Goal: Communication & Community: Answer question/provide support

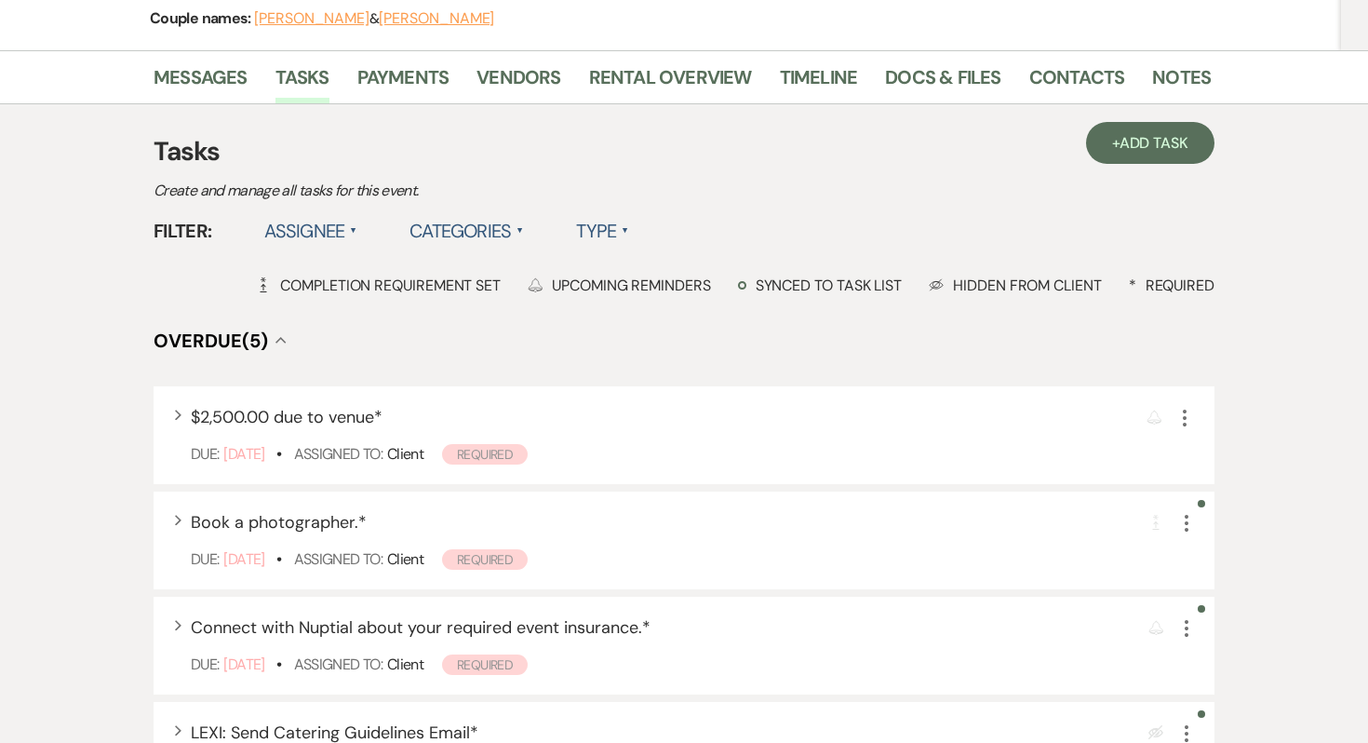
scroll to position [178, 0]
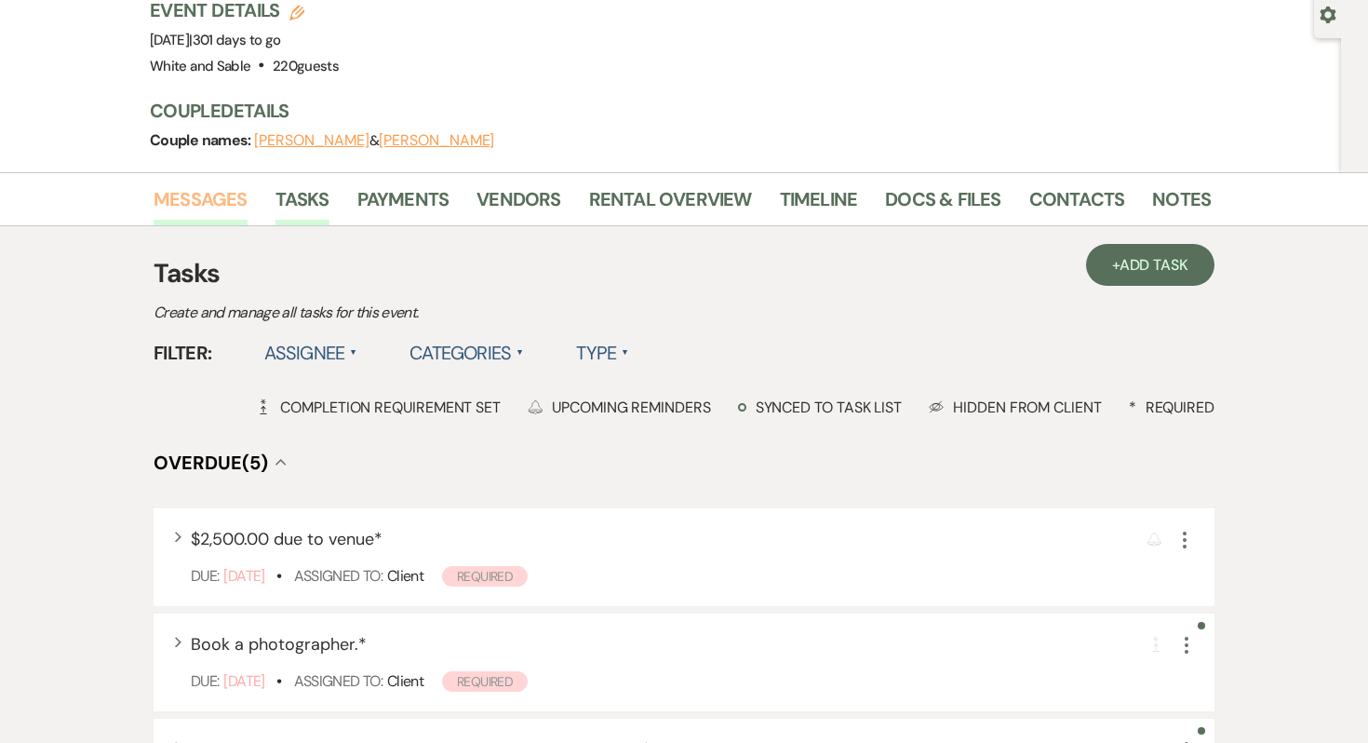
click at [204, 214] on link "Messages" at bounding box center [201, 204] width 94 height 41
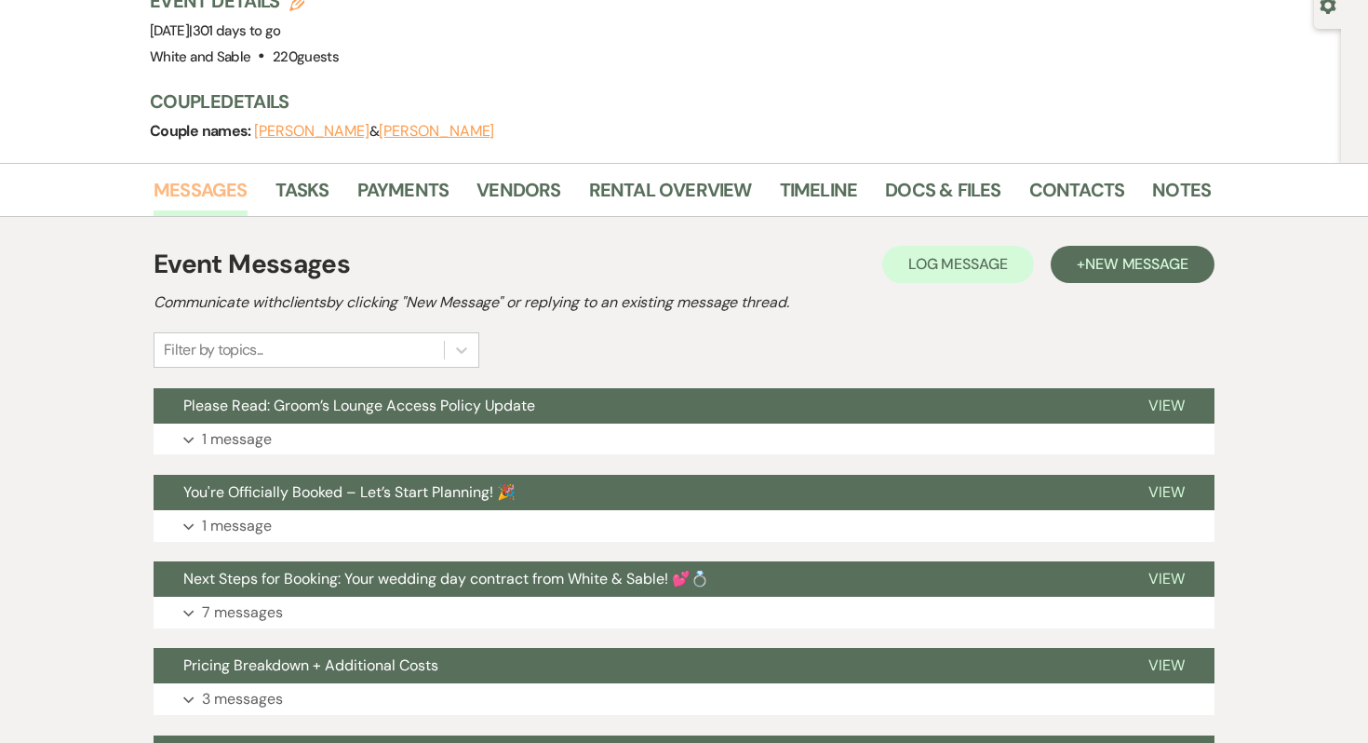
scroll to position [233, 0]
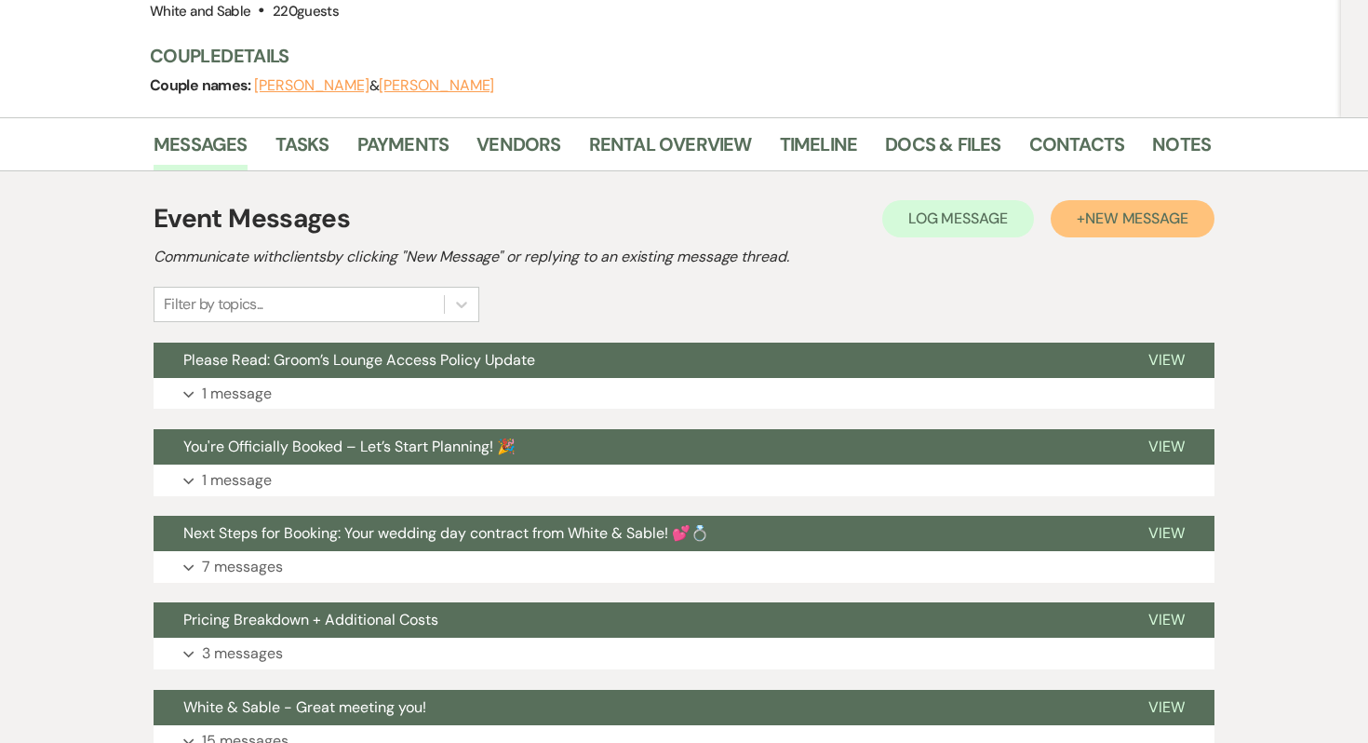
click at [1079, 219] on button "+ New Message" at bounding box center [1133, 218] width 164 height 37
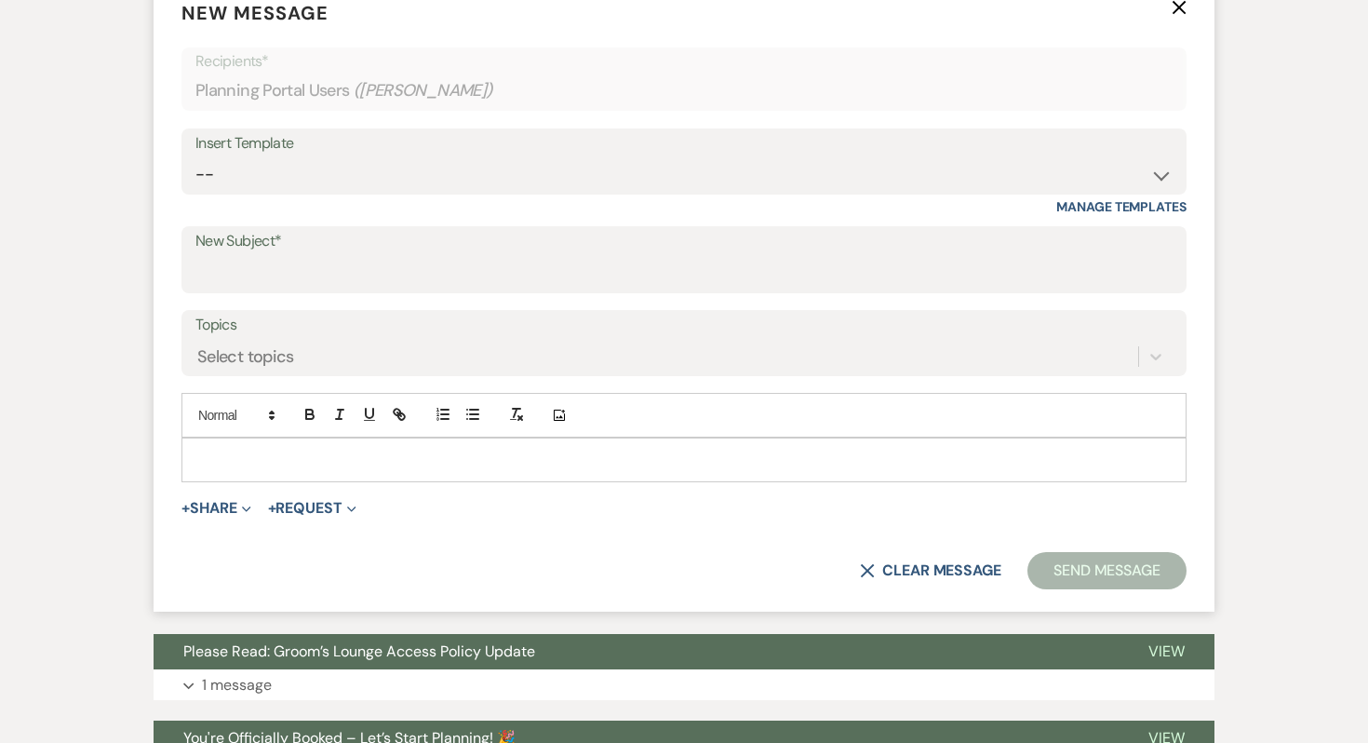
scroll to position [568, 0]
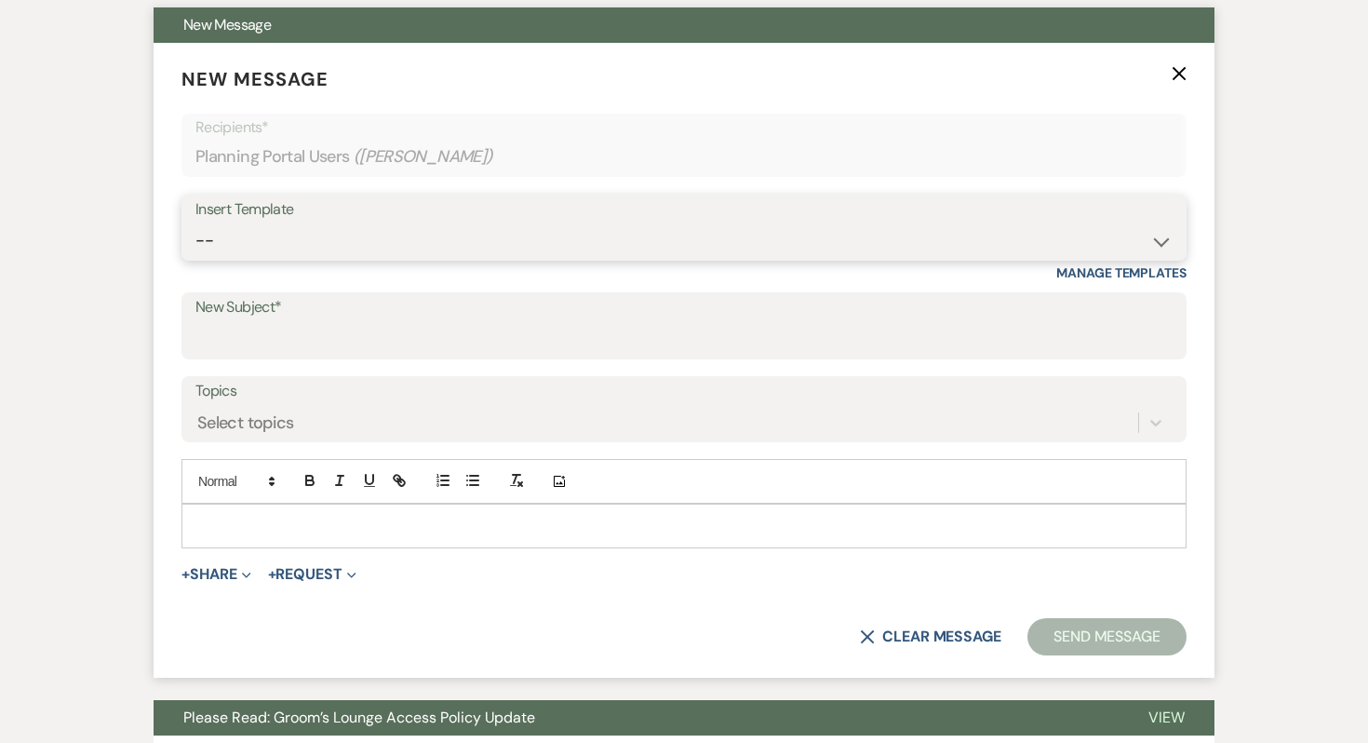
click at [373, 254] on select "-- Inquiry Response (Venue Guide) Schedule - Venue Tour Appt Confirmation Sched…" at bounding box center [683, 240] width 977 height 36
select select "4585"
click at [195, 222] on select "-- Inquiry Response (Venue Guide) Schedule - Venue Tour Appt Confirmation Sched…" at bounding box center [683, 240] width 977 height 36
type input "Important: Catering Guidelines & Vendor COI Requirements for Your Wedding at Wh…"
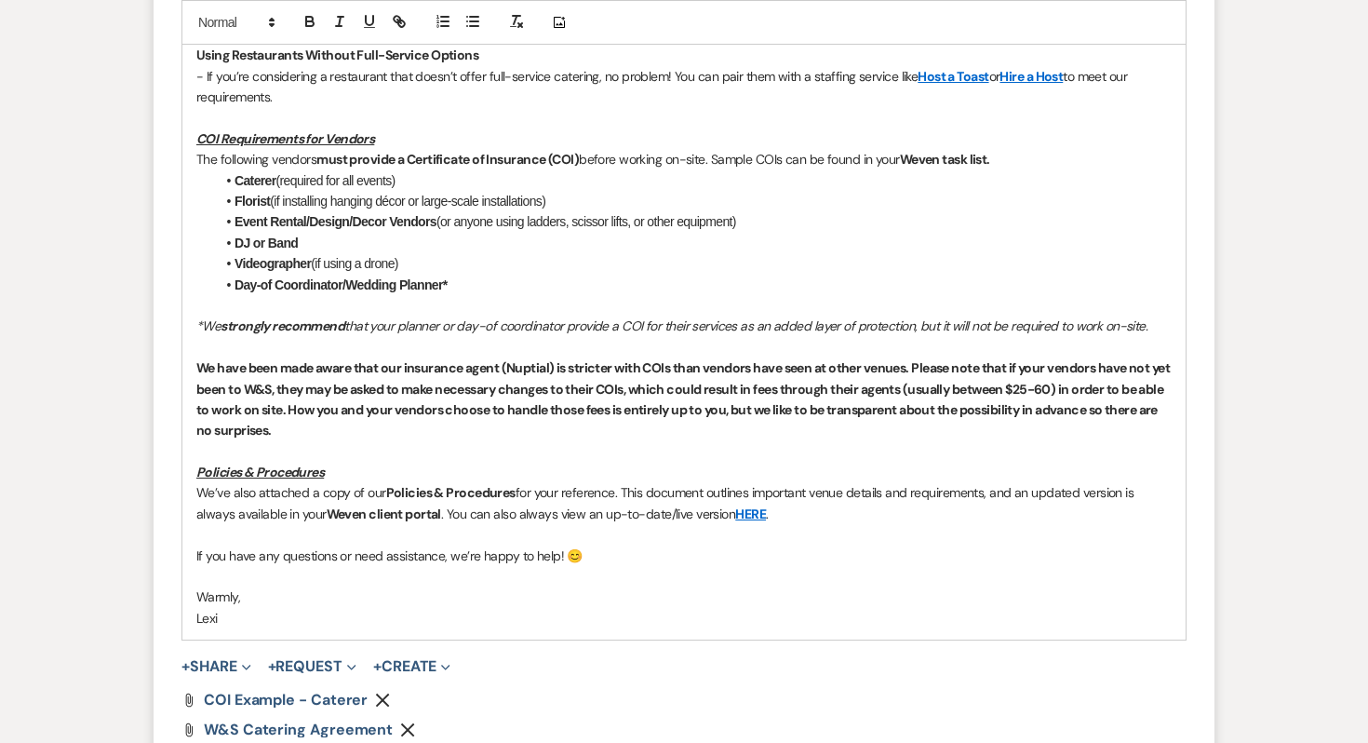
scroll to position [1605, 0]
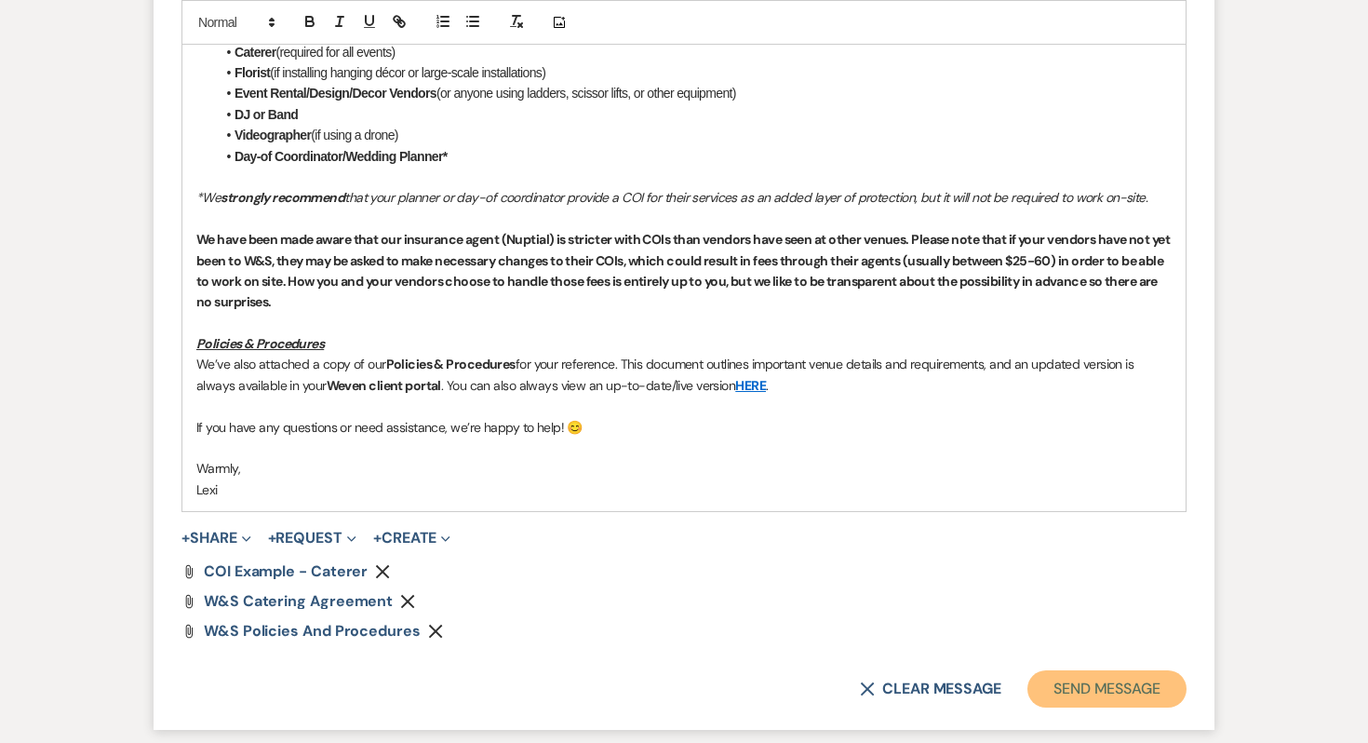
click at [1083, 676] on button "Send Message" at bounding box center [1107, 688] width 159 height 37
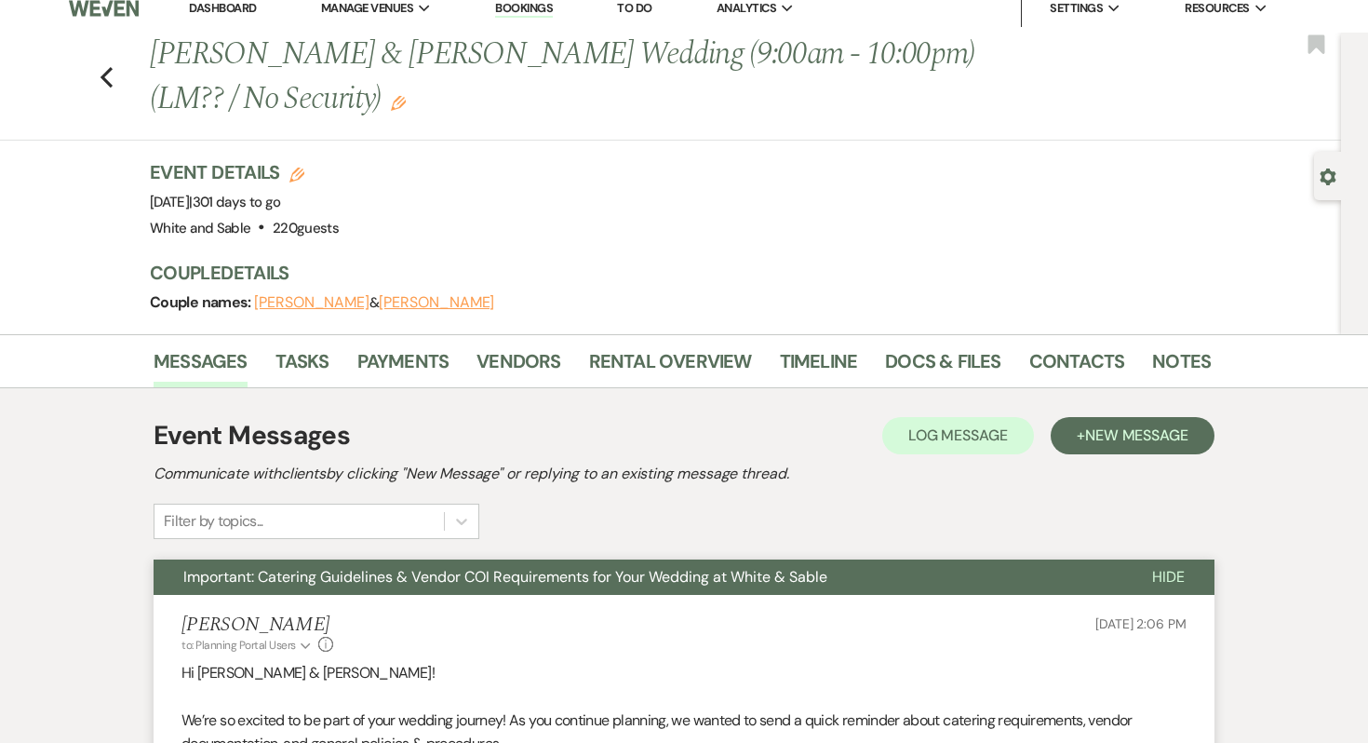
scroll to position [0, 0]
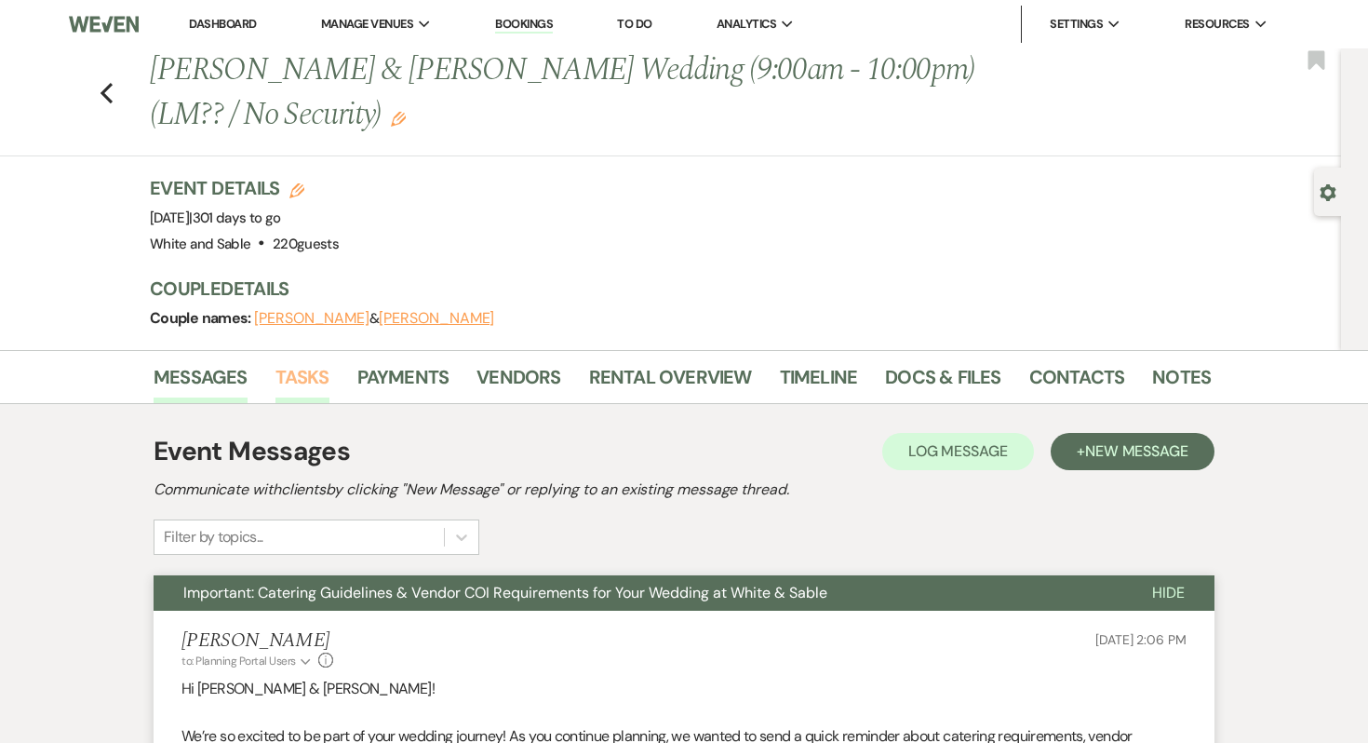
click at [312, 383] on link "Tasks" at bounding box center [303, 382] width 54 height 41
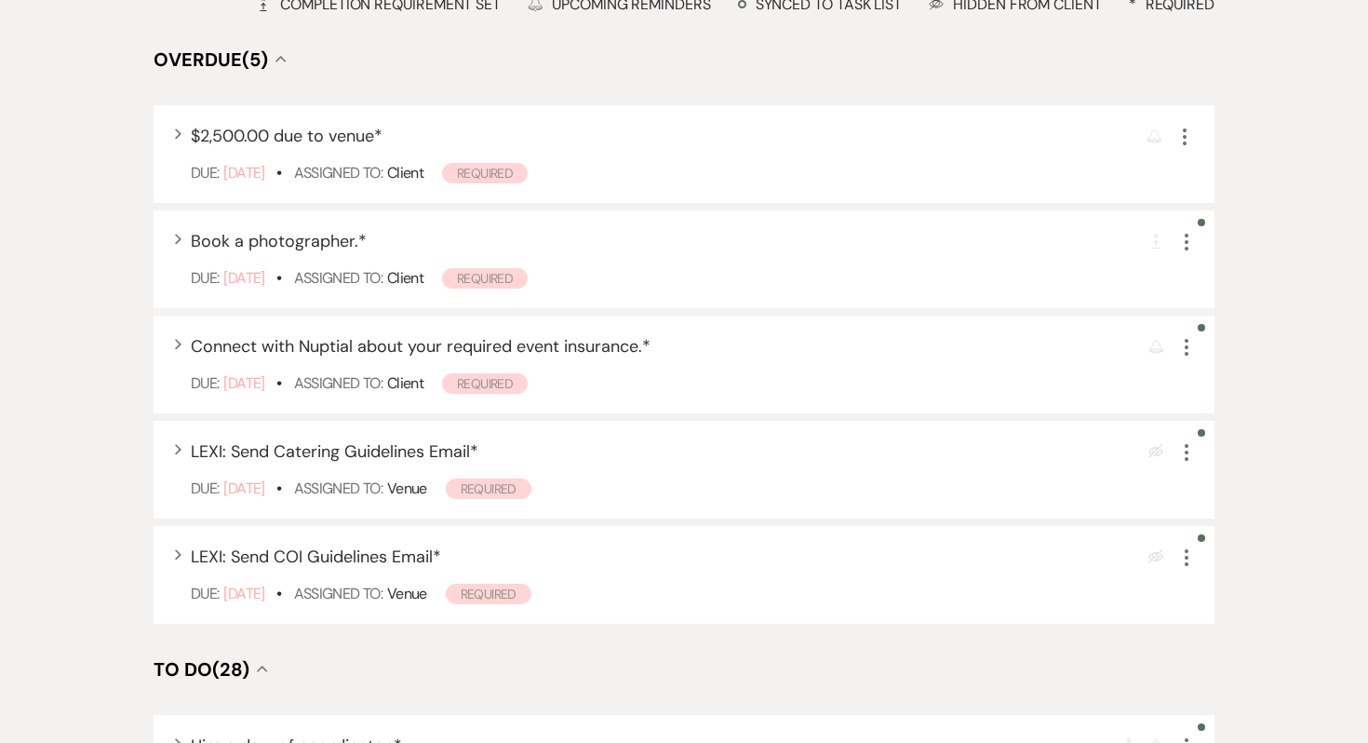
scroll to position [607, 0]
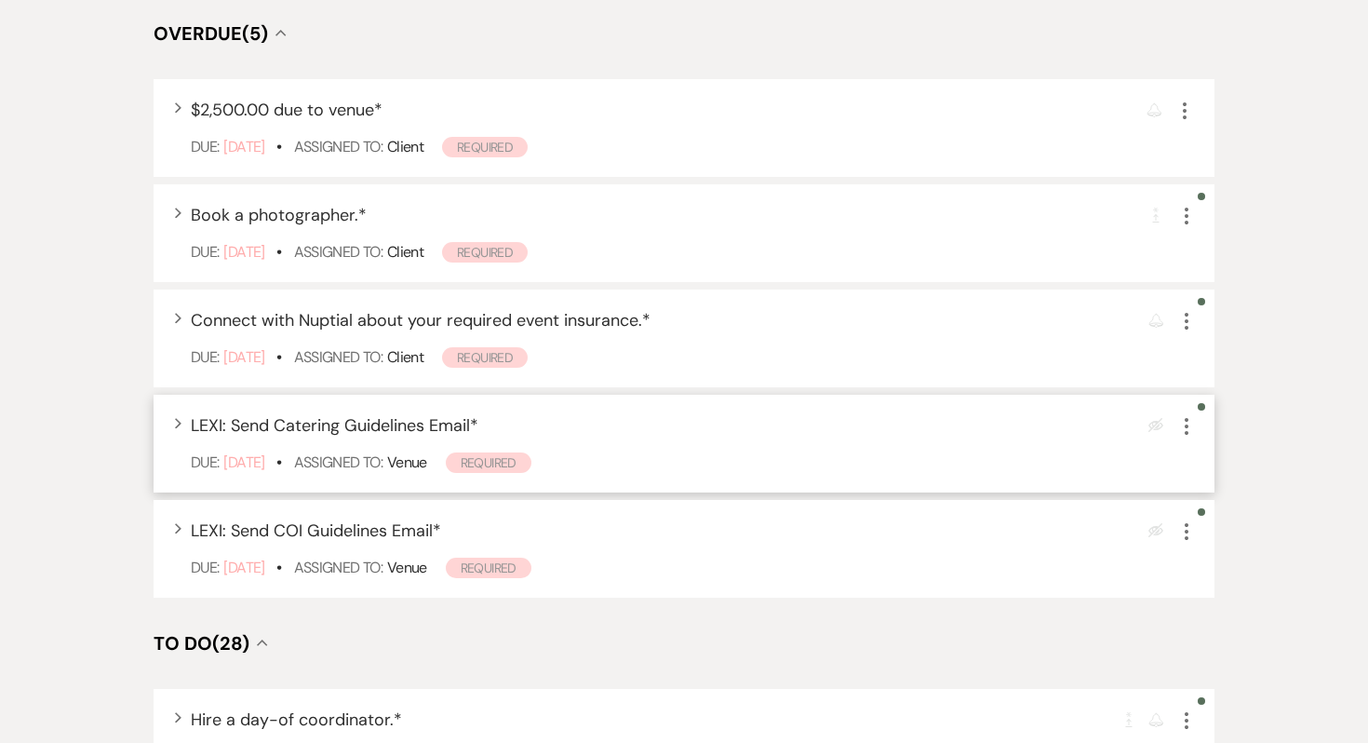
click at [1183, 425] on icon "More" at bounding box center [1187, 426] width 22 height 22
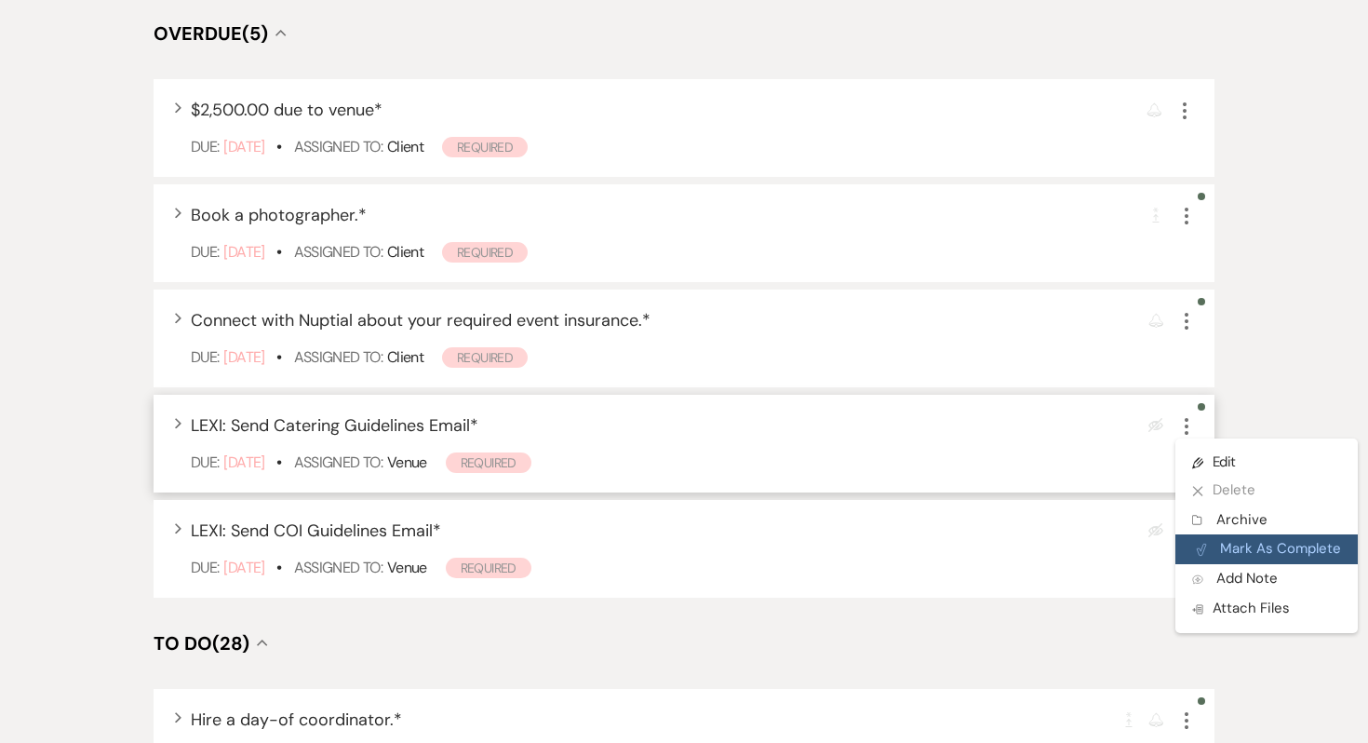
click at [1235, 540] on button "Plan Portal Link Mark As Complete" at bounding box center [1267, 549] width 182 height 30
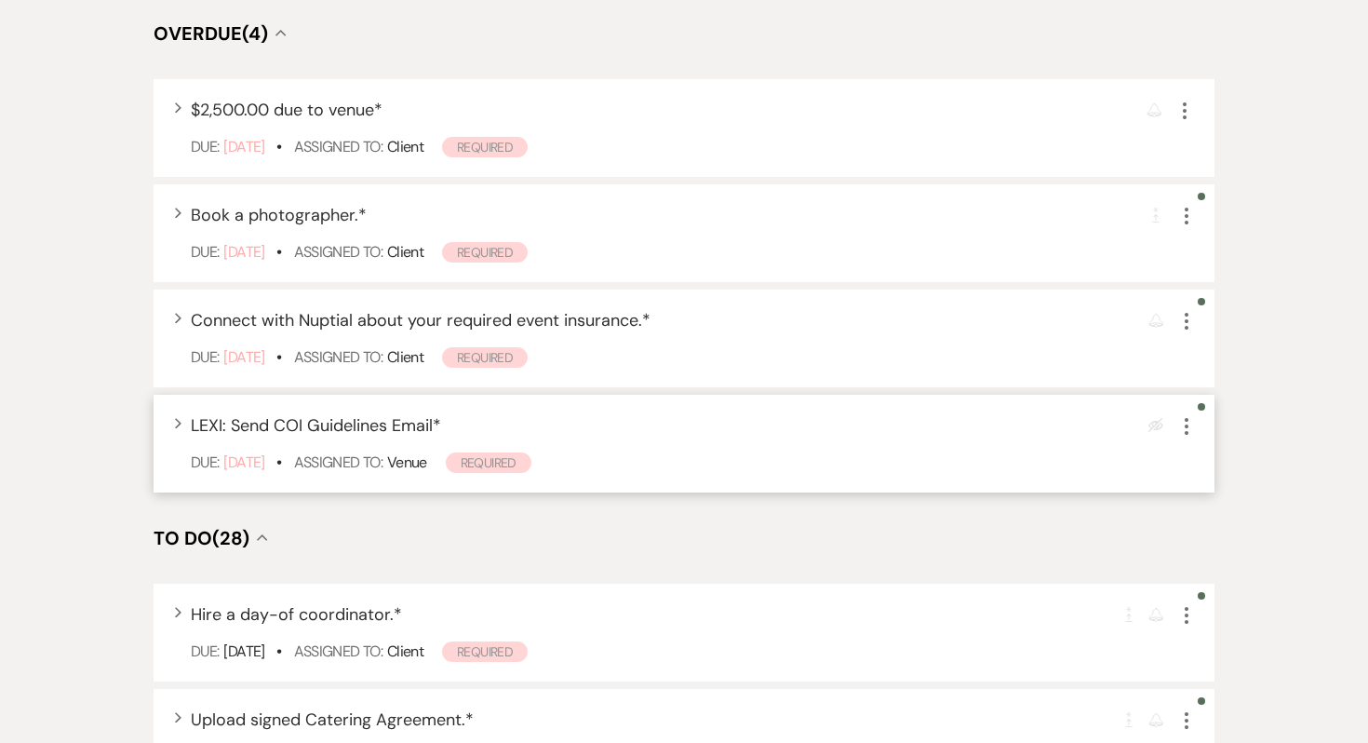
click at [1200, 435] on div "Expand LEXI: Send COI Guidelines Email * Eye Blocked More Due: Oct 10 25 • Assi…" at bounding box center [684, 444] width 1061 height 98
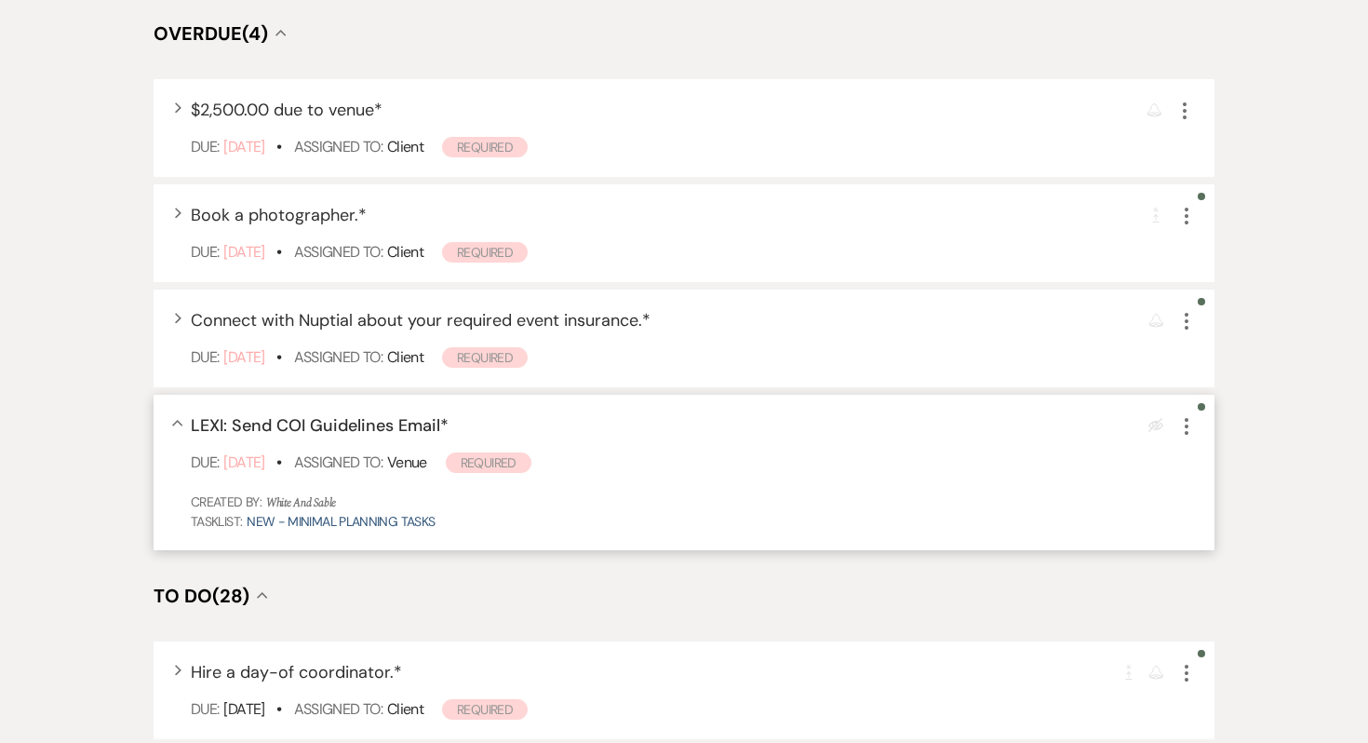
click at [1188, 428] on icon "More" at bounding box center [1187, 426] width 22 height 22
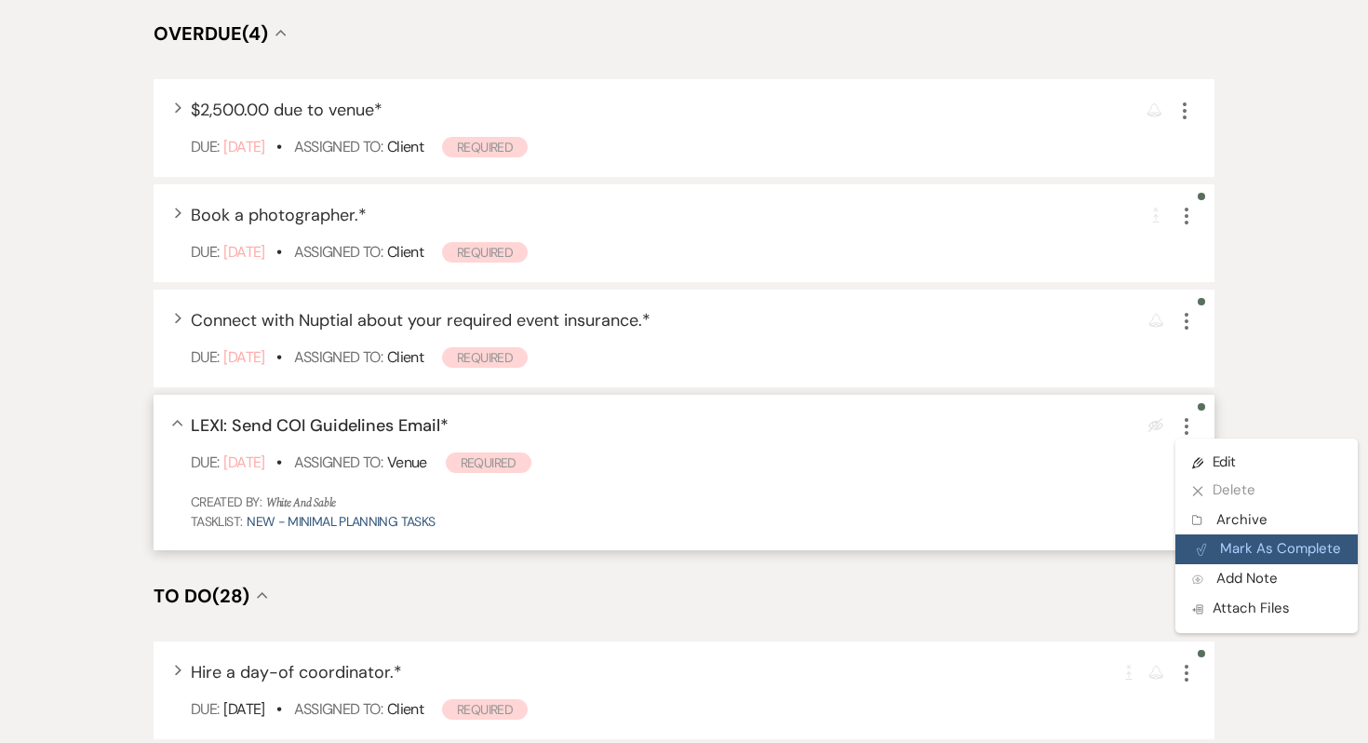
click at [1210, 548] on button "Plan Portal Link Mark As Complete" at bounding box center [1267, 549] width 182 height 30
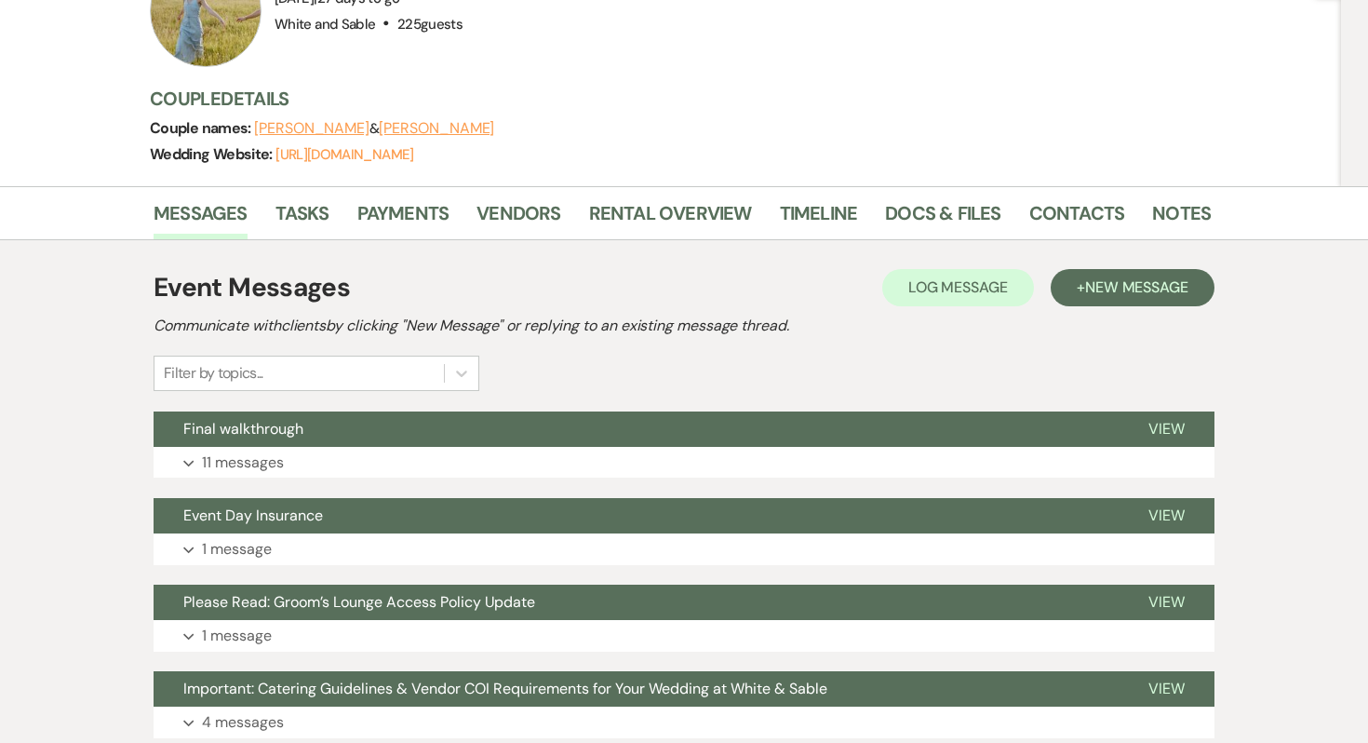
scroll to position [225, 0]
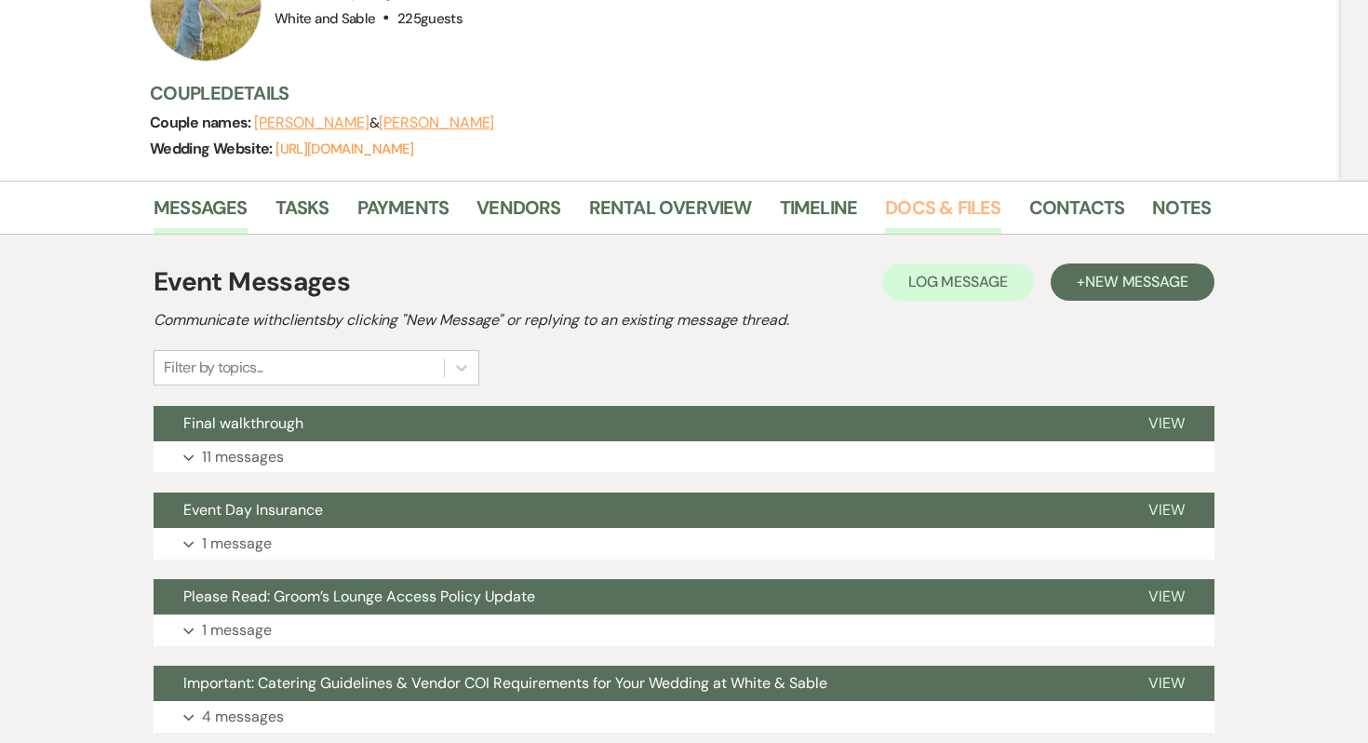
click at [916, 210] on link "Docs & Files" at bounding box center [942, 213] width 115 height 41
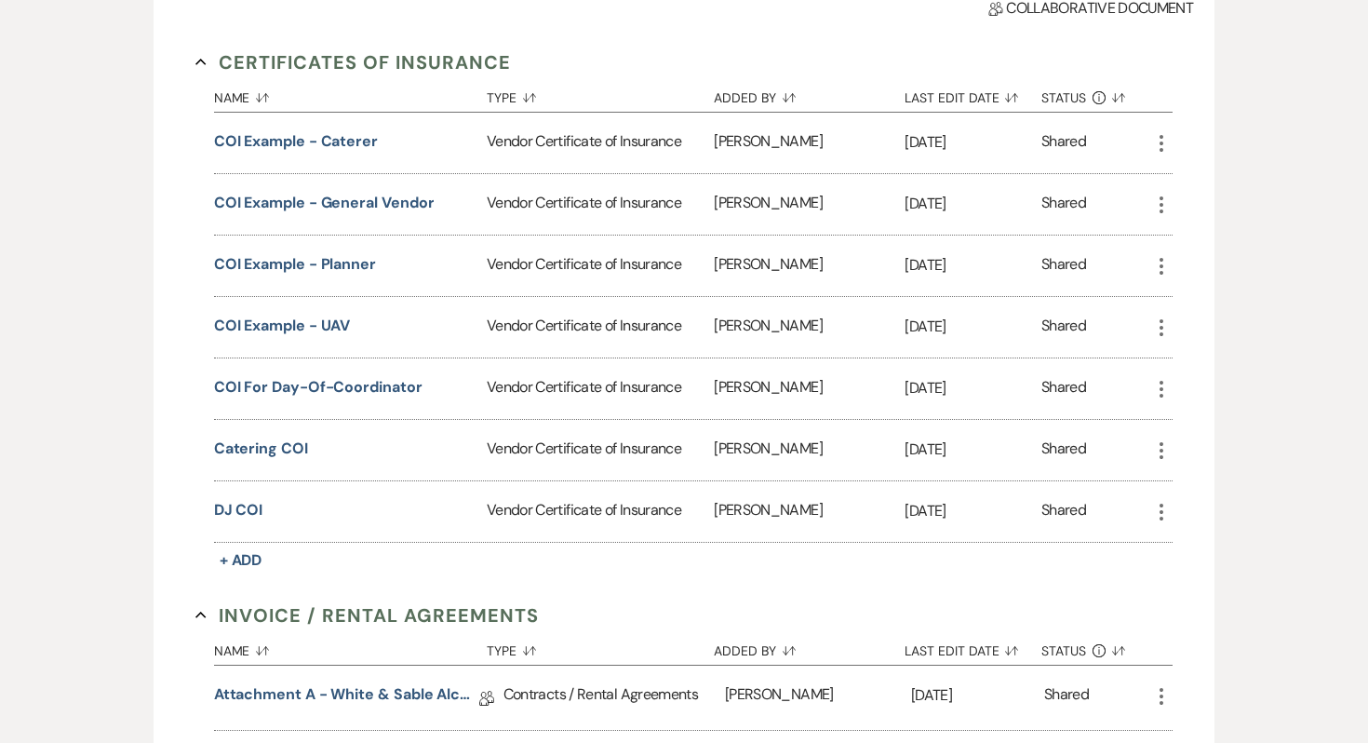
scroll to position [645, 0]
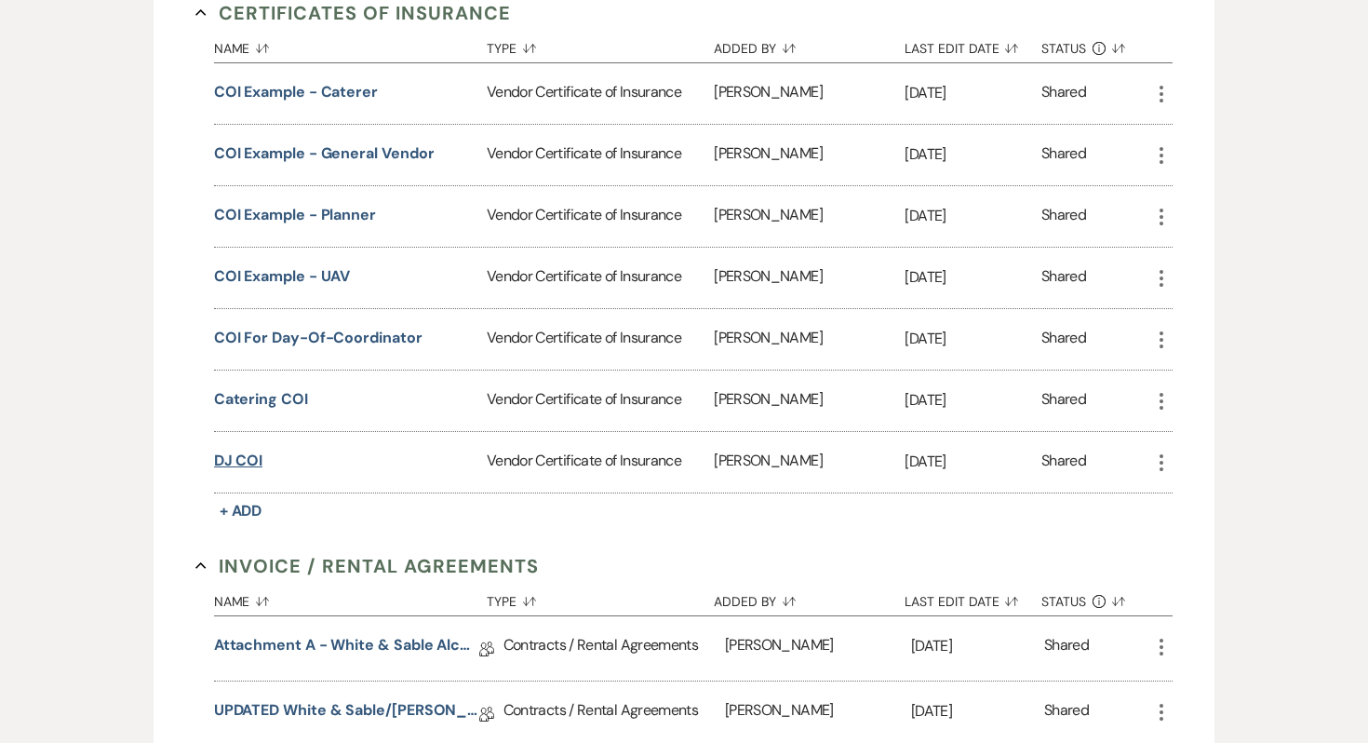
click at [239, 462] on button "DJ COI" at bounding box center [238, 461] width 49 height 22
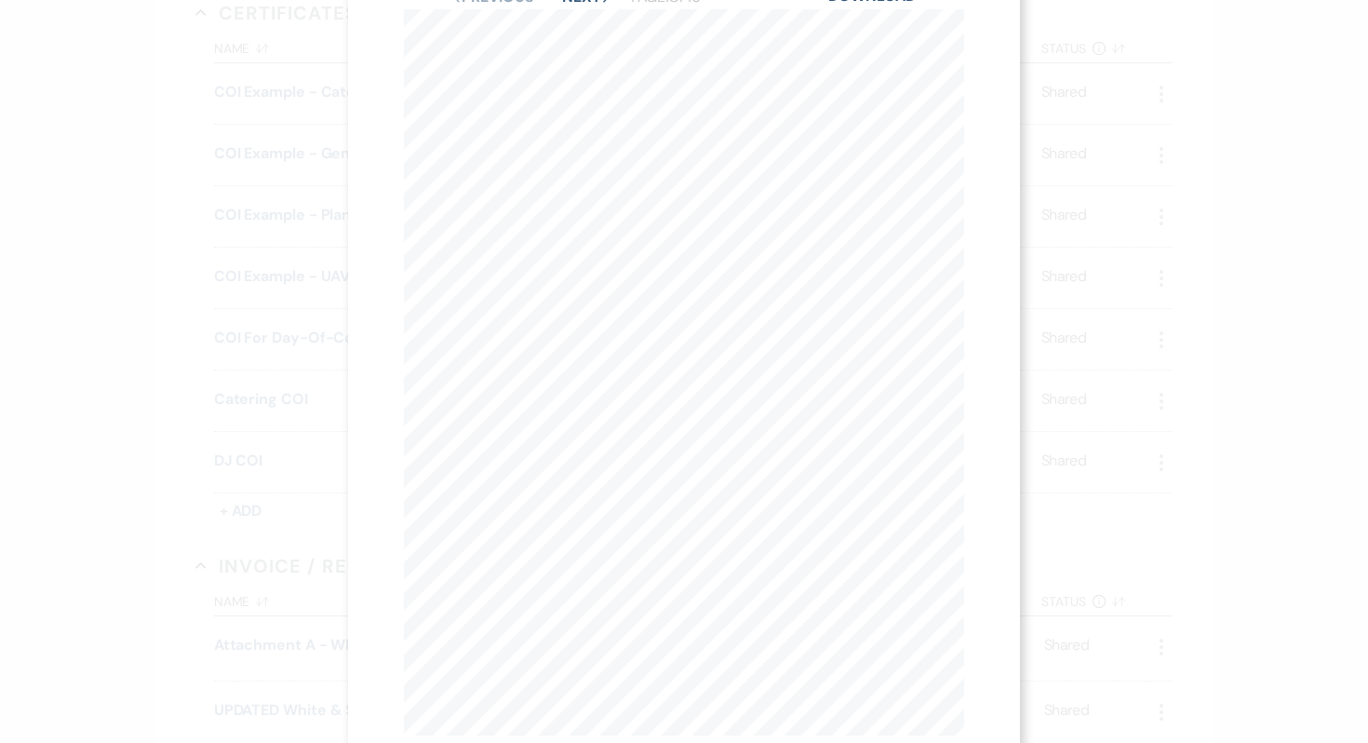
scroll to position [0, 0]
click at [848, 69] on link "Download" at bounding box center [871, 67] width 87 height 20
click at [967, 43] on button "X" at bounding box center [956, 50] width 28 height 33
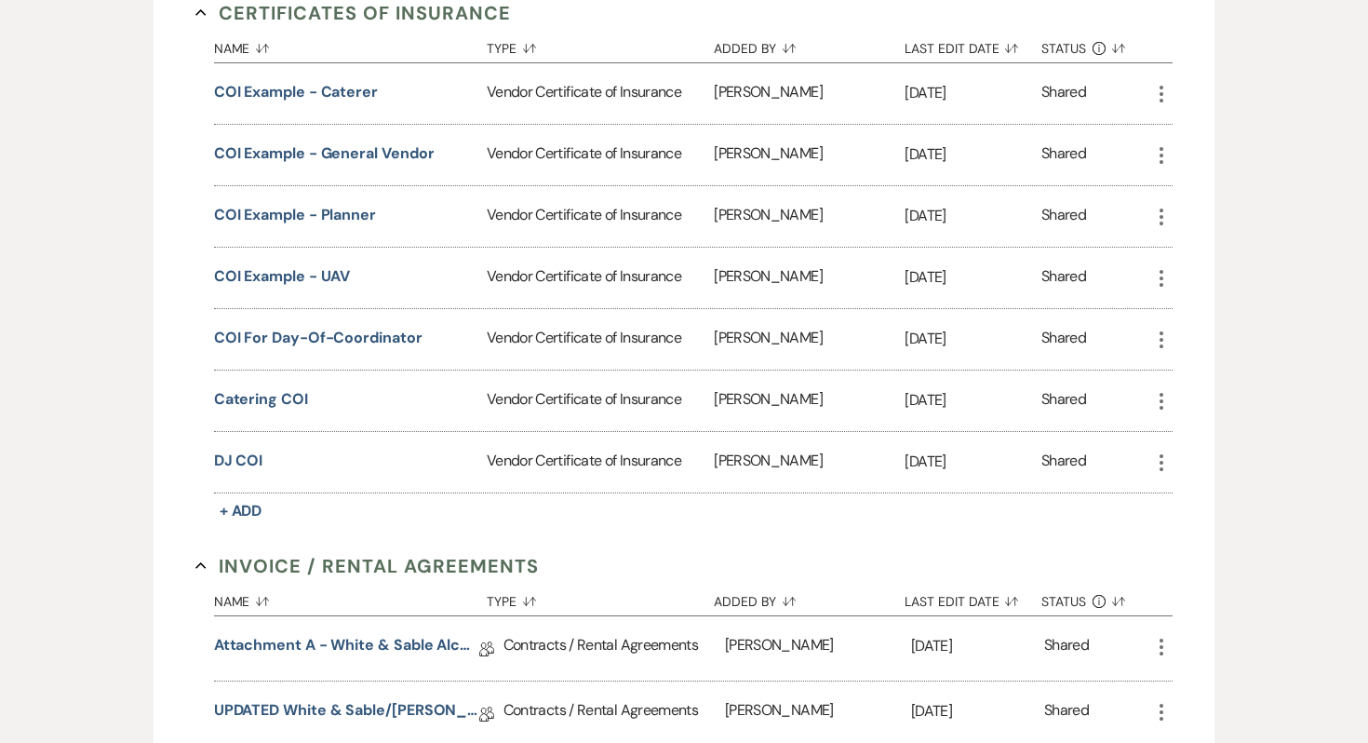
click at [1163, 454] on use "button" at bounding box center [1162, 462] width 4 height 17
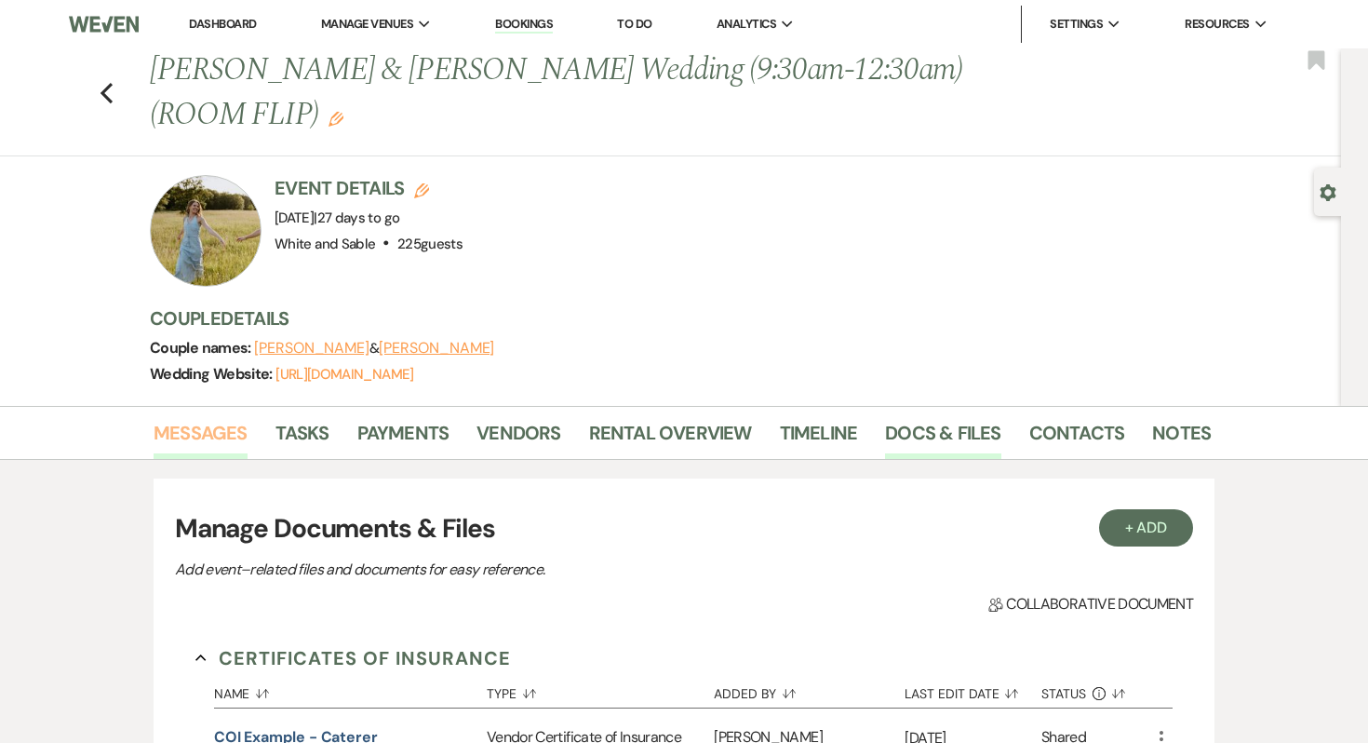
click at [221, 438] on link "Messages" at bounding box center [201, 438] width 94 height 41
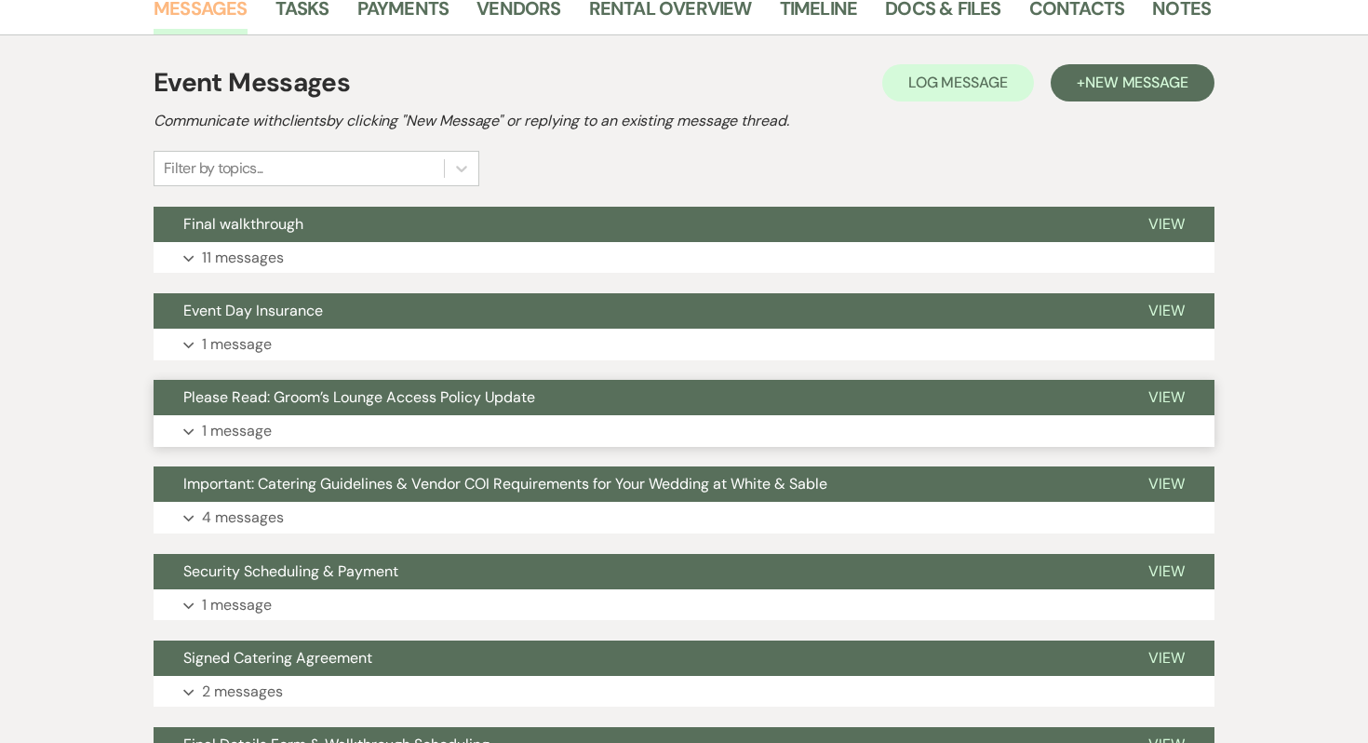
scroll to position [441, 0]
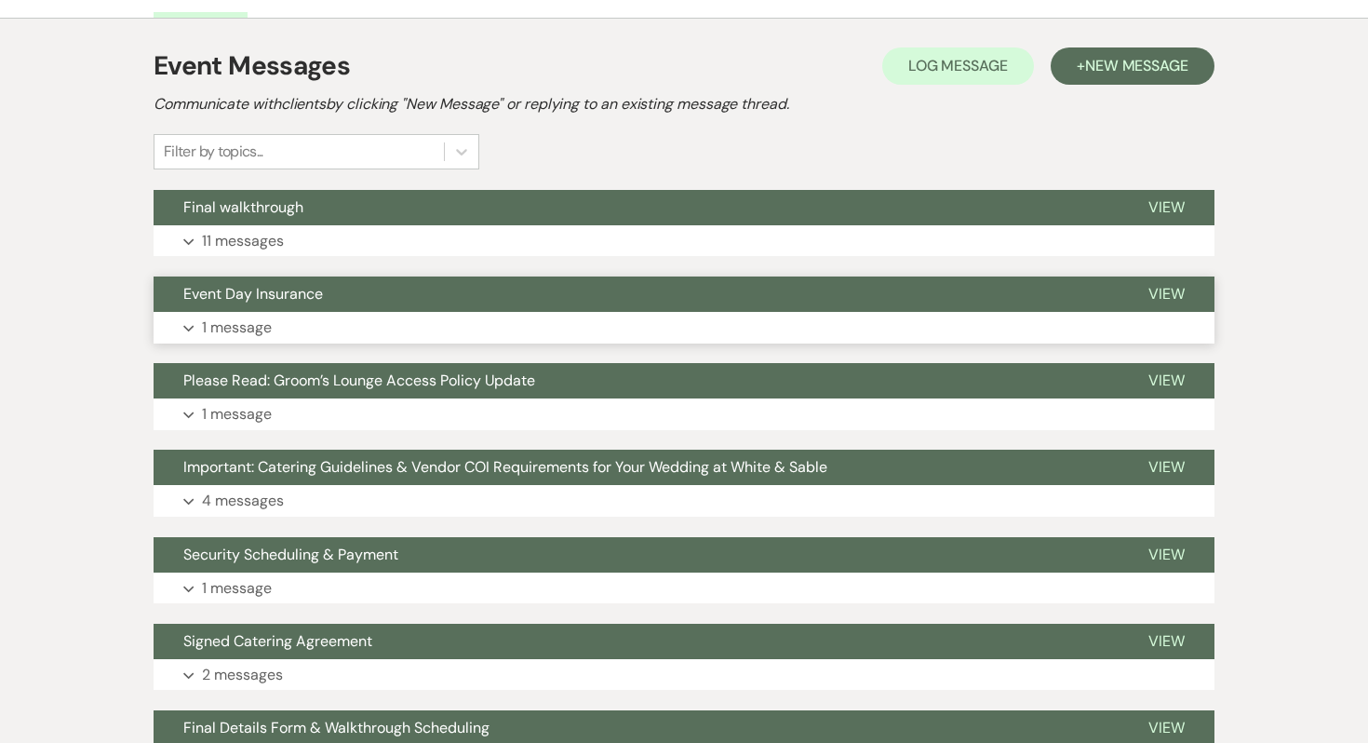
click at [254, 316] on p "1 message" at bounding box center [237, 328] width 70 height 24
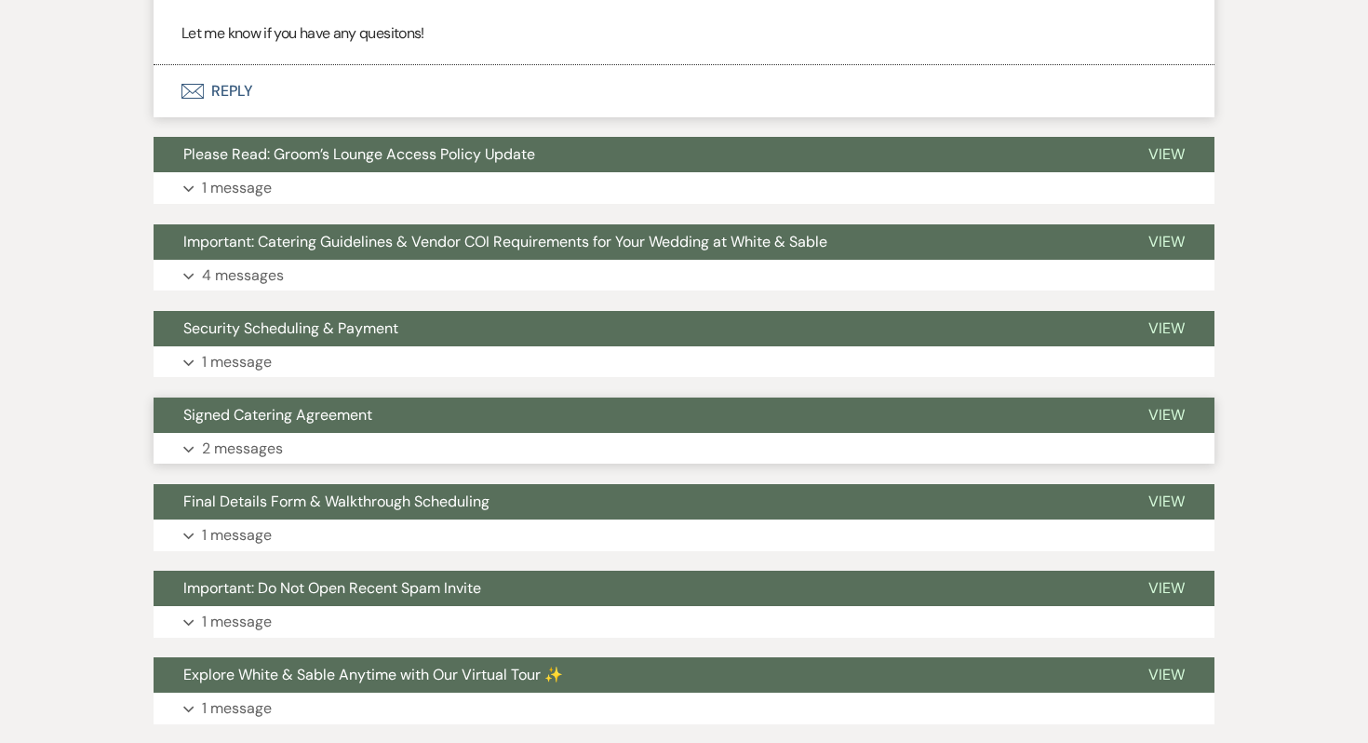
scroll to position [886, 0]
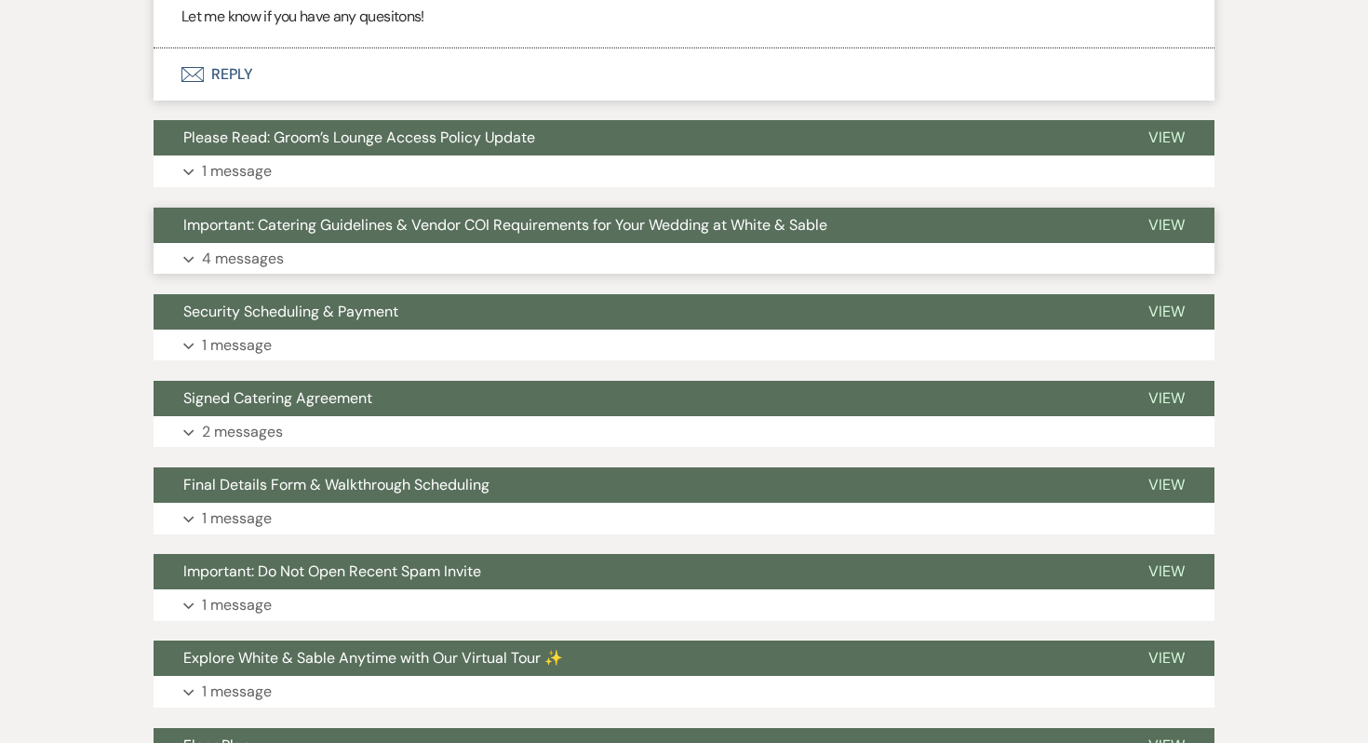
click at [273, 263] on p "4 messages" at bounding box center [243, 259] width 82 height 24
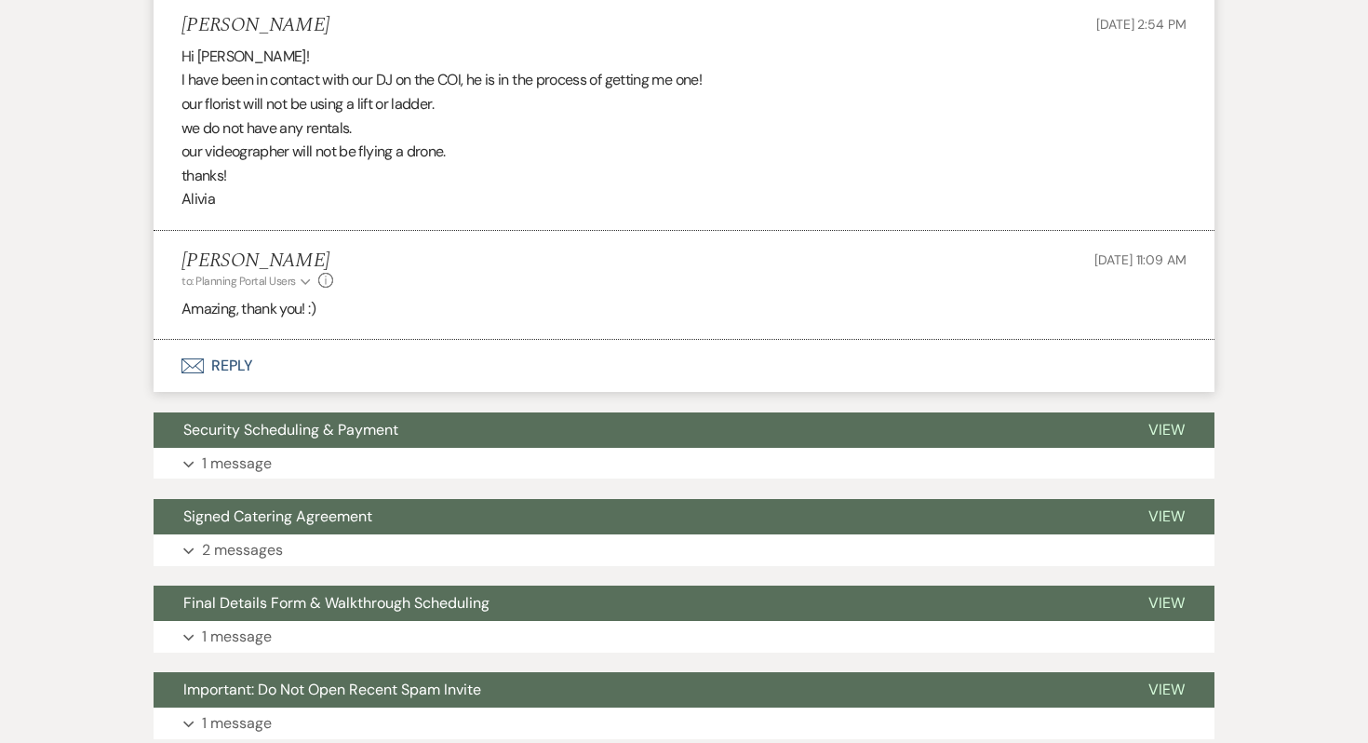
scroll to position [3133, 0]
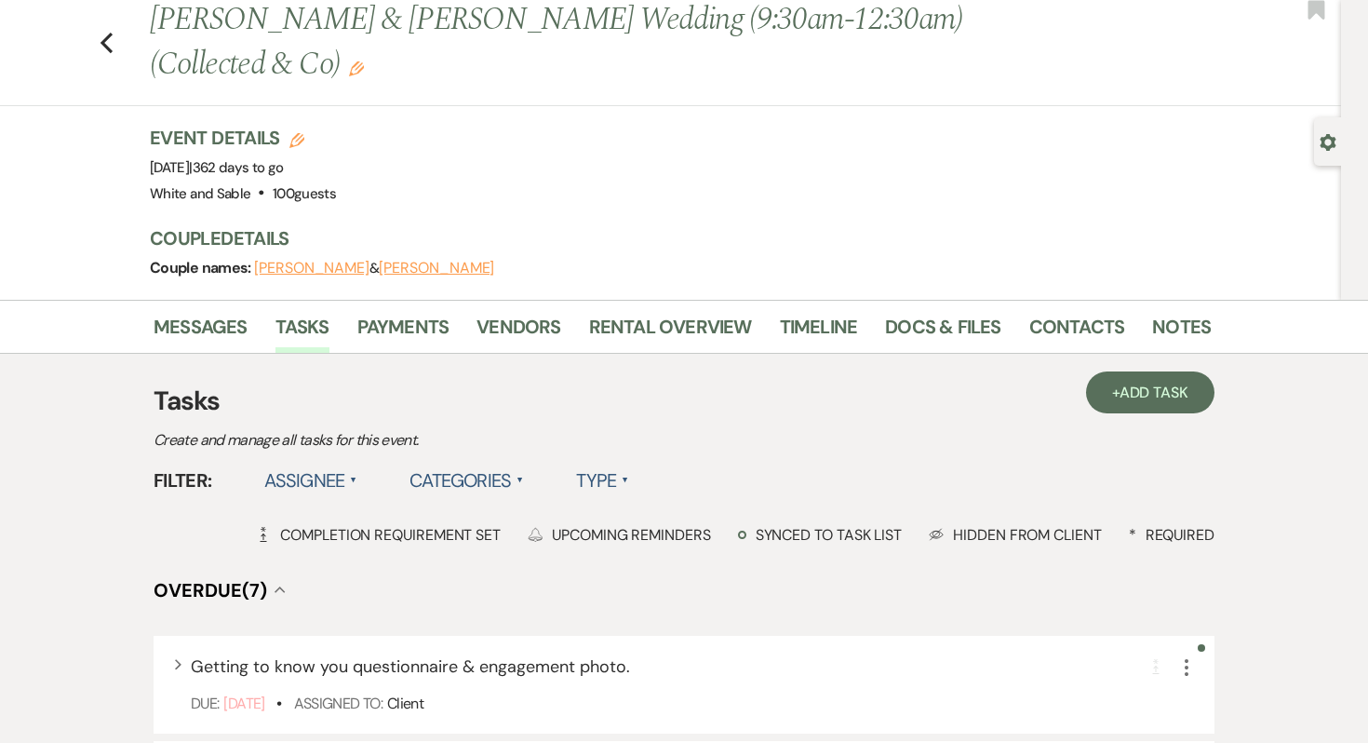
scroll to position [66, 0]
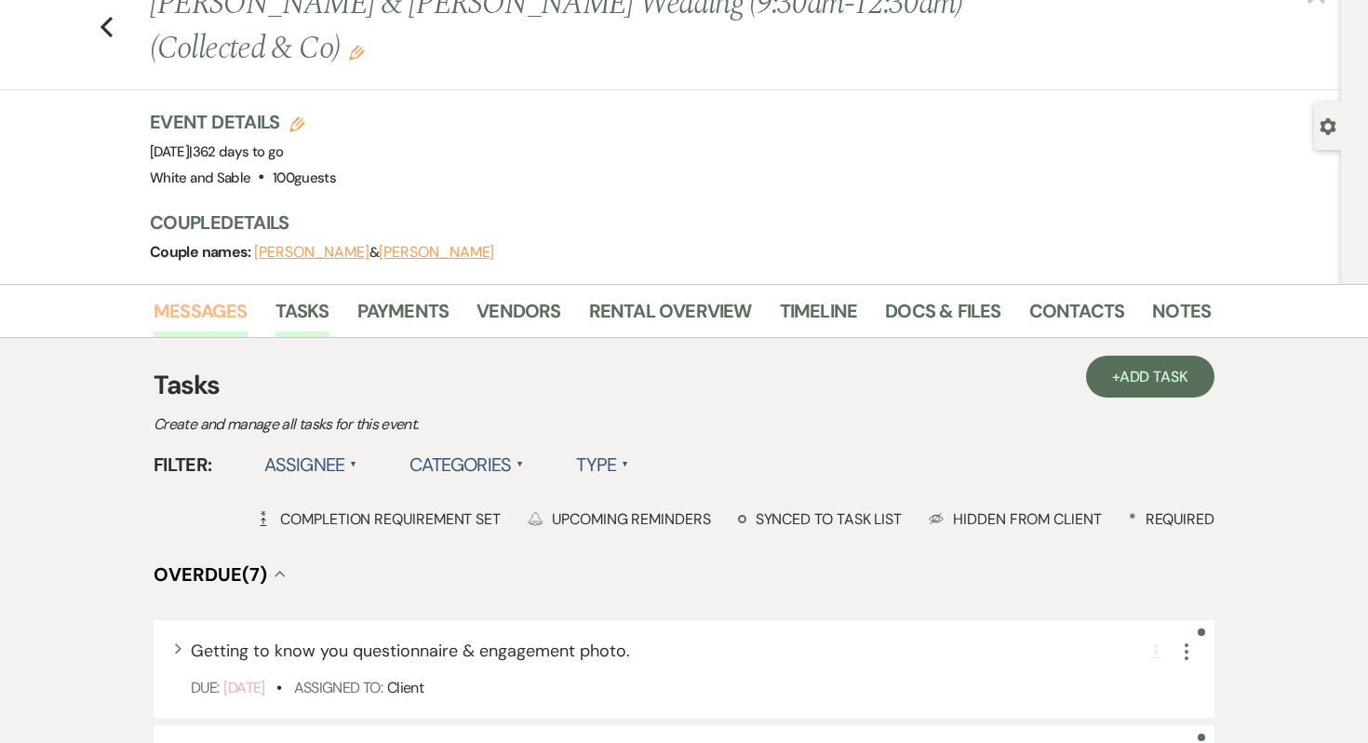
click at [191, 330] on link "Messages" at bounding box center [201, 316] width 94 height 41
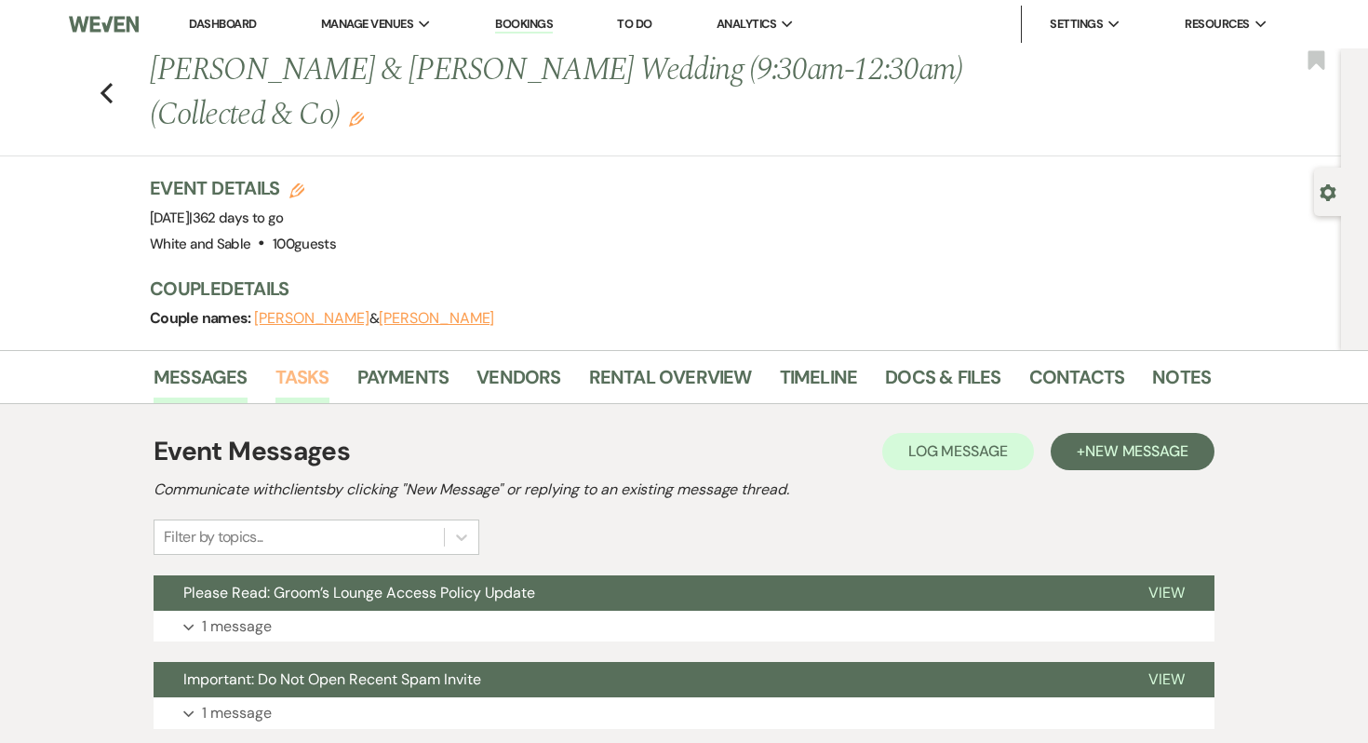
click at [309, 386] on link "Tasks" at bounding box center [303, 382] width 54 height 41
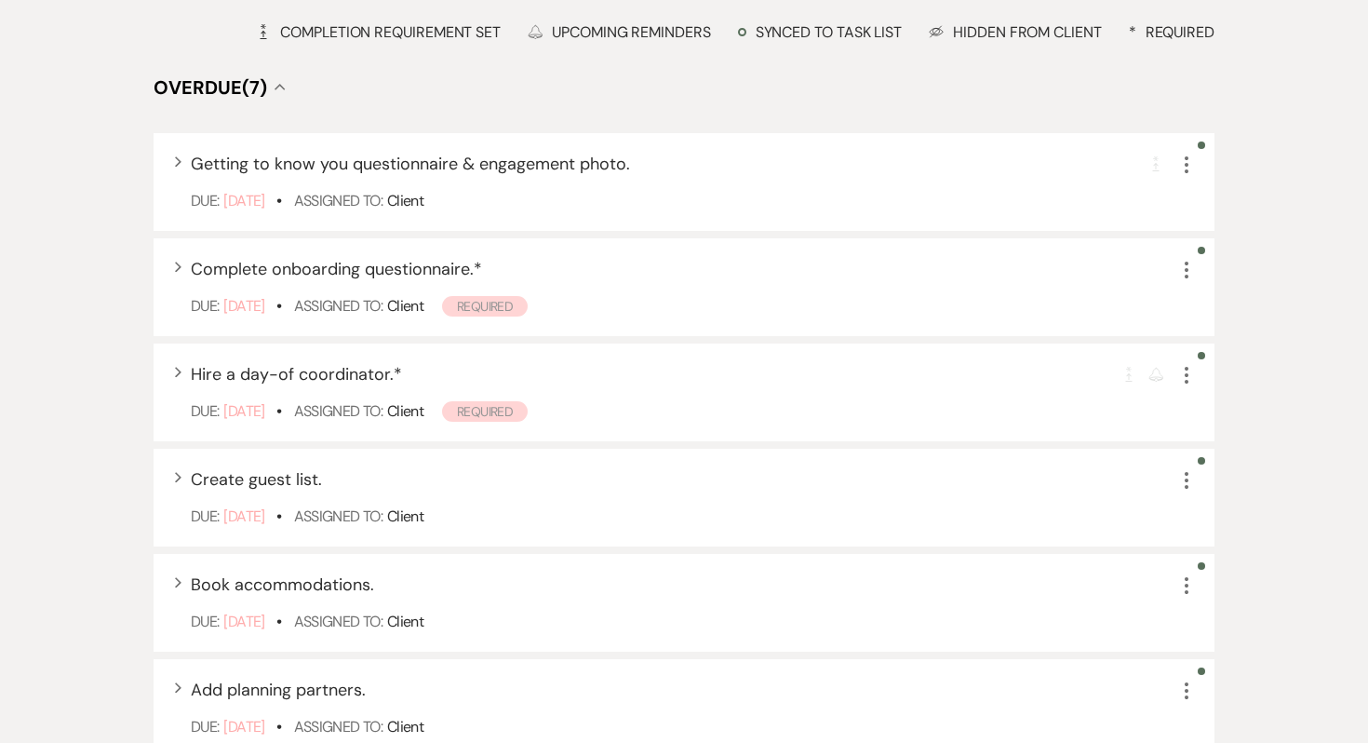
scroll to position [135, 0]
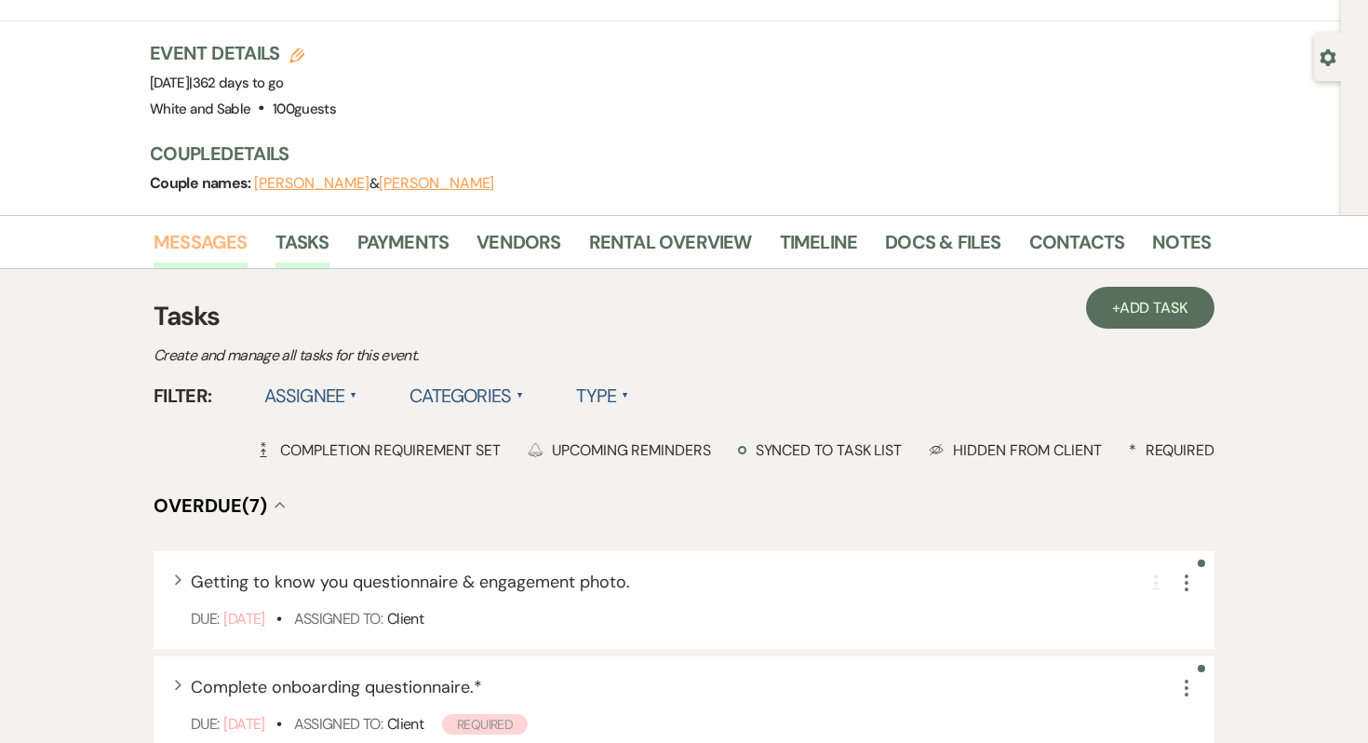
click at [179, 243] on link "Messages" at bounding box center [201, 247] width 94 height 41
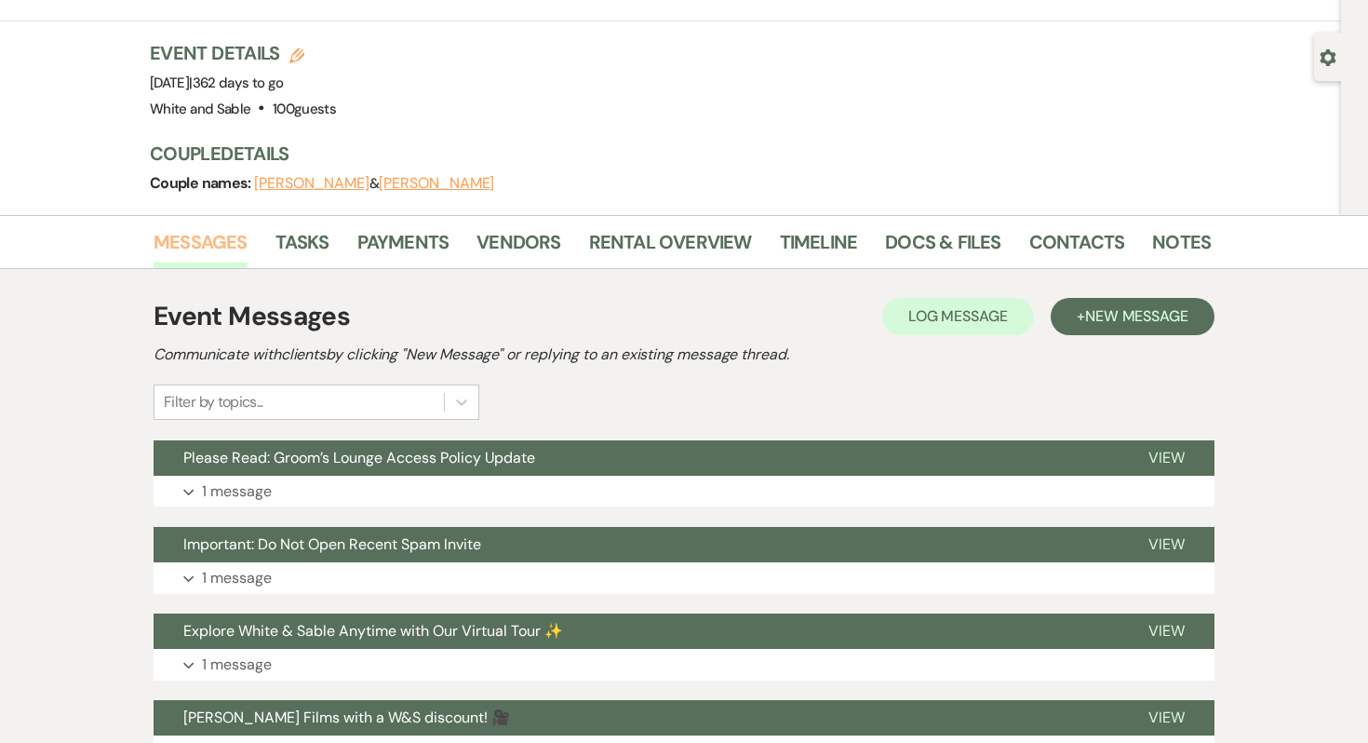
click at [209, 241] on link "Messages" at bounding box center [201, 247] width 94 height 41
click at [1131, 305] on button "+ New Message" at bounding box center [1133, 316] width 164 height 37
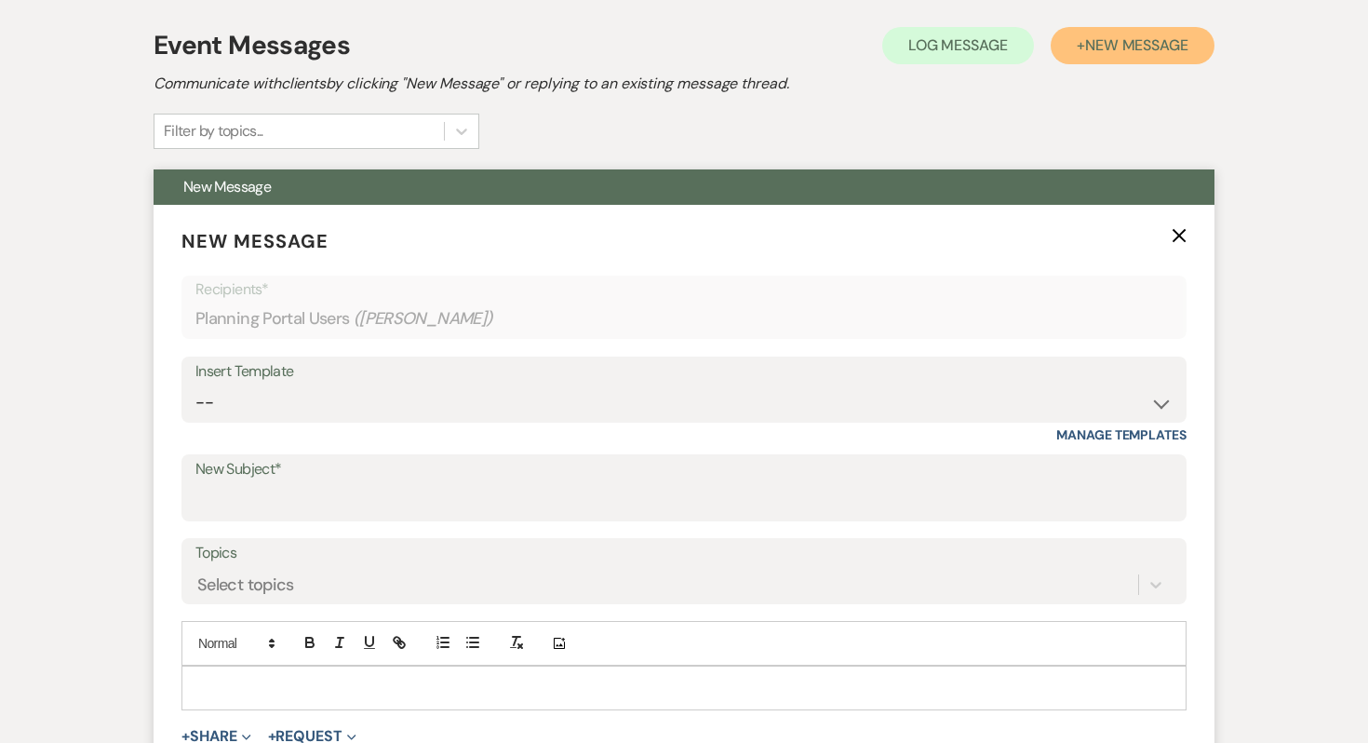
scroll to position [445, 0]
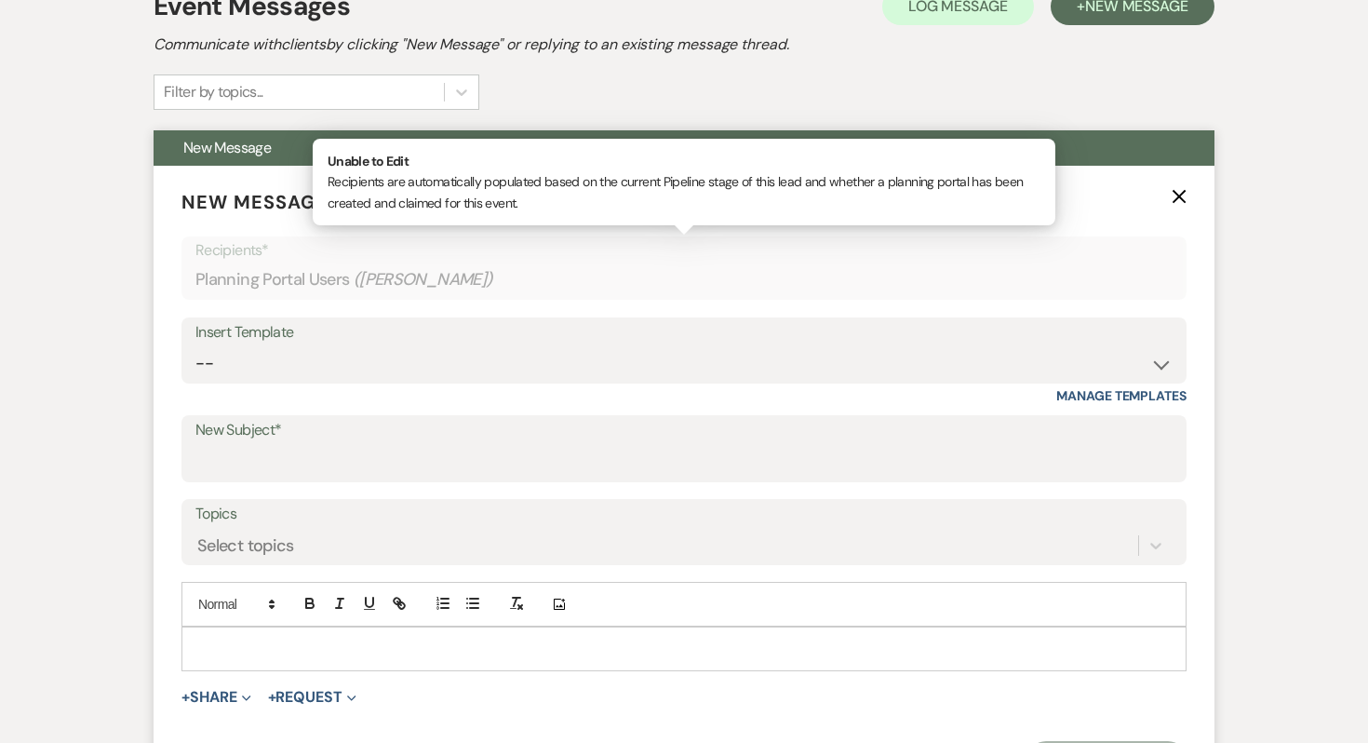
click at [632, 249] on p "Recipients*" at bounding box center [683, 250] width 977 height 24
click at [602, 354] on select "-- Inquiry Response (Venue Guide) Schedule - Venue Tour Appt Confirmation Sched…" at bounding box center [683, 363] width 977 height 36
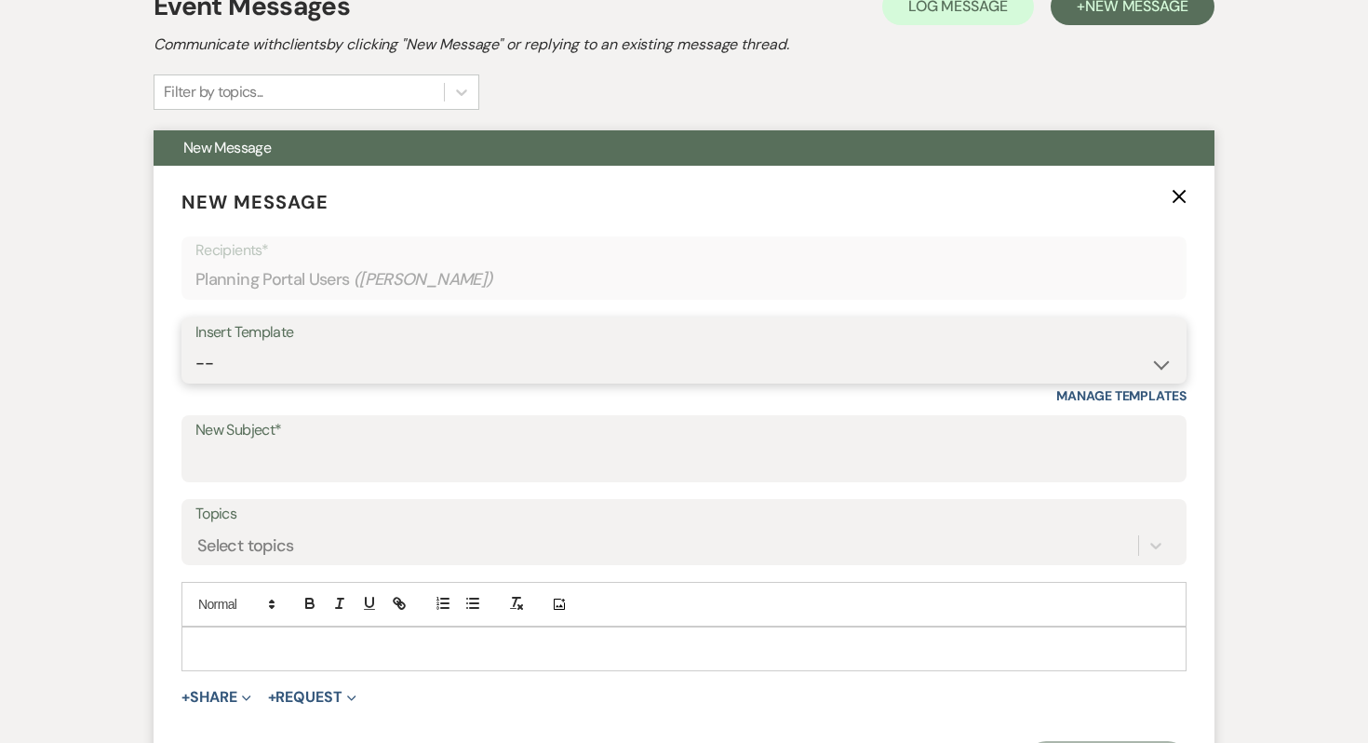
select select "6129"
click at [195, 345] on select "-- Inquiry Response (Venue Guide) Schedule - Venue Tour Appt Confirmation Sched…" at bounding box center [683, 363] width 977 height 36
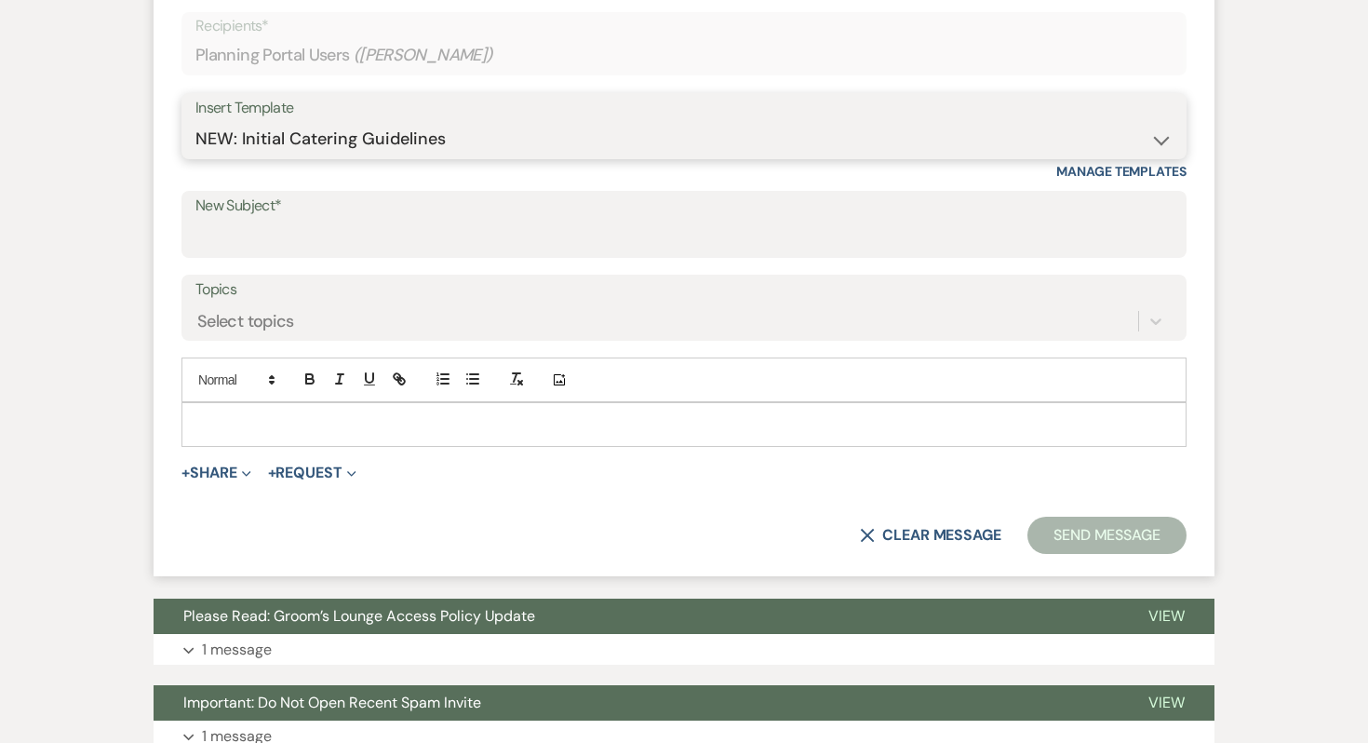
type input "Catering Guidelines"
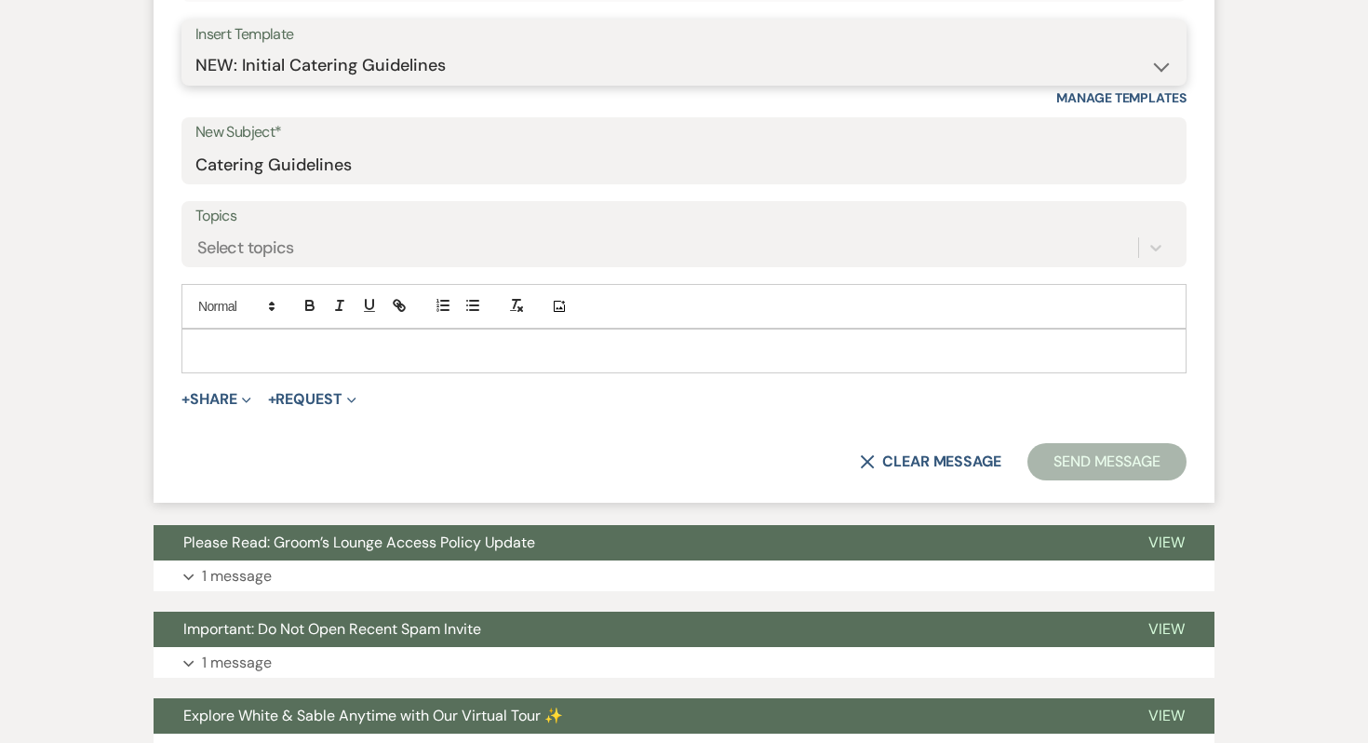
scroll to position [742, 0]
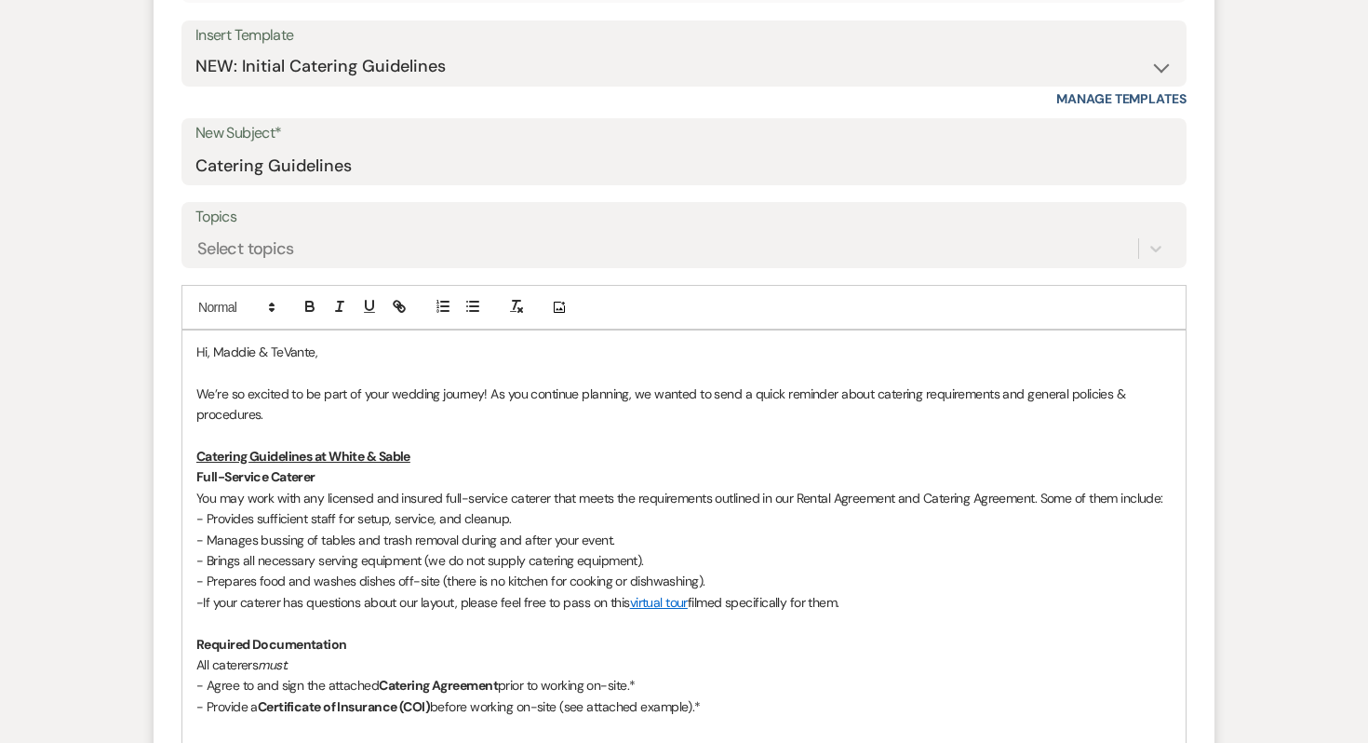
click at [212, 356] on p "Hi, Maddie & TeVante," at bounding box center [684, 352] width 976 height 20
click at [347, 350] on p "Hi Maddie & TeVante," at bounding box center [684, 352] width 976 height 20
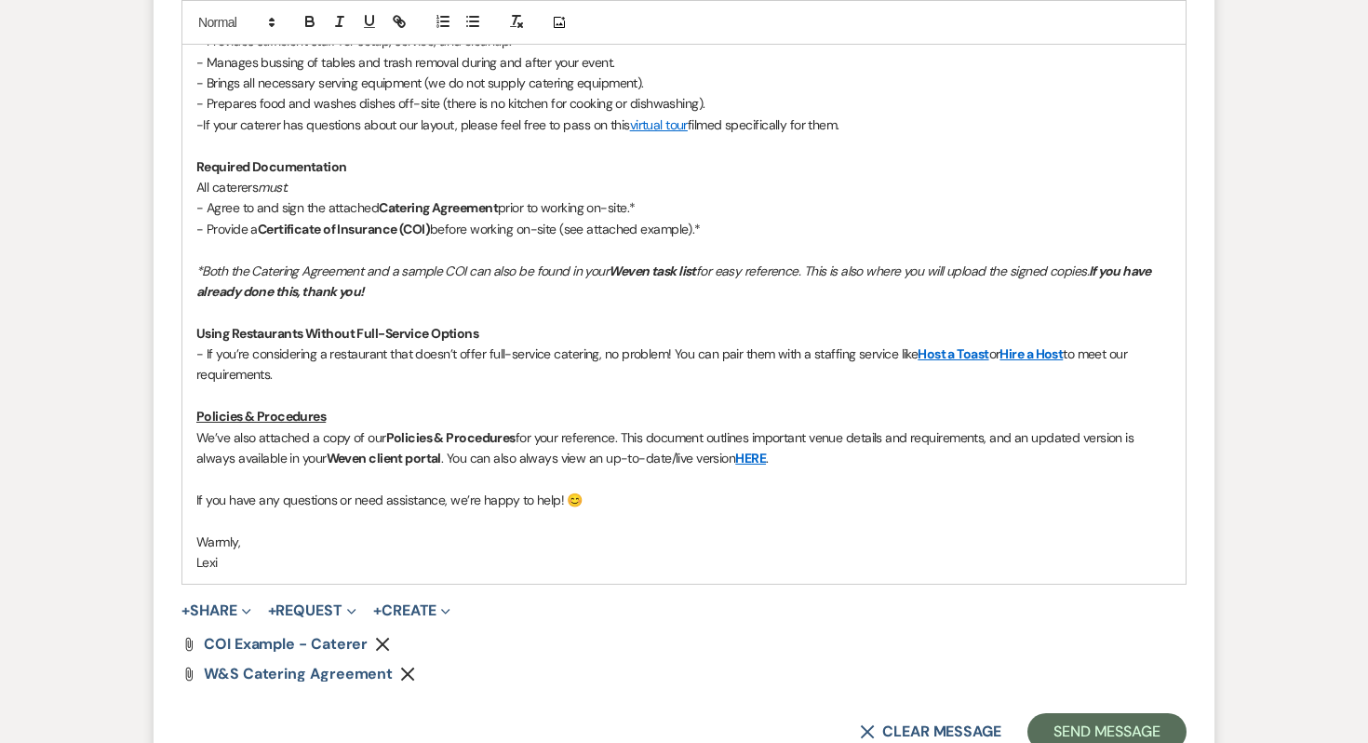
scroll to position [1395, 0]
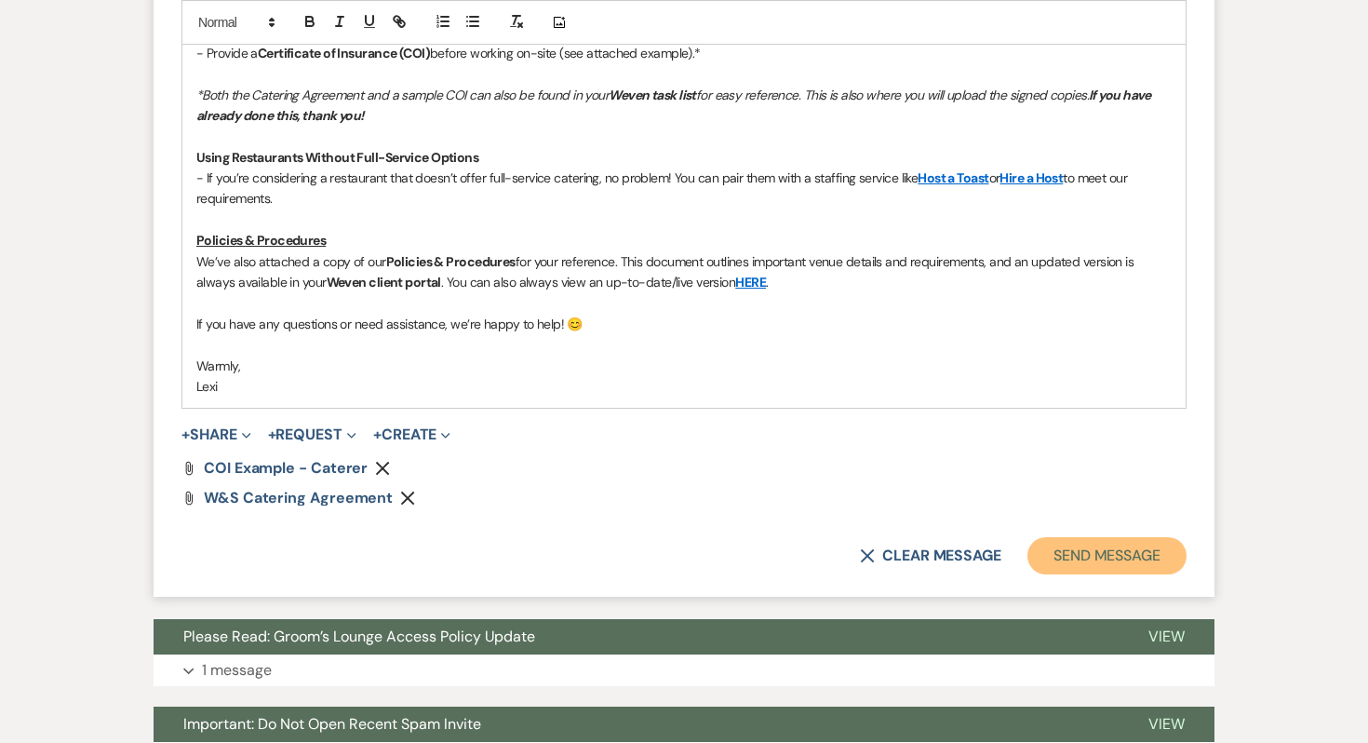
click at [1120, 569] on button "Send Message" at bounding box center [1107, 555] width 159 height 37
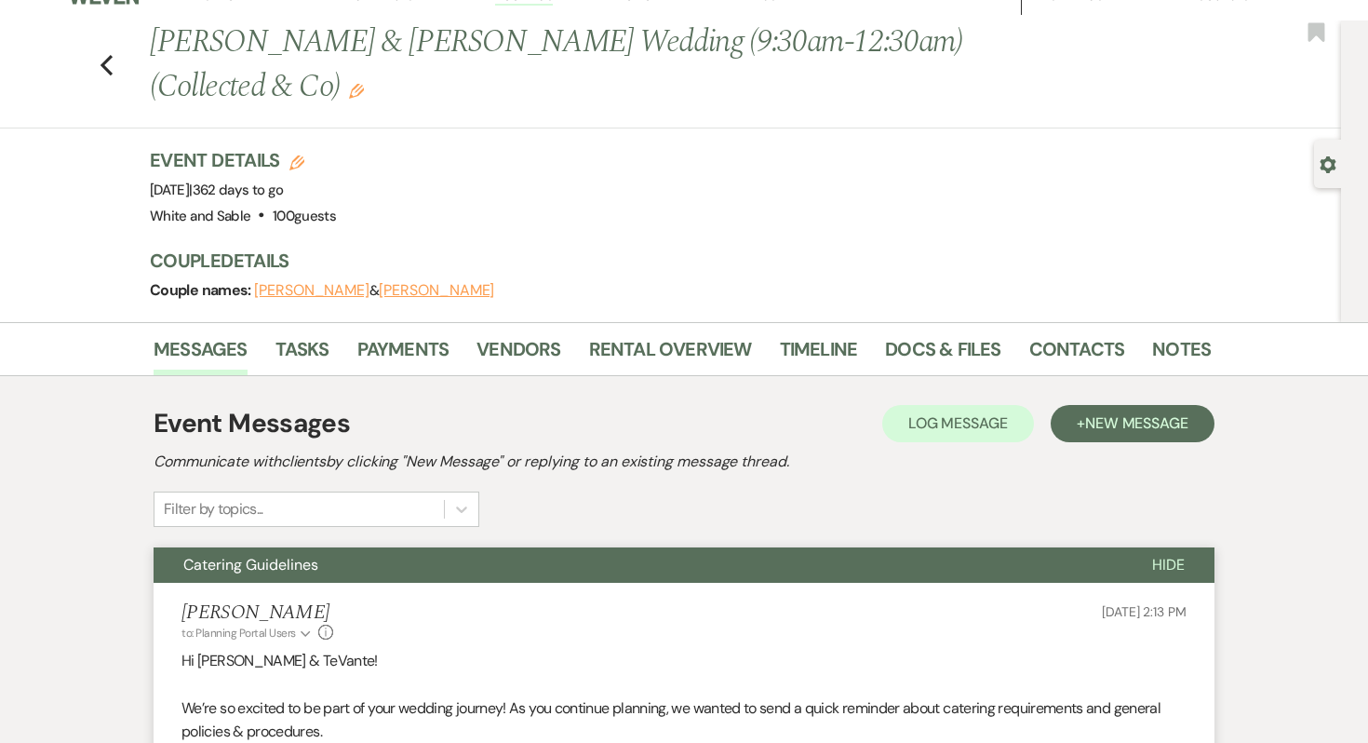
scroll to position [0, 0]
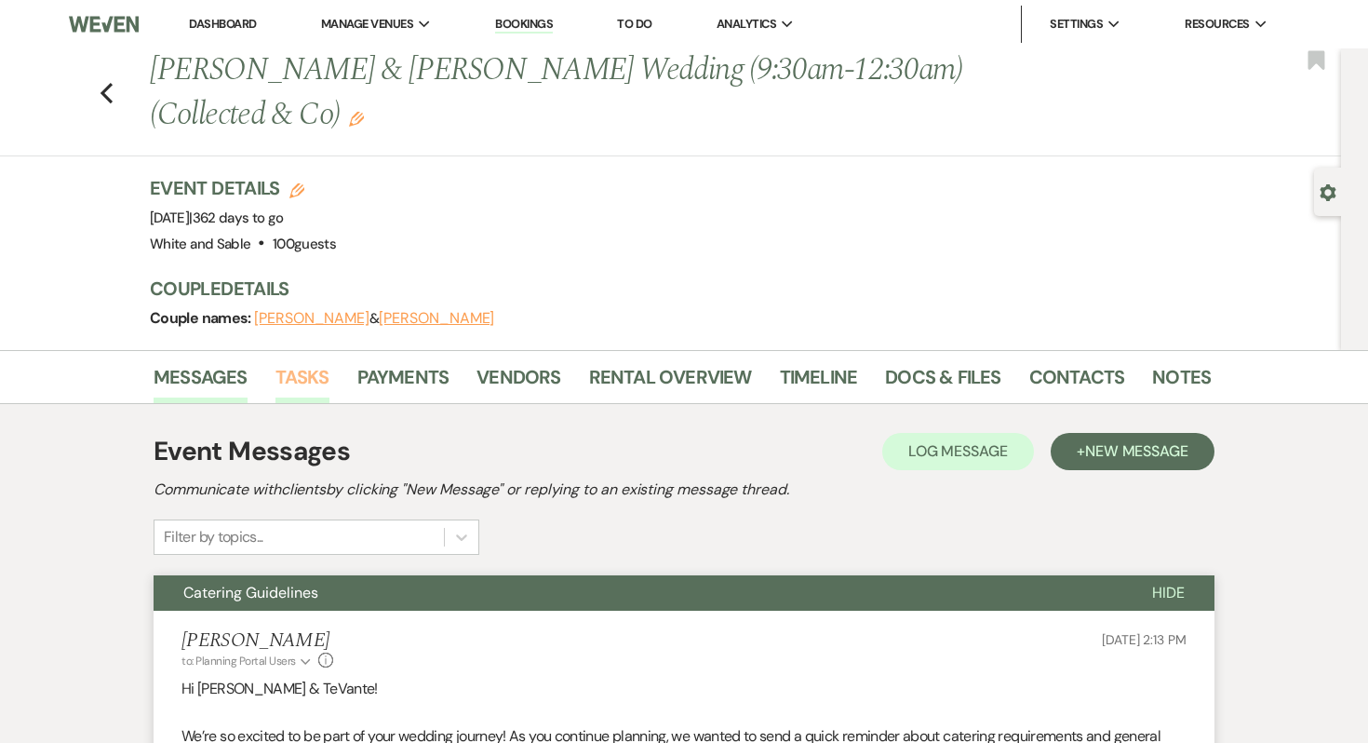
click at [302, 387] on link "Tasks" at bounding box center [303, 382] width 54 height 41
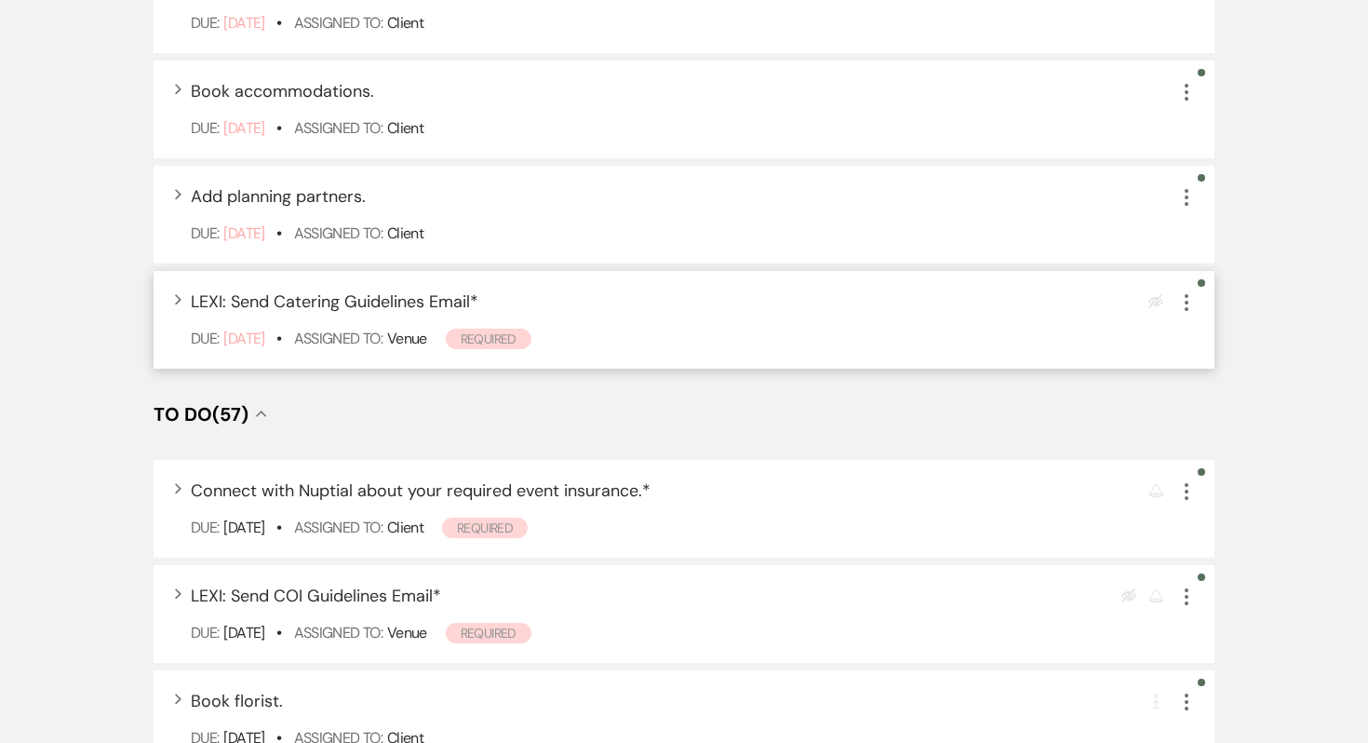
scroll to position [1055, 0]
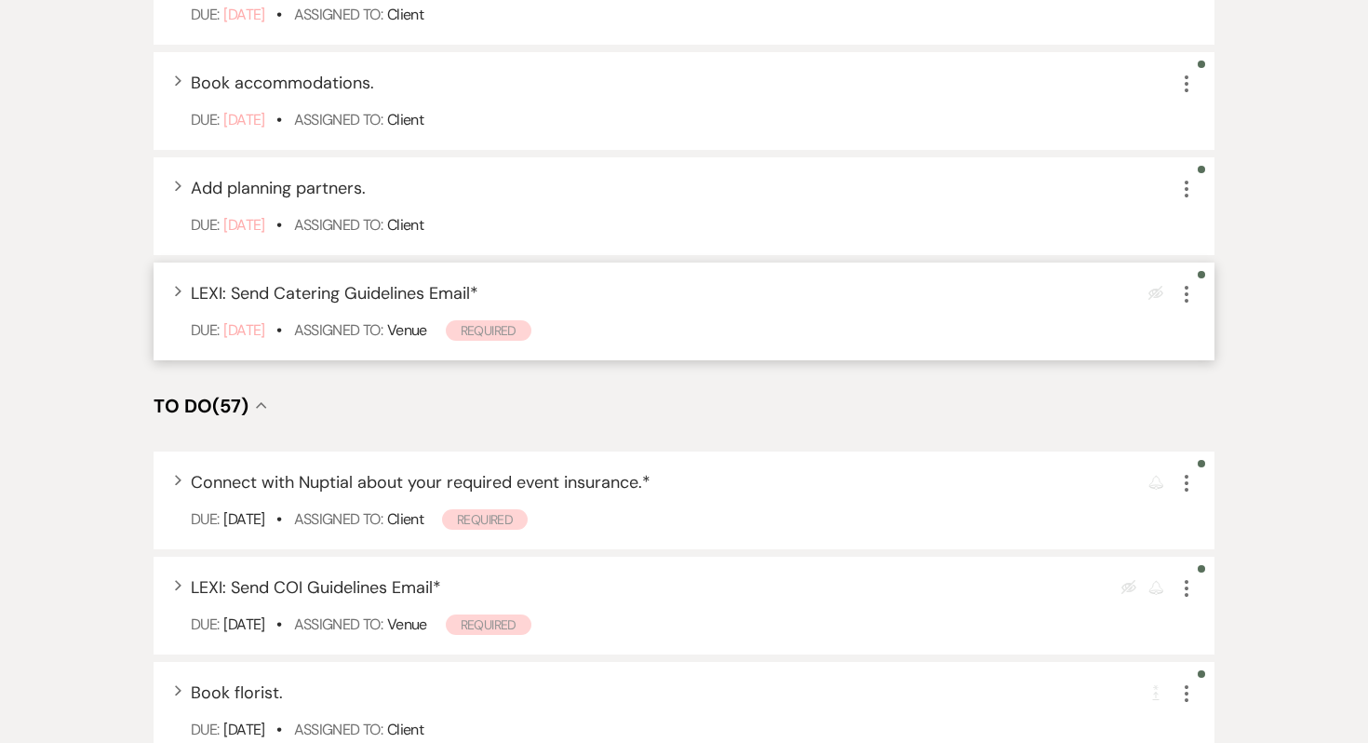
click at [1187, 298] on icon "More" at bounding box center [1187, 294] width 22 height 22
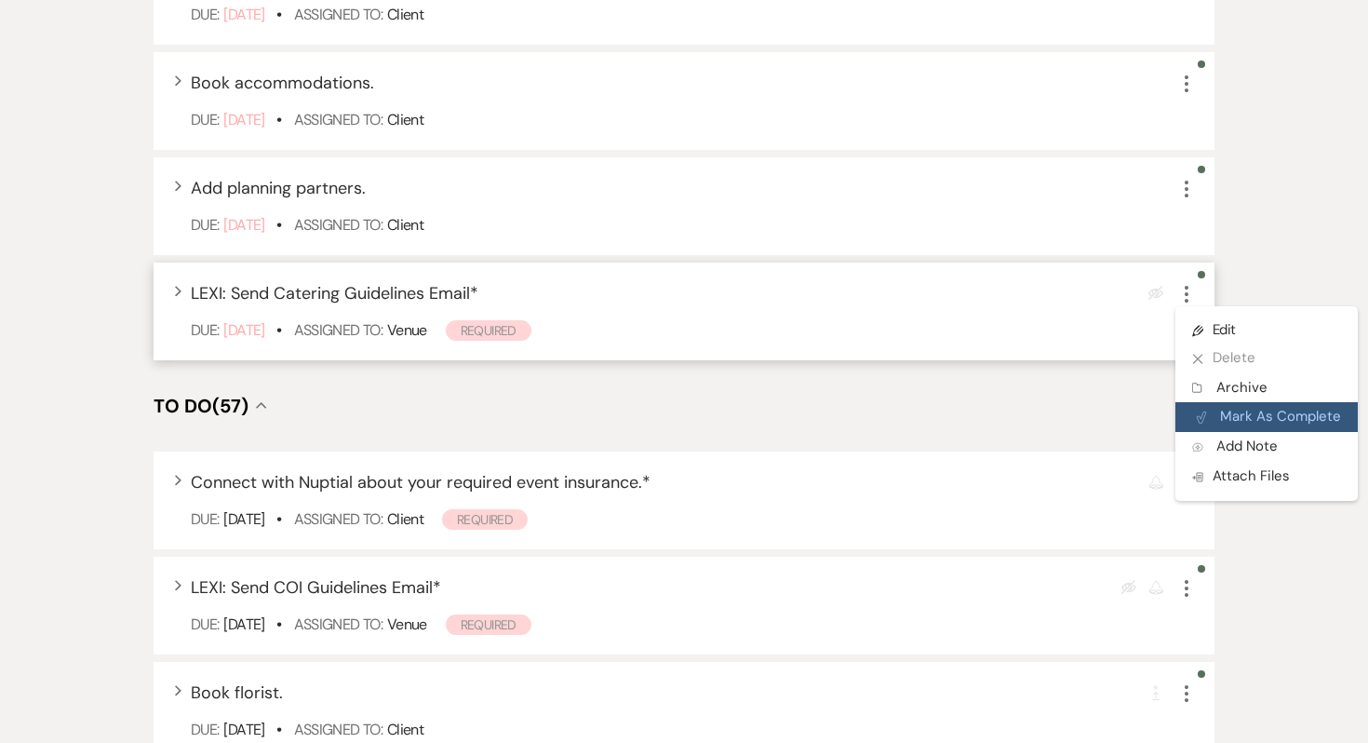
click at [1250, 402] on button "Plan Portal Link Mark As Complete" at bounding box center [1267, 417] width 182 height 30
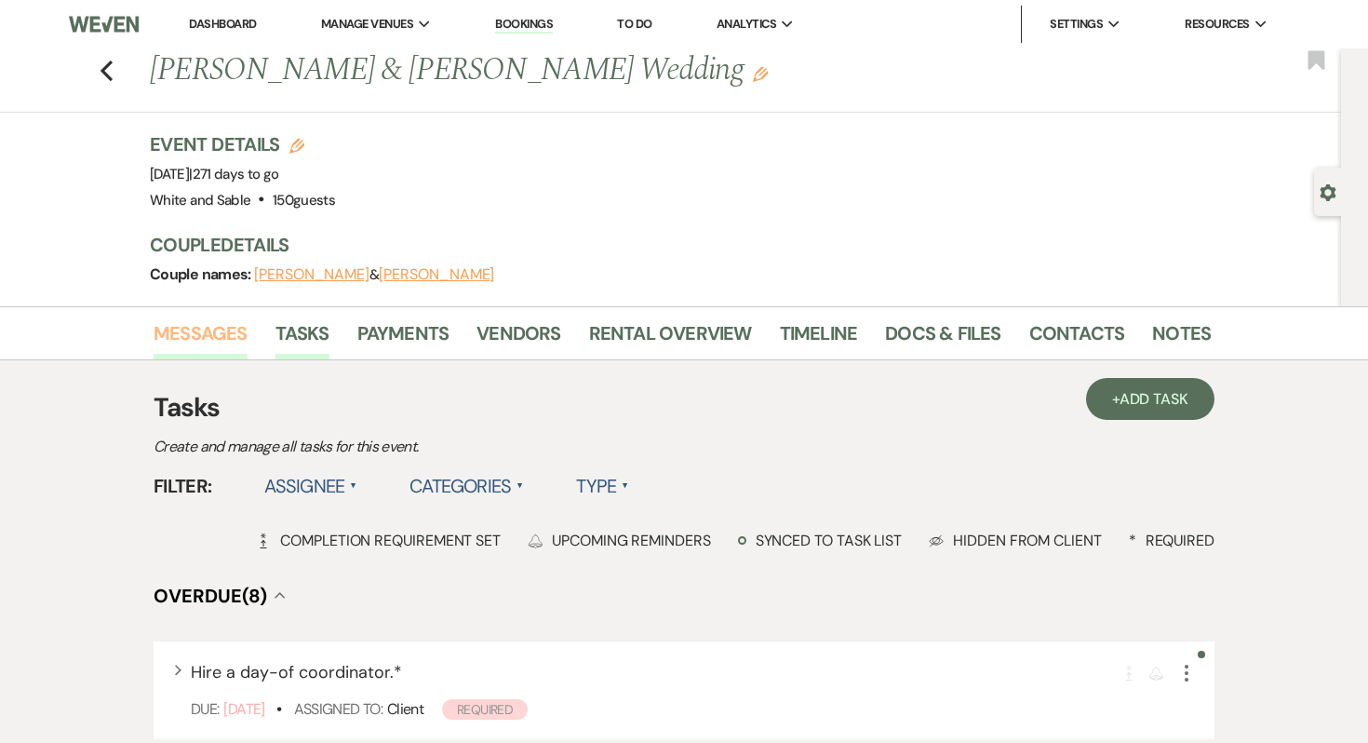
click at [214, 332] on link "Messages" at bounding box center [201, 338] width 94 height 41
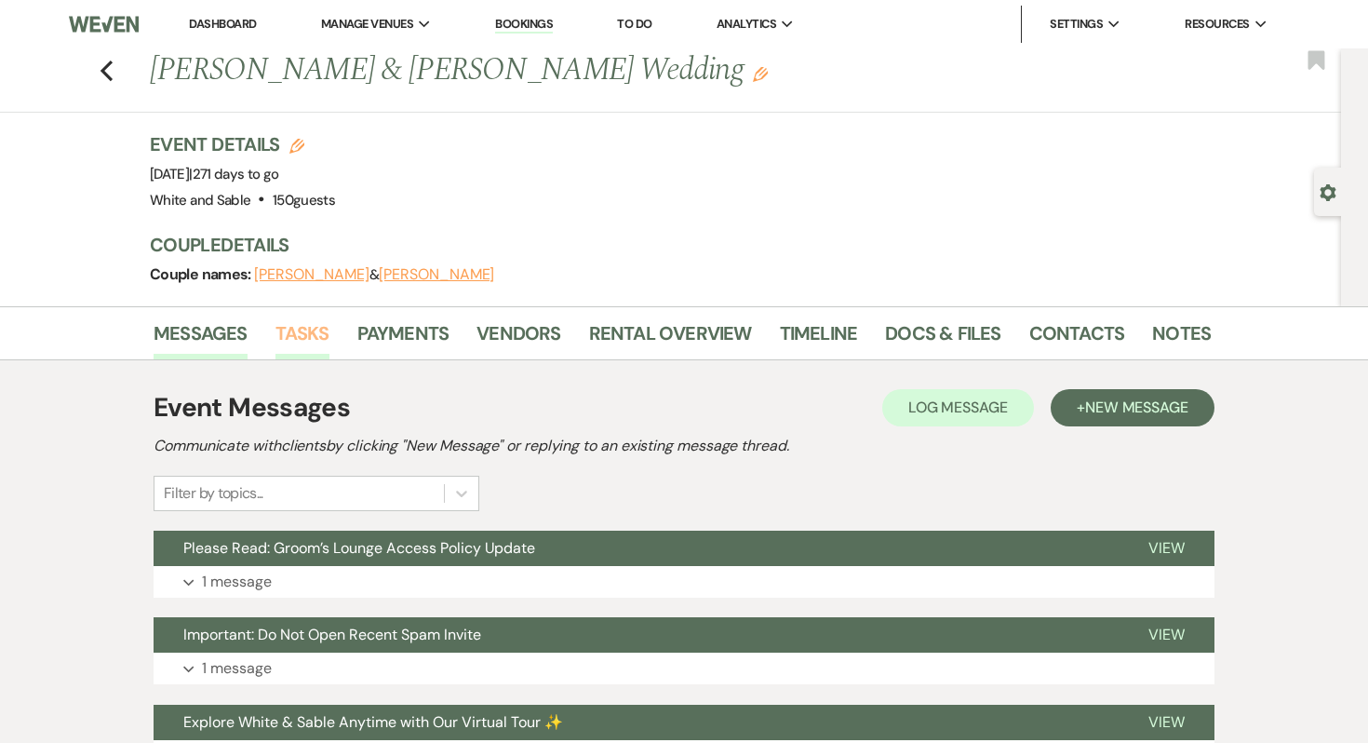
click at [311, 330] on link "Tasks" at bounding box center [303, 338] width 54 height 41
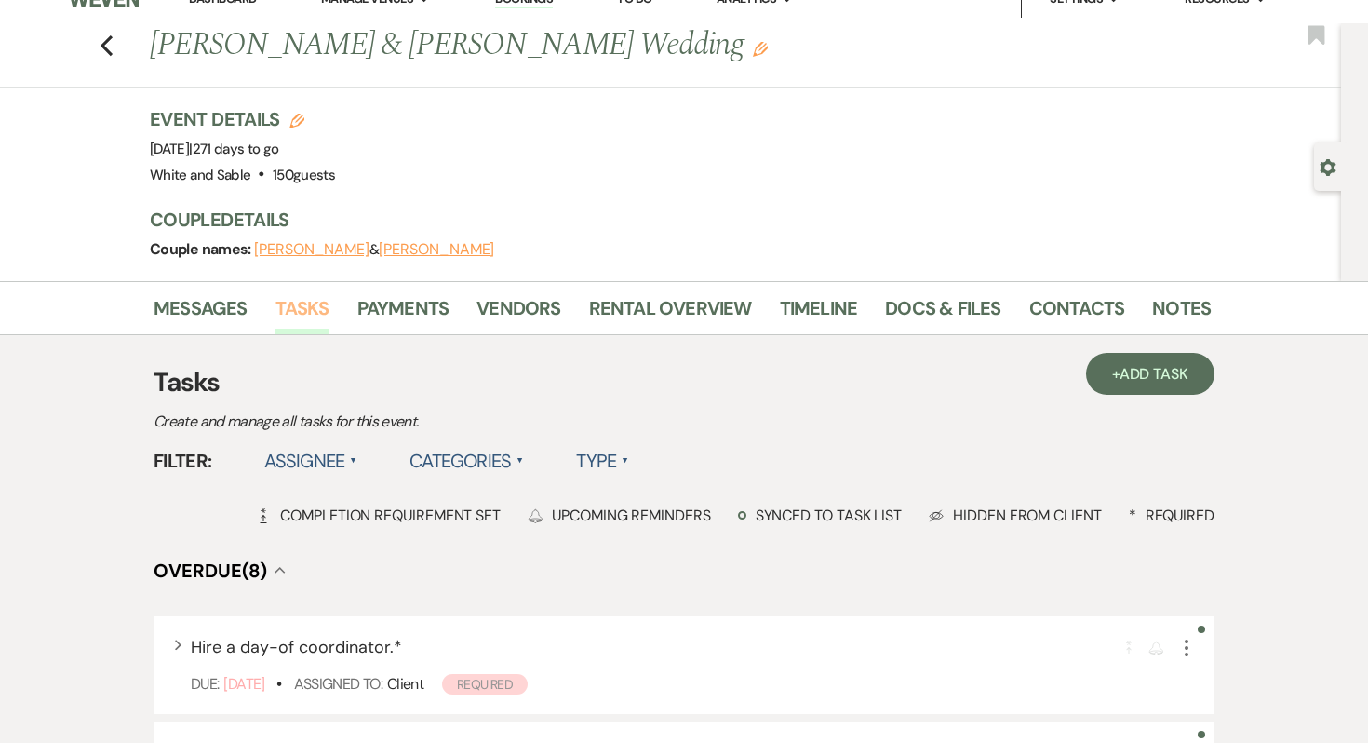
scroll to position [2, 0]
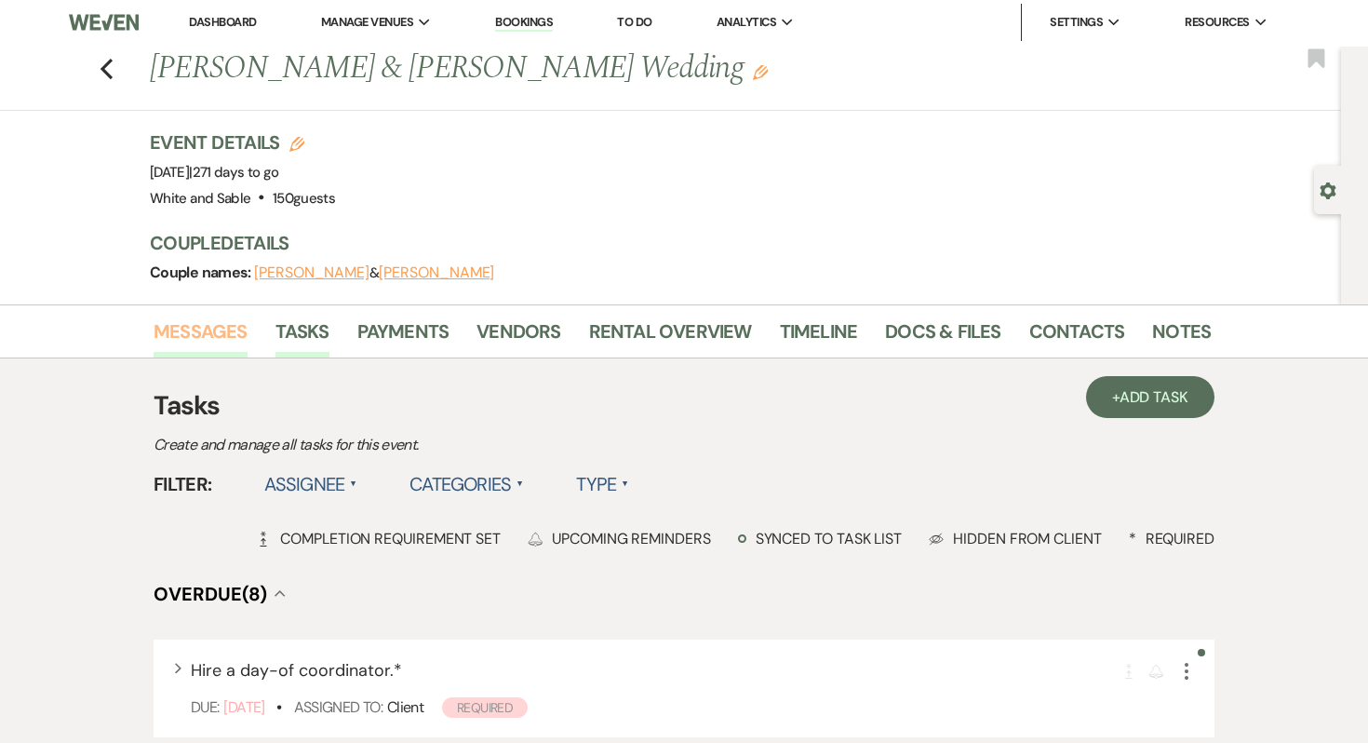
click at [193, 321] on link "Messages" at bounding box center [201, 336] width 94 height 41
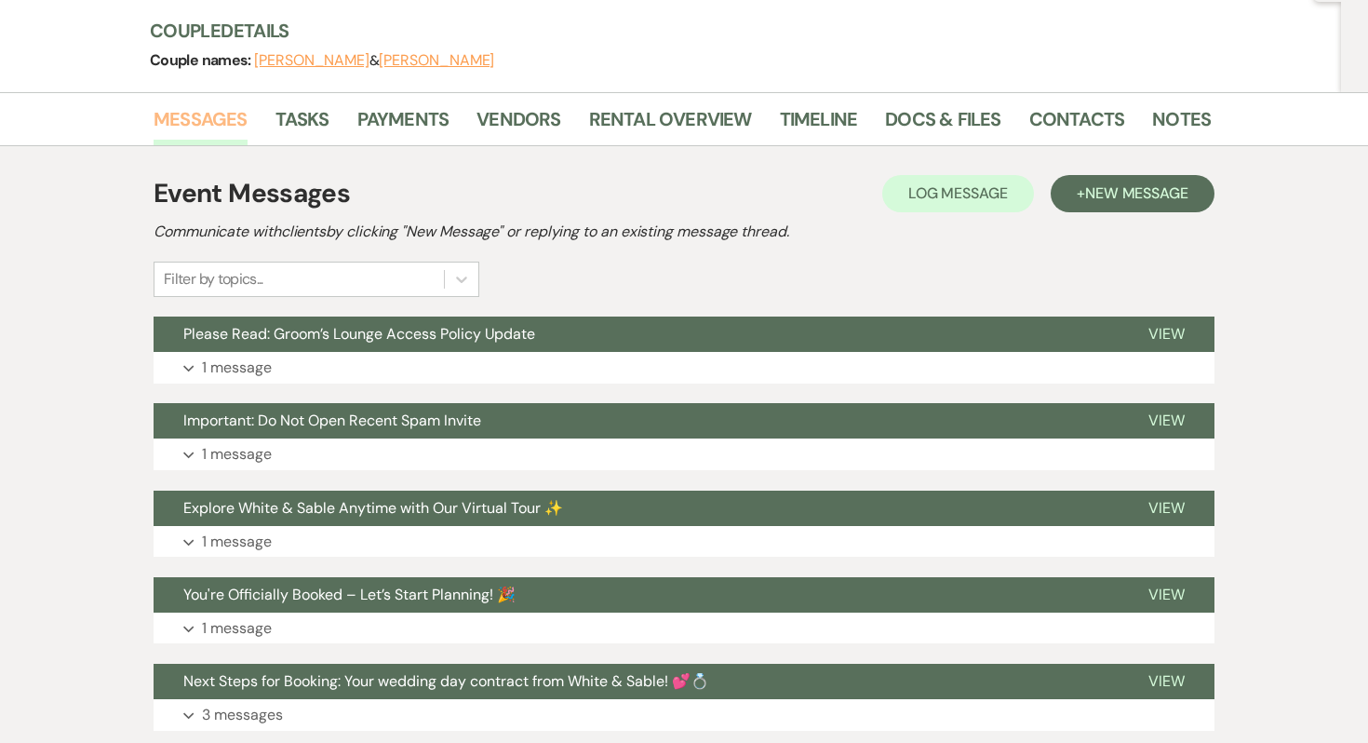
scroll to position [216, 0]
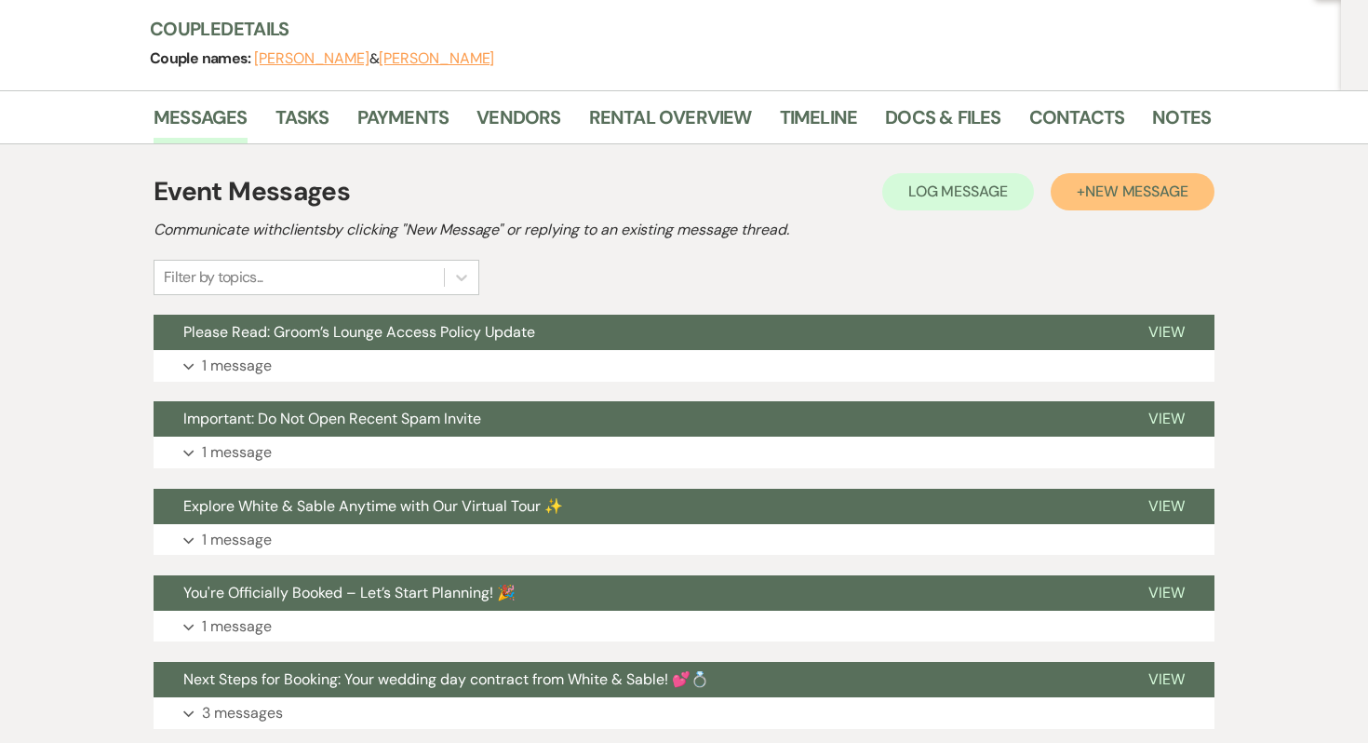
click at [1098, 207] on button "+ New Message" at bounding box center [1133, 191] width 164 height 37
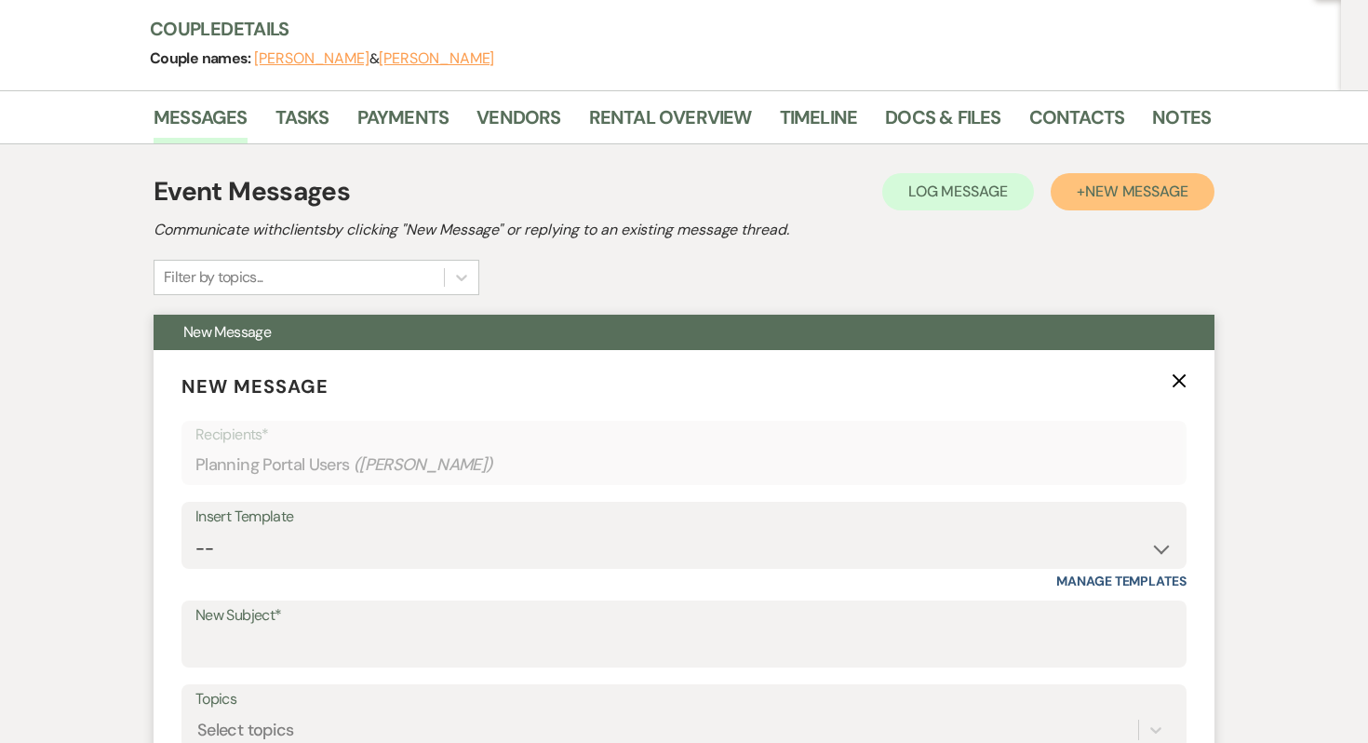
scroll to position [481, 0]
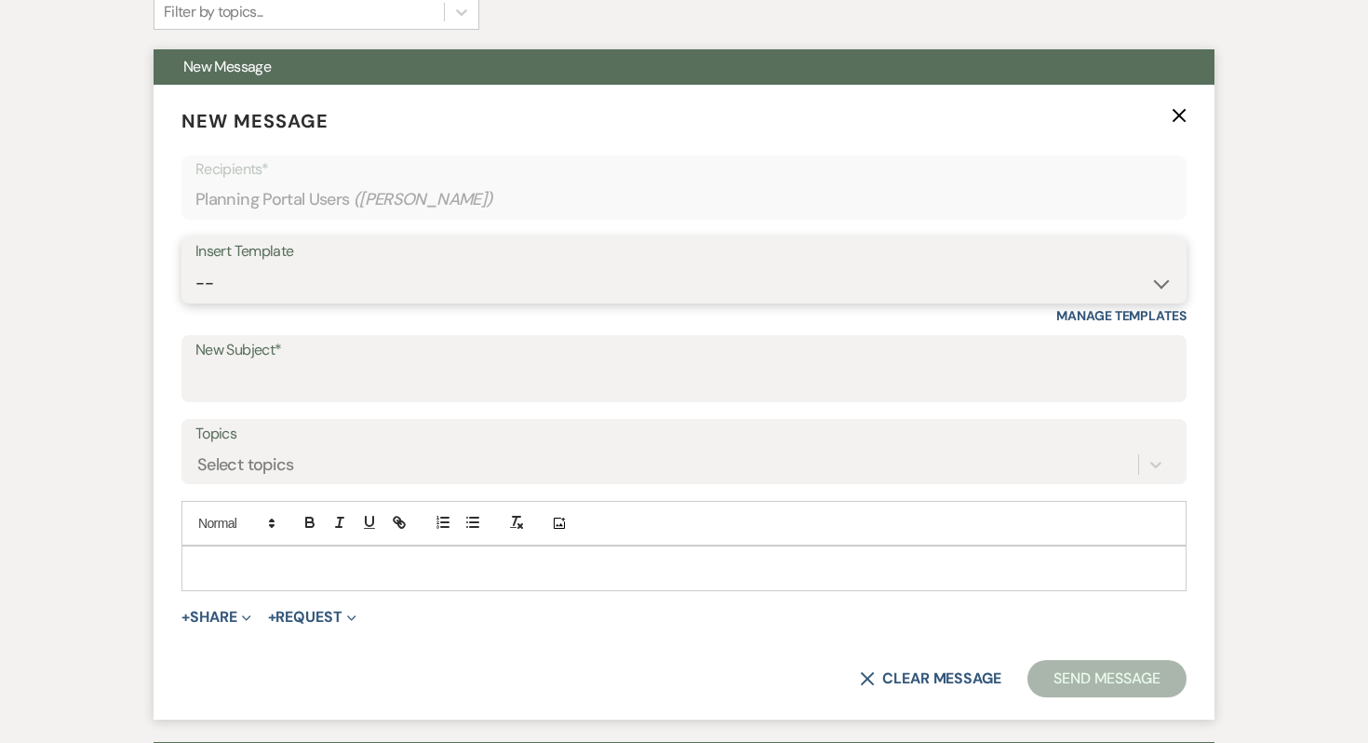
click at [397, 289] on select "-- Inquiry Response (Venue Guide) Schedule - Venue Tour Appt Confirmation Sched…" at bounding box center [683, 283] width 977 height 36
select select "4585"
click at [195, 265] on select "-- Inquiry Response (Venue Guide) Schedule - Venue Tour Appt Confirmation Sched…" at bounding box center [683, 283] width 977 height 36
type input "Important: Catering Guidelines & Vendor COI Requirements for Your Wedding at Wh…"
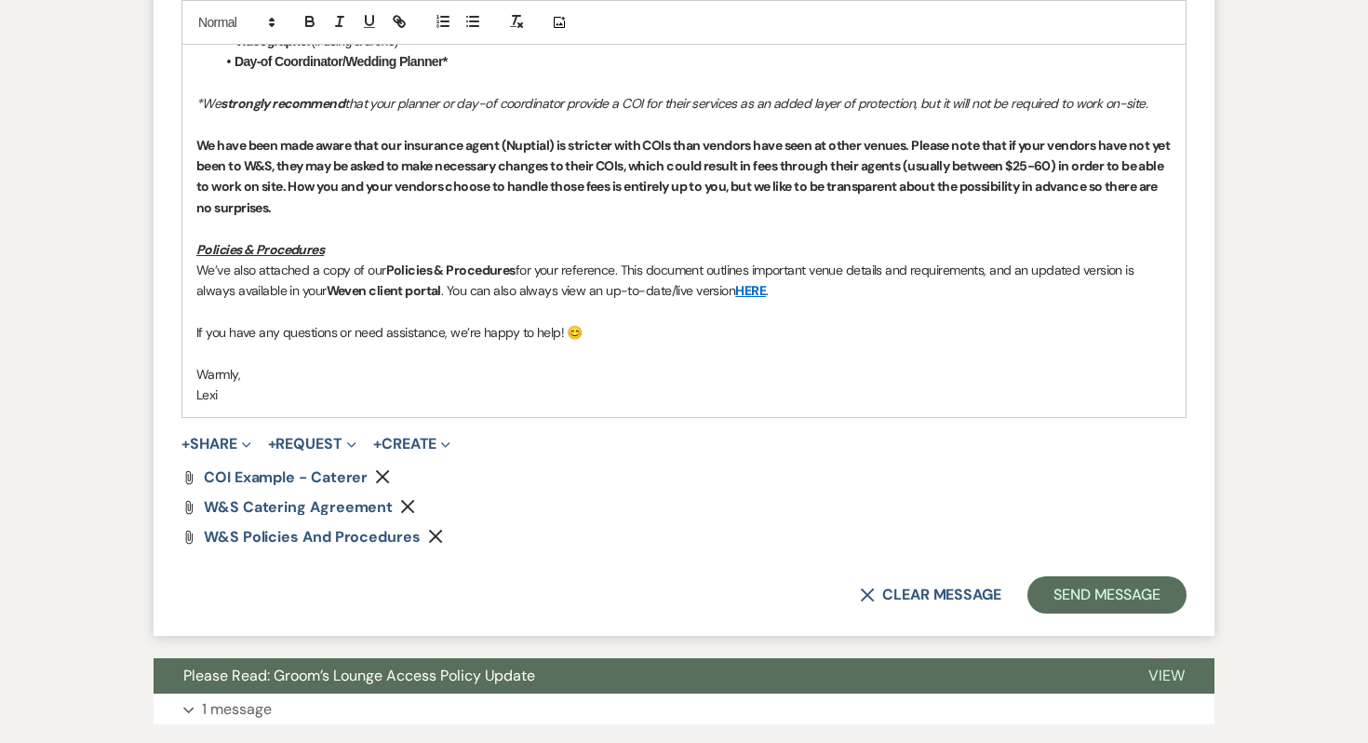
scroll to position [1675, 0]
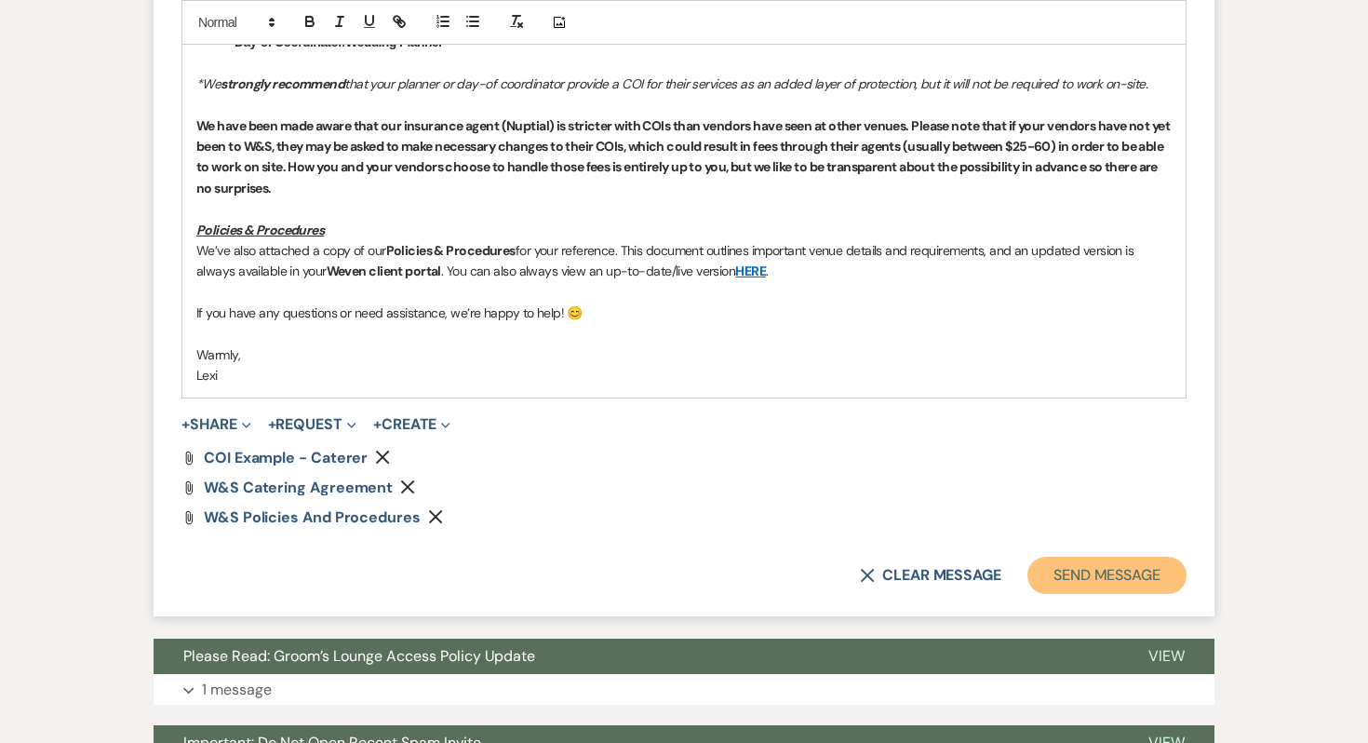
click at [1122, 575] on button "Send Message" at bounding box center [1107, 575] width 159 height 37
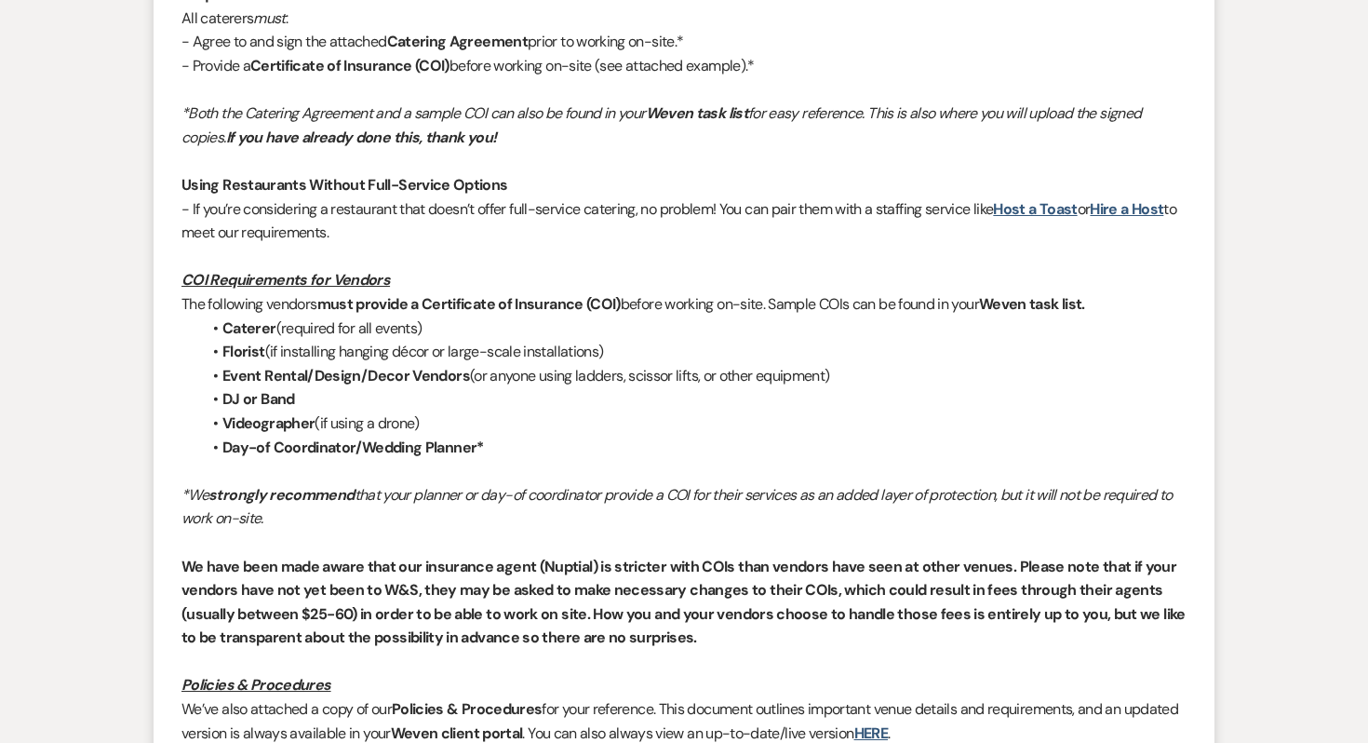
scroll to position [0, 0]
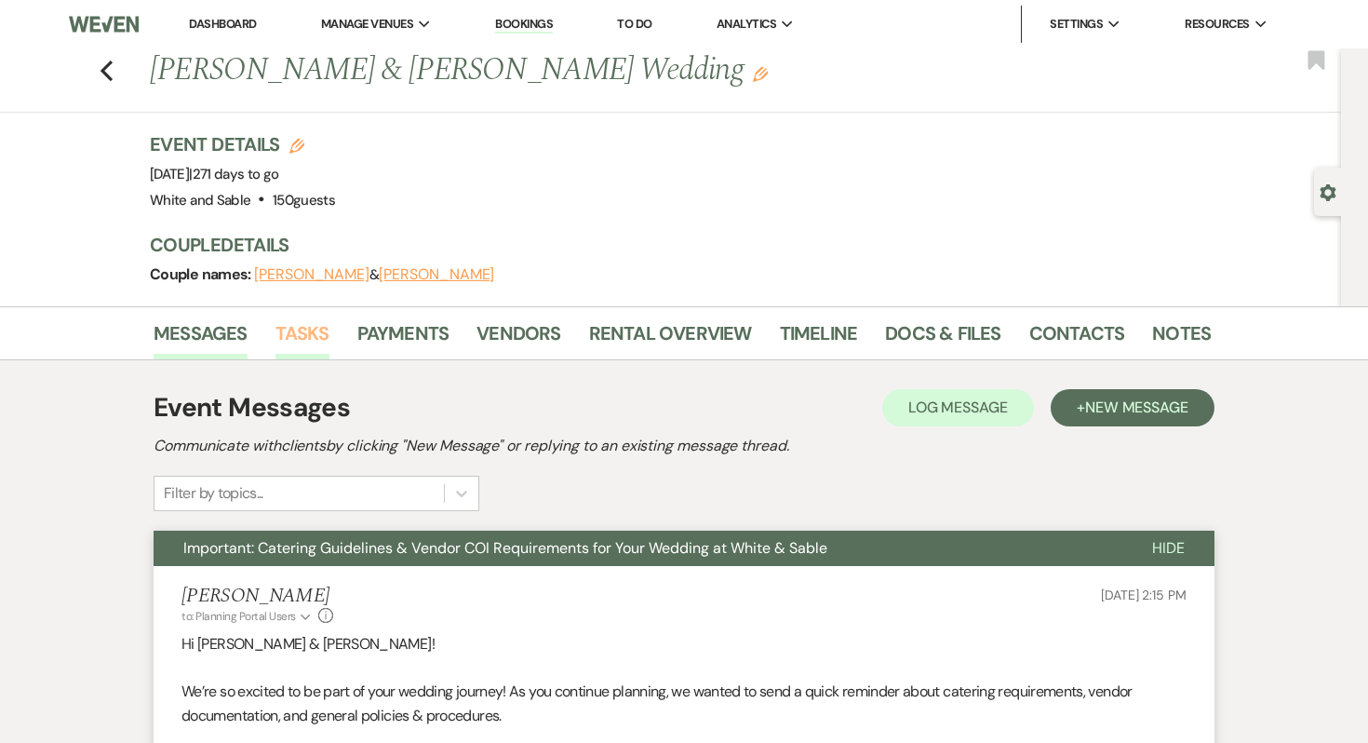
click at [305, 323] on link "Tasks" at bounding box center [303, 338] width 54 height 41
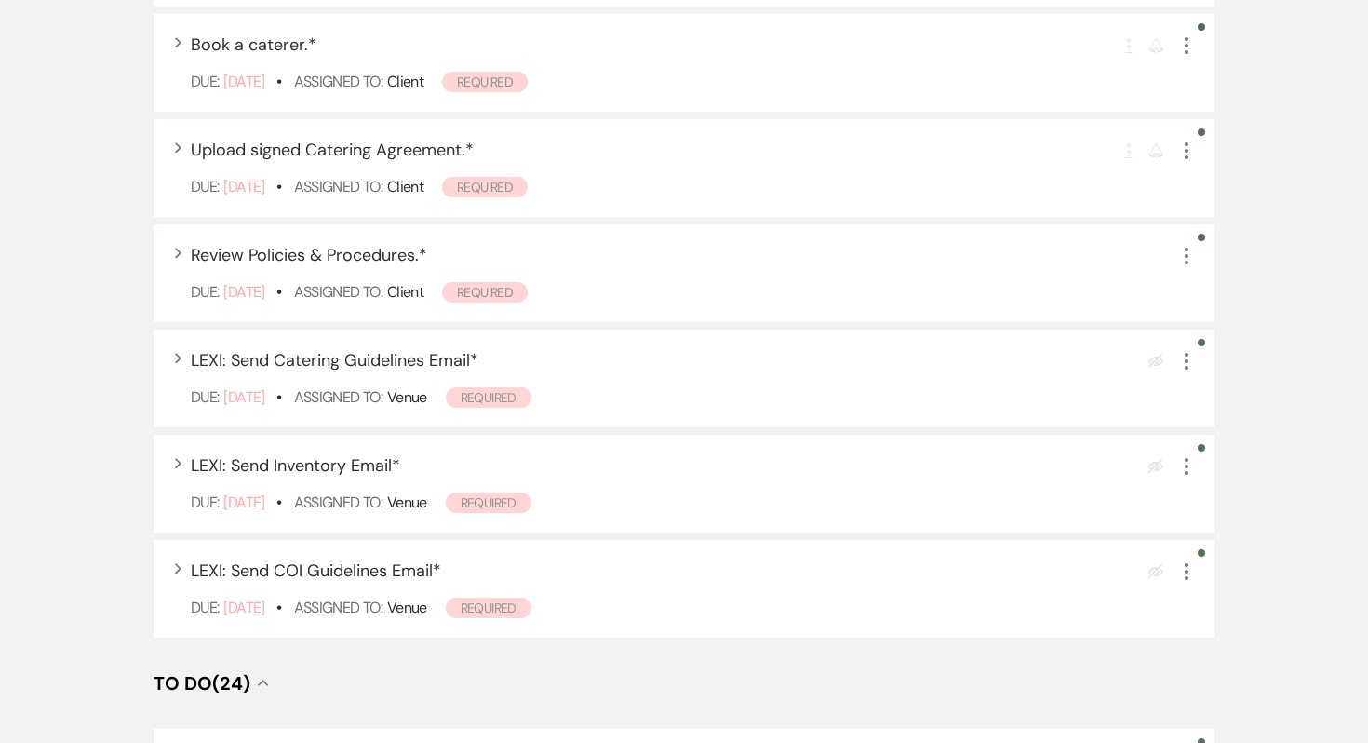
scroll to position [837, 0]
click at [1192, 375] on div "Expand LEXI: Send Catering Guidelines Email * Eye Blocked More Due: Oct 10 25 •…" at bounding box center [684, 379] width 1061 height 98
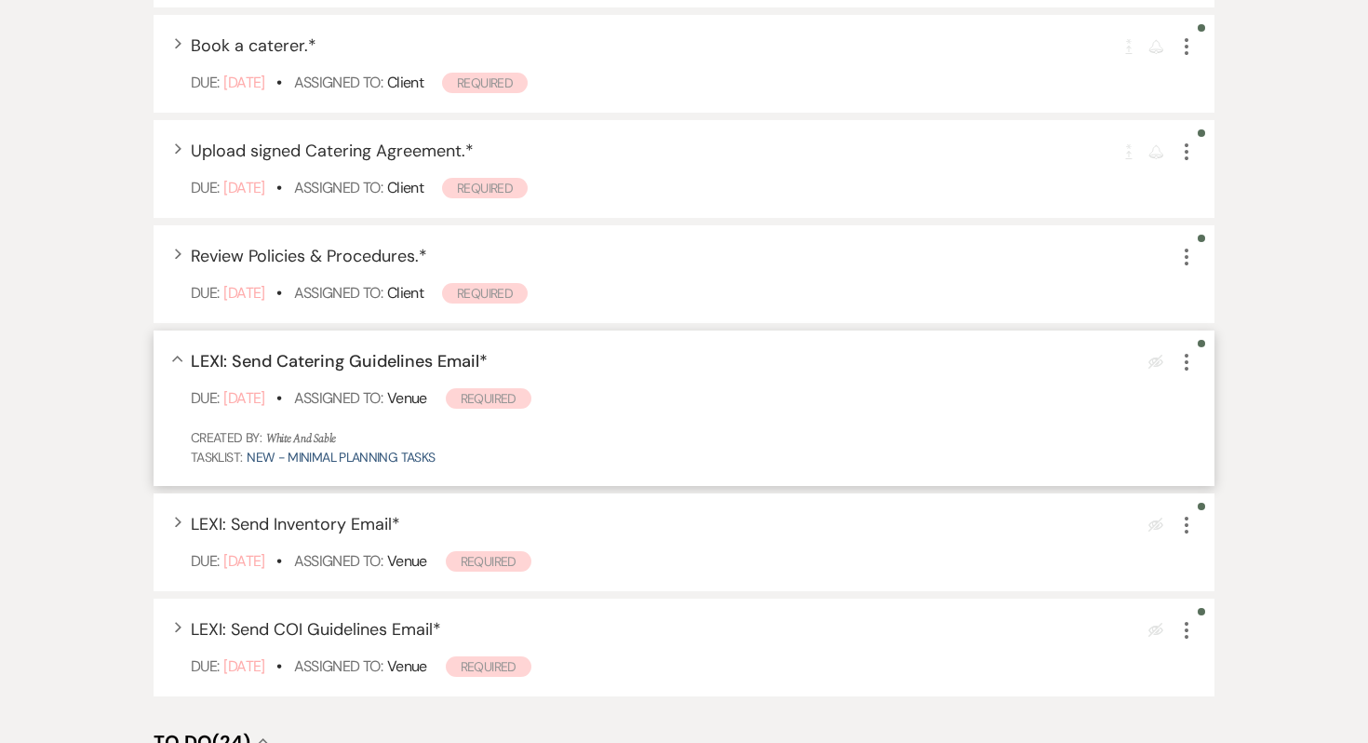
click at [1188, 355] on use "button" at bounding box center [1187, 362] width 4 height 17
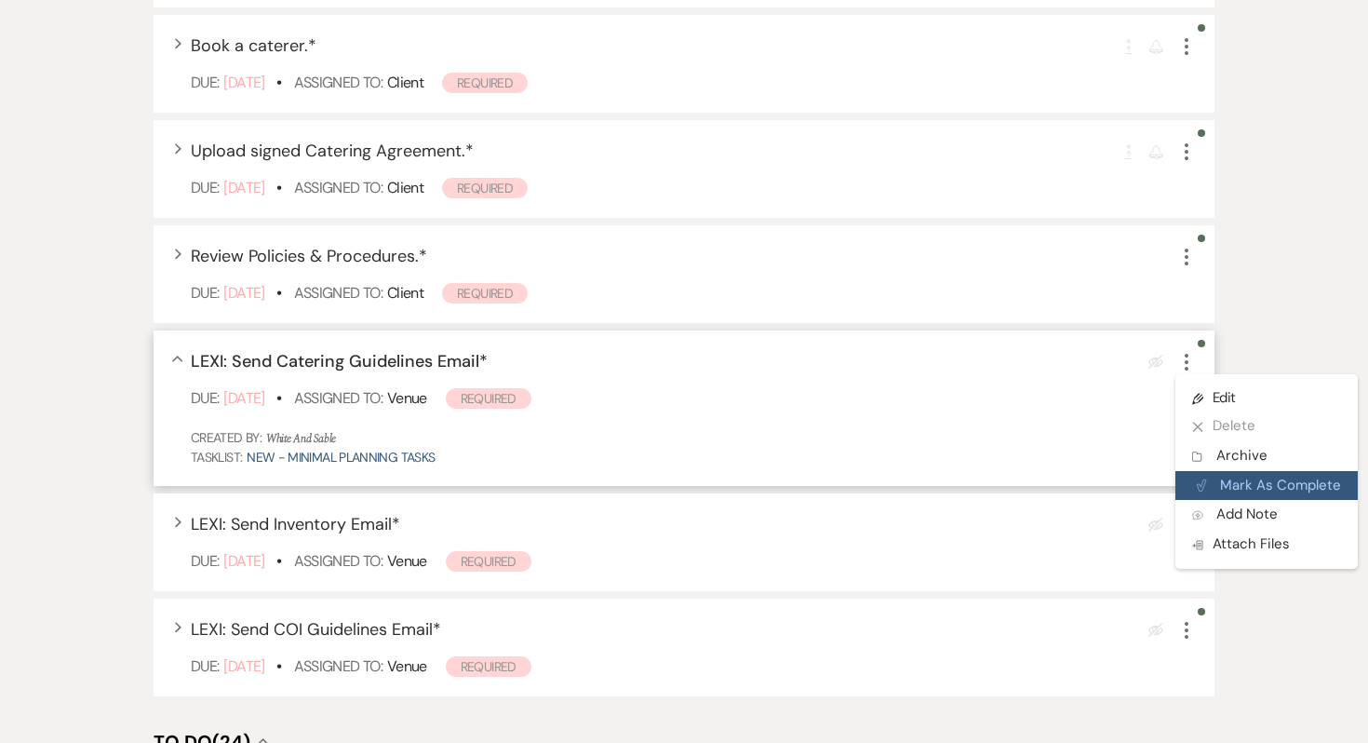
click at [1208, 487] on button "Plan Portal Link Mark As Complete" at bounding box center [1267, 486] width 182 height 30
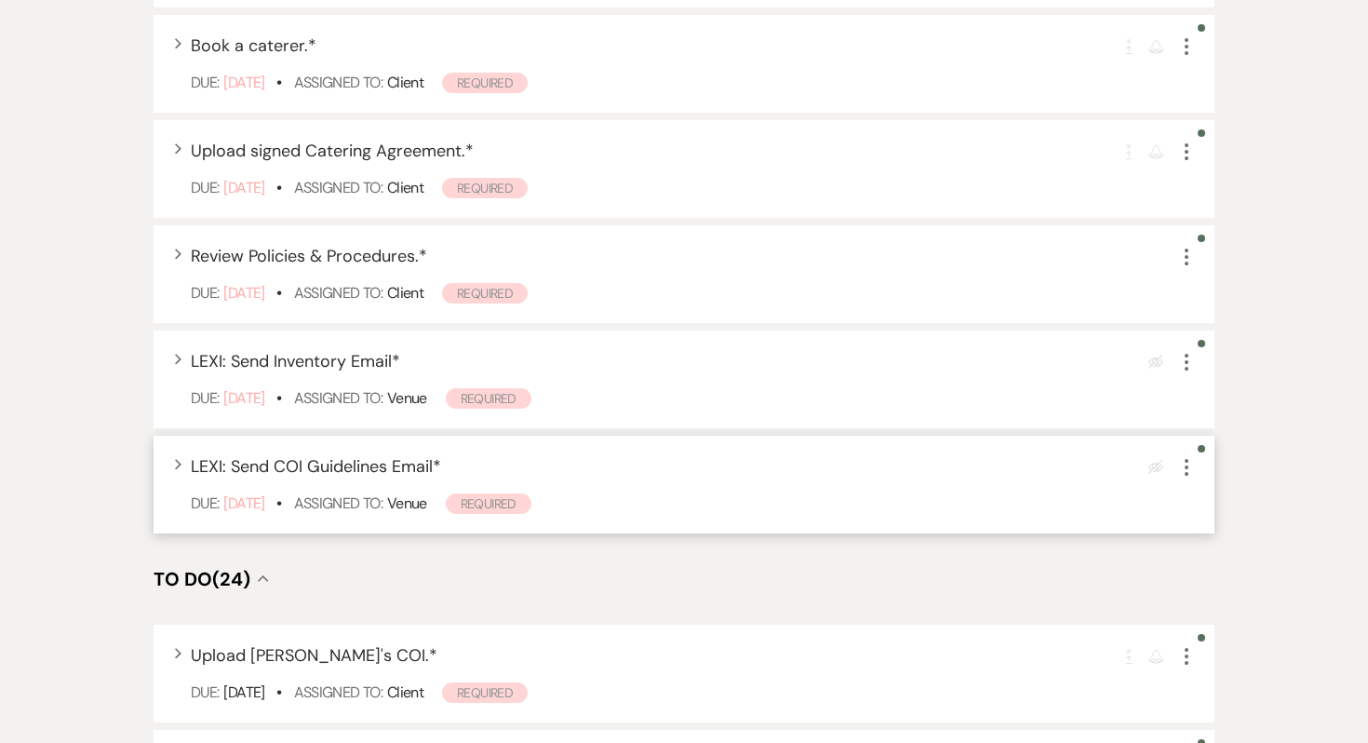
click at [1185, 461] on use "button" at bounding box center [1187, 467] width 4 height 17
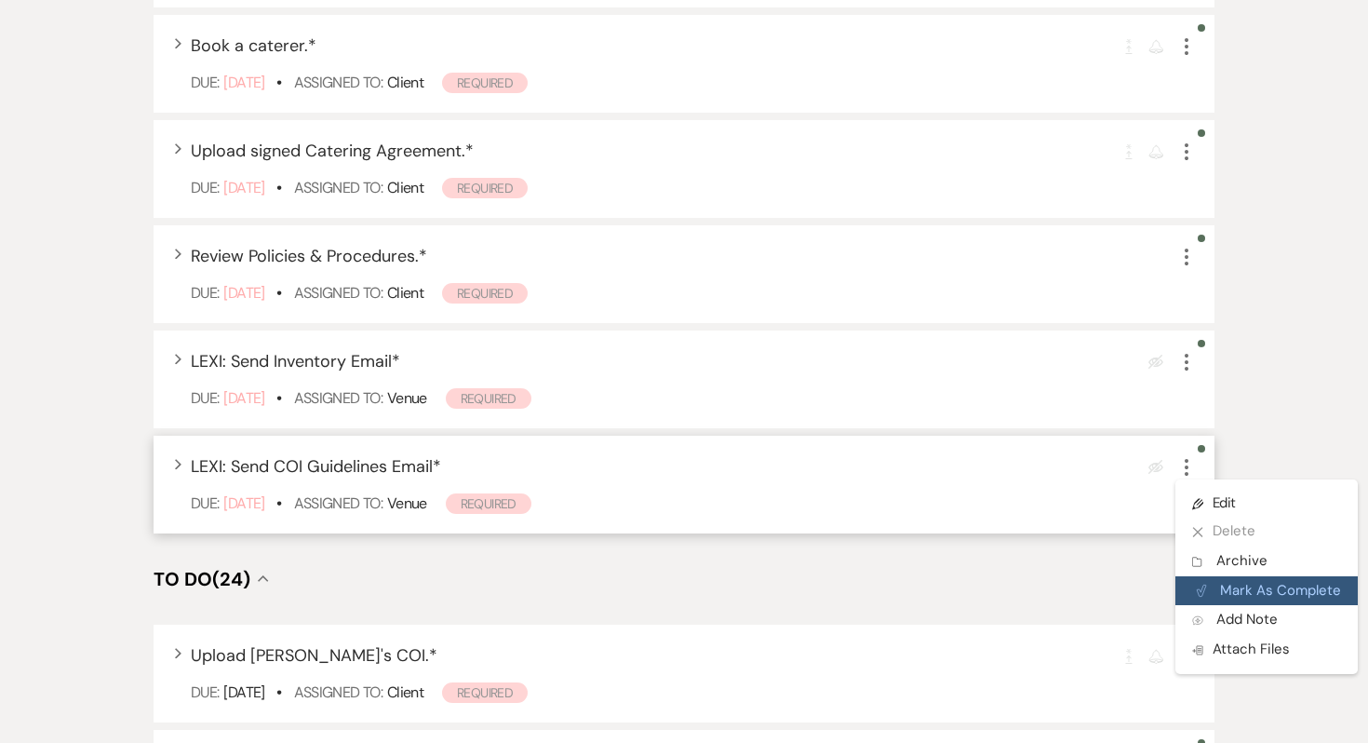
click at [1224, 584] on button "Plan Portal Link Mark As Complete" at bounding box center [1267, 591] width 182 height 30
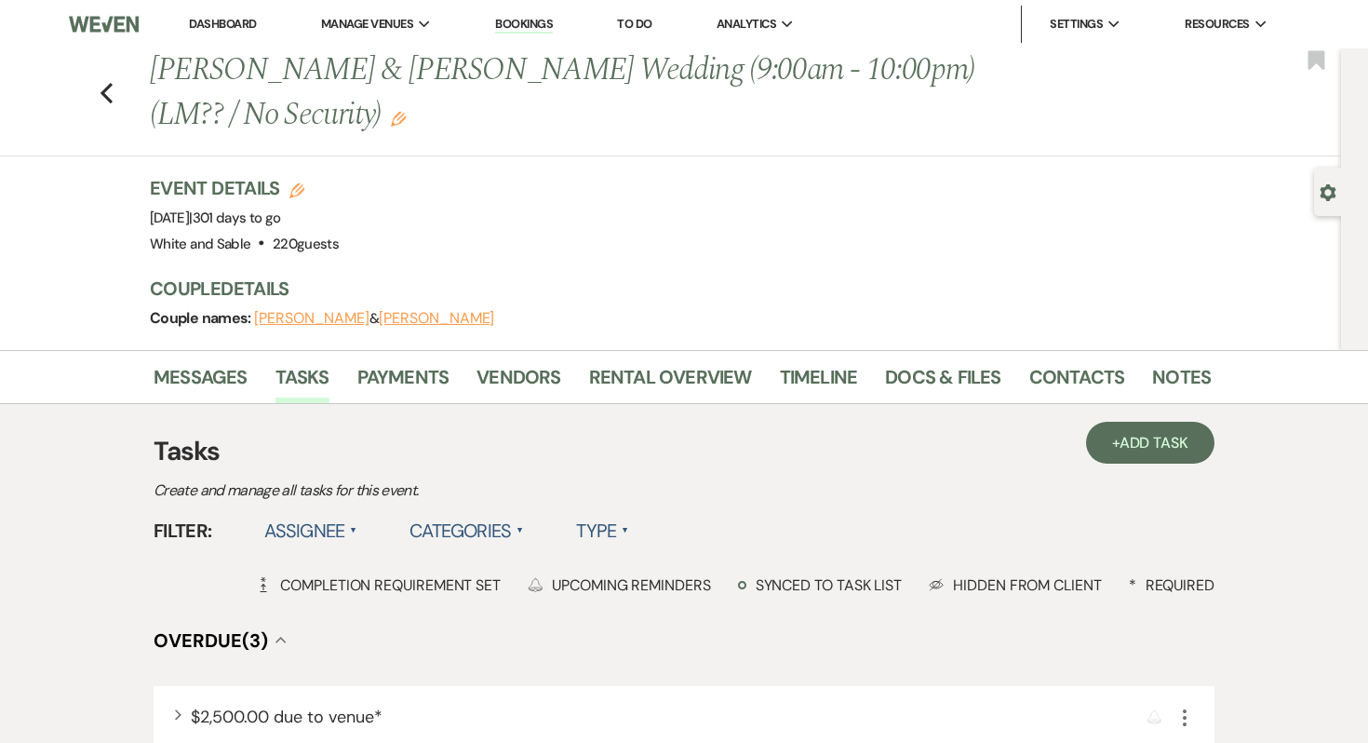
scroll to position [14, 0]
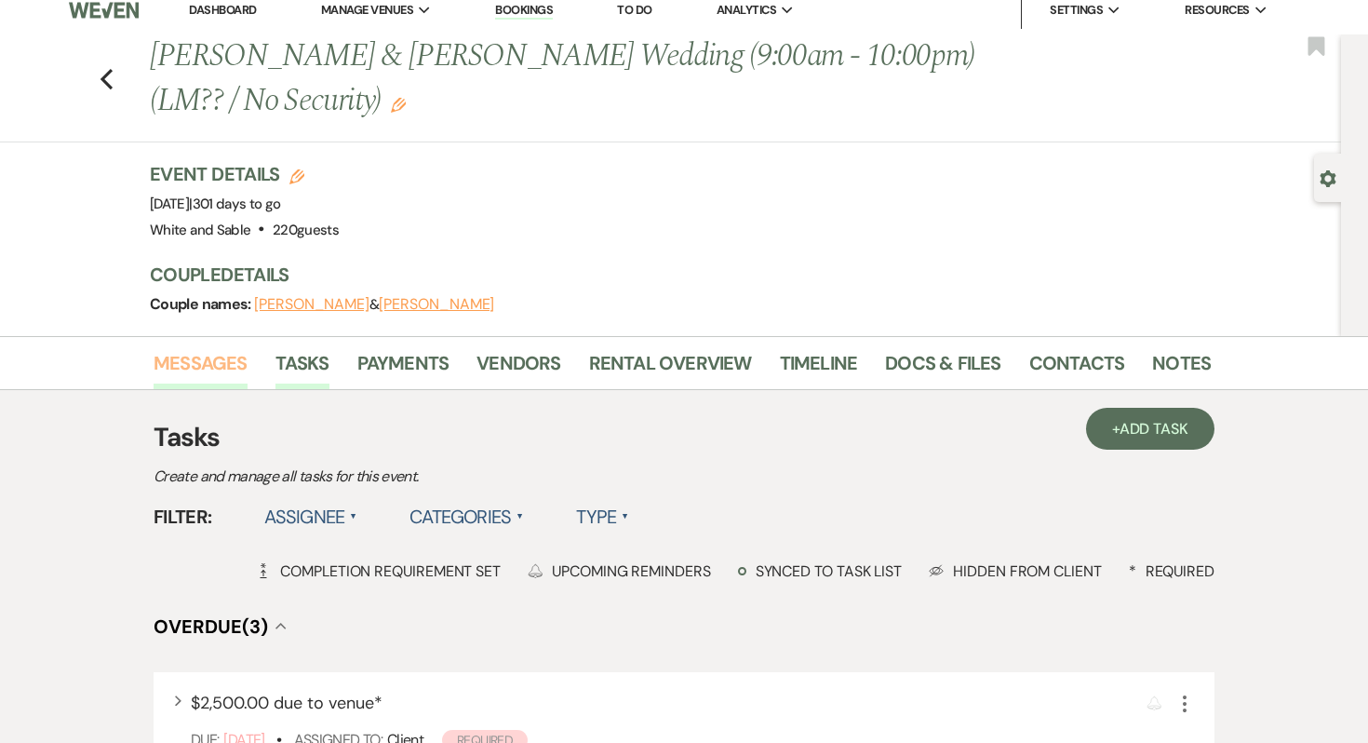
click at [229, 366] on link "Messages" at bounding box center [201, 368] width 94 height 41
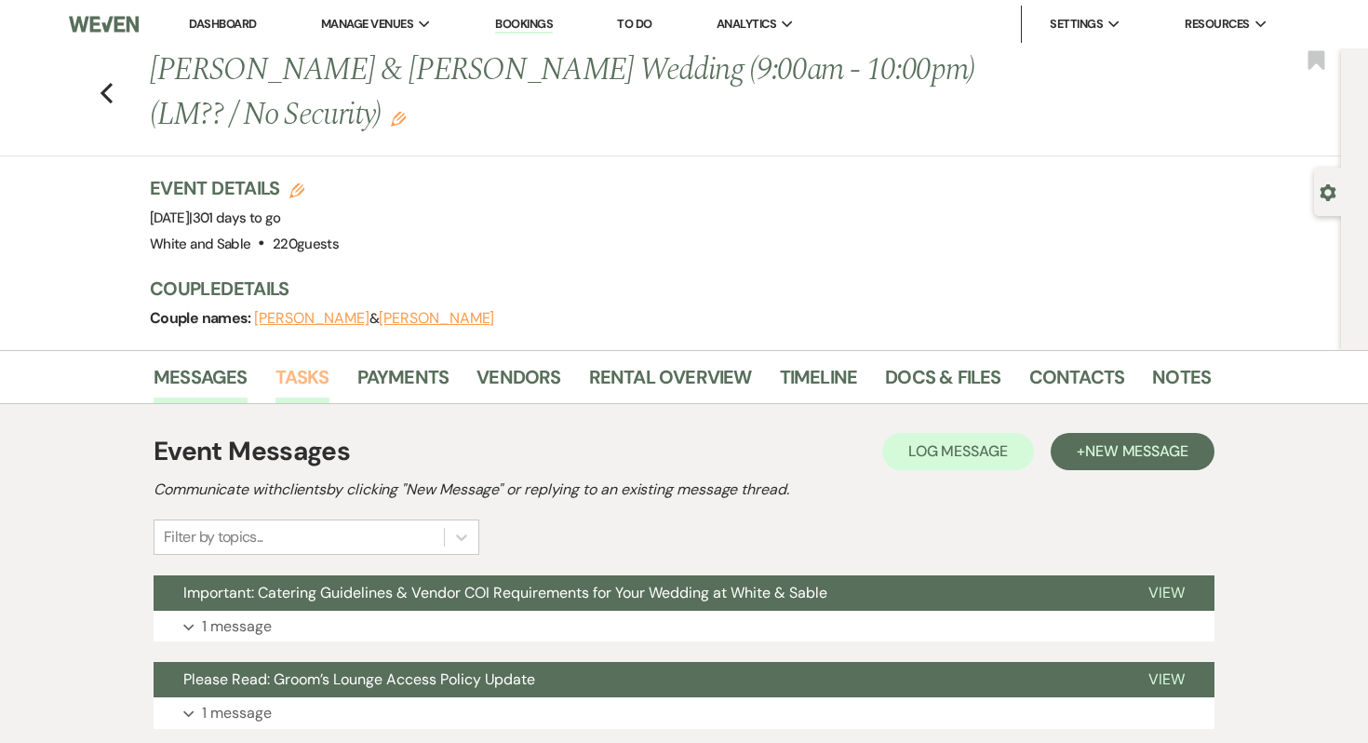
click at [292, 365] on link "Tasks" at bounding box center [303, 382] width 54 height 41
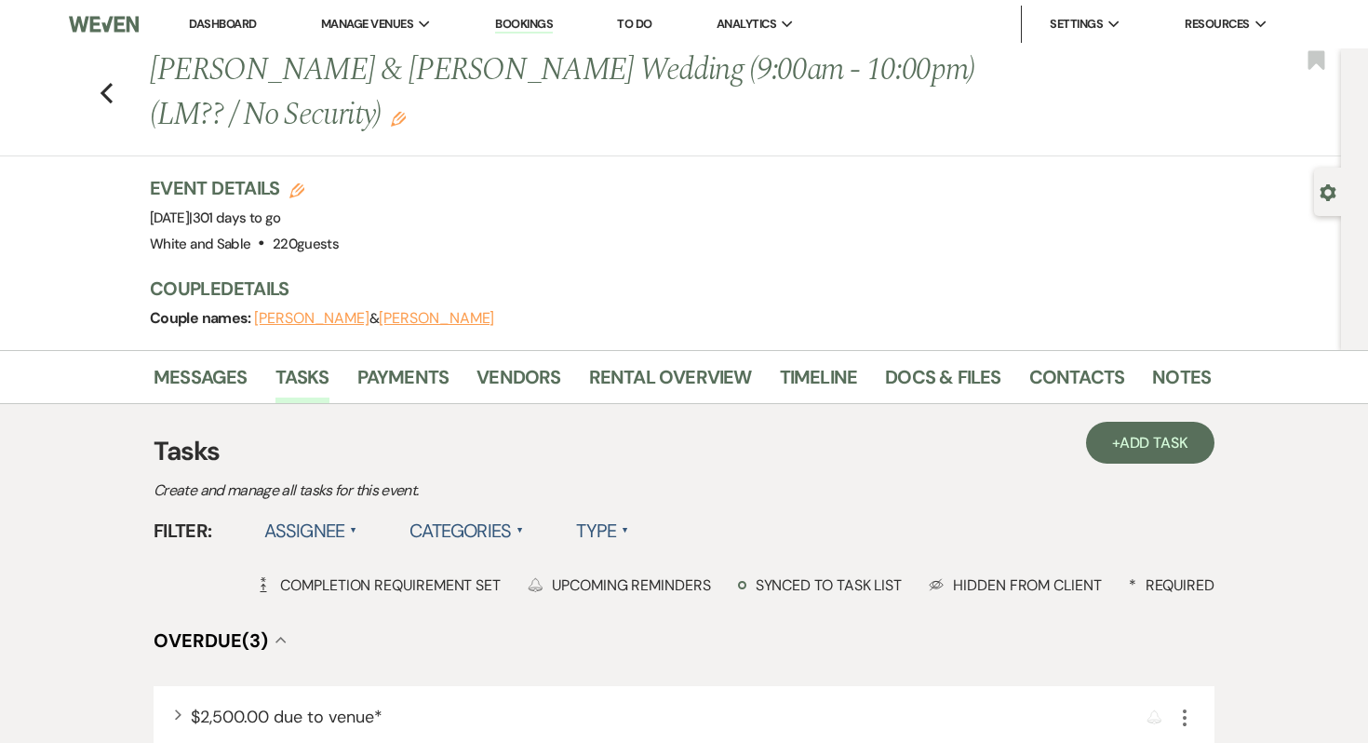
click at [317, 535] on label "Assignee ▲" at bounding box center [311, 531] width 94 height 34
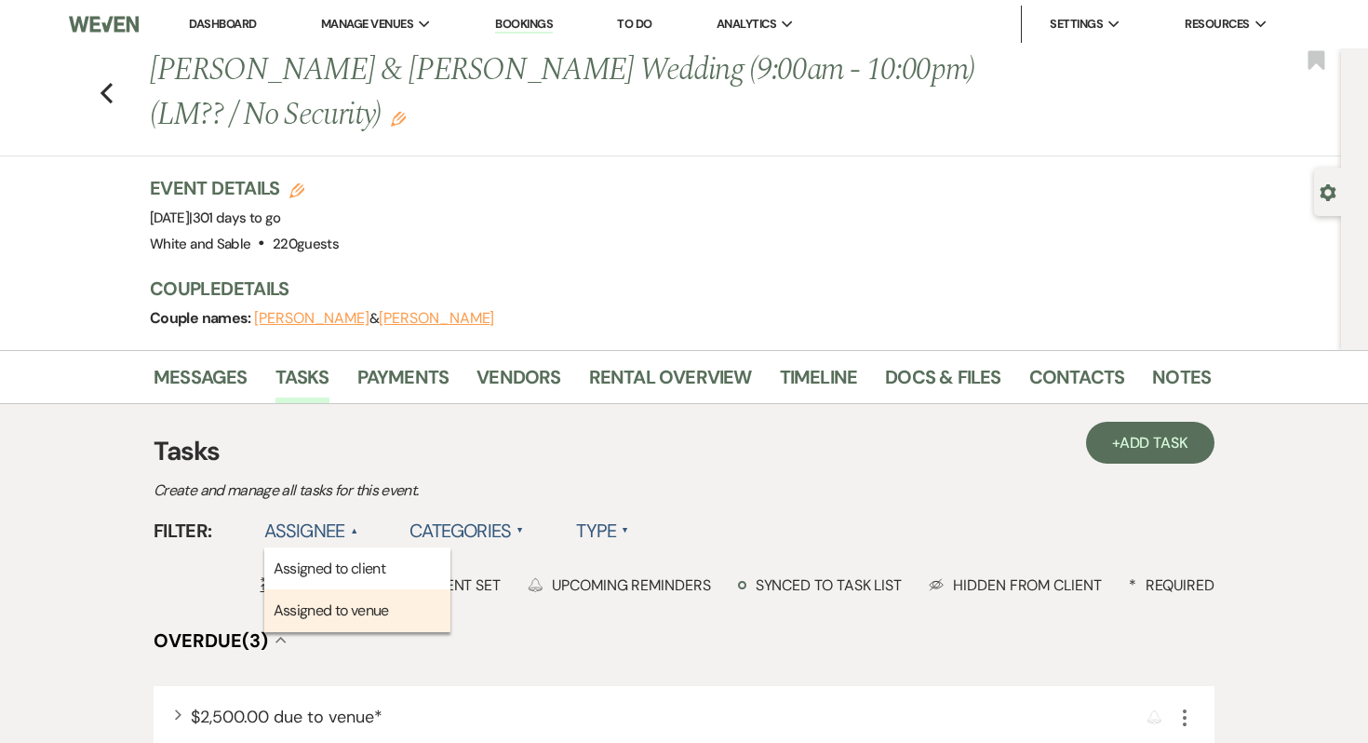
click at [334, 595] on li "Assigned to venue" at bounding box center [357, 610] width 186 height 43
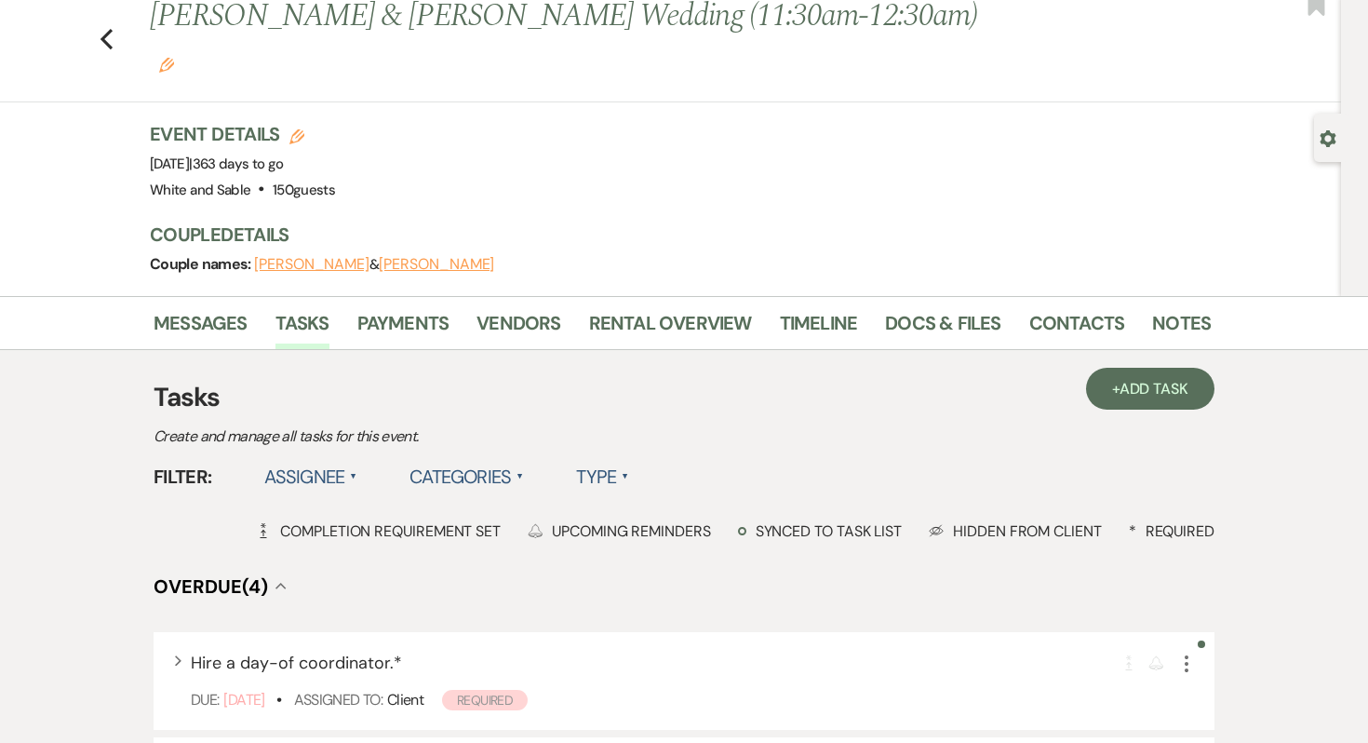
scroll to position [76, 0]
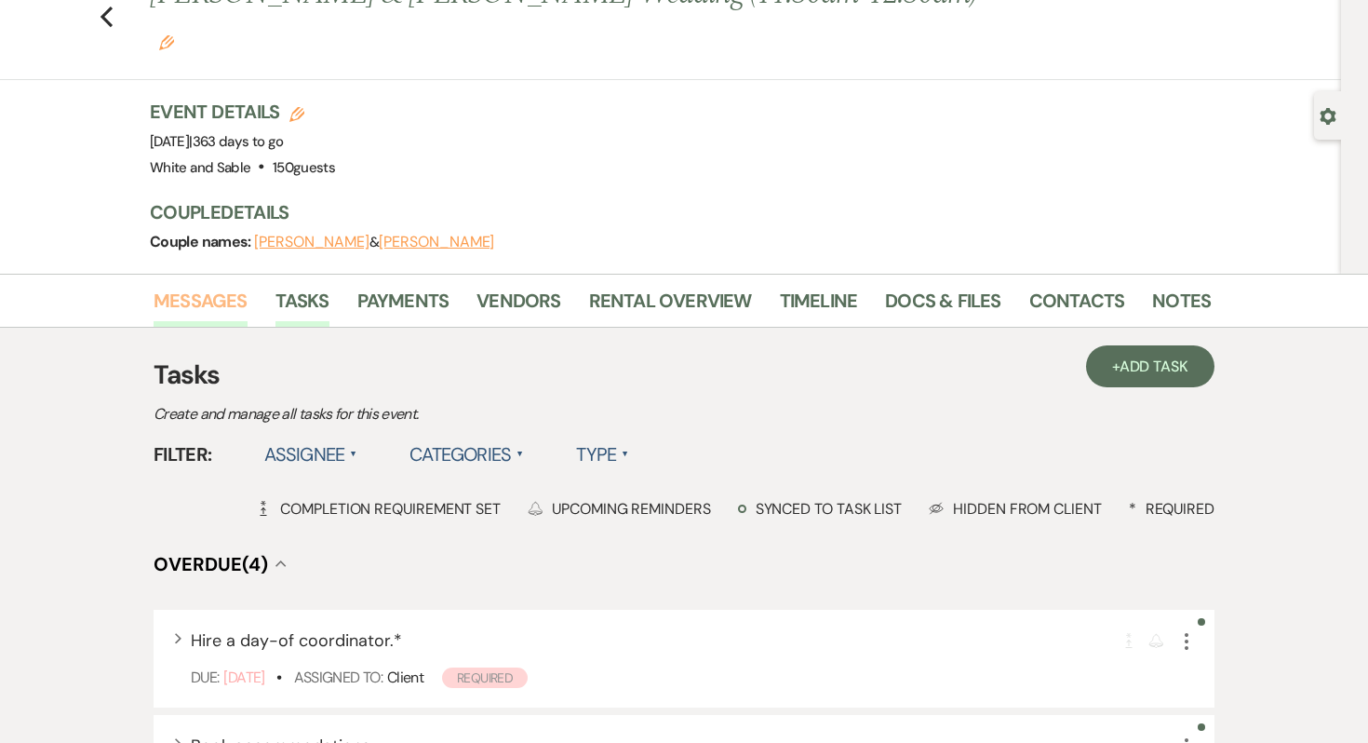
click at [221, 286] on link "Messages" at bounding box center [201, 306] width 94 height 41
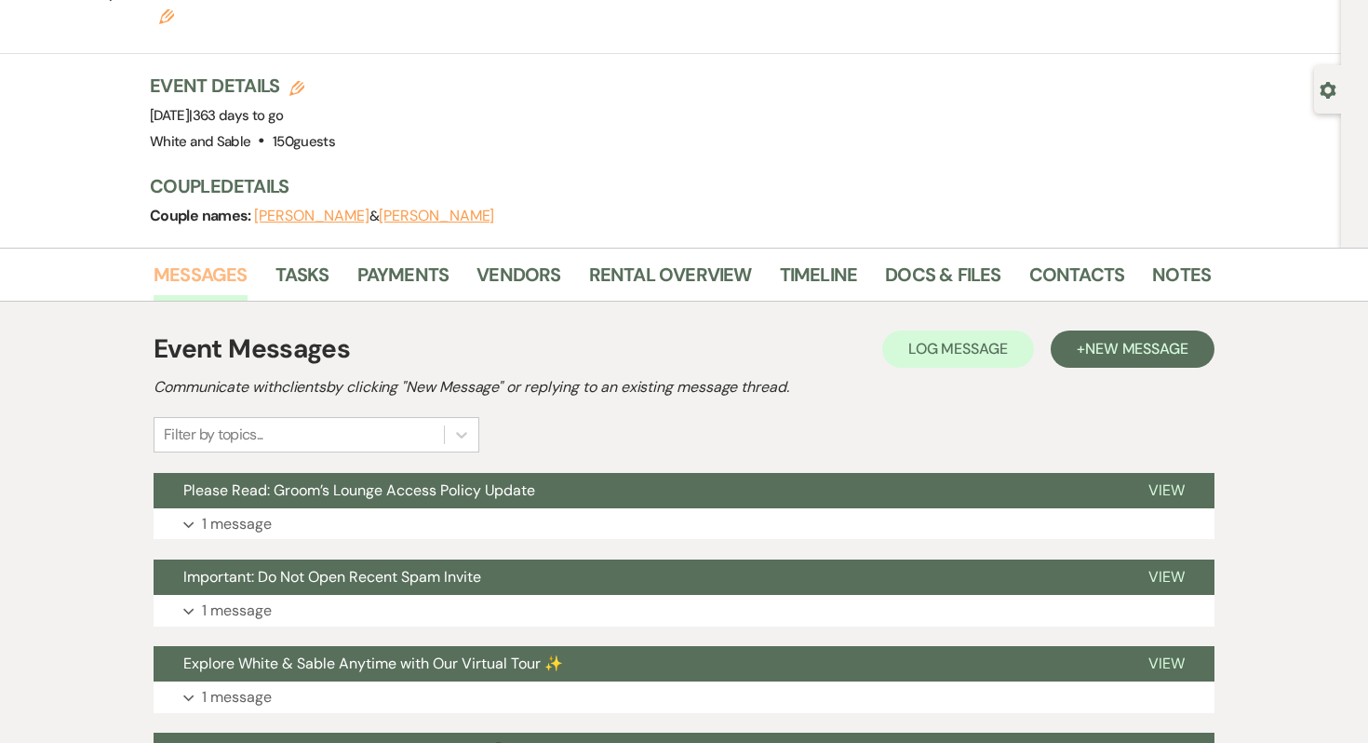
scroll to position [81, 0]
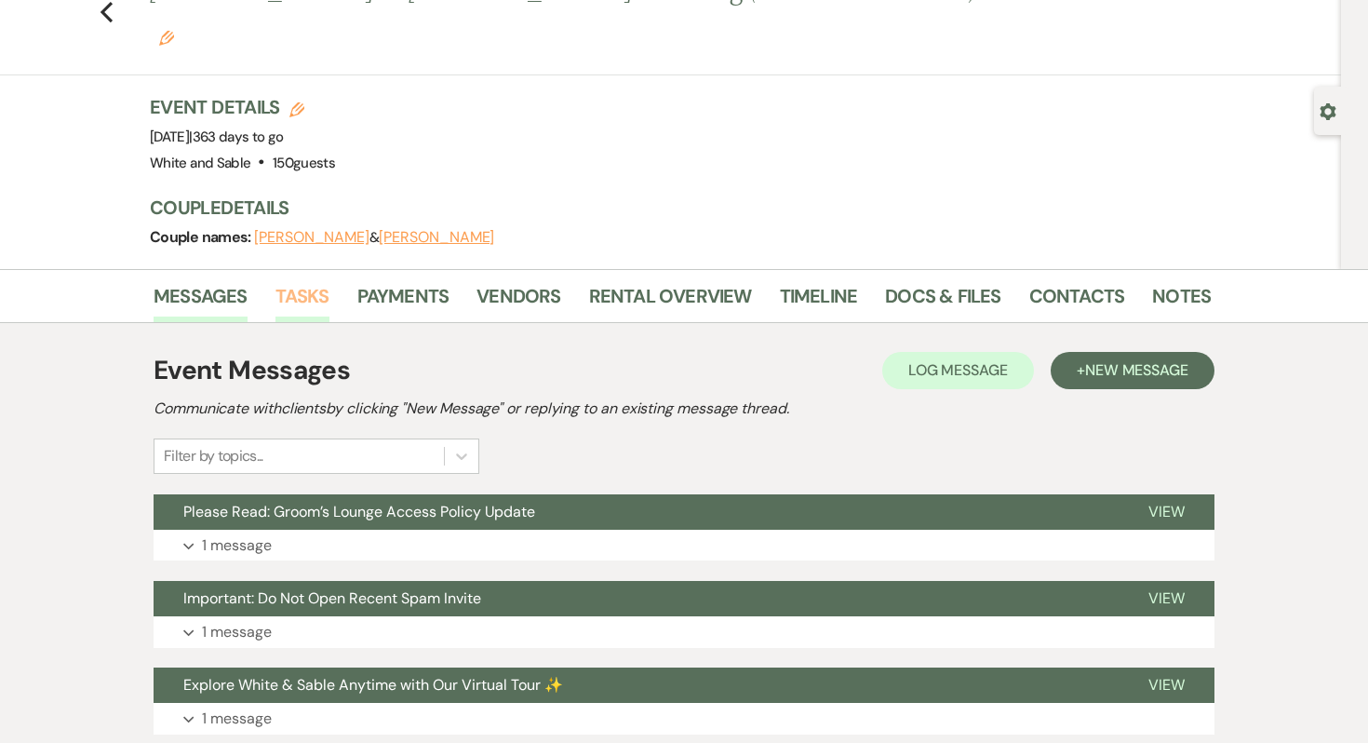
click at [303, 281] on link "Tasks" at bounding box center [303, 301] width 54 height 41
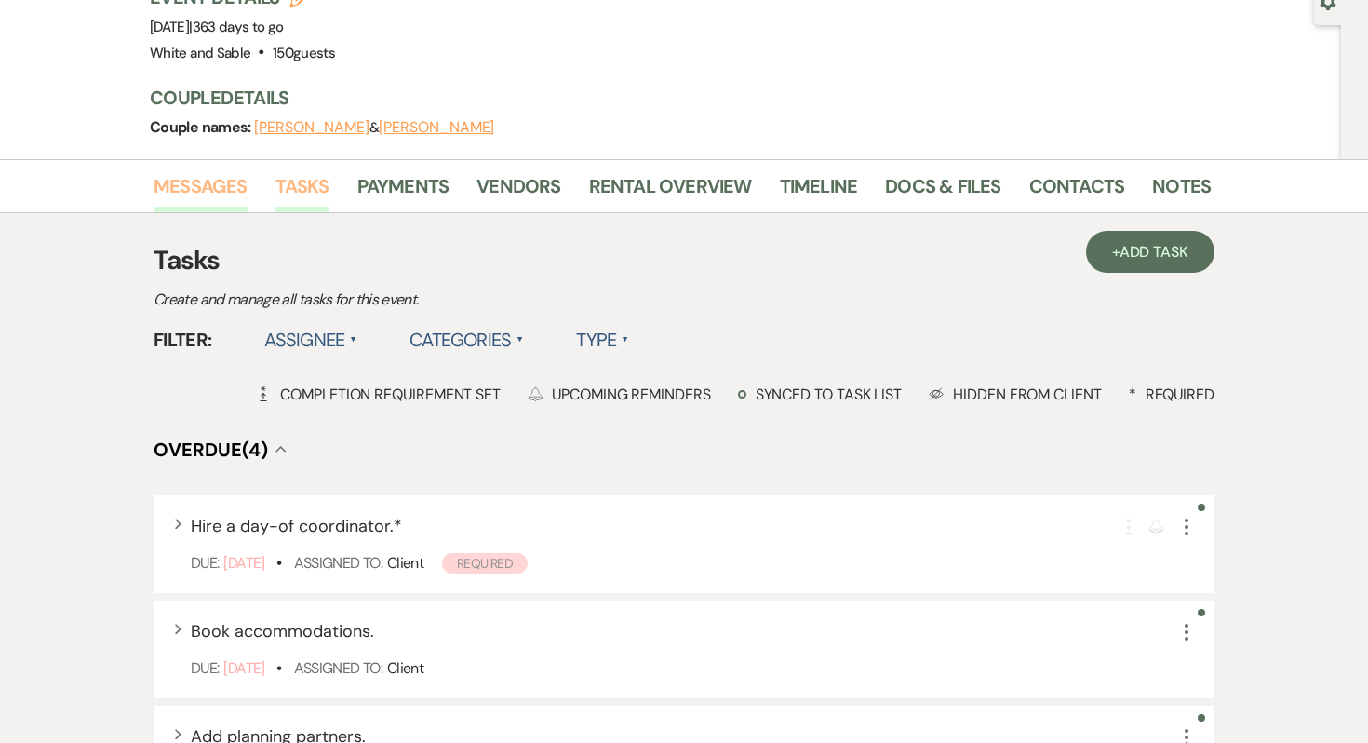
scroll to position [163, 0]
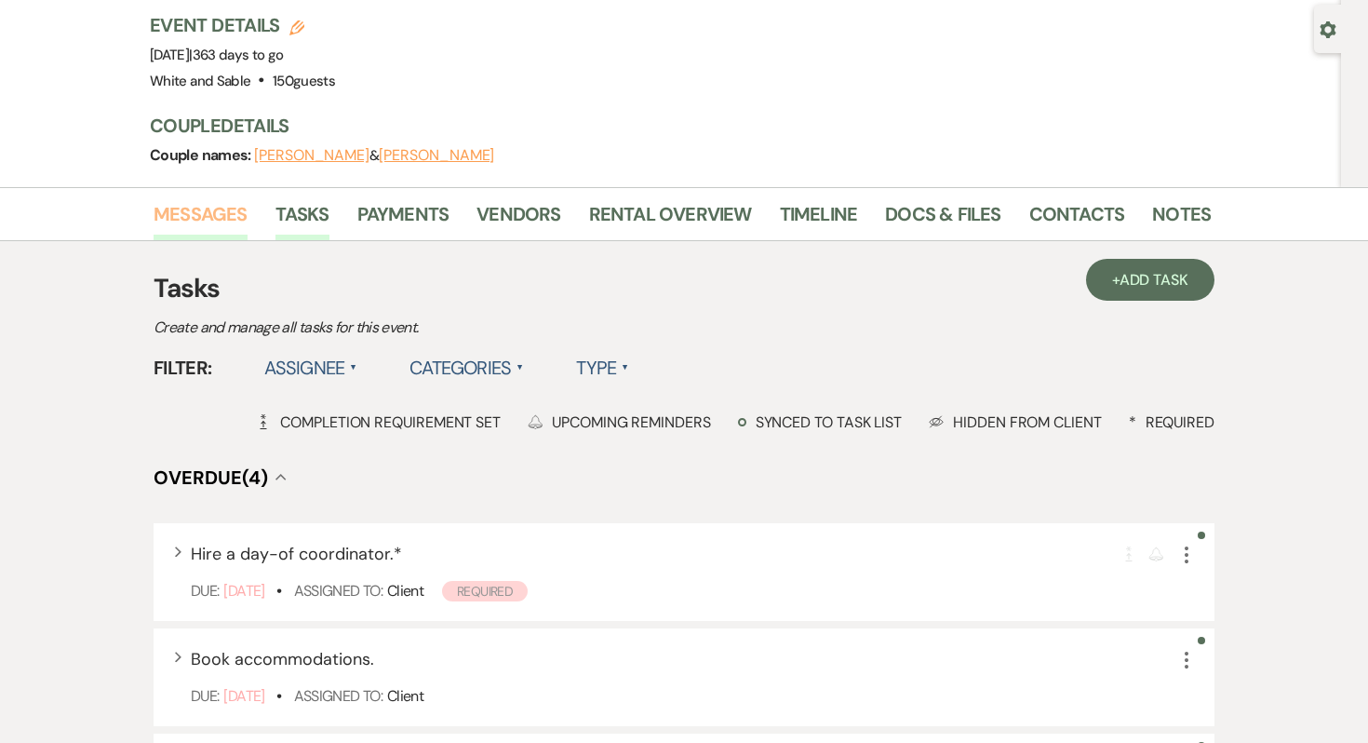
click at [216, 199] on link "Messages" at bounding box center [201, 219] width 94 height 41
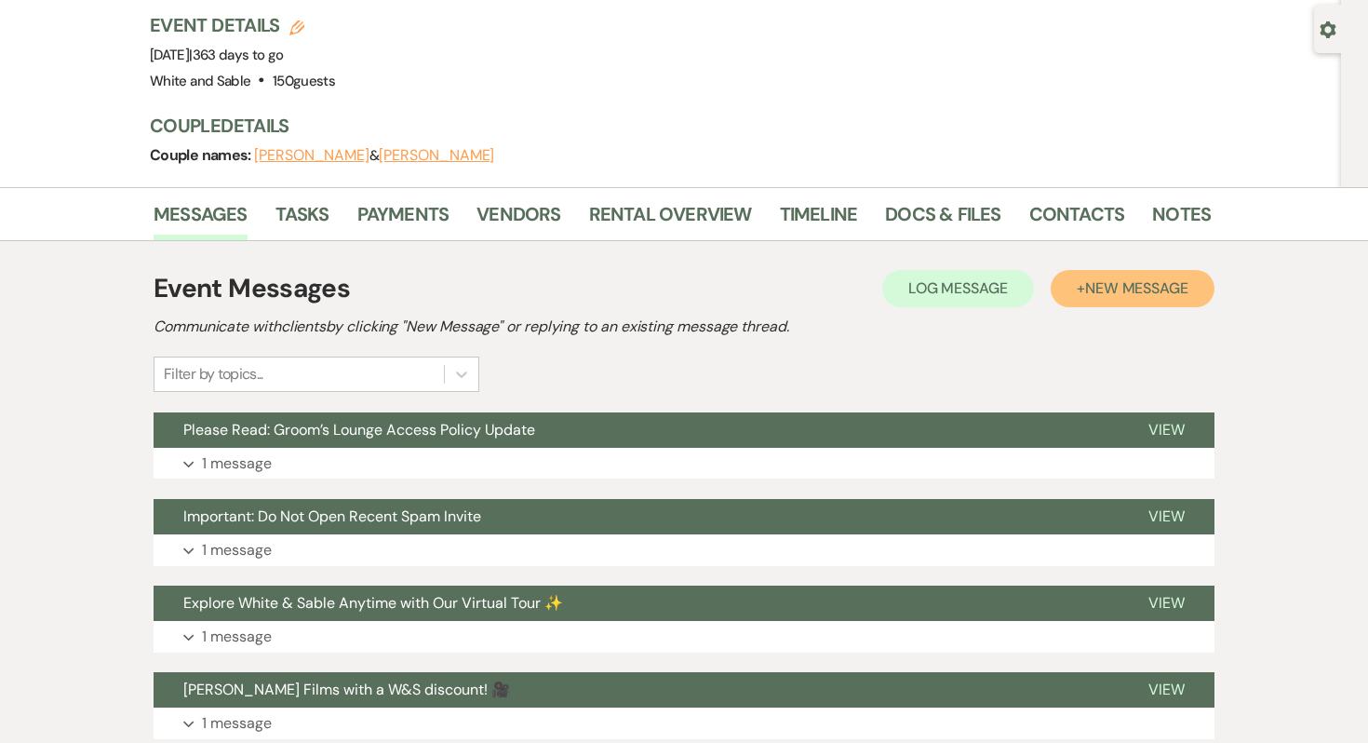
click at [1103, 270] on button "+ New Message" at bounding box center [1133, 288] width 164 height 37
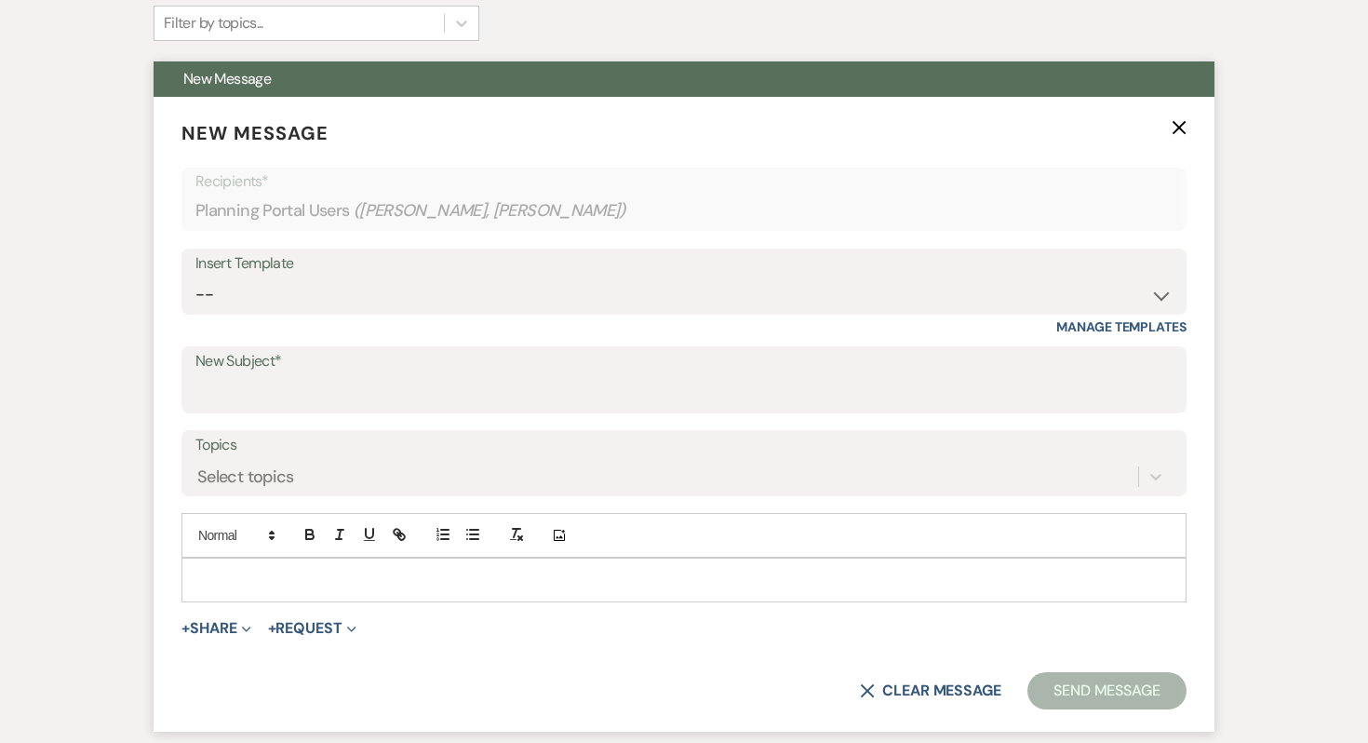
scroll to position [515, 0]
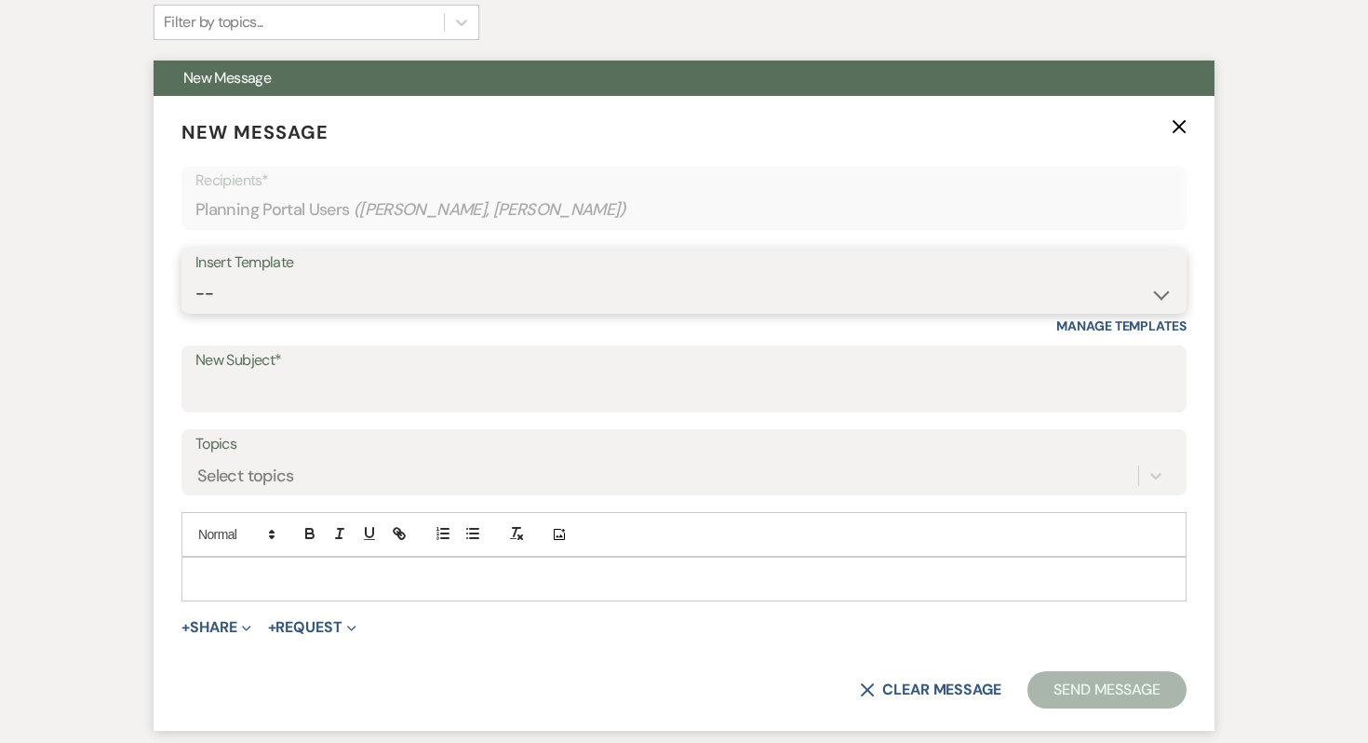
click at [513, 276] on select "-- Inquiry Response (Venue Guide) Schedule - Venue Tour Appt Confirmation Sched…" at bounding box center [683, 294] width 977 height 36
select select "6129"
click at [195, 276] on select "-- Inquiry Response (Venue Guide) Schedule - Venue Tour Appt Confirmation Sched…" at bounding box center [683, 294] width 977 height 36
type input "Catering Guidelines"
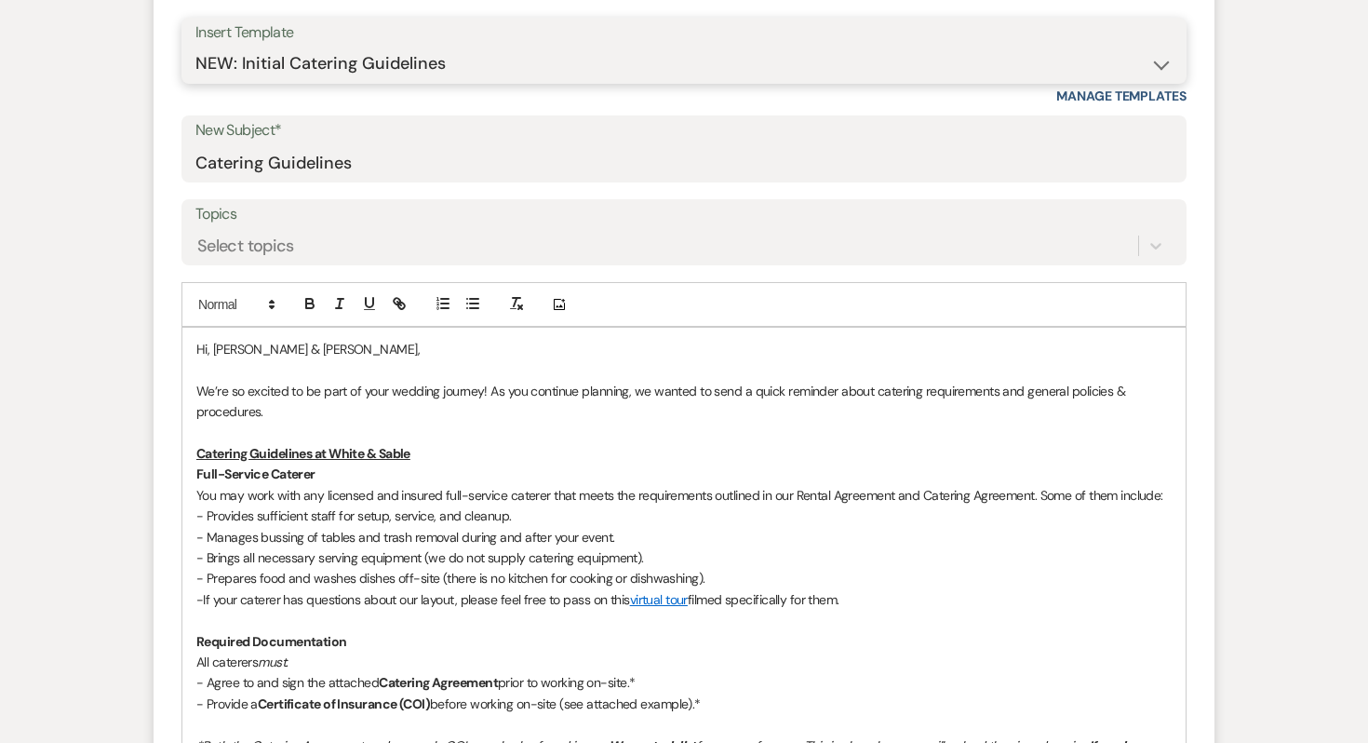
scroll to position [759, 0]
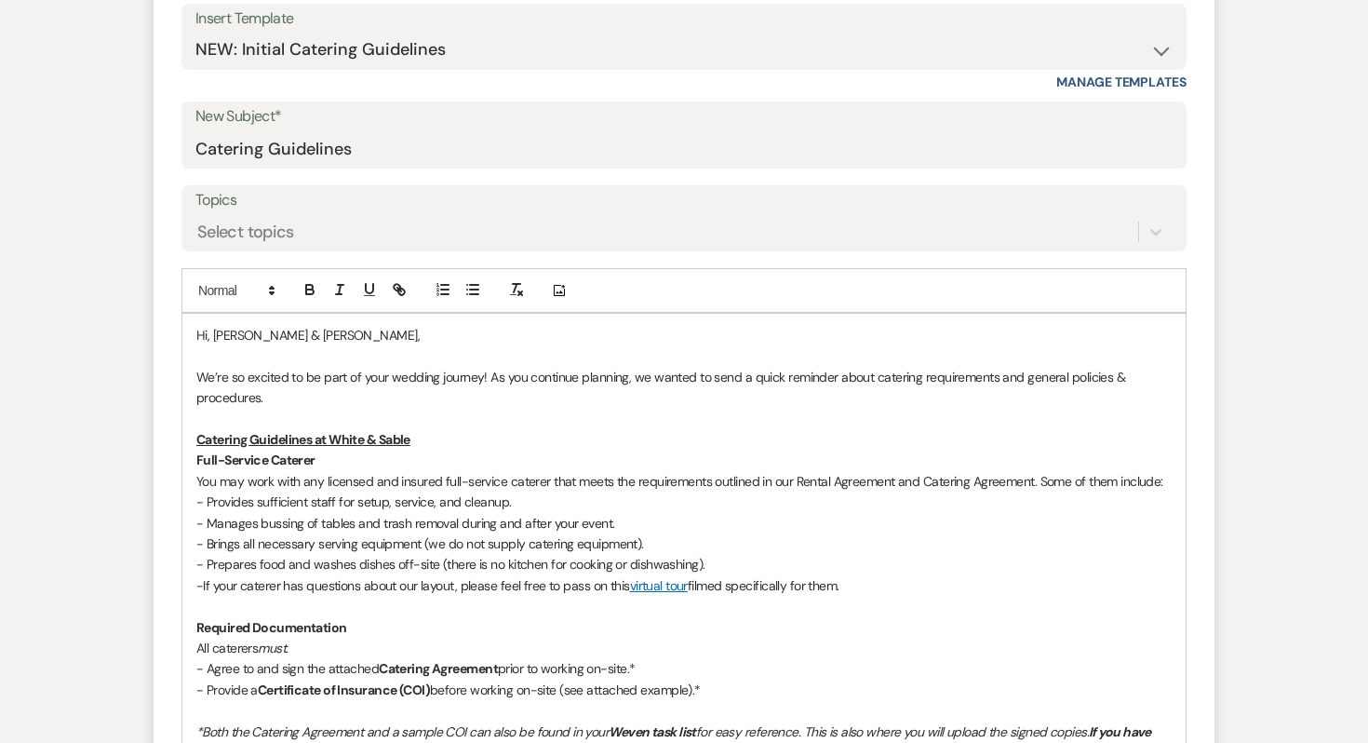
click at [497, 325] on p "Hi, Lina & Andrew," at bounding box center [684, 335] width 976 height 20
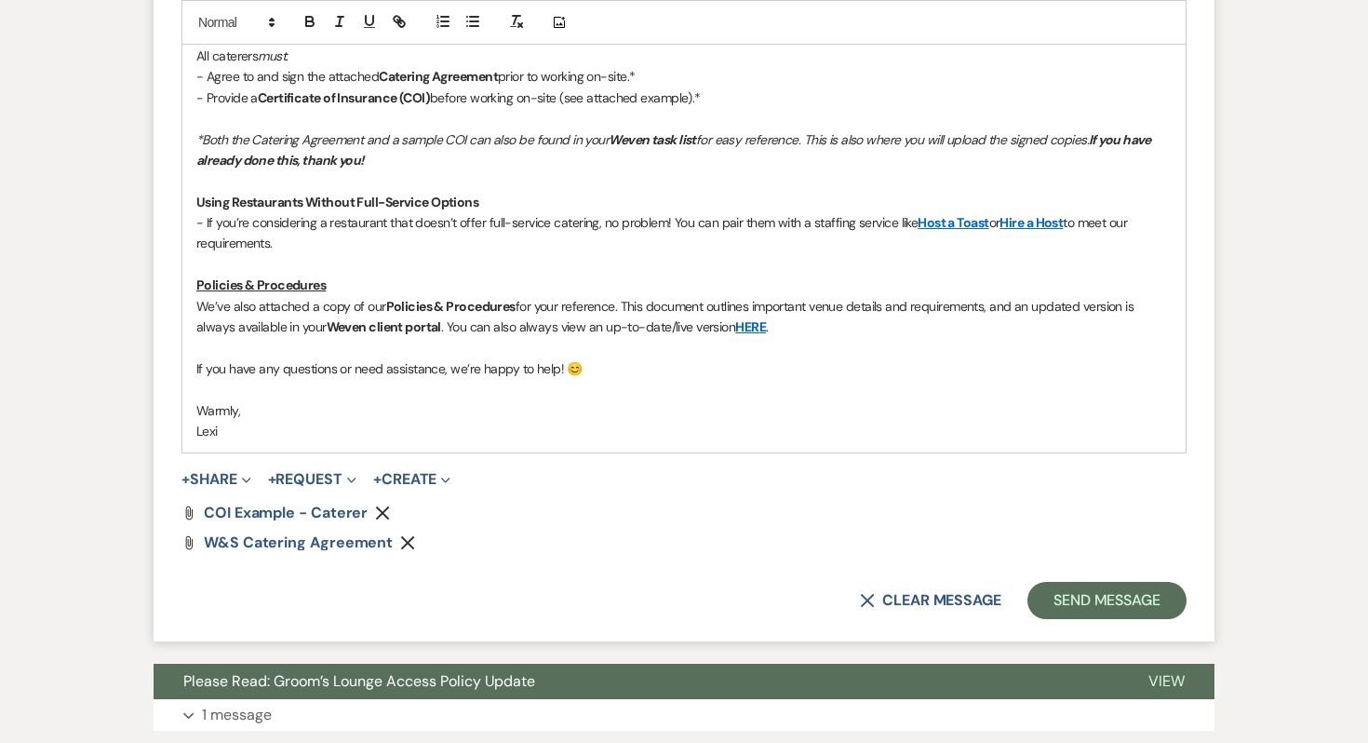
scroll to position [1468, 0]
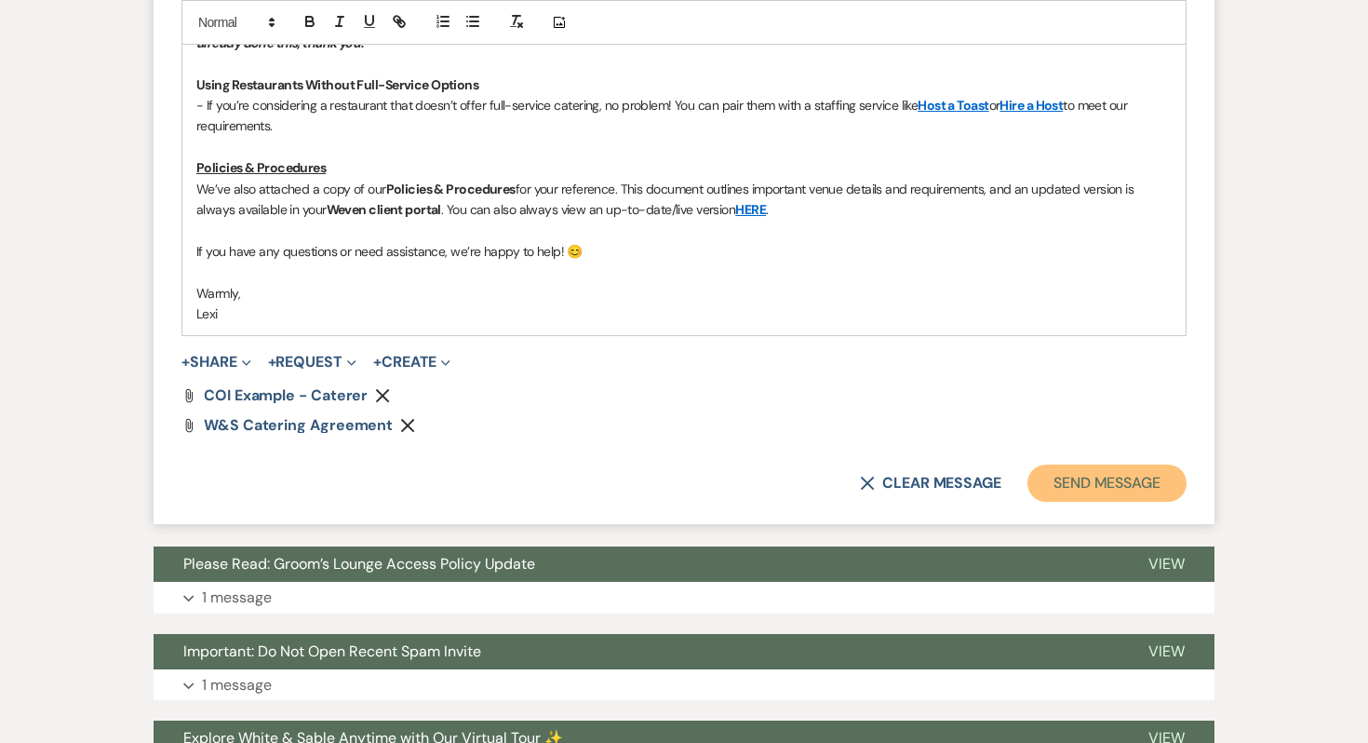
click at [1044, 464] on button "Send Message" at bounding box center [1107, 482] width 159 height 37
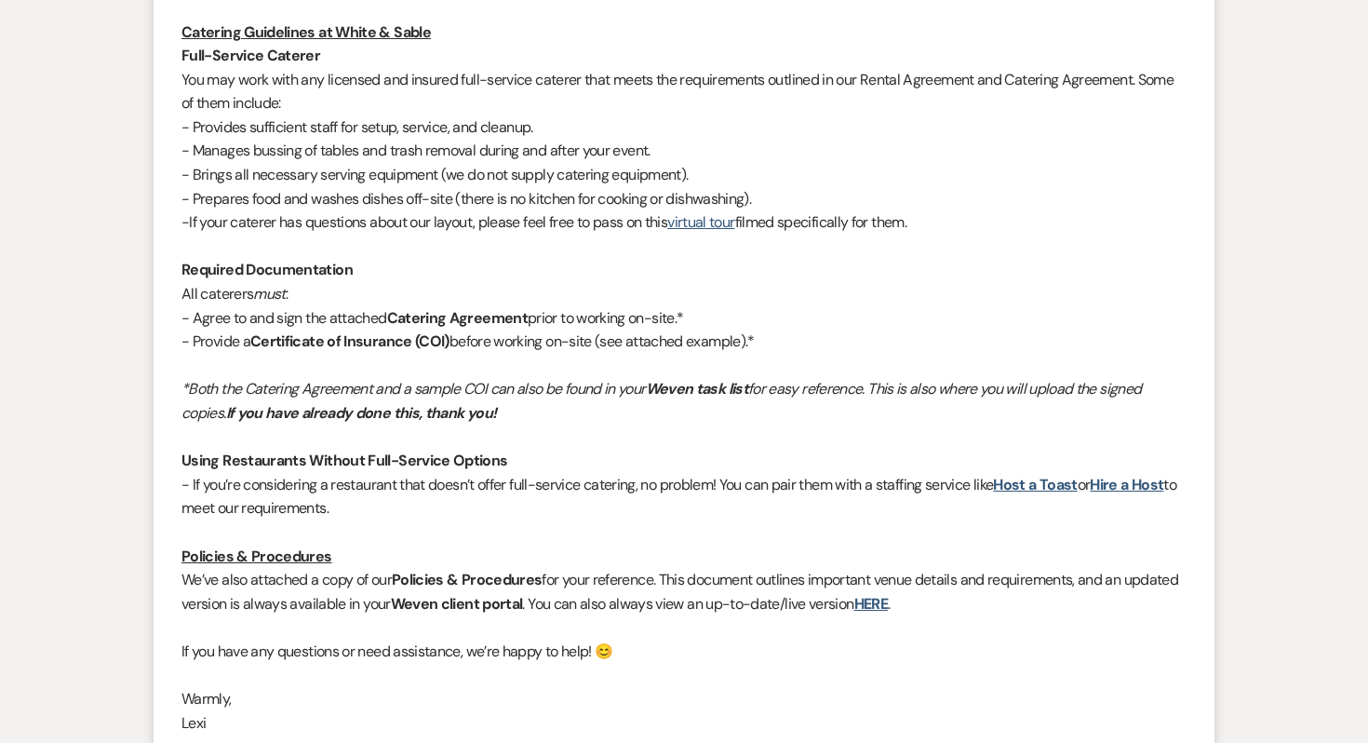
scroll to position [0, 0]
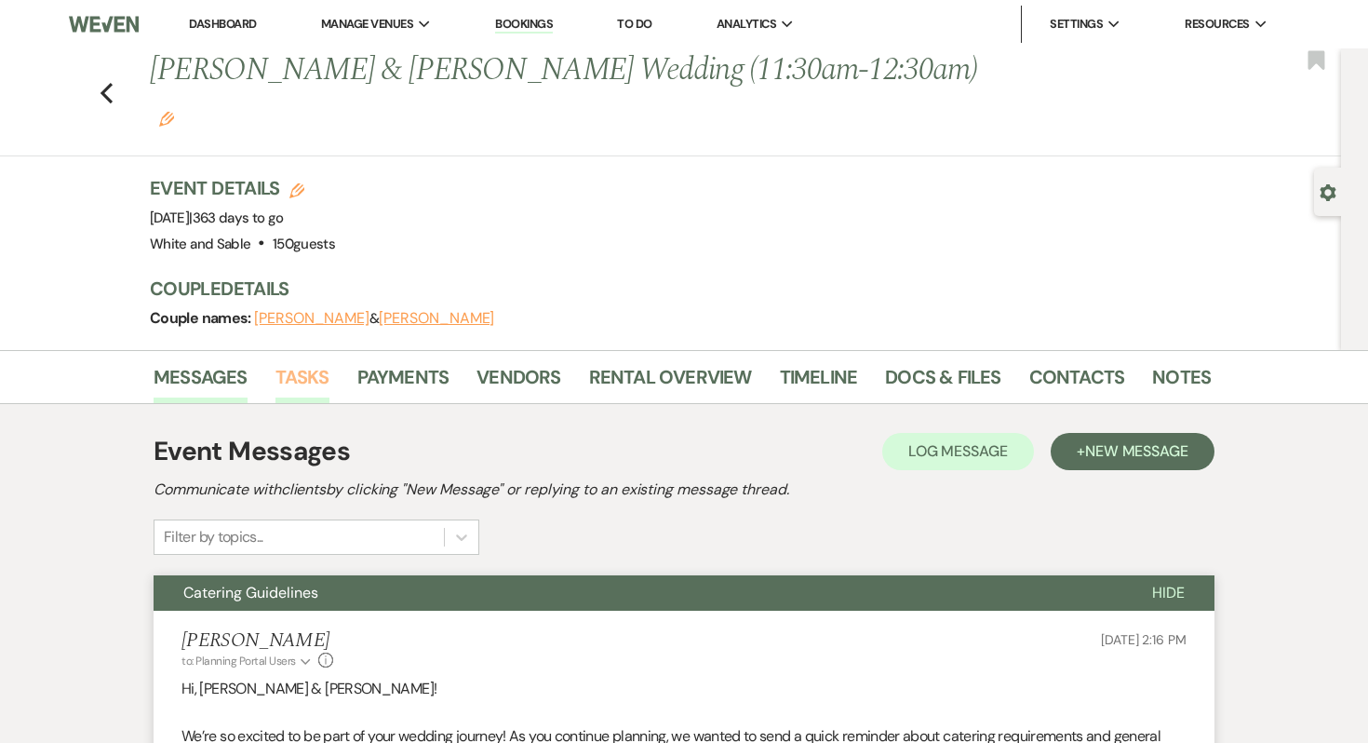
click at [303, 362] on link "Tasks" at bounding box center [303, 382] width 54 height 41
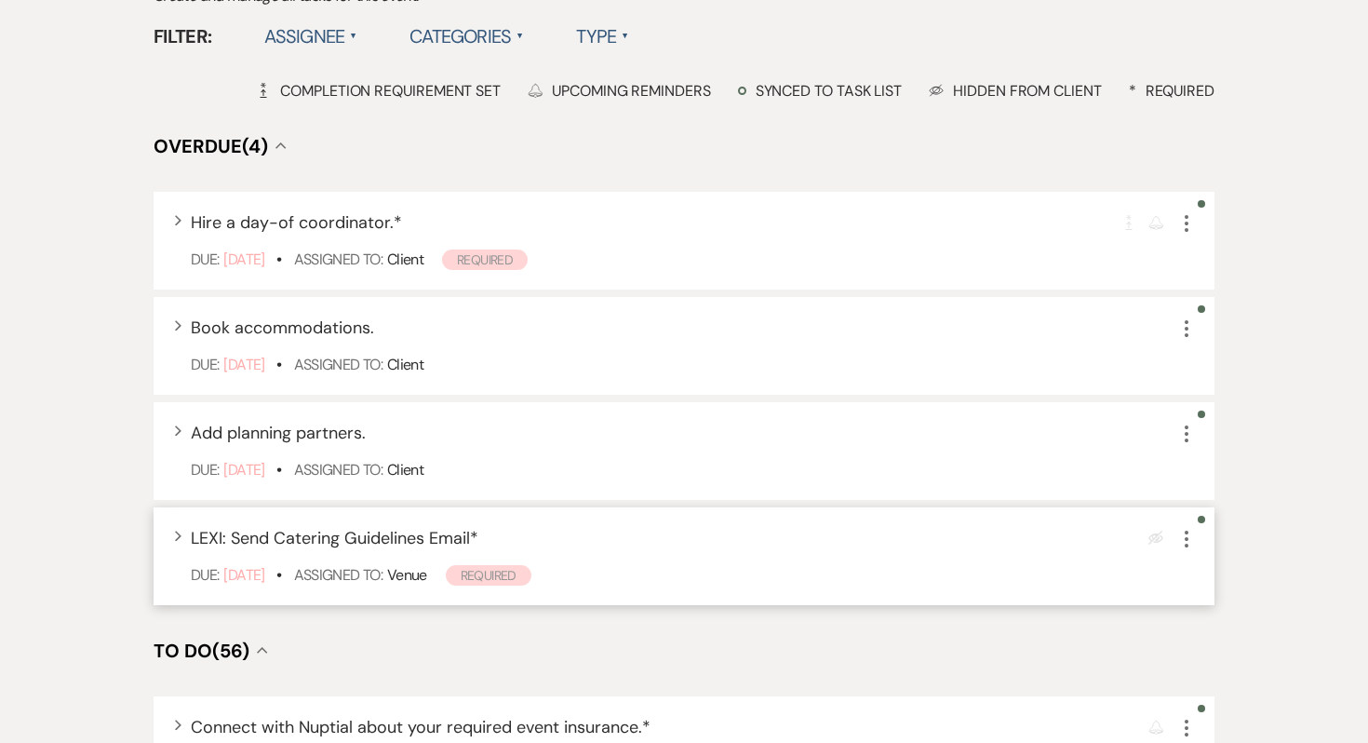
scroll to position [525, 0]
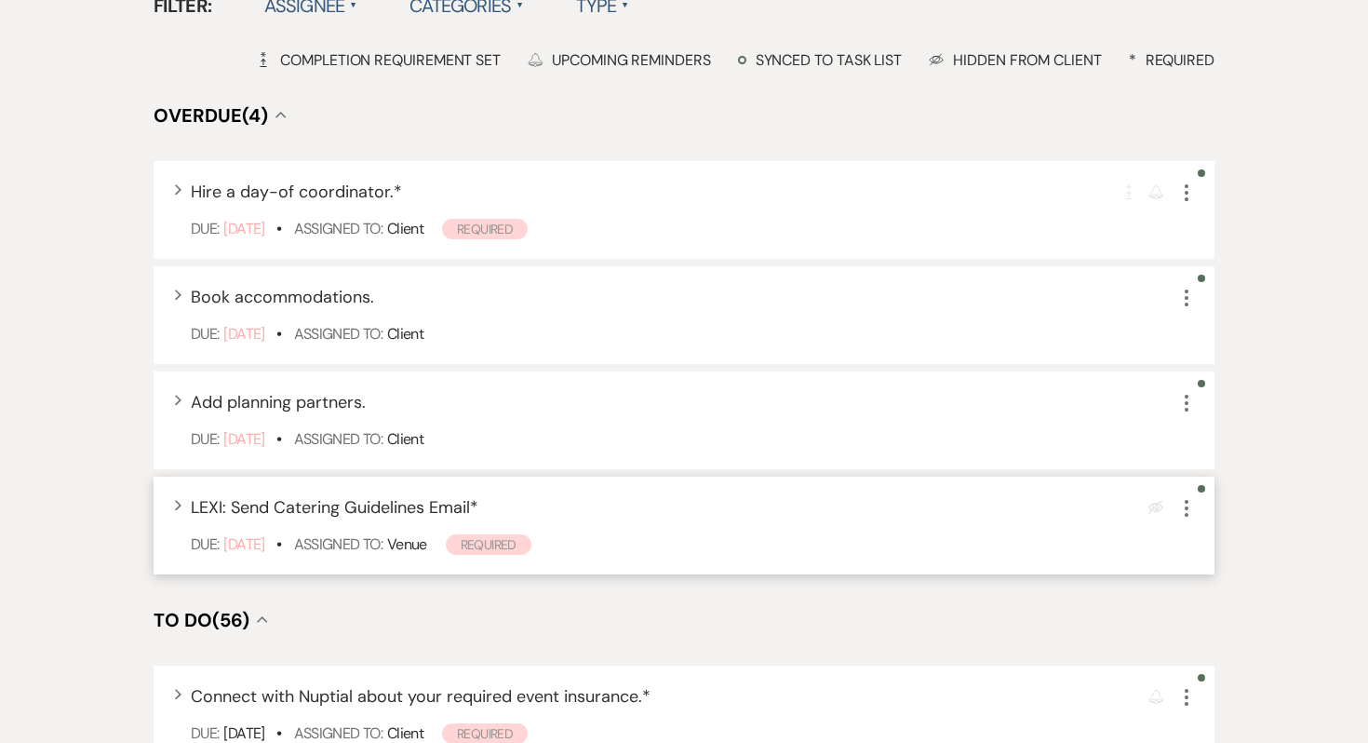
click at [1191, 497] on icon "More" at bounding box center [1187, 508] width 22 height 22
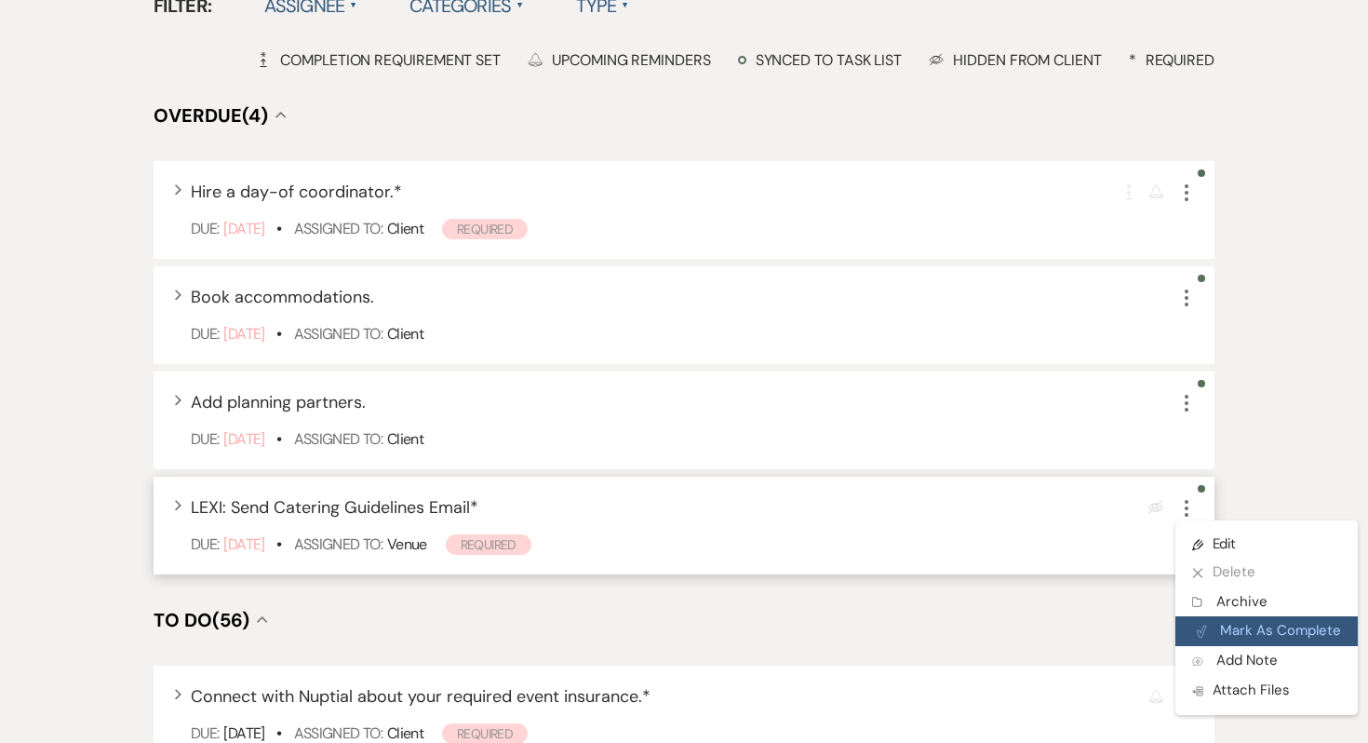
click at [1245, 616] on button "Plan Portal Link Mark As Complete" at bounding box center [1267, 631] width 182 height 30
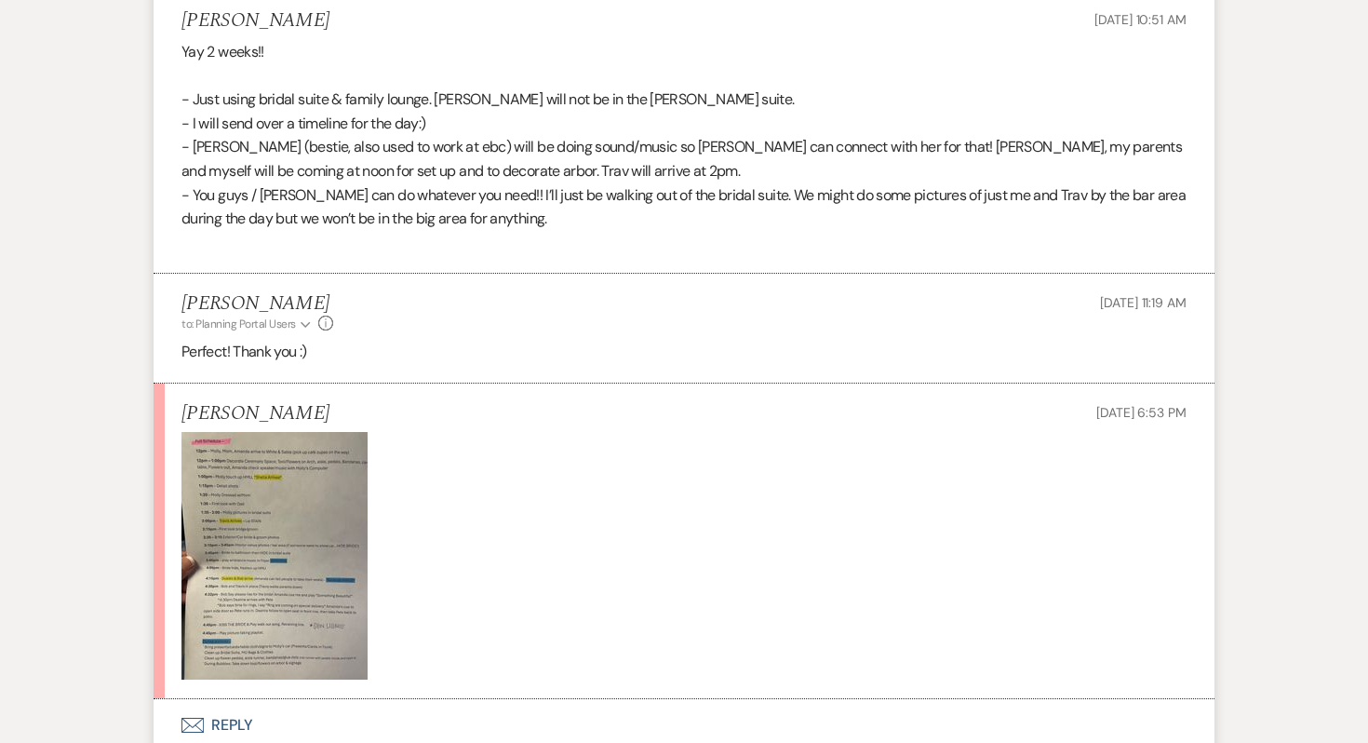
scroll to position [1319, 0]
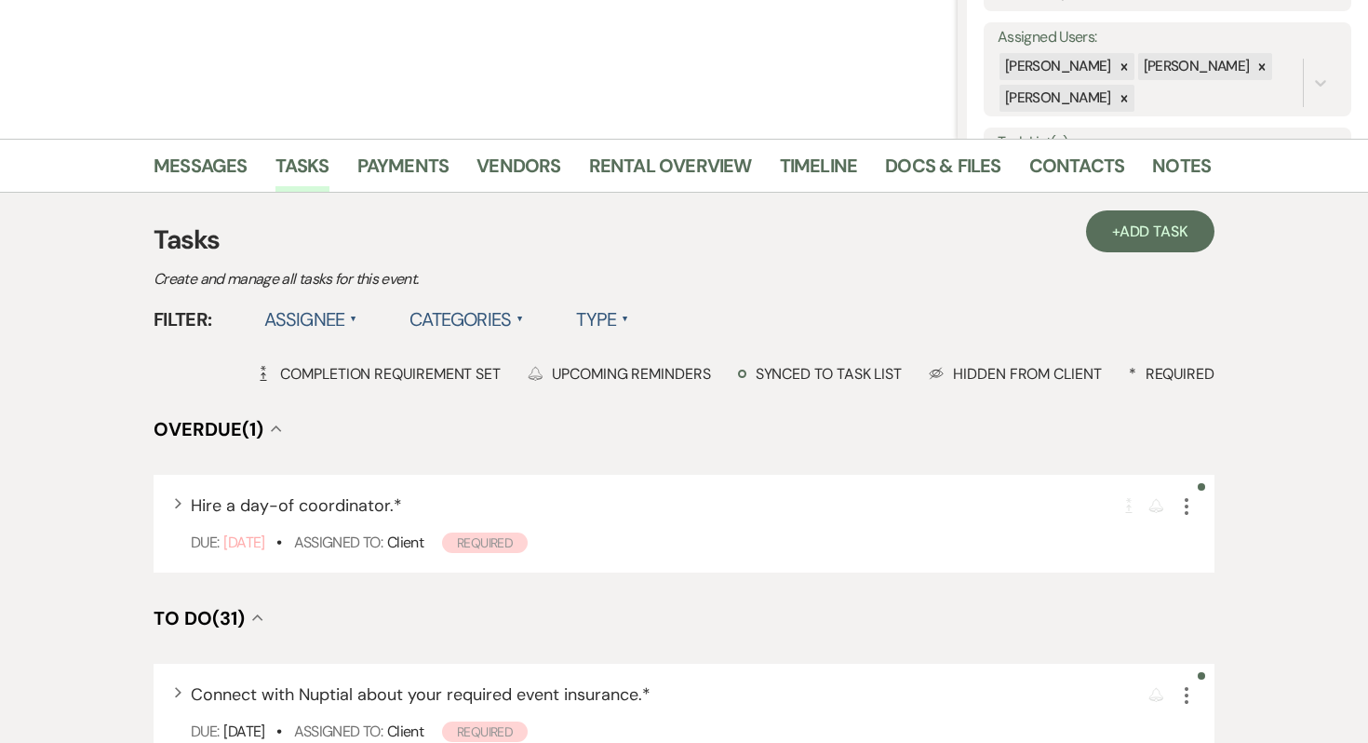
scroll to position [330, 0]
click at [213, 182] on link "Messages" at bounding box center [201, 170] width 94 height 41
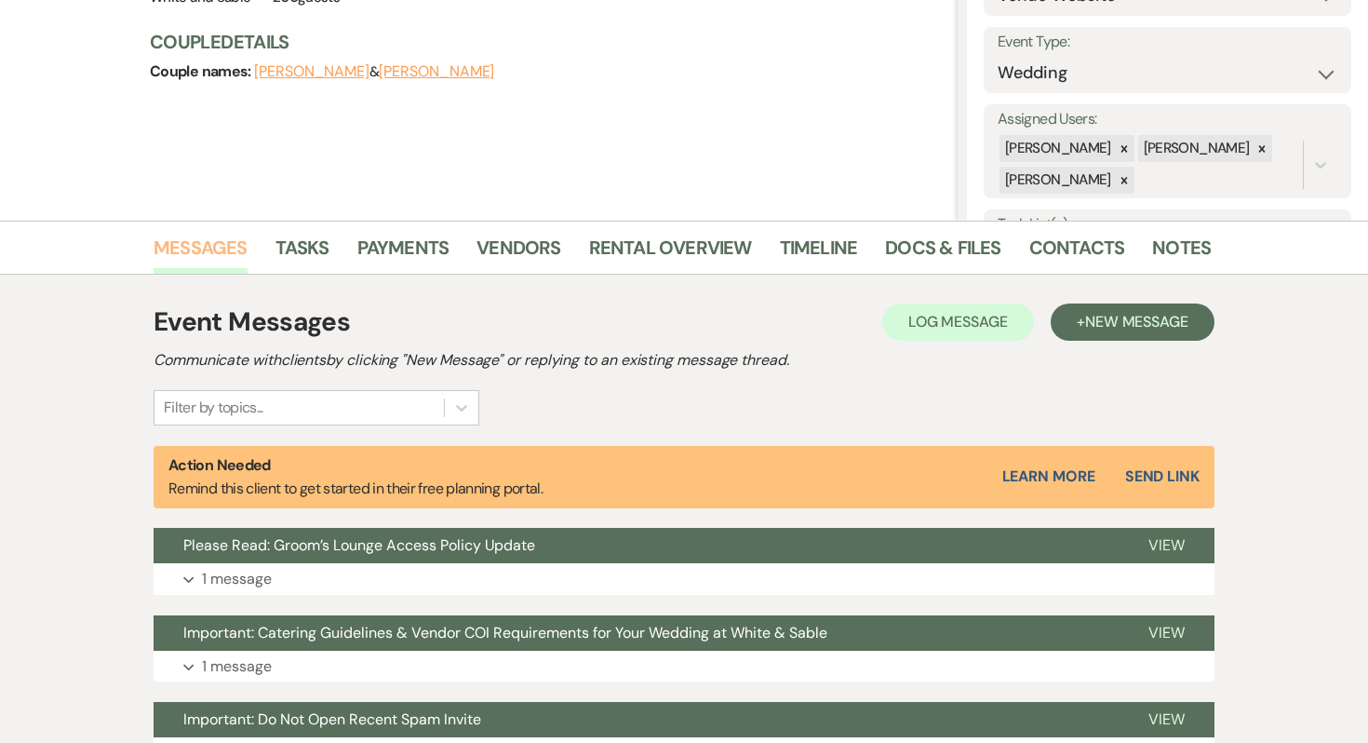
scroll to position [243, 0]
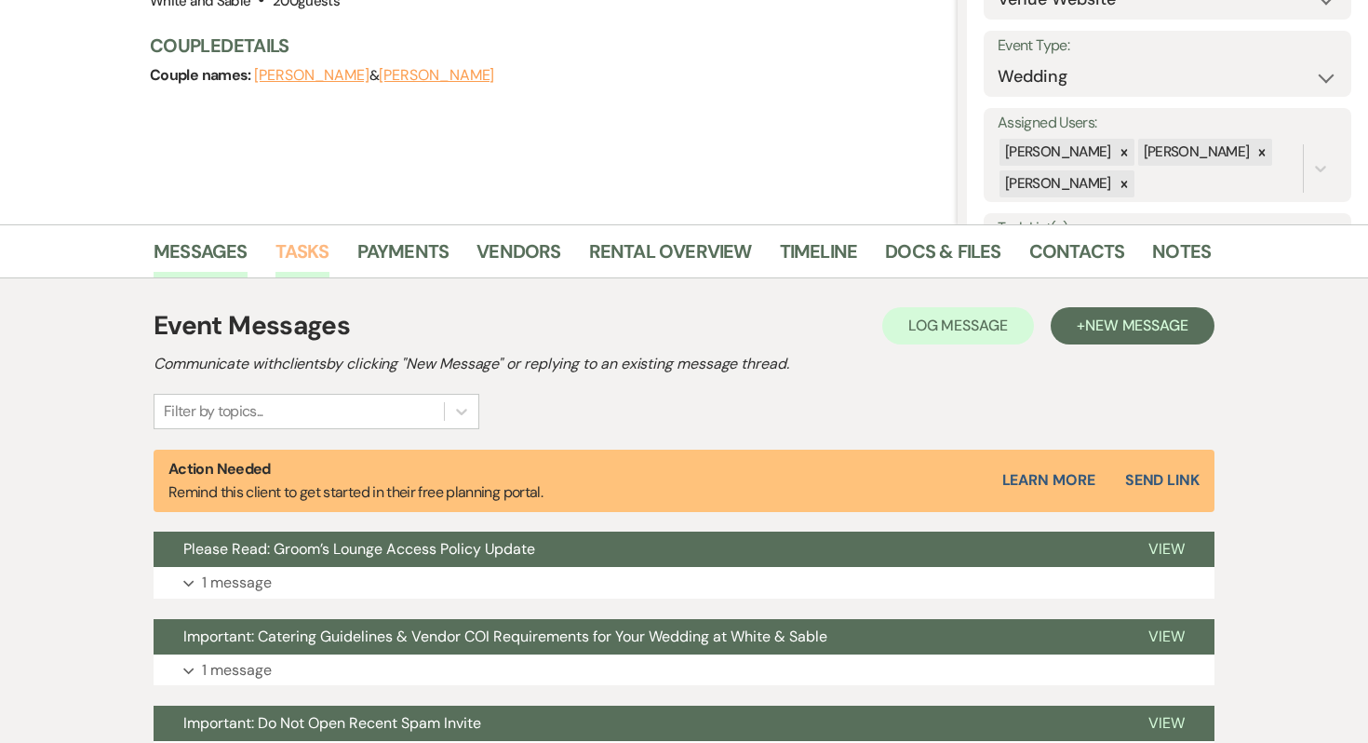
click at [307, 242] on link "Tasks" at bounding box center [303, 256] width 54 height 41
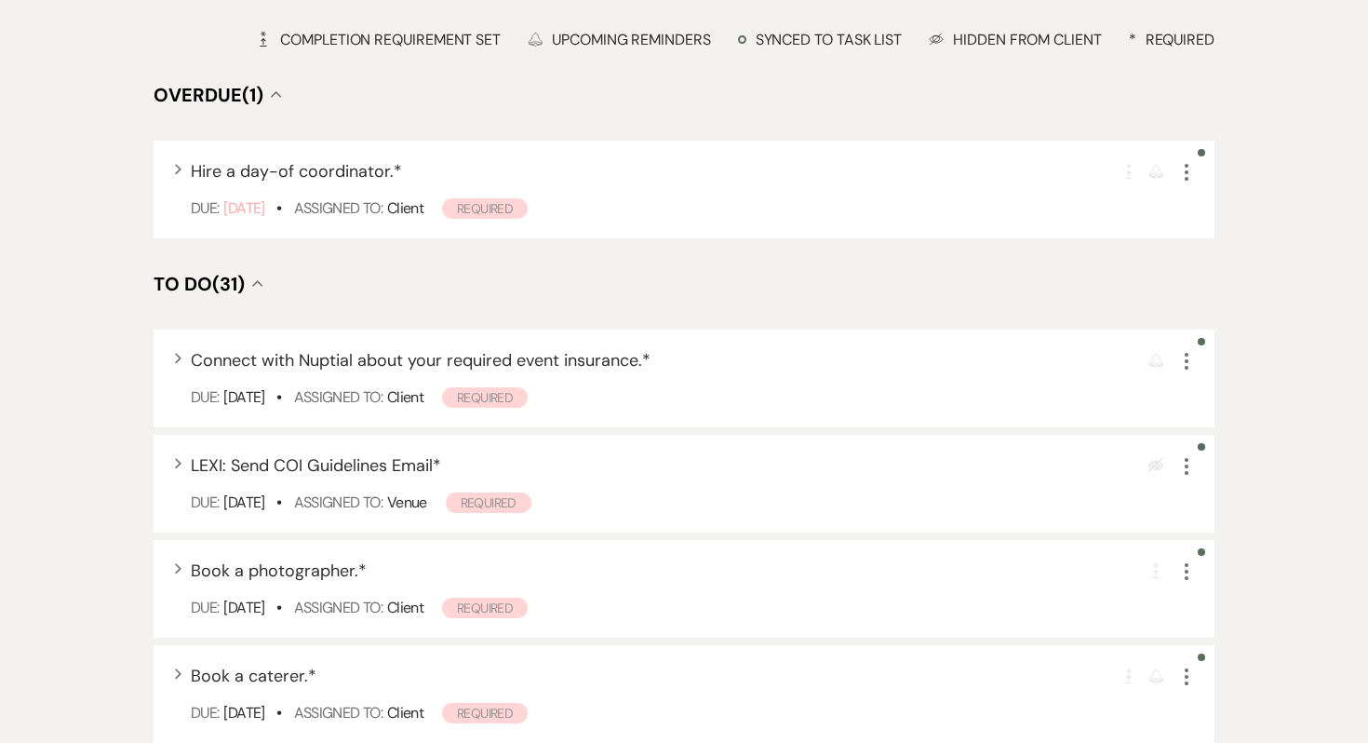
scroll to position [691, 0]
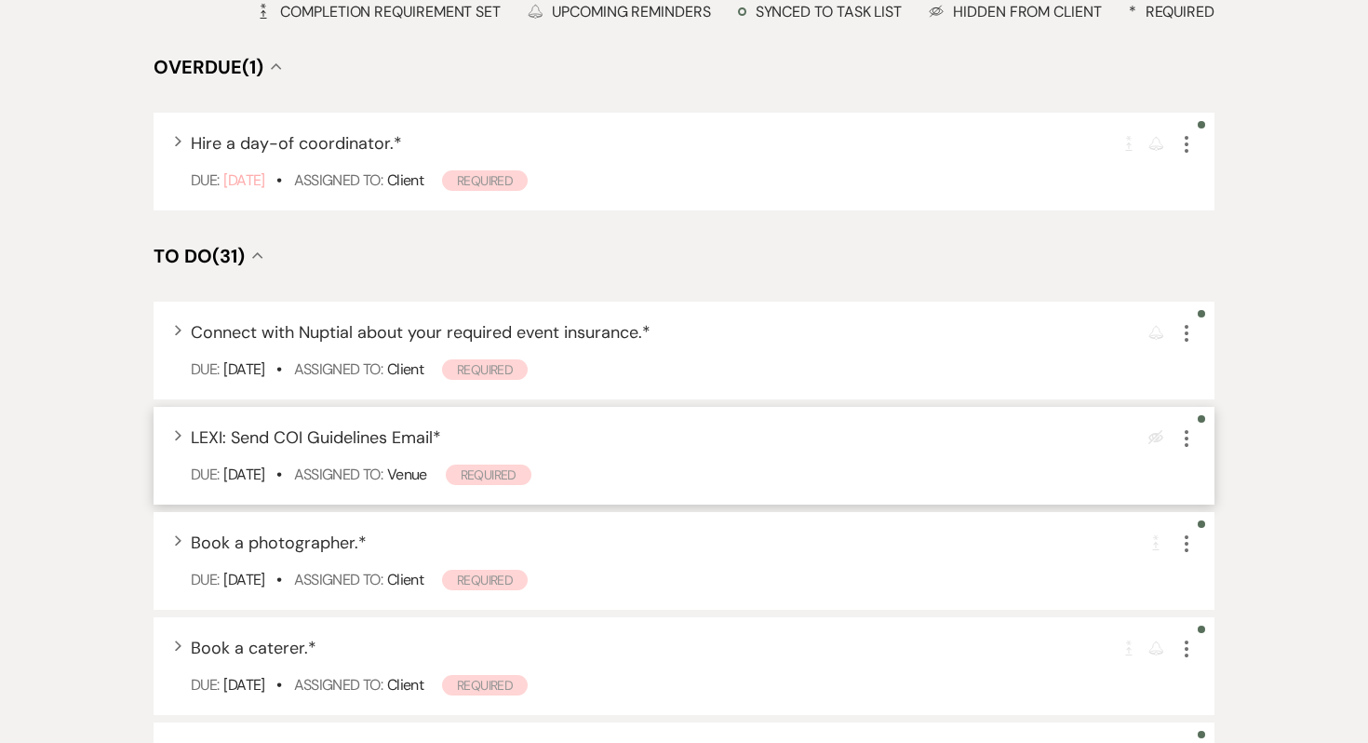
click at [1181, 439] on icon "More" at bounding box center [1187, 438] width 22 height 22
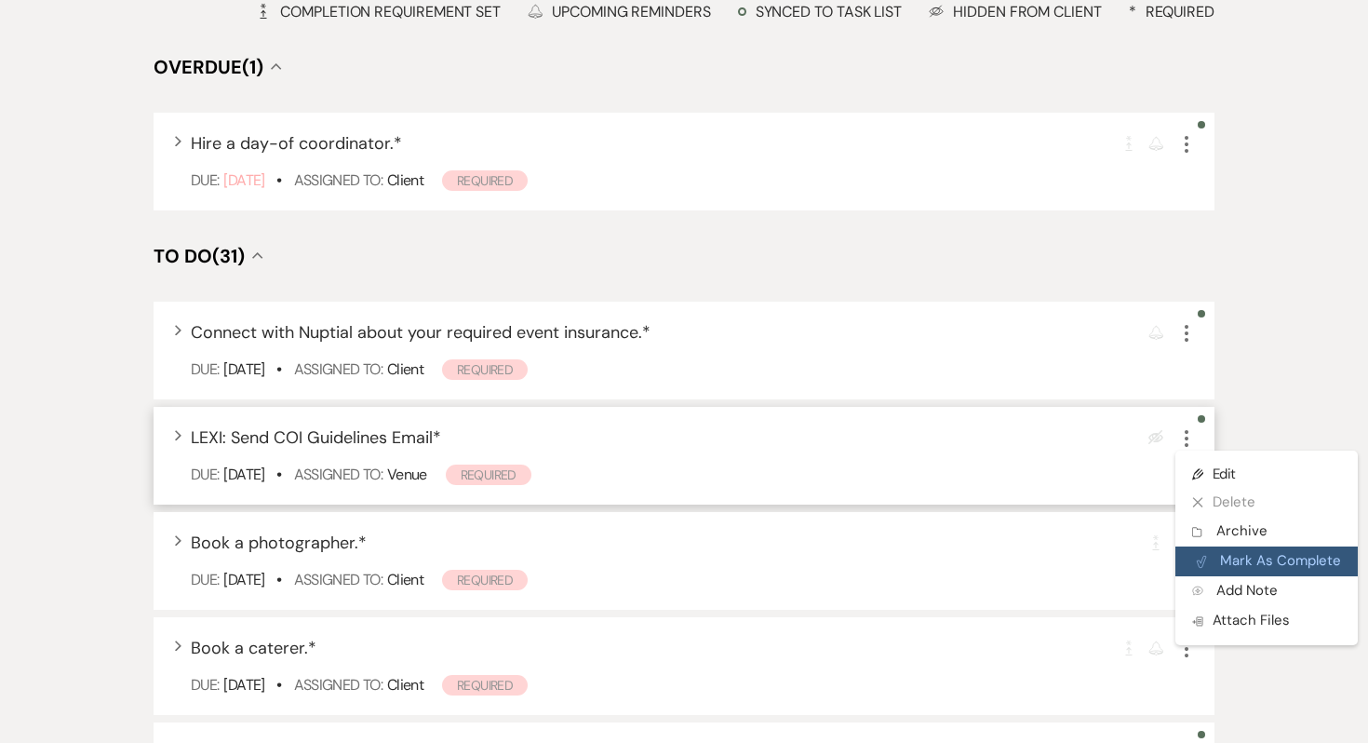
click at [1218, 569] on button "Plan Portal Link Mark As Complete" at bounding box center [1267, 561] width 182 height 30
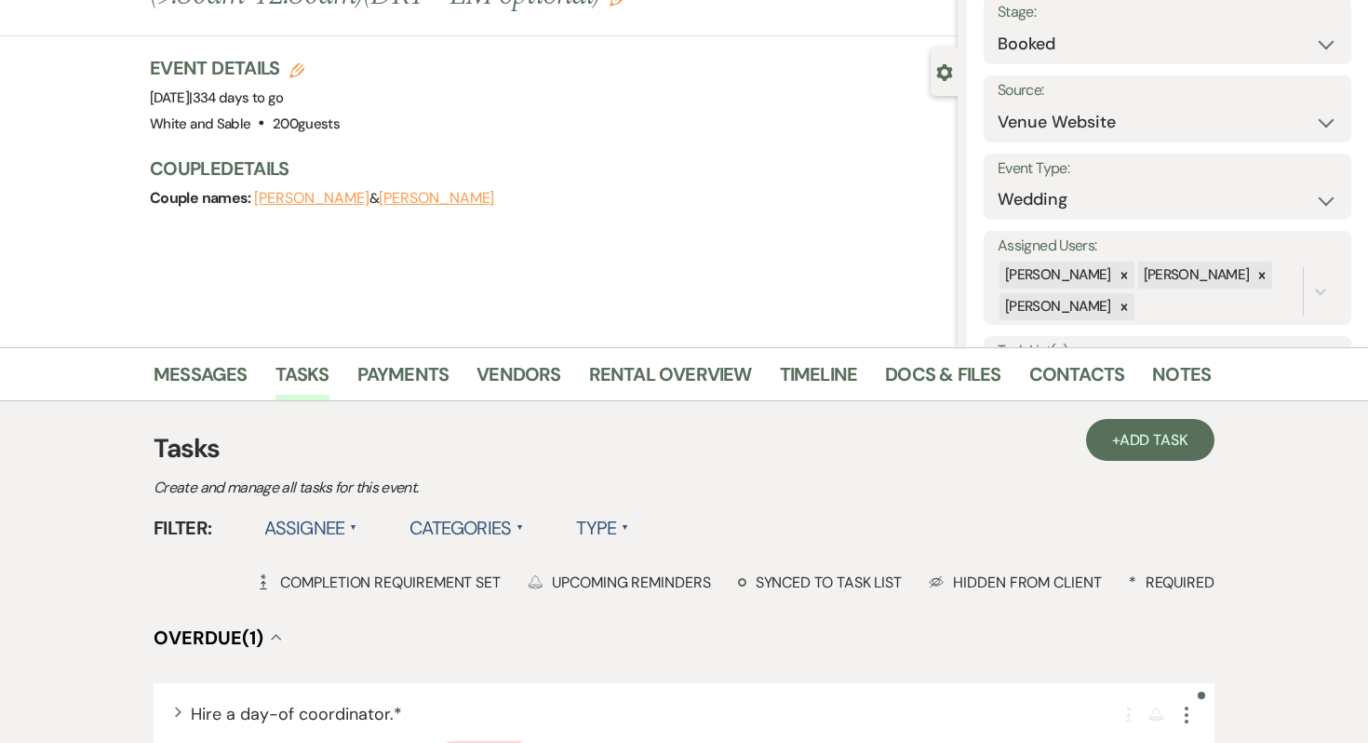
scroll to position [0, 0]
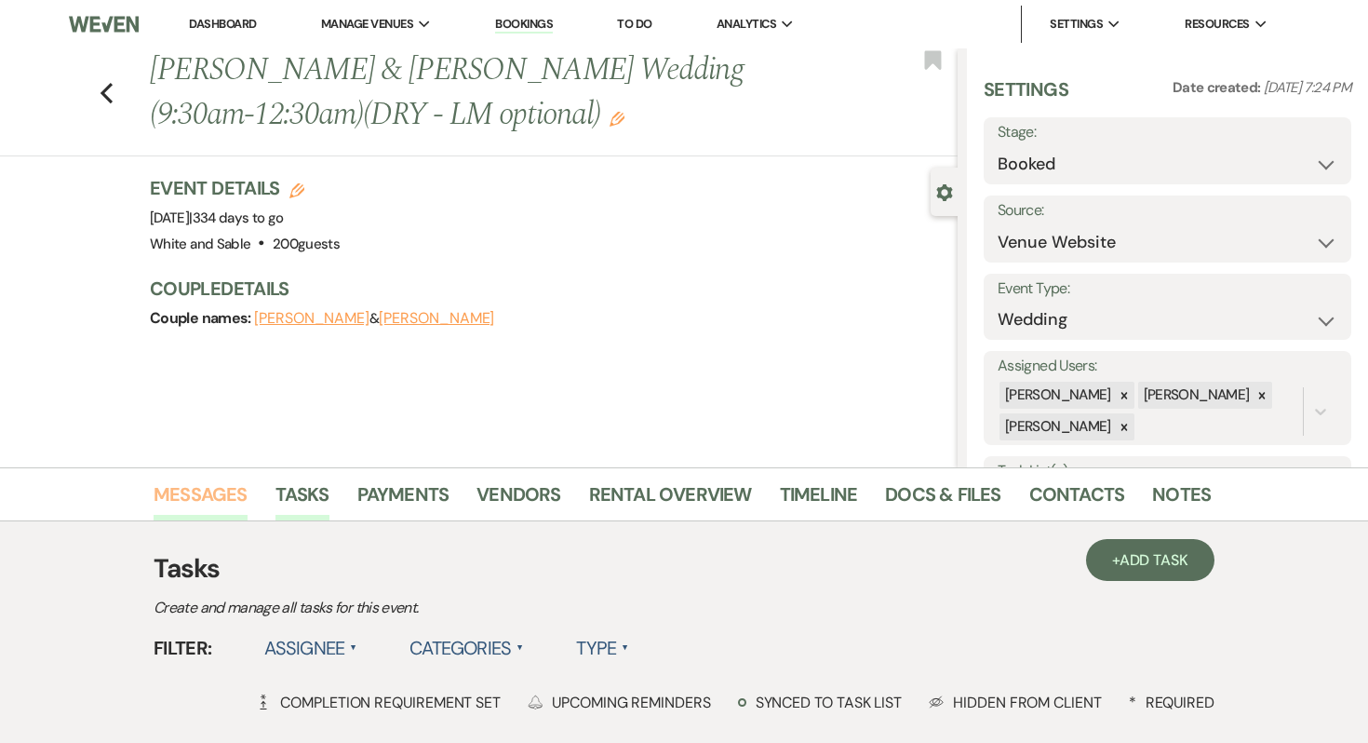
click at [222, 485] on link "Messages" at bounding box center [201, 499] width 94 height 41
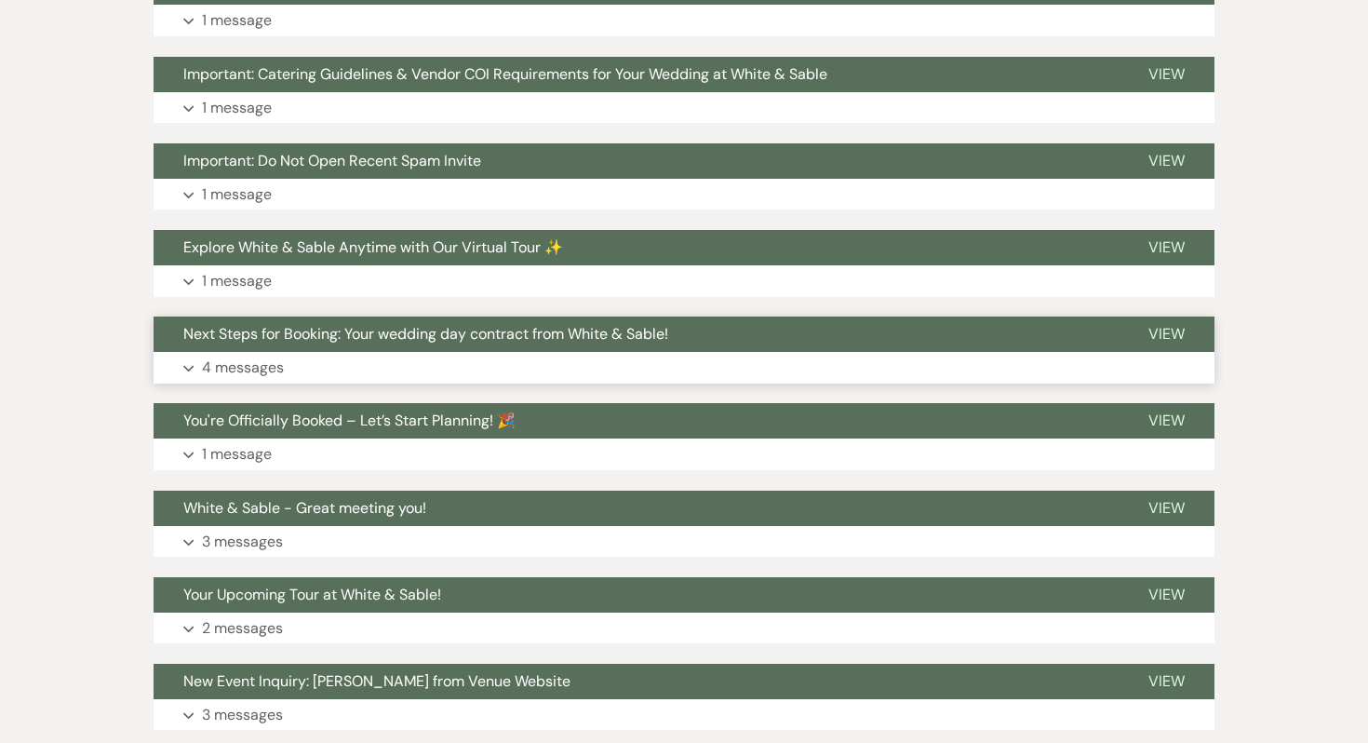
scroll to position [799, 0]
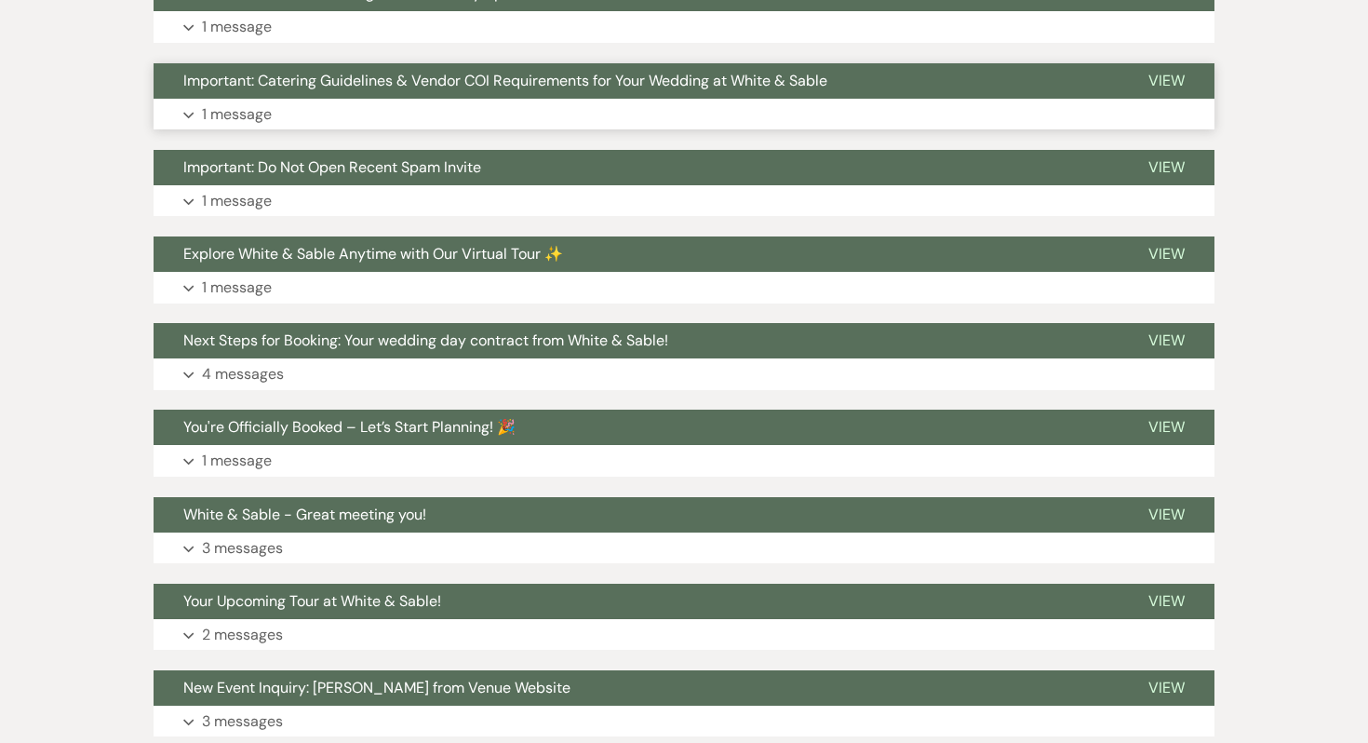
click at [245, 95] on button "Important: Catering Guidelines & Vendor COI Requirements for Your Wedding at Wh…" at bounding box center [636, 80] width 965 height 35
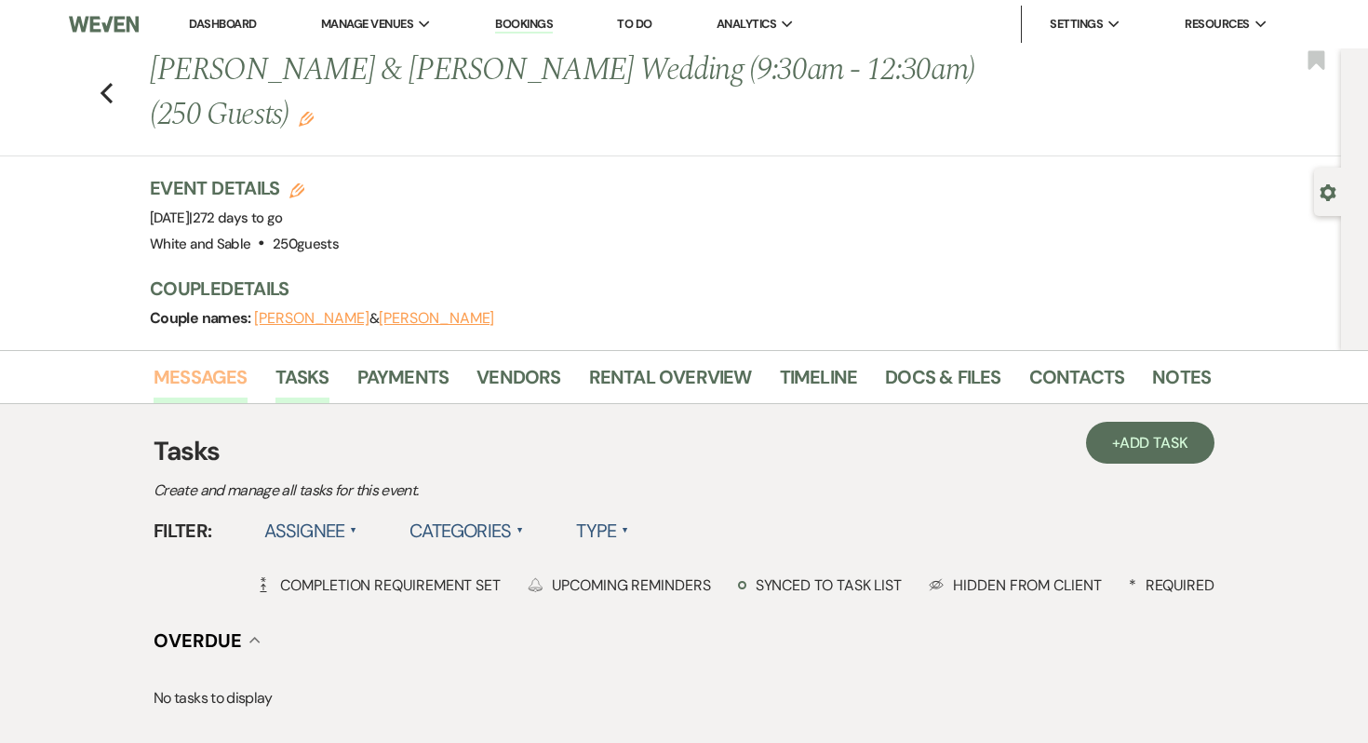
click at [195, 375] on link "Messages" at bounding box center [201, 382] width 94 height 41
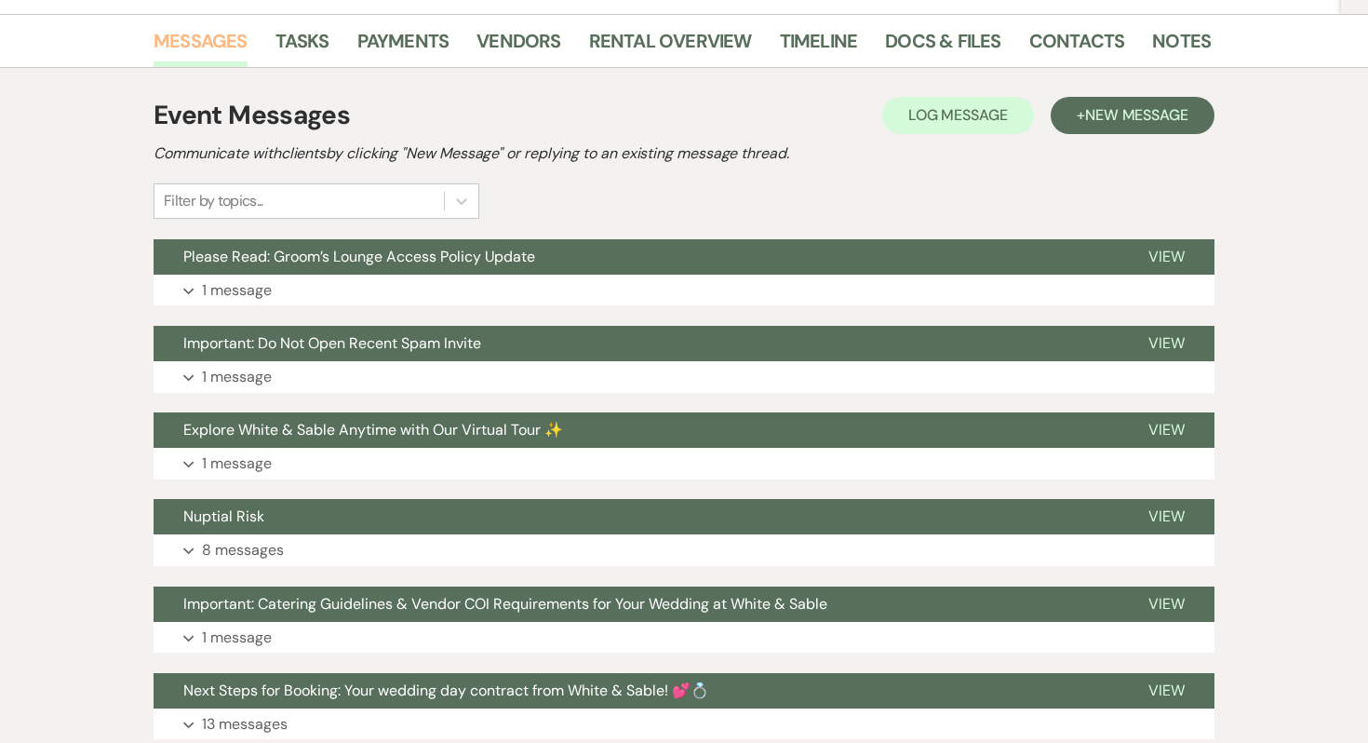
scroll to position [342, 0]
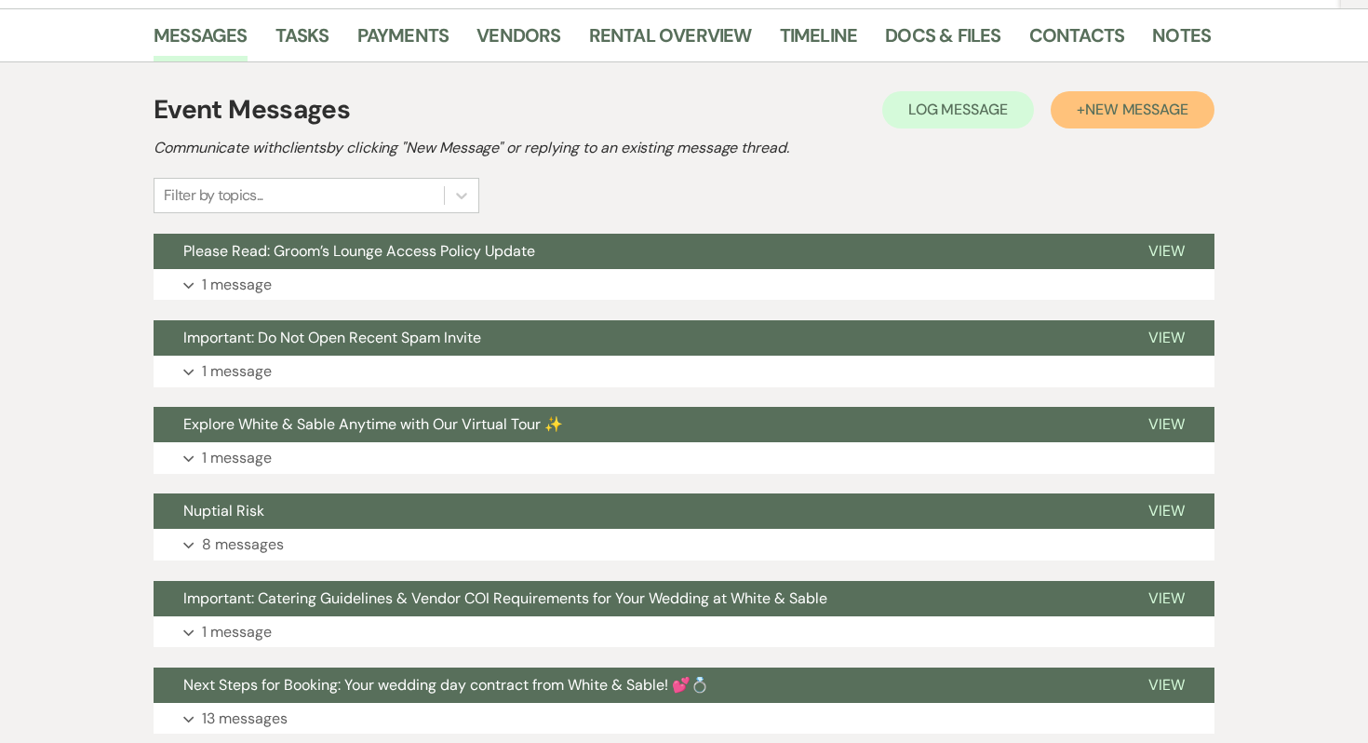
click at [1084, 122] on button "+ New Message" at bounding box center [1133, 109] width 164 height 37
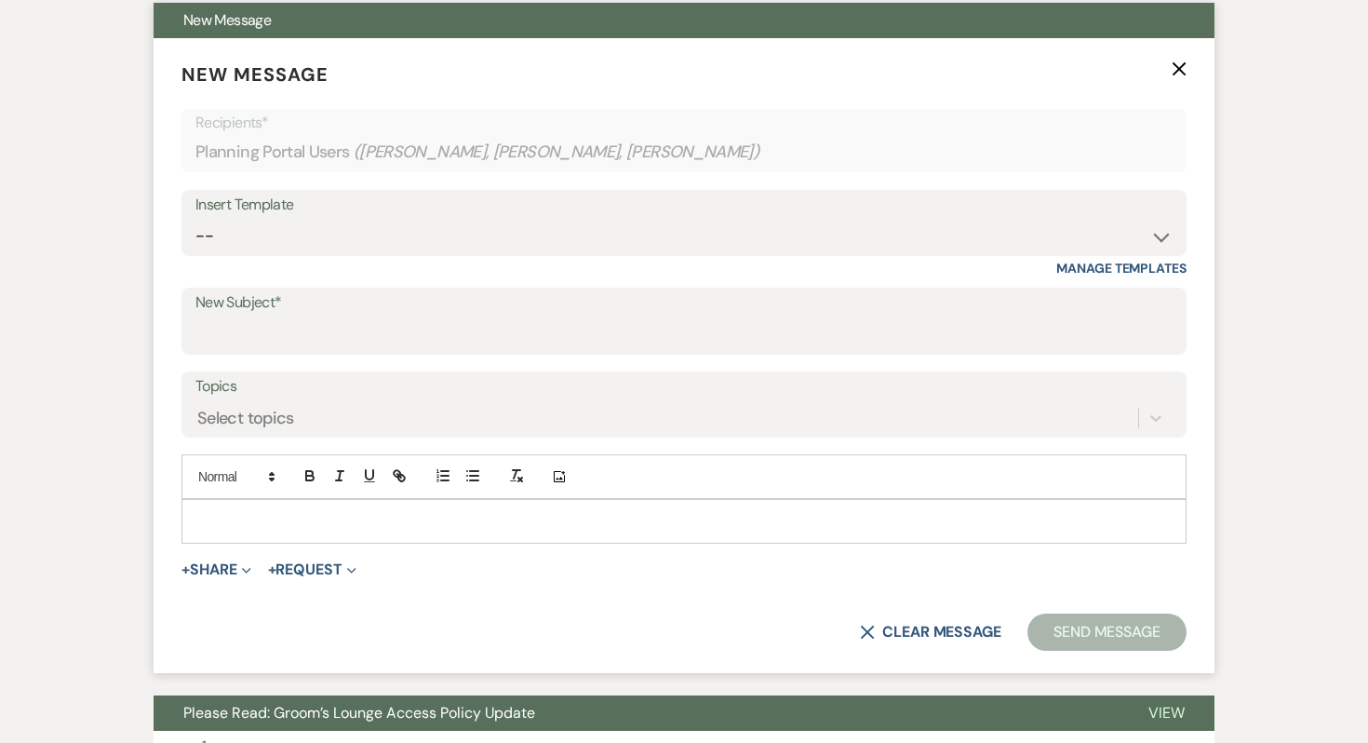
scroll to position [573, 0]
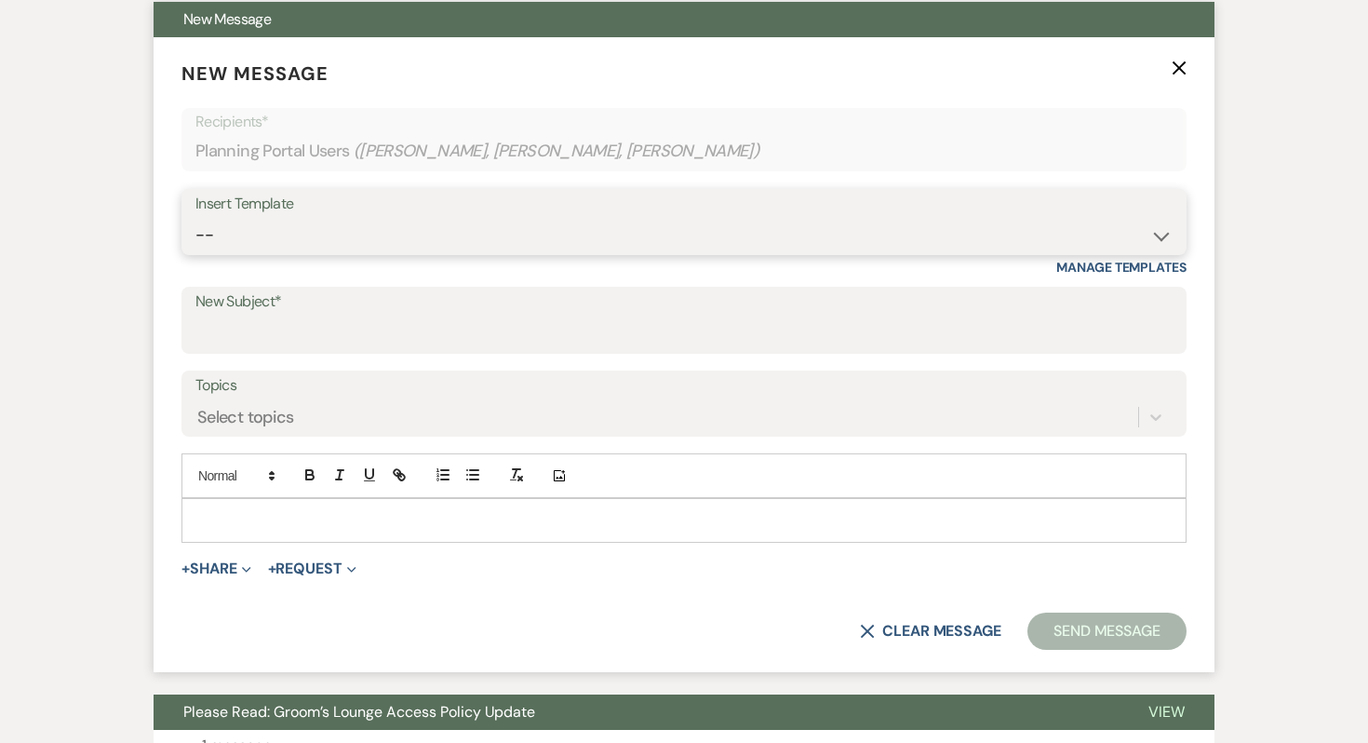
click at [420, 238] on select "-- Inquiry Response (Venue Guide) Schedule - Venue Tour Appt Confirmation Sched…" at bounding box center [683, 235] width 977 height 36
select select "4586"
click at [195, 217] on select "-- Inquiry Response (Venue Guide) Schedule - Venue Tour Appt Confirmation Sched…" at bounding box center [683, 235] width 977 height 36
type input "Inventory and Optional Add Ons"
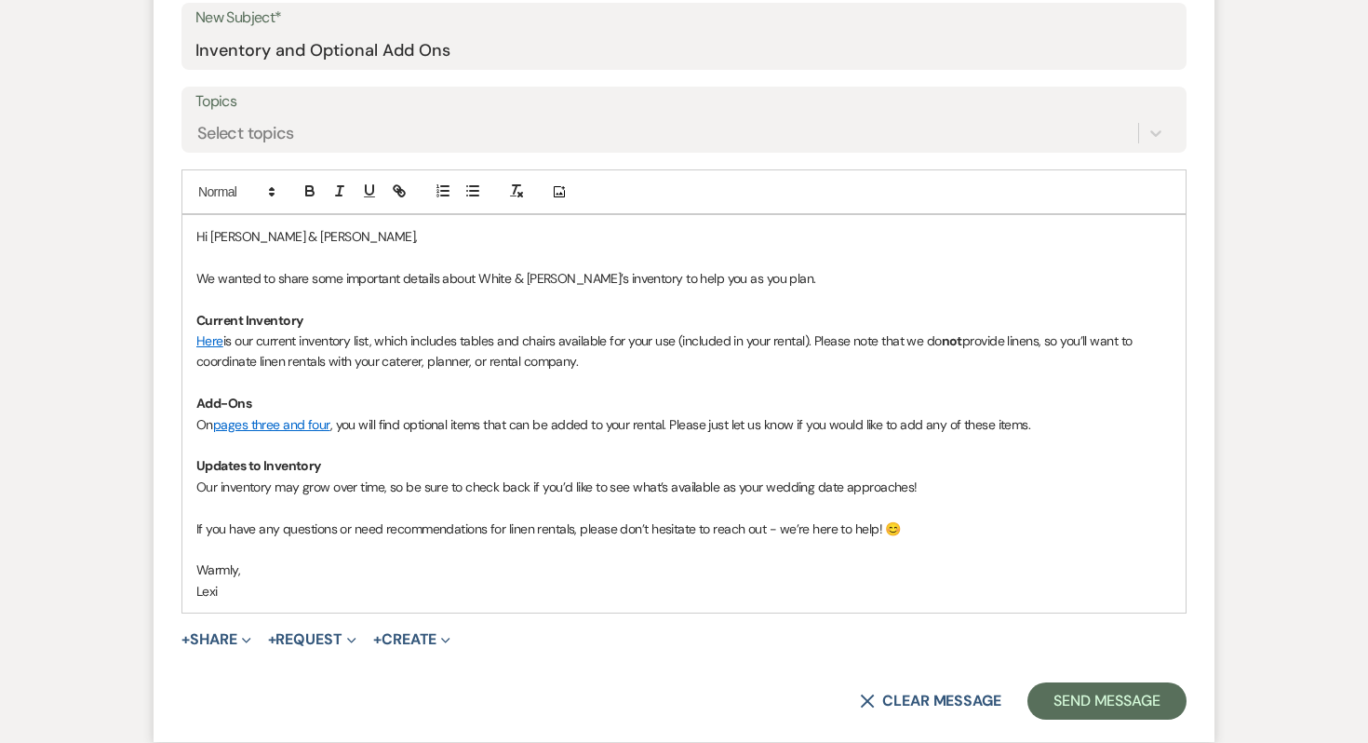
scroll to position [859, 0]
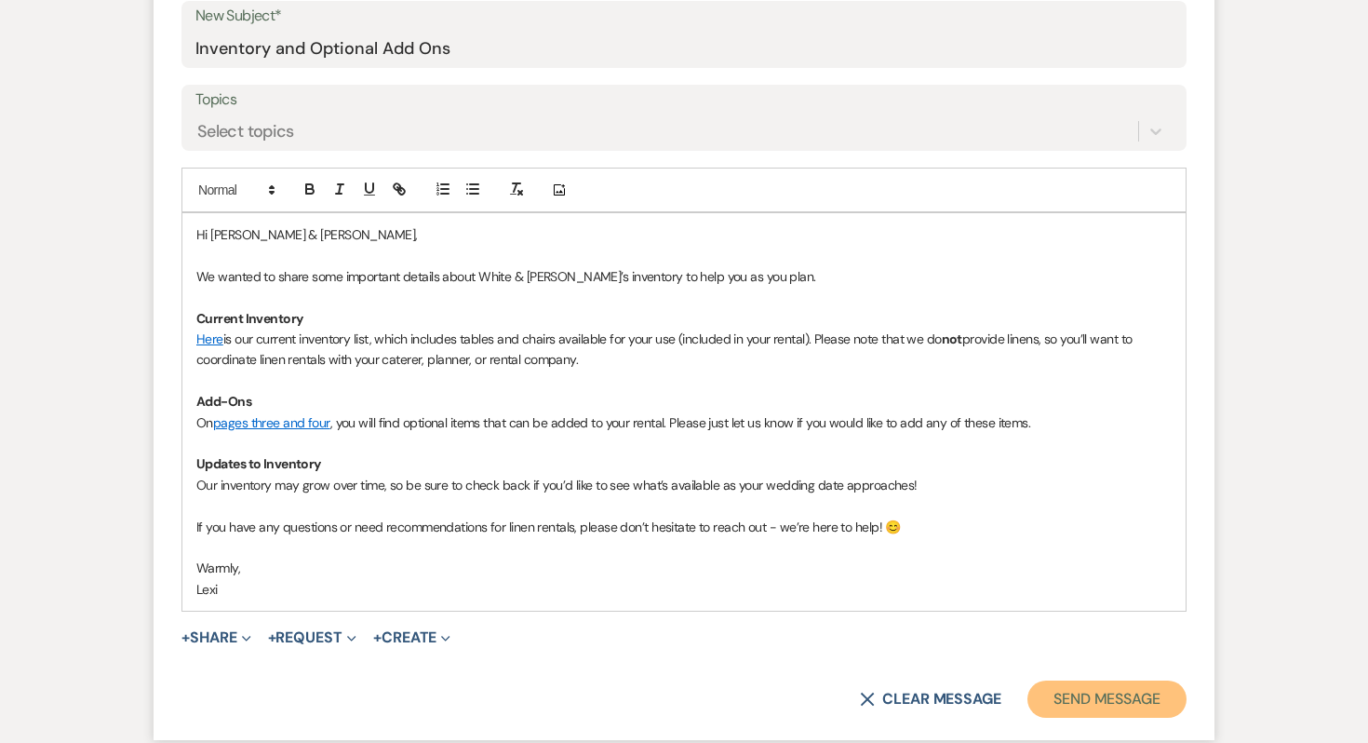
click at [1068, 687] on button "Send Message" at bounding box center [1107, 698] width 159 height 37
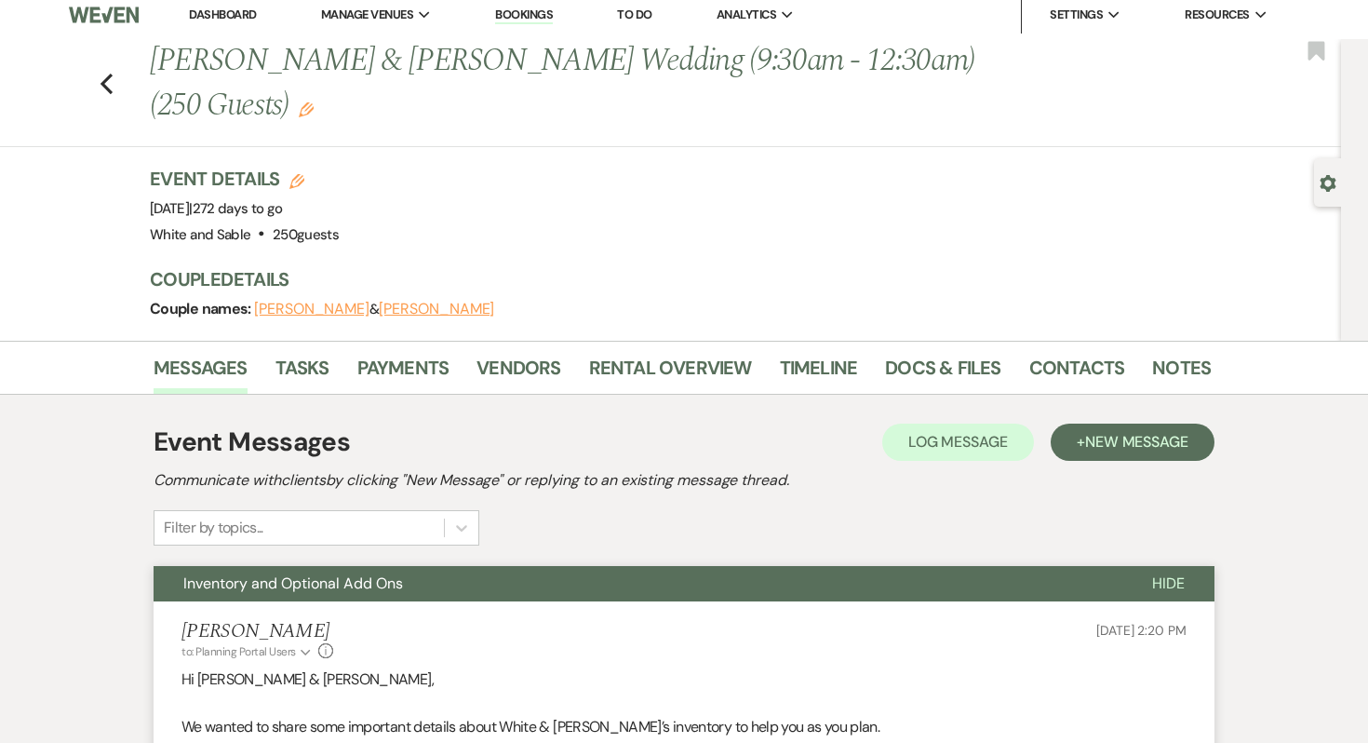
scroll to position [0, 0]
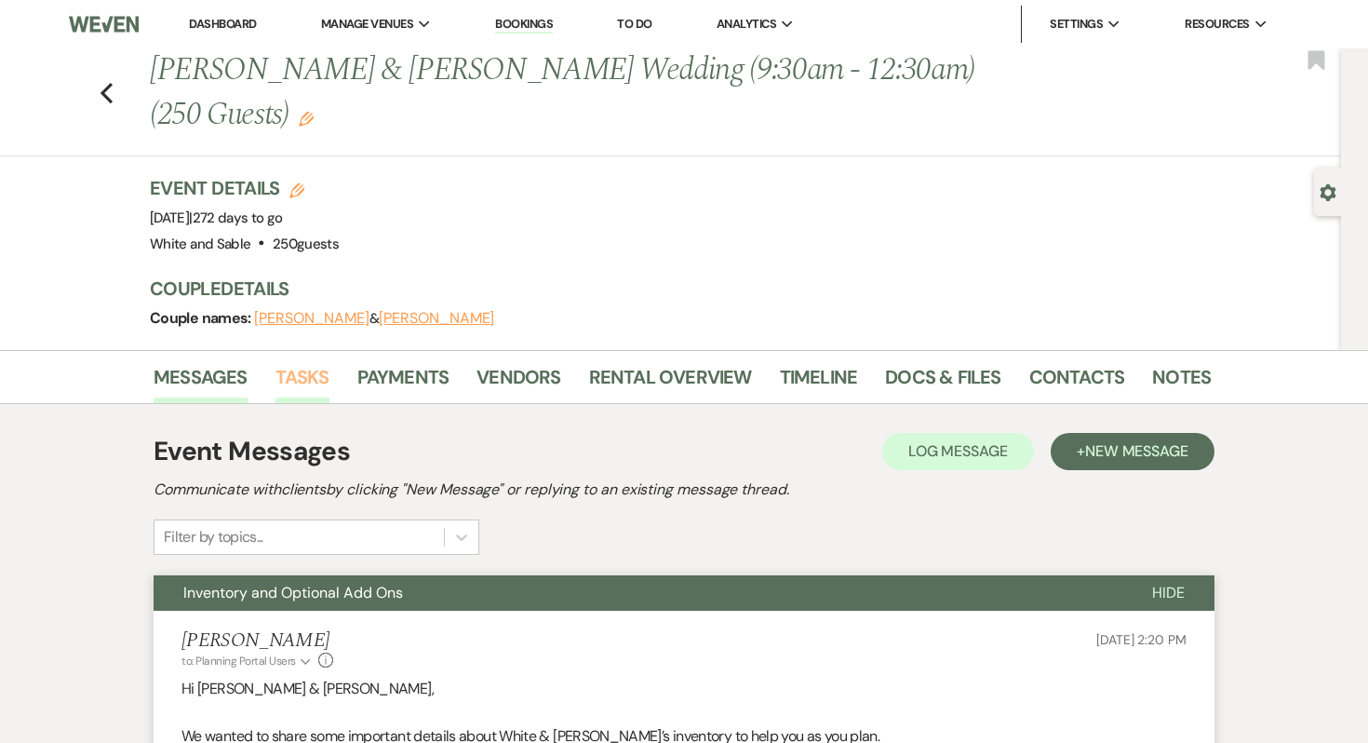
click at [297, 381] on link "Tasks" at bounding box center [303, 382] width 54 height 41
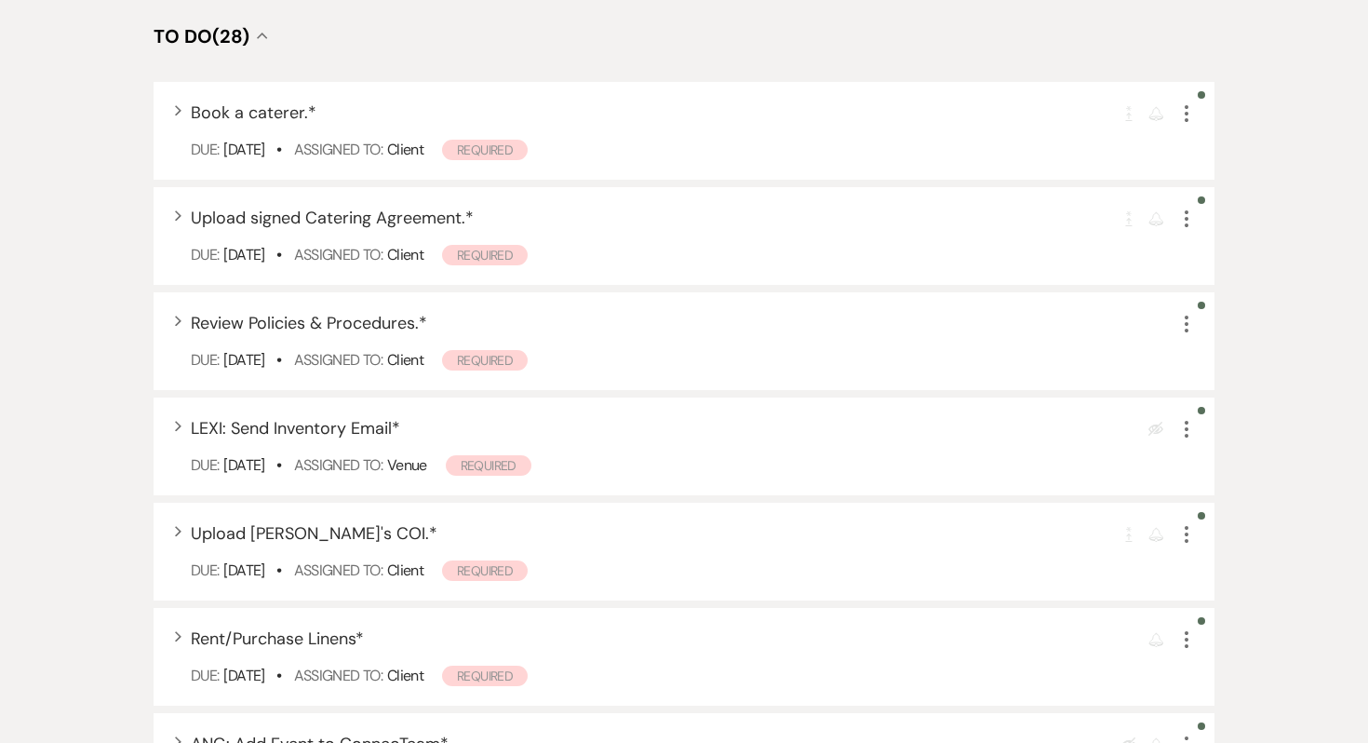
scroll to position [718, 0]
click at [1190, 437] on icon "More" at bounding box center [1187, 430] width 22 height 22
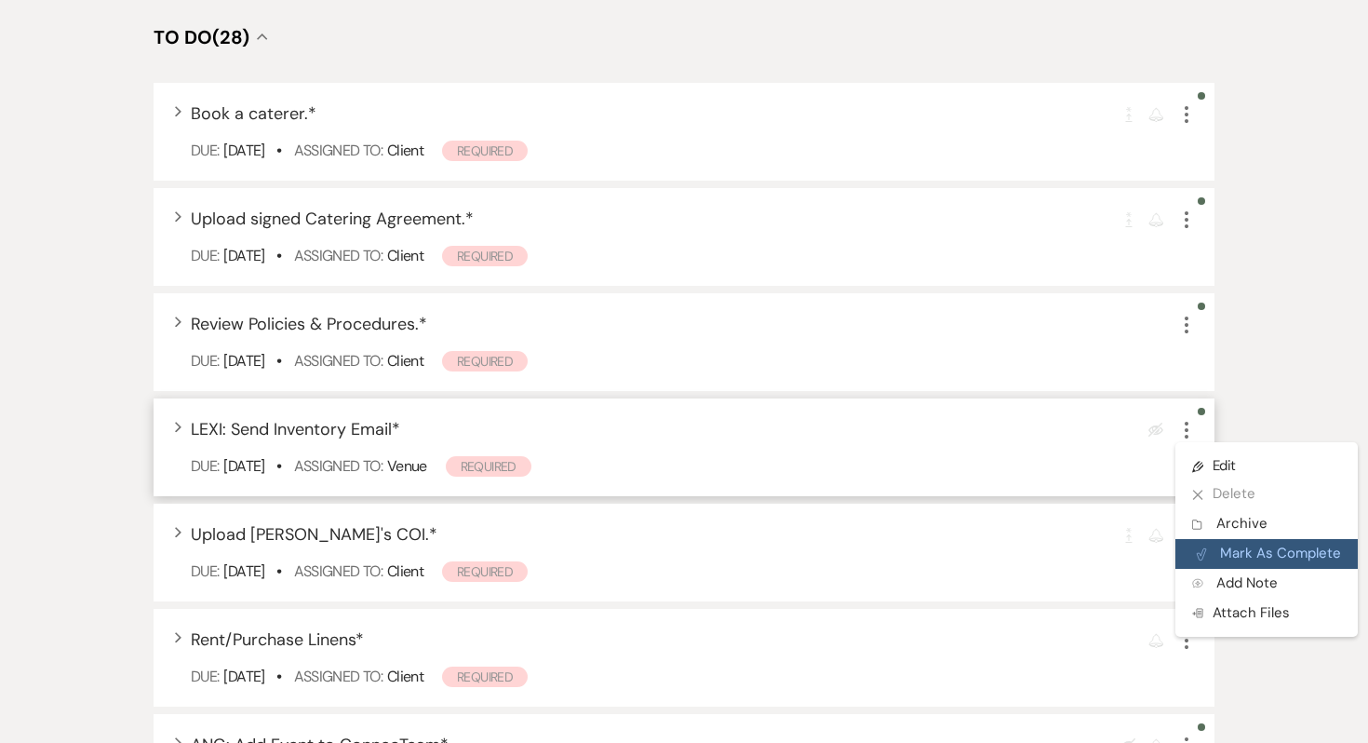
click at [1253, 543] on button "Plan Portal Link Mark As Complete" at bounding box center [1267, 554] width 182 height 30
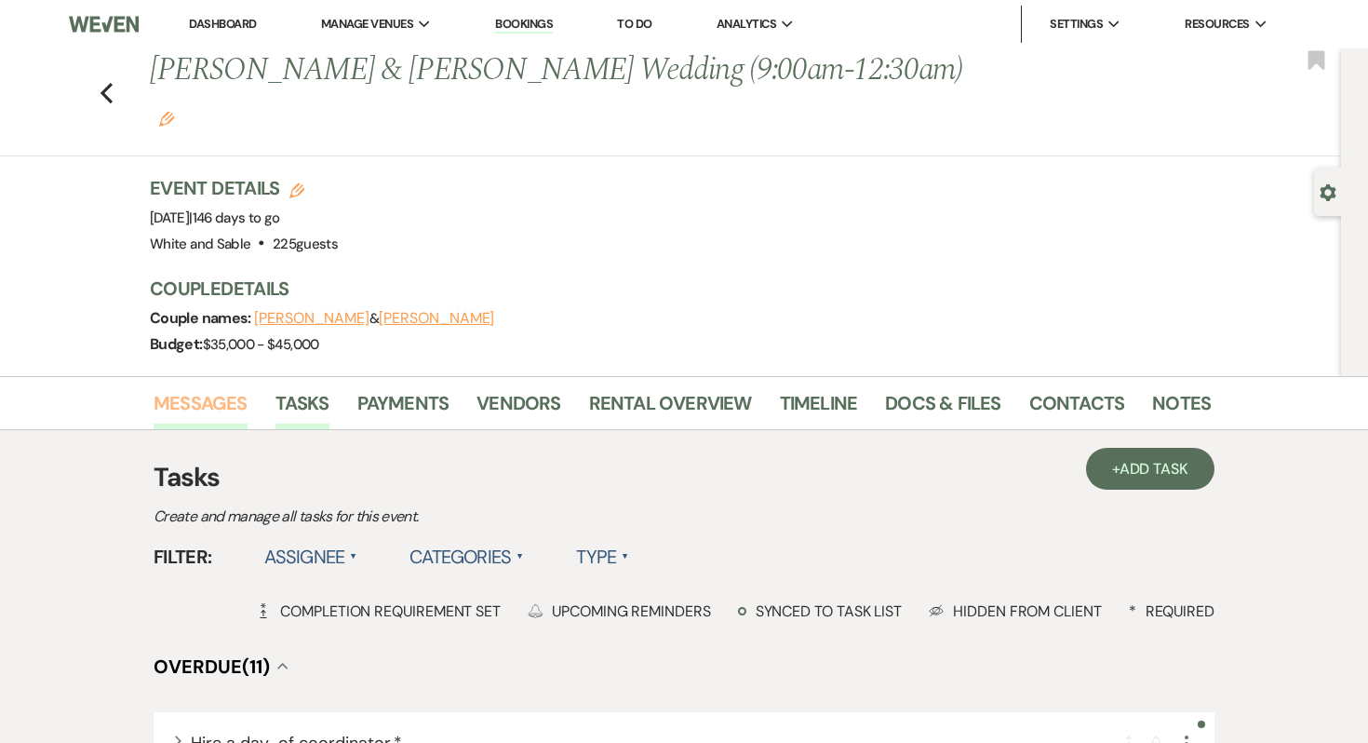
click at [210, 388] on link "Messages" at bounding box center [201, 408] width 94 height 41
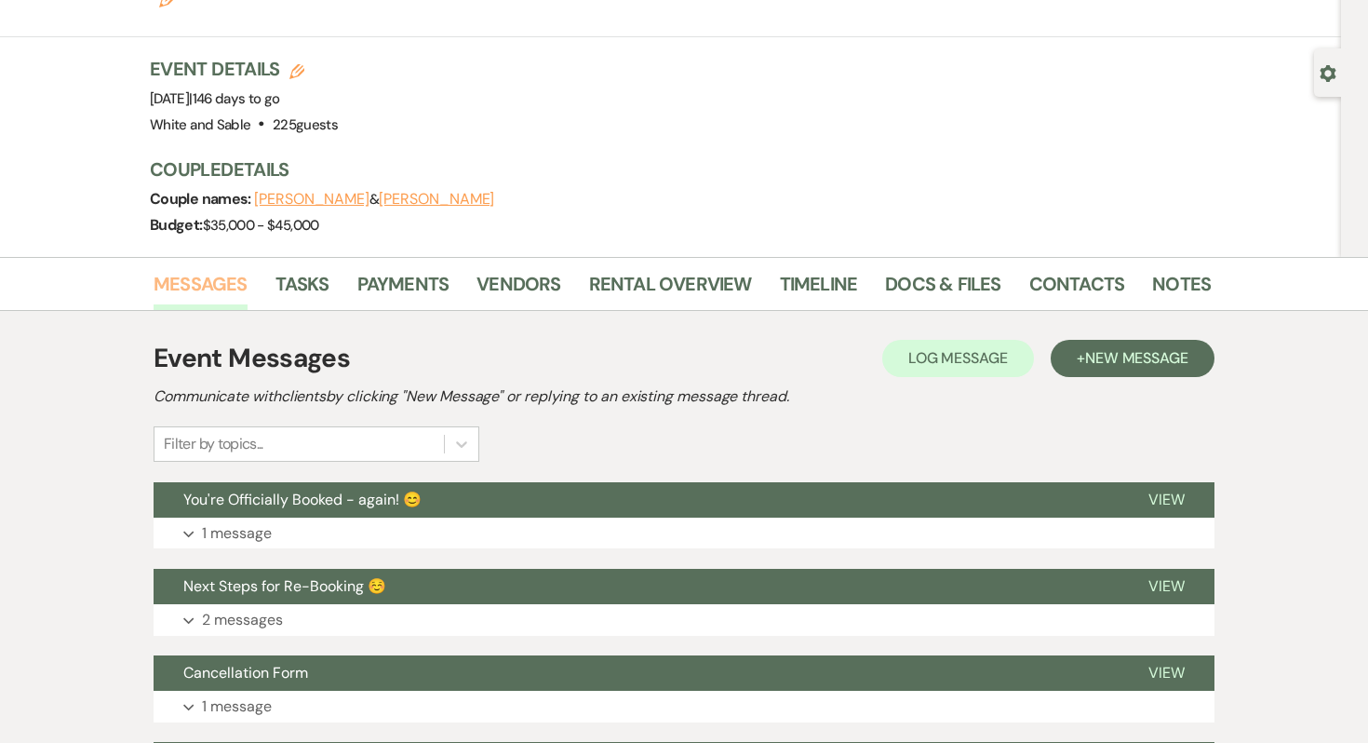
scroll to position [135, 0]
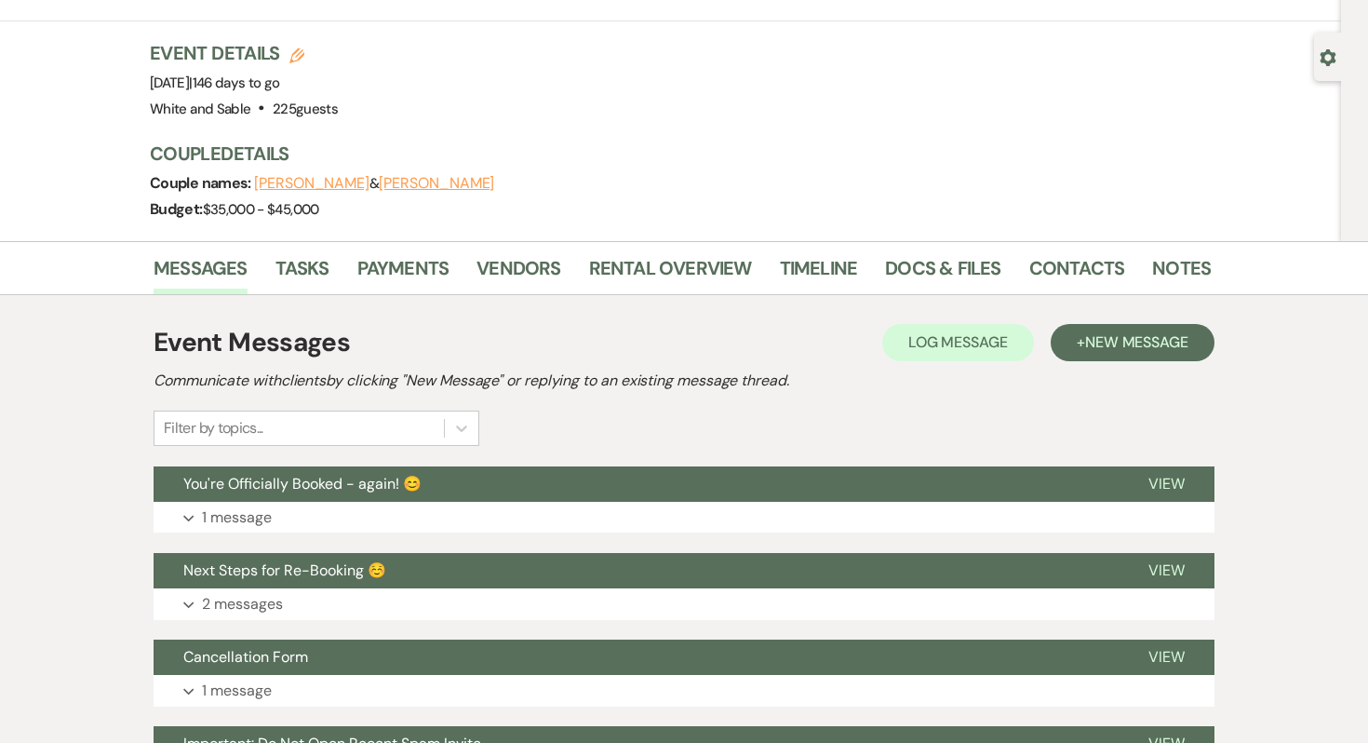
click at [226, 588] on button "Expand 2 messages" at bounding box center [684, 604] width 1061 height 32
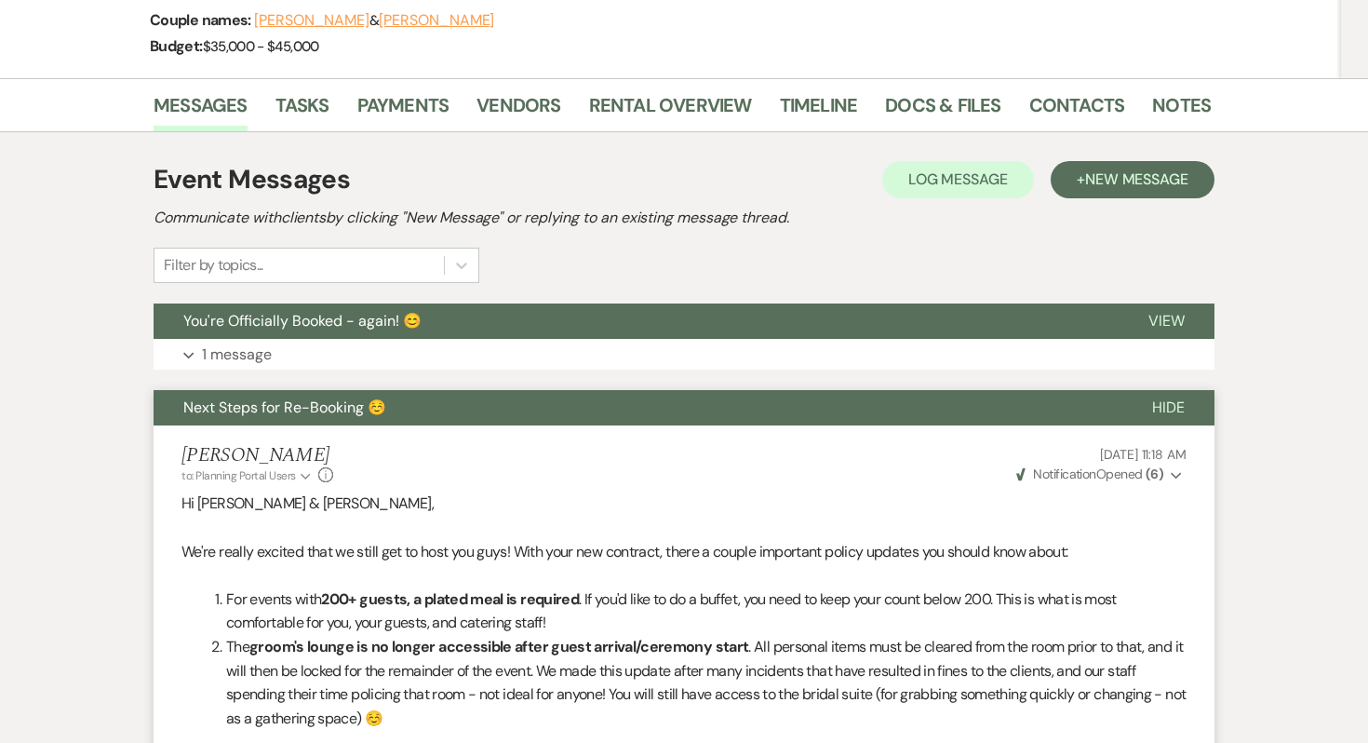
scroll to position [239, 0]
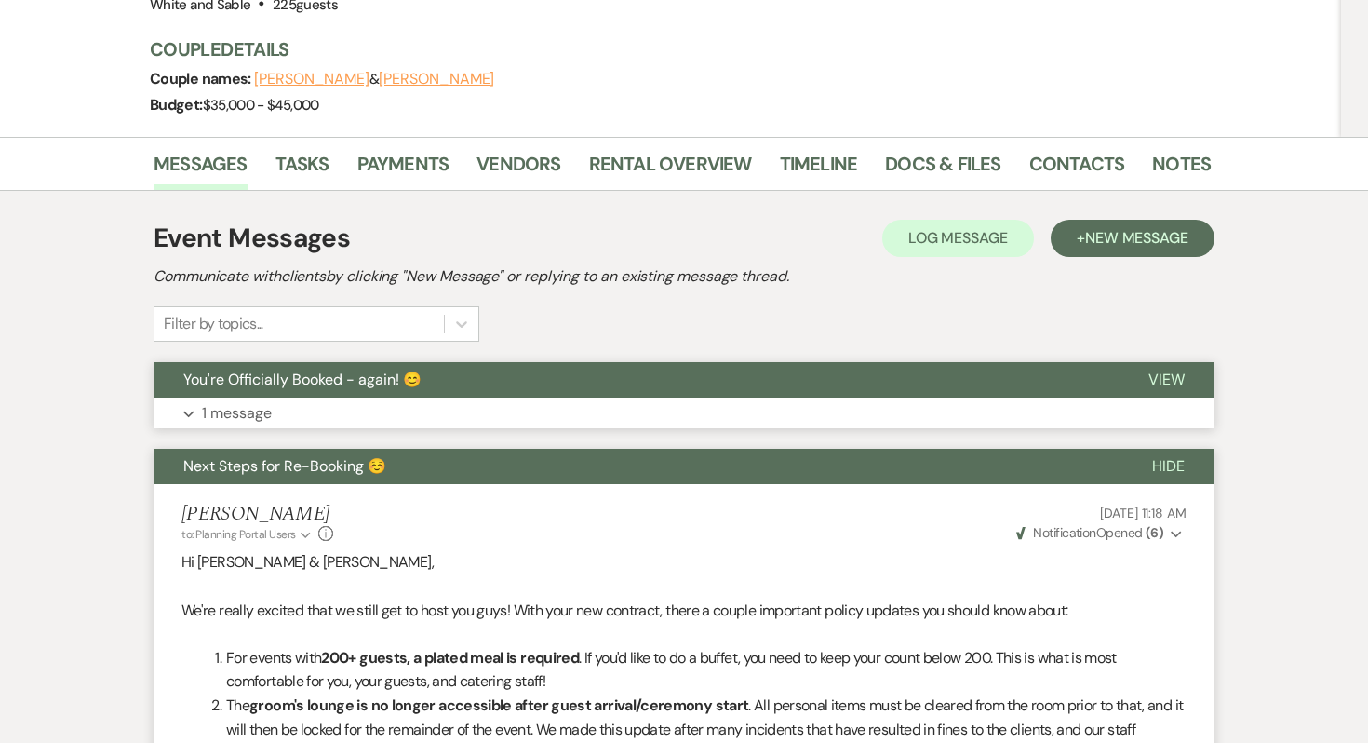
click at [256, 401] on p "1 message" at bounding box center [237, 413] width 70 height 24
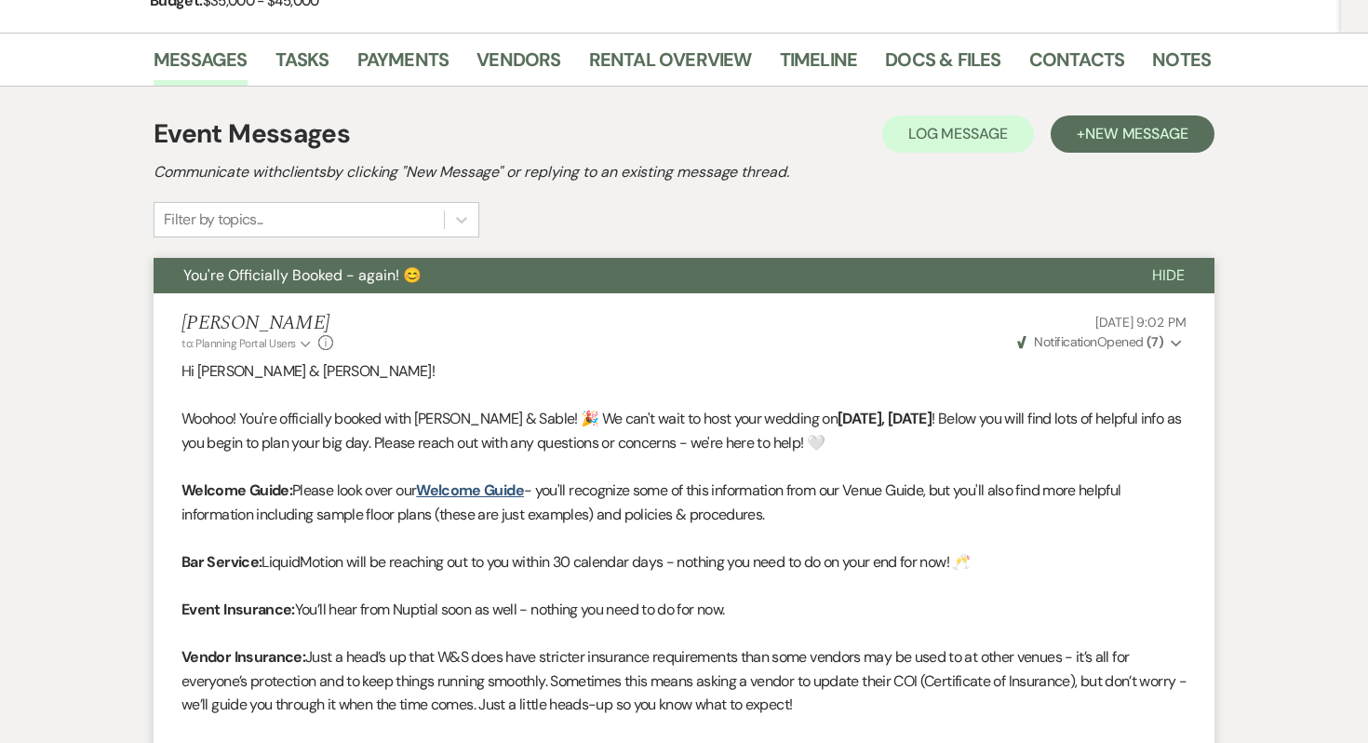
scroll to position [0, 0]
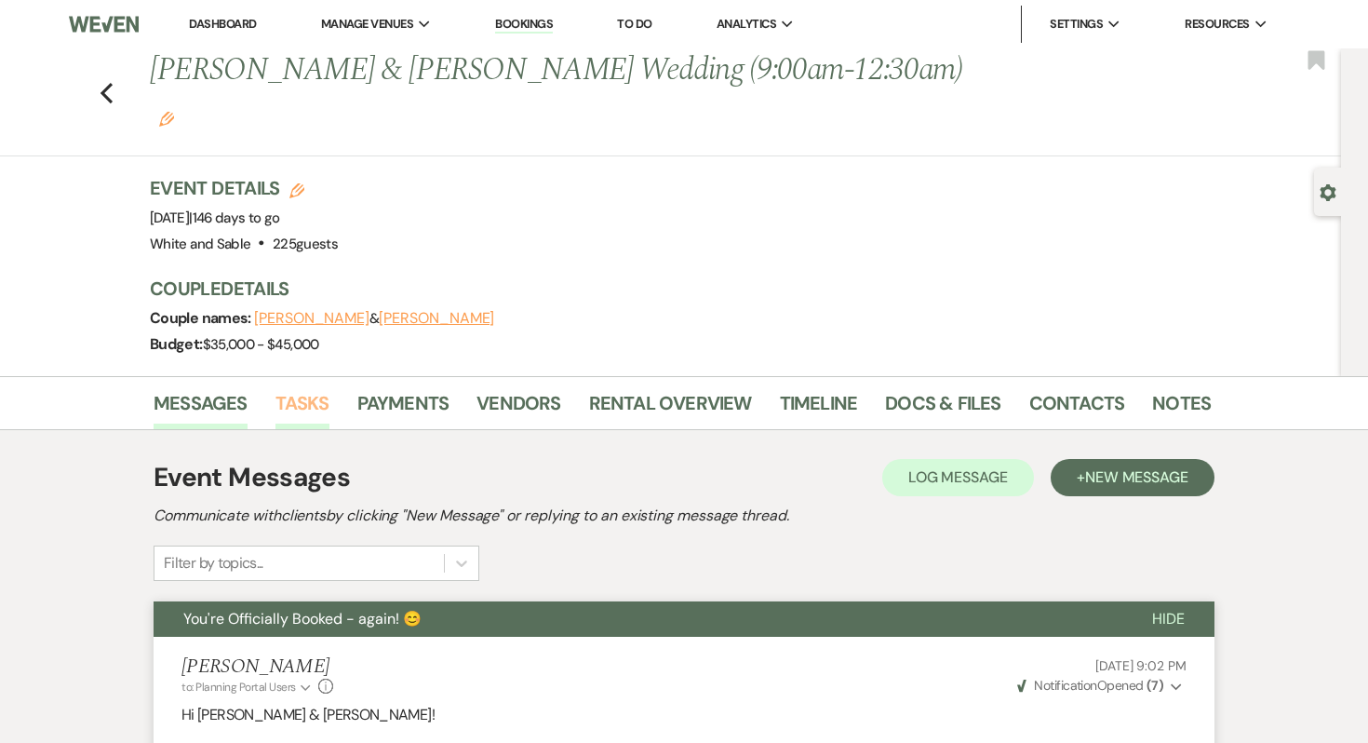
click at [291, 388] on link "Tasks" at bounding box center [303, 408] width 54 height 41
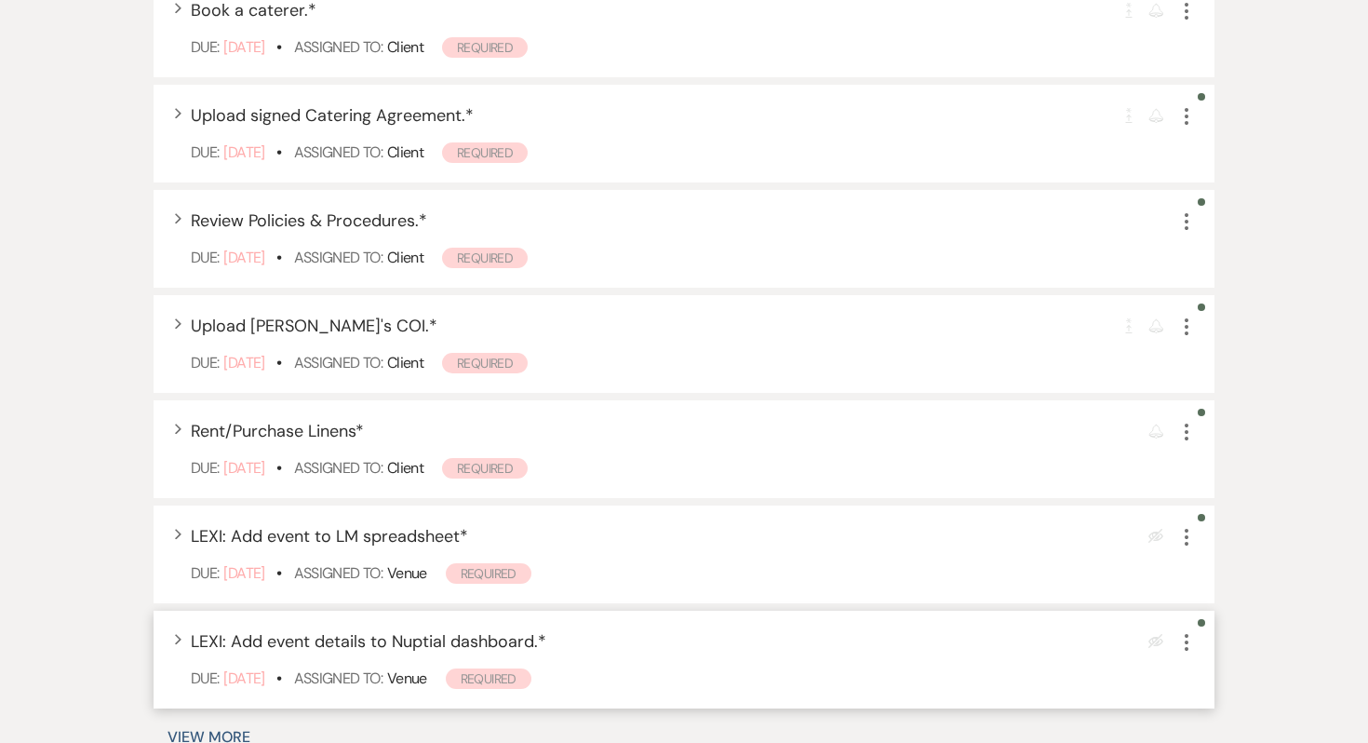
scroll to position [1050, 0]
click at [232, 728] on button "View More" at bounding box center [209, 735] width 83 height 15
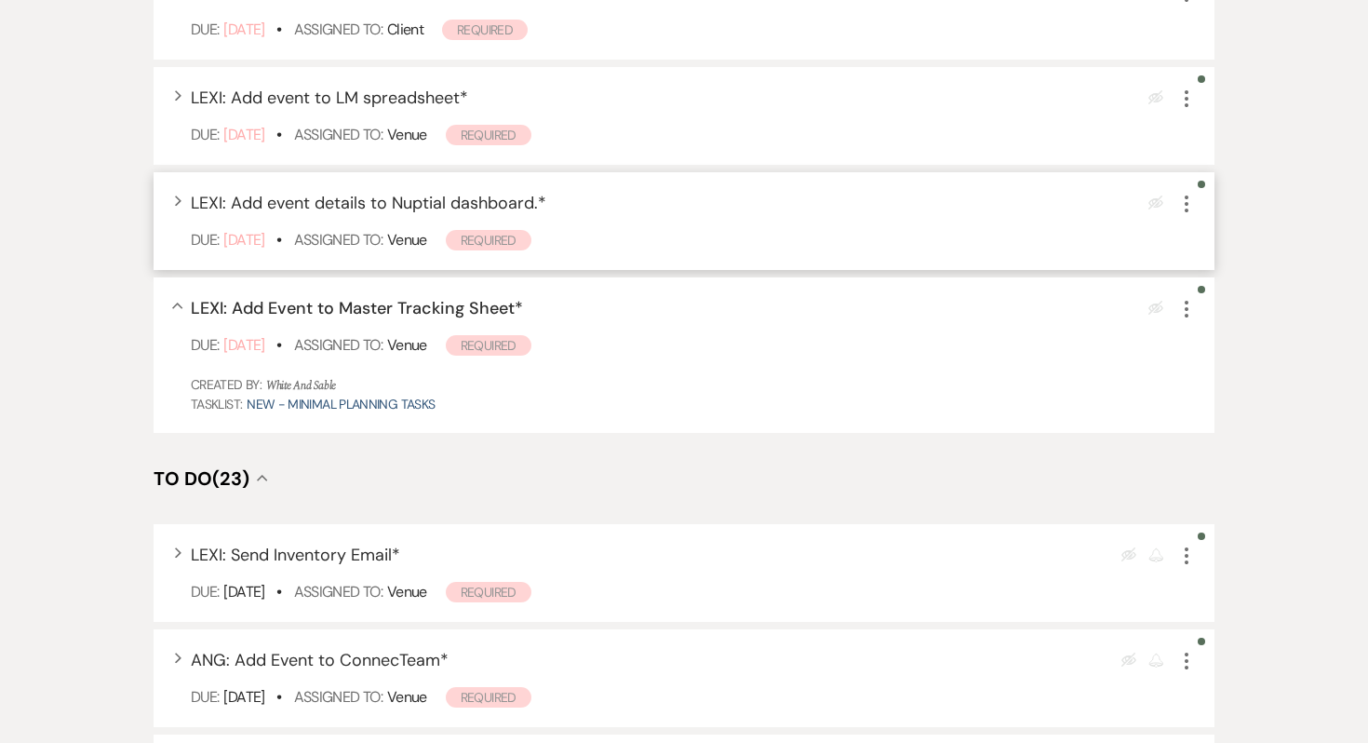
scroll to position [1464, 0]
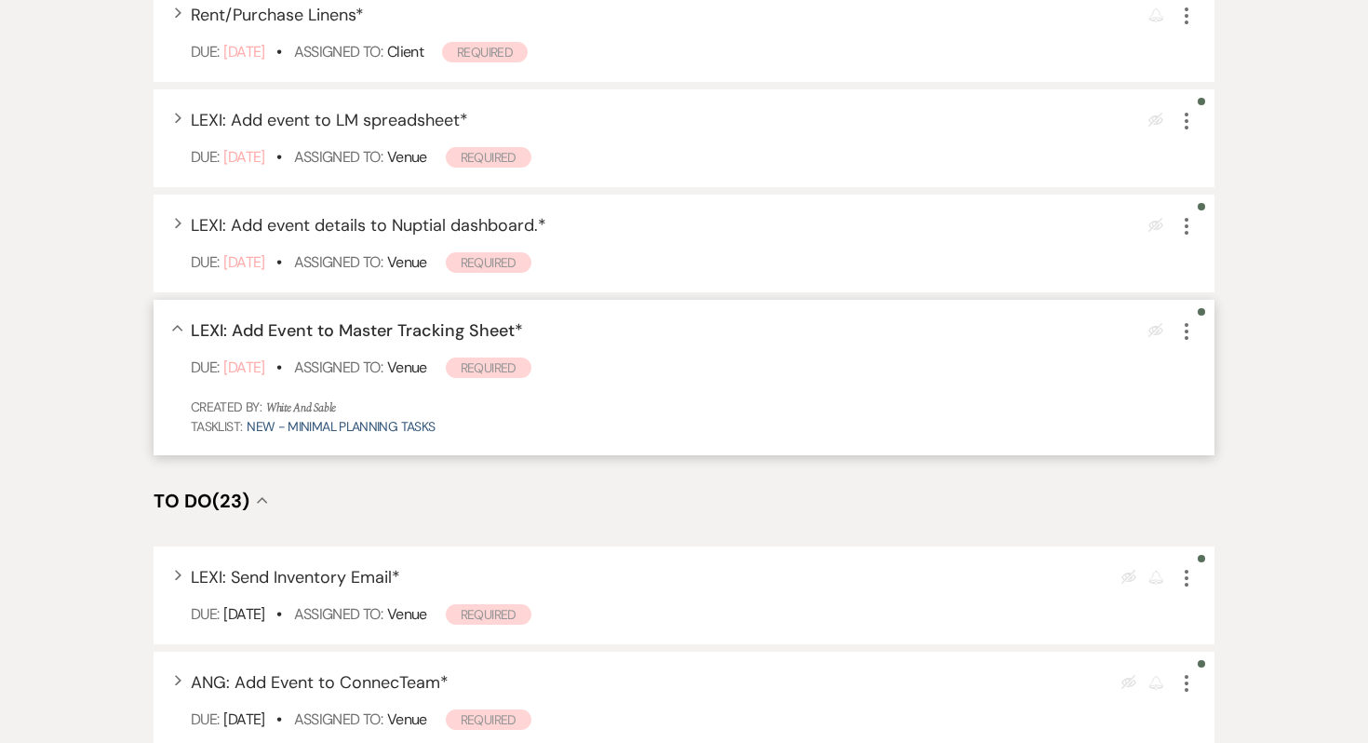
click at [1194, 318] on div "Eye Blocked More" at bounding box center [1172, 330] width 47 height 25
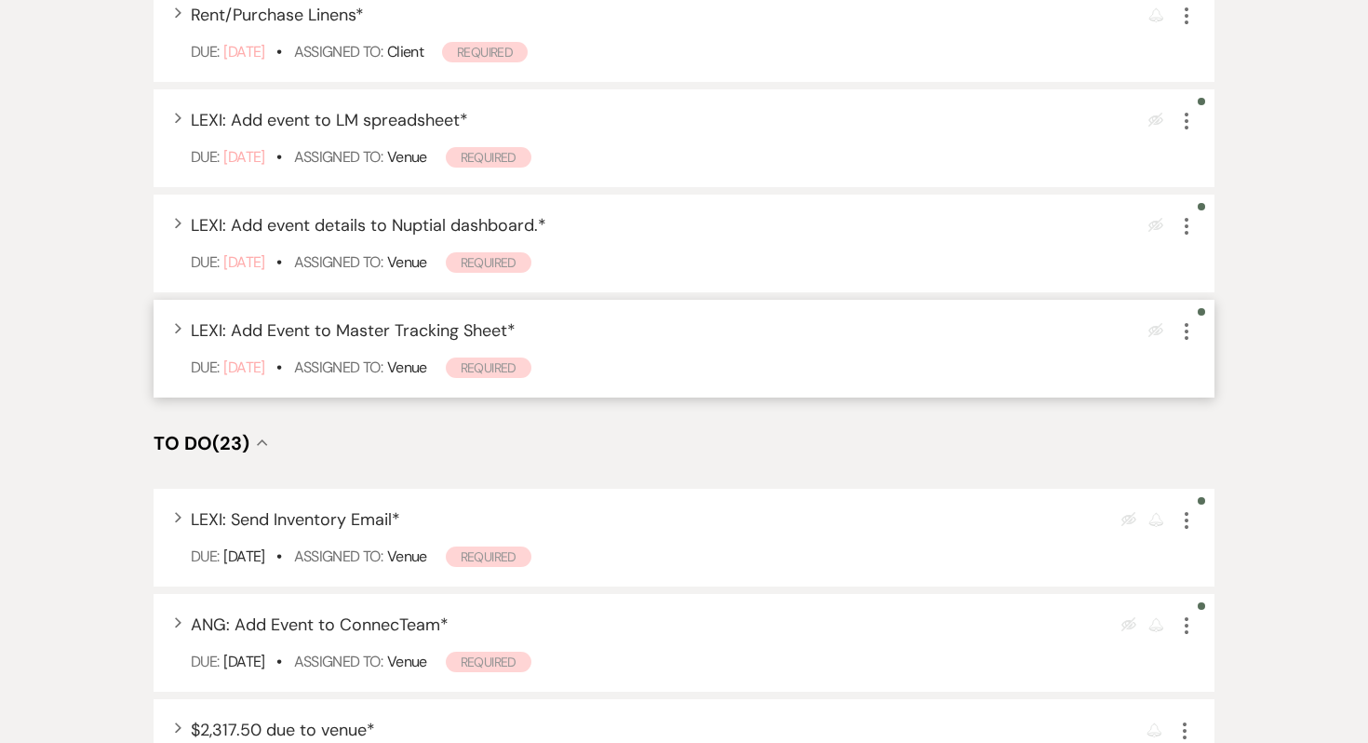
click at [1188, 323] on use "button" at bounding box center [1187, 331] width 4 height 17
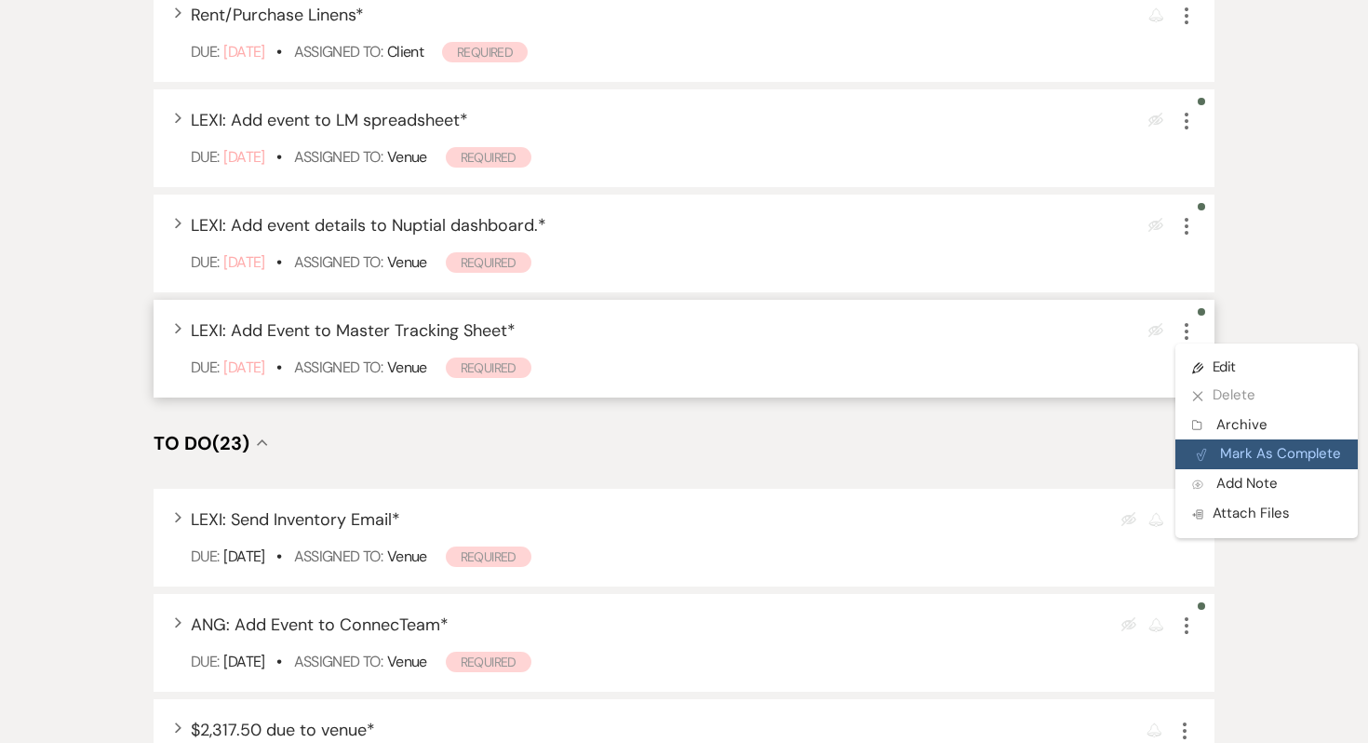
click at [1218, 439] on button "Plan Portal Link Mark As Complete" at bounding box center [1267, 454] width 182 height 30
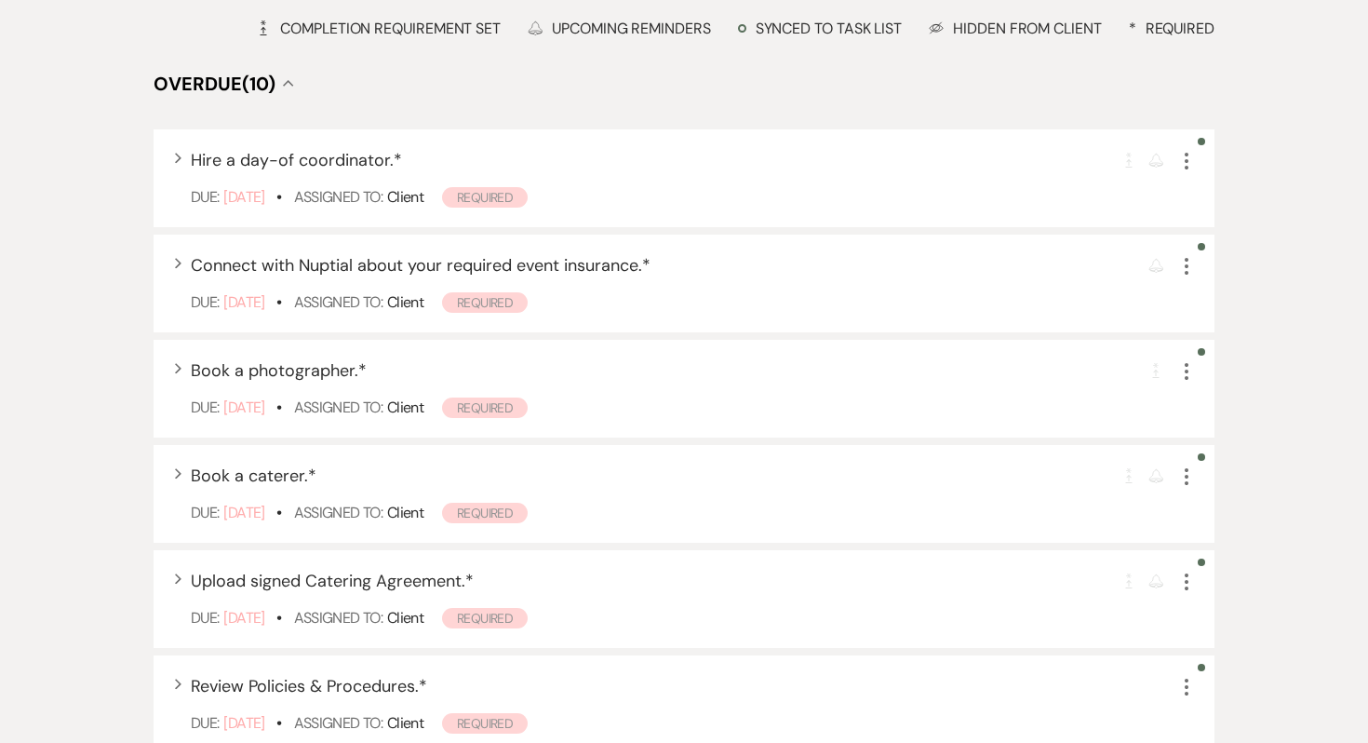
scroll to position [0, 0]
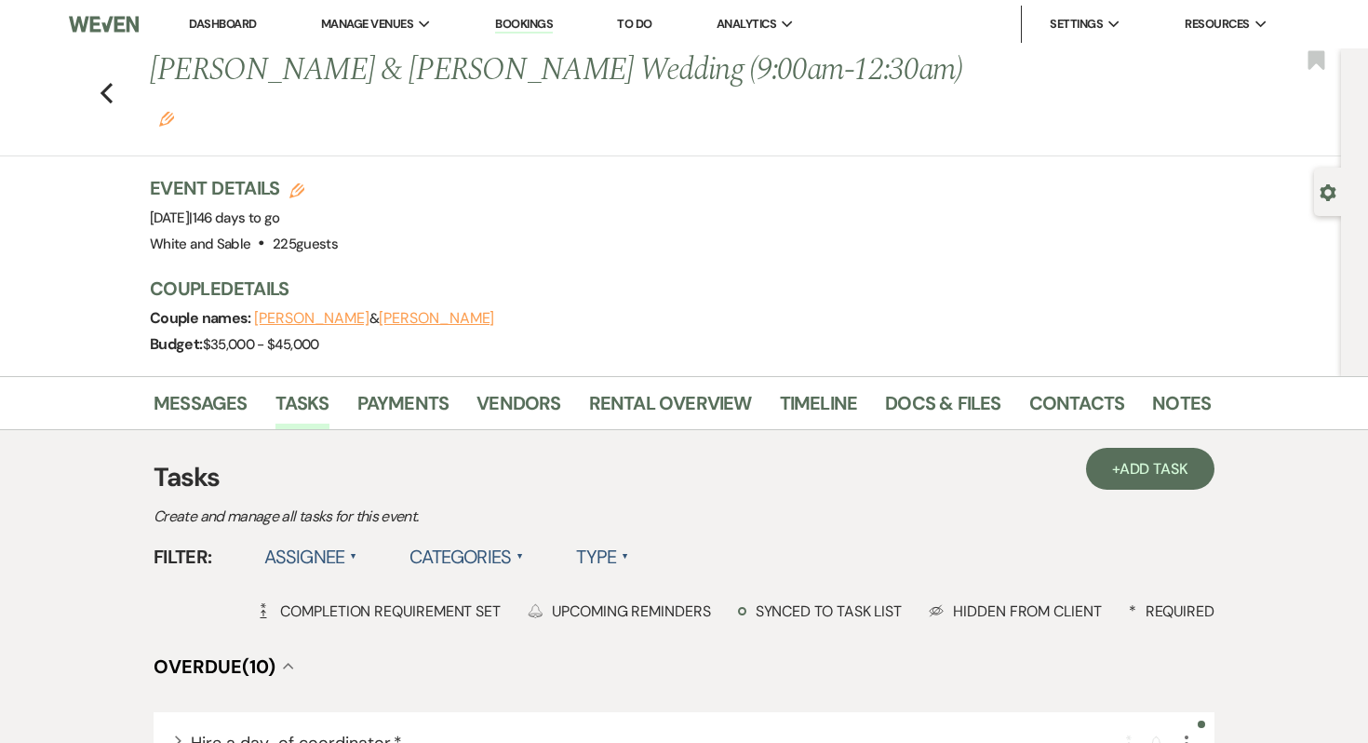
click at [933, 384] on li "Docs & Files" at bounding box center [956, 406] width 143 height 45
click at [932, 388] on link "Docs & Files" at bounding box center [942, 408] width 115 height 41
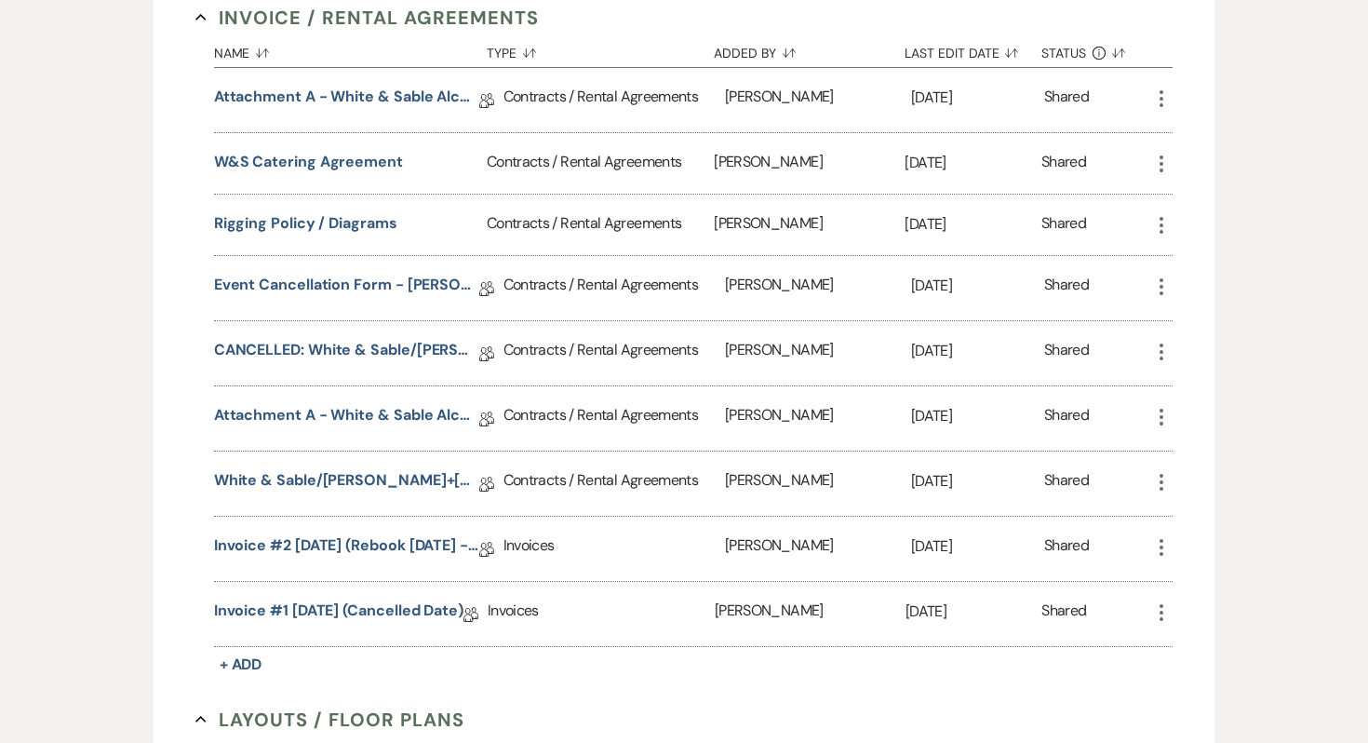
scroll to position [980, 0]
click at [397, 468] on link "White & Sable/[PERSON_NAME]+[PERSON_NAME] Rental Agreement - [DATE]" at bounding box center [346, 482] width 265 height 29
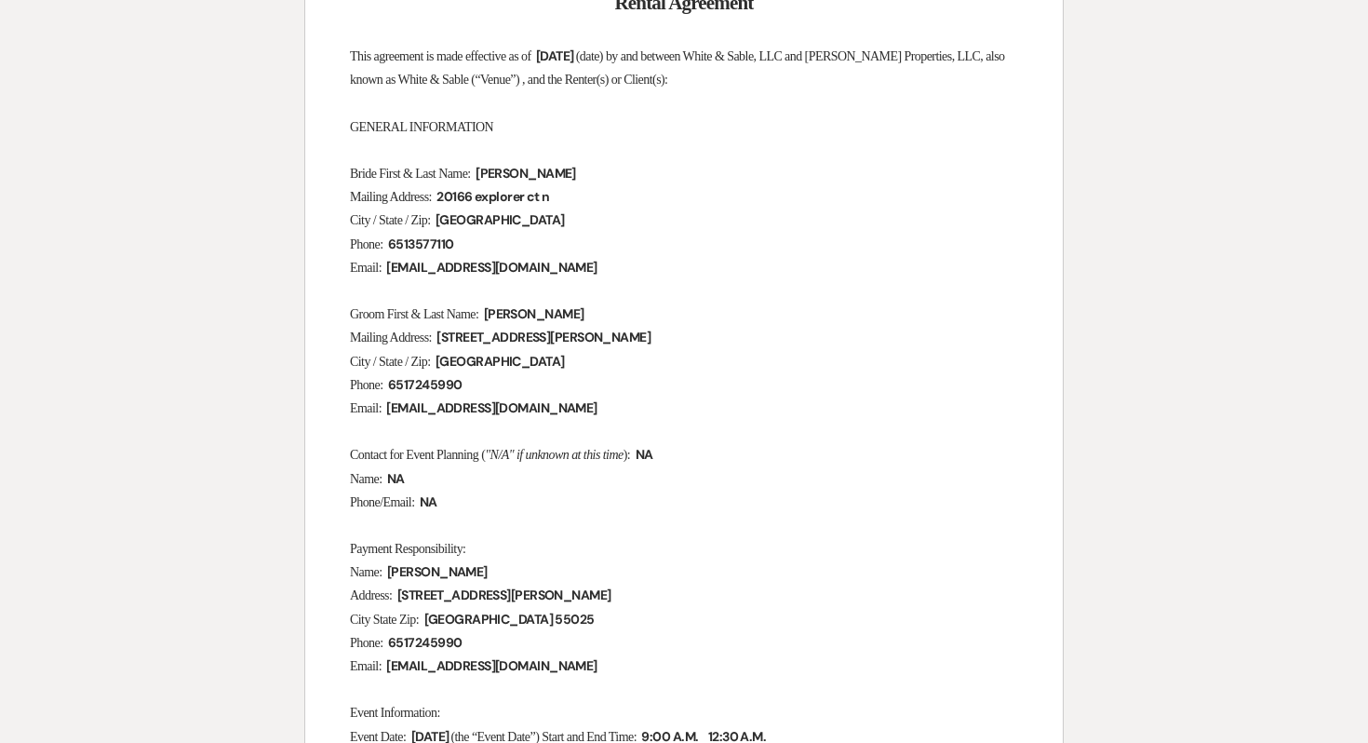
scroll to position [473, 0]
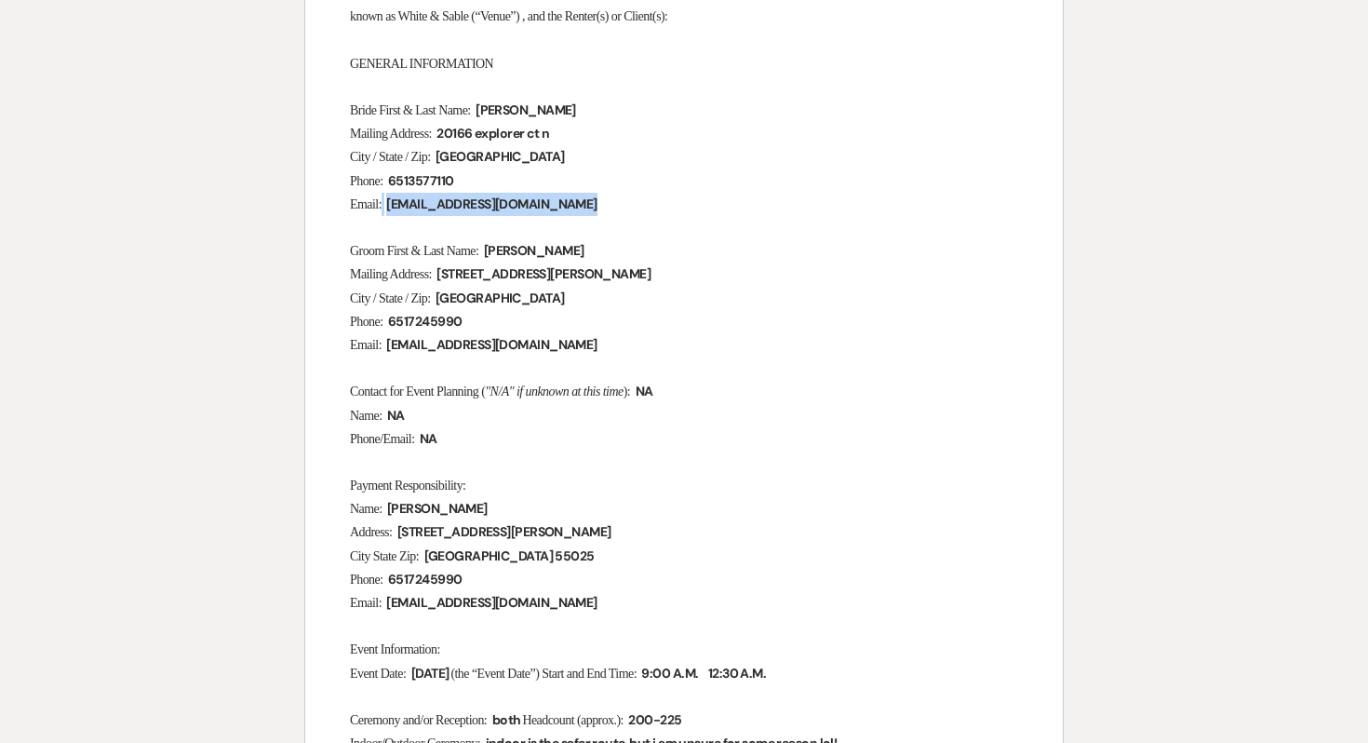
drag, startPoint x: 544, startPoint y: 215, endPoint x: 455, endPoint y: 214, distance: 88.4
click at [455, 214] on span "[EMAIL_ADDRESS][DOMAIN_NAME]" at bounding box center [491, 204] width 214 height 21
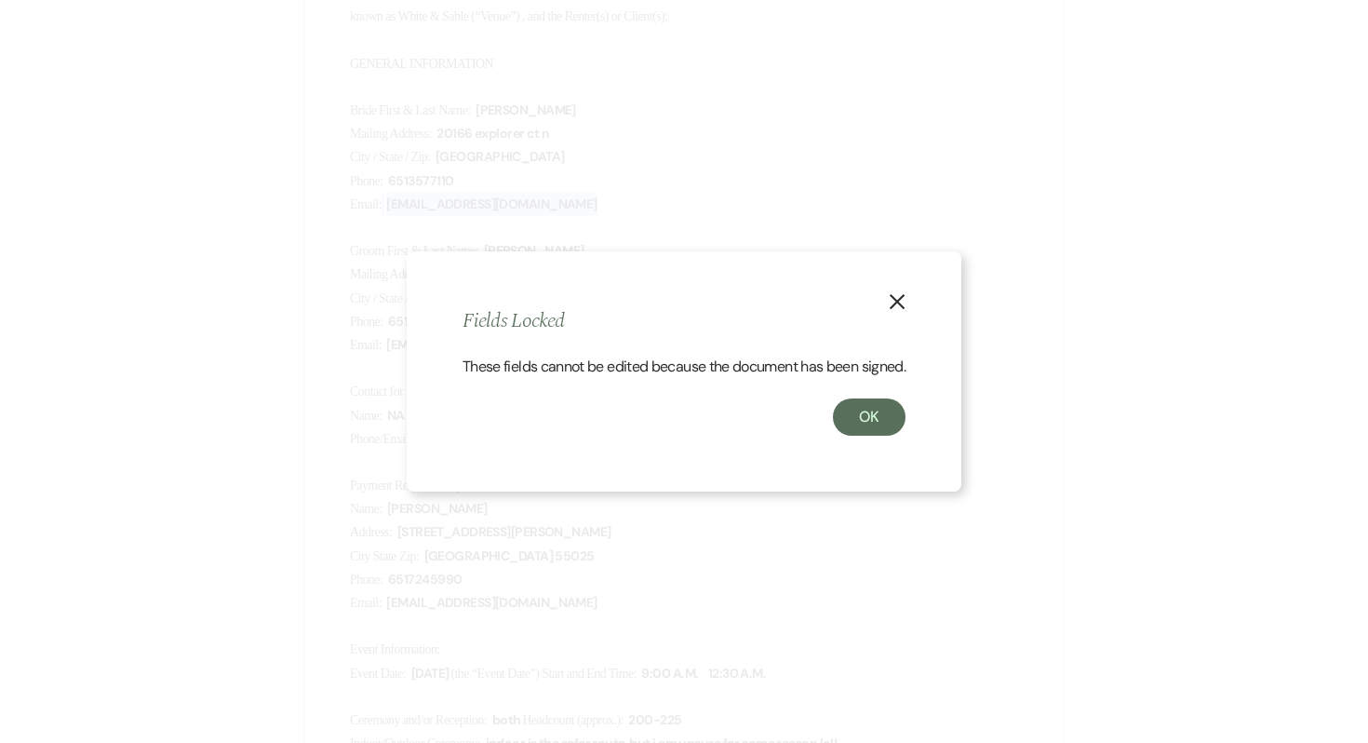
click at [899, 285] on button "X" at bounding box center [897, 301] width 28 height 33
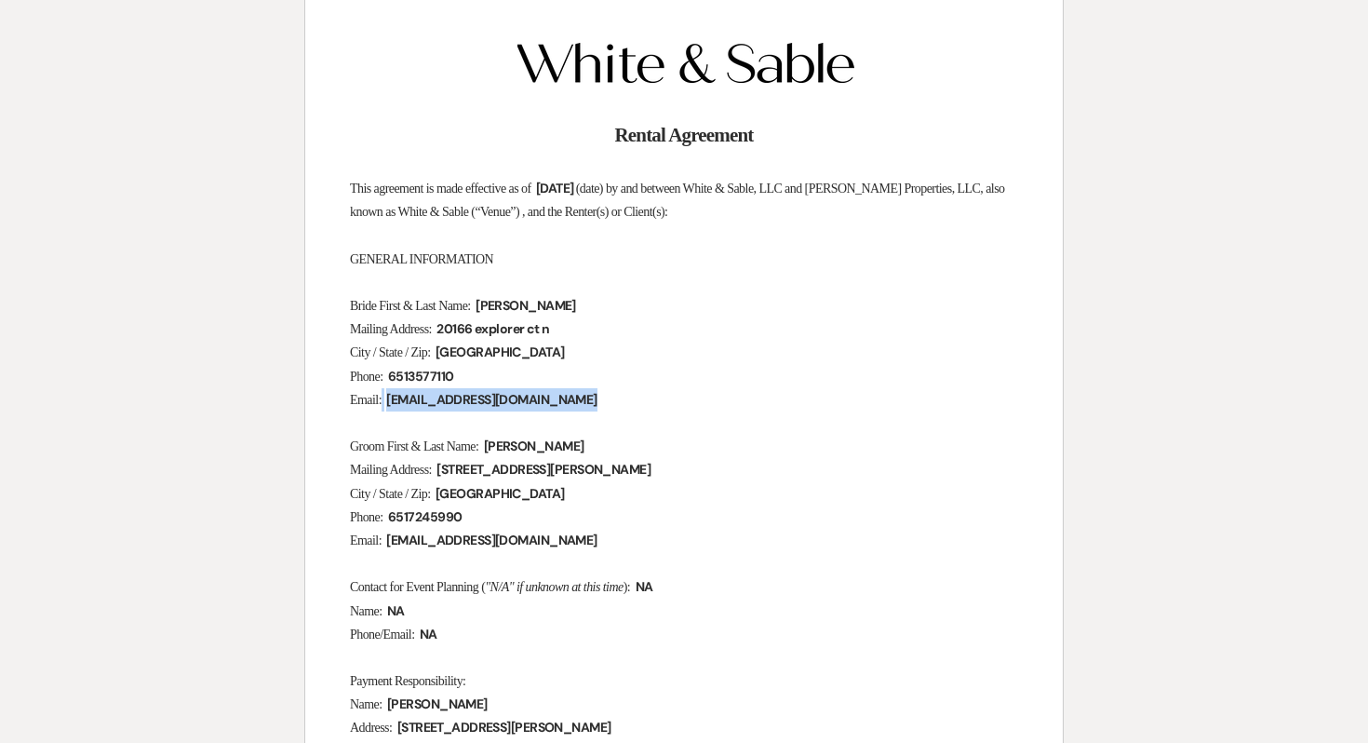
scroll to position [0, 0]
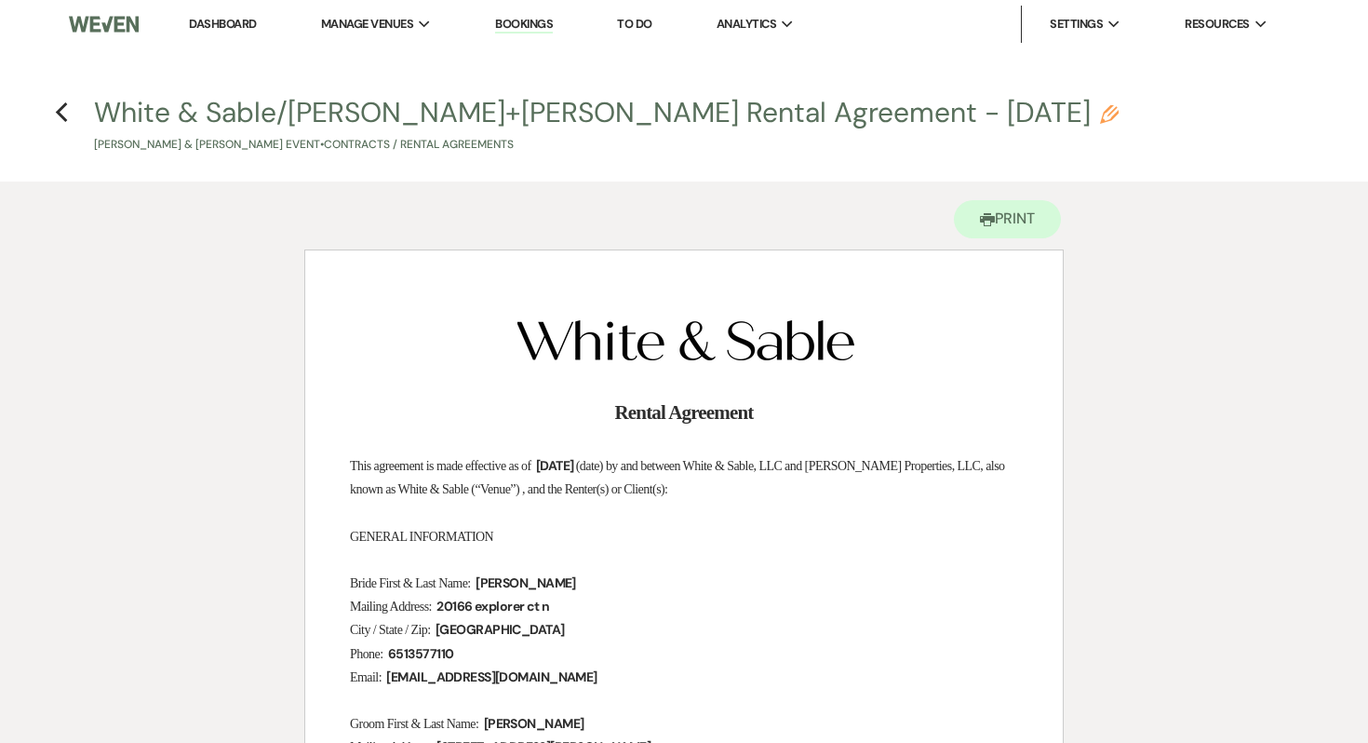
click at [81, 117] on h4 "Previous White & Sable/[PERSON_NAME]+[PERSON_NAME] Rental Agreement - [DATE] Pe…" at bounding box center [684, 123] width 1340 height 61
click at [59, 117] on icon "Previous" at bounding box center [62, 112] width 14 height 22
click at [235, 20] on link "Dashboard" at bounding box center [222, 24] width 67 height 16
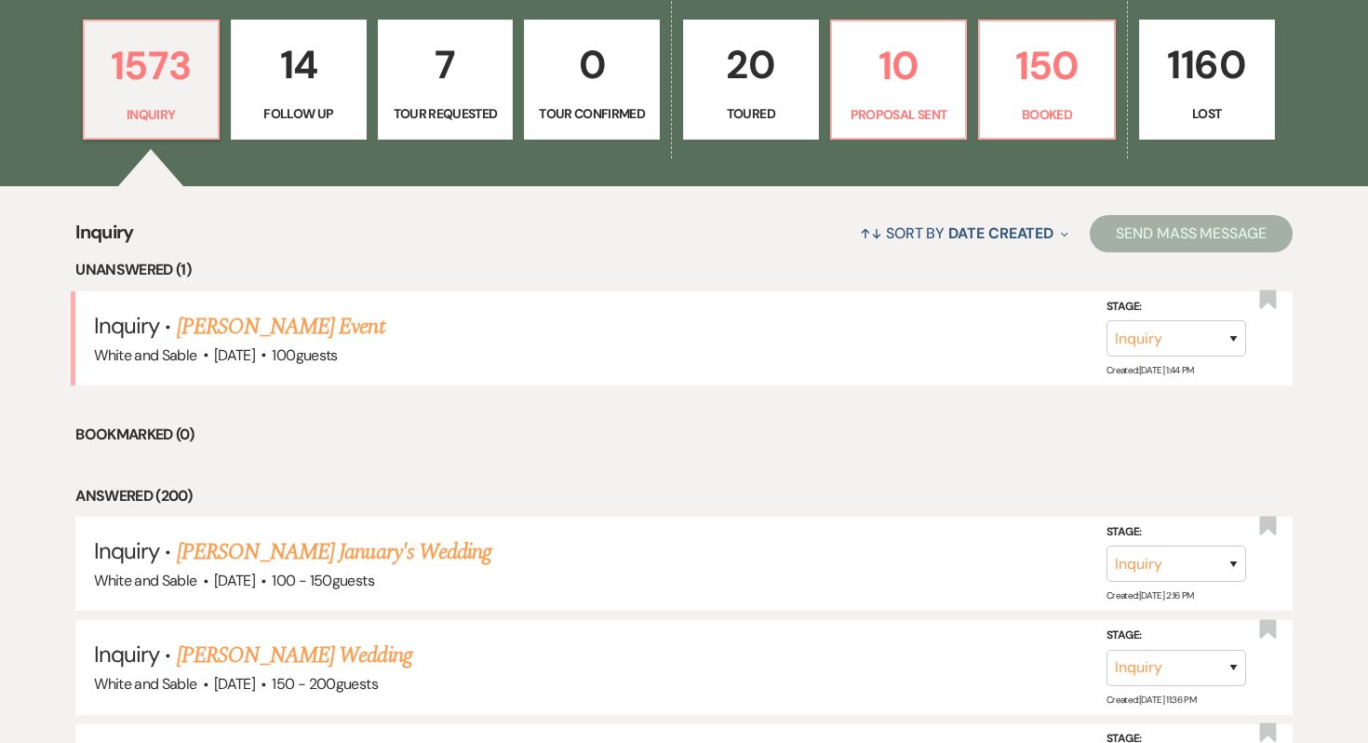
scroll to position [539, 0]
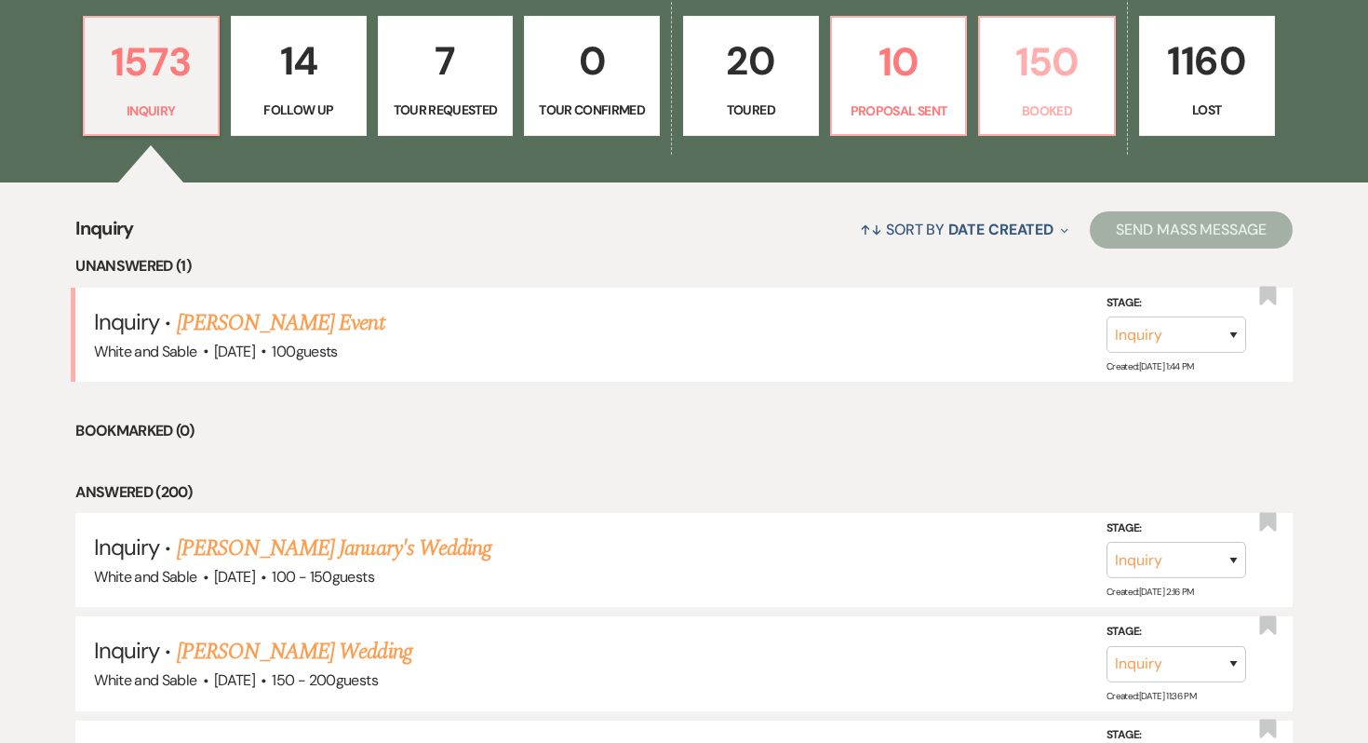
click at [1056, 61] on p "150" at bounding box center [1047, 62] width 112 height 62
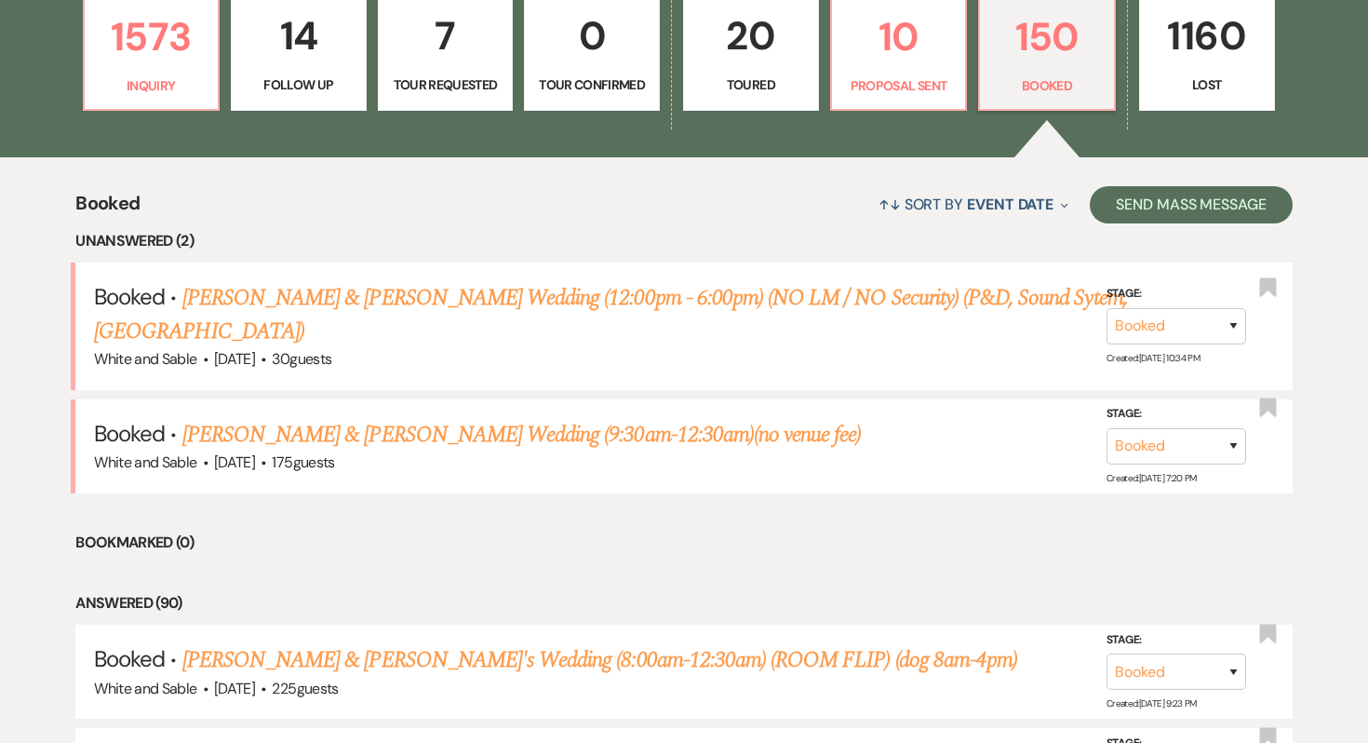
scroll to position [566, 0]
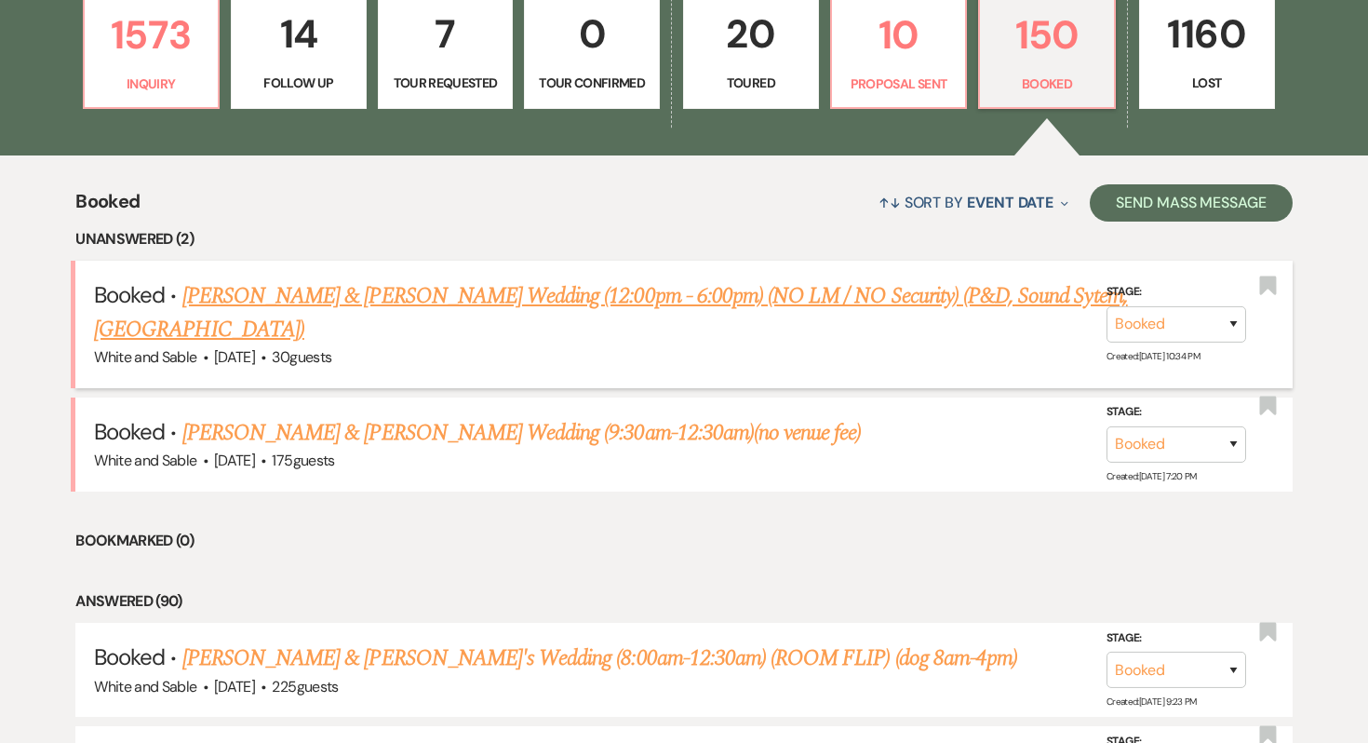
click at [525, 303] on link "[PERSON_NAME] & [PERSON_NAME] Wedding (12:00pm - 6:00pm) (NO LM / NO Security) …" at bounding box center [611, 312] width 1034 height 67
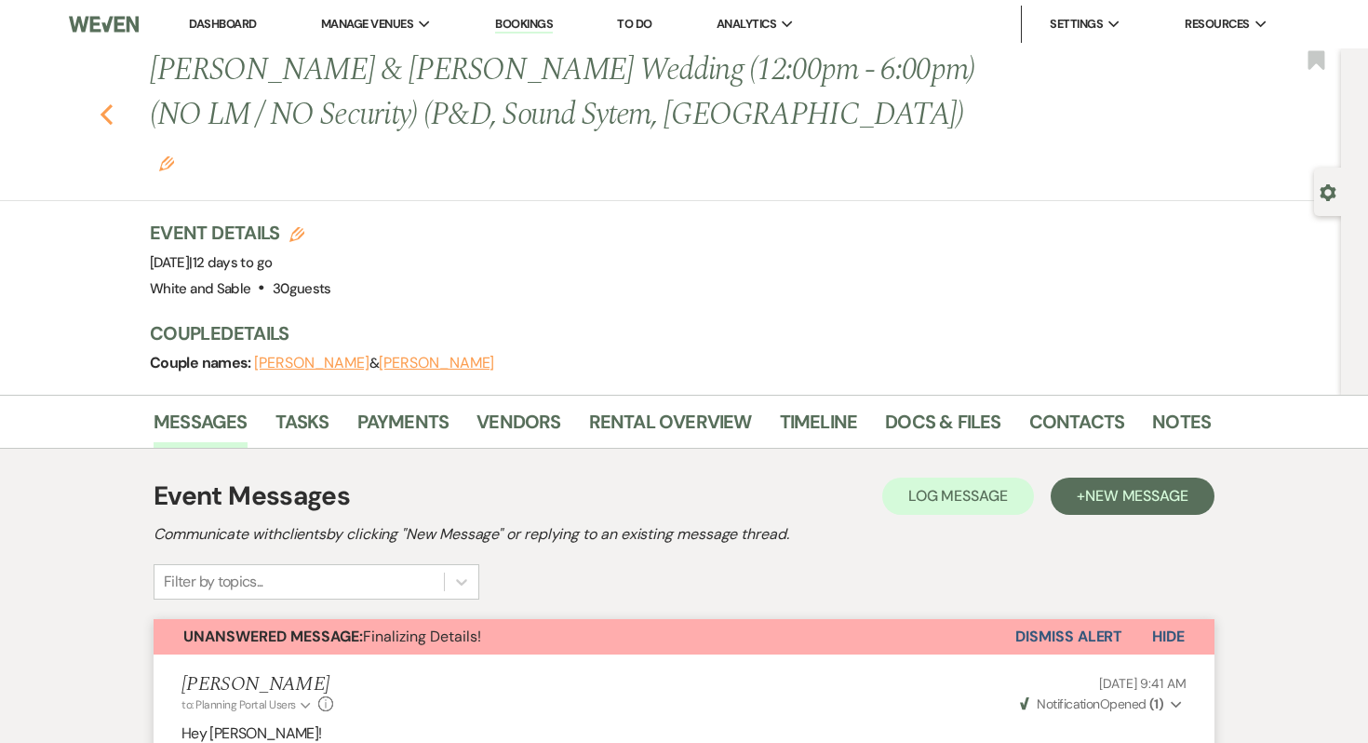
click at [108, 104] on use "button" at bounding box center [107, 114] width 12 height 20
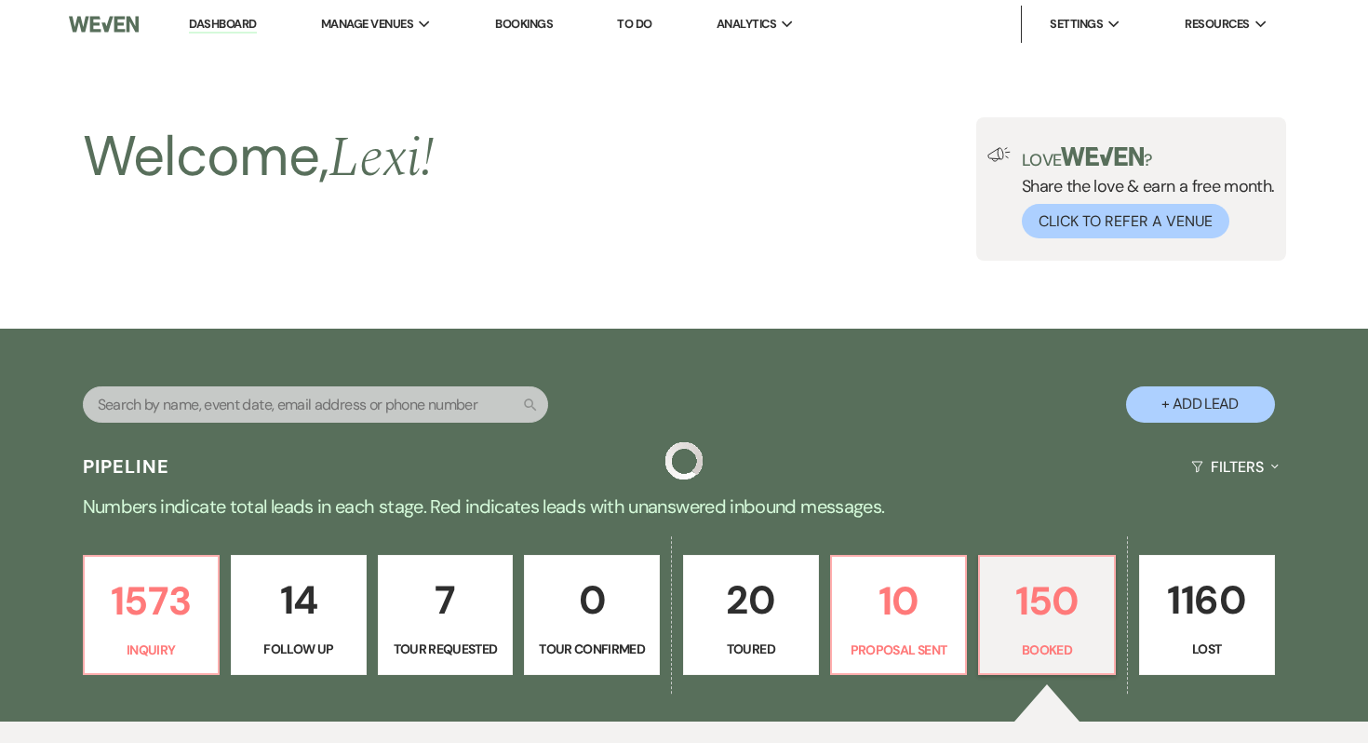
scroll to position [566, 0]
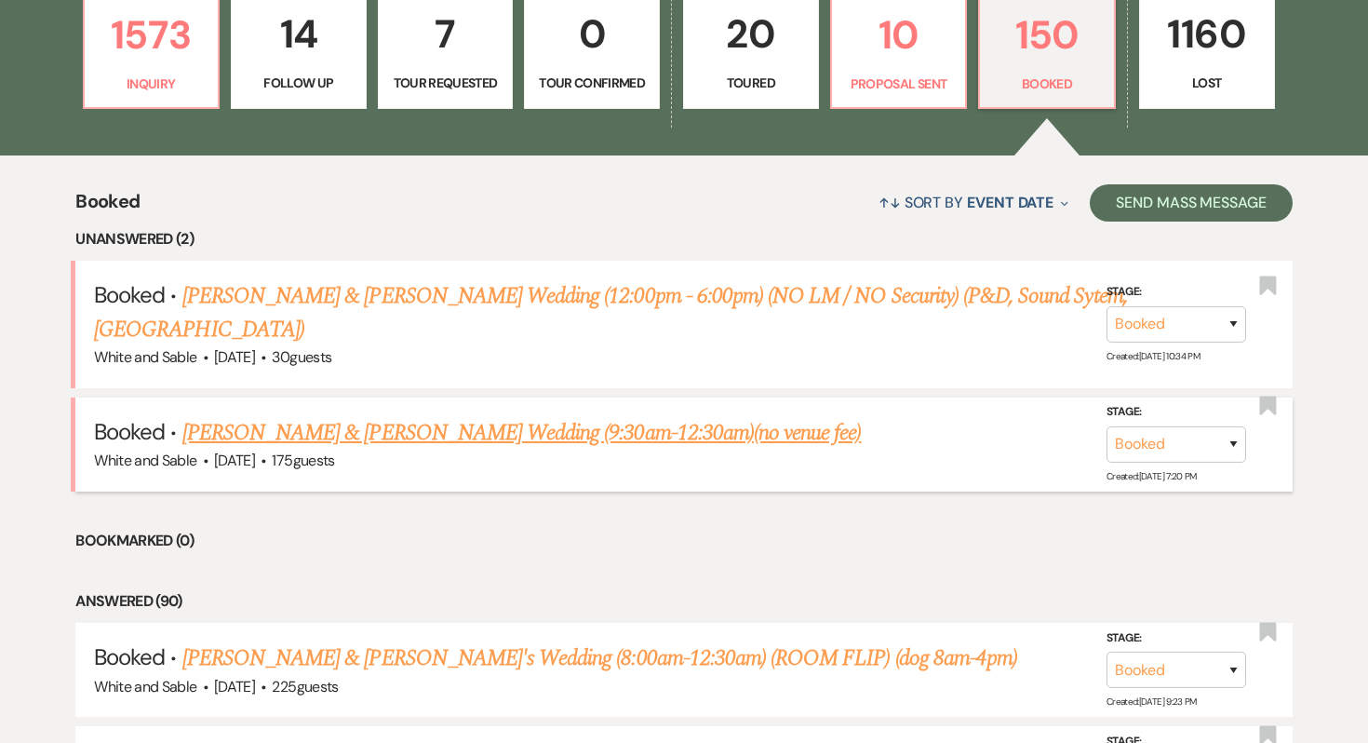
click at [393, 416] on link "[PERSON_NAME] & [PERSON_NAME] Wedding (9:30am-12:30am)(no venue fee)" at bounding box center [522, 433] width 680 height 34
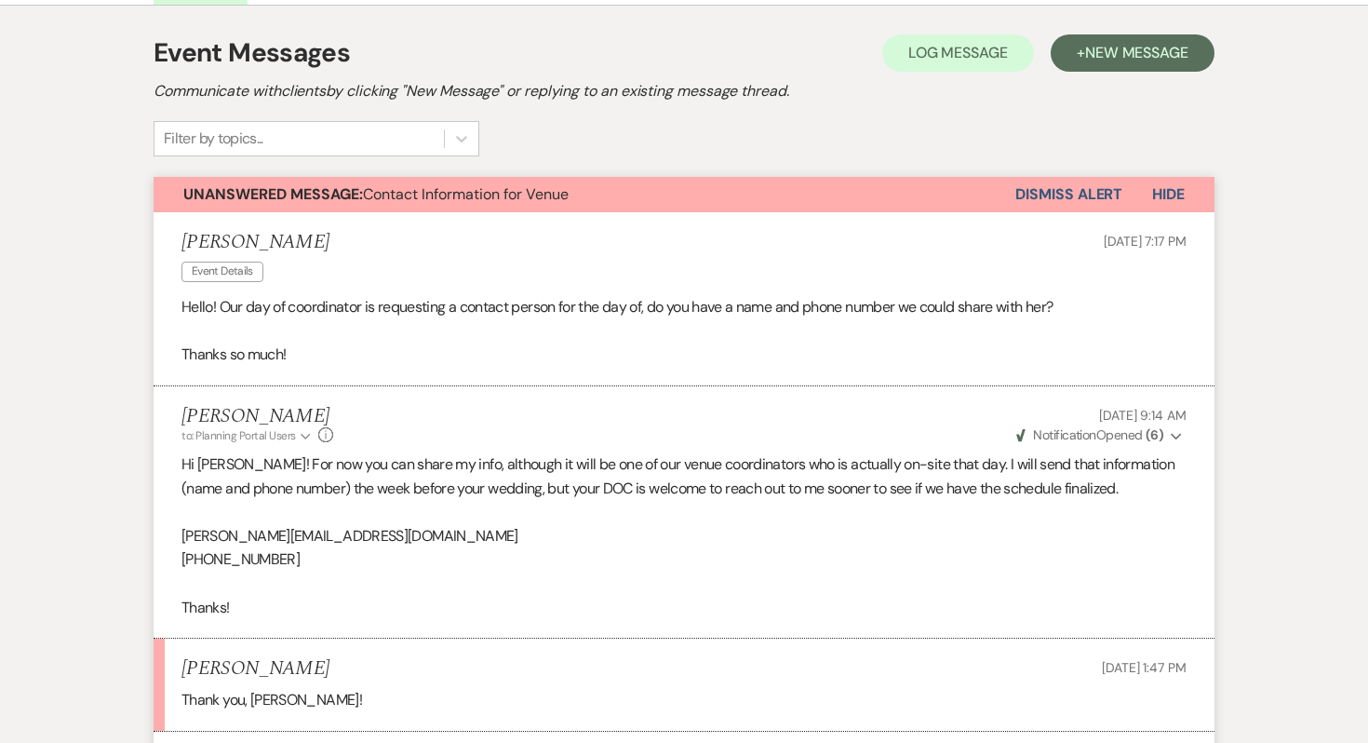
scroll to position [366, 0]
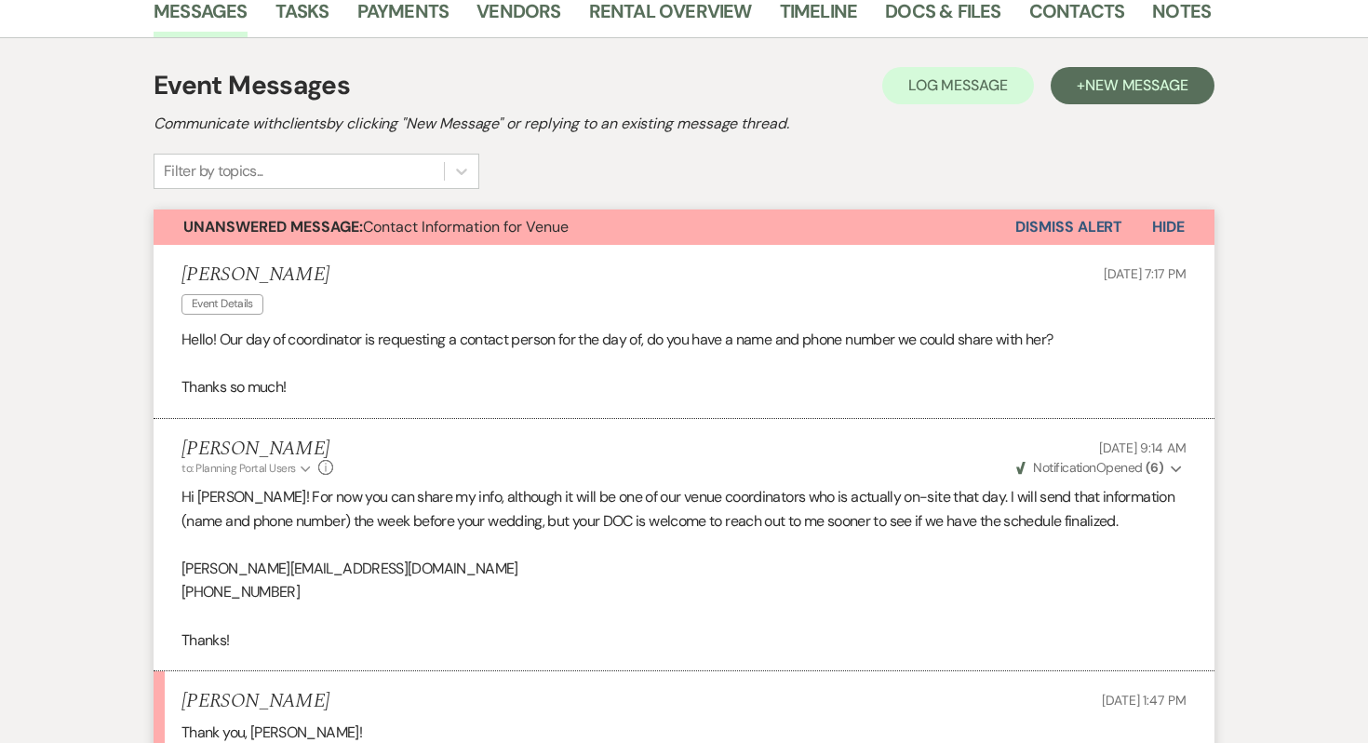
click at [1070, 215] on button "Dismiss Alert" at bounding box center [1069, 226] width 107 height 35
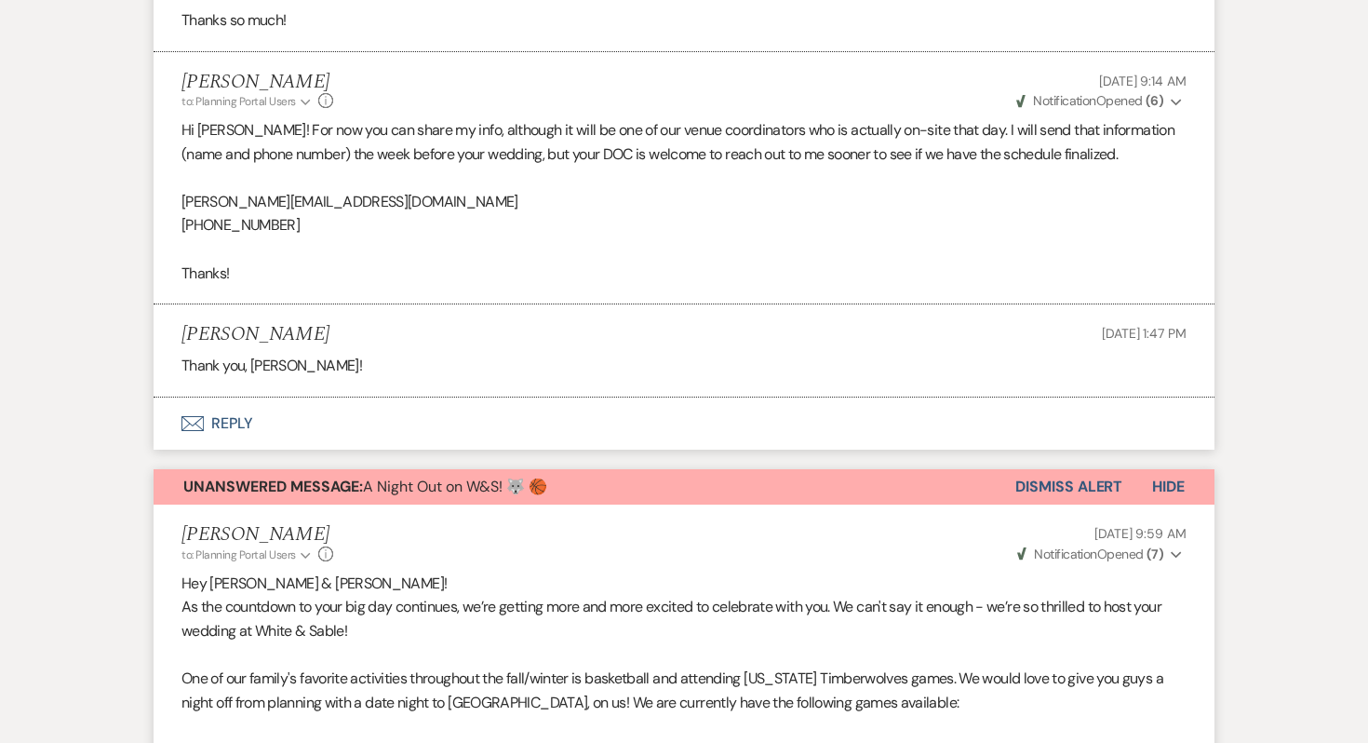
scroll to position [750, 0]
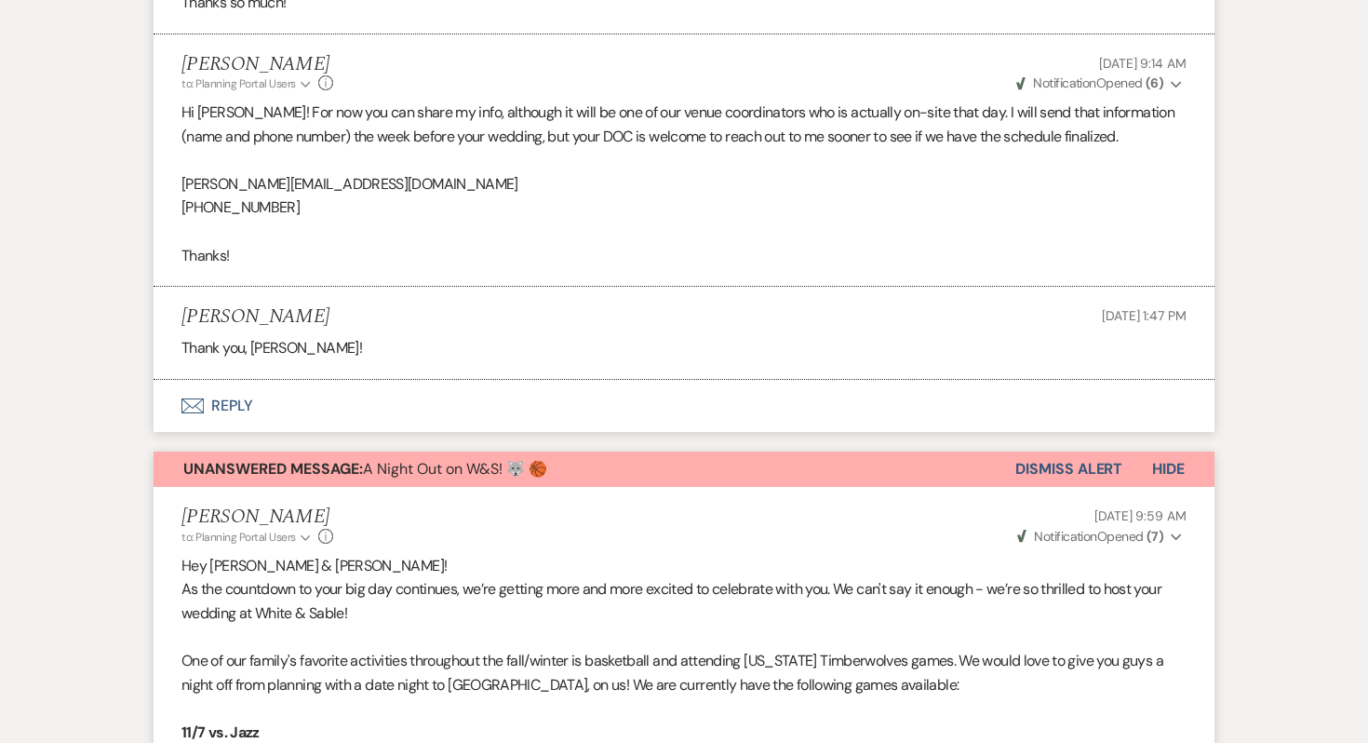
click at [1029, 480] on button "Dismiss Alert" at bounding box center [1069, 468] width 107 height 35
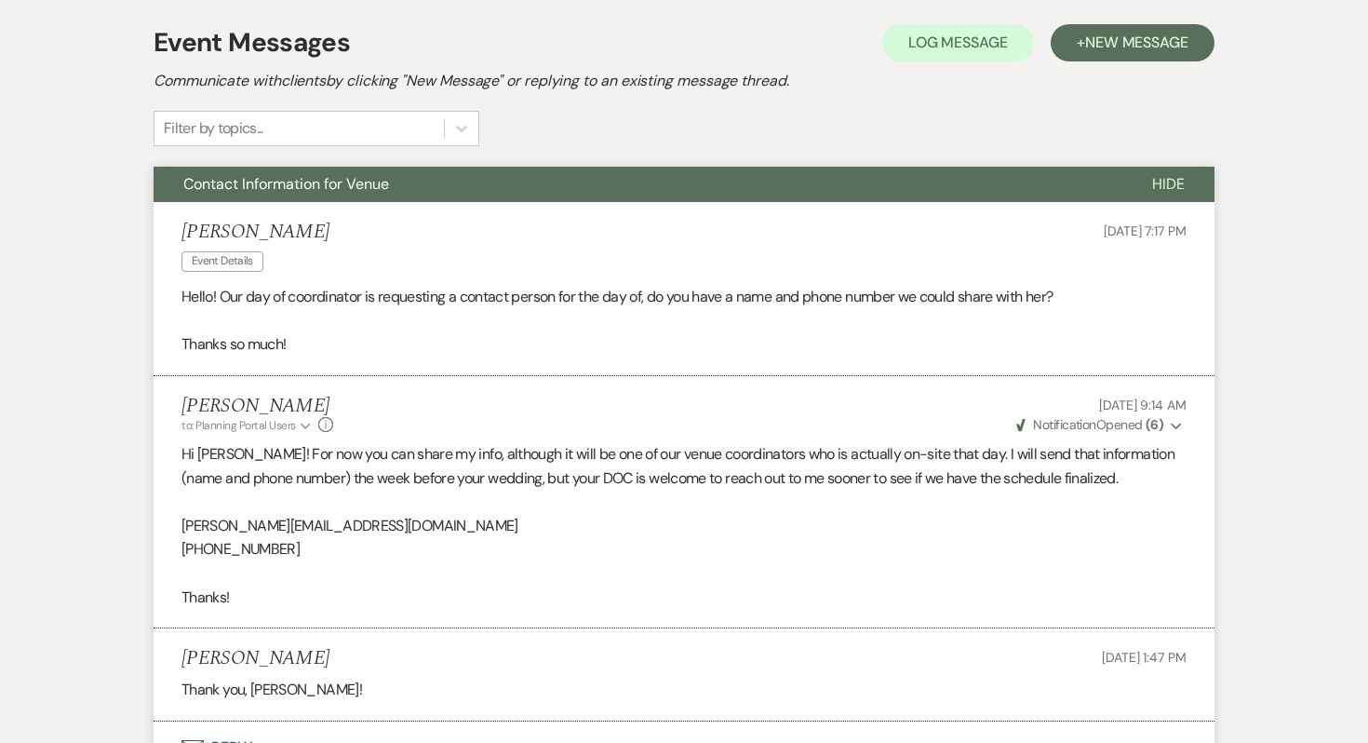
scroll to position [0, 0]
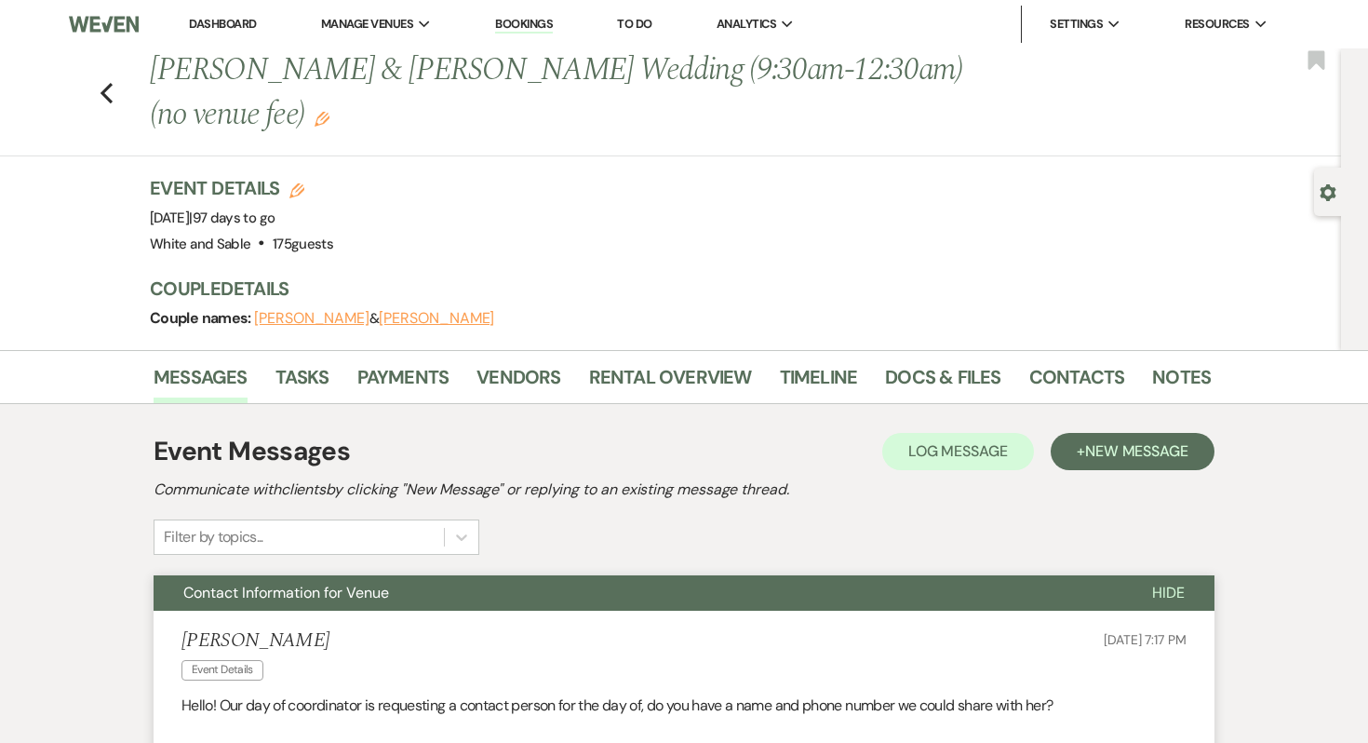
click at [633, 21] on link "To Do" at bounding box center [634, 24] width 34 height 16
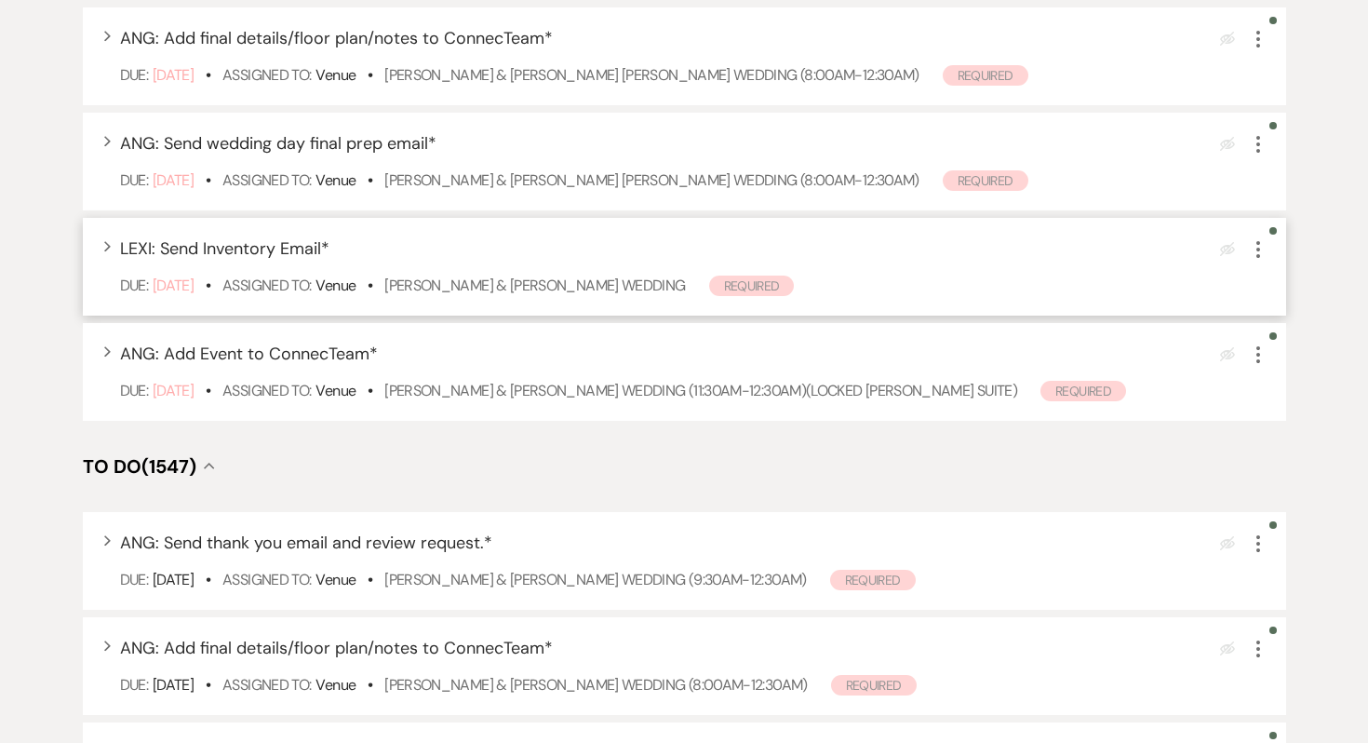
scroll to position [992, 0]
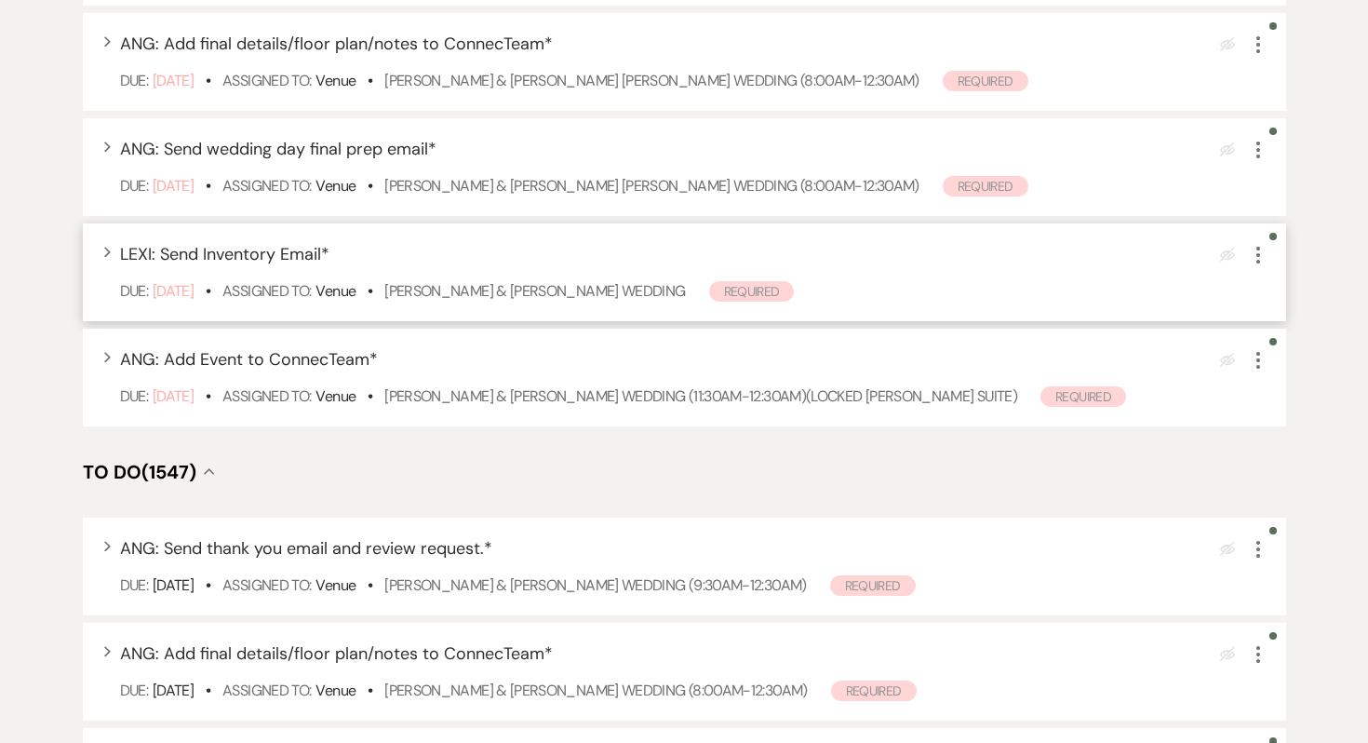
click at [1257, 266] on icon "More" at bounding box center [1258, 255] width 22 height 22
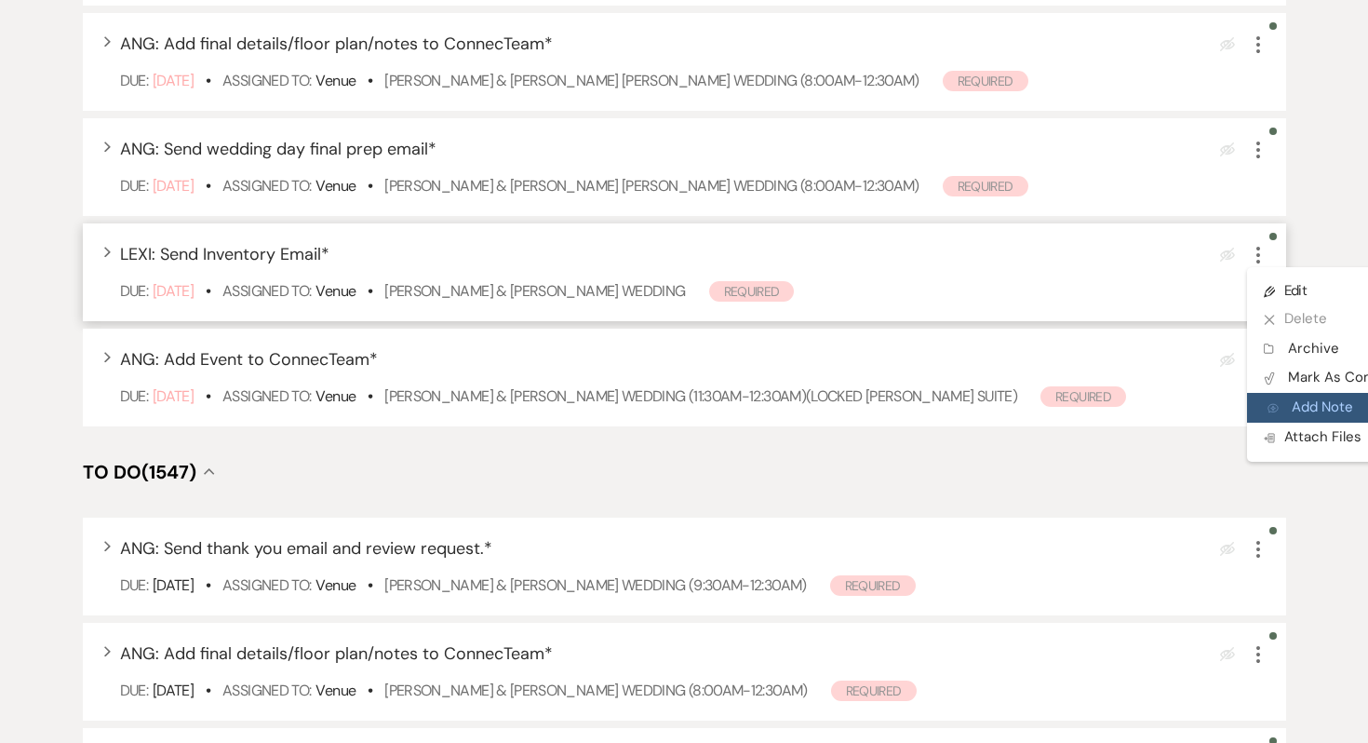
click at [1279, 423] on button "Add Note Add Note" at bounding box center [1336, 408] width 179 height 30
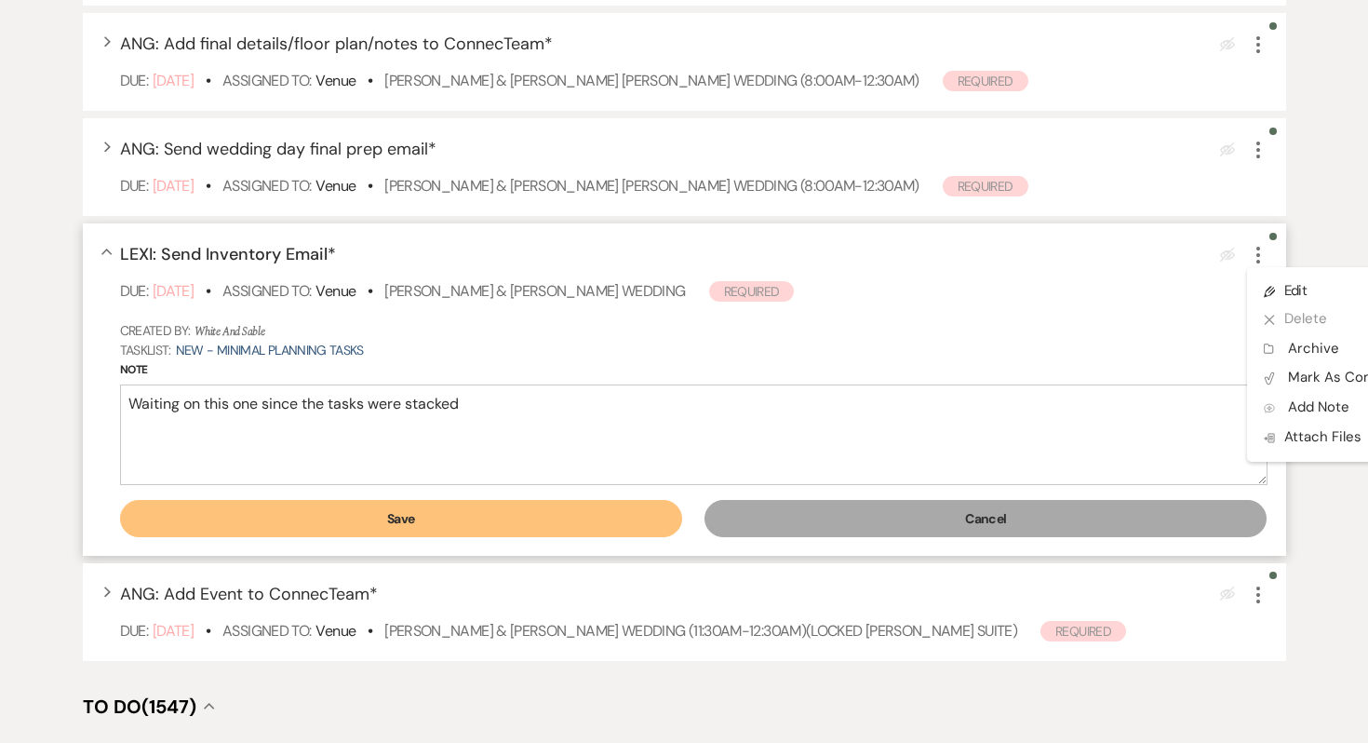
type textarea "Waiting on this one since the tasks were stacked"
click at [624, 537] on button "Save" at bounding box center [401, 518] width 562 height 37
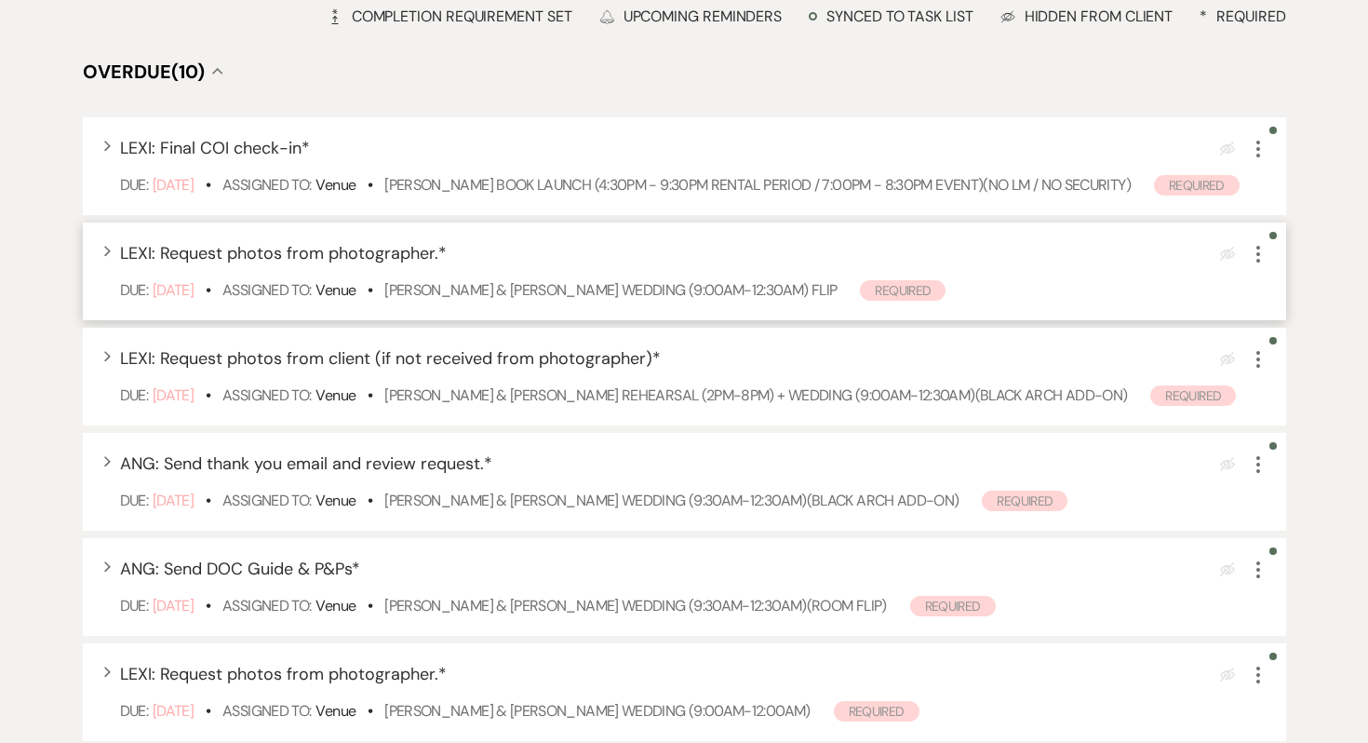
scroll to position [250, 0]
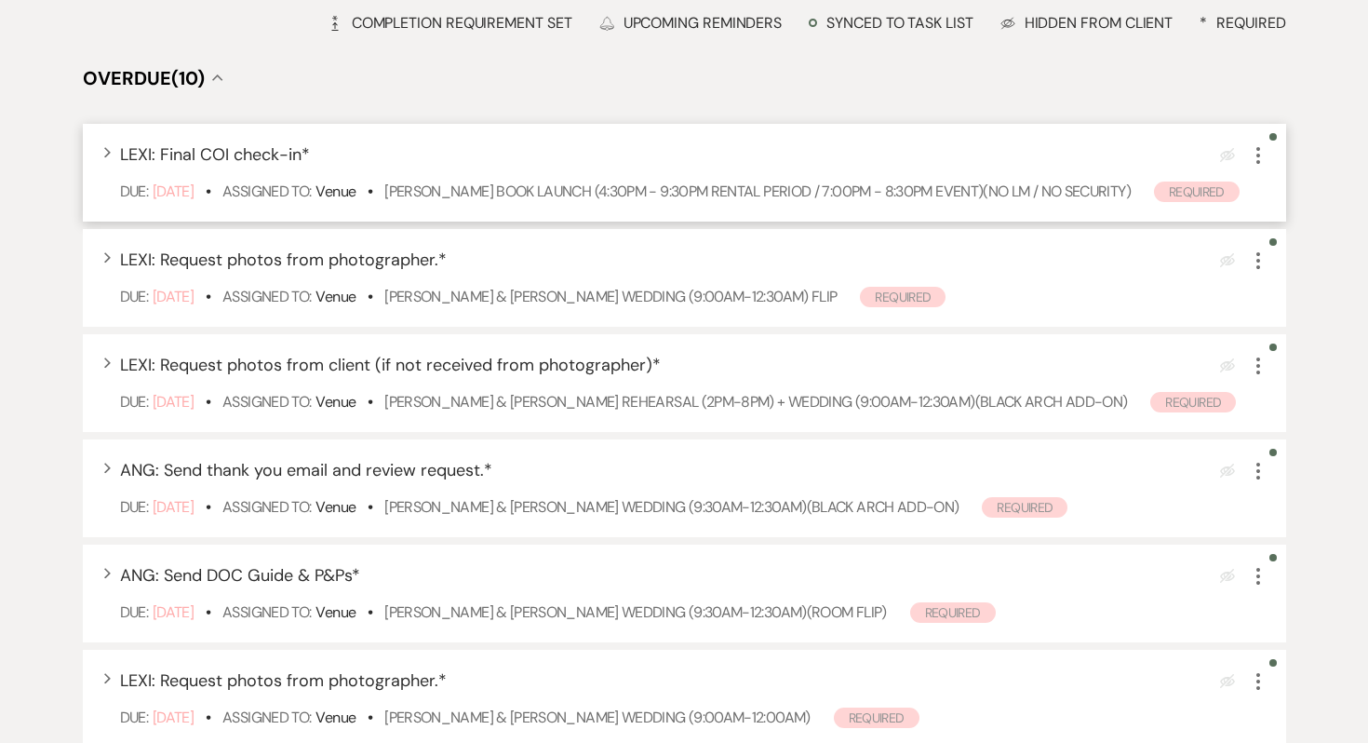
click at [1256, 164] on icon "More" at bounding box center [1258, 155] width 22 height 22
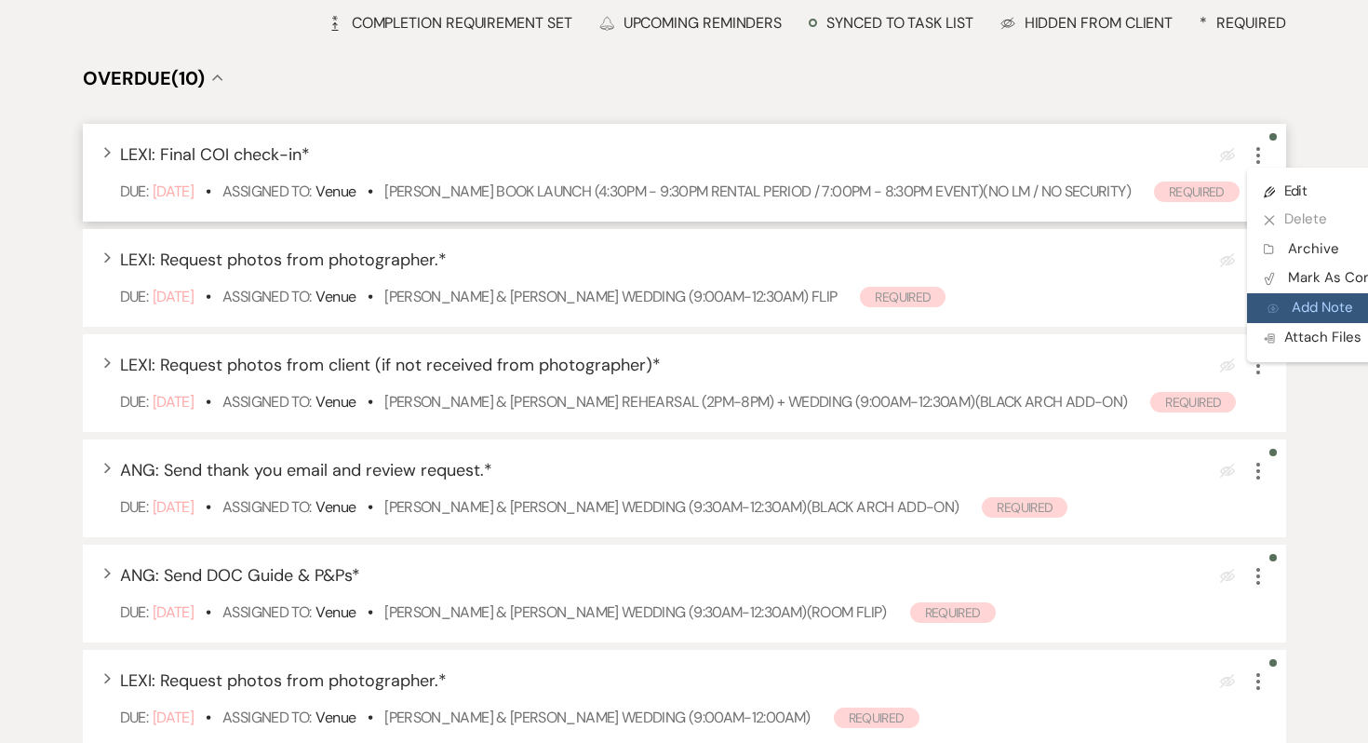
click at [1275, 298] on button "Add Note Add Note" at bounding box center [1336, 308] width 179 height 30
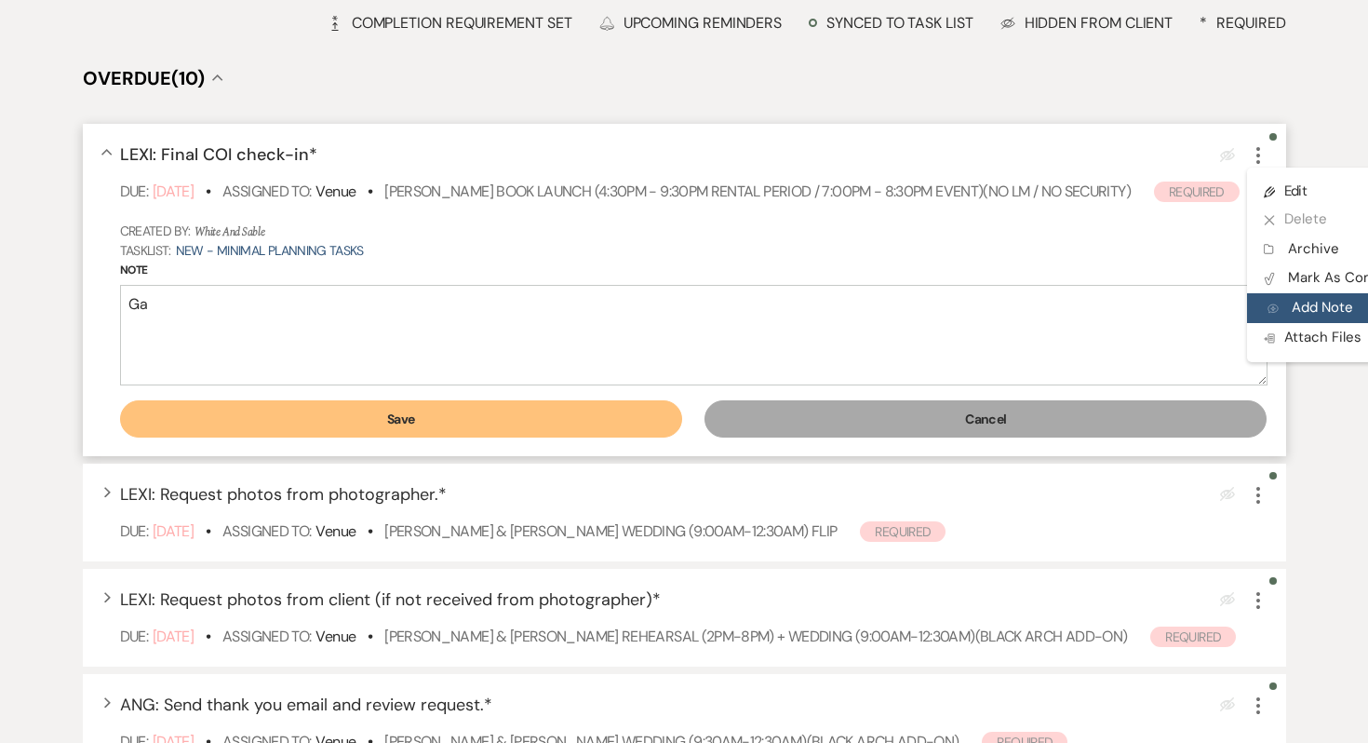
type textarea "G"
type textarea "H"
type textarea "S"
type textarea "Have communicated with coffee cart; sent one-day option instructions"
click at [542, 437] on button "Save" at bounding box center [401, 418] width 562 height 37
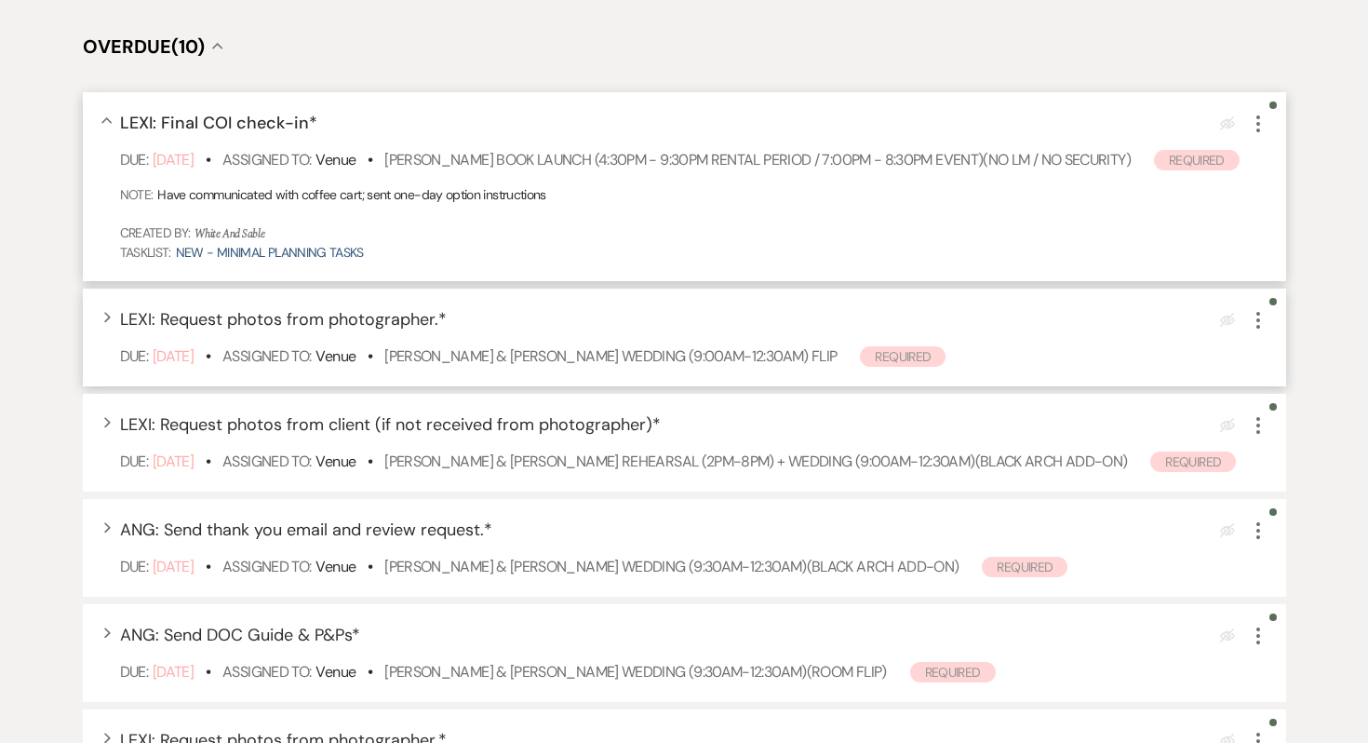
scroll to position [281, 0]
click at [468, 367] on link "Sheila Sullivan & Isaiah Welckle's Wedding (9:00am-12:30am) FLIP" at bounding box center [610, 357] width 452 height 20
click at [1257, 332] on icon "More" at bounding box center [1258, 321] width 22 height 22
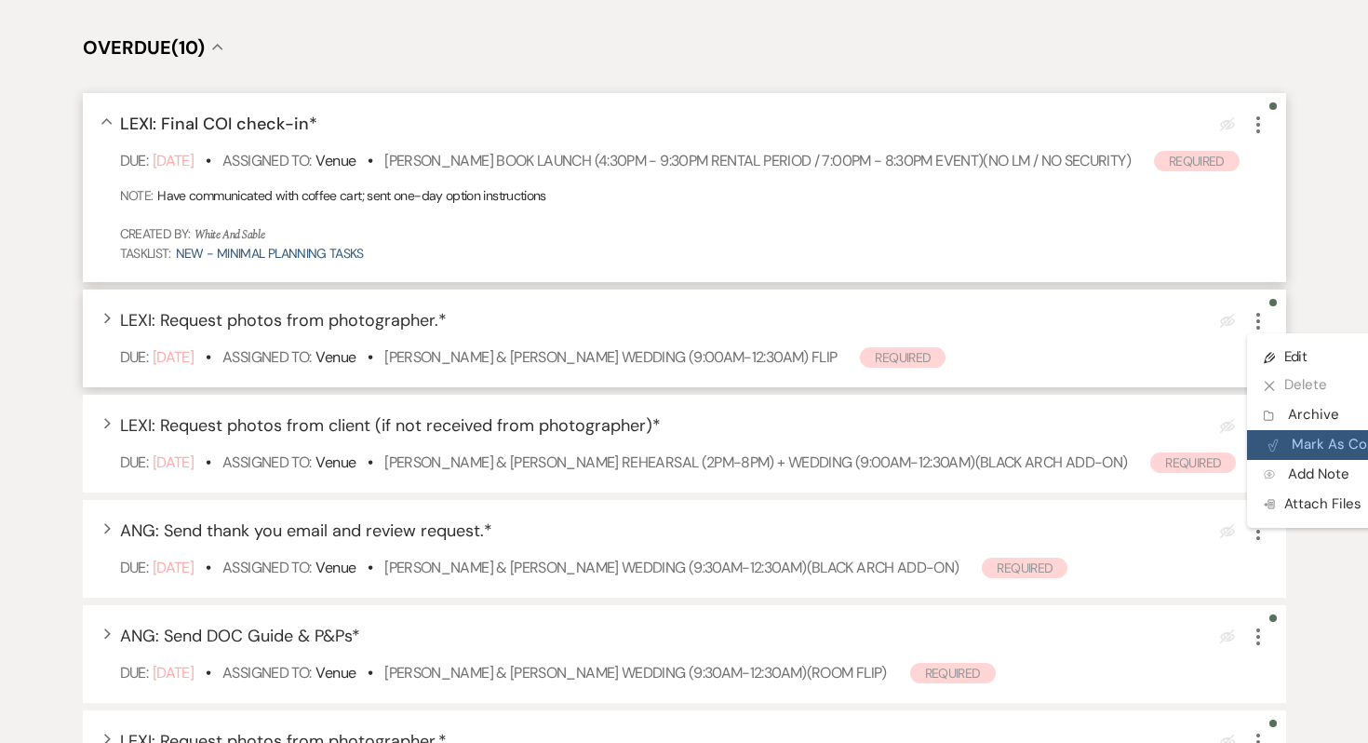
click at [1271, 452] on icon "Plan Portal Link" at bounding box center [1273, 445] width 11 height 14
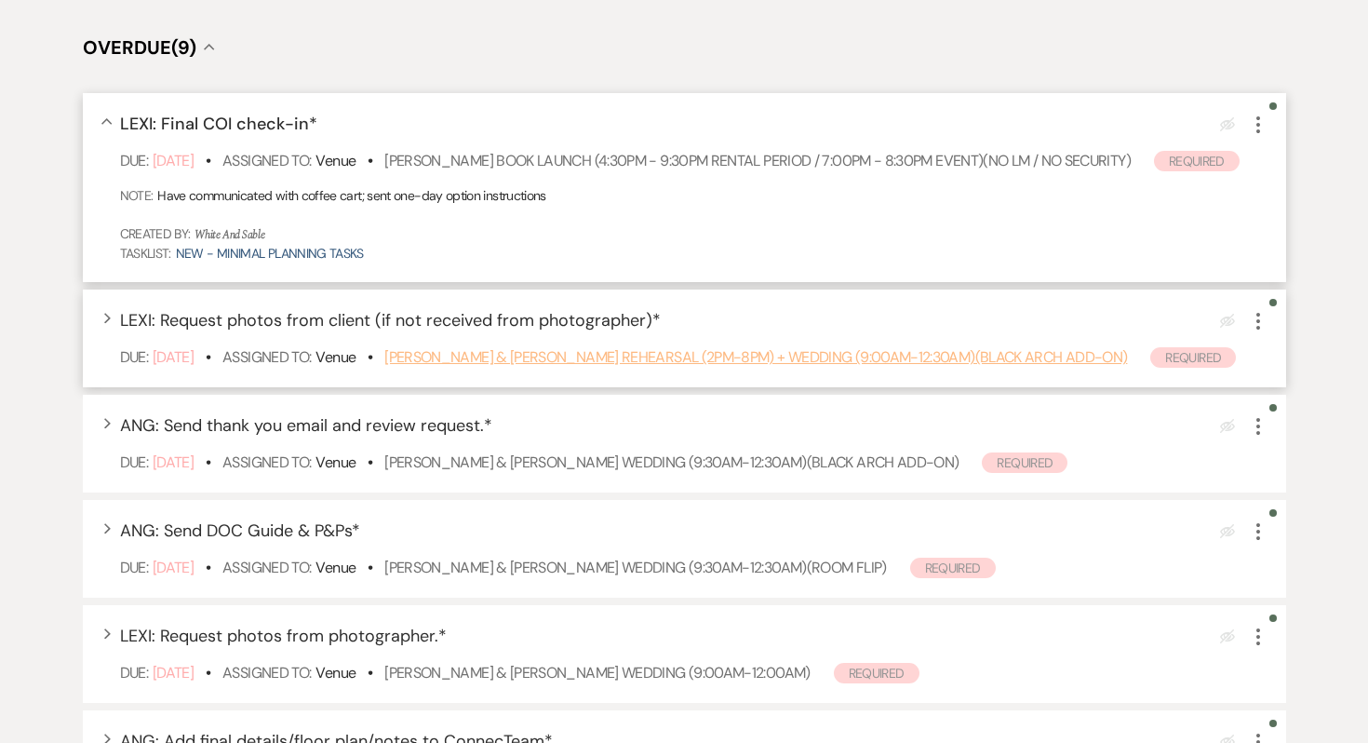
click at [478, 367] on link "Emily Driste & Alex Virnig's Rehearsal (2pm-8pm) + Wedding (9:00am-12:30am)(bla…" at bounding box center [755, 357] width 743 height 20
click at [528, 367] on link "Emily Driste & Alex Virnig's Rehearsal (2pm-8pm) + Wedding (9:00am-12:30am)(bla…" at bounding box center [755, 357] width 743 height 20
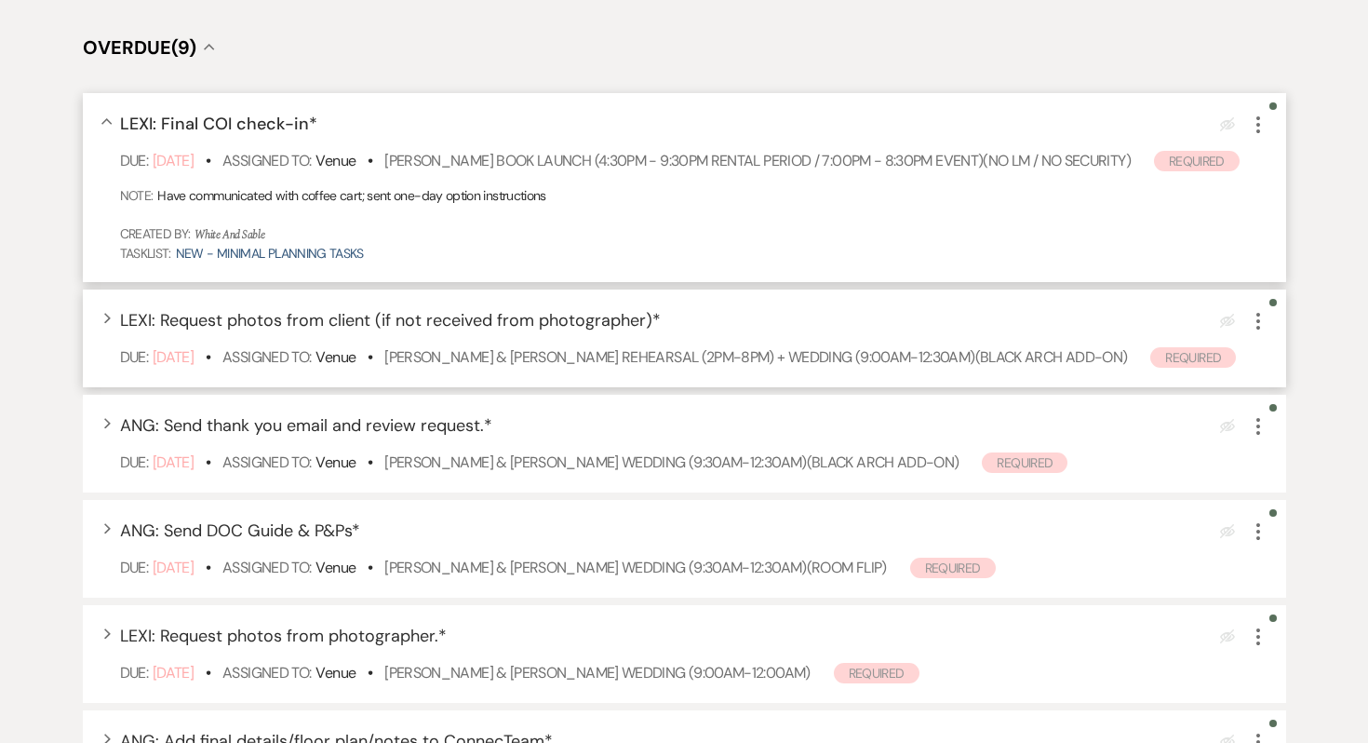
click at [1260, 332] on icon "More" at bounding box center [1258, 321] width 22 height 22
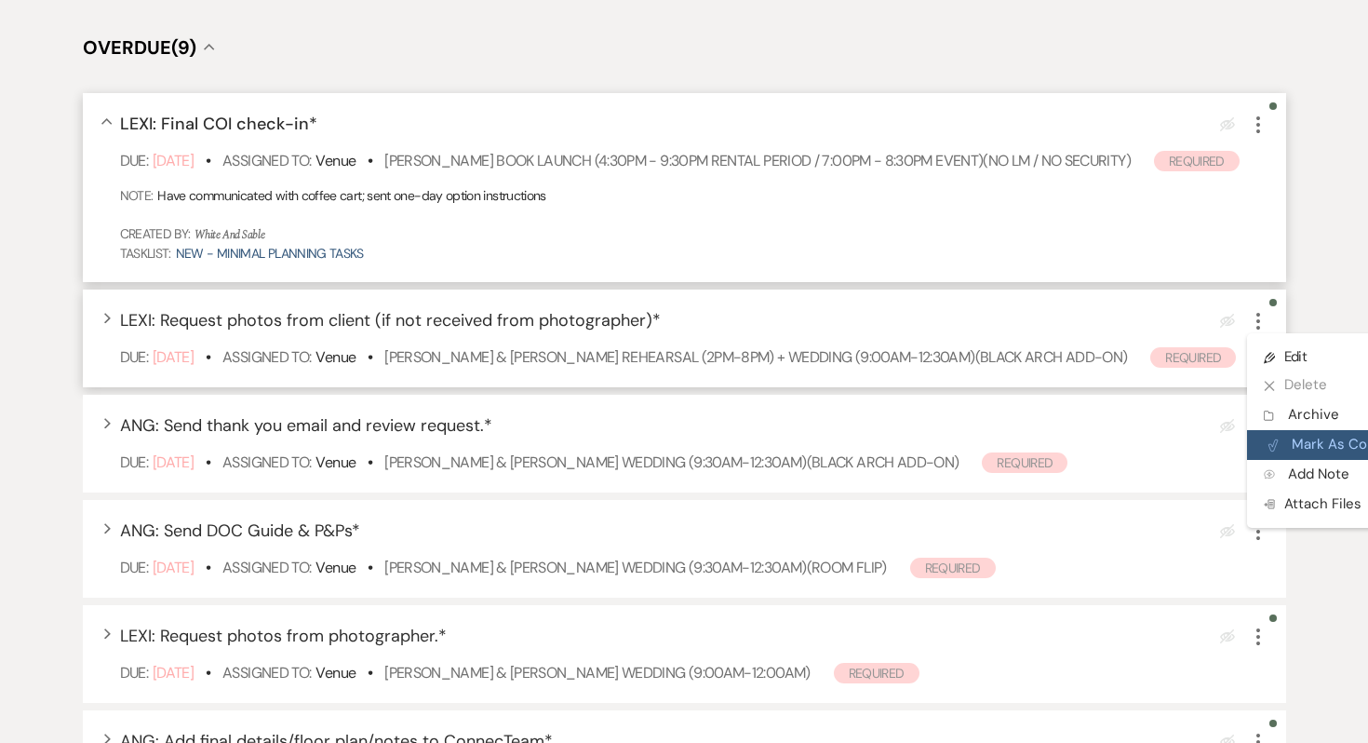
click at [1276, 451] on use "button" at bounding box center [1273, 444] width 9 height 11
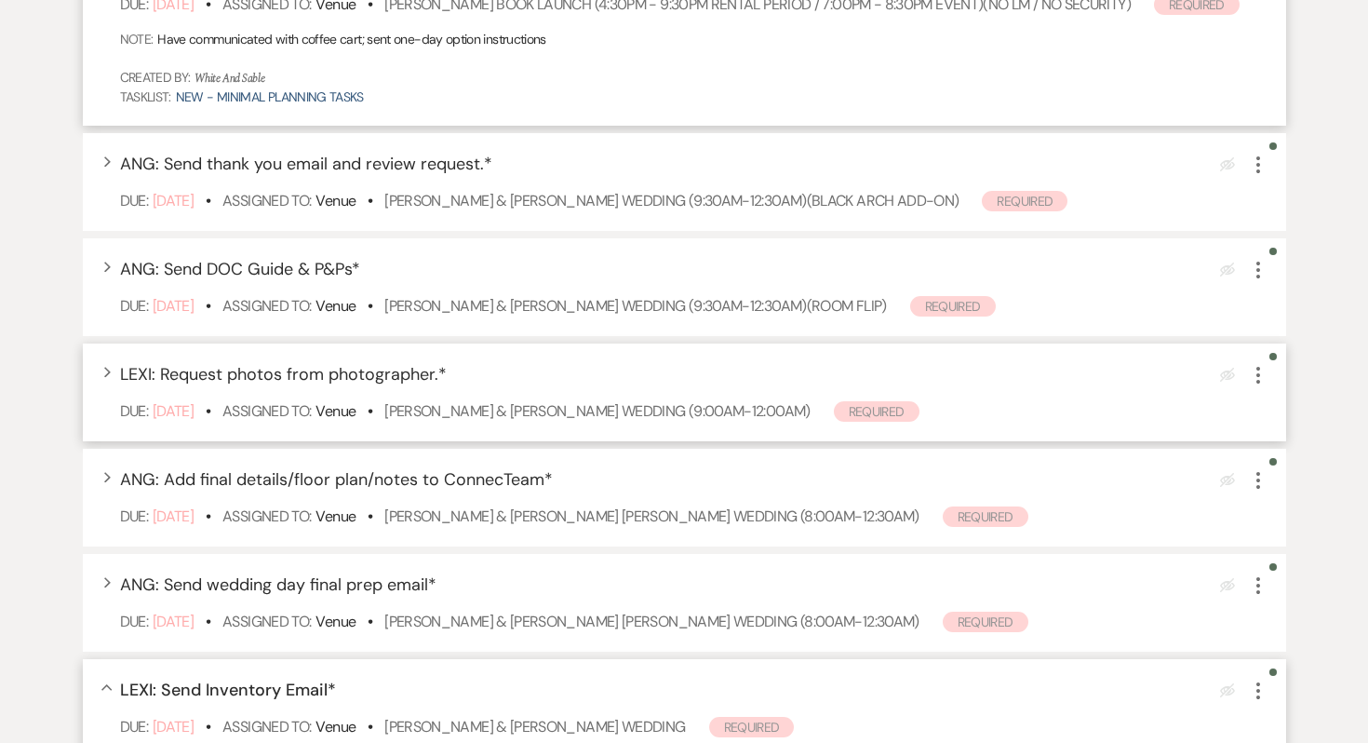
scroll to position [444, 0]
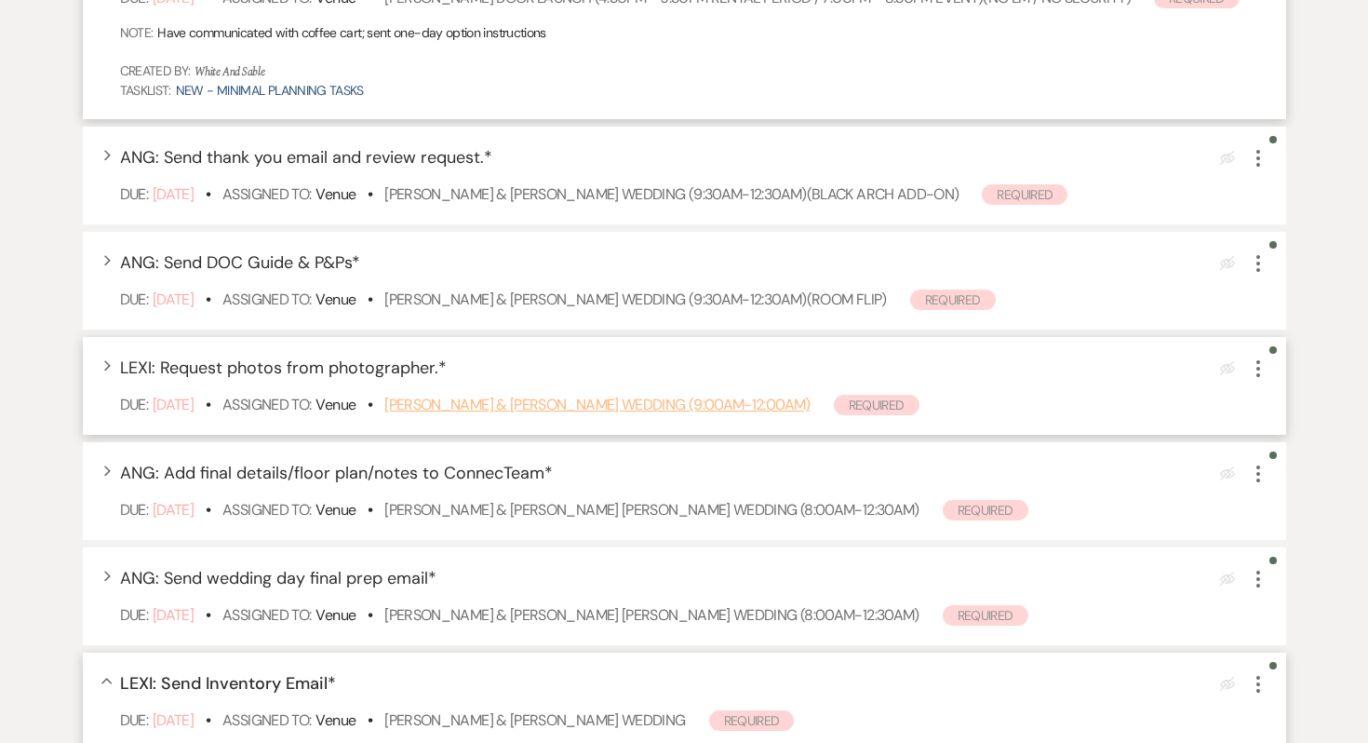
click at [494, 414] on link "[PERSON_NAME] & [PERSON_NAME] Wedding (9:00am-12:00am)" at bounding box center [596, 405] width 425 height 20
click at [1258, 377] on use "button" at bounding box center [1259, 368] width 4 height 17
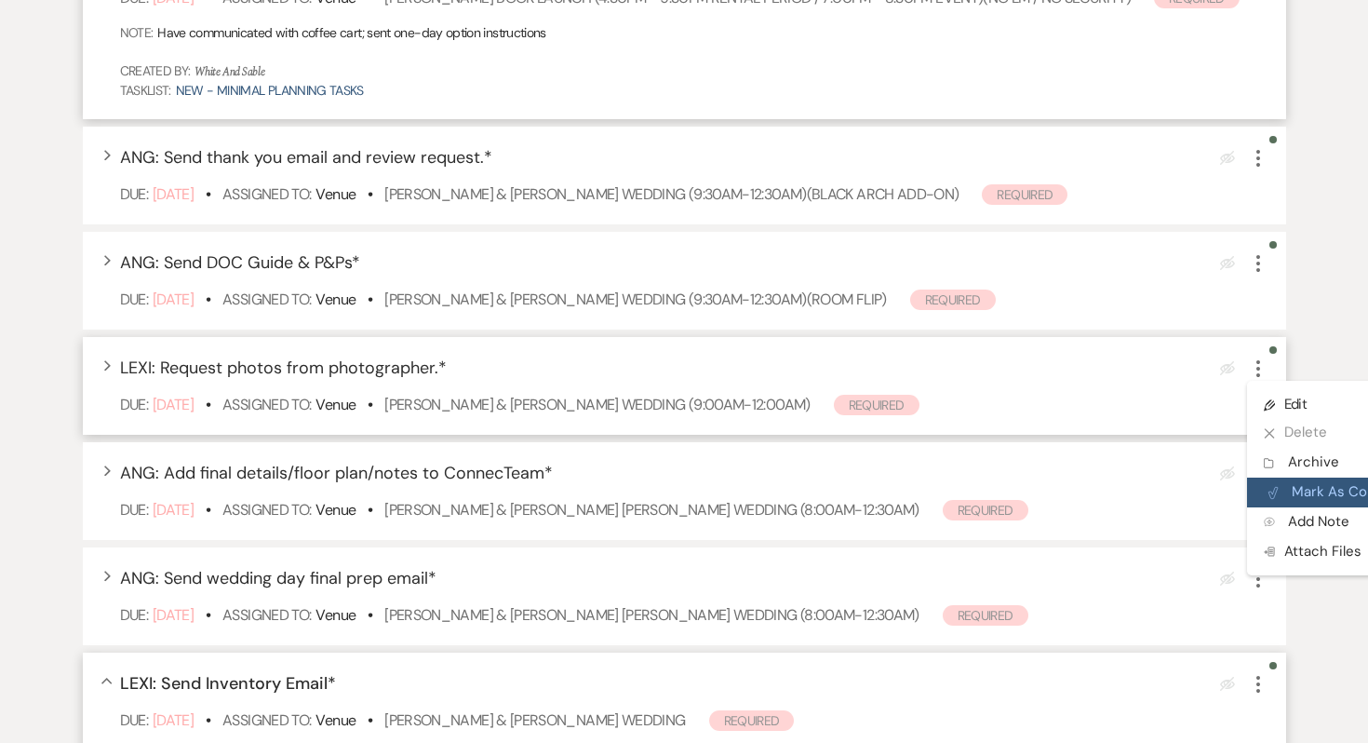
click at [1282, 507] on button "Plan Portal Link Mark As Complete" at bounding box center [1338, 493] width 182 height 30
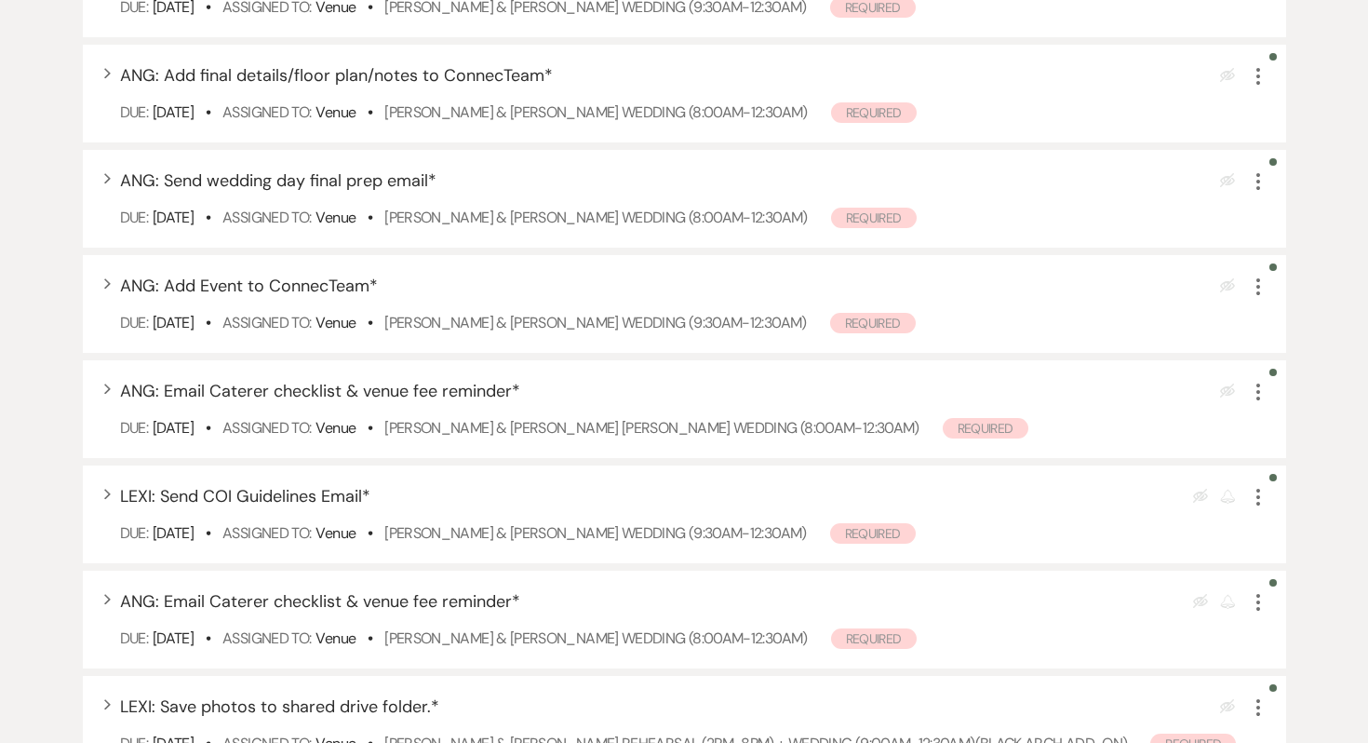
scroll to position [1442, 0]
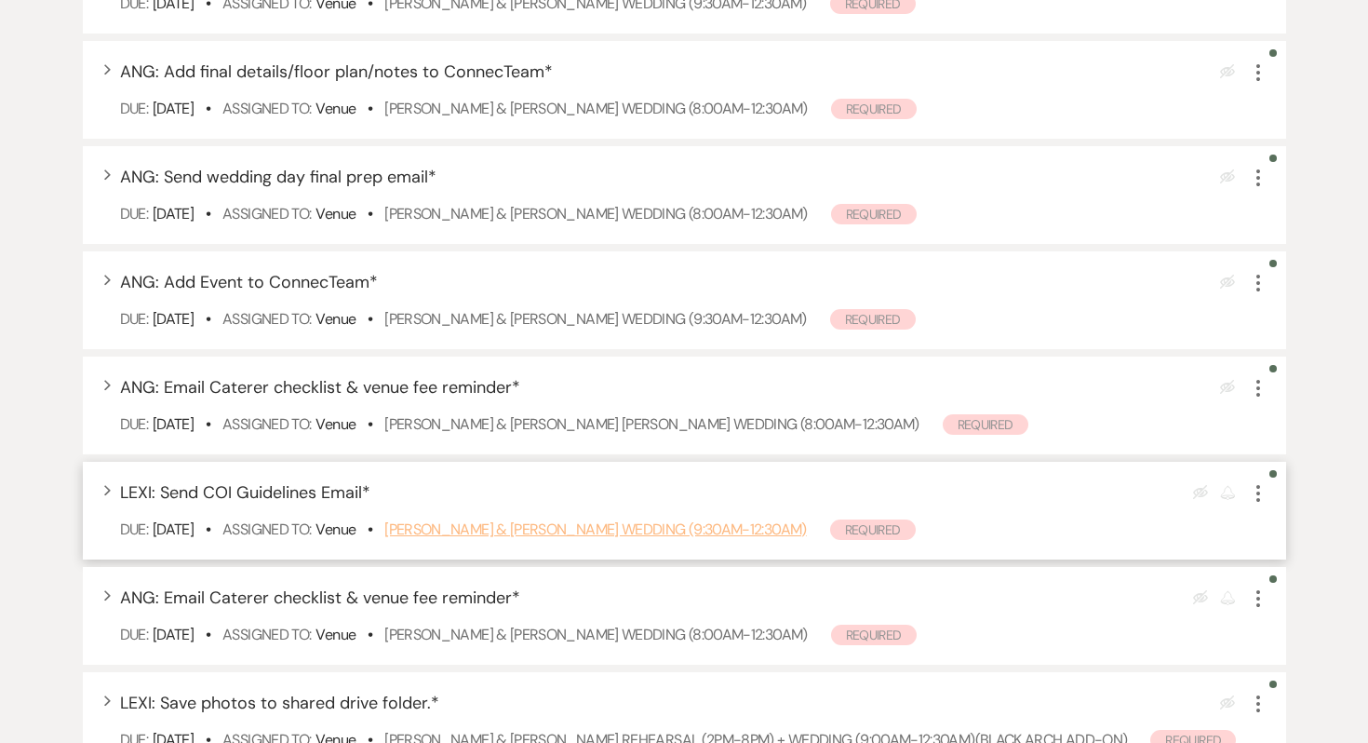
click at [483, 539] on link "Claire Mitchell & Alex Sill's Wedding (9:30am-12:30am)" at bounding box center [595, 529] width 422 height 20
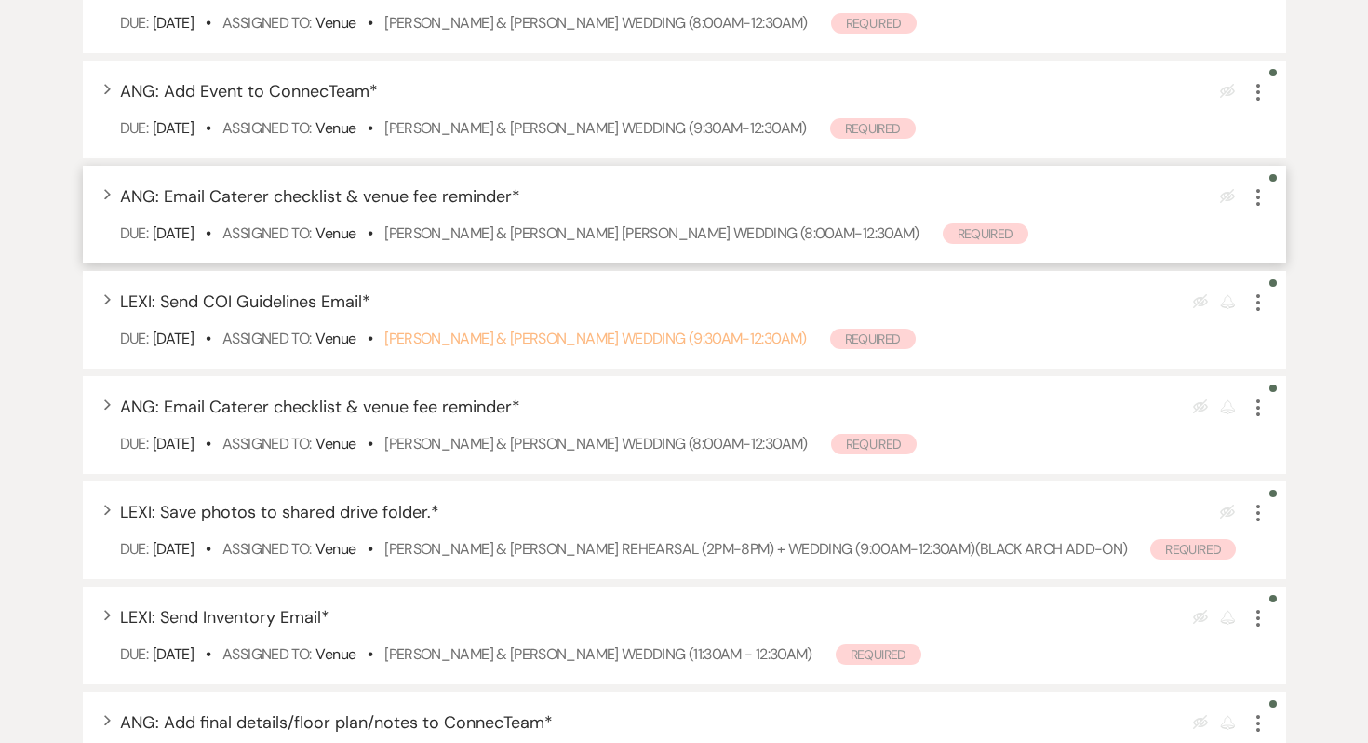
scroll to position [1637, 0]
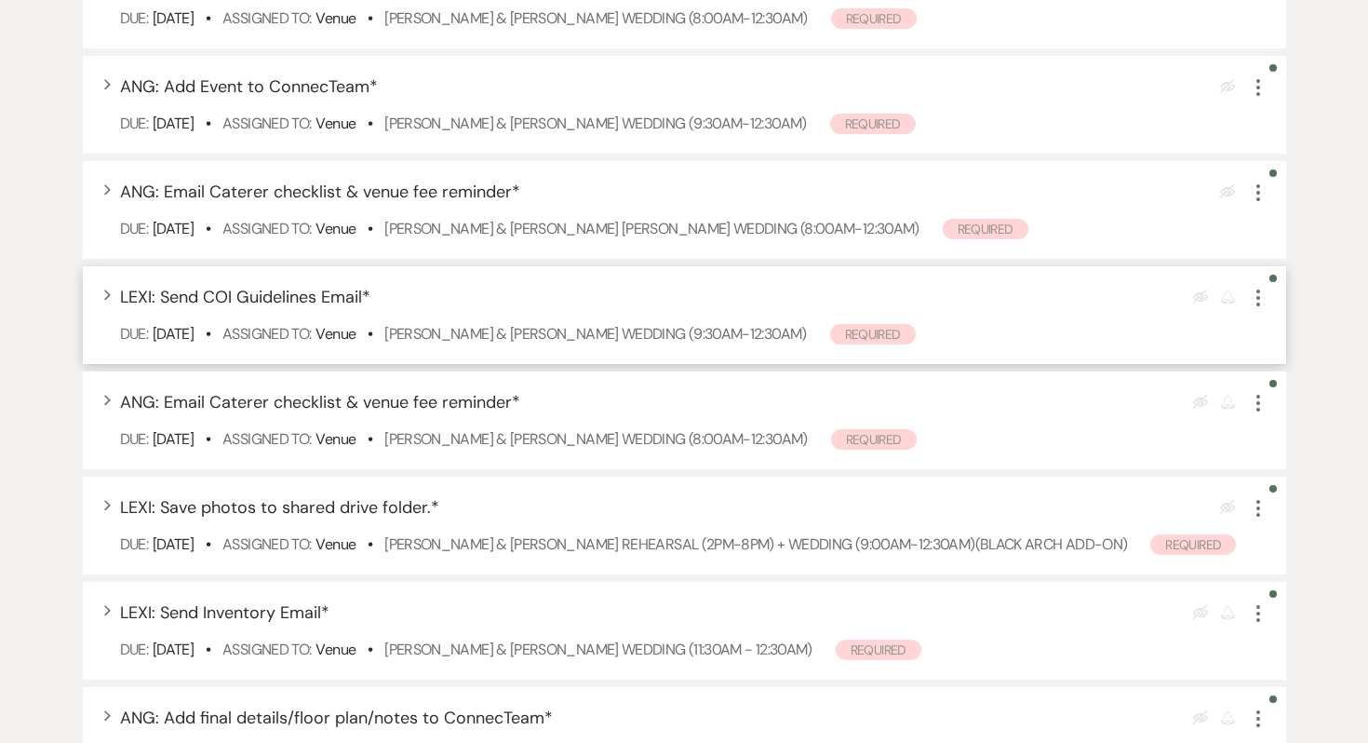
click at [1265, 309] on icon "More" at bounding box center [1258, 298] width 22 height 22
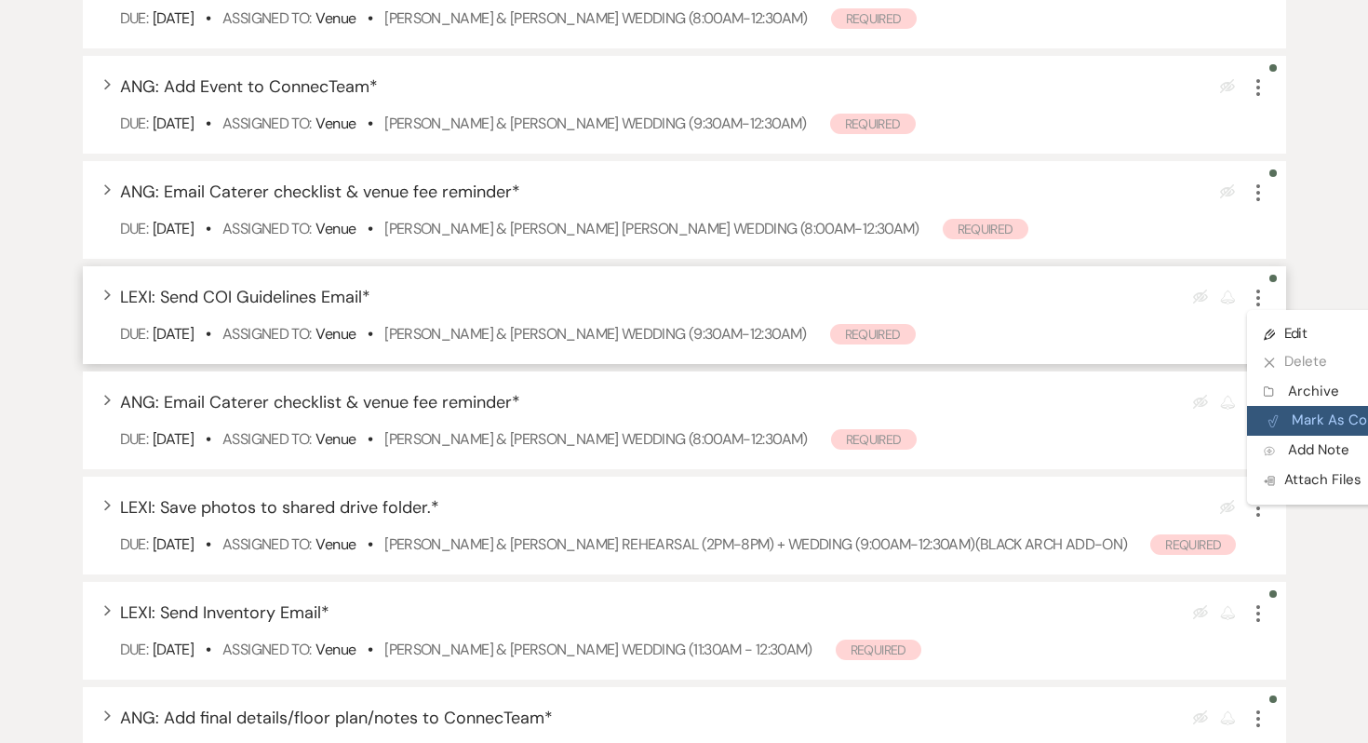
click at [1288, 436] on button "Plan Portal Link Mark As Complete" at bounding box center [1338, 421] width 182 height 30
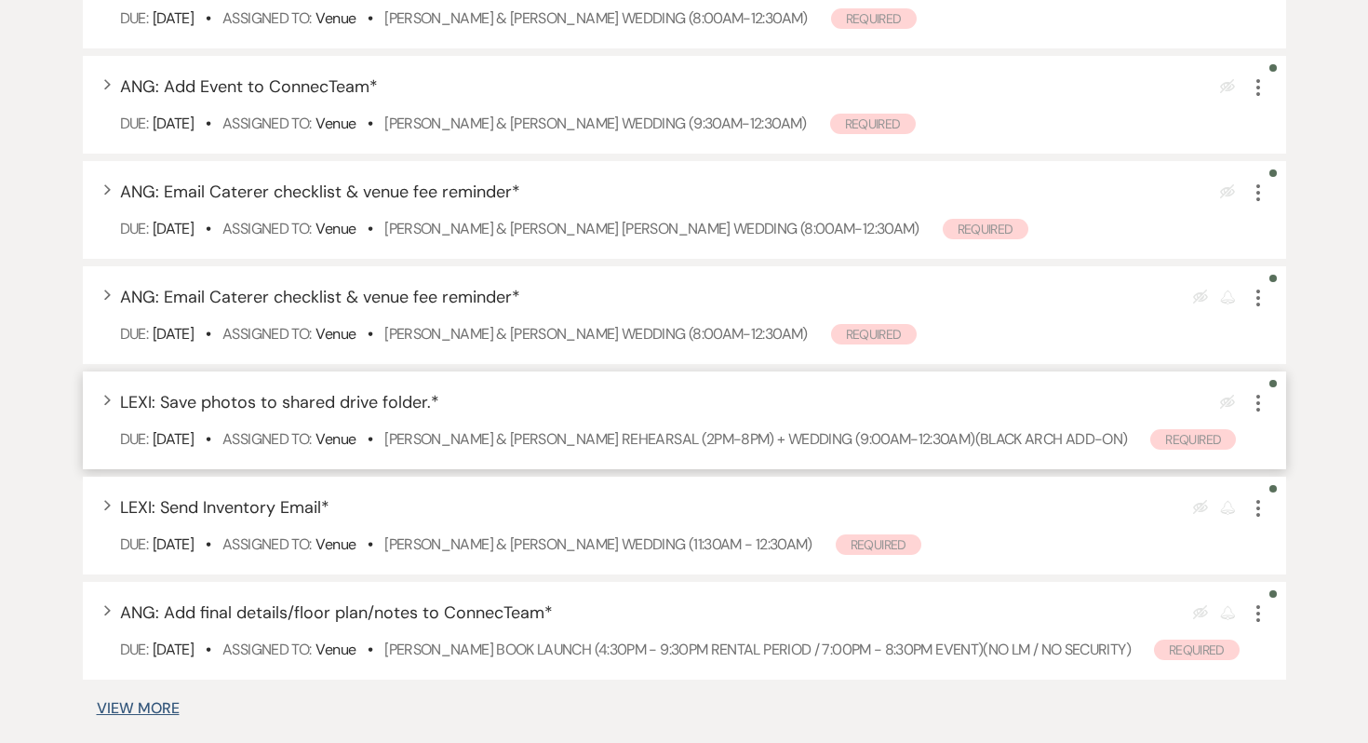
click at [1258, 414] on icon "More" at bounding box center [1258, 403] width 22 height 22
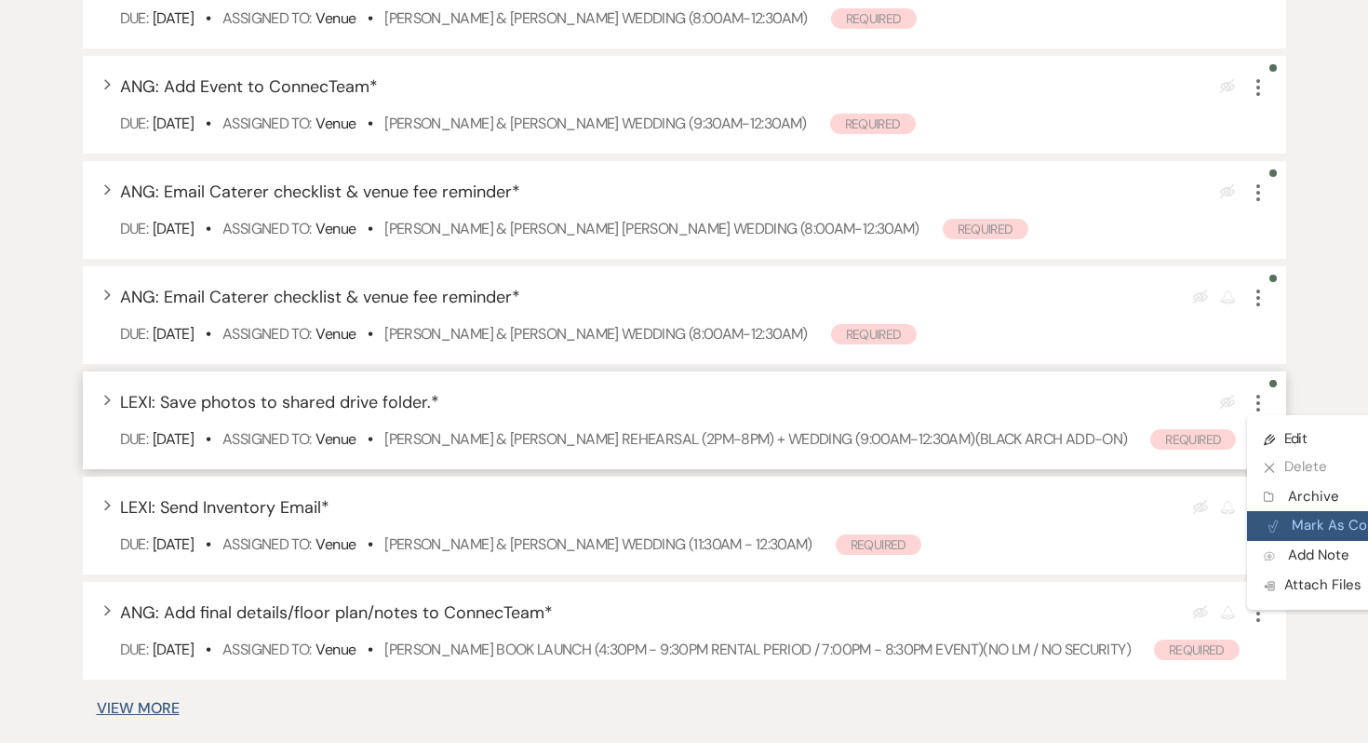
click at [1289, 541] on button "Plan Portal Link Mark As Complete" at bounding box center [1338, 526] width 182 height 30
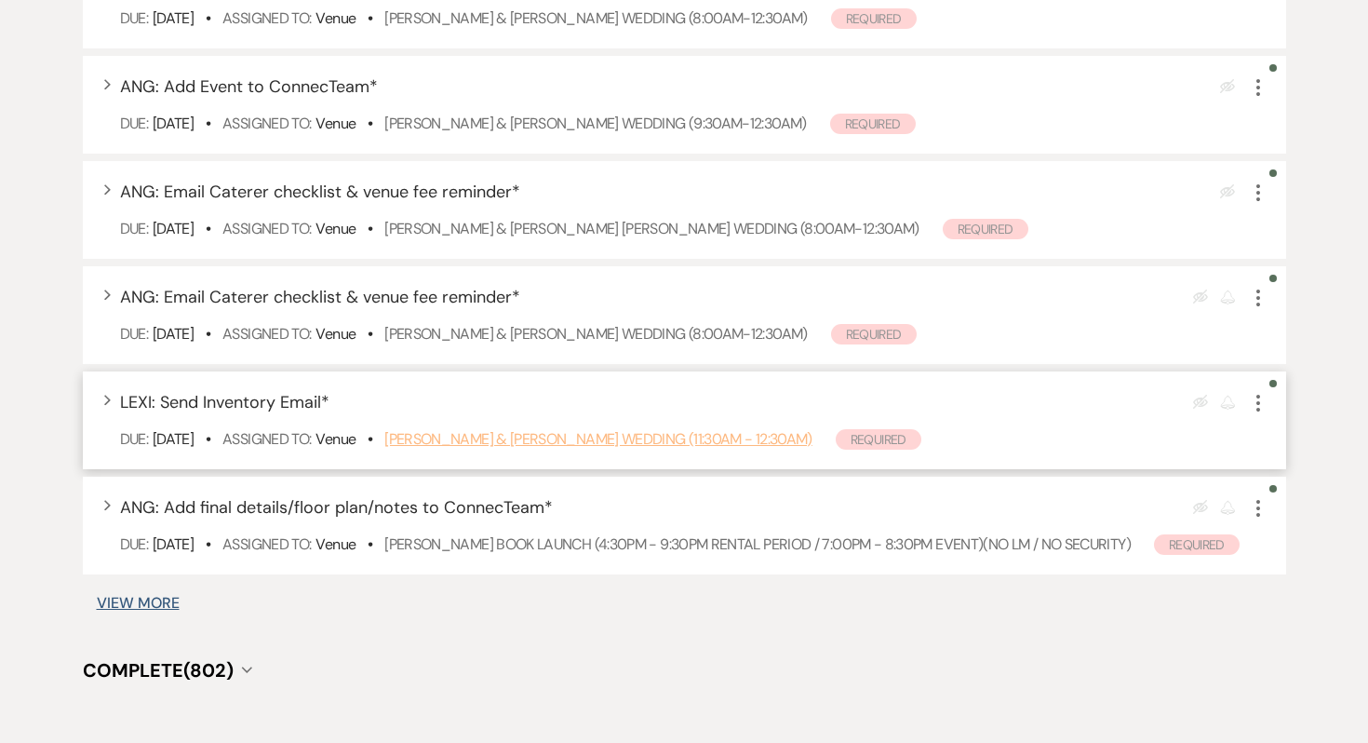
click at [585, 449] on link "Noelle Greenwalt & Trent Bell's Wedding (11:30am - 12:30am)" at bounding box center [598, 439] width 428 height 20
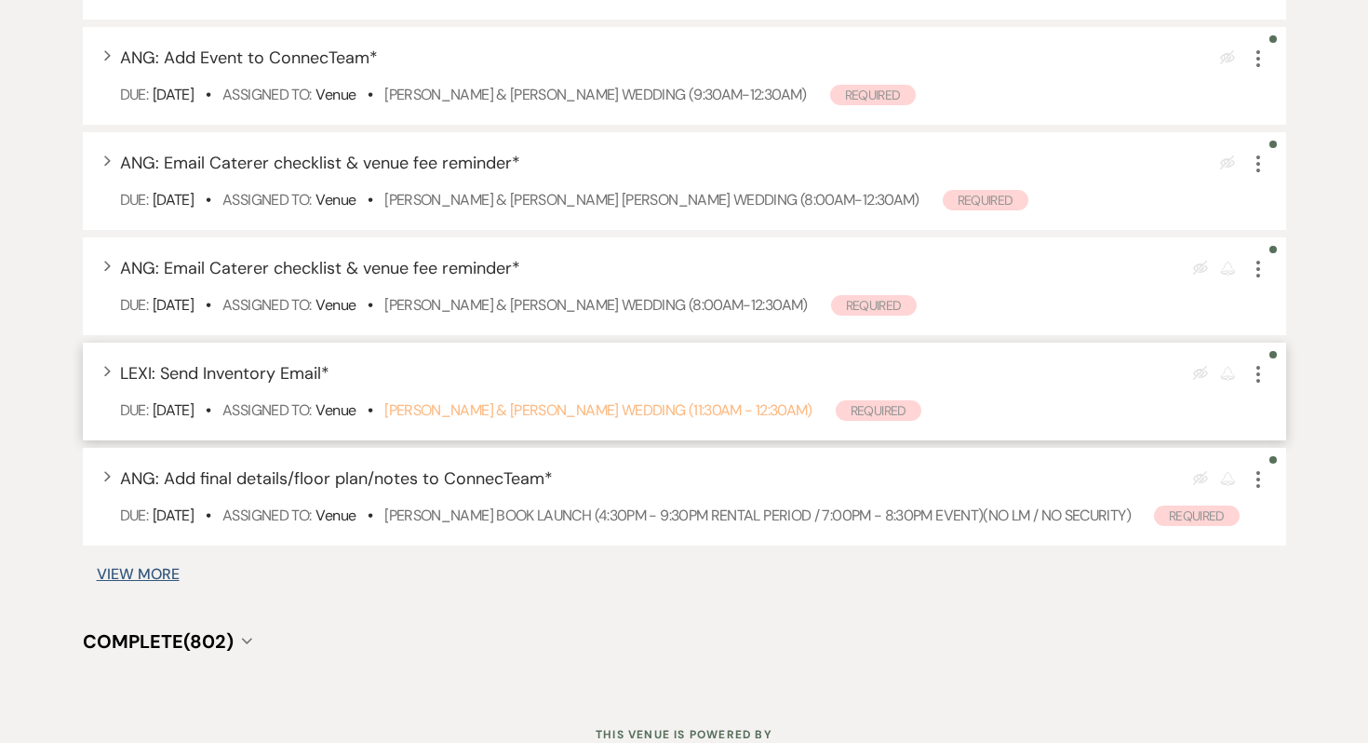
scroll to position [1678, 0]
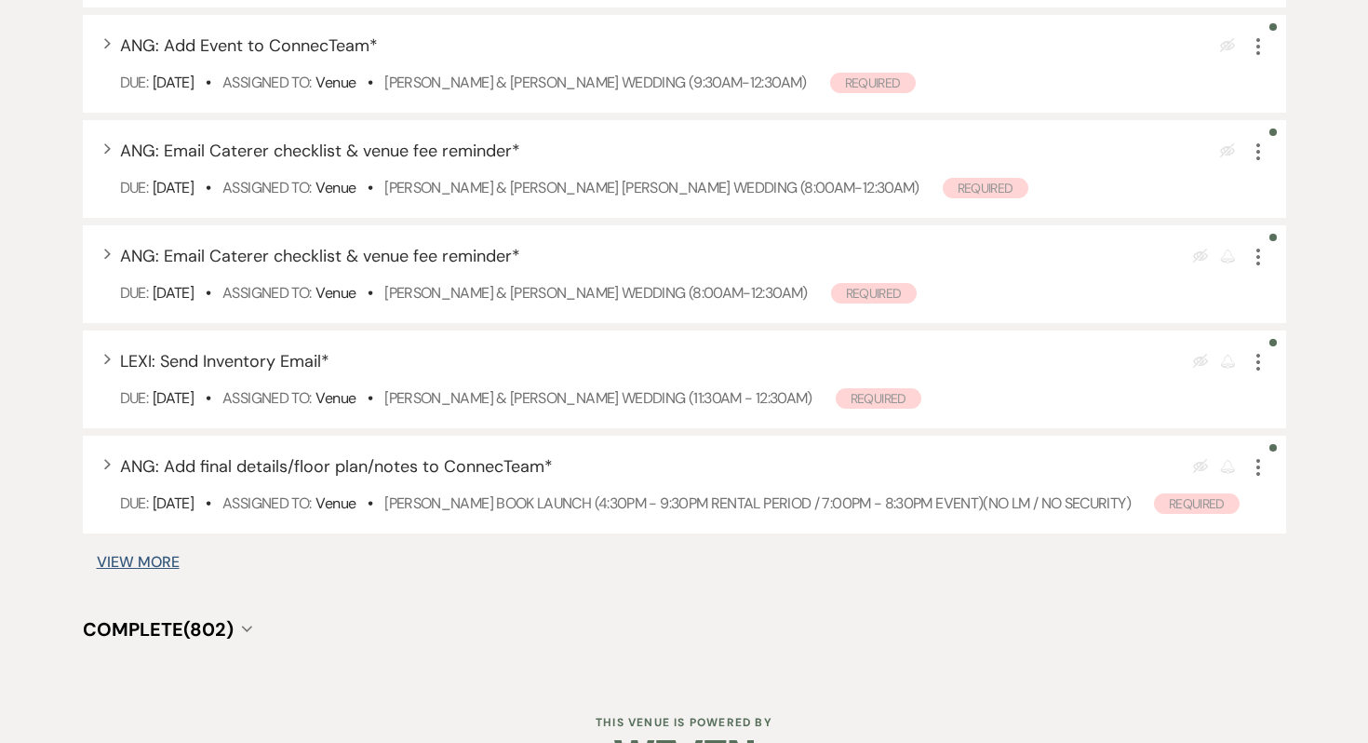
click at [101, 570] on button "View More" at bounding box center [138, 562] width 83 height 15
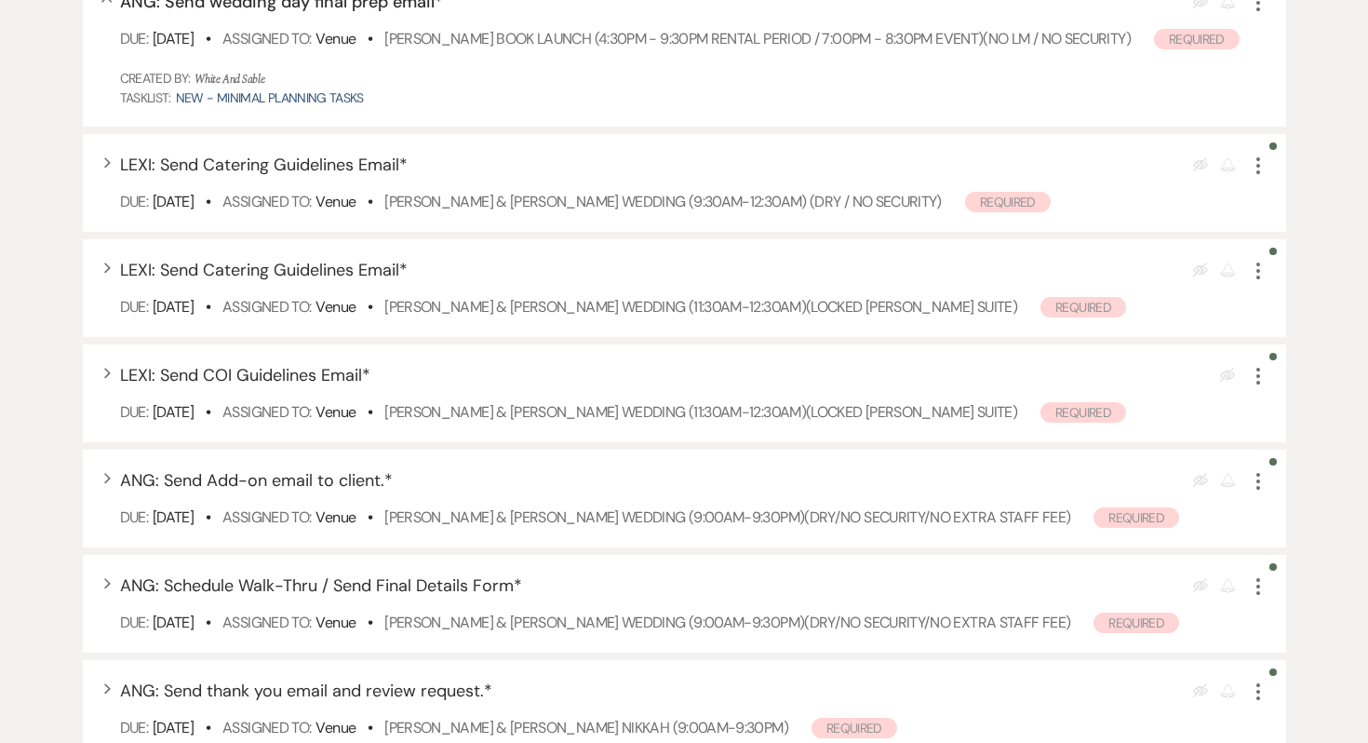
scroll to position [2264, 0]
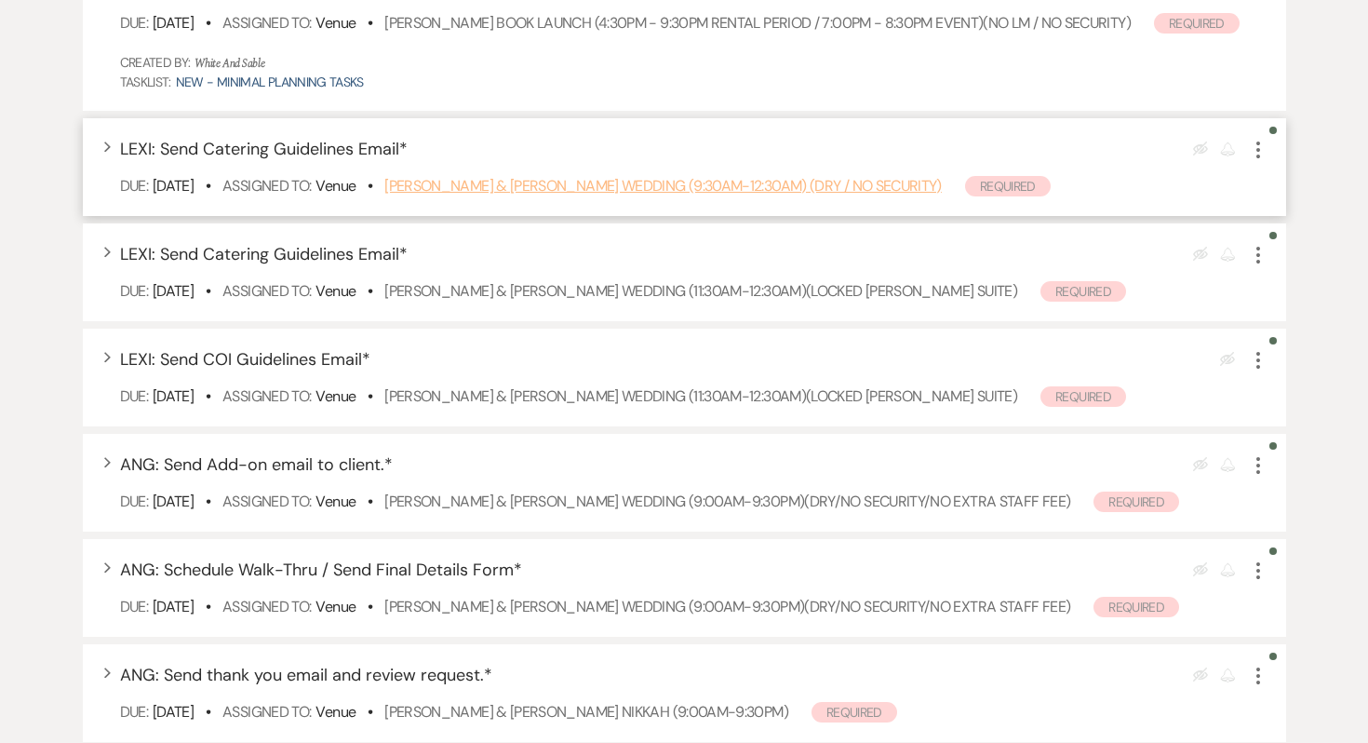
click at [502, 195] on link "Marley Aune & Trent Harrison's Wedding (9:30am-12:30am) (Dry / No Security)" at bounding box center [663, 186] width 558 height 20
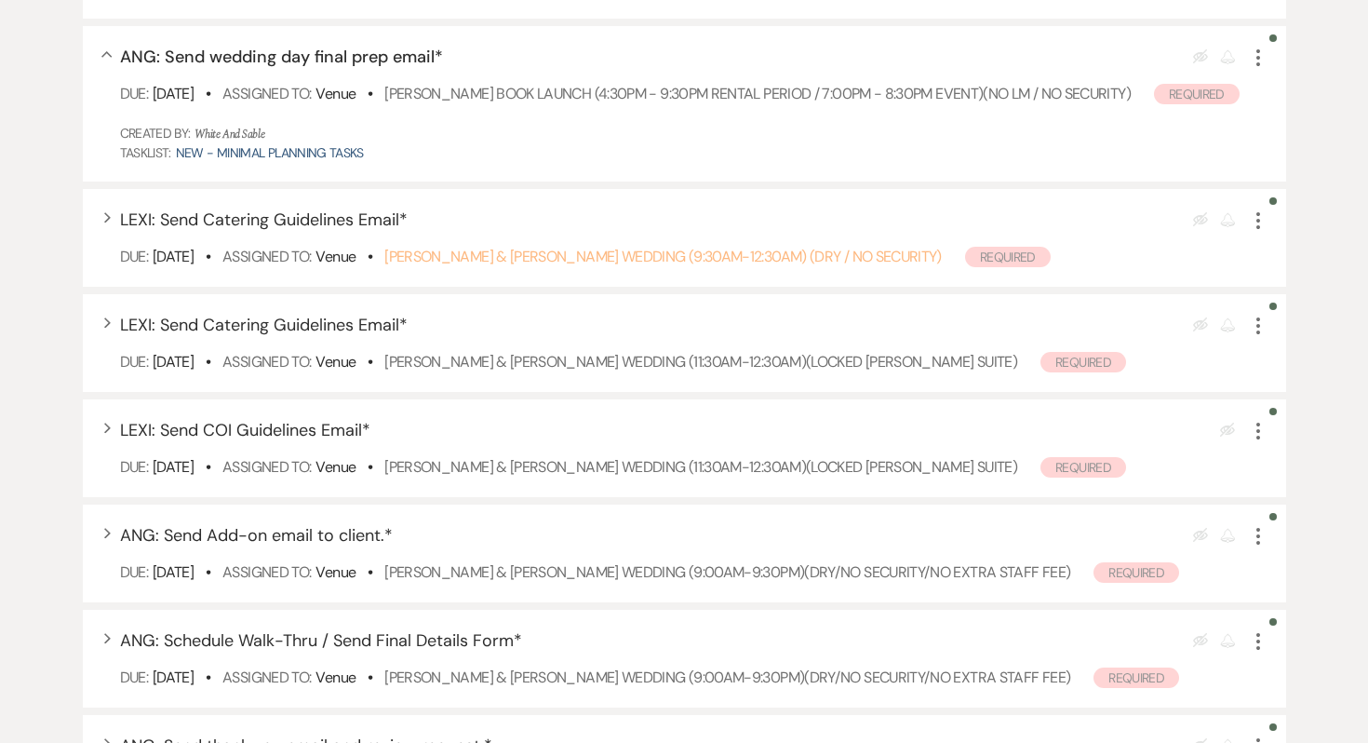
scroll to position [2173, 0]
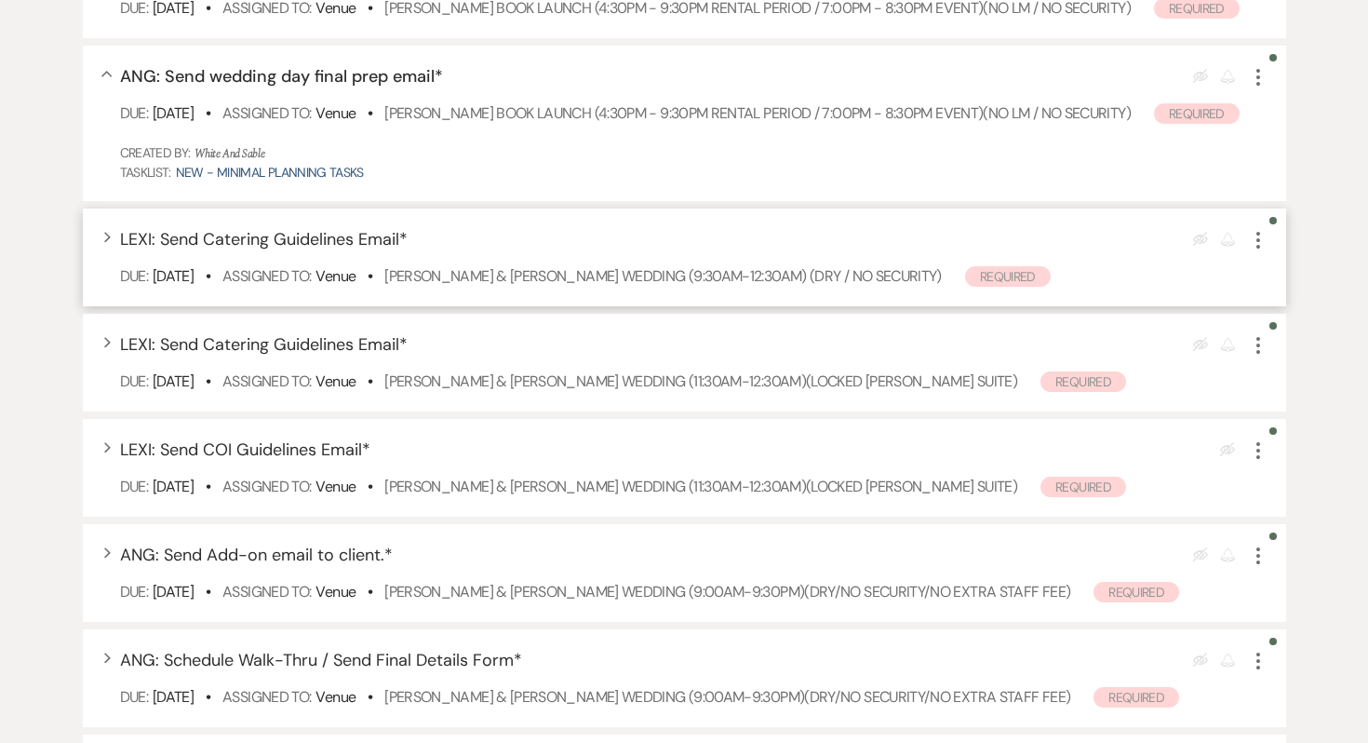
click at [1263, 251] on icon "More" at bounding box center [1258, 240] width 22 height 22
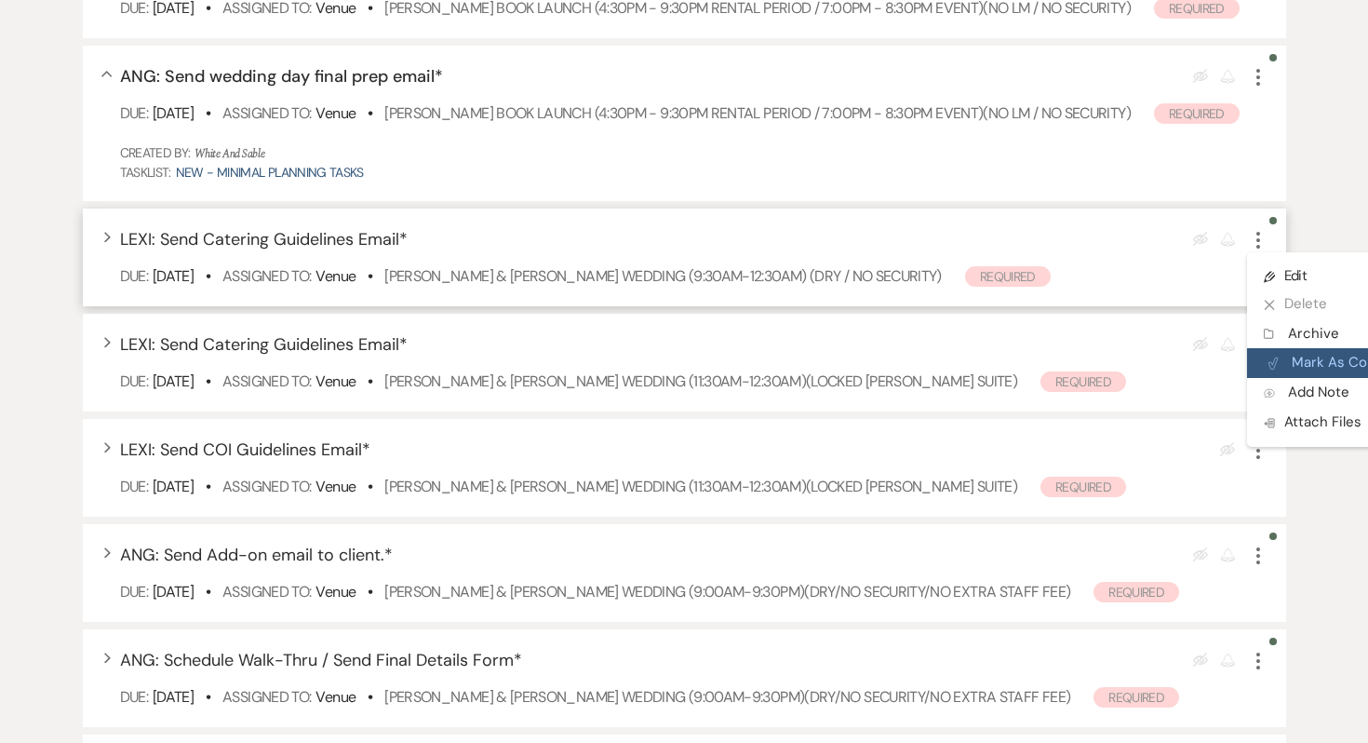
click at [1287, 378] on button "Plan Portal Link Mark As Complete" at bounding box center [1338, 363] width 182 height 30
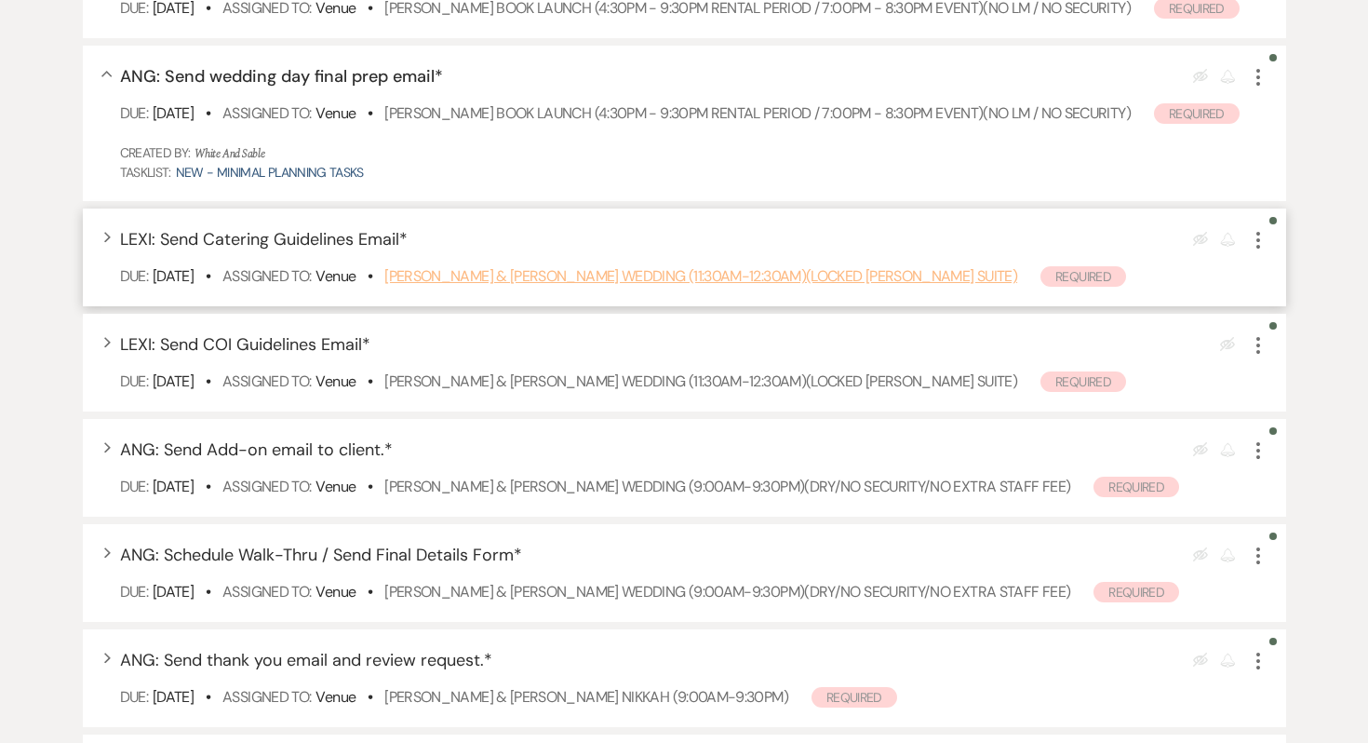
click at [704, 286] on link "Katie McCabe & Riley Firman's Wedding (11:30am-12:30am)(Locked Grooms Suite)" at bounding box center [700, 276] width 633 height 20
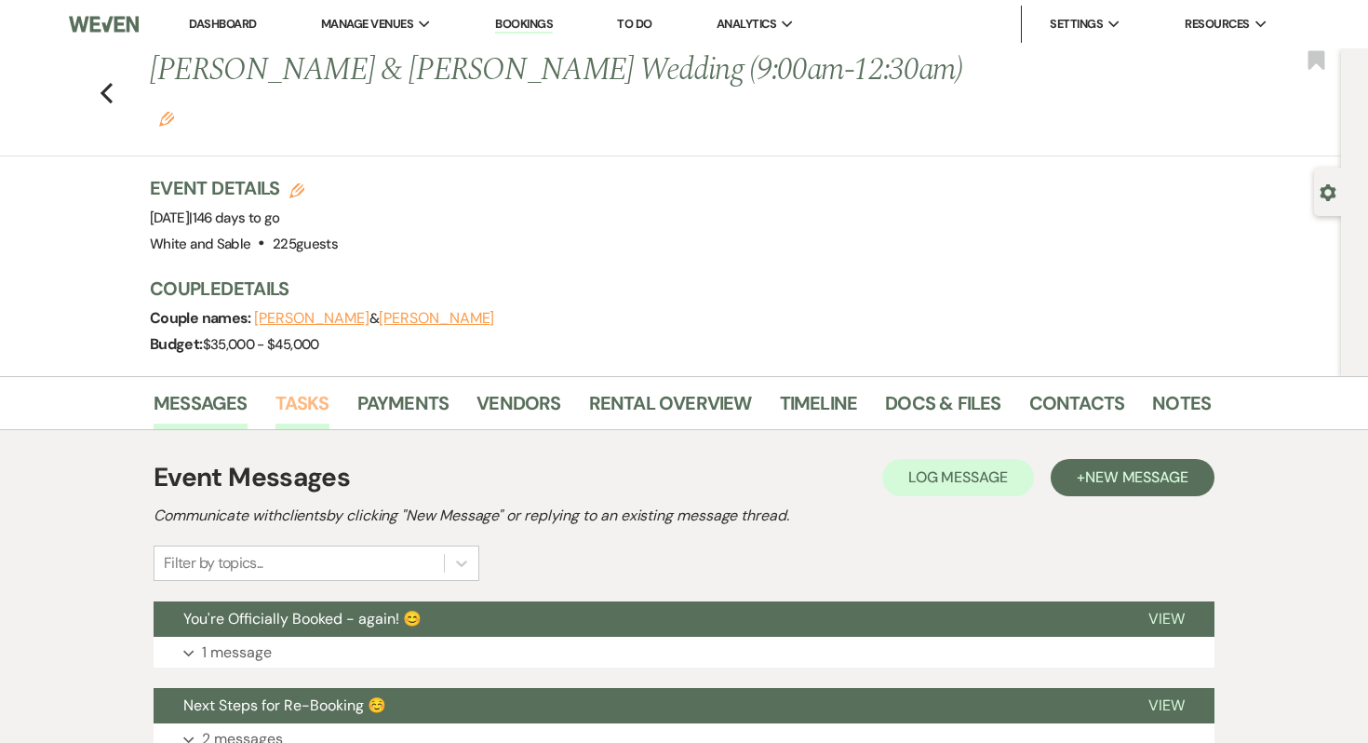
click at [287, 388] on link "Tasks" at bounding box center [303, 408] width 54 height 41
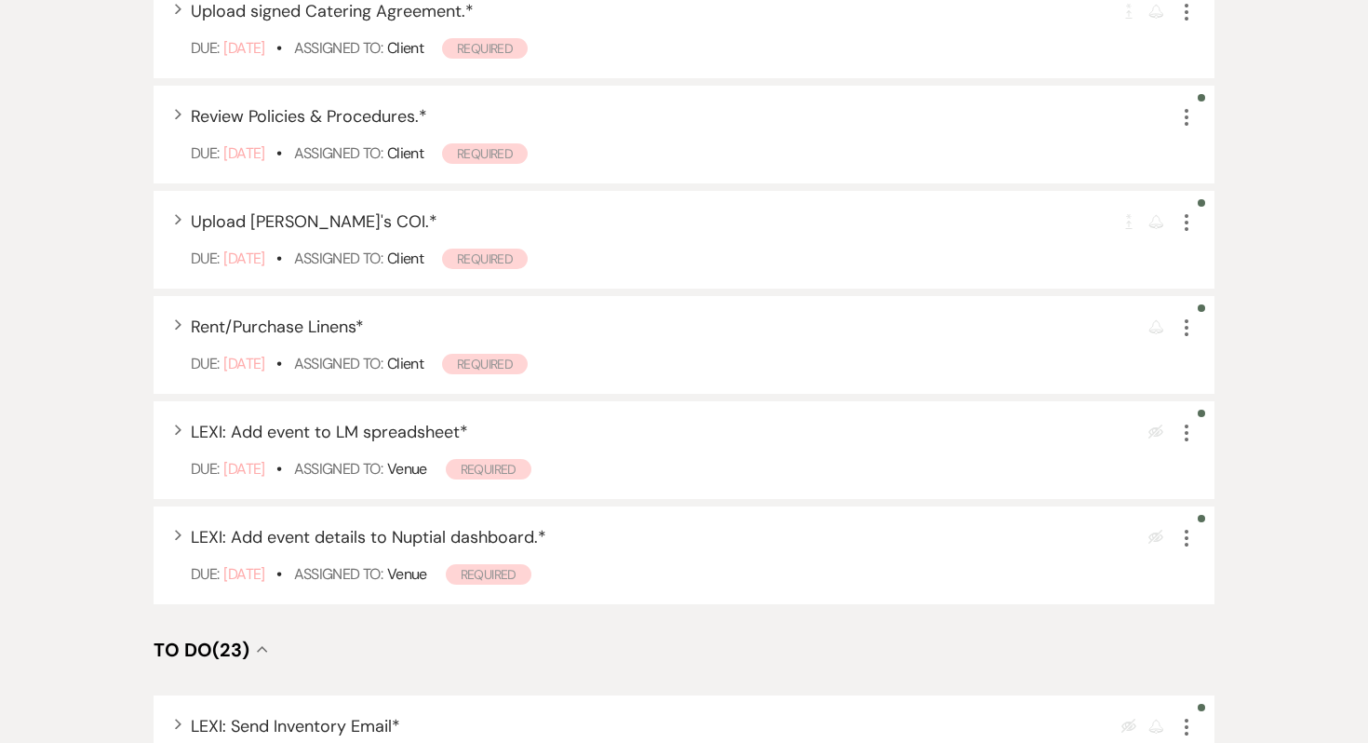
scroll to position [1151, 0]
click at [1191, 423] on icon "More" at bounding box center [1187, 434] width 22 height 22
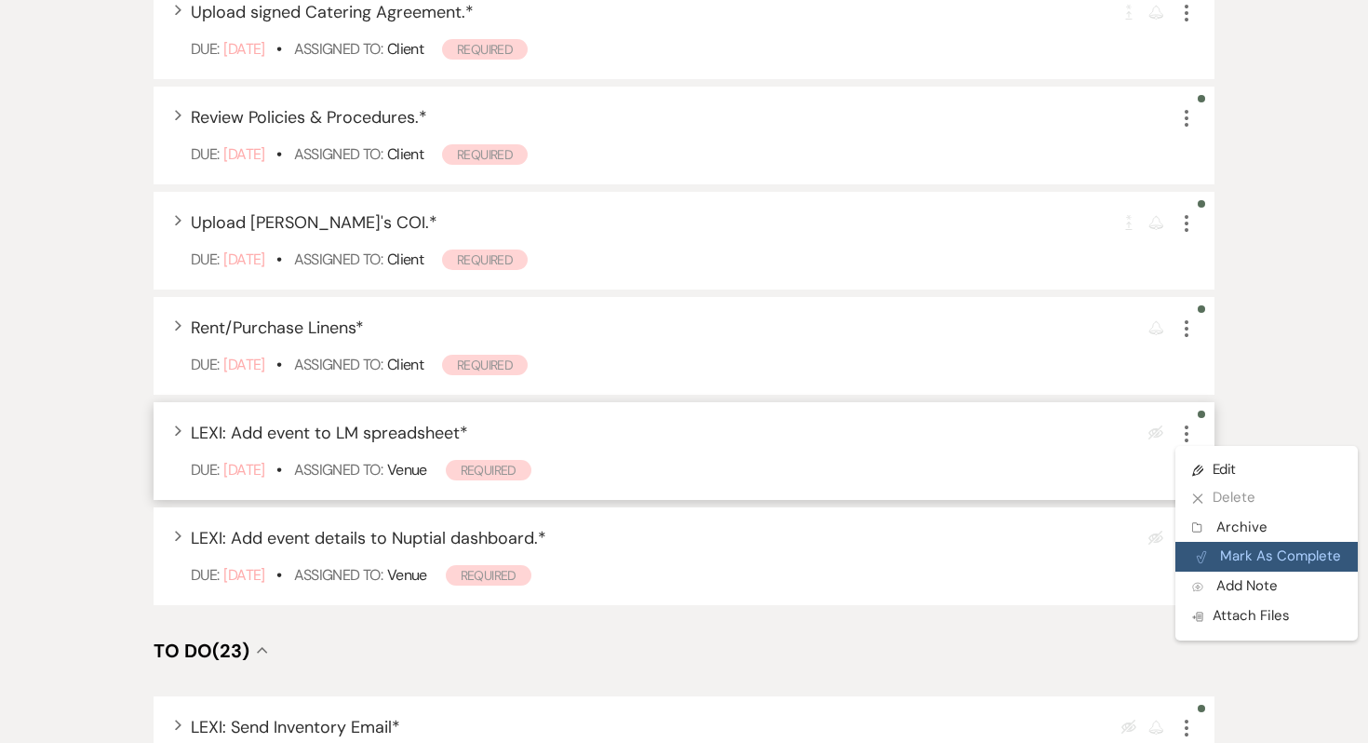
click at [1222, 542] on button "Plan Portal Link Mark As Complete" at bounding box center [1267, 557] width 182 height 30
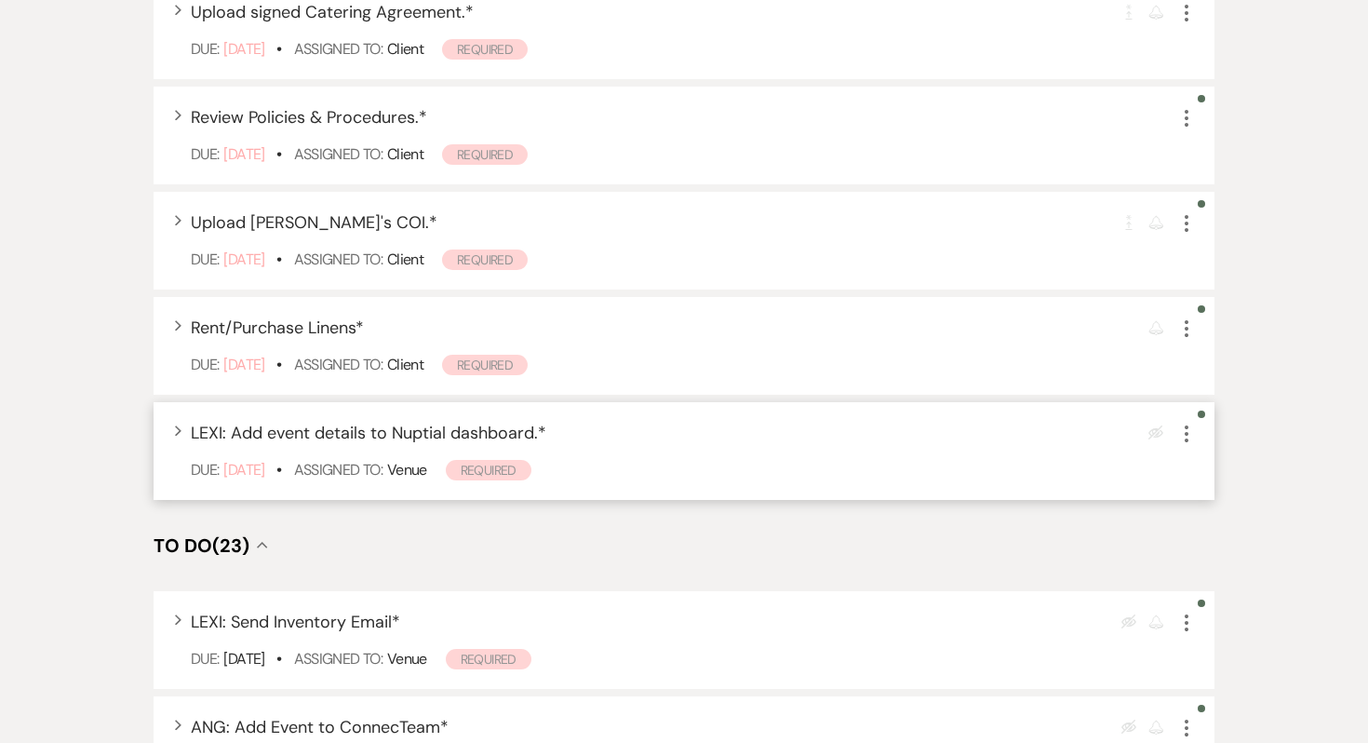
click at [1190, 423] on icon "More" at bounding box center [1187, 434] width 22 height 22
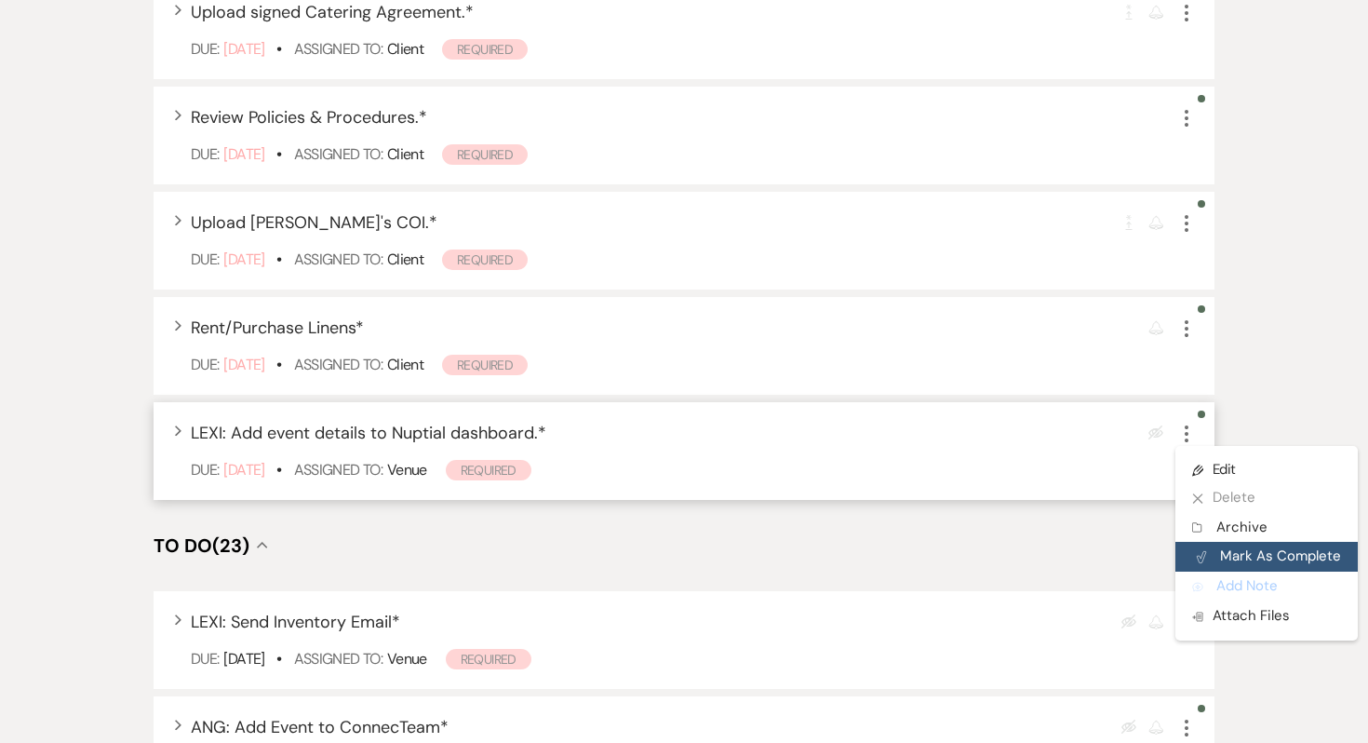
drag, startPoint x: 1213, startPoint y: 528, endPoint x: 1216, endPoint y: 508, distance: 19.7
click at [1216, 508] on ul "Pencil Edit X Delete Archive Archive Plan Portal Link Mark As Complete Add Note…" at bounding box center [1267, 543] width 182 height 195
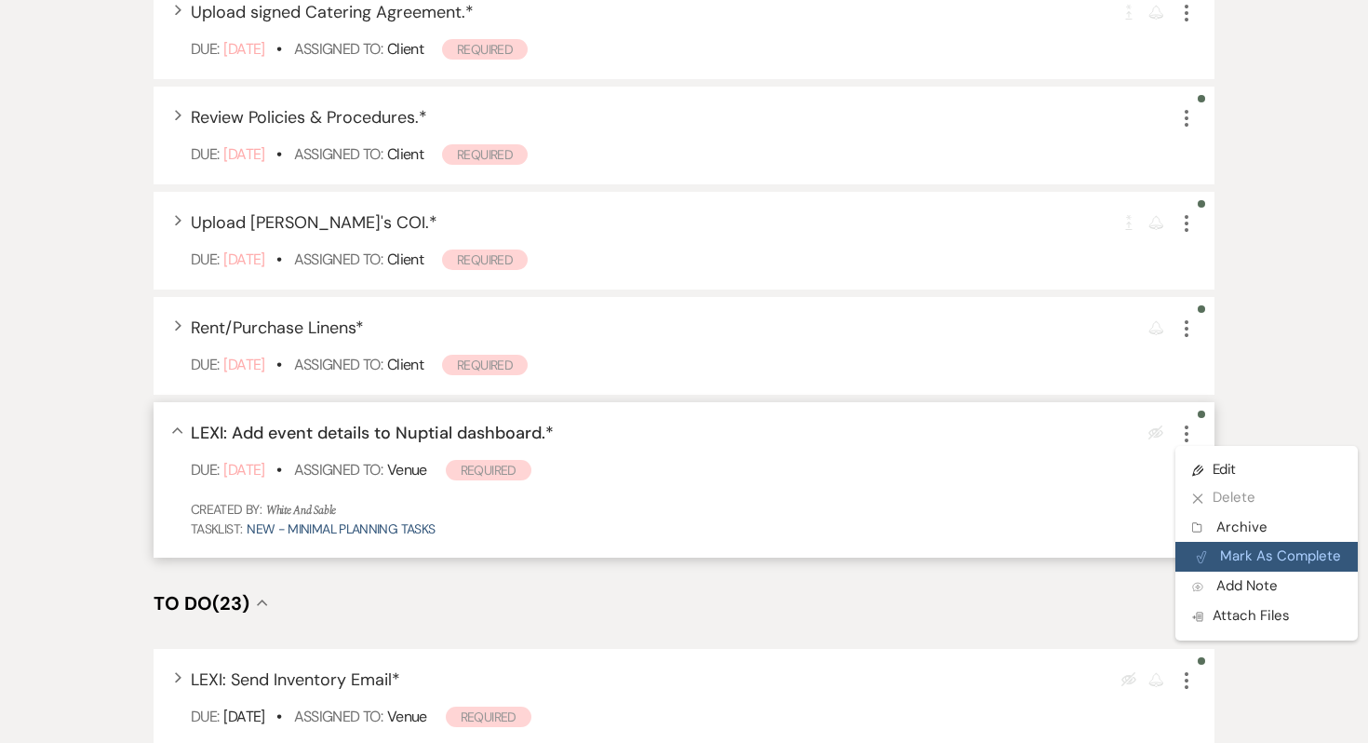
click at [1216, 542] on button "Plan Portal Link Mark As Complete" at bounding box center [1267, 557] width 182 height 30
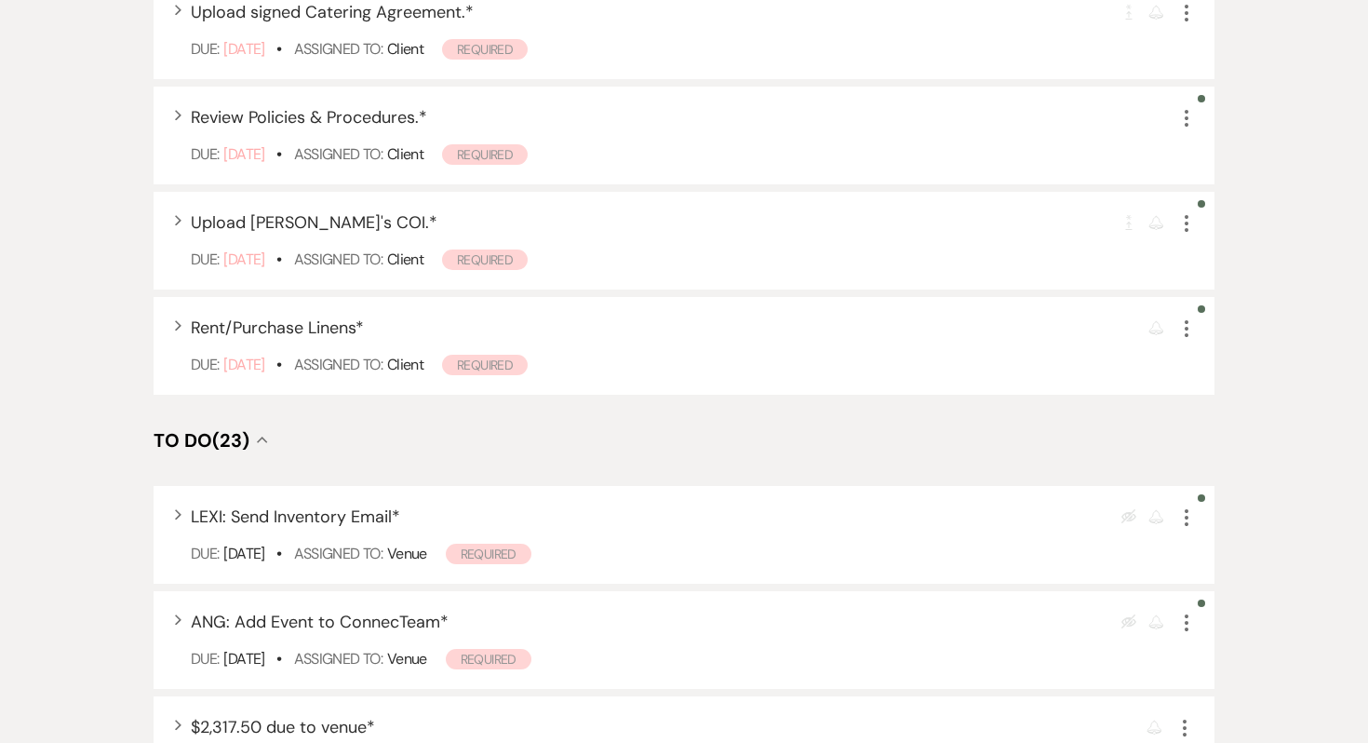
scroll to position [0, 0]
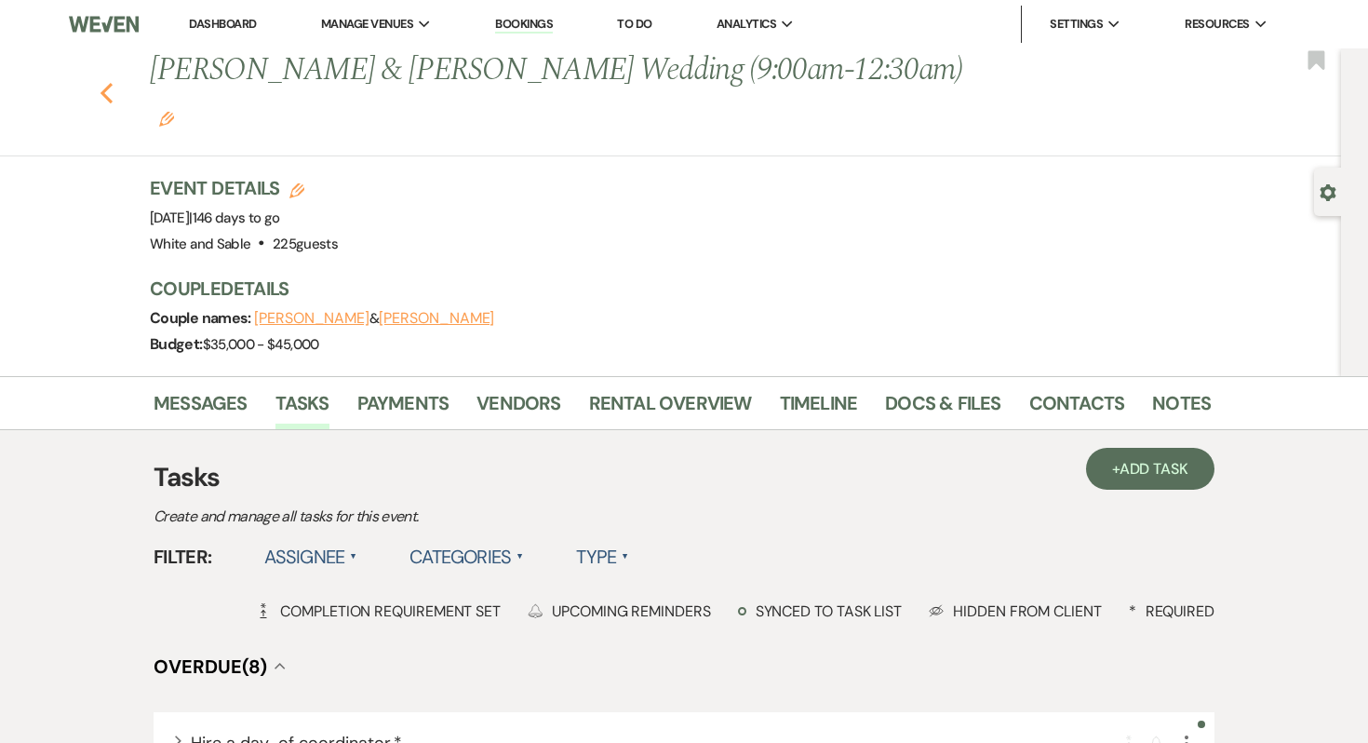
click at [109, 82] on icon "Previous" at bounding box center [107, 93] width 14 height 22
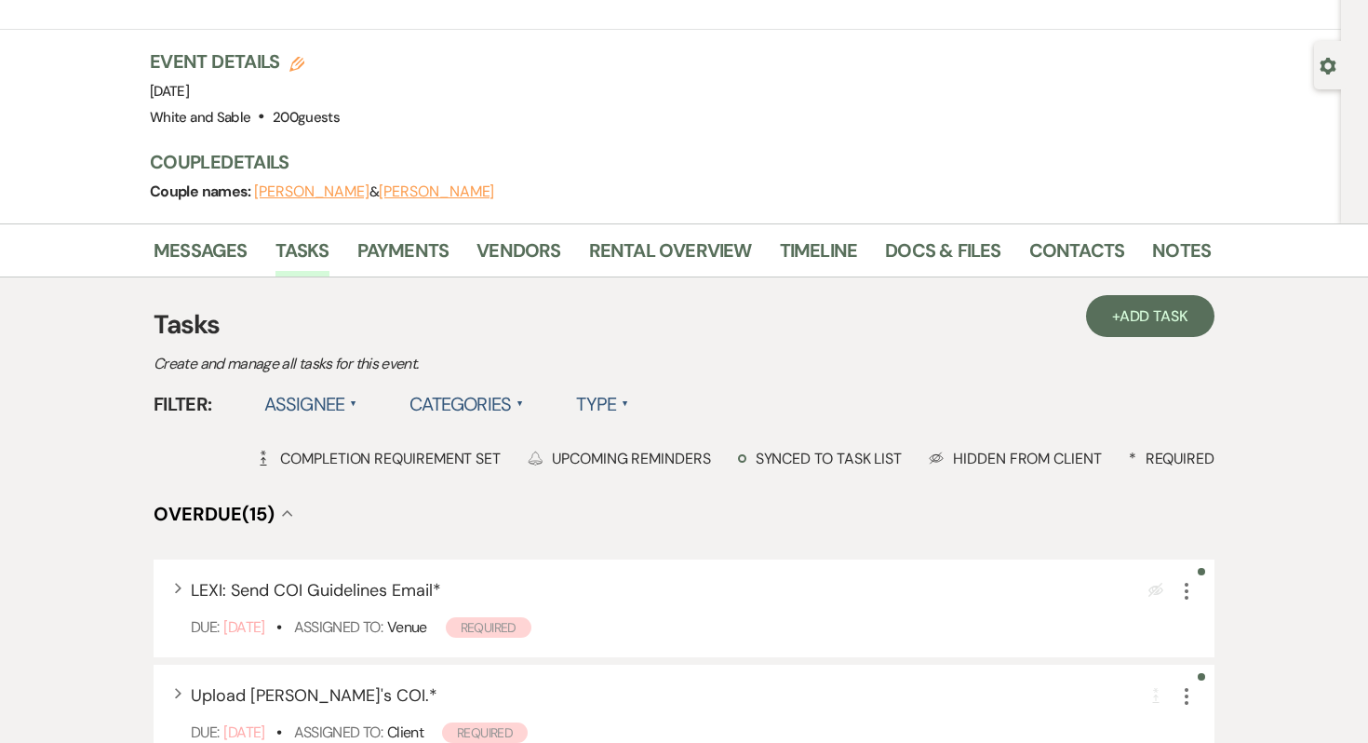
scroll to position [136, 0]
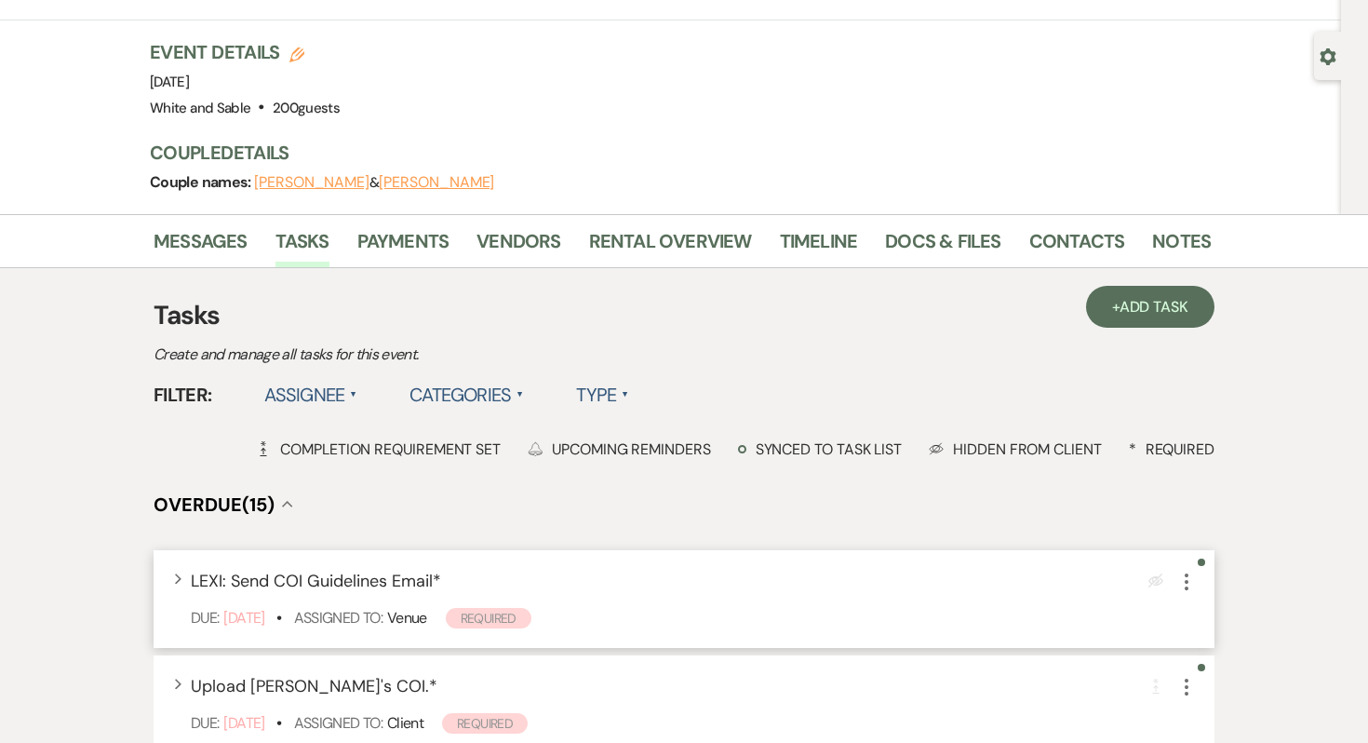
click at [1198, 550] on div "Expand LEXI: Send COI Guidelines Email * Eye Blocked More Due: Sep 09 24 • Assi…" at bounding box center [684, 599] width 1061 height 98
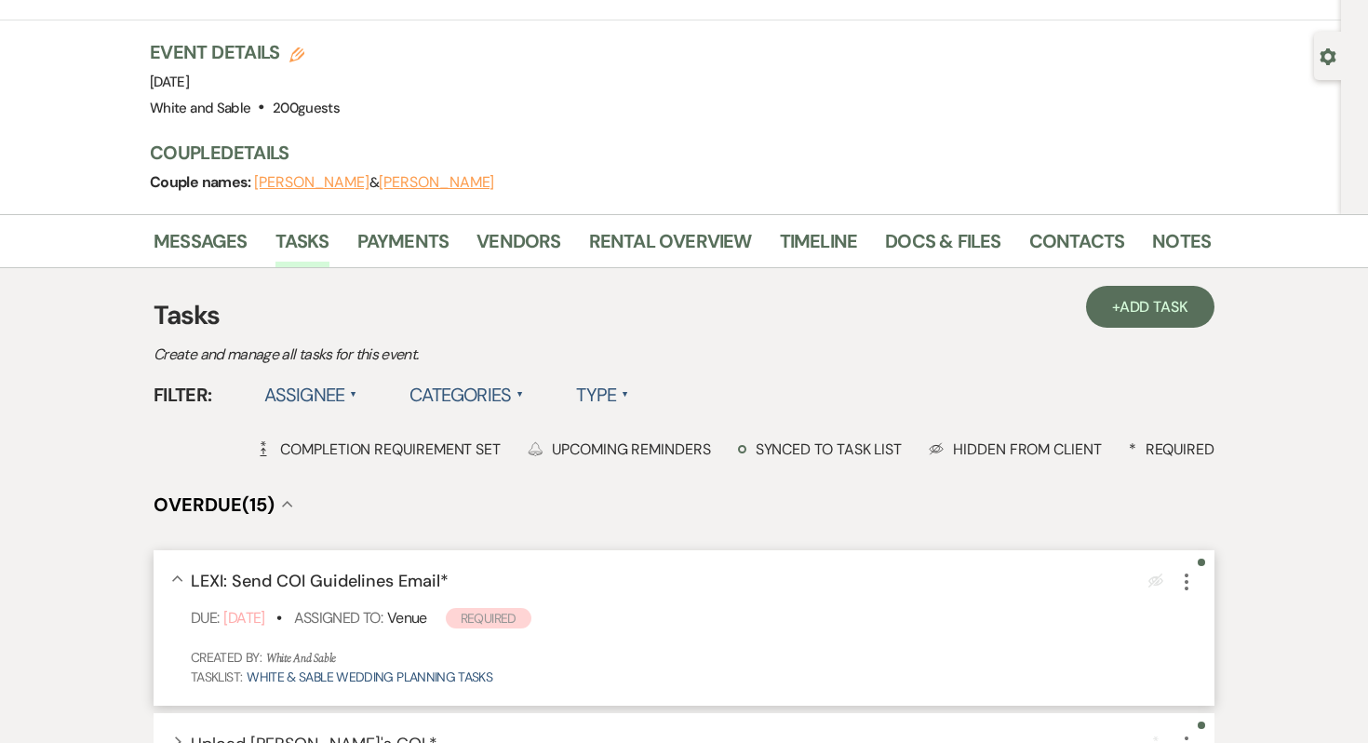
click at [1182, 571] on icon "More" at bounding box center [1187, 582] width 22 height 22
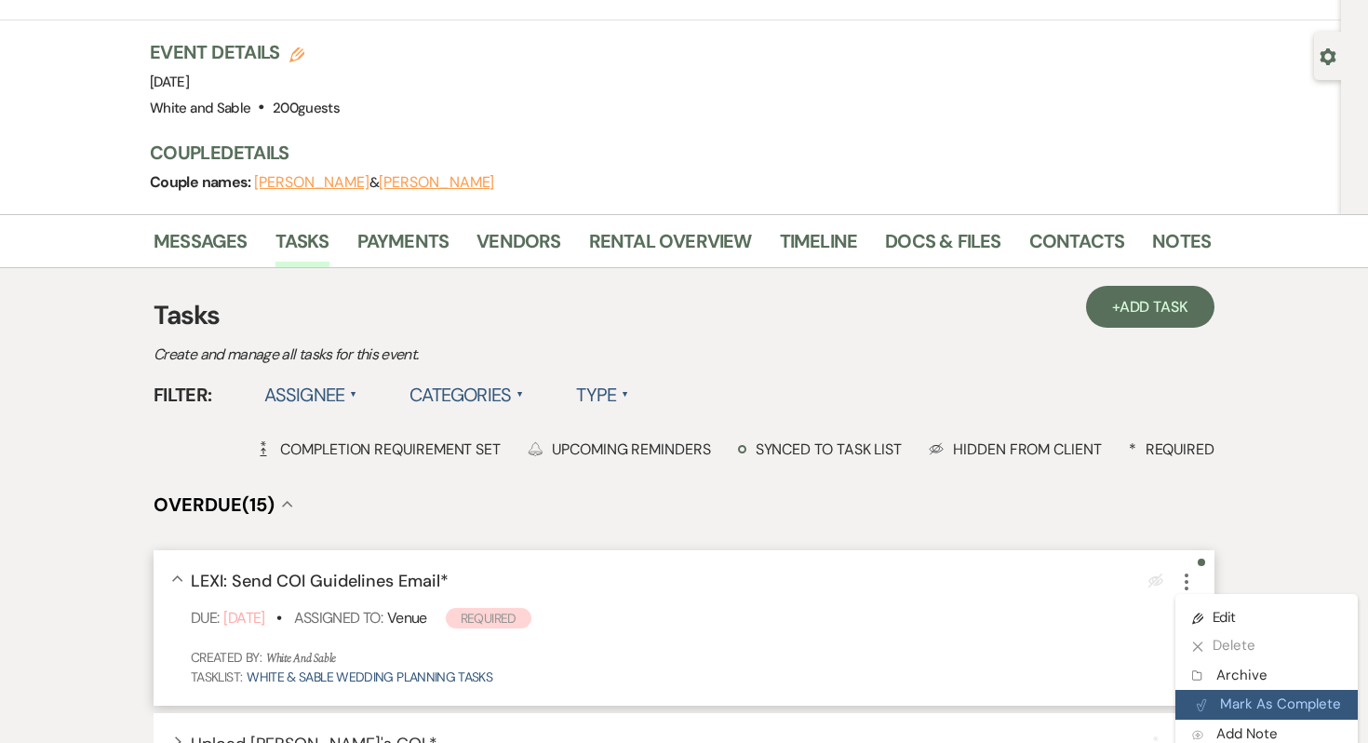
click at [1230, 690] on button "Plan Portal Link Mark As Complete" at bounding box center [1267, 705] width 182 height 30
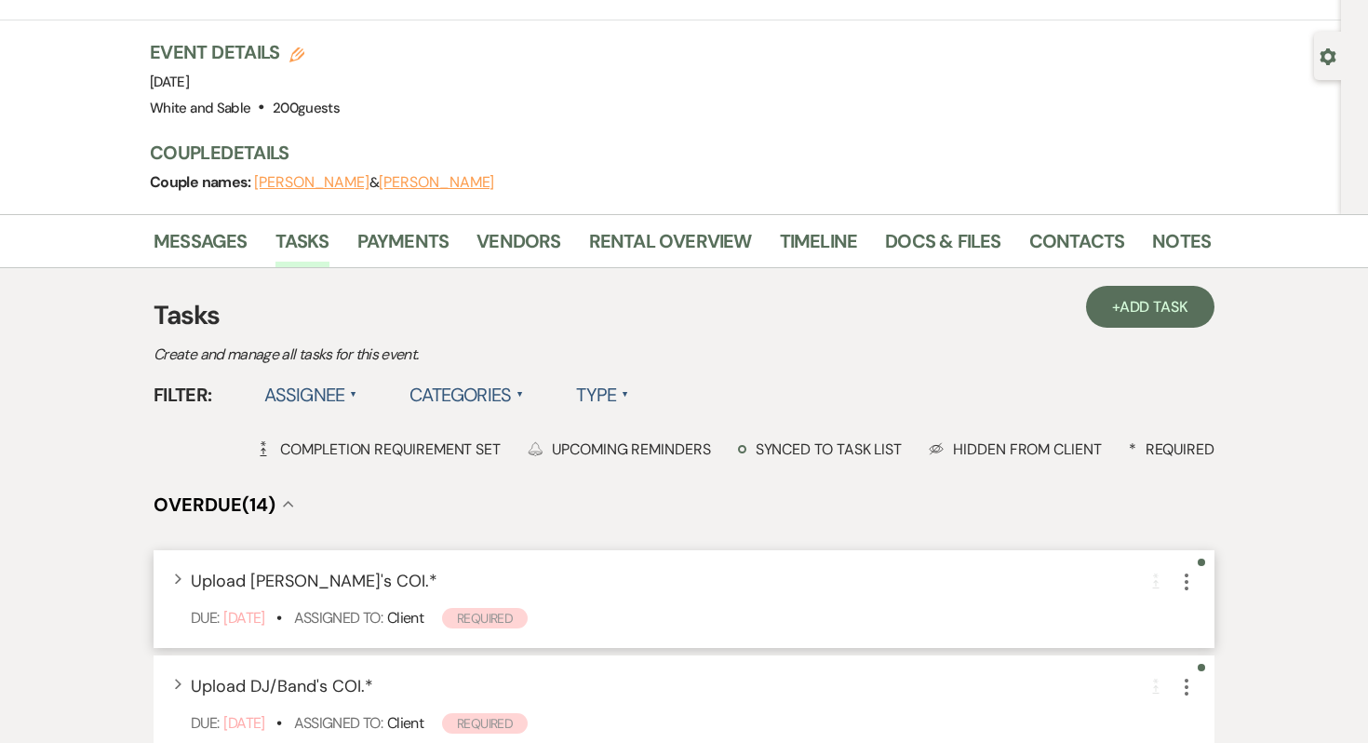
click at [1187, 571] on icon "More" at bounding box center [1187, 582] width 22 height 22
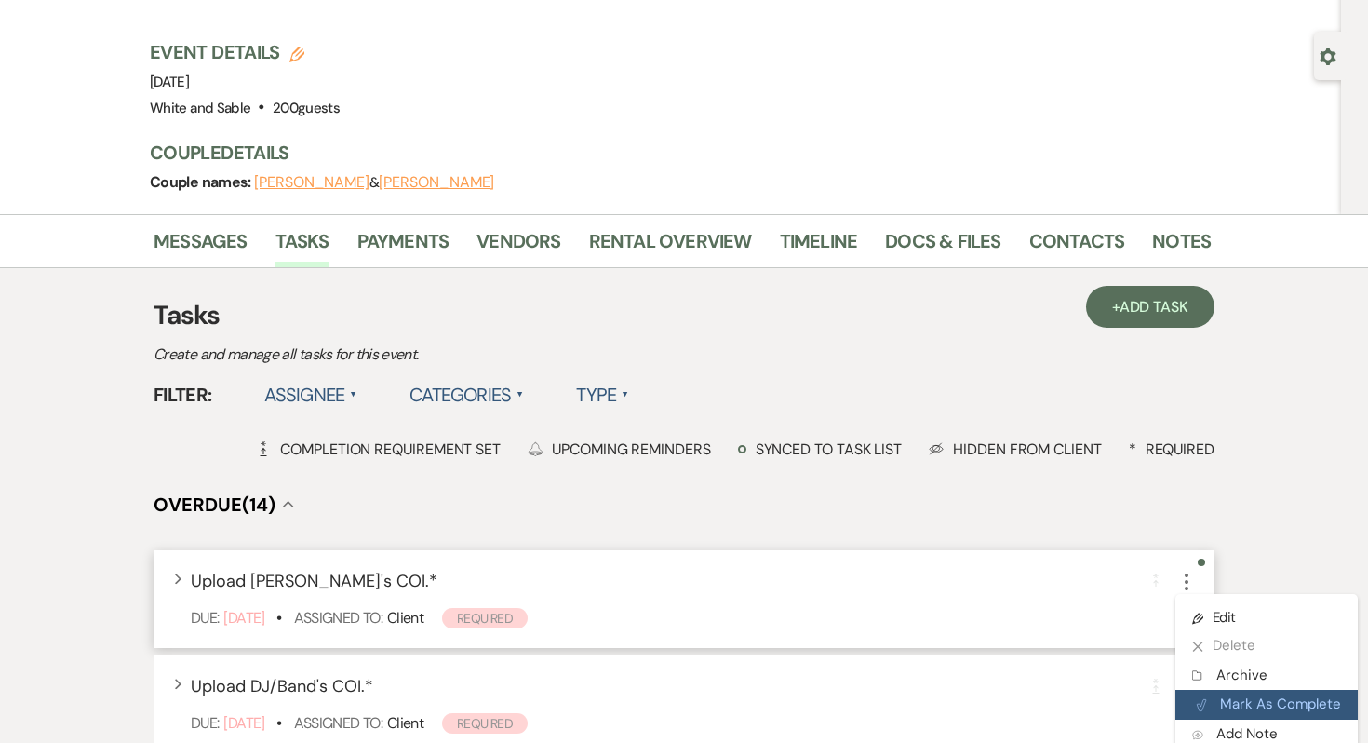
click at [1236, 690] on button "Plan Portal Link Mark As Complete" at bounding box center [1267, 705] width 182 height 30
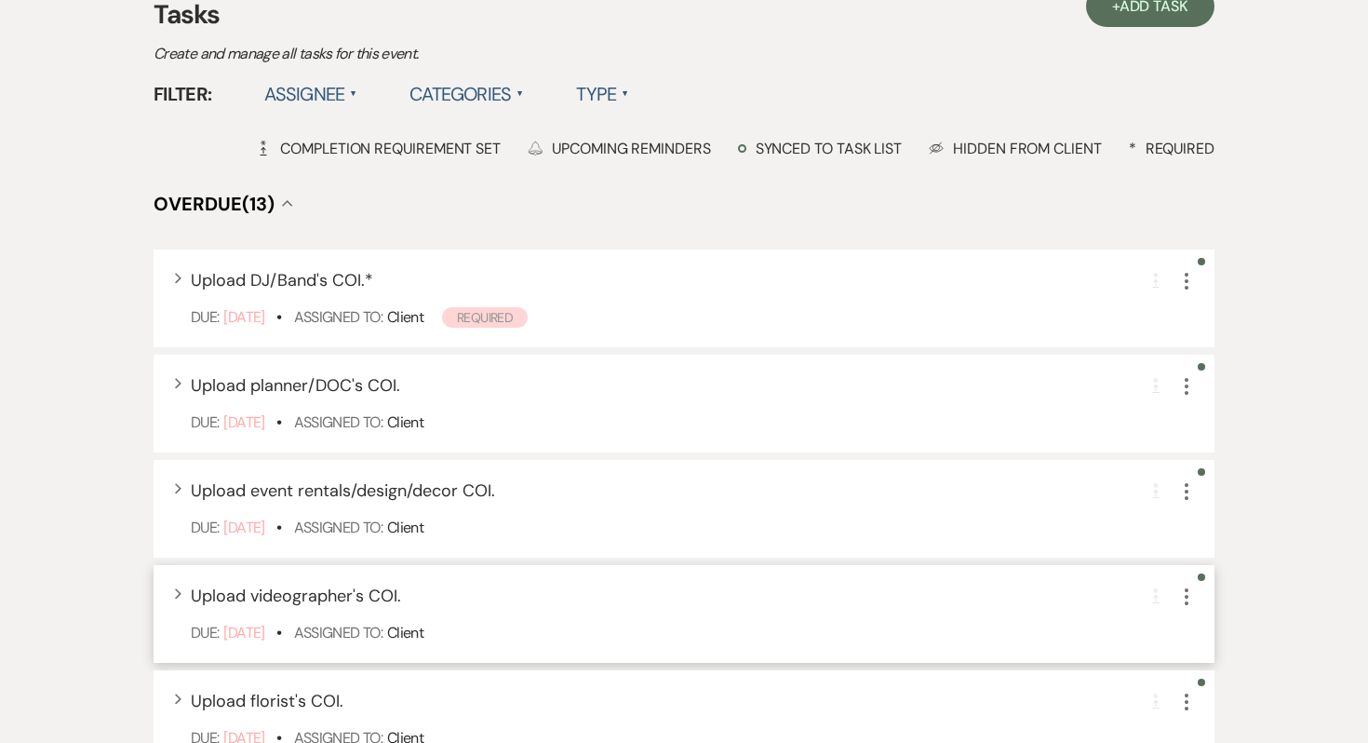
scroll to position [0, 0]
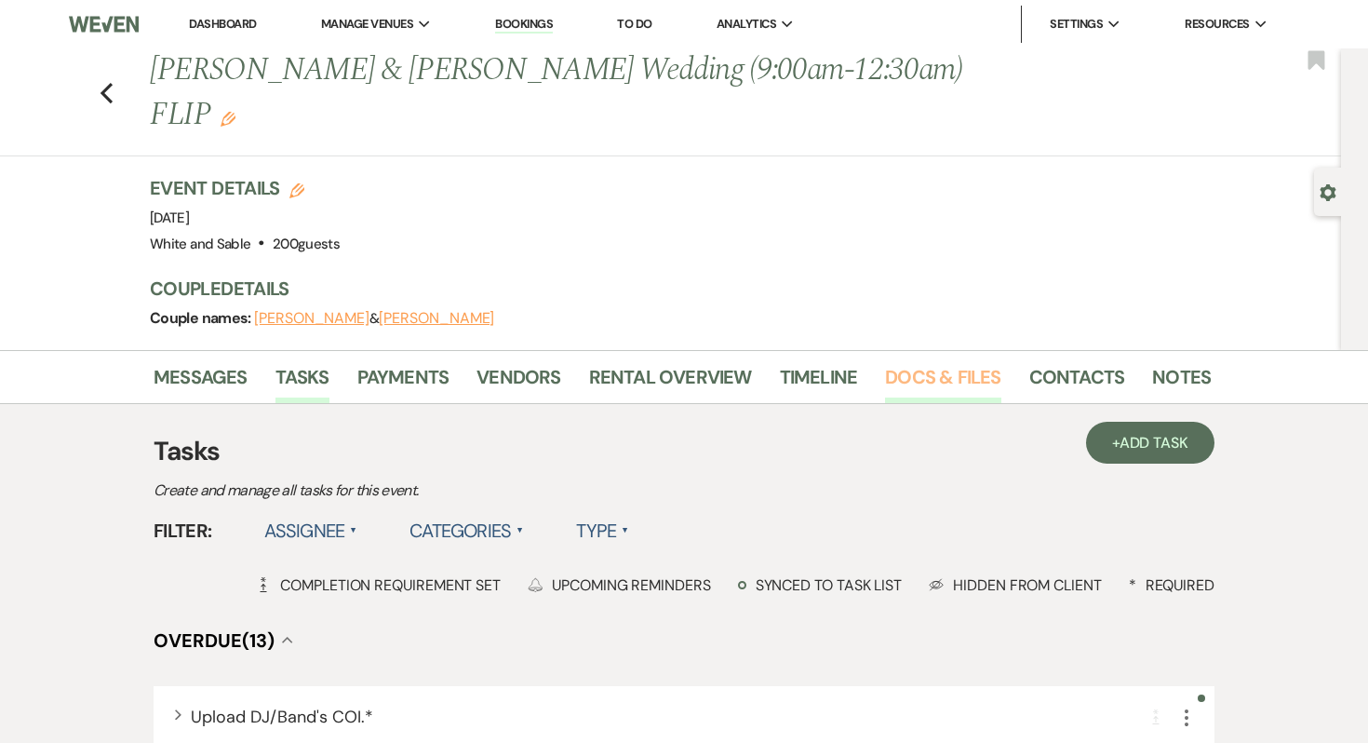
click at [935, 362] on link "Docs & Files" at bounding box center [942, 382] width 115 height 41
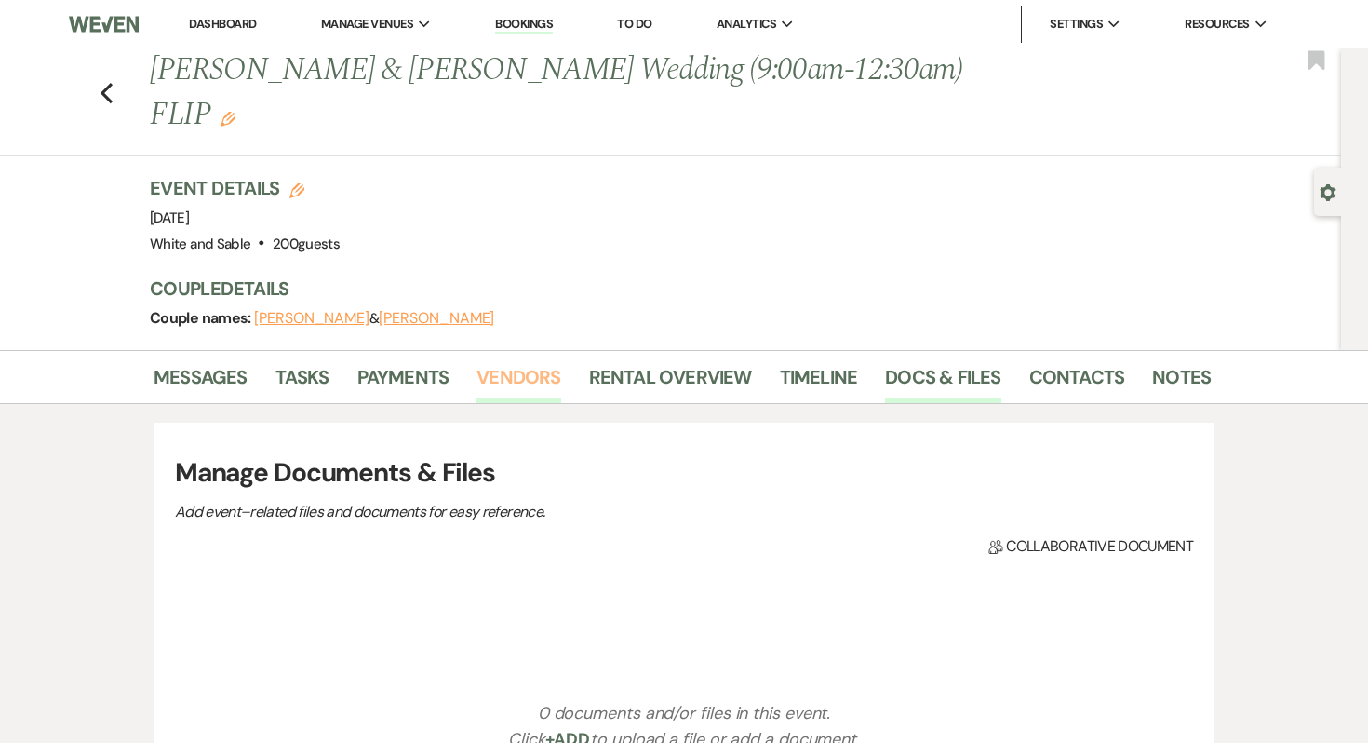
click at [531, 362] on link "Vendors" at bounding box center [519, 382] width 84 height 41
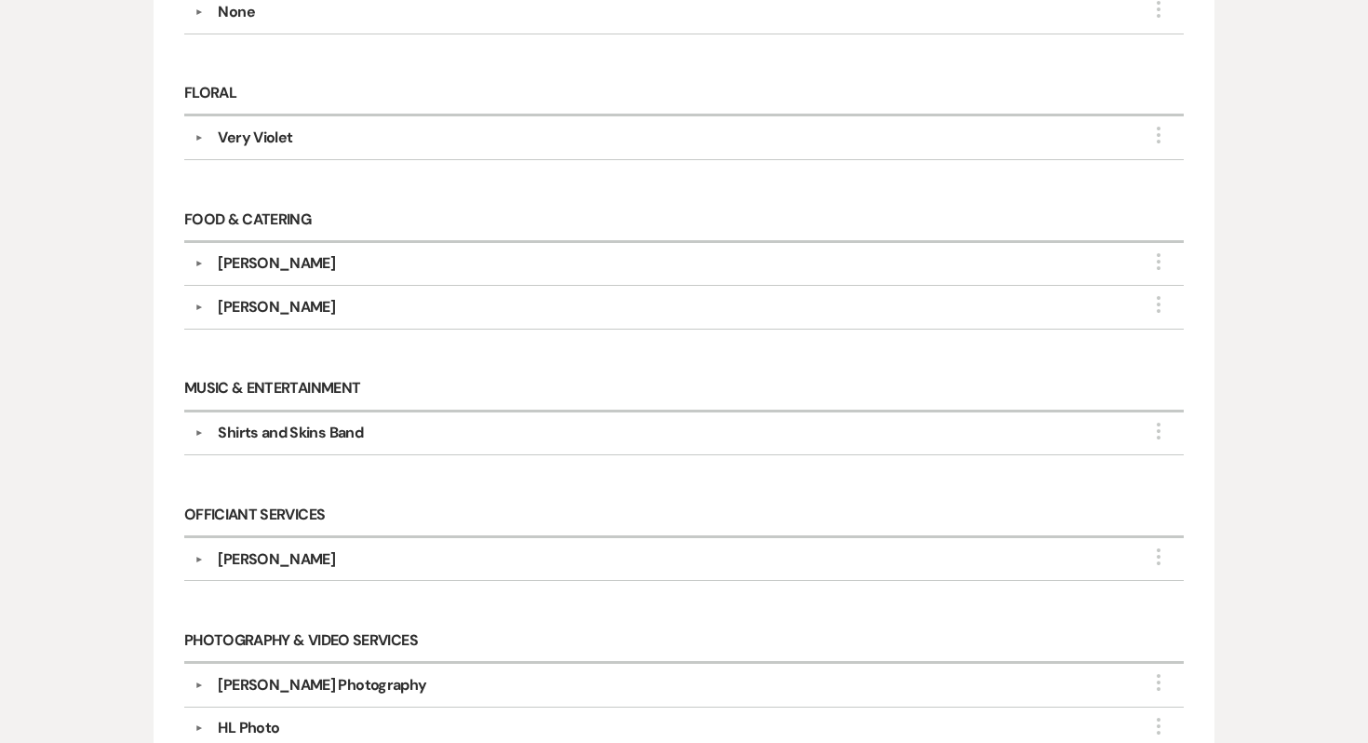
scroll to position [856, 0]
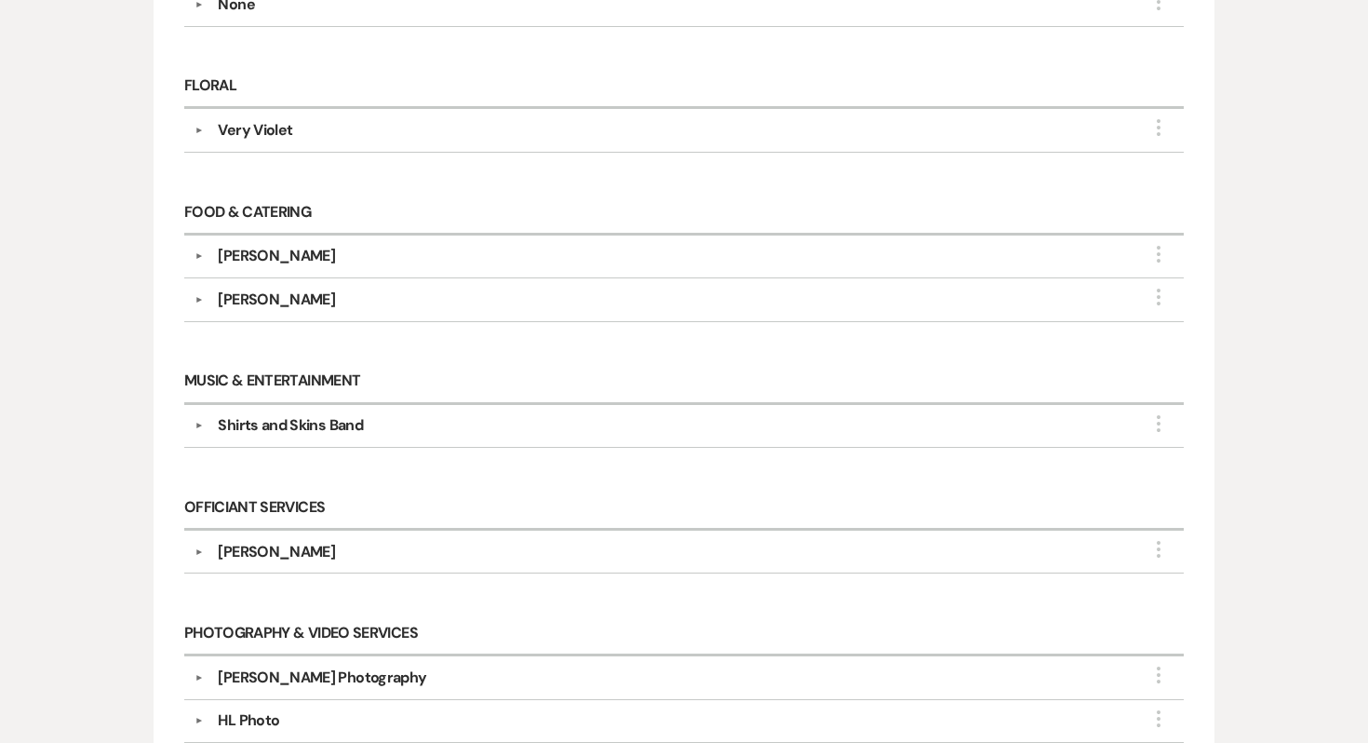
click at [345, 666] on div "Gracie Ann Photography" at bounding box center [322, 677] width 209 height 22
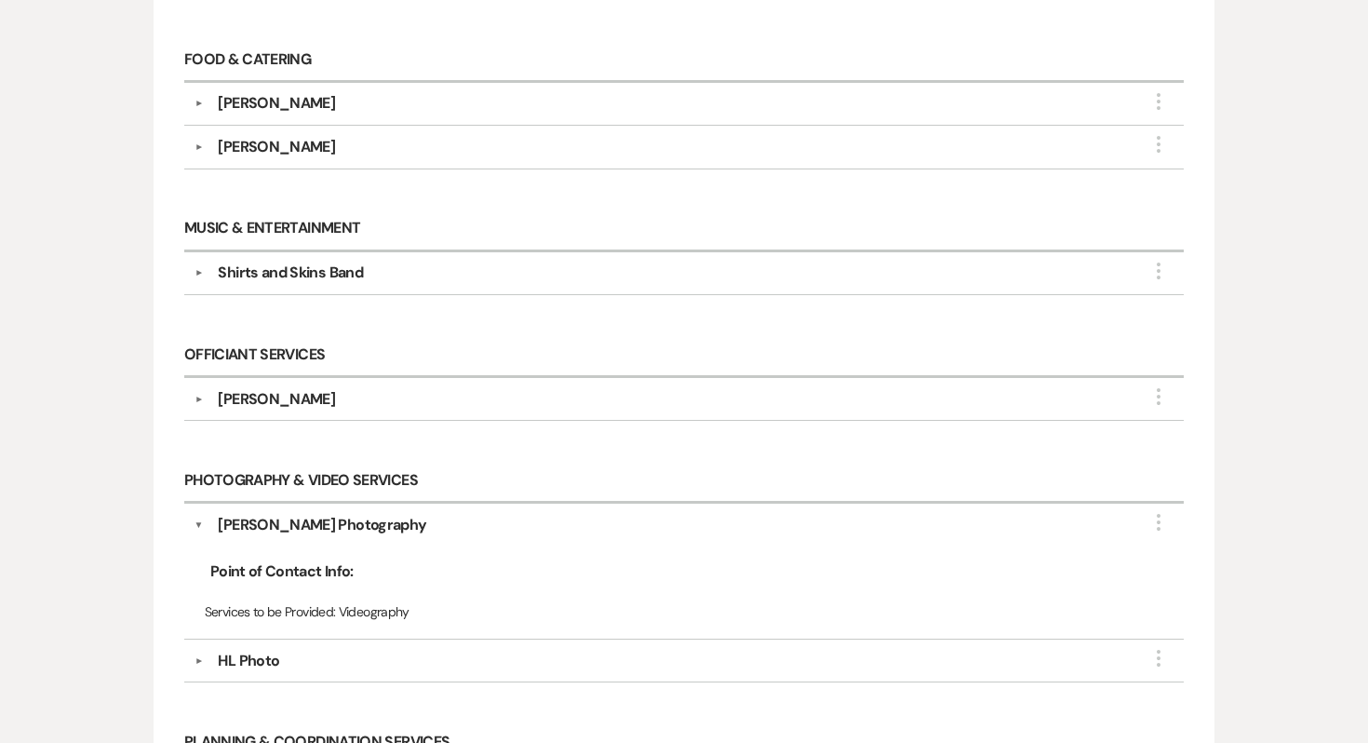
scroll to position [1033, 0]
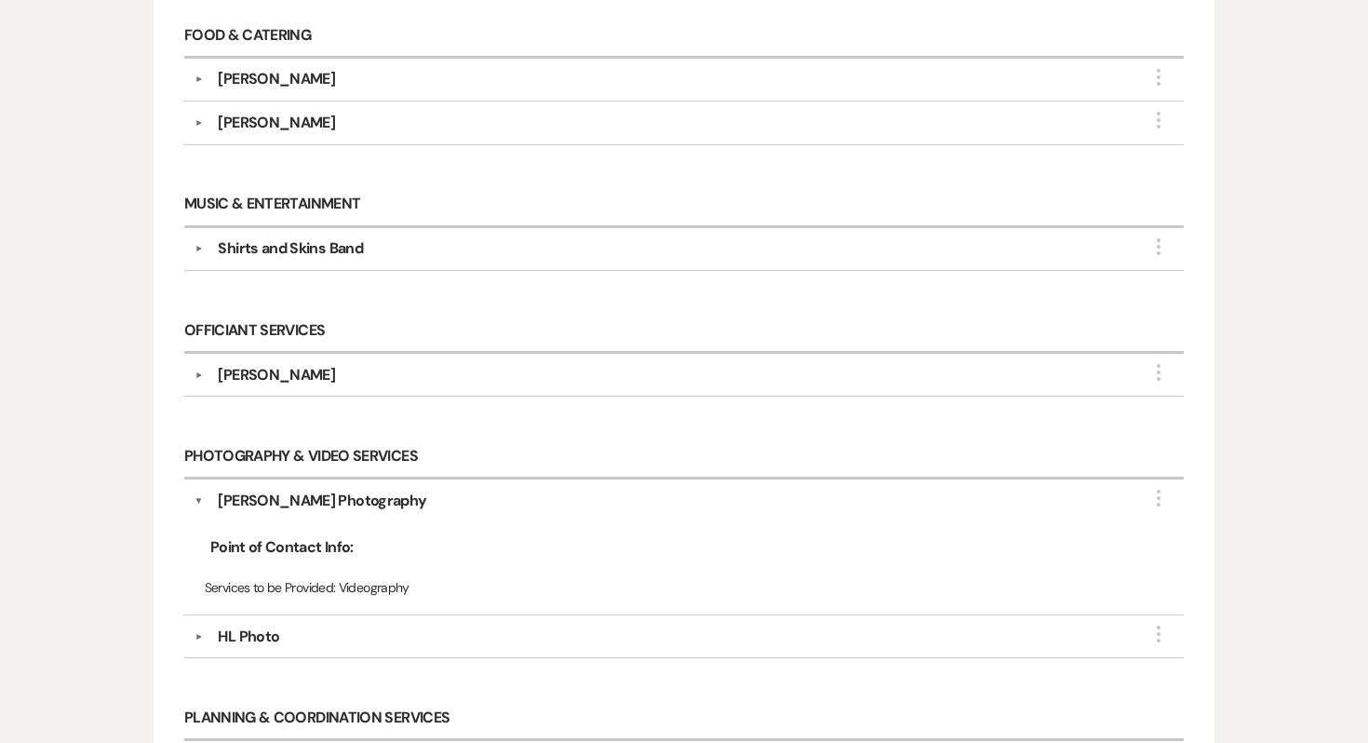
click at [268, 626] on div "HL Photo" at bounding box center [248, 637] width 61 height 22
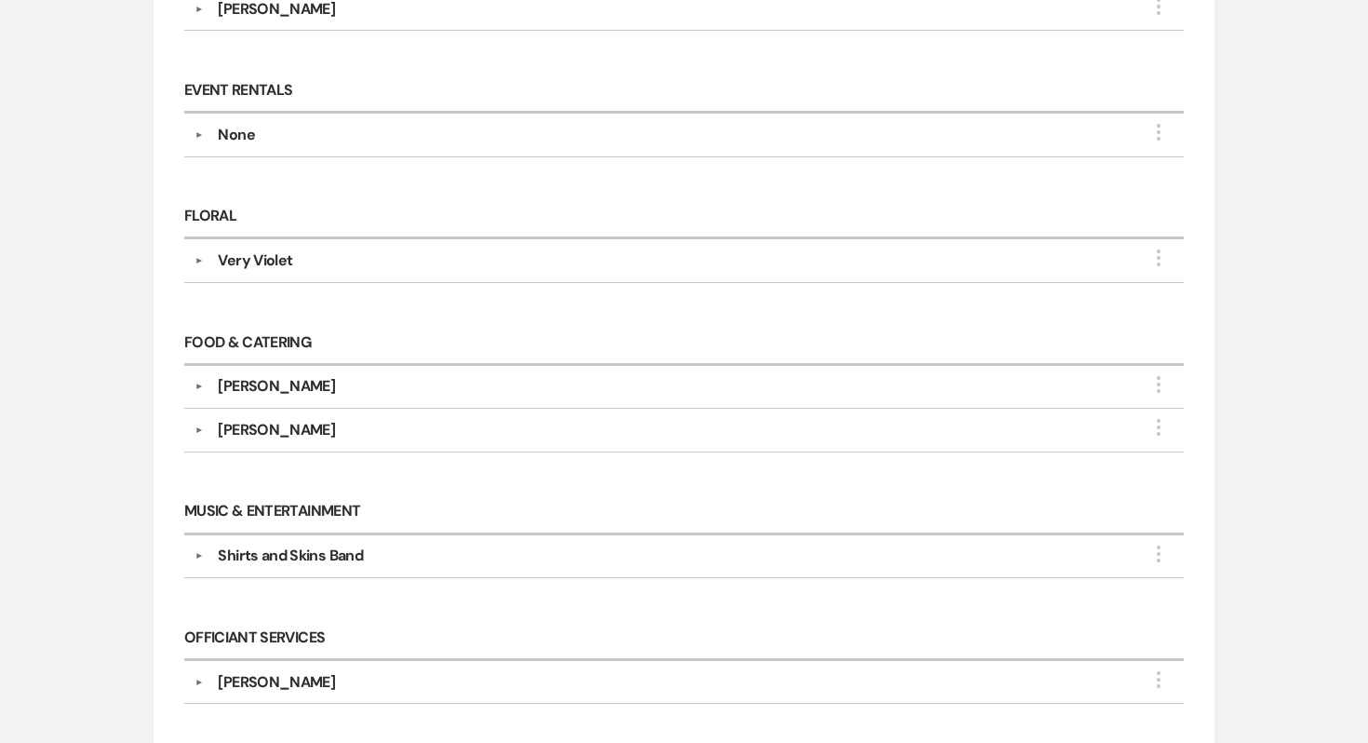
scroll to position [0, 0]
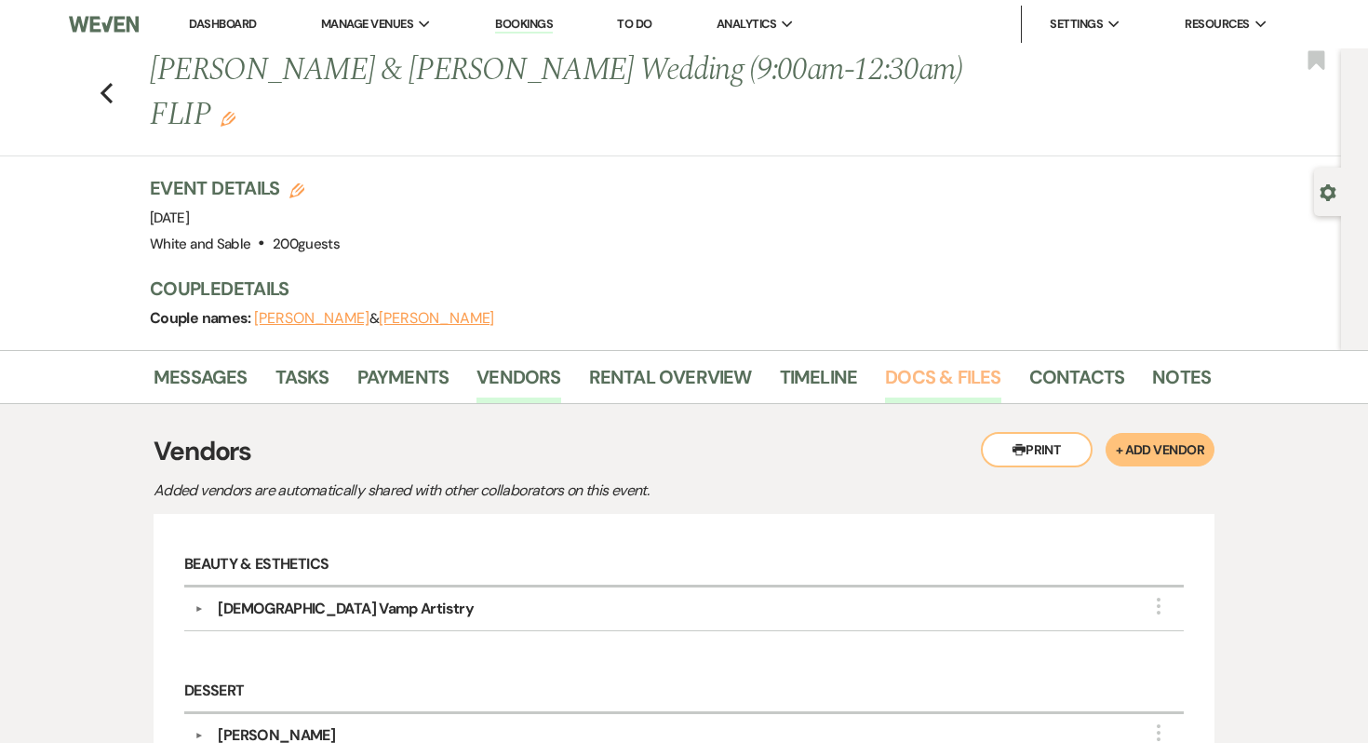
click at [948, 362] on link "Docs & Files" at bounding box center [942, 382] width 115 height 41
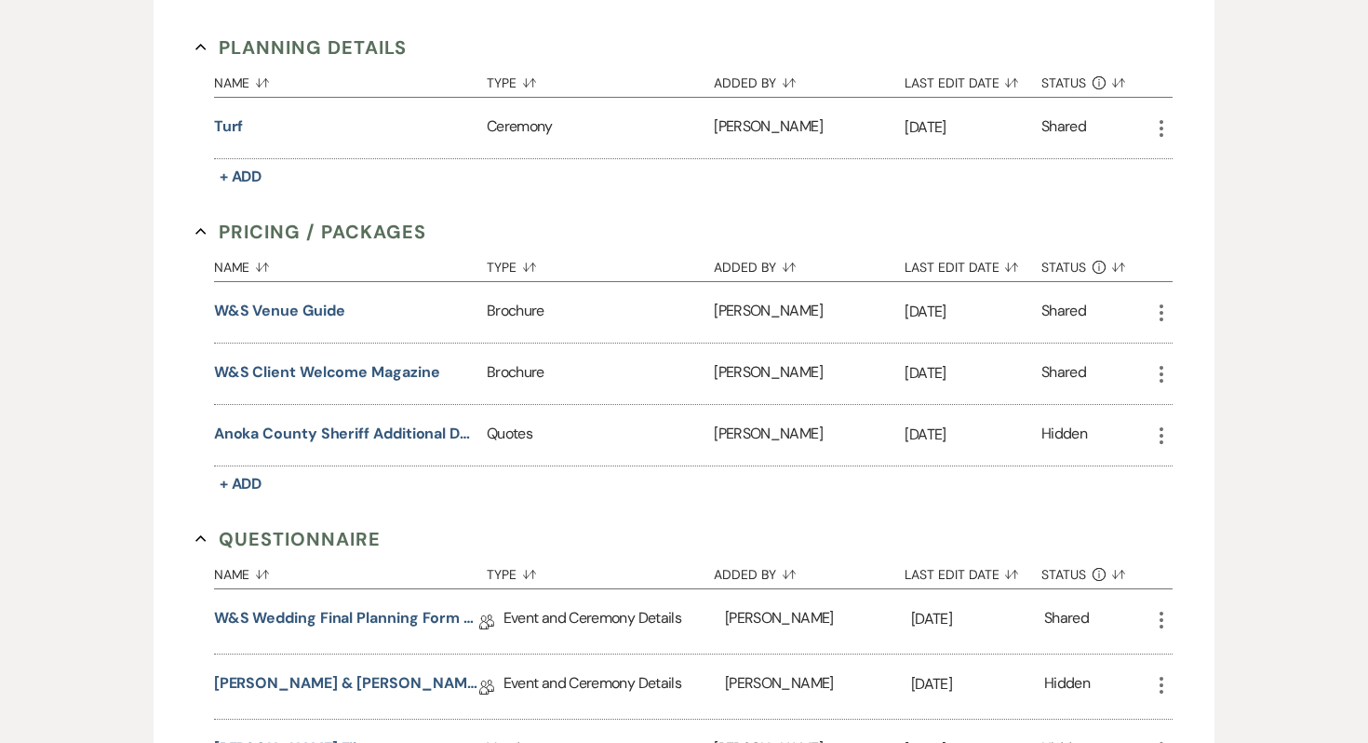
scroll to position [3178, 0]
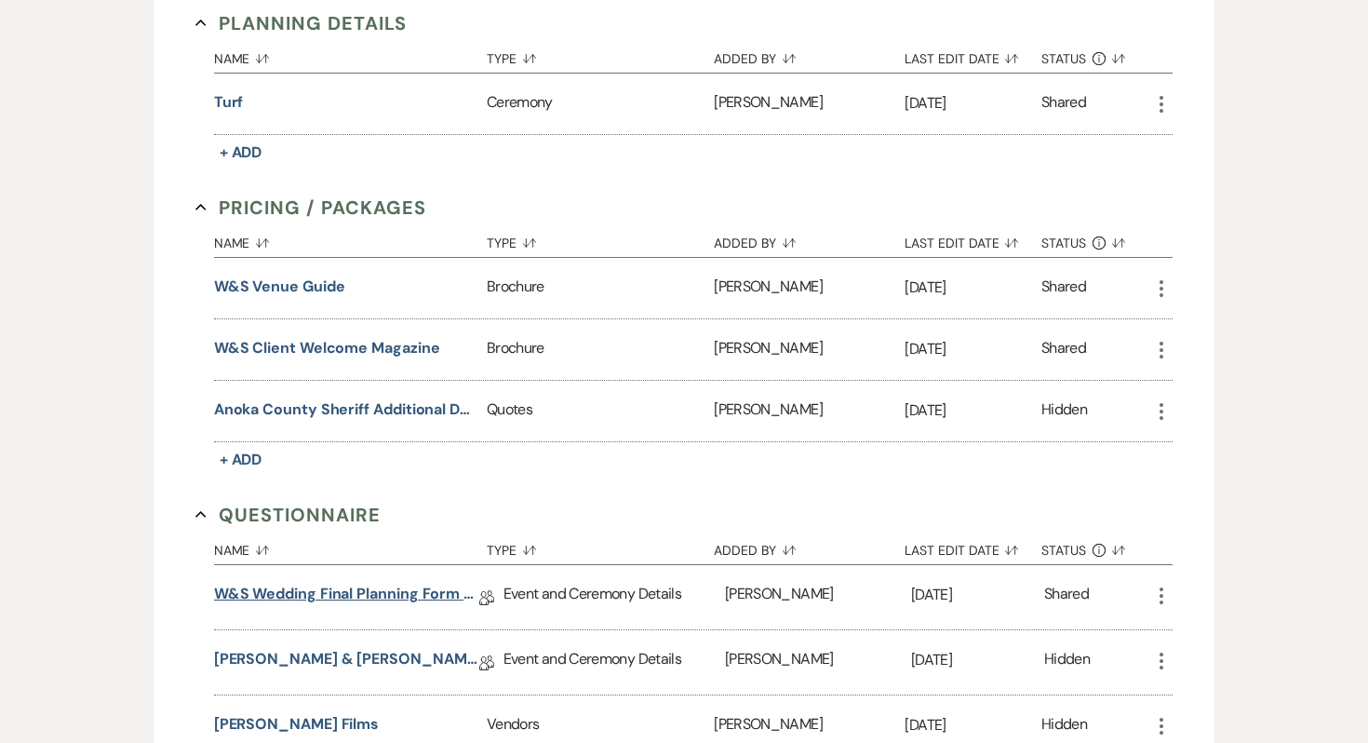
click at [282, 583] on link "W&S Wedding Final Planning Form - Sheila & Isaiah" at bounding box center [346, 597] width 265 height 29
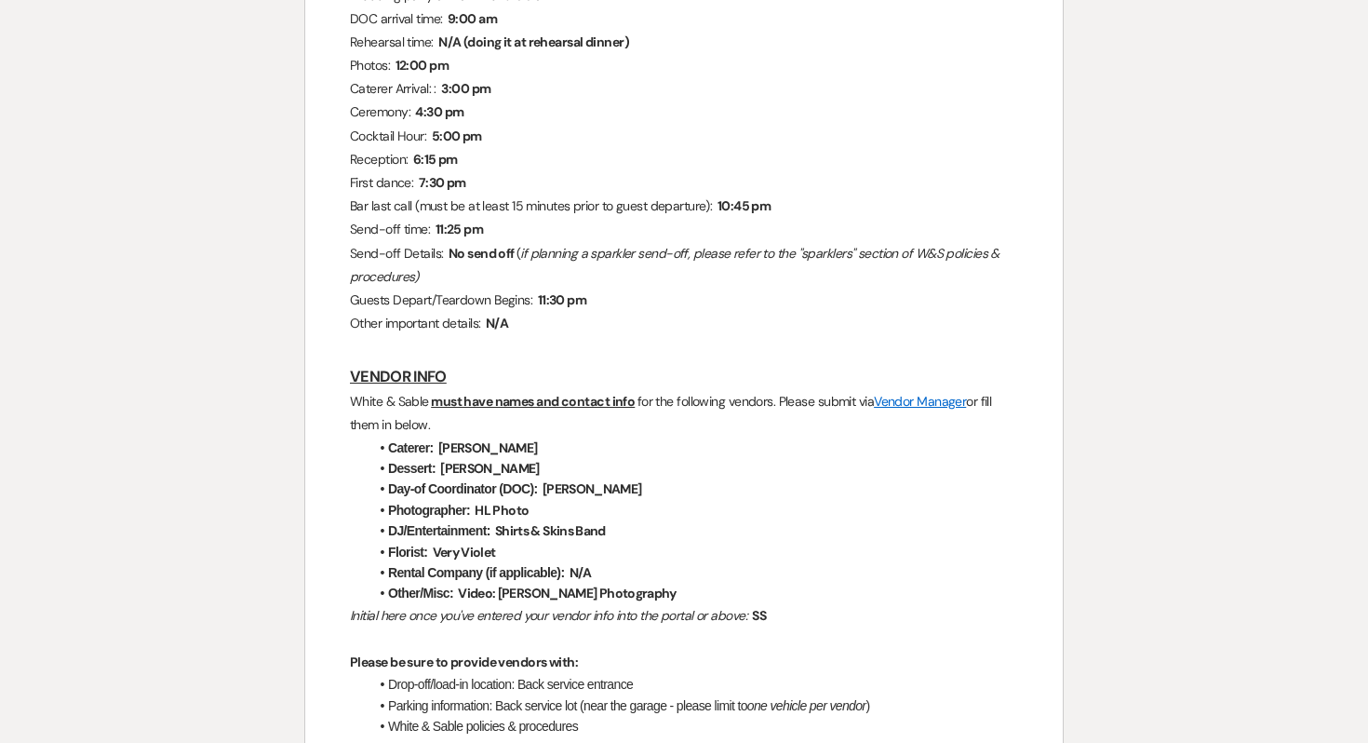
scroll to position [1908, 0]
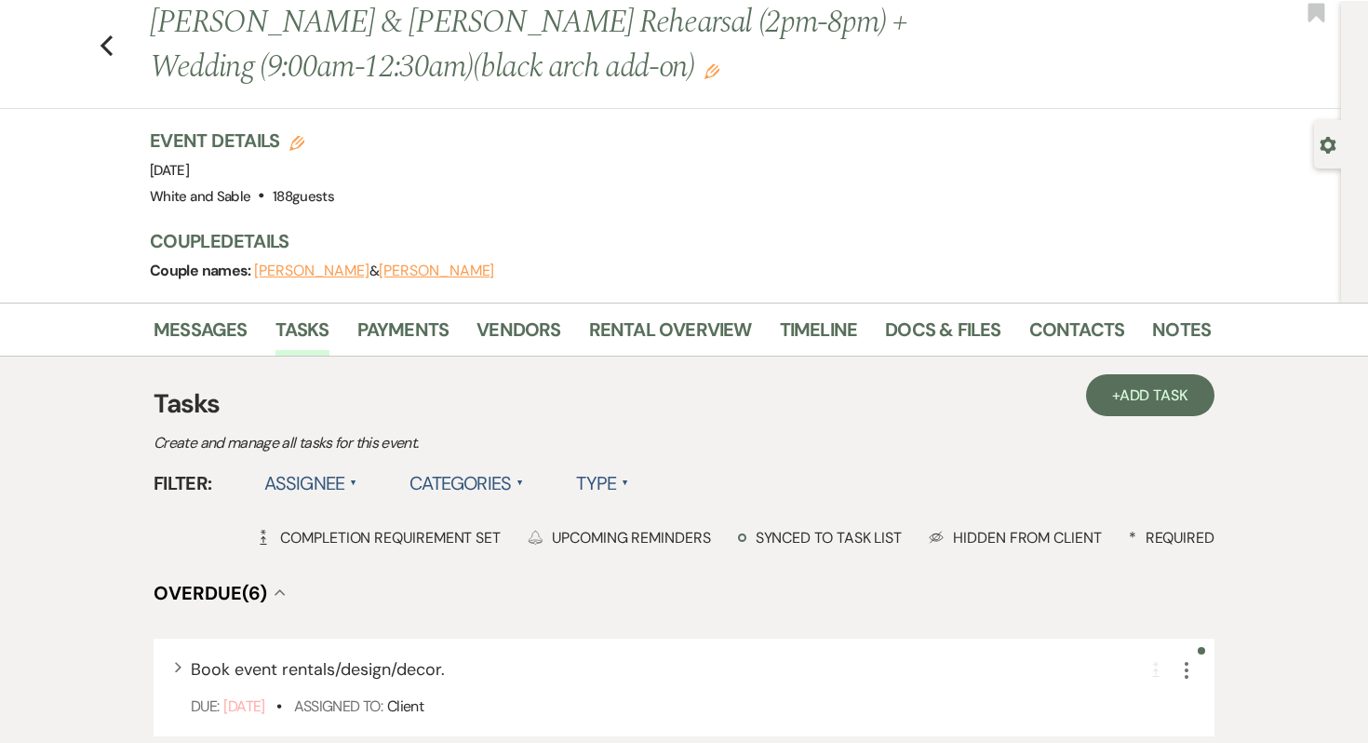
scroll to position [41, 0]
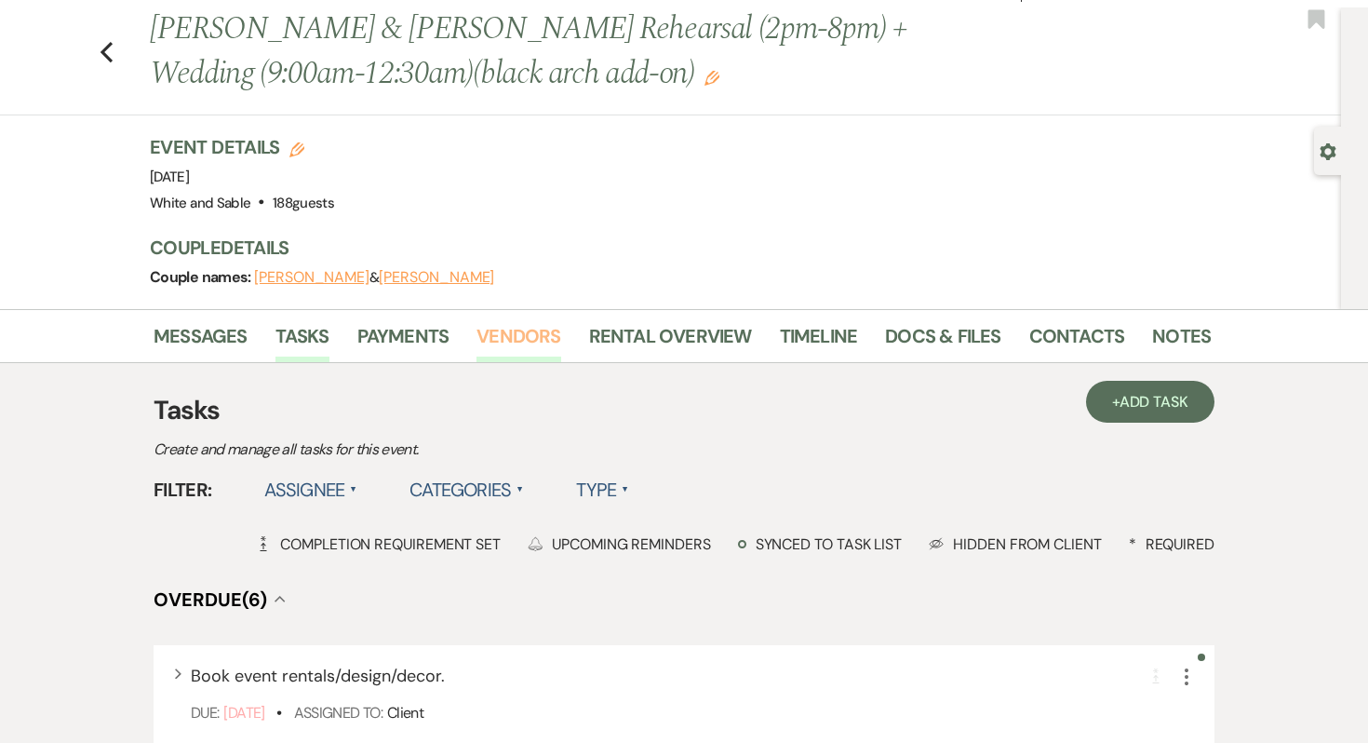
click at [526, 337] on link "Vendors" at bounding box center [519, 341] width 84 height 41
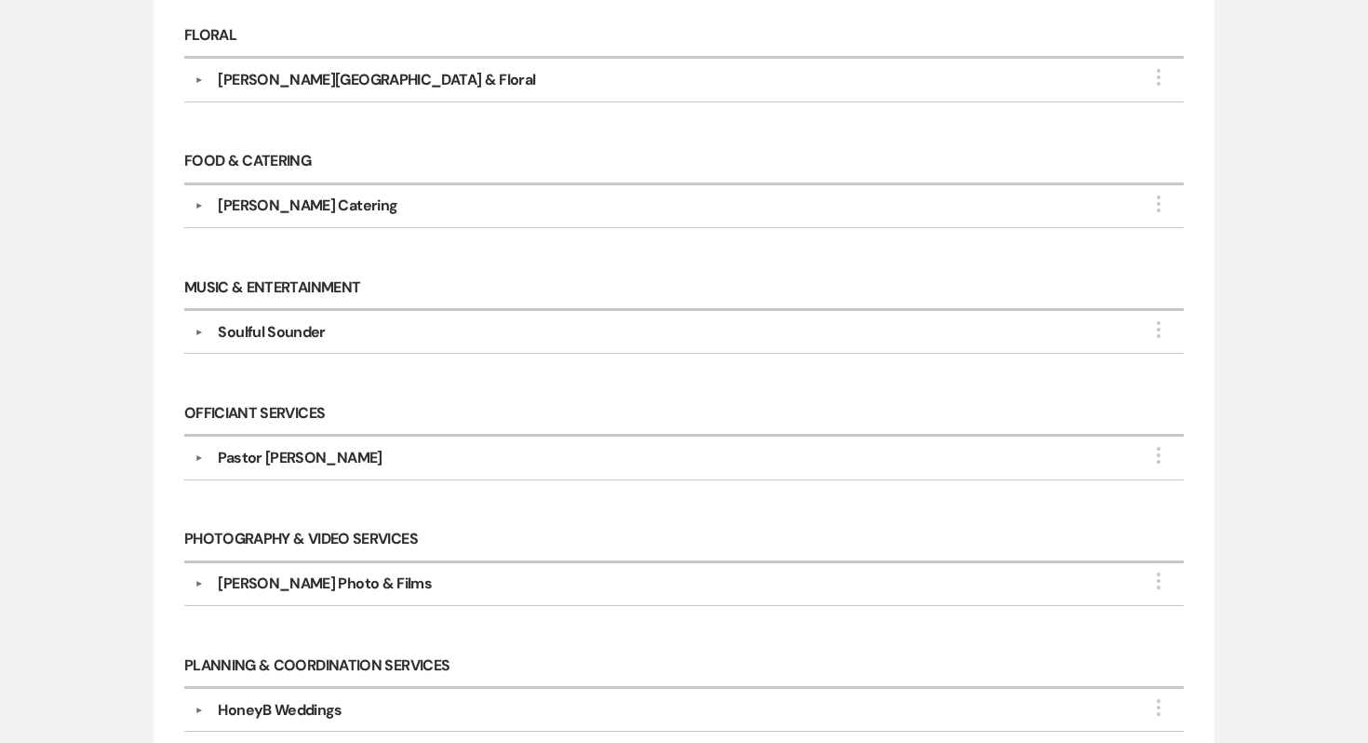
scroll to position [1081, 0]
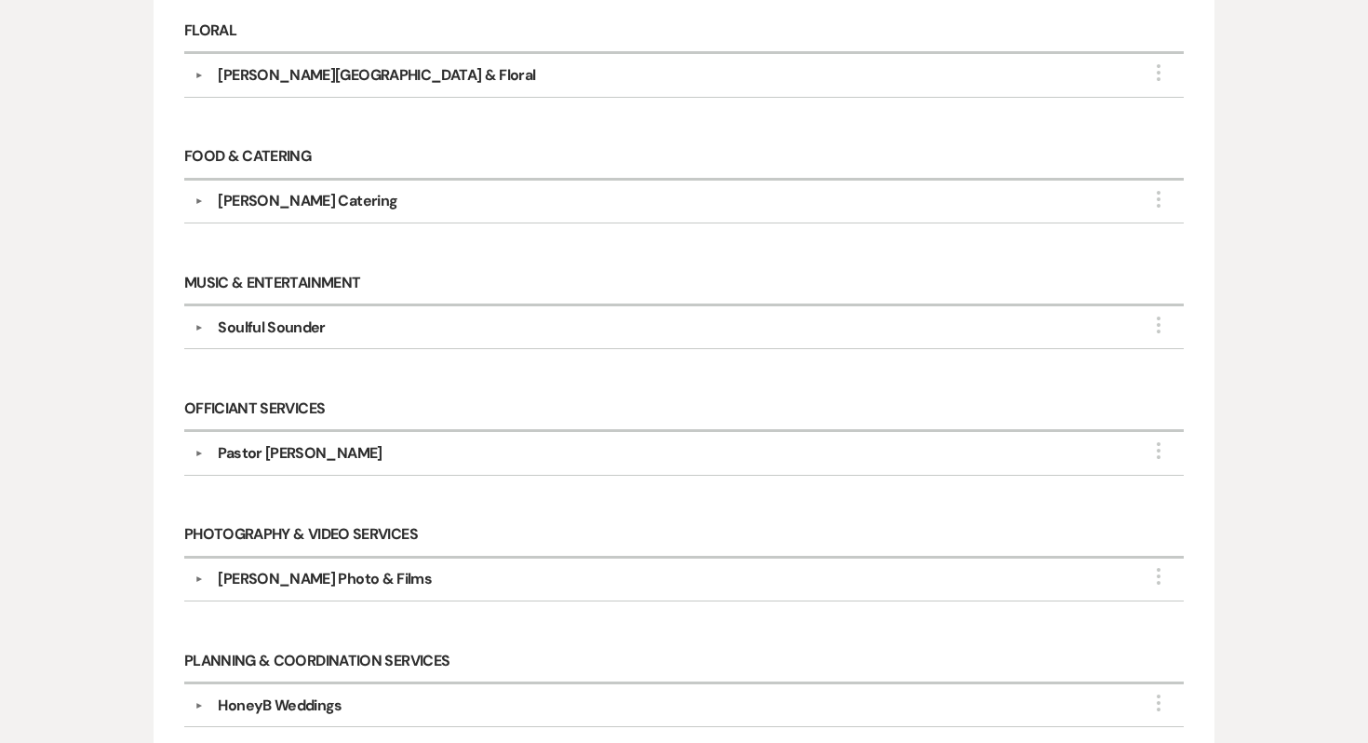
click at [324, 568] on div "[PERSON_NAME] Photo & Films" at bounding box center [325, 579] width 214 height 22
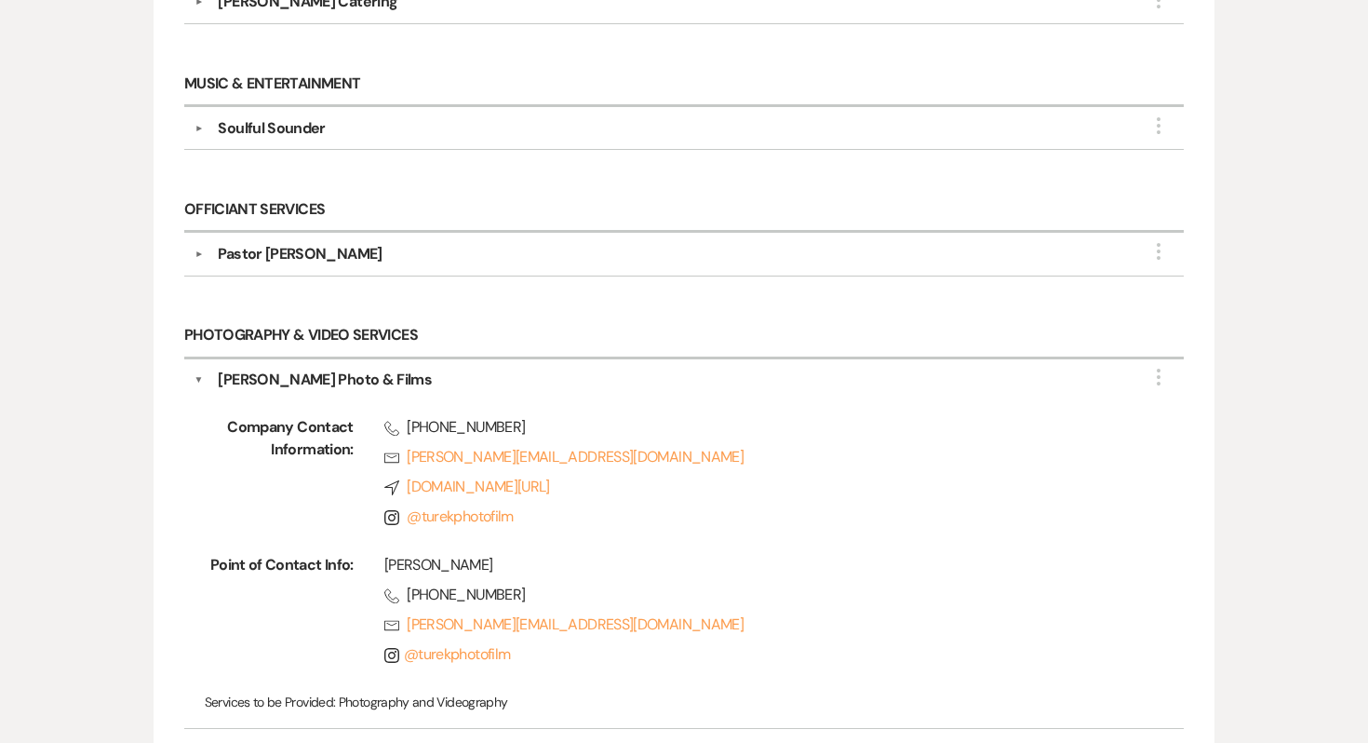
scroll to position [1272, 0]
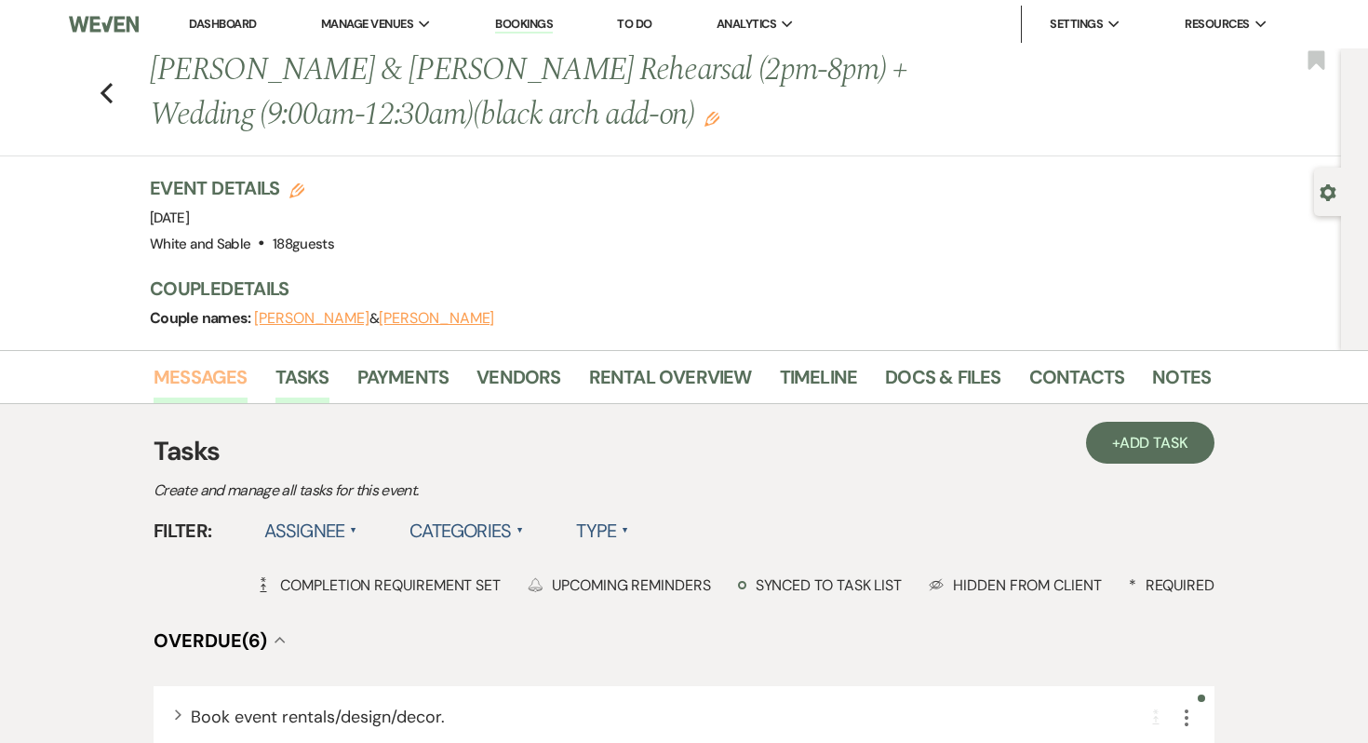
click at [227, 384] on link "Messages" at bounding box center [201, 382] width 94 height 41
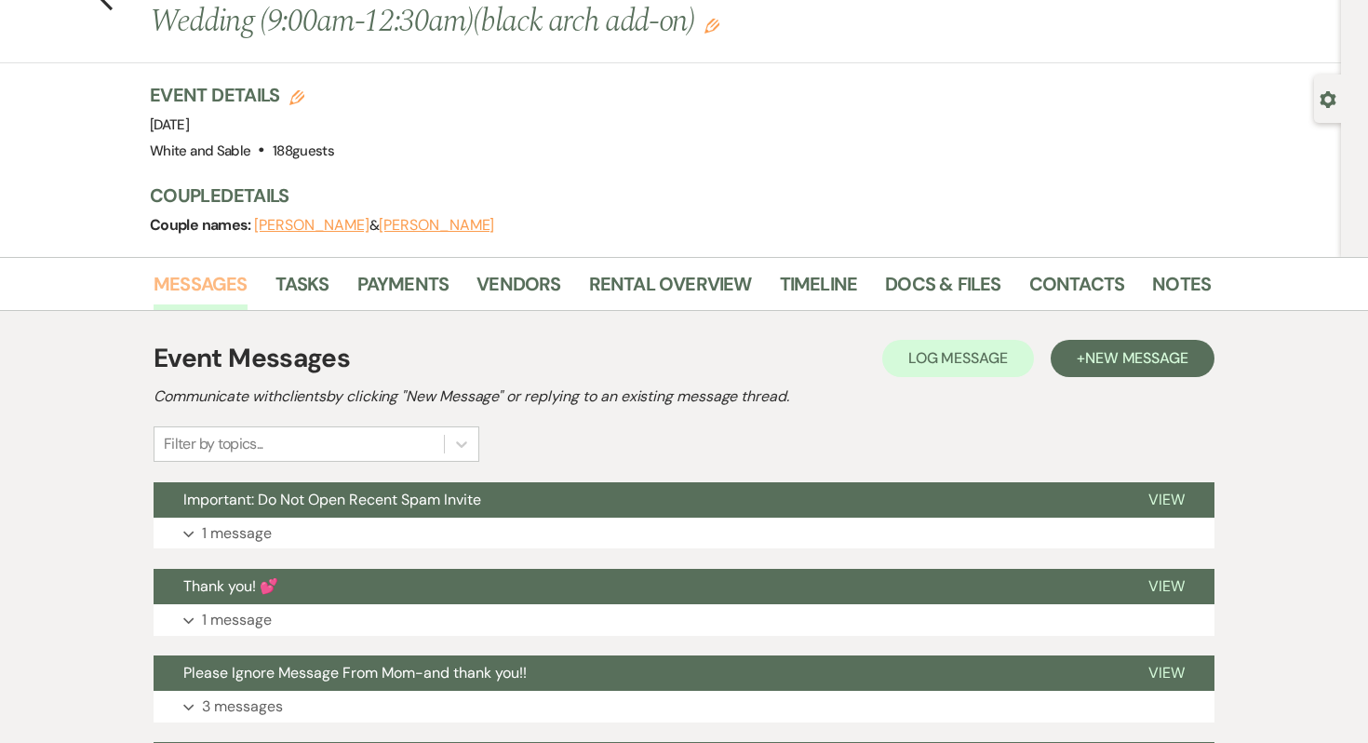
scroll to position [94, 0]
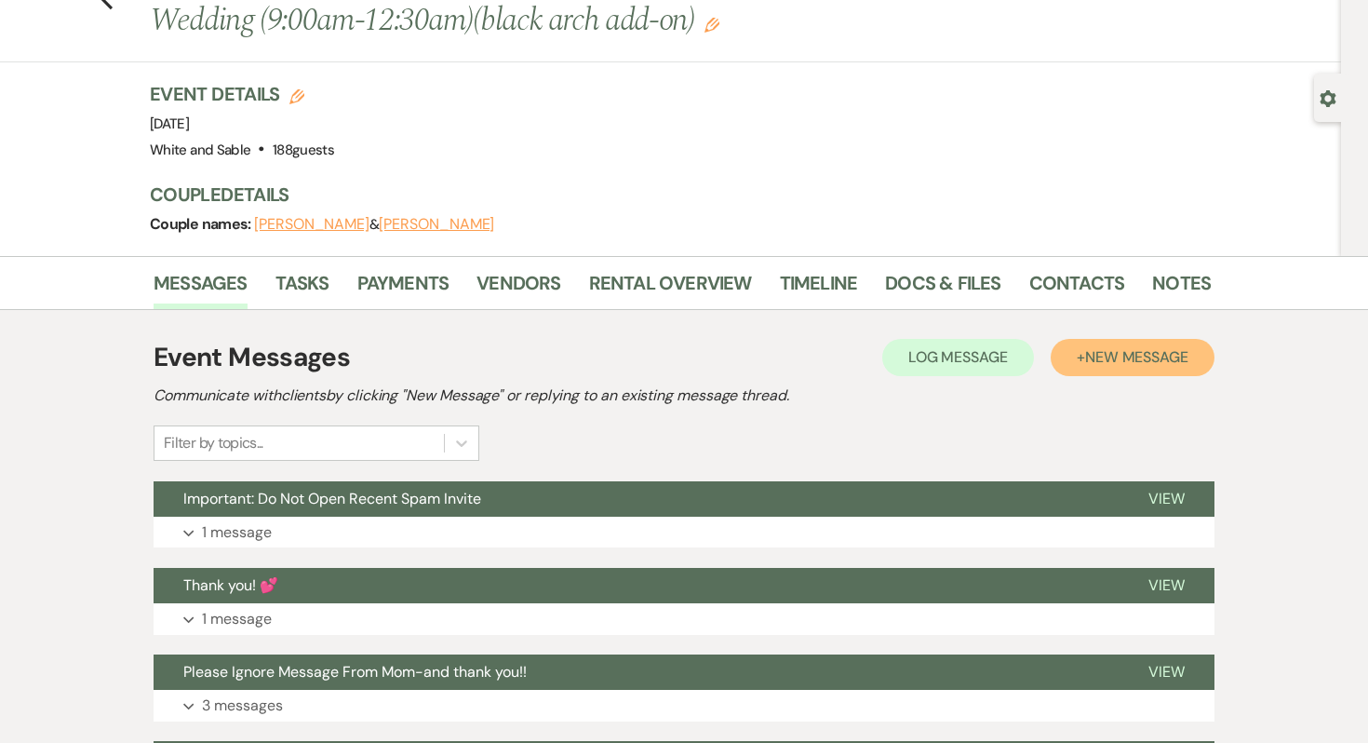
click at [1119, 362] on span "New Message" at bounding box center [1136, 357] width 103 height 20
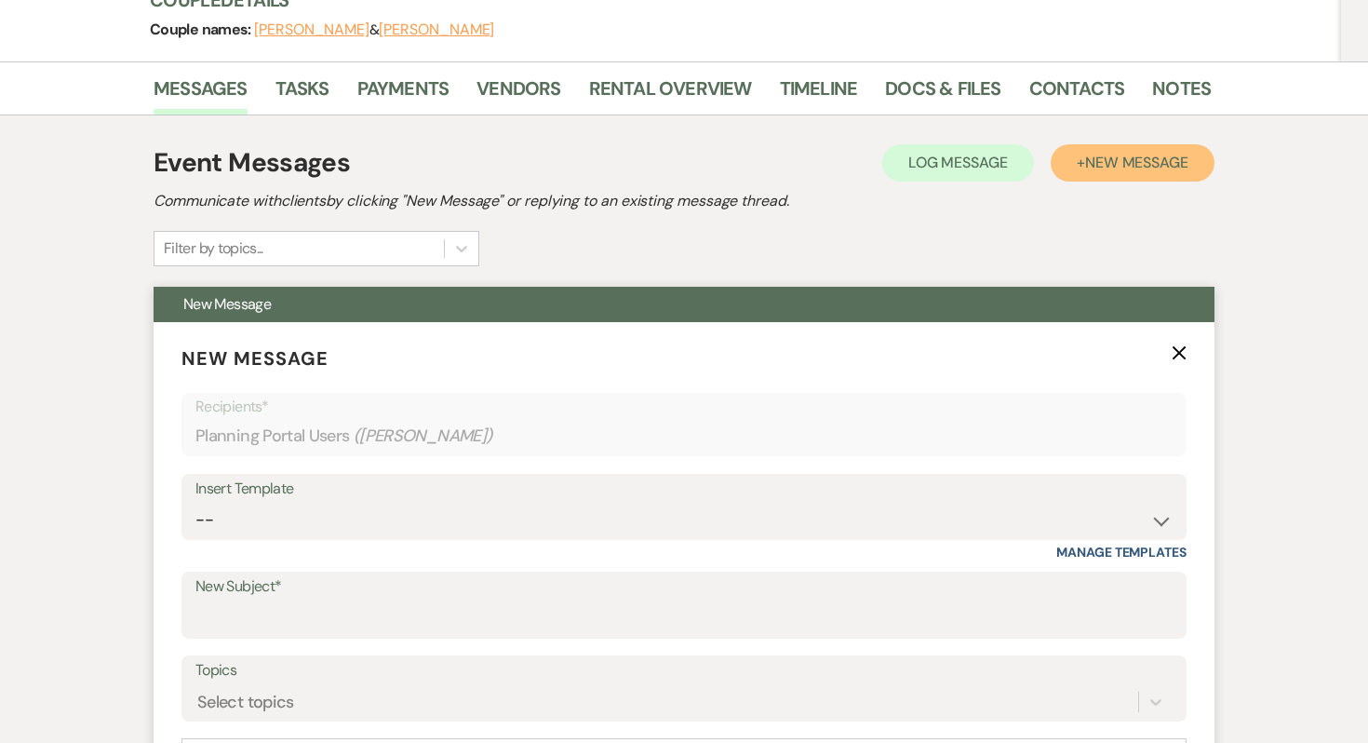
scroll to position [303, 0]
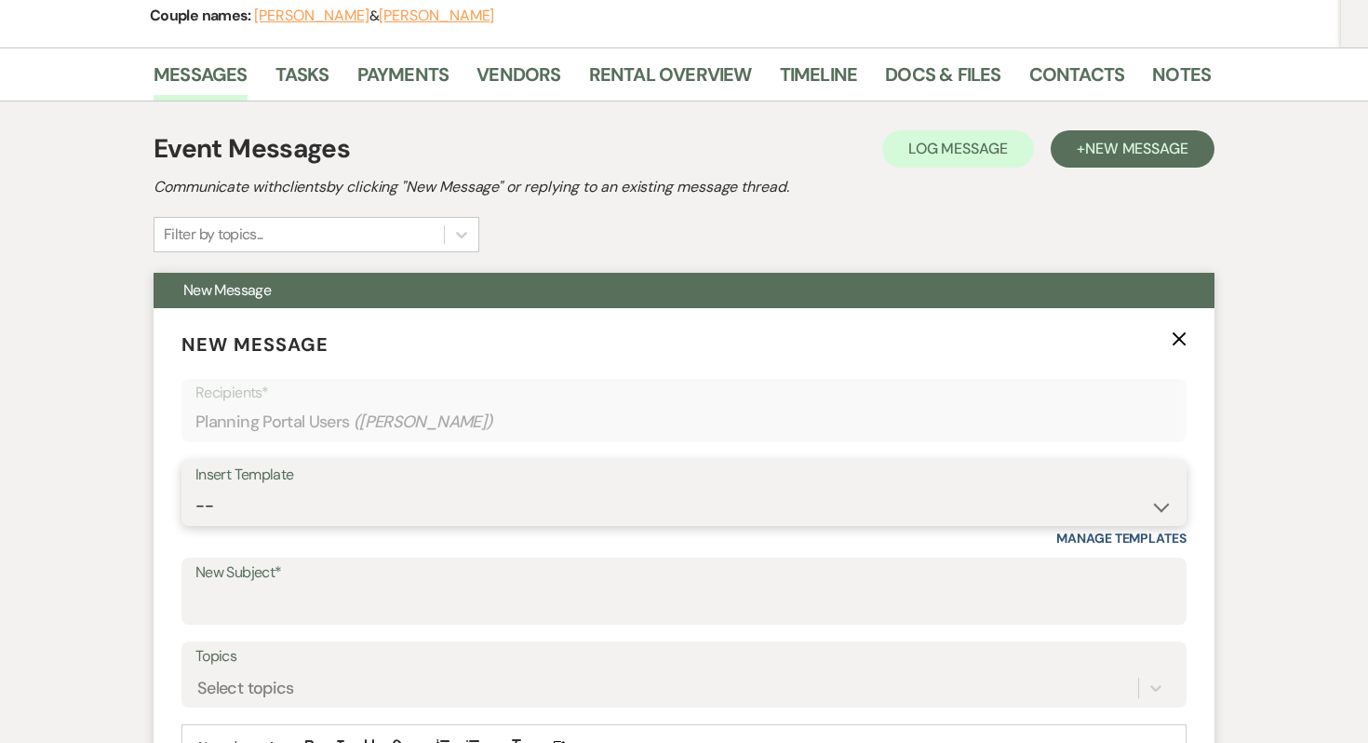
click at [432, 497] on select "-- Inquiry Response (Venue Guide) Schedule - Venue Tour Appt Confirmation Sched…" at bounding box center [683, 506] width 977 height 36
select select "6199"
click at [195, 488] on select "-- Inquiry Response (Venue Guide) Schedule - Venue Tour Appt Confirmation Sched…" at bounding box center [683, 506] width 977 height 36
type input "Photo Request"
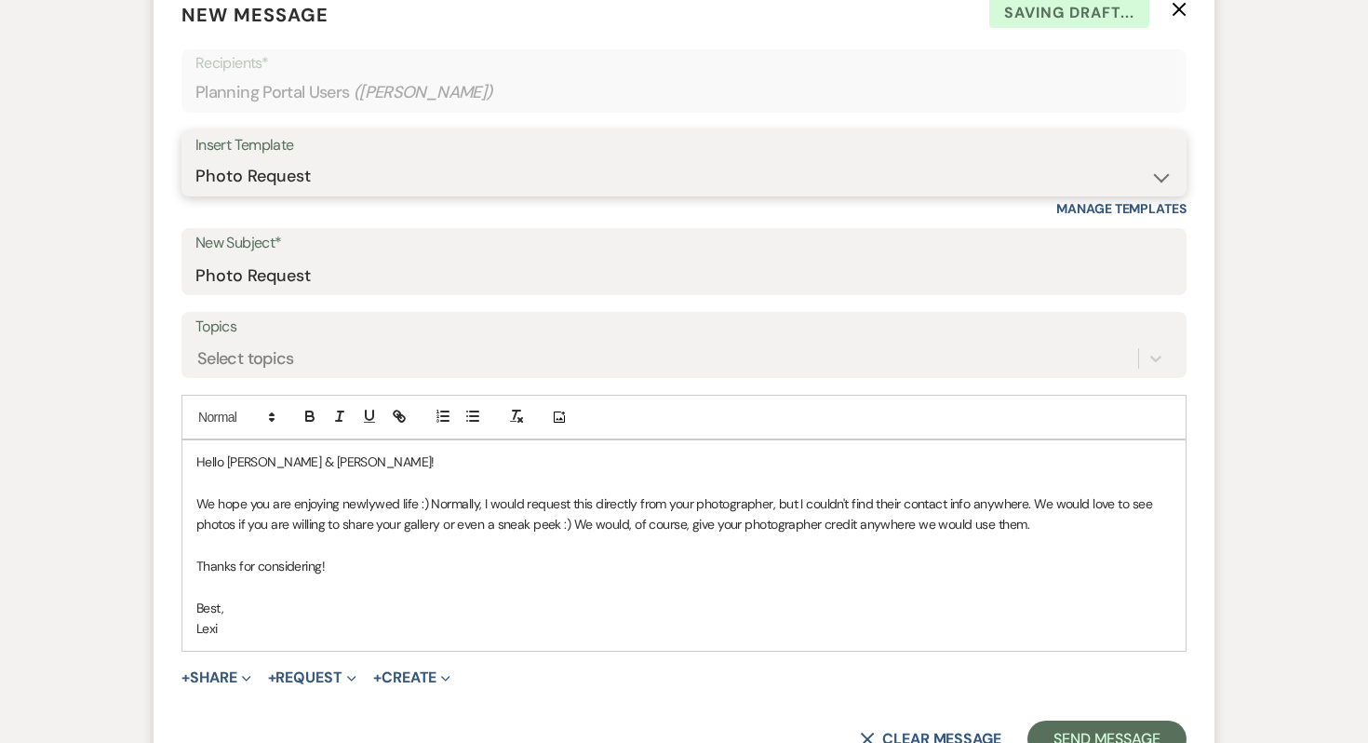
scroll to position [631, 0]
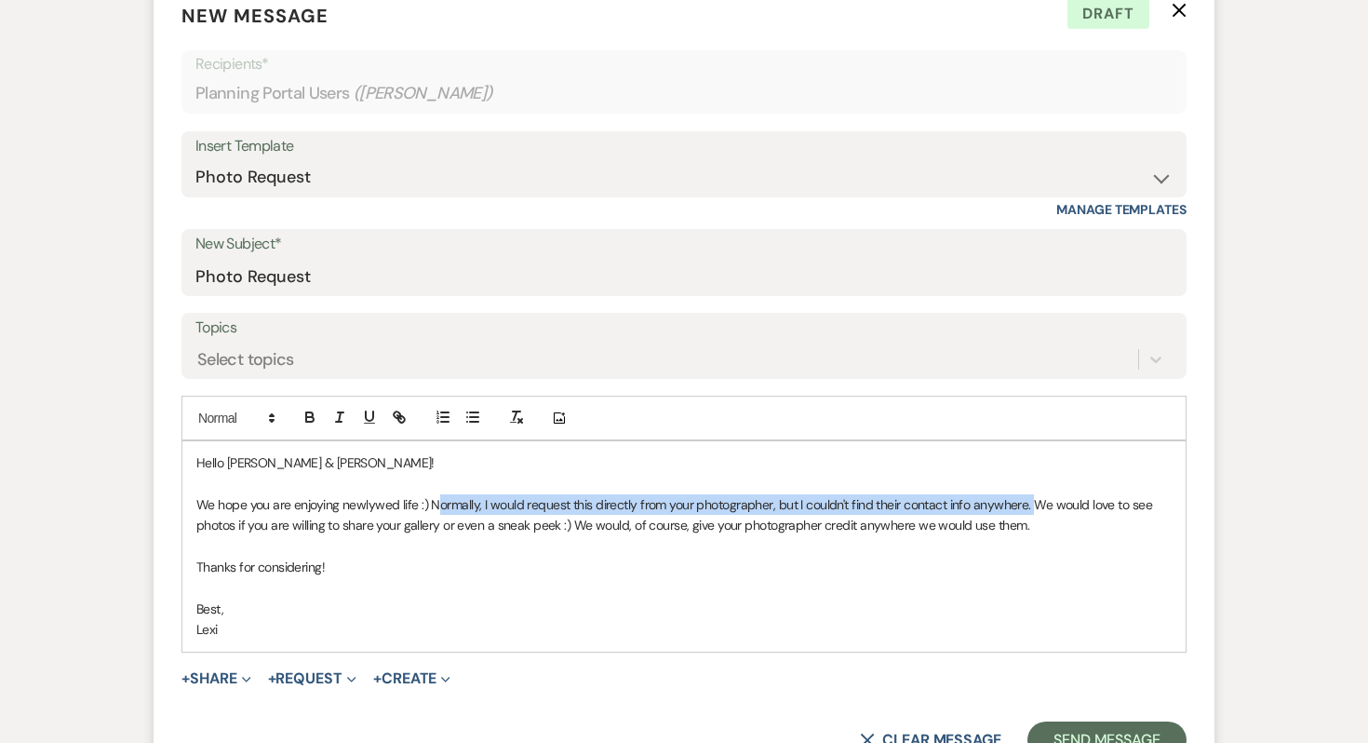
drag, startPoint x: 1029, startPoint y: 511, endPoint x: 437, endPoint y: 498, distance: 591.2
click at [437, 498] on p "We hope you are enjoying newlywed life :) Normally, I would request this direct…" at bounding box center [684, 515] width 976 height 42
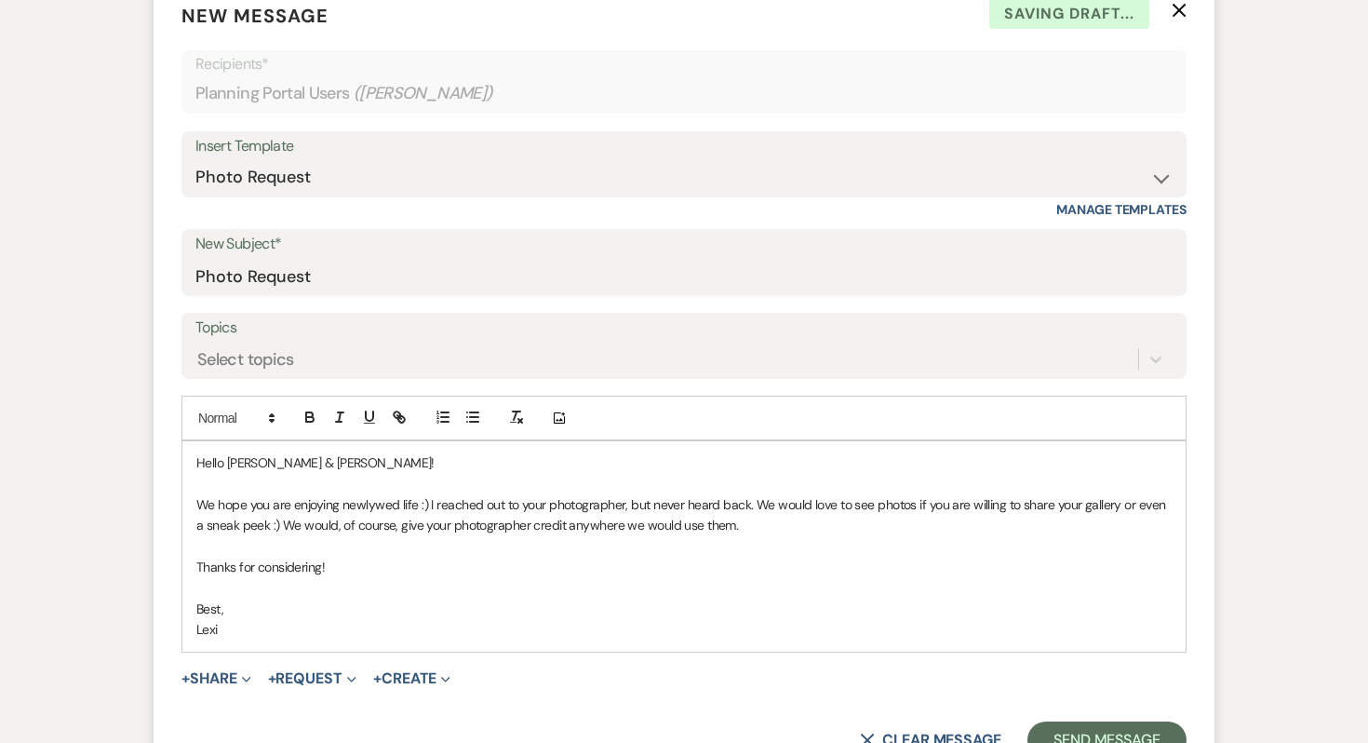
click at [675, 536] on p at bounding box center [684, 546] width 976 height 20
click at [271, 531] on p "We hope you are enjoying newlywed life :) I reached out to your photographer, b…" at bounding box center [684, 515] width 976 height 42
click at [404, 574] on p "Thanks for considering!" at bounding box center [684, 567] width 976 height 20
click at [631, 508] on p "We hope you are enjoying newlywed life :) I reached out to your photographer, b…" at bounding box center [684, 515] width 976 height 42
click at [814, 533] on p "We hope you are enjoying newlywed life :) I reached out to your photographer bu…" at bounding box center [684, 515] width 976 height 42
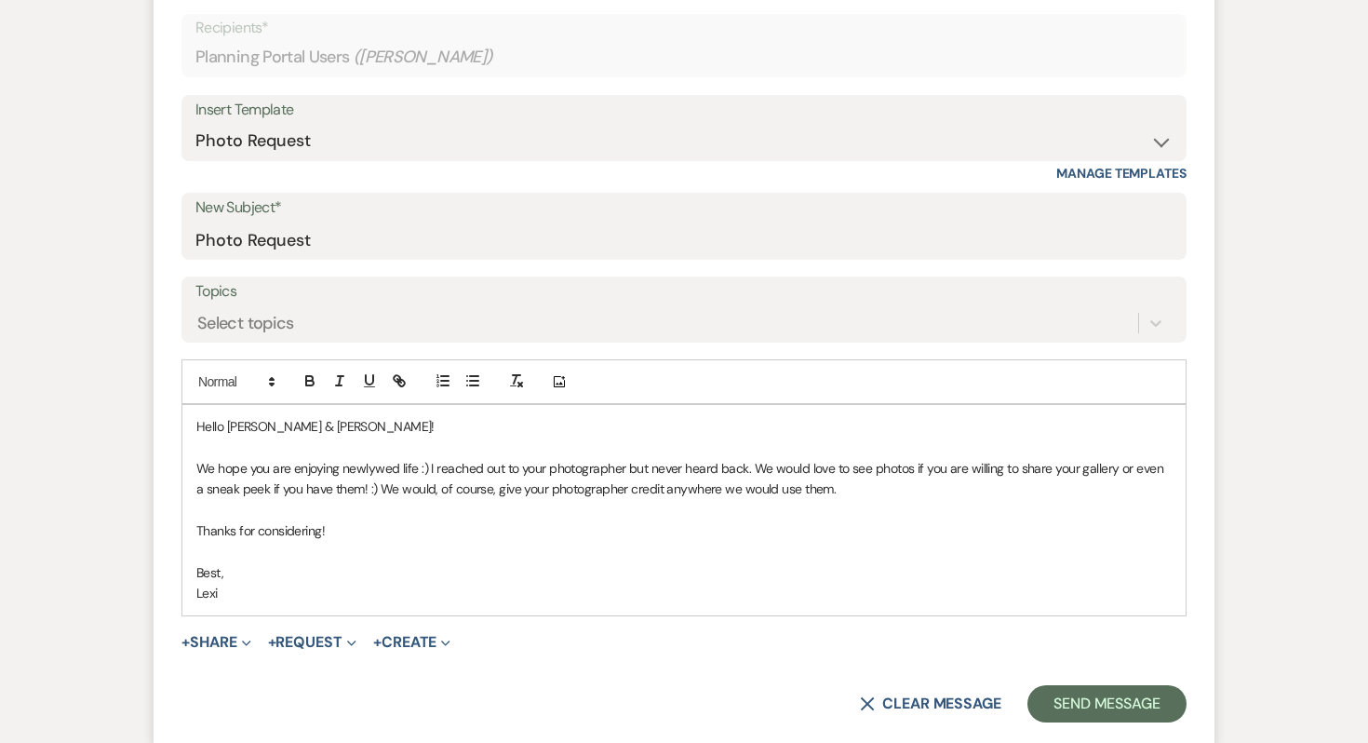
scroll to position [704, 0]
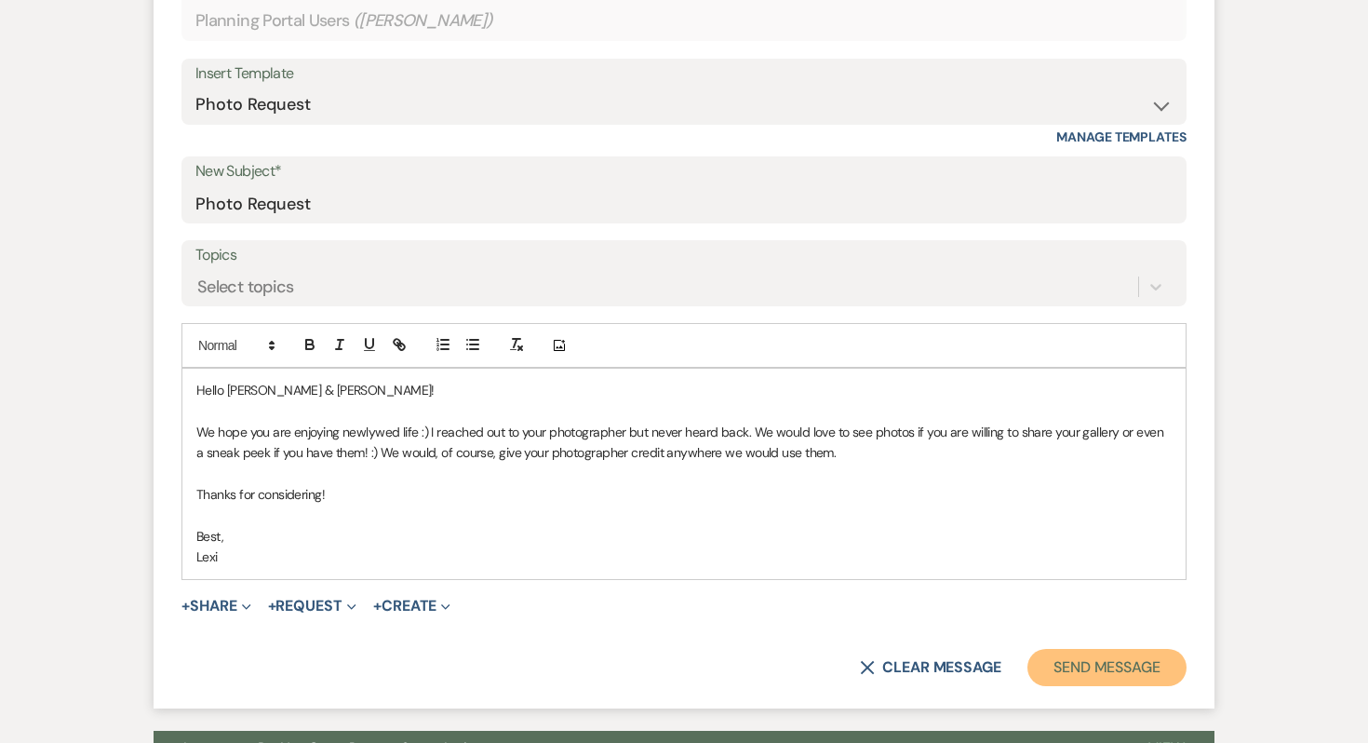
click at [1037, 656] on button "Send Message" at bounding box center [1107, 667] width 159 height 37
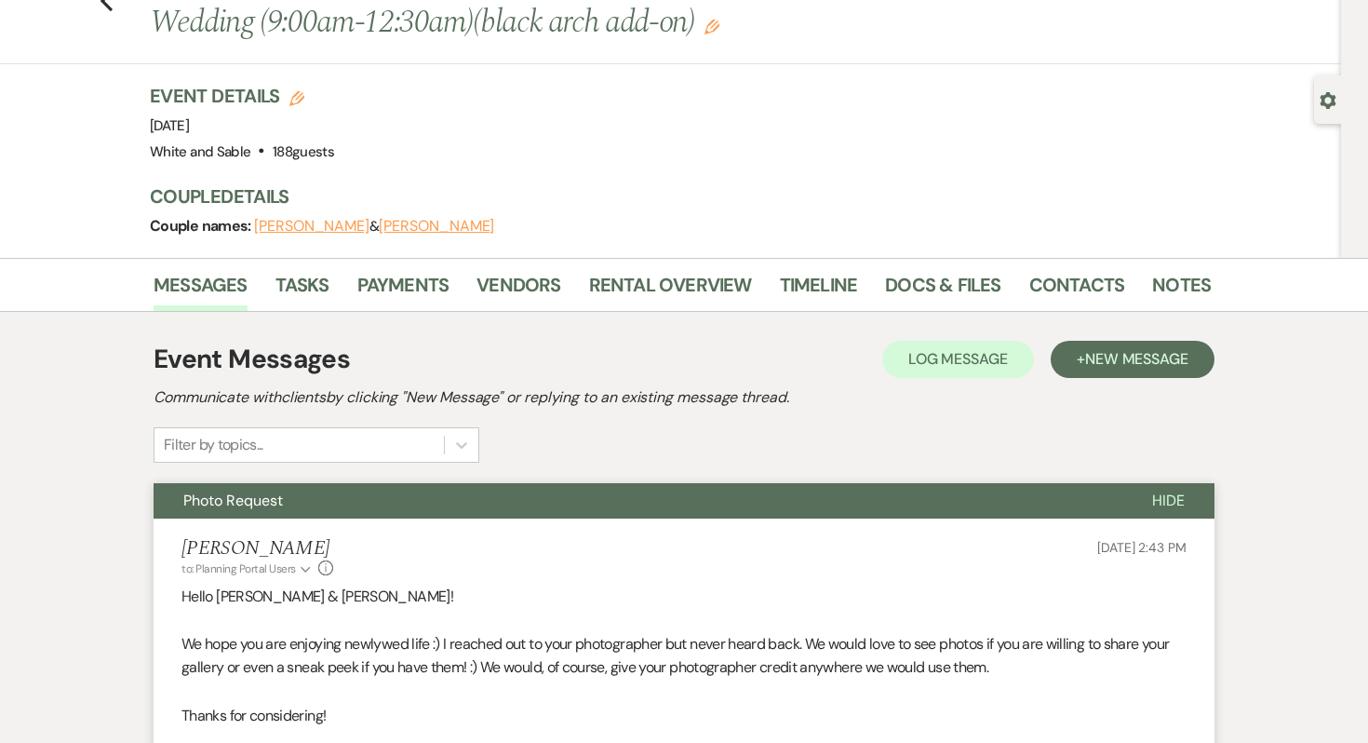
scroll to position [101, 0]
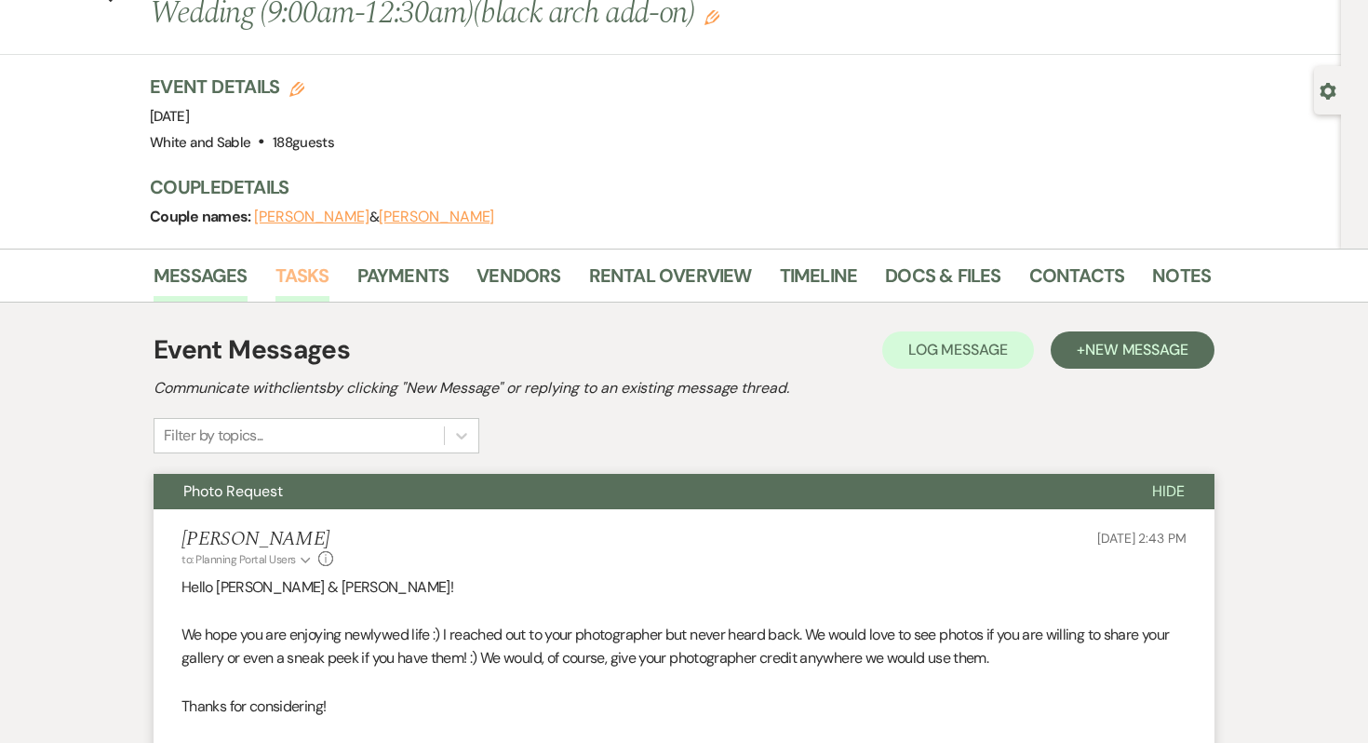
click at [314, 282] on link "Tasks" at bounding box center [303, 281] width 54 height 41
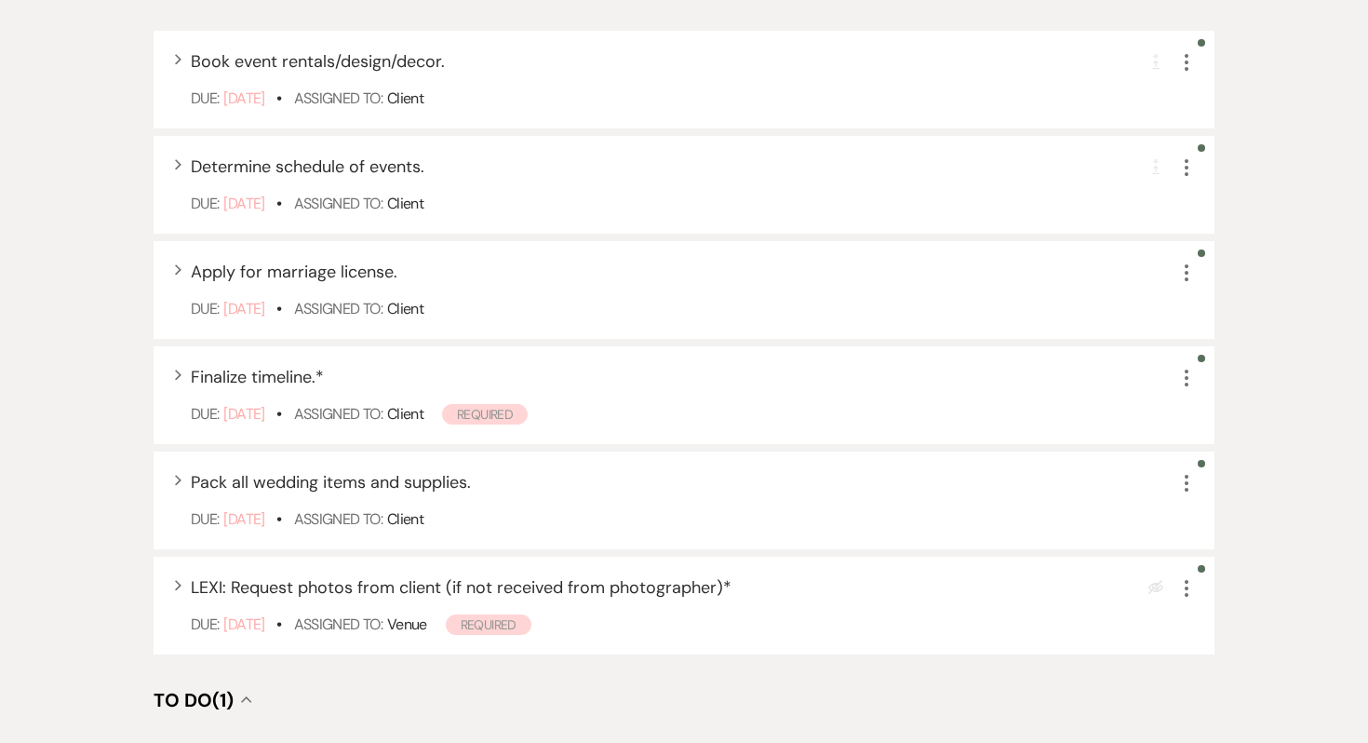
scroll to position [654, 0]
click at [1188, 588] on use "button" at bounding box center [1187, 589] width 4 height 17
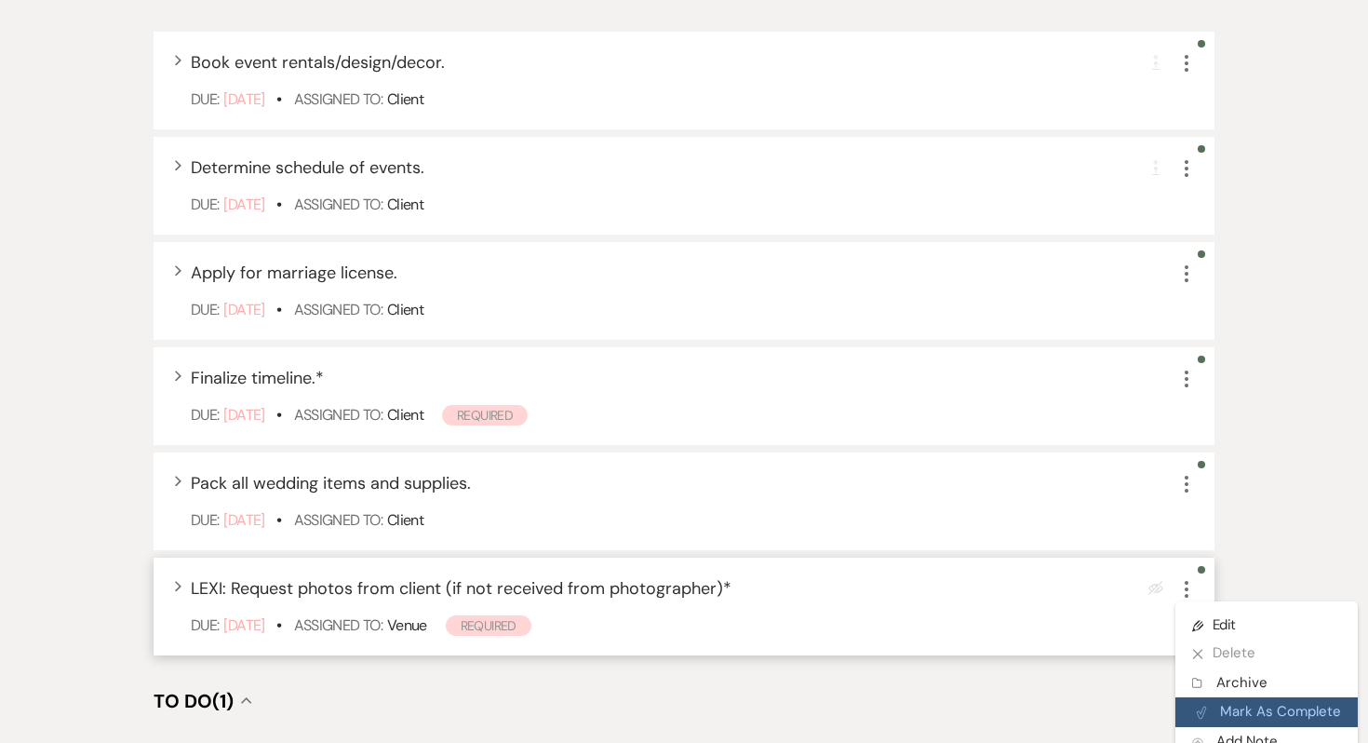
click at [1226, 701] on button "Plan Portal Link Mark As Complete" at bounding box center [1267, 712] width 182 height 30
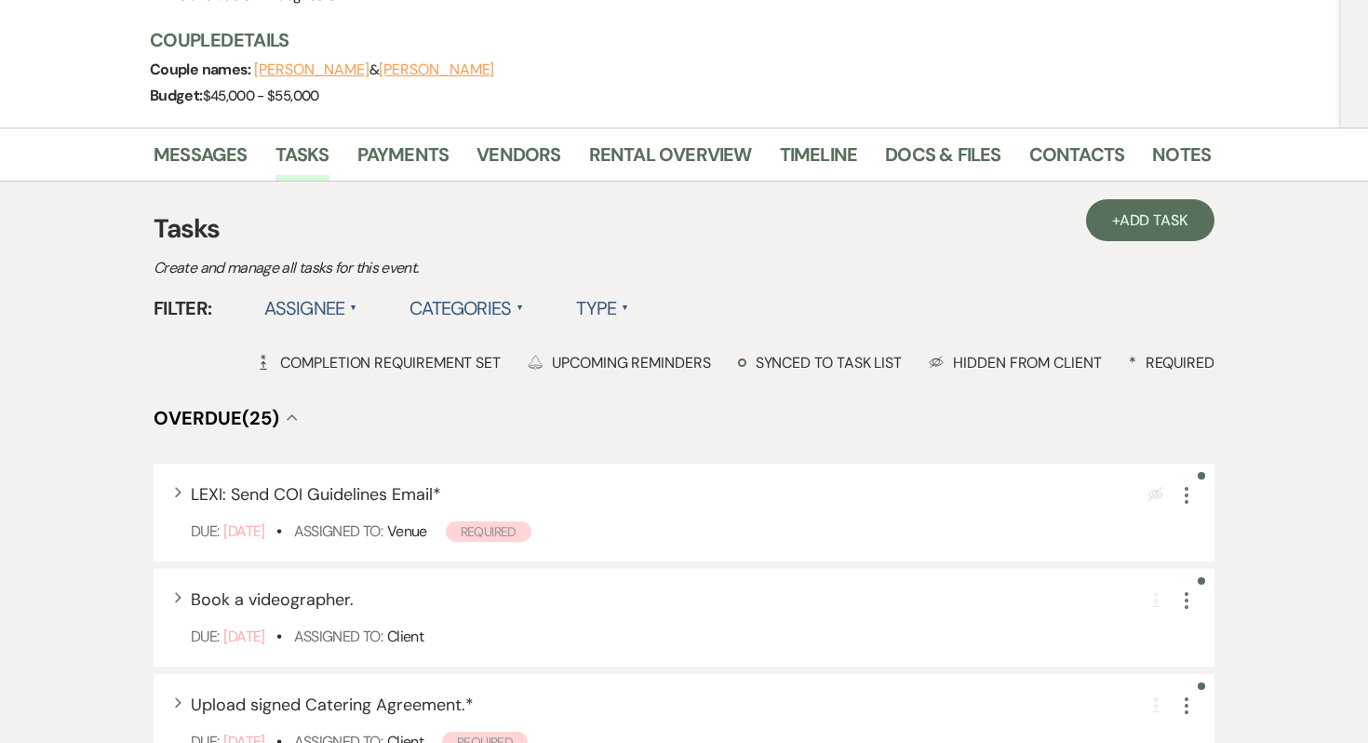
scroll to position [220, 0]
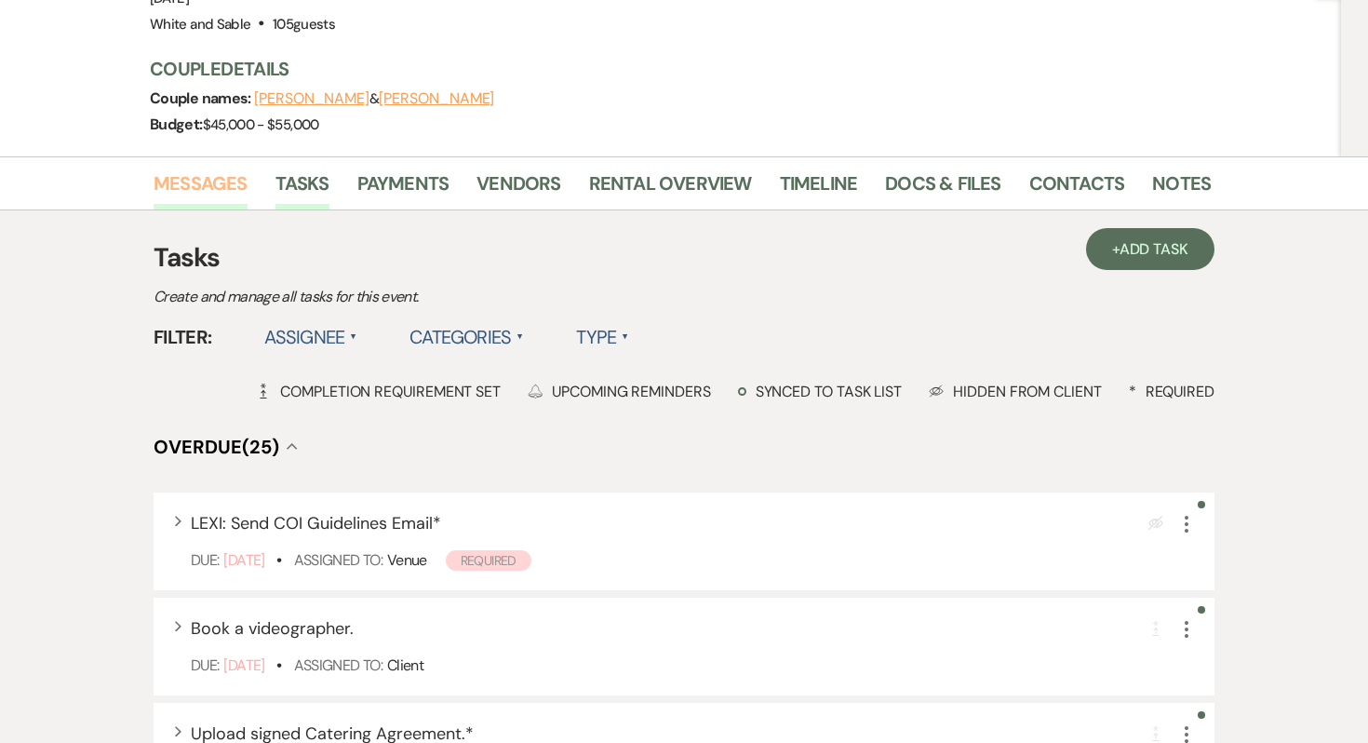
click at [232, 168] on link "Messages" at bounding box center [201, 188] width 94 height 41
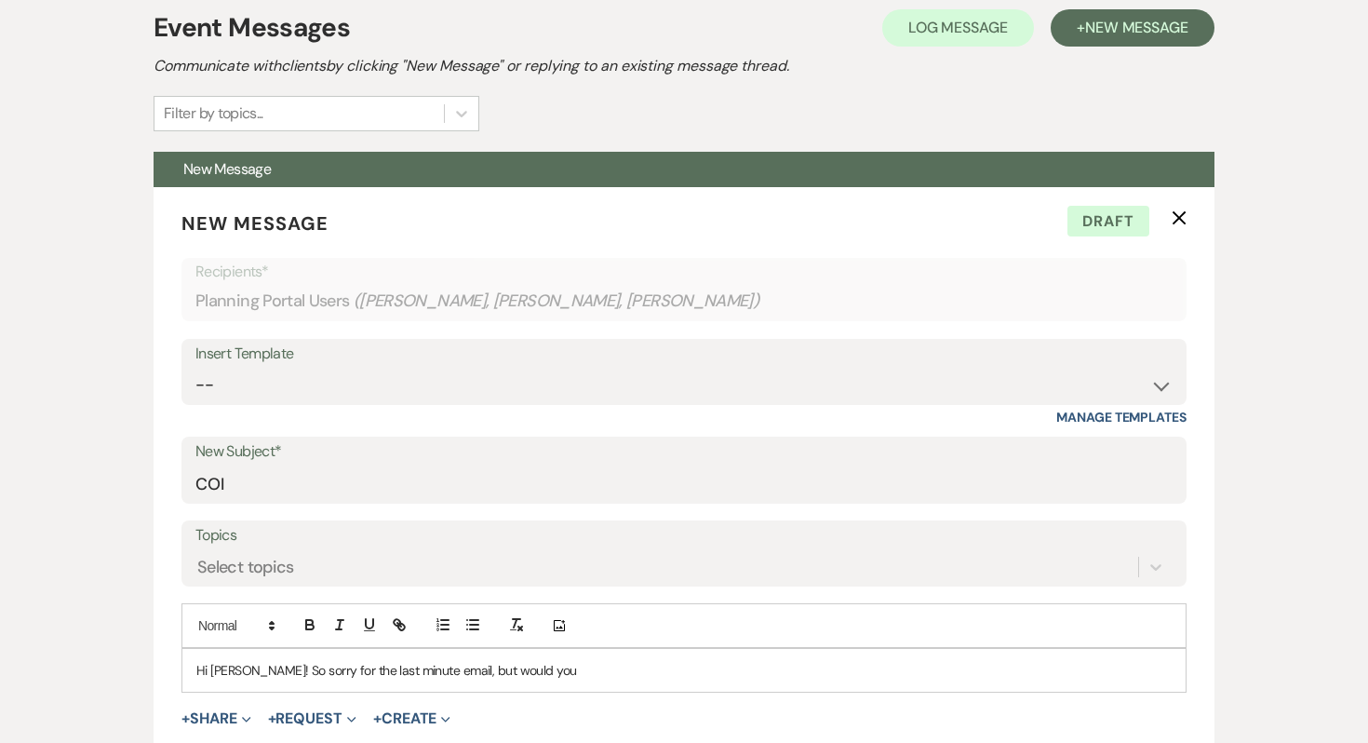
scroll to position [453, 0]
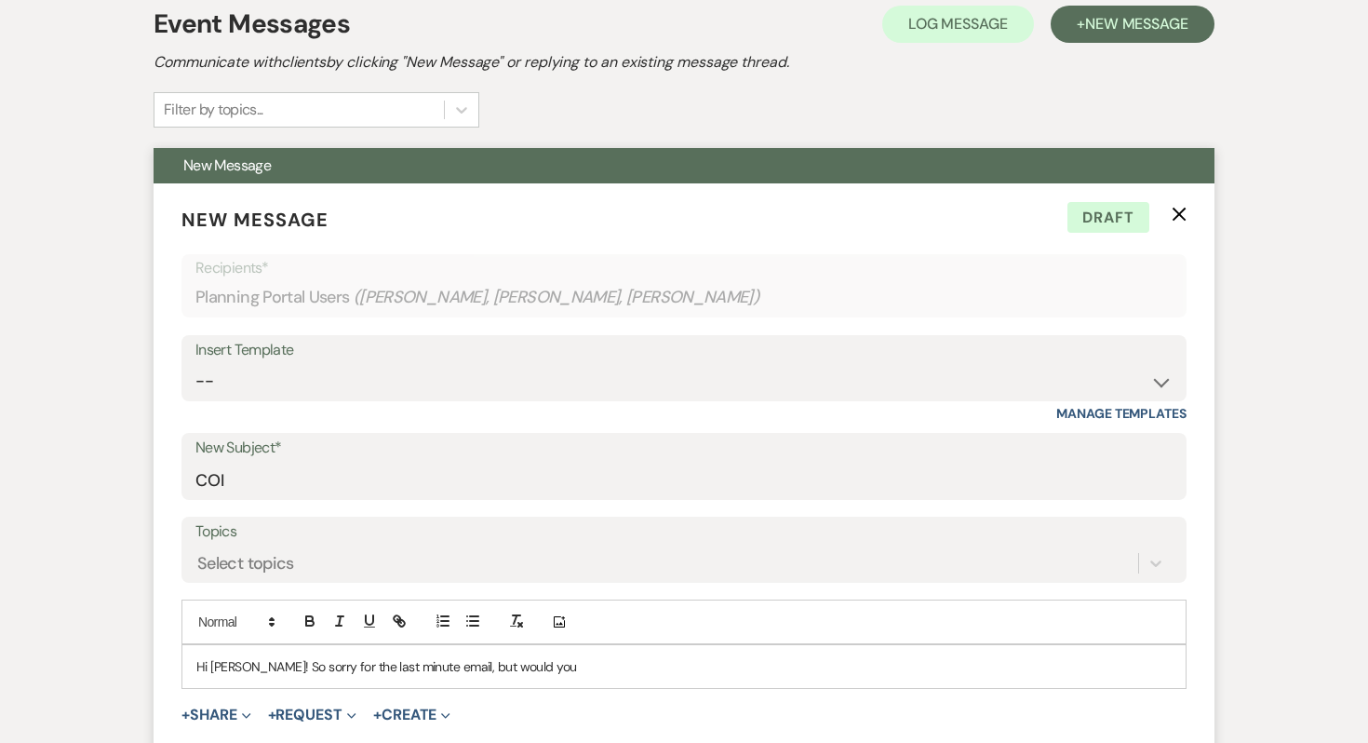
click at [1185, 207] on icon "X" at bounding box center [1179, 214] width 15 height 15
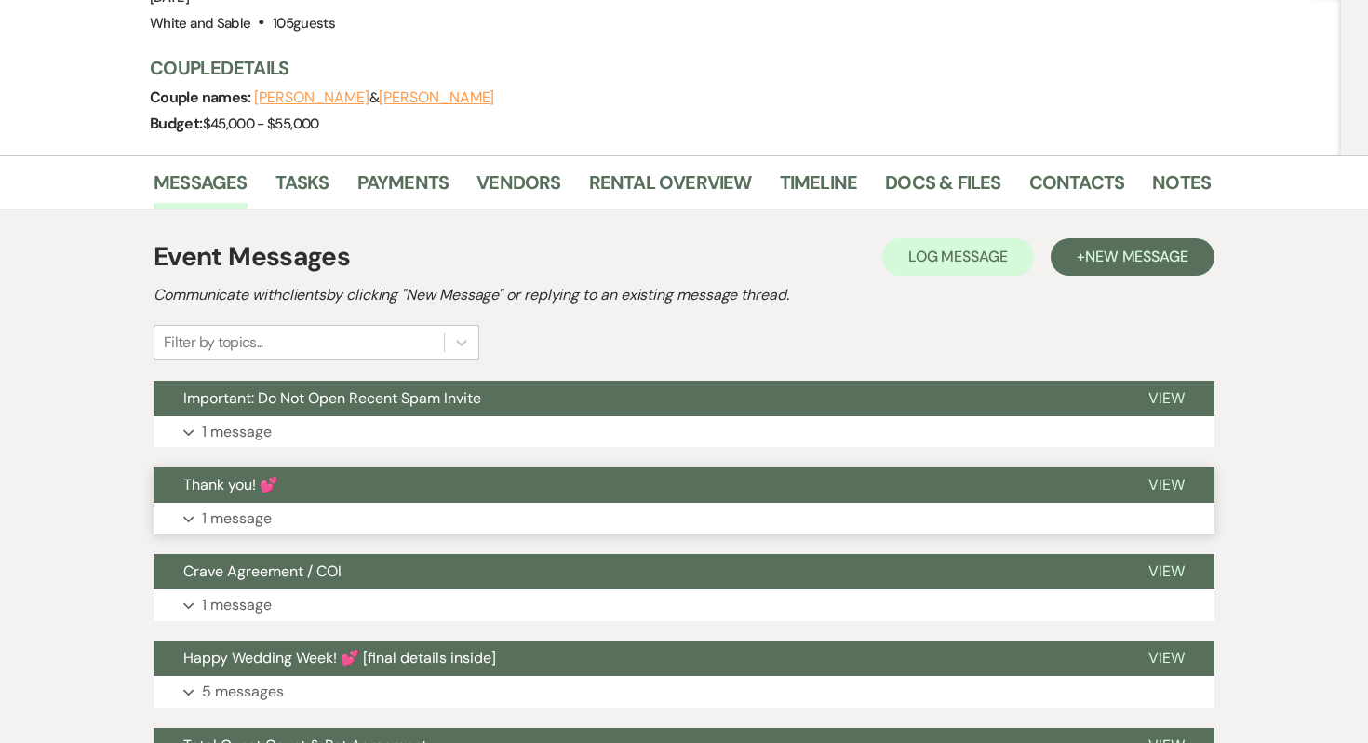
scroll to position [142, 0]
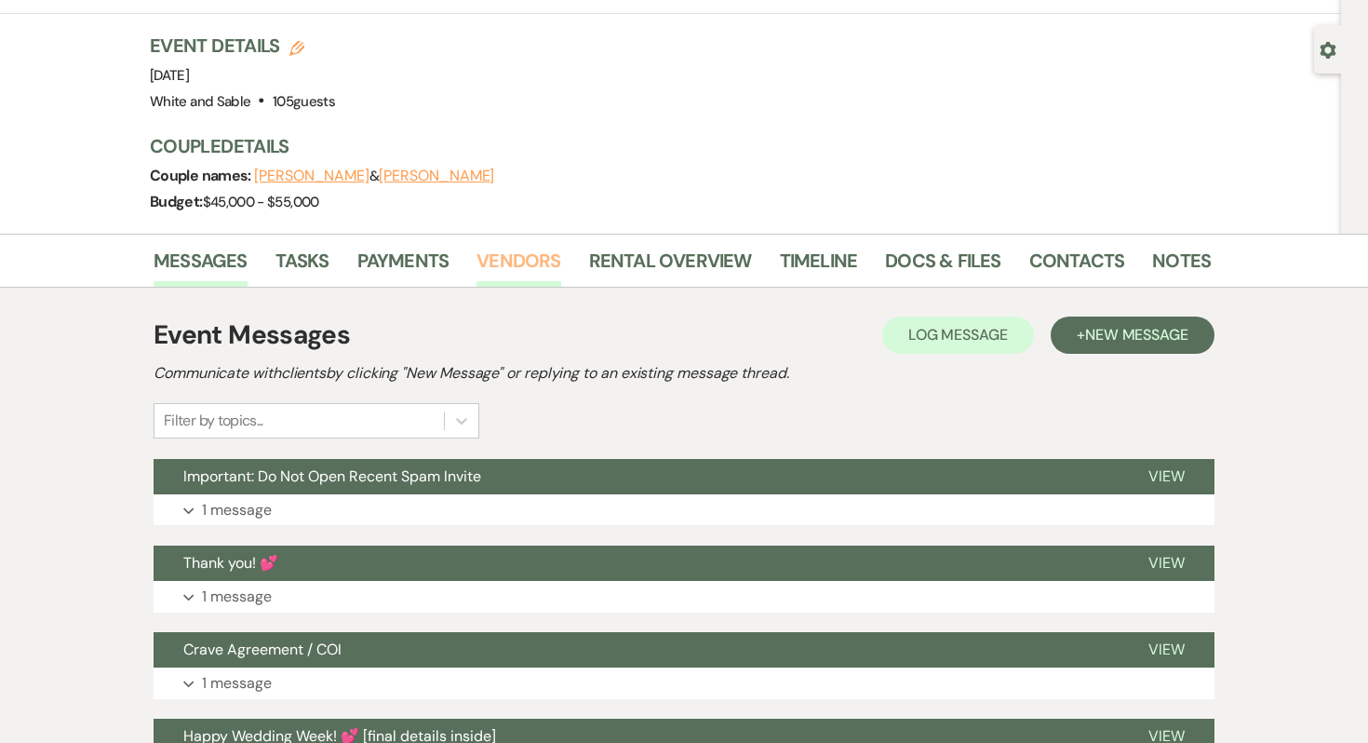
click at [516, 246] on link "Vendors" at bounding box center [519, 266] width 84 height 41
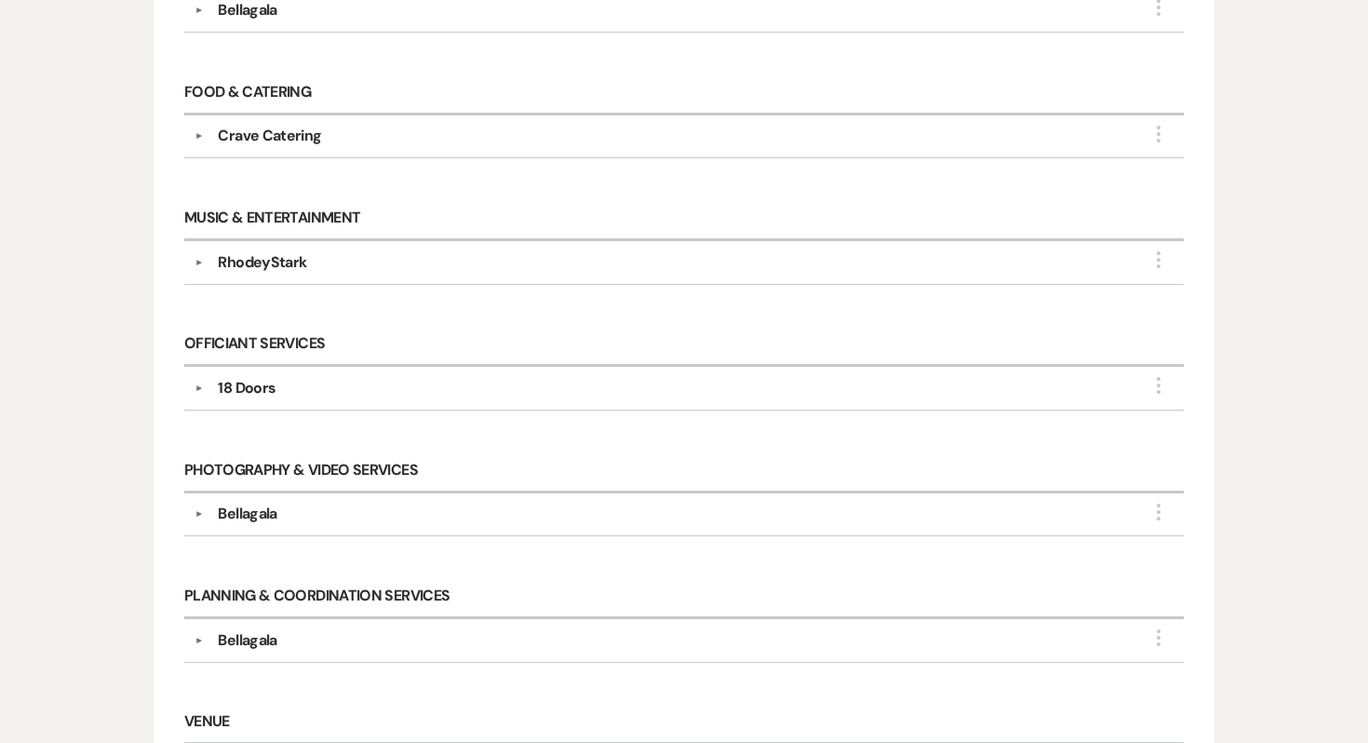
scroll to position [1003, 0]
click at [260, 502] on div "Bellagala" at bounding box center [247, 513] width 59 height 22
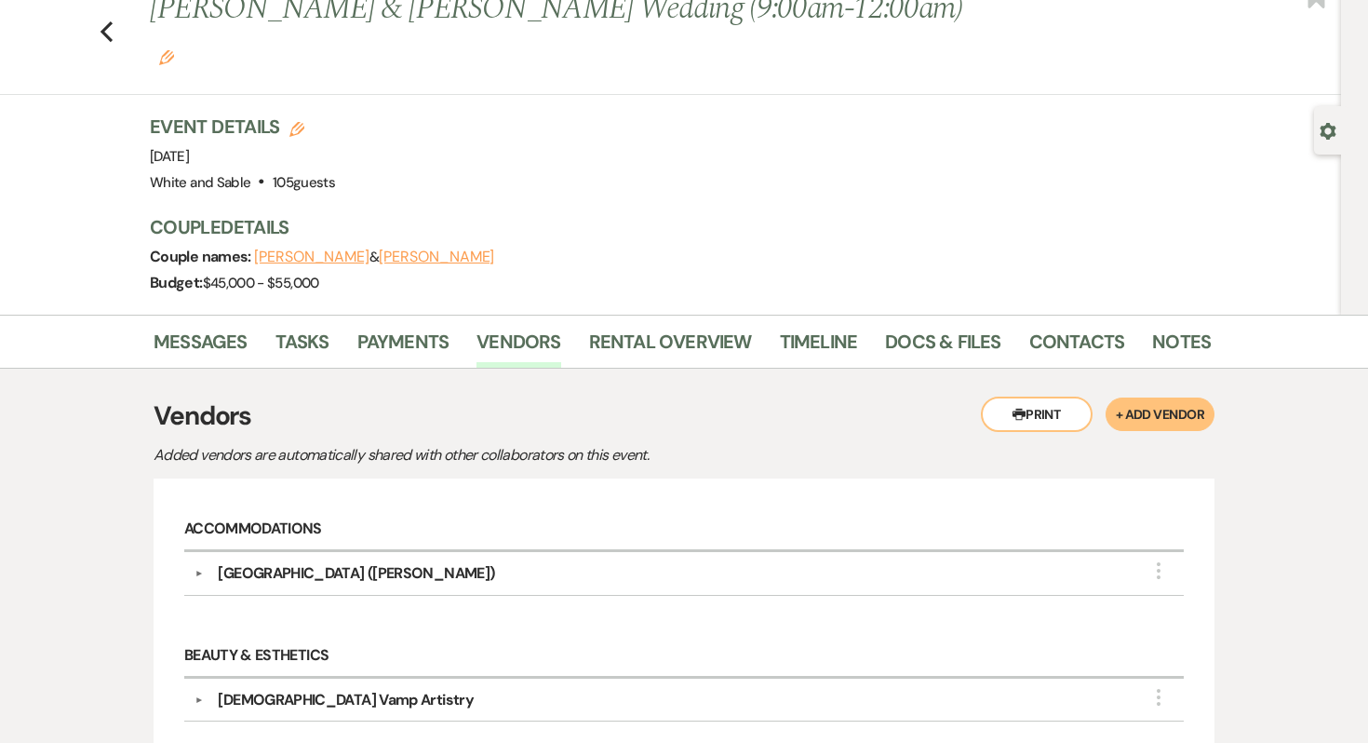
scroll to position [0, 0]
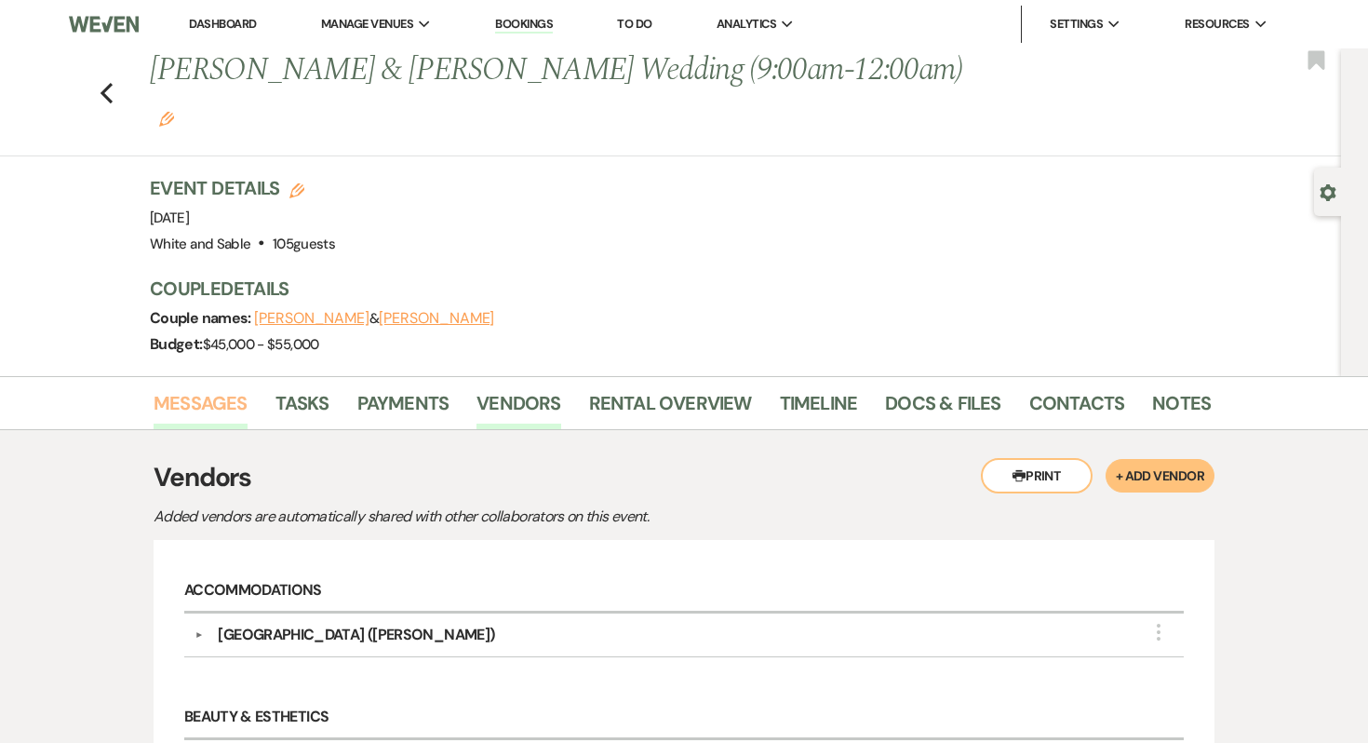
click at [209, 388] on link "Messages" at bounding box center [201, 408] width 94 height 41
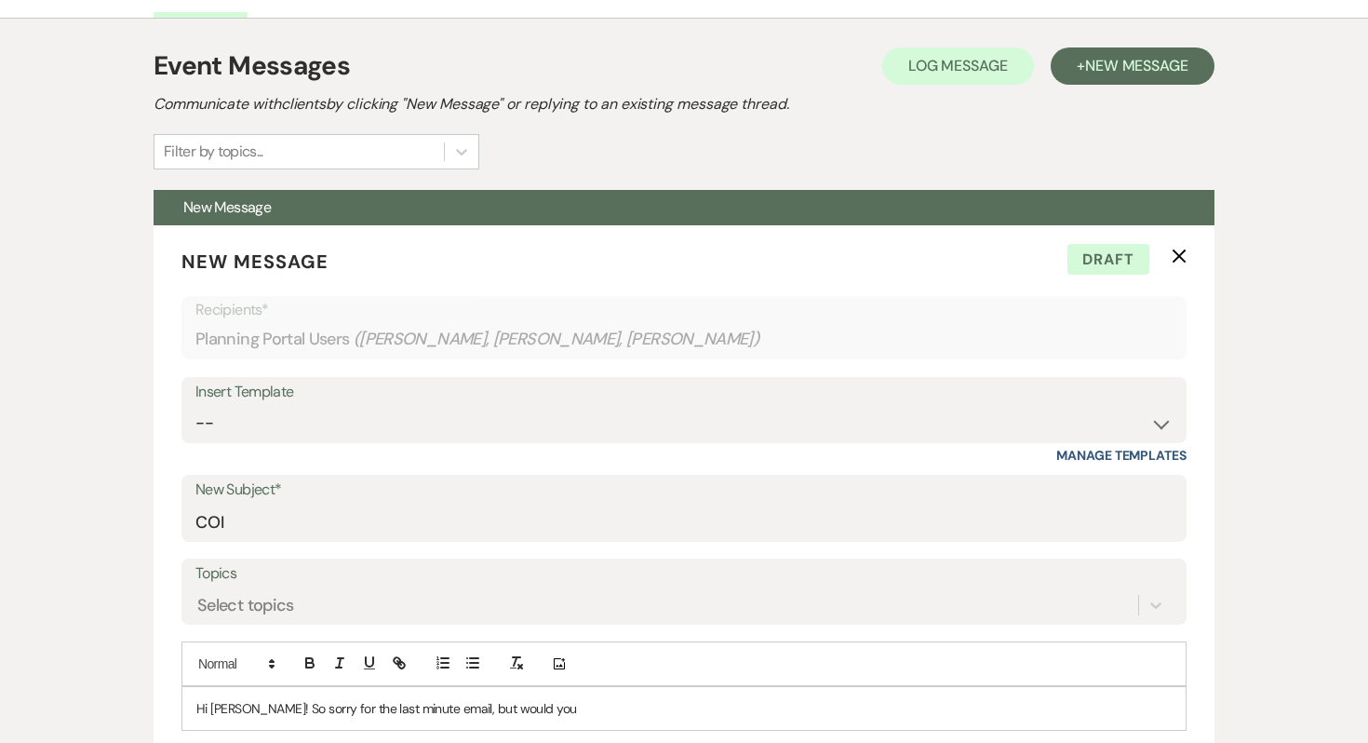
scroll to position [412, 0]
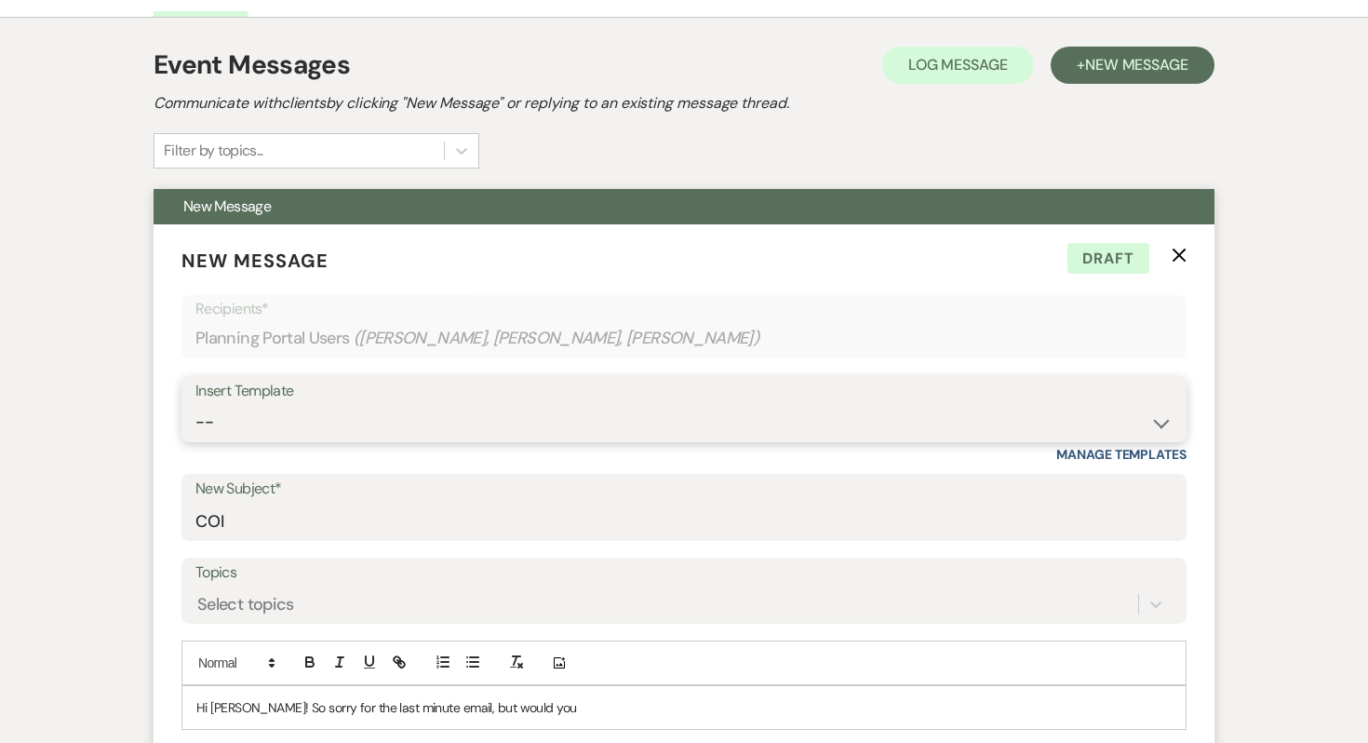
click at [294, 404] on select "-- Inquiry Response (Venue Guide) Schedule - Venue Tour Appt Confirmation Sched…" at bounding box center [683, 422] width 977 height 36
select select "6199"
click at [195, 404] on select "-- Inquiry Response (Venue Guide) Schedule - Venue Tour Appt Confirmation Sched…" at bounding box center [683, 422] width 977 height 36
type input "Photo Request"
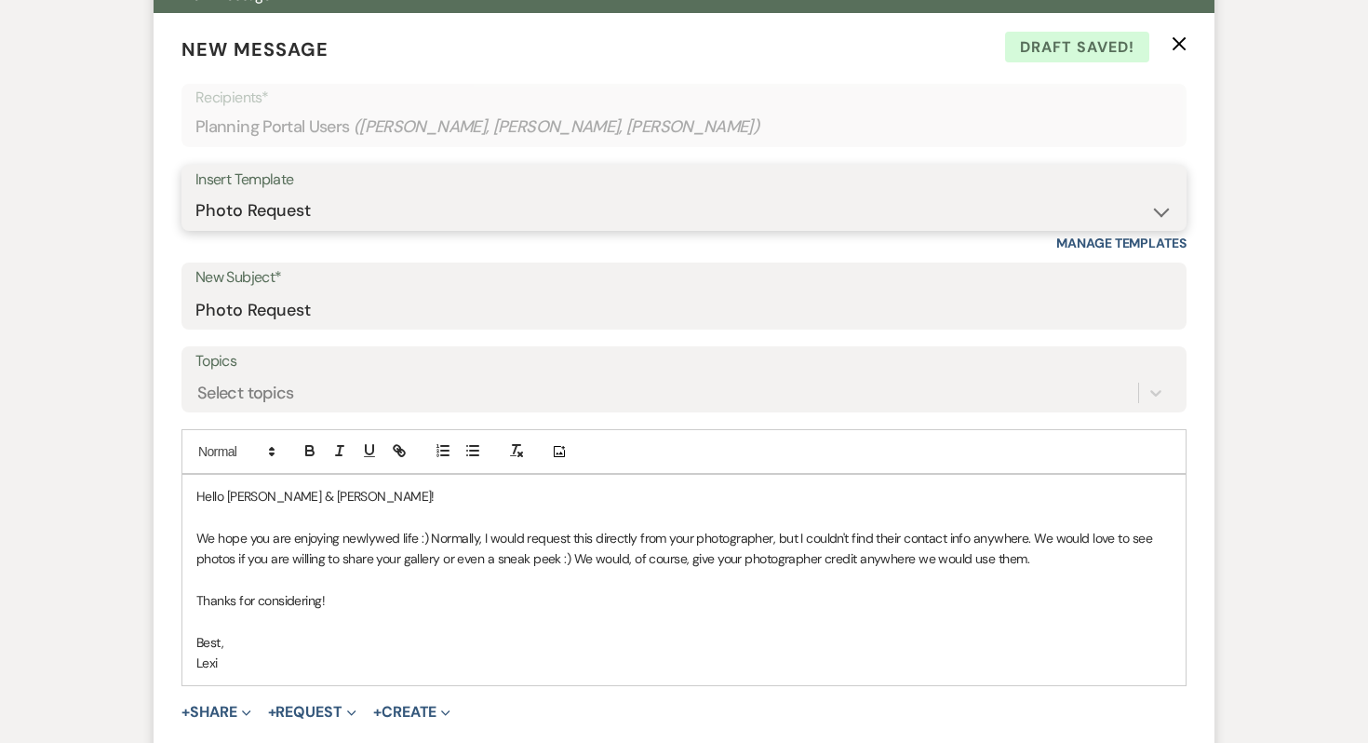
scroll to position [626, 0]
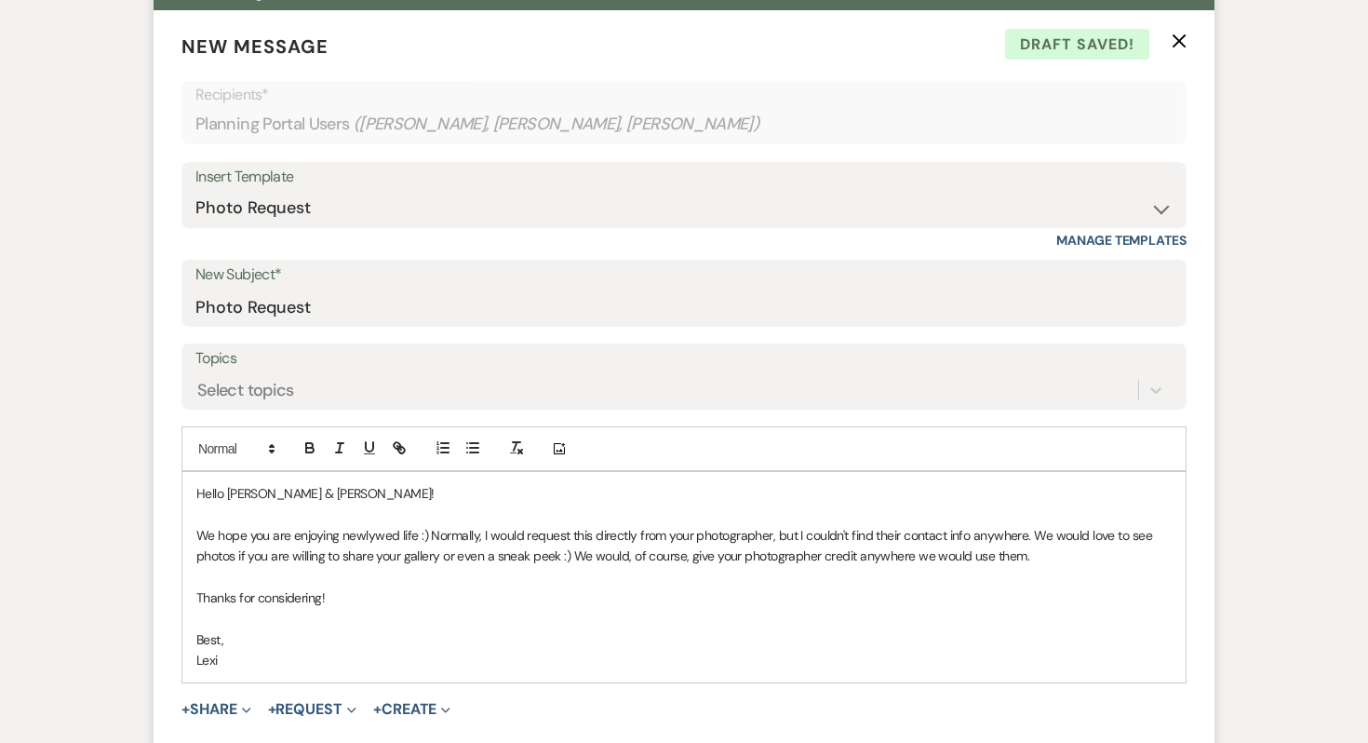
click at [996, 525] on p "We hope you are enjoying newlywed life :) Normally, I would request this direct…" at bounding box center [684, 546] width 976 height 42
click at [1054, 525] on p "We hope you are enjoying newlywed life :) Normally, I would request this direct…" at bounding box center [684, 546] width 976 height 42
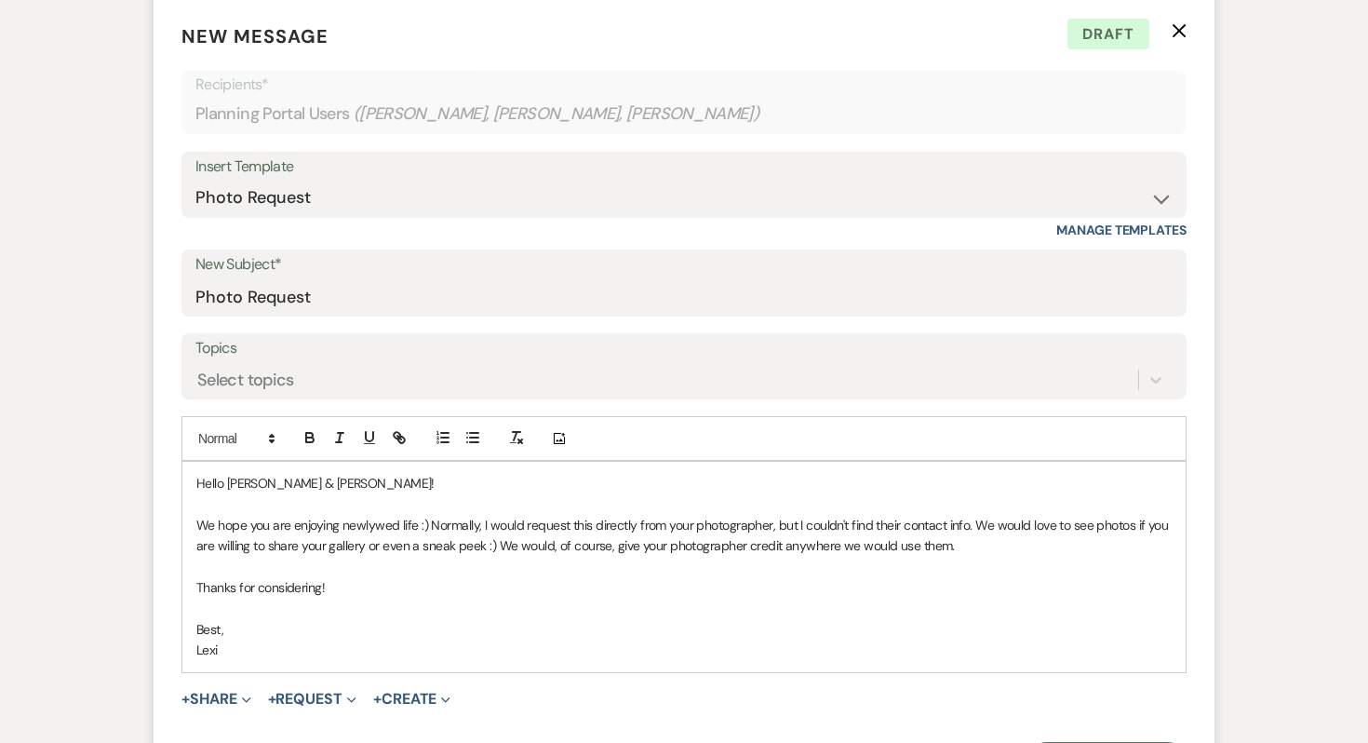
scroll to position [659, 0]
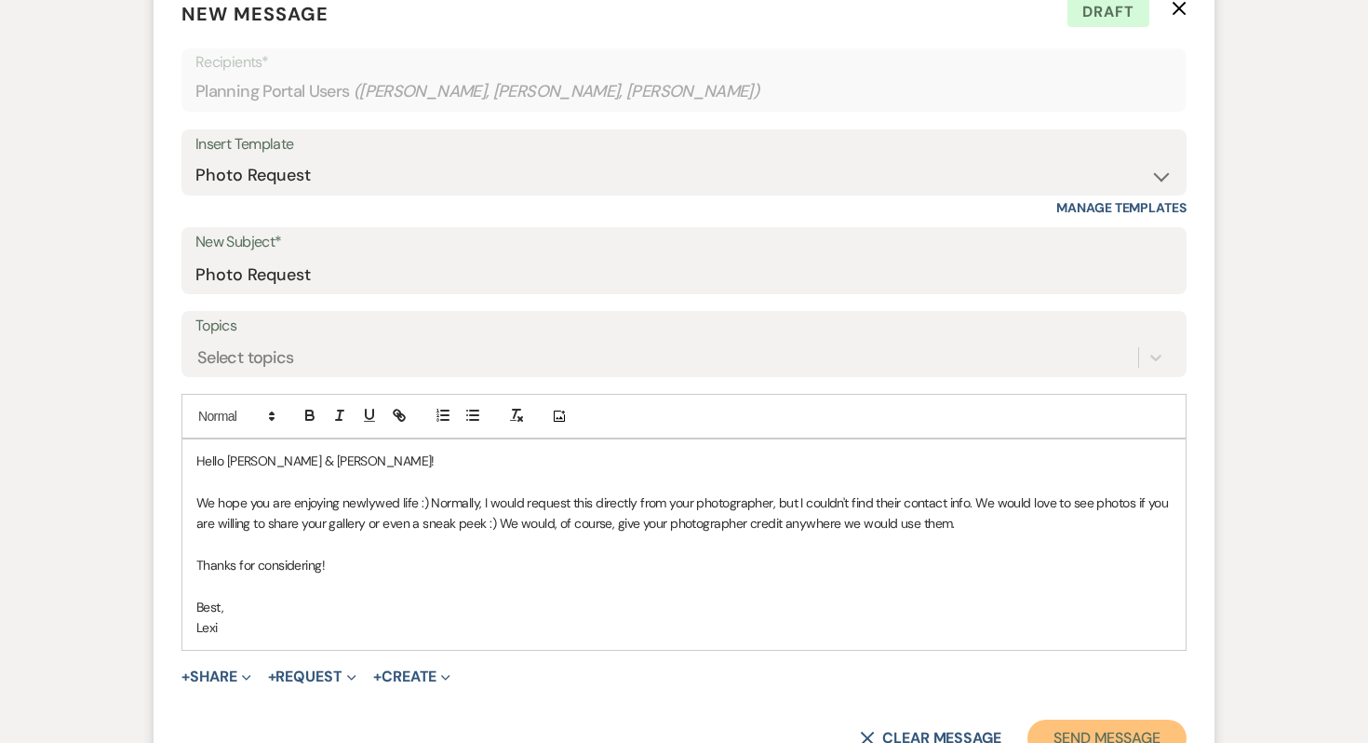
click at [1062, 720] on button "Send Message" at bounding box center [1107, 738] width 159 height 37
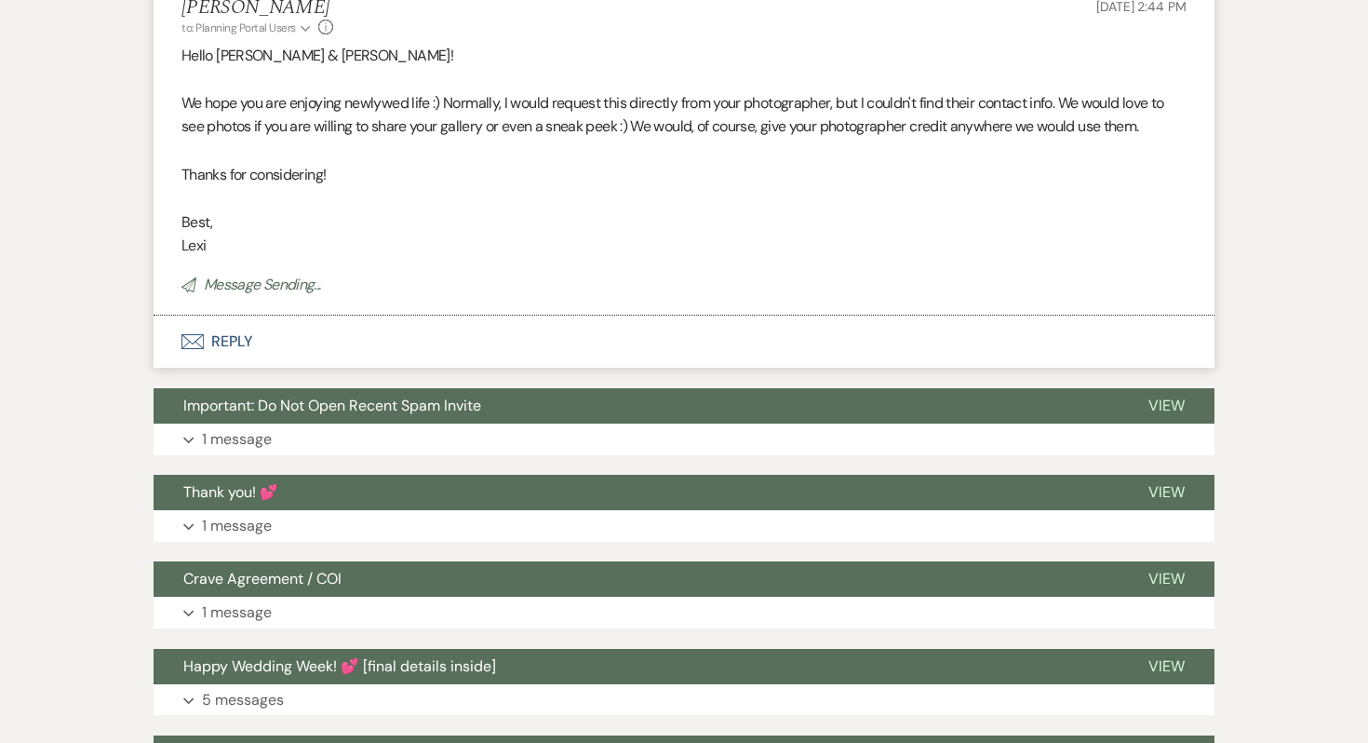
scroll to position [0, 0]
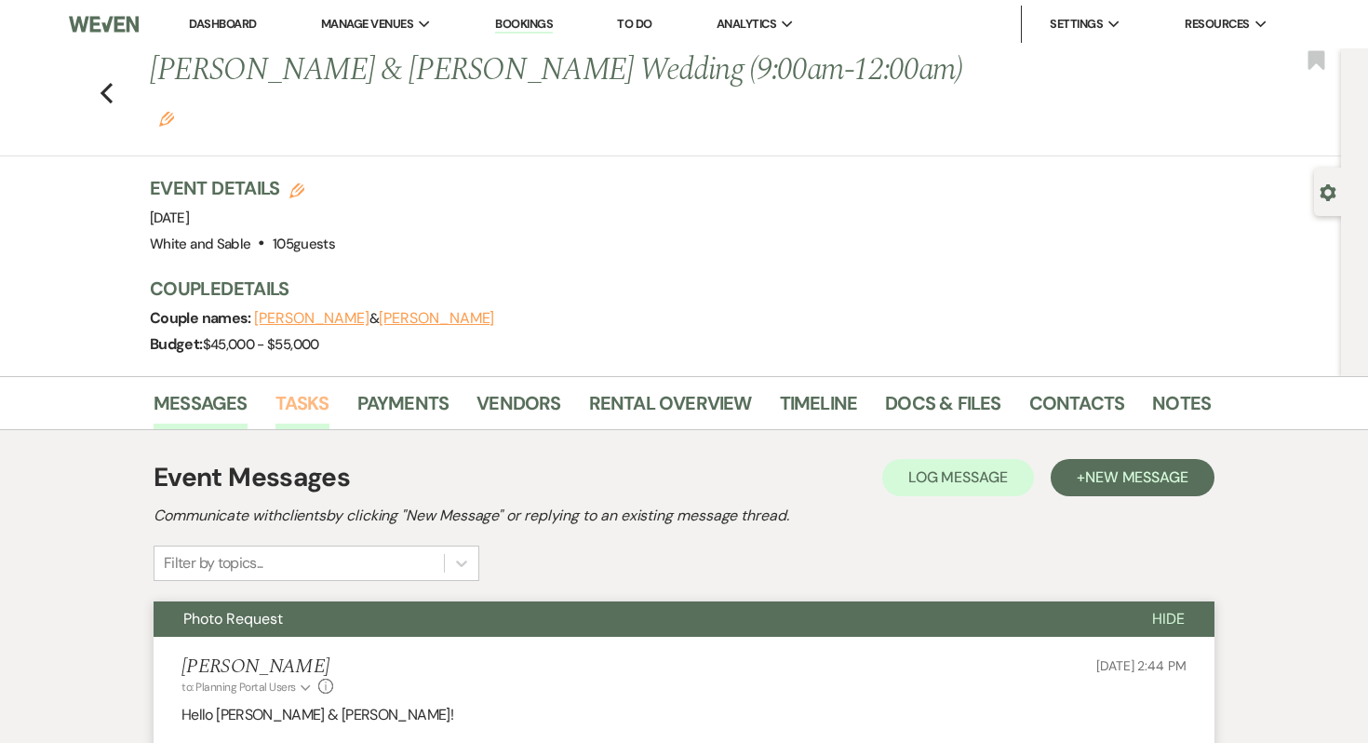
click at [316, 388] on link "Tasks" at bounding box center [303, 408] width 54 height 41
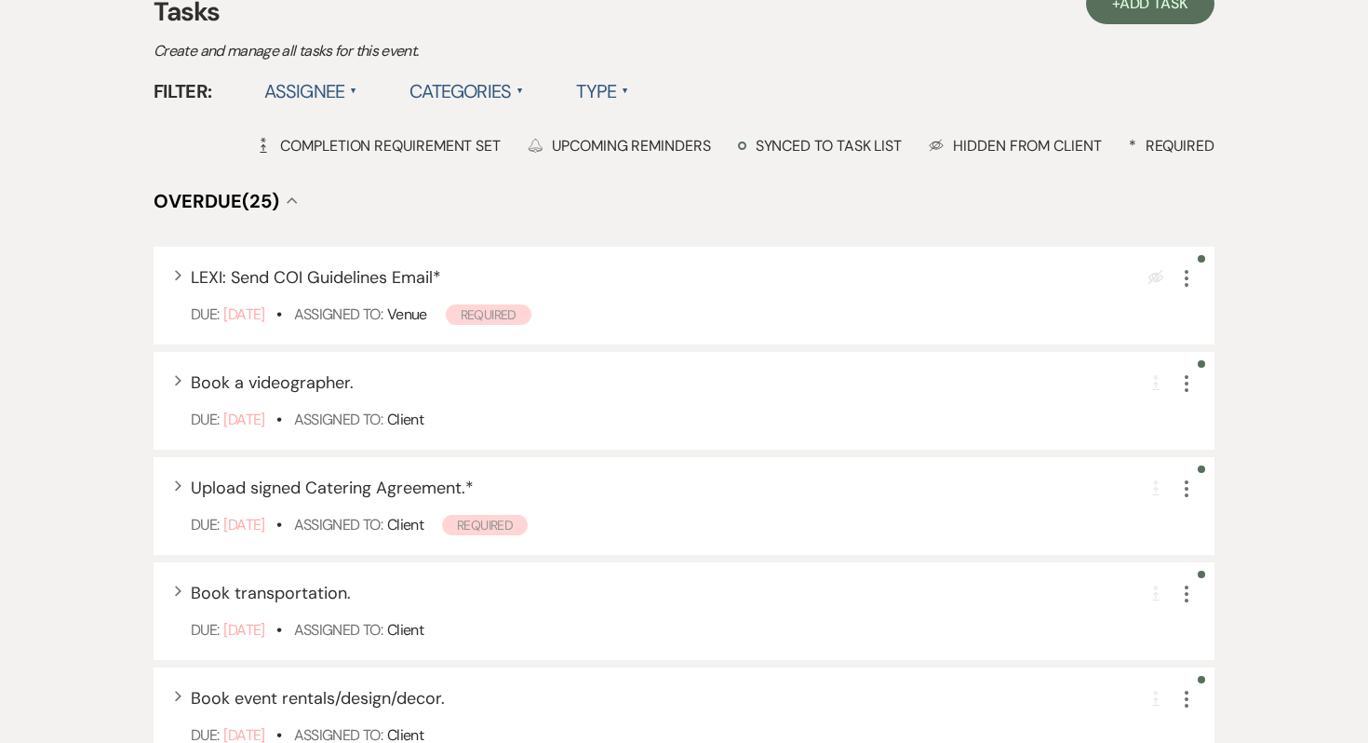
scroll to position [468, 0]
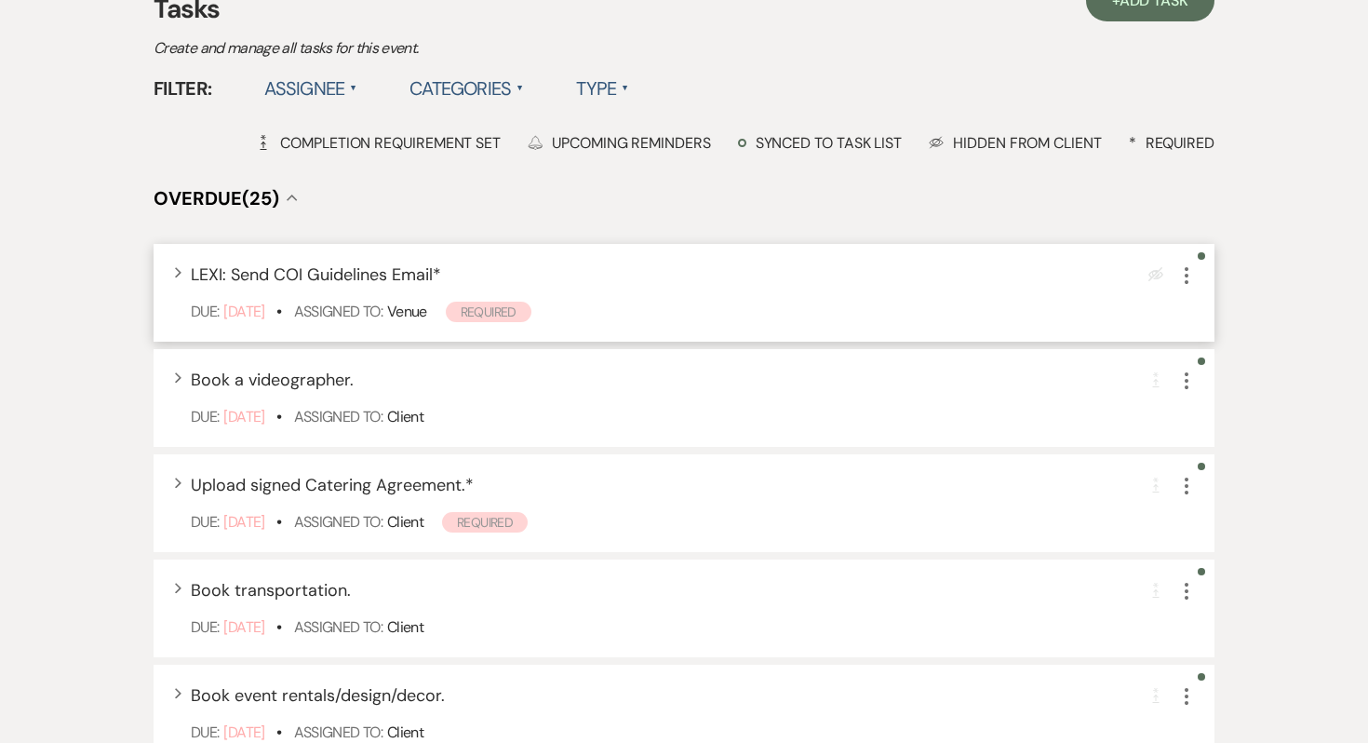
click at [1191, 264] on icon "More" at bounding box center [1187, 275] width 22 height 22
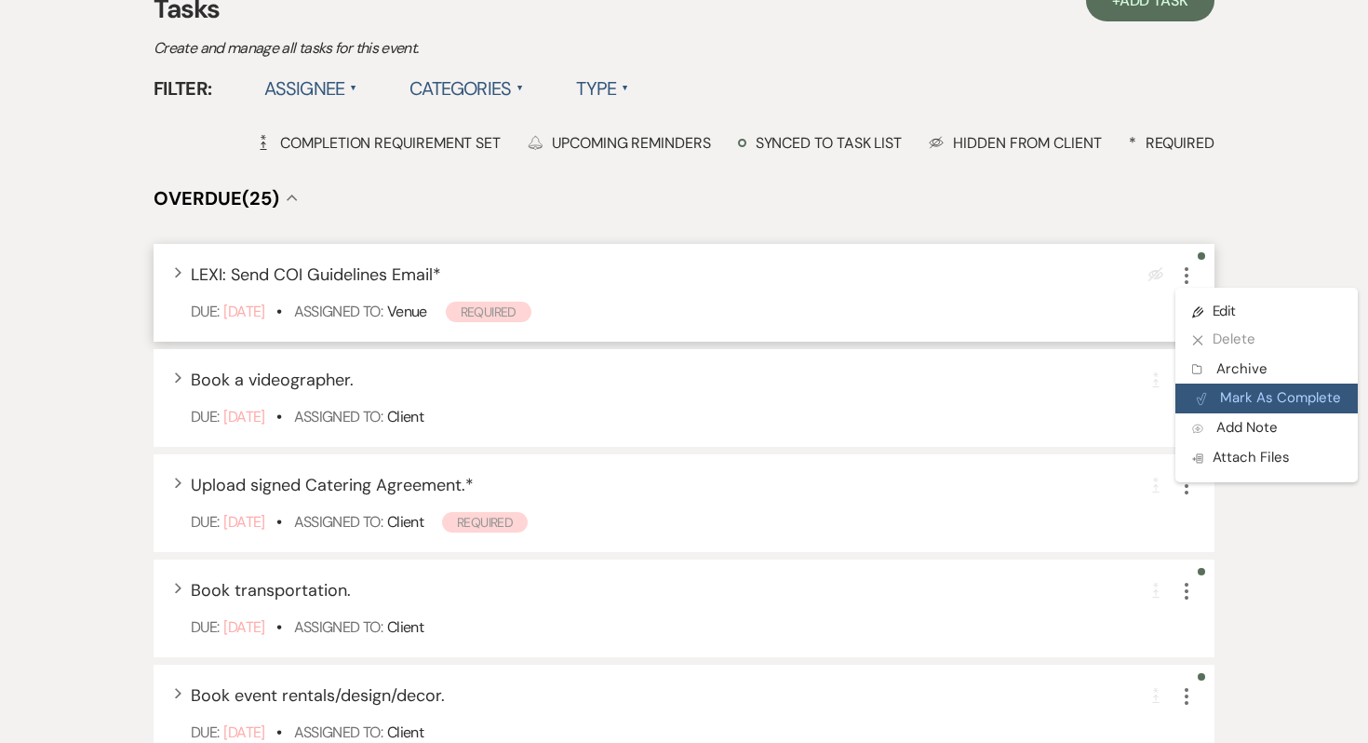
click at [1212, 383] on button "Plan Portal Link Mark As Complete" at bounding box center [1267, 398] width 182 height 30
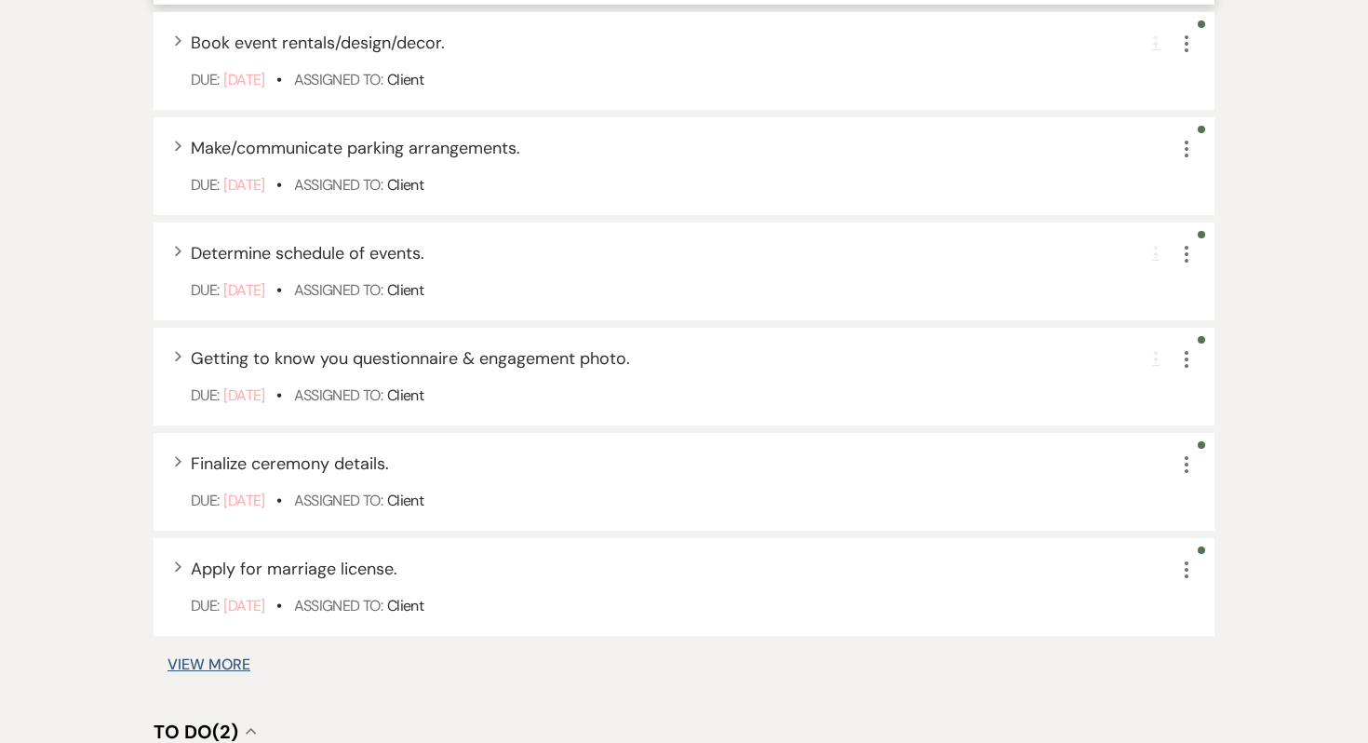
scroll to position [1016, 0]
click at [180, 629] on div "+ Add Task Tasks Create and manage all tasks for this event. Filter: Assignee ▲…" at bounding box center [684, 269] width 1061 height 1655
click at [179, 656] on button "View More" at bounding box center [209, 663] width 83 height 15
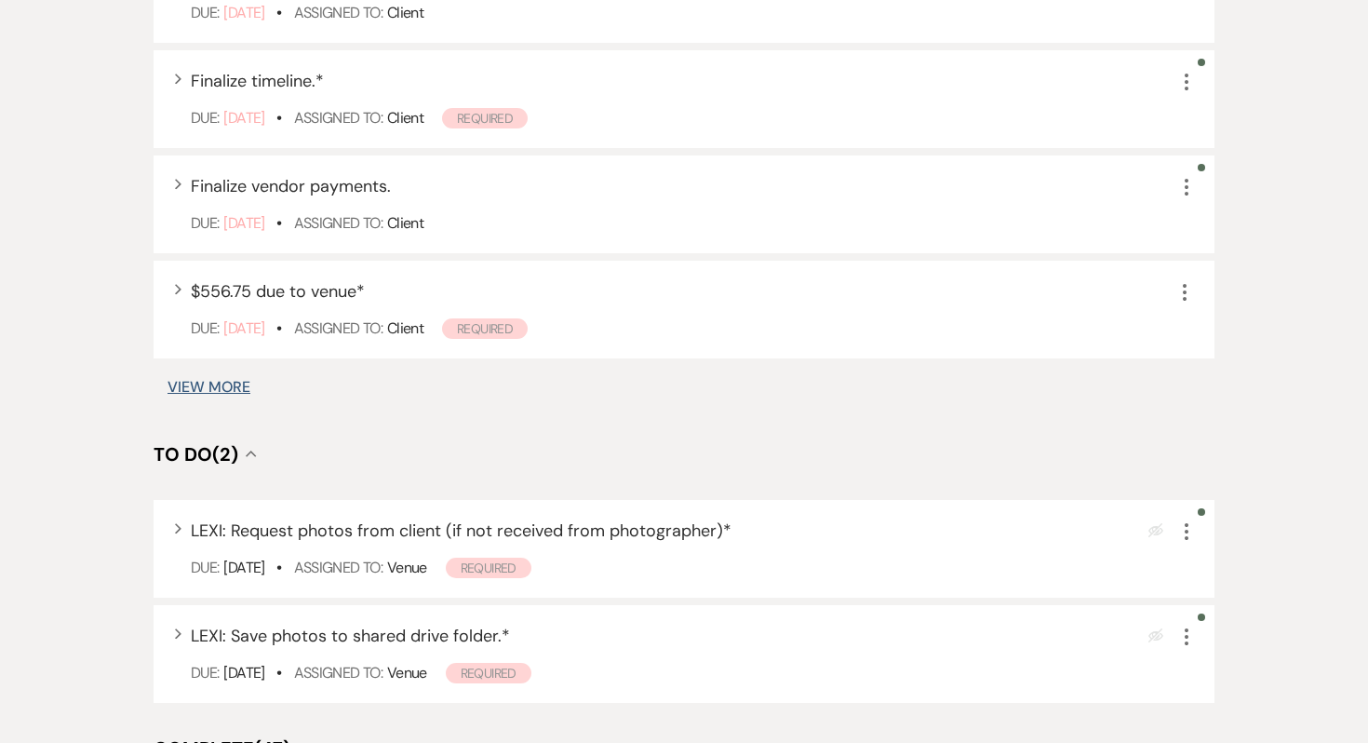
scroll to position [2499, 0]
click at [1191, 519] on icon "More" at bounding box center [1187, 530] width 22 height 22
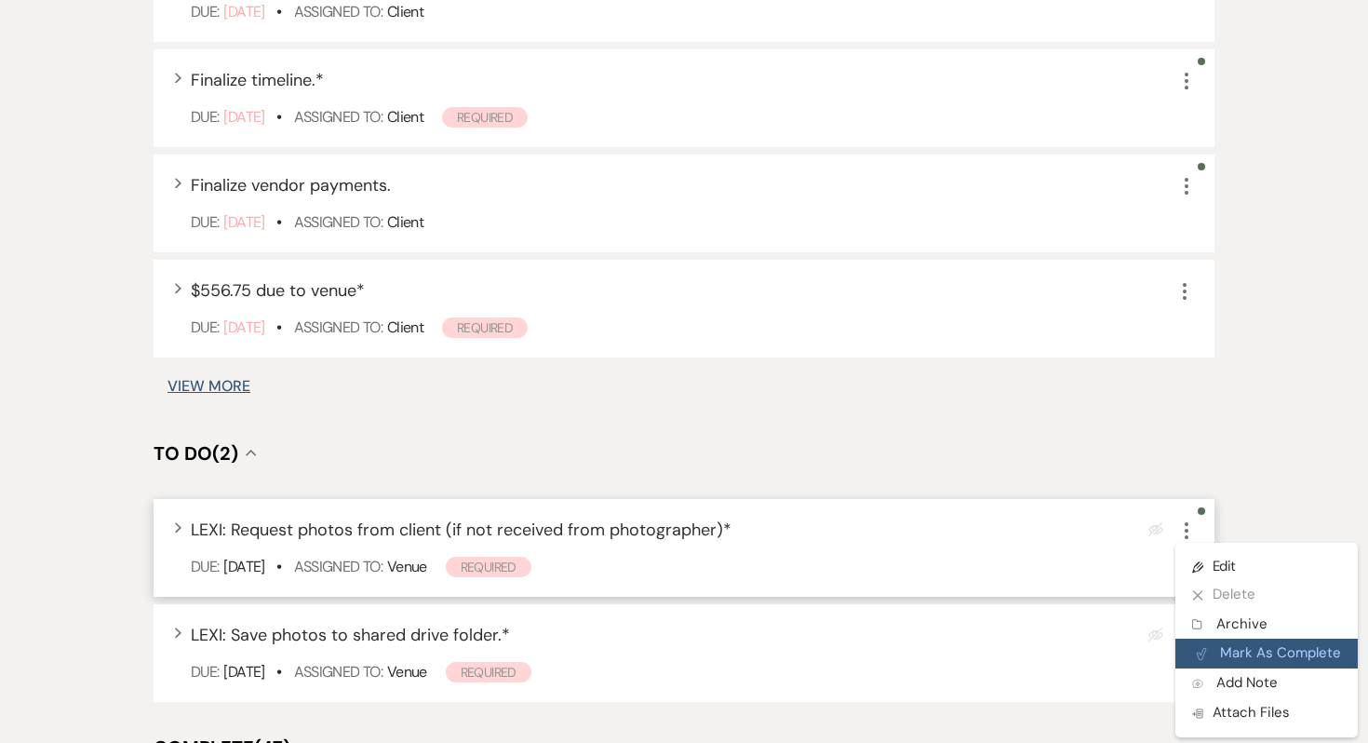
click at [1212, 639] on button "Plan Portal Link Mark As Complete" at bounding box center [1267, 654] width 182 height 30
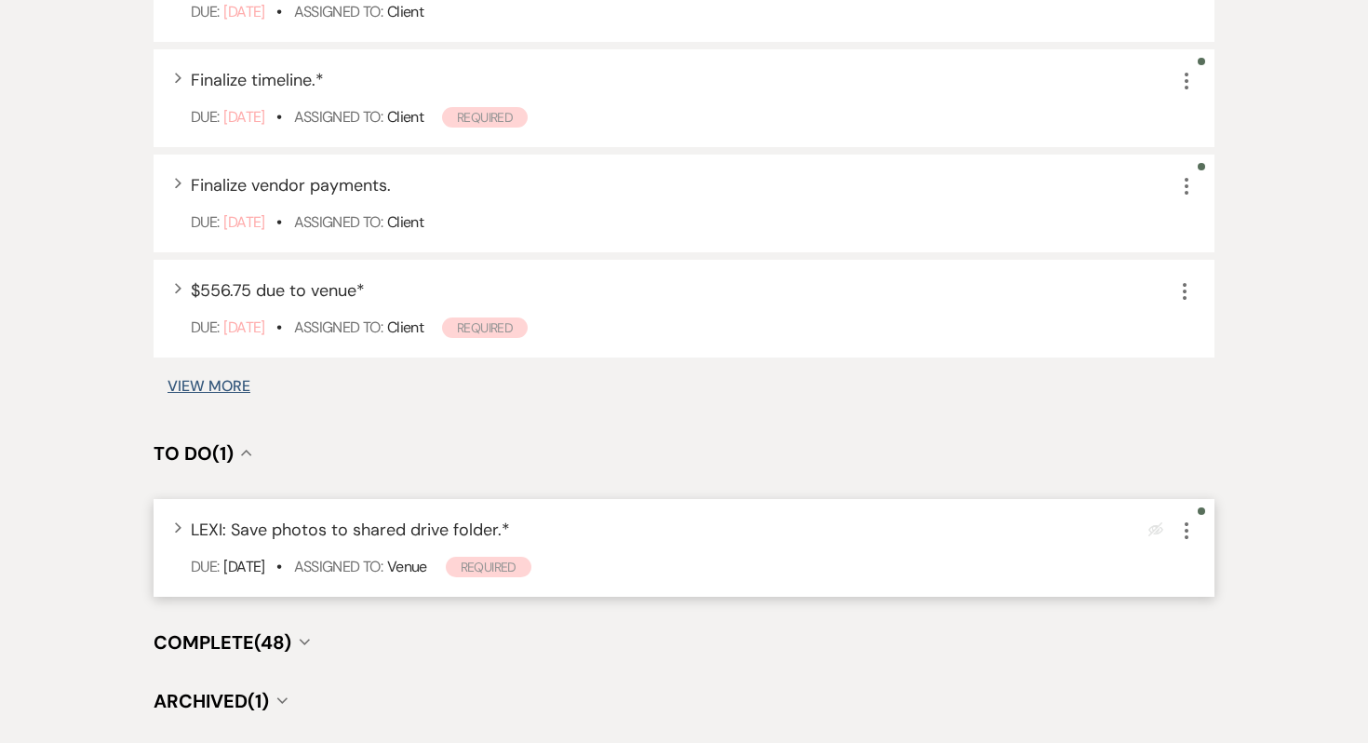
click at [1185, 519] on icon "More" at bounding box center [1187, 530] width 22 height 22
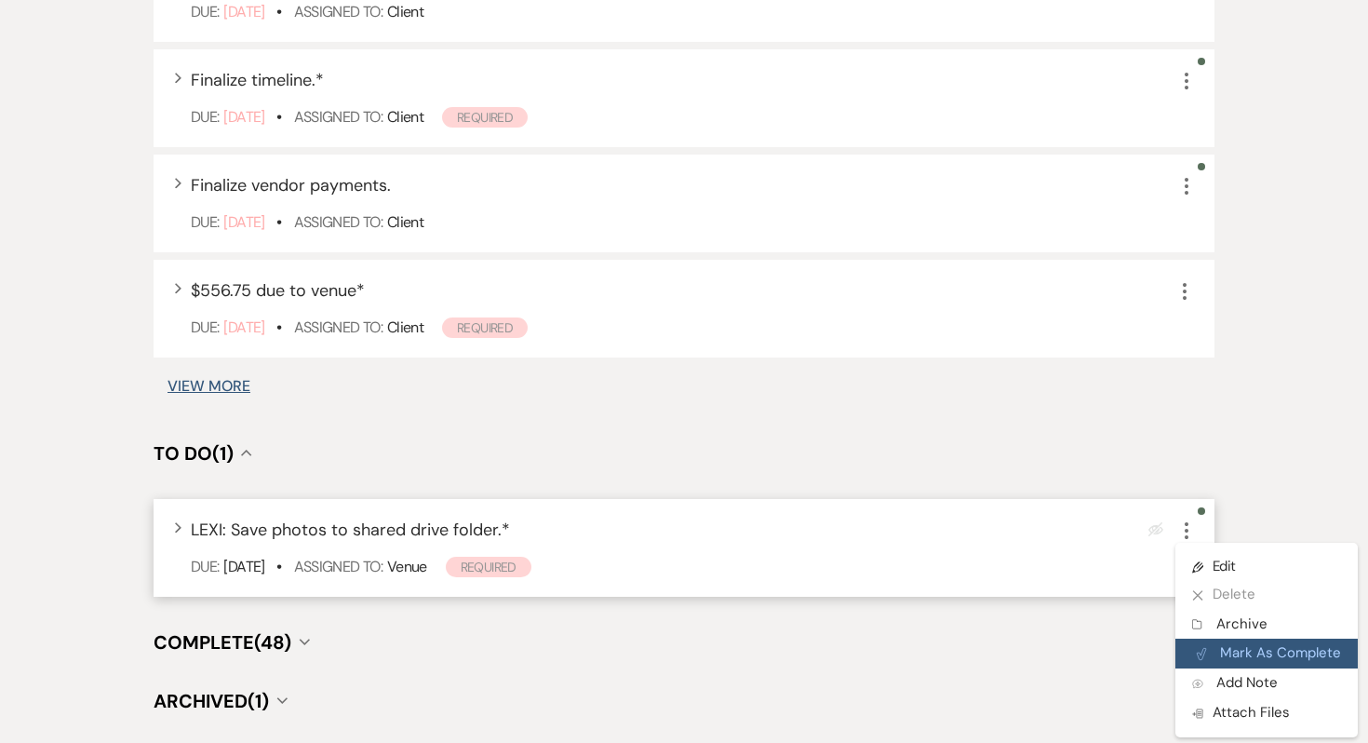
click at [1243, 639] on button "Plan Portal Link Mark As Complete" at bounding box center [1267, 654] width 182 height 30
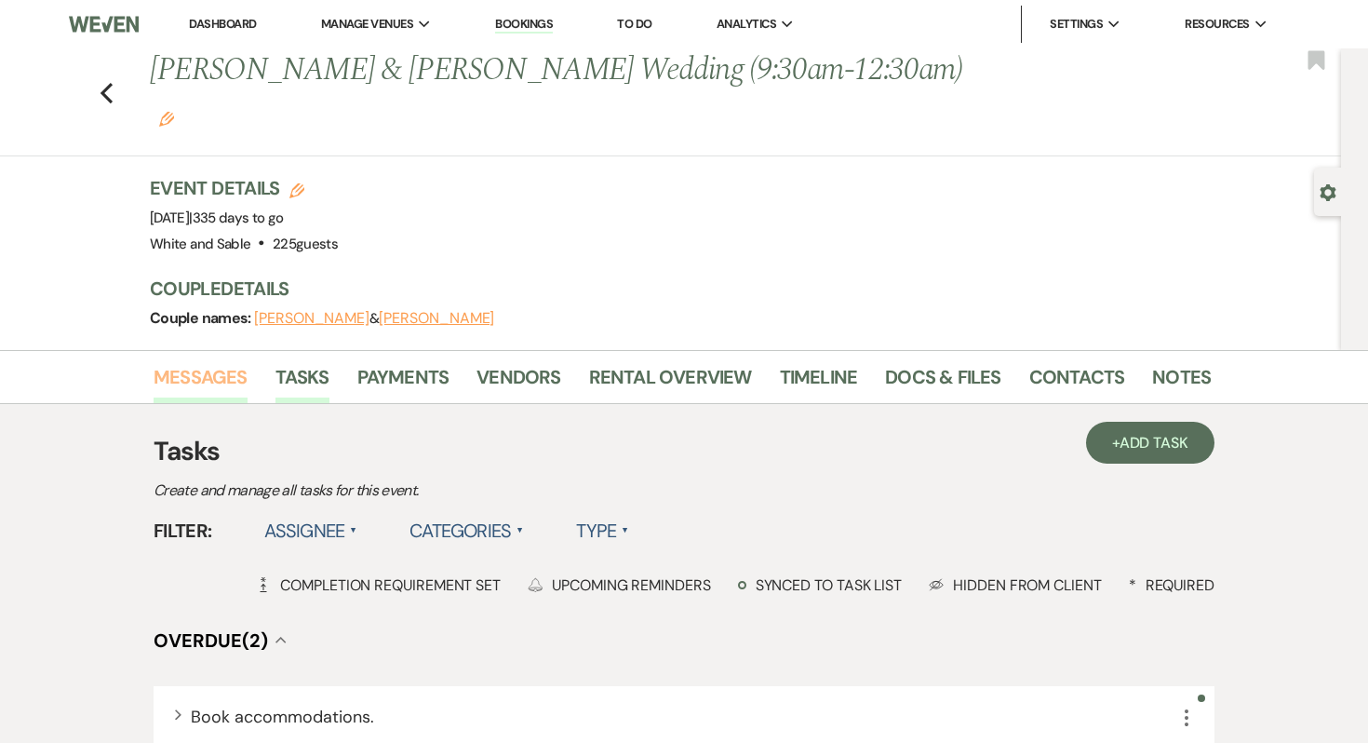
click at [223, 362] on link "Messages" at bounding box center [201, 382] width 94 height 41
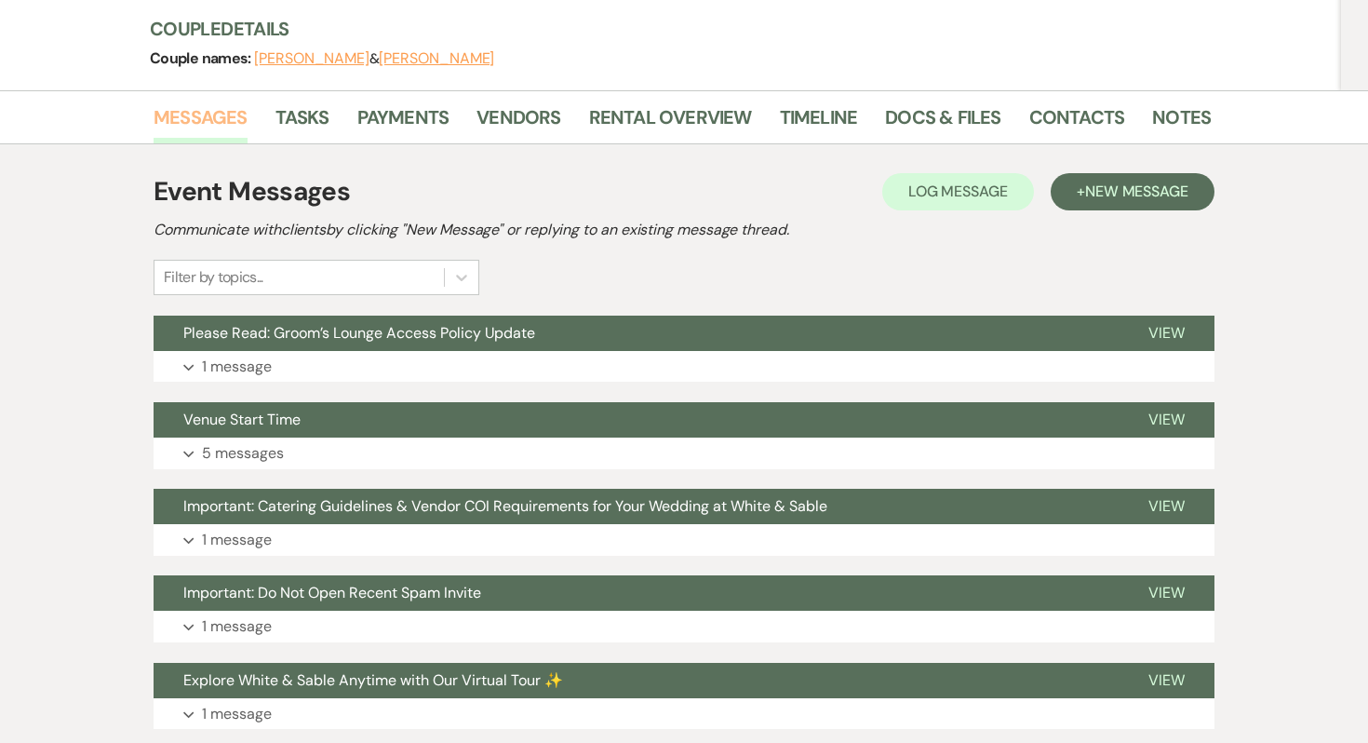
scroll to position [270, 0]
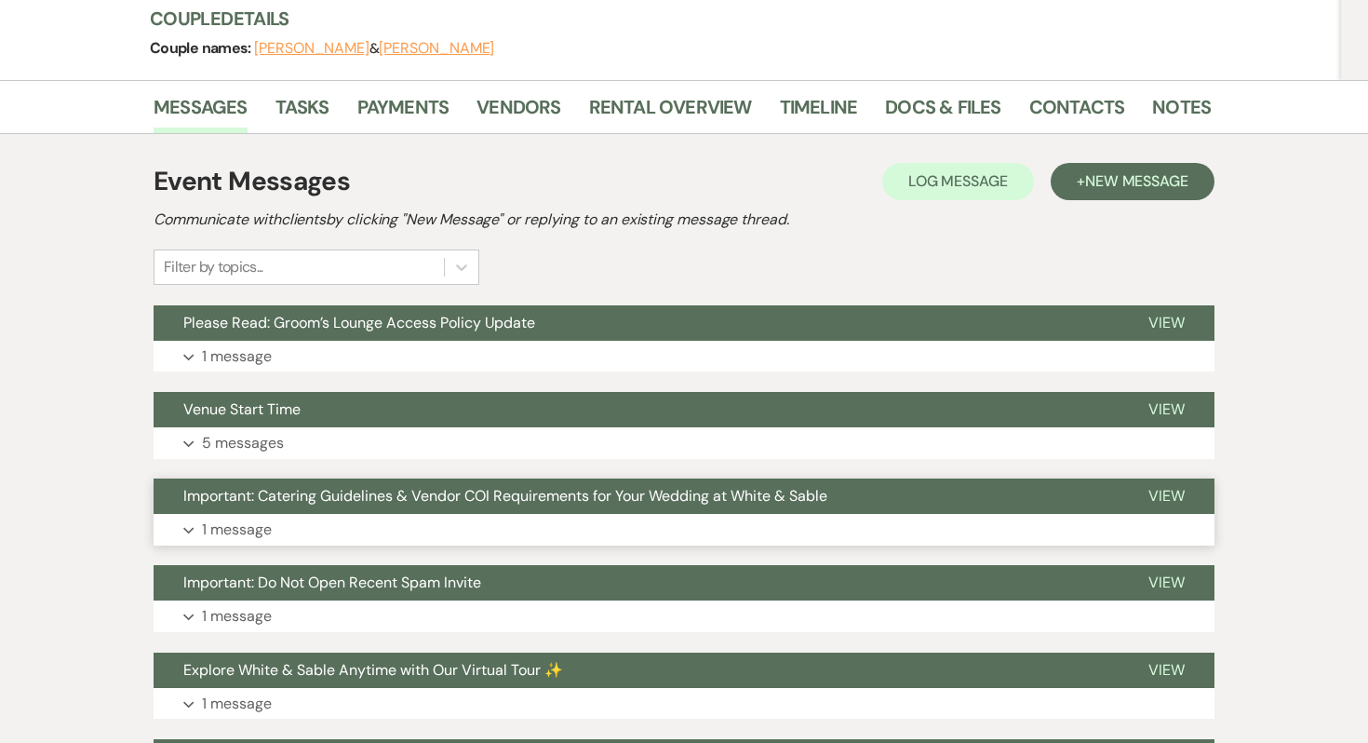
click at [231, 518] on p "1 message" at bounding box center [237, 530] width 70 height 24
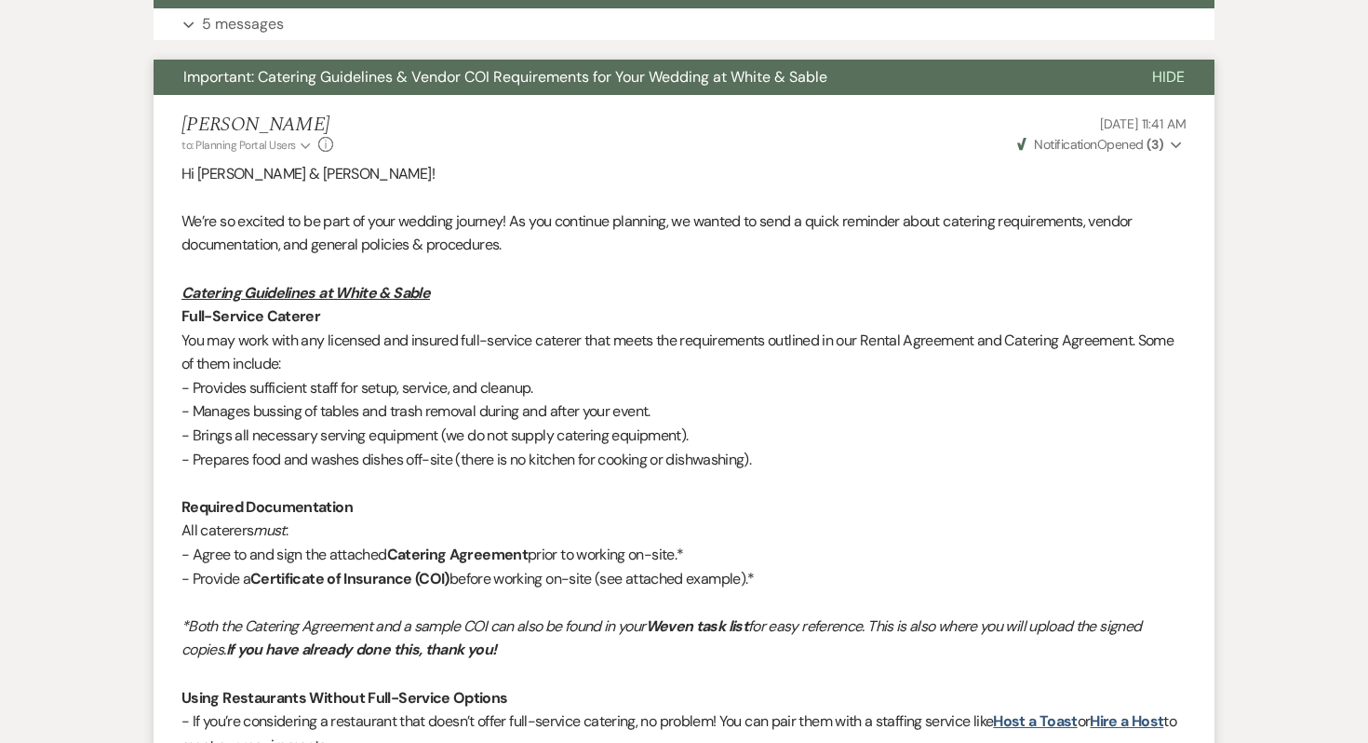
scroll to position [0, 0]
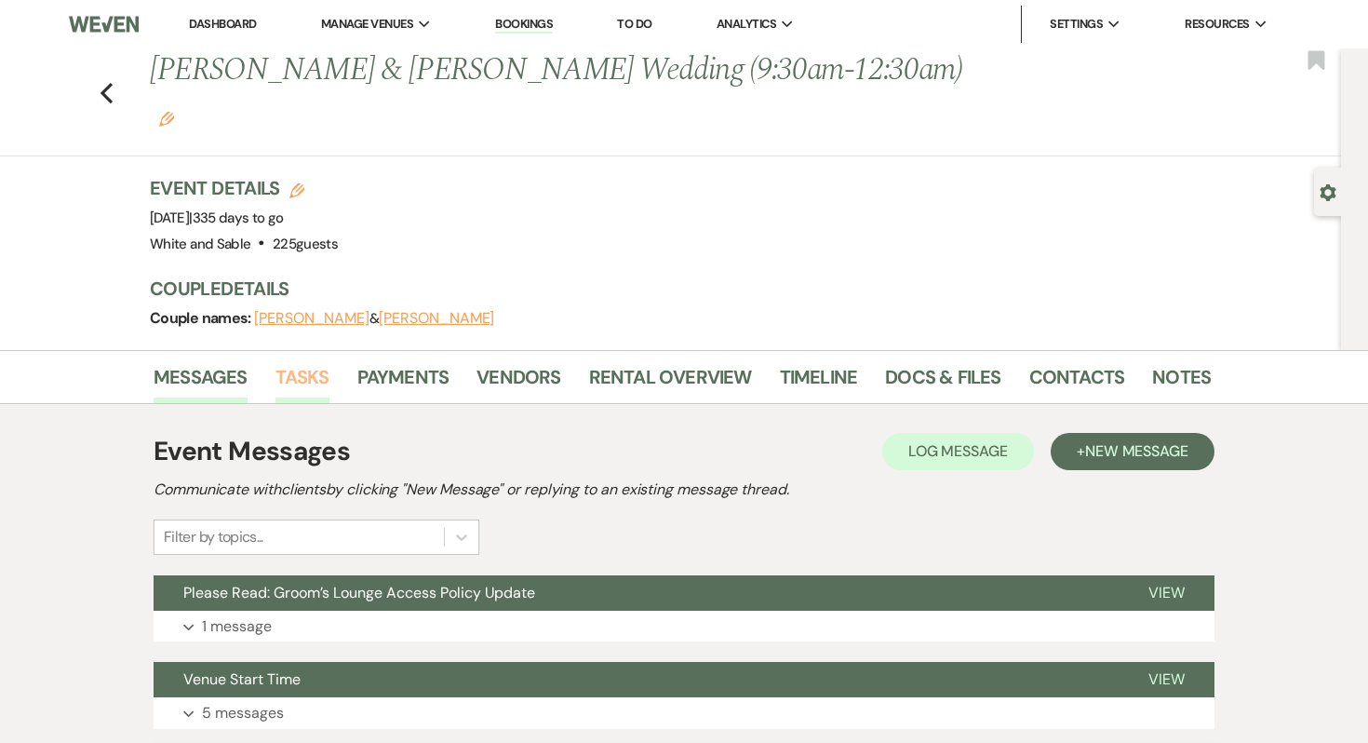
click at [303, 362] on link "Tasks" at bounding box center [303, 382] width 54 height 41
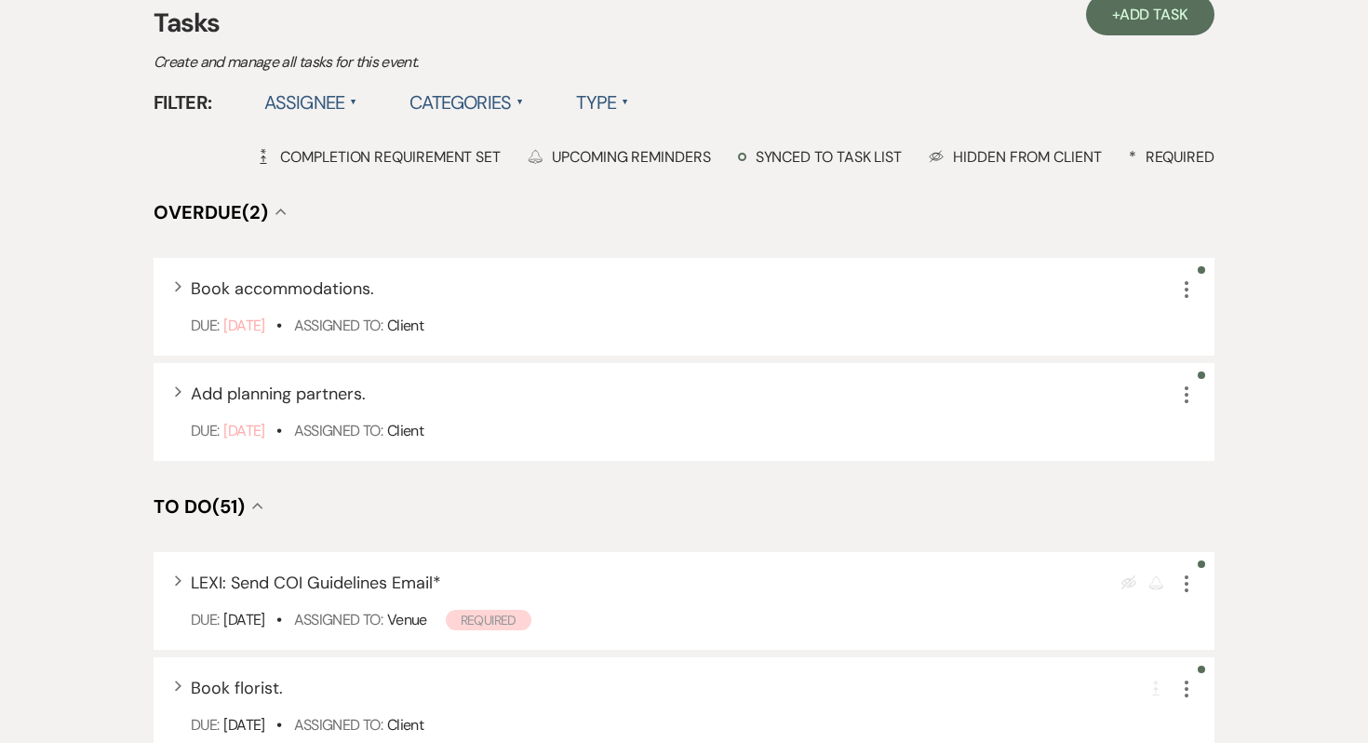
scroll to position [427, 0]
click at [1186, 576] on use "button" at bounding box center [1187, 584] width 4 height 17
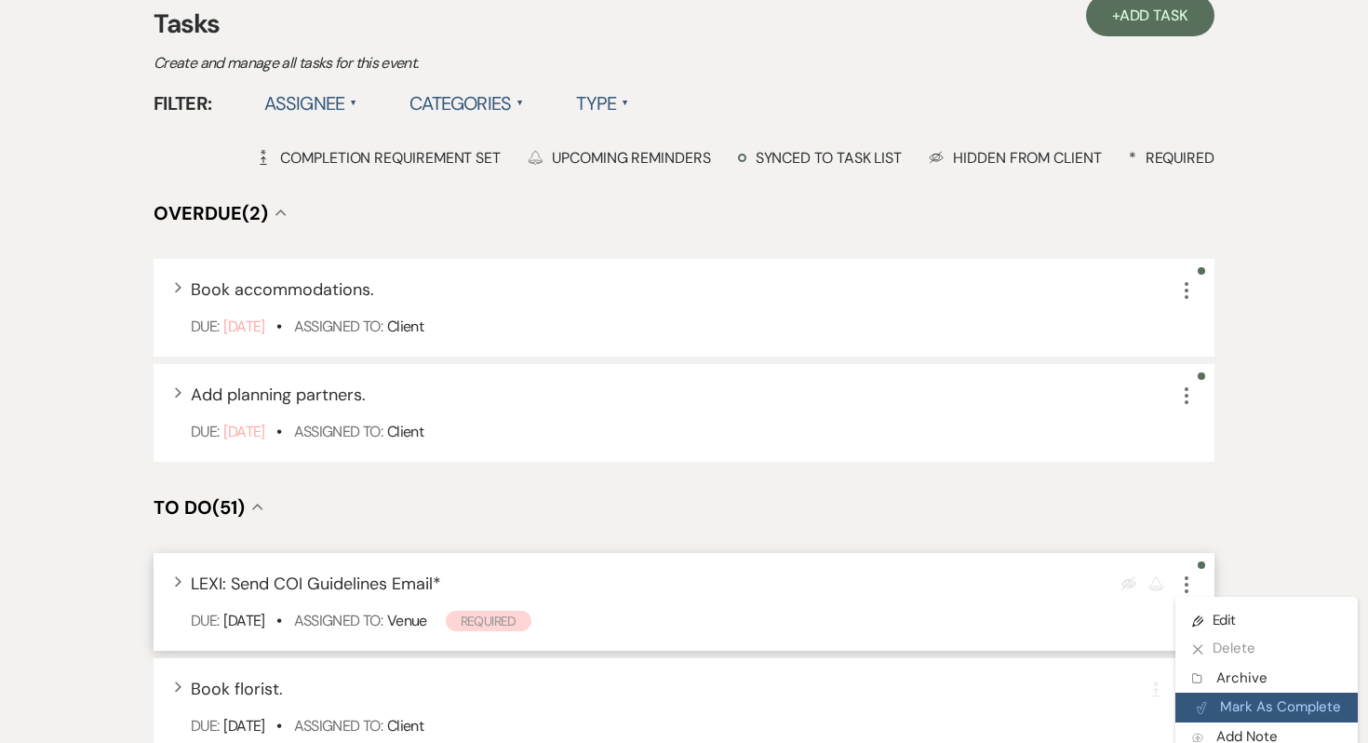
click at [1234, 693] on button "Plan Portal Link Mark As Complete" at bounding box center [1267, 708] width 182 height 30
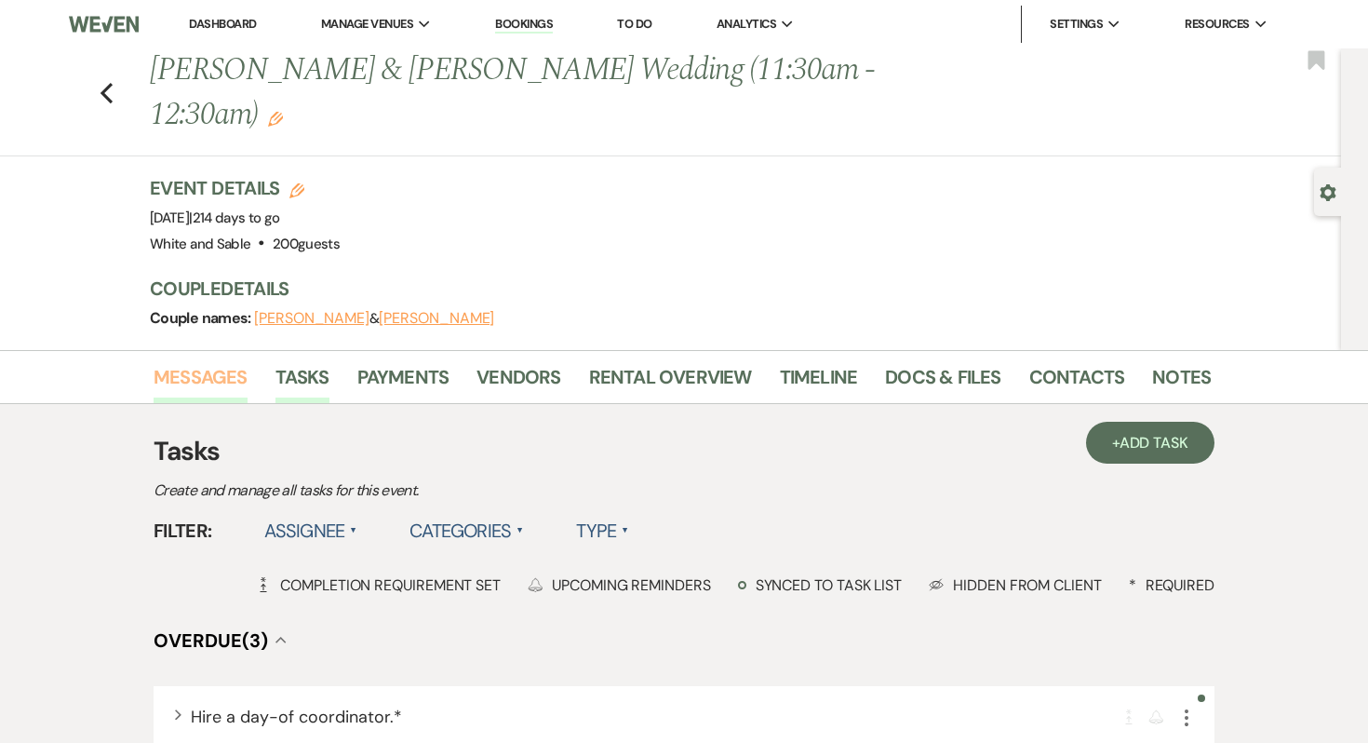
click at [207, 362] on link "Messages" at bounding box center [201, 382] width 94 height 41
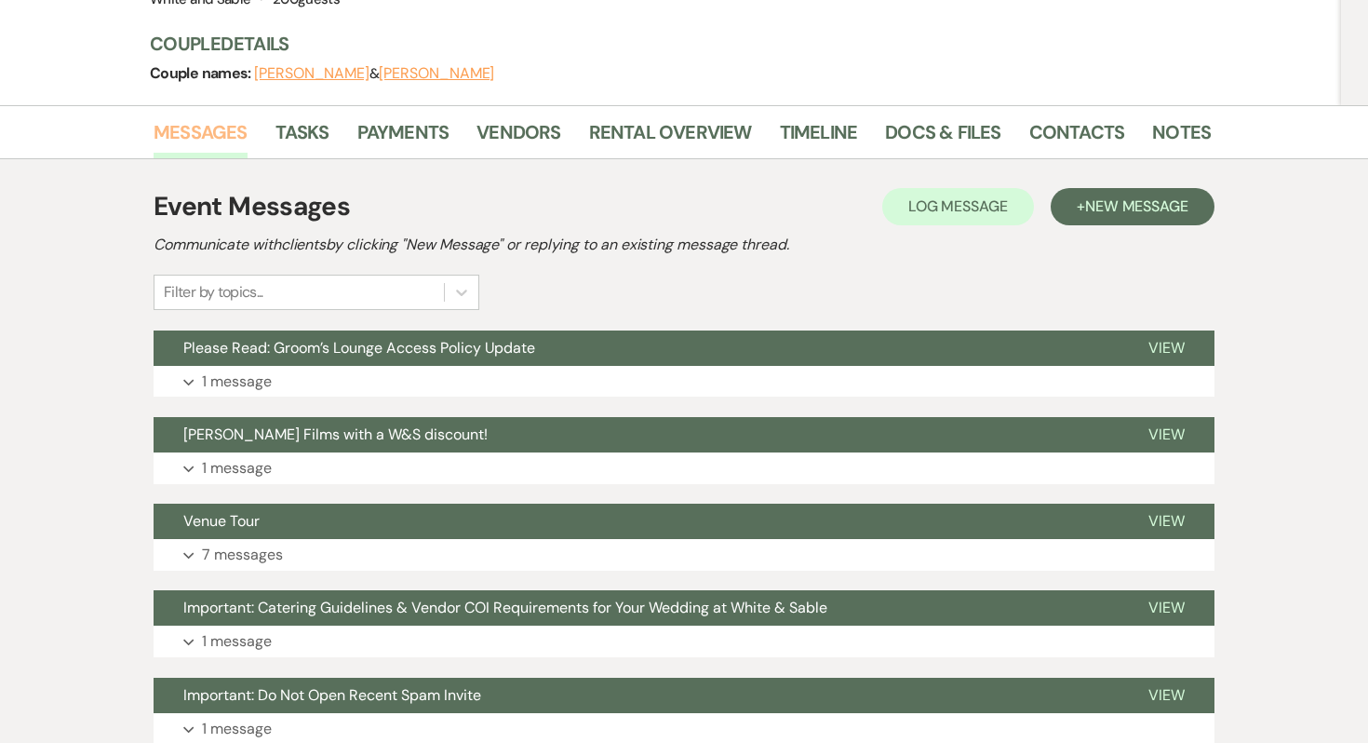
scroll to position [241, 0]
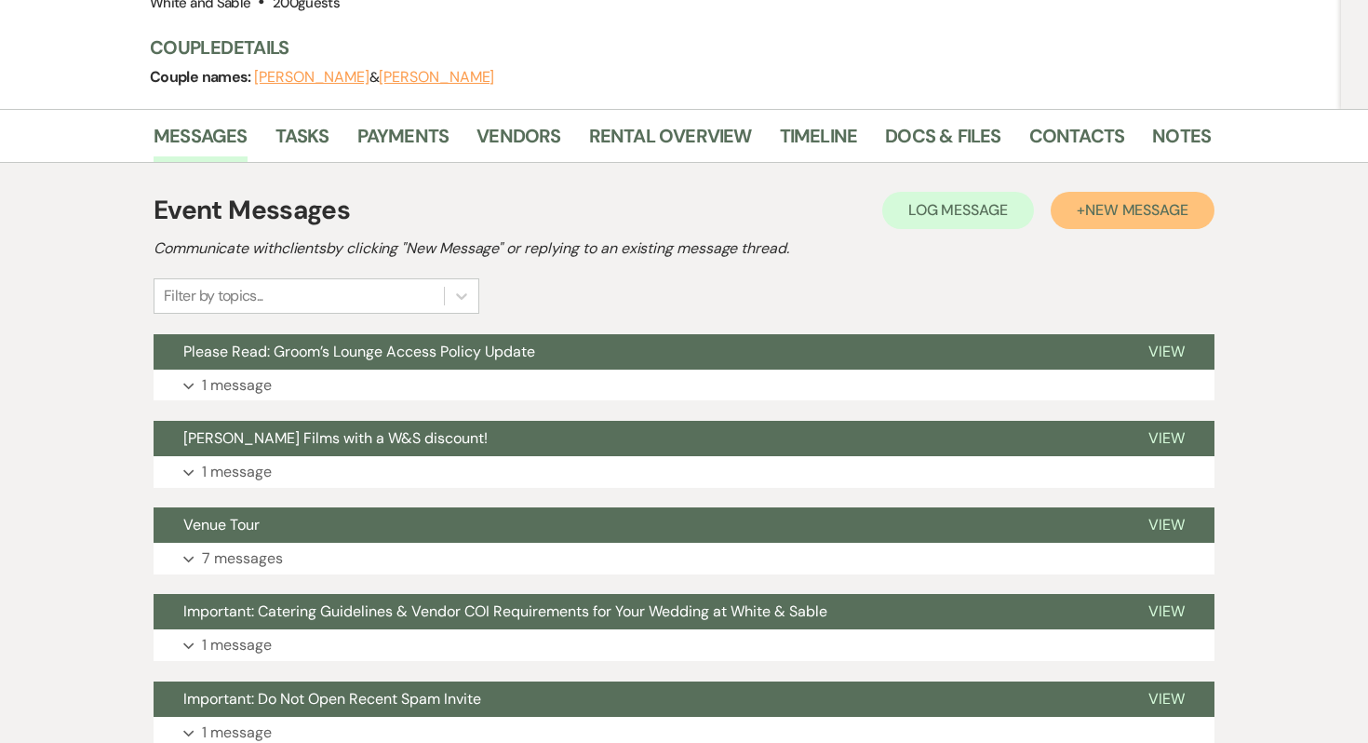
click at [1060, 192] on button "+ New Message" at bounding box center [1133, 210] width 164 height 37
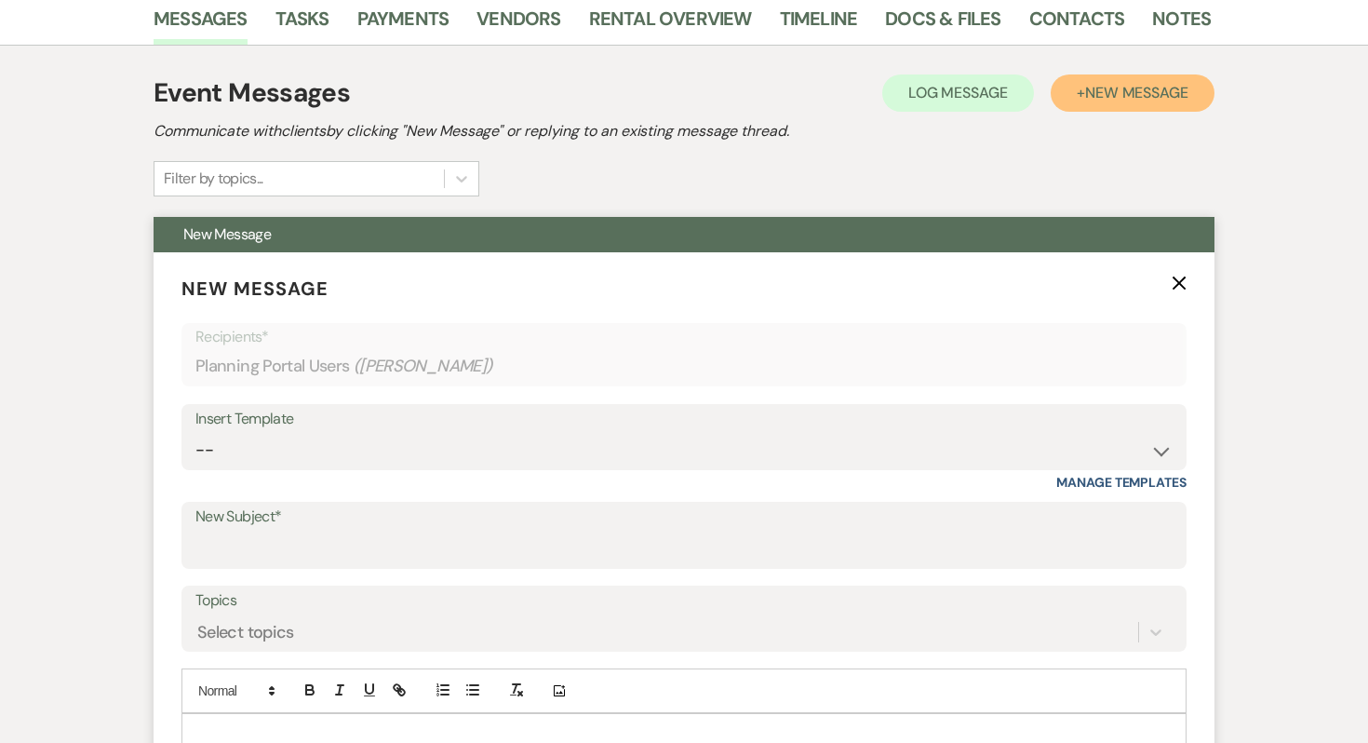
scroll to position [360, 0]
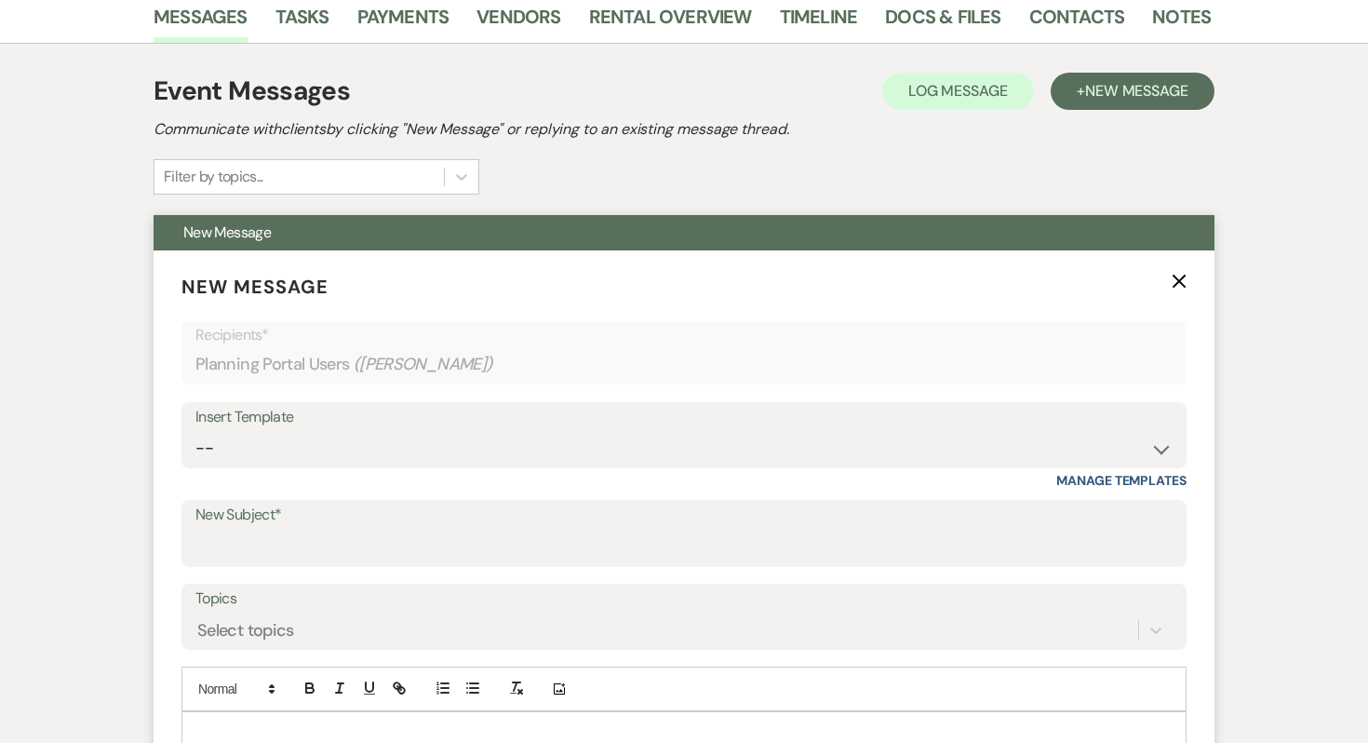
click at [380, 404] on div "Insert Template" at bounding box center [683, 417] width 977 height 27
click at [363, 430] on select "-- Inquiry Response (Venue Guide) Schedule - Venue Tour Appt Confirmation Sched…" at bounding box center [683, 448] width 977 height 36
select select "4586"
click at [195, 430] on select "-- Inquiry Response (Venue Guide) Schedule - Venue Tour Appt Confirmation Sched…" at bounding box center [683, 448] width 977 height 36
type input "Inventory and Optional Add Ons"
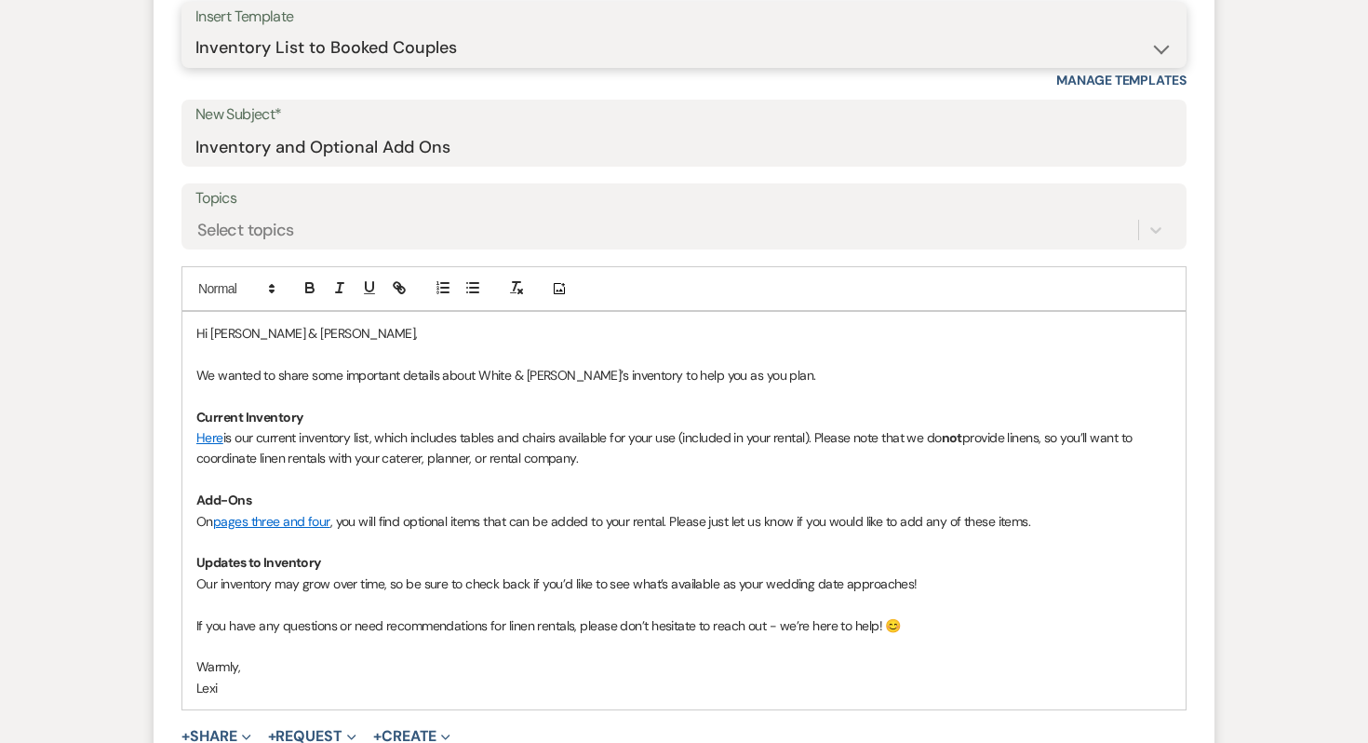
scroll to position [781, 0]
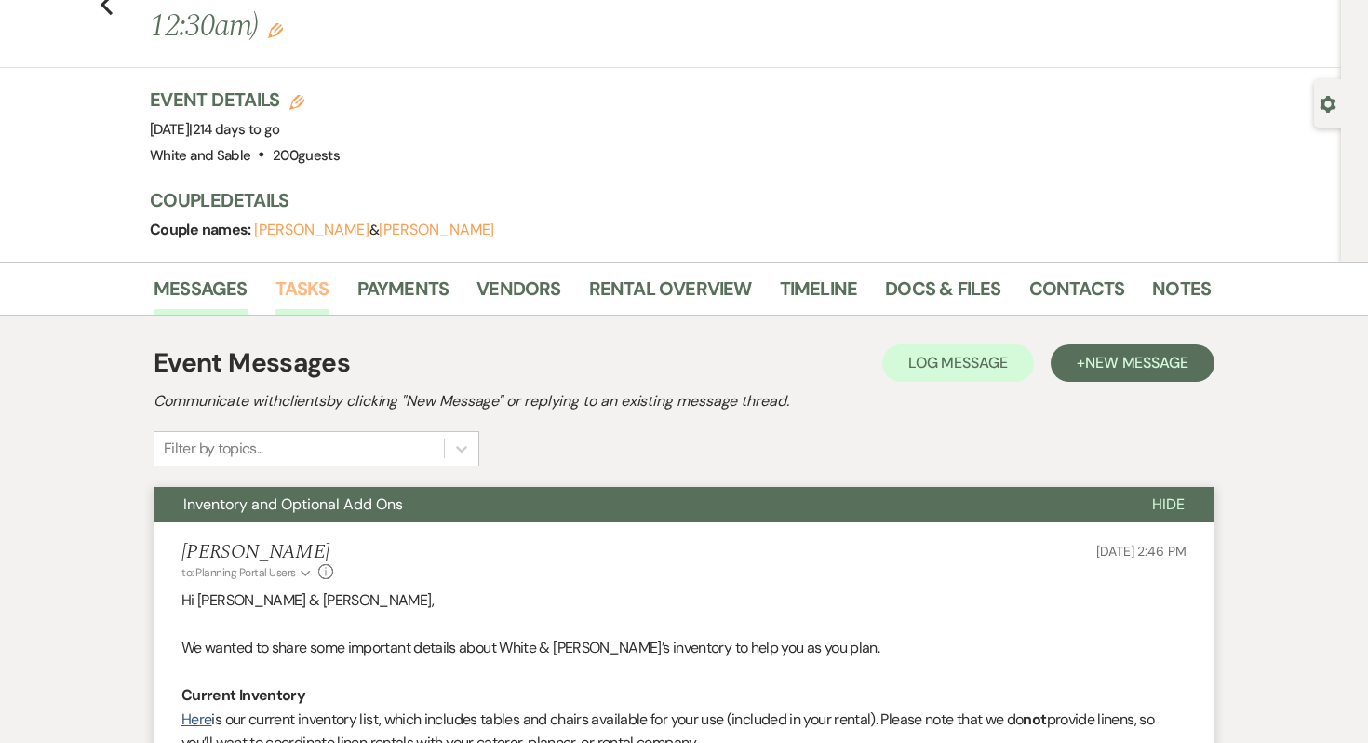
click at [310, 274] on link "Tasks" at bounding box center [303, 294] width 54 height 41
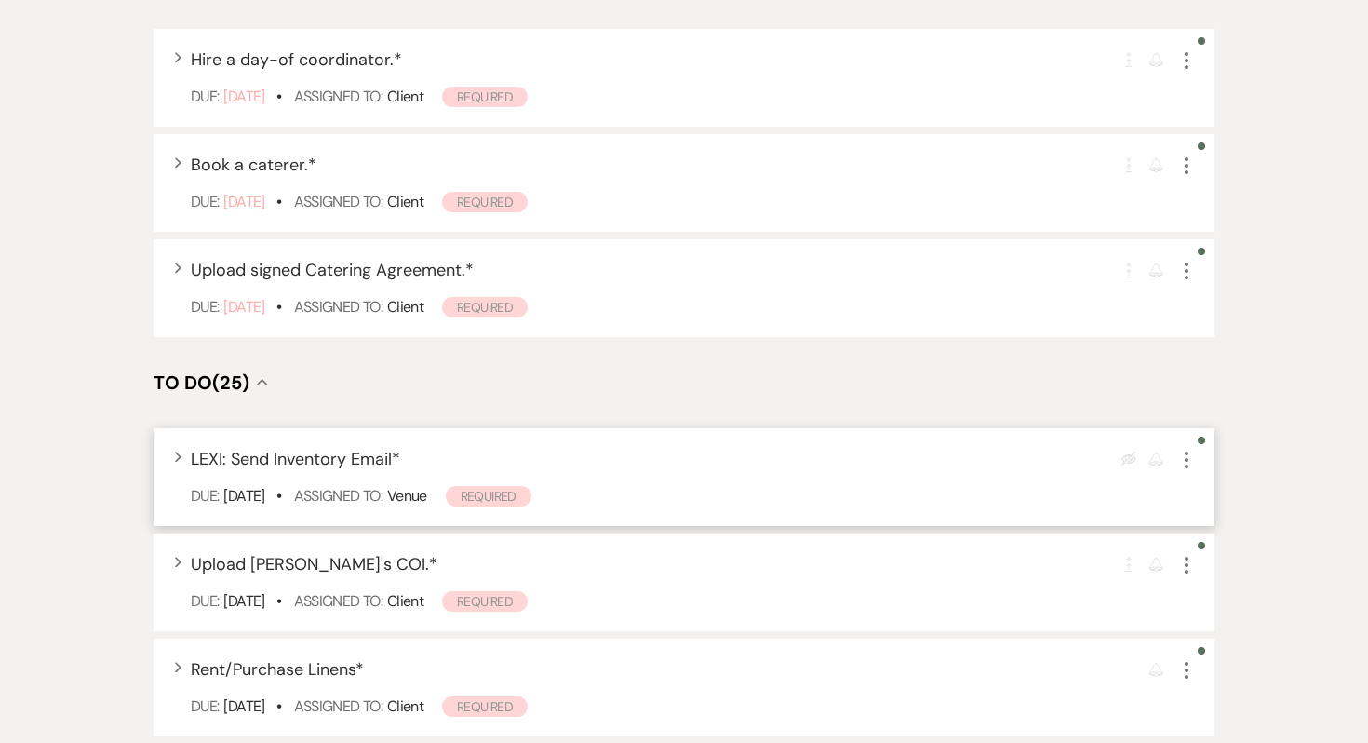
scroll to position [682, 0]
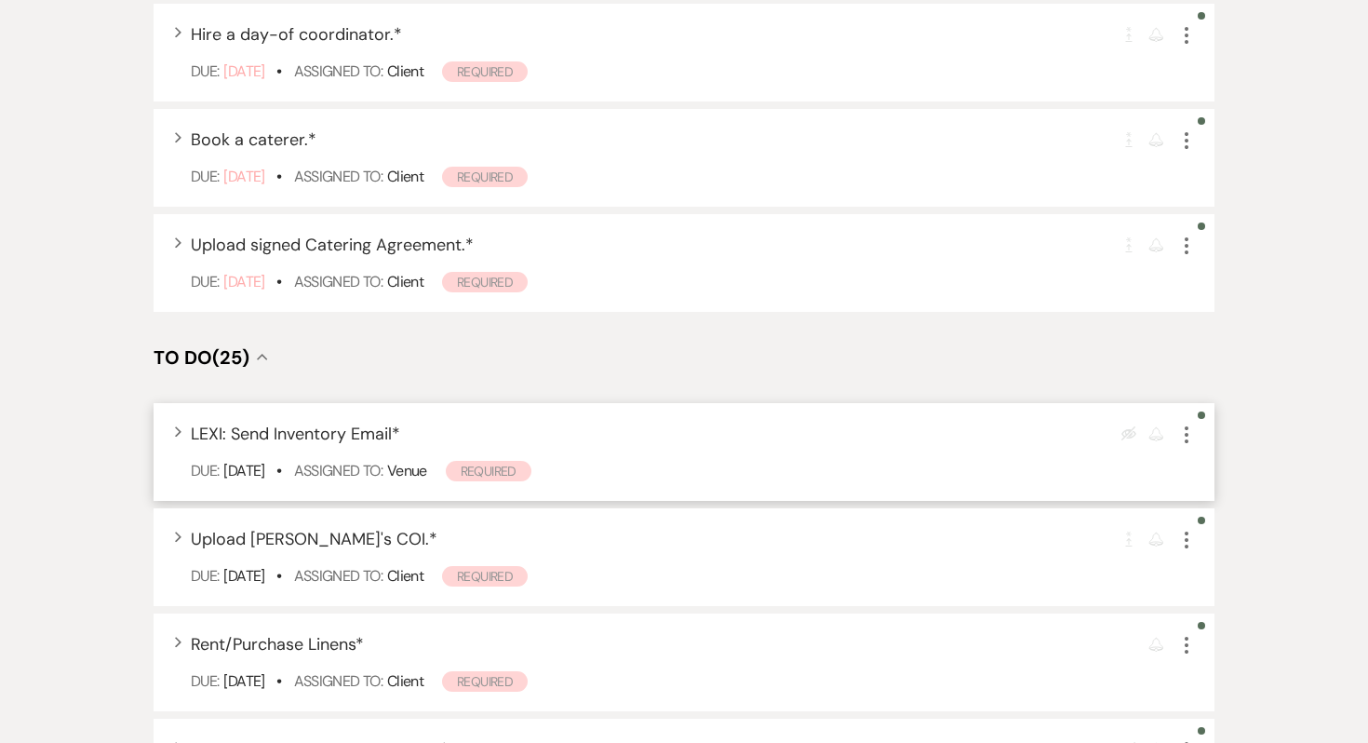
click at [1187, 426] on use "button" at bounding box center [1187, 434] width 4 height 17
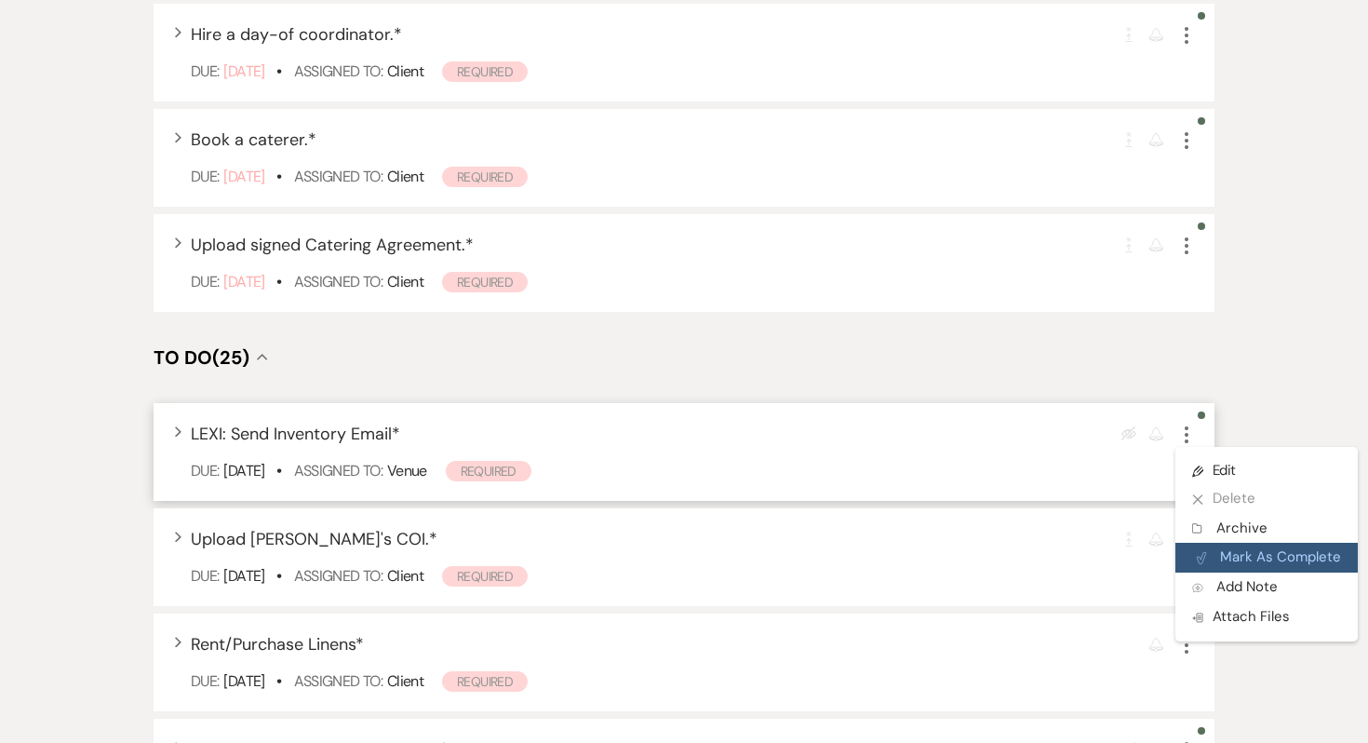
click at [1227, 543] on button "Plan Portal Link Mark As Complete" at bounding box center [1267, 558] width 182 height 30
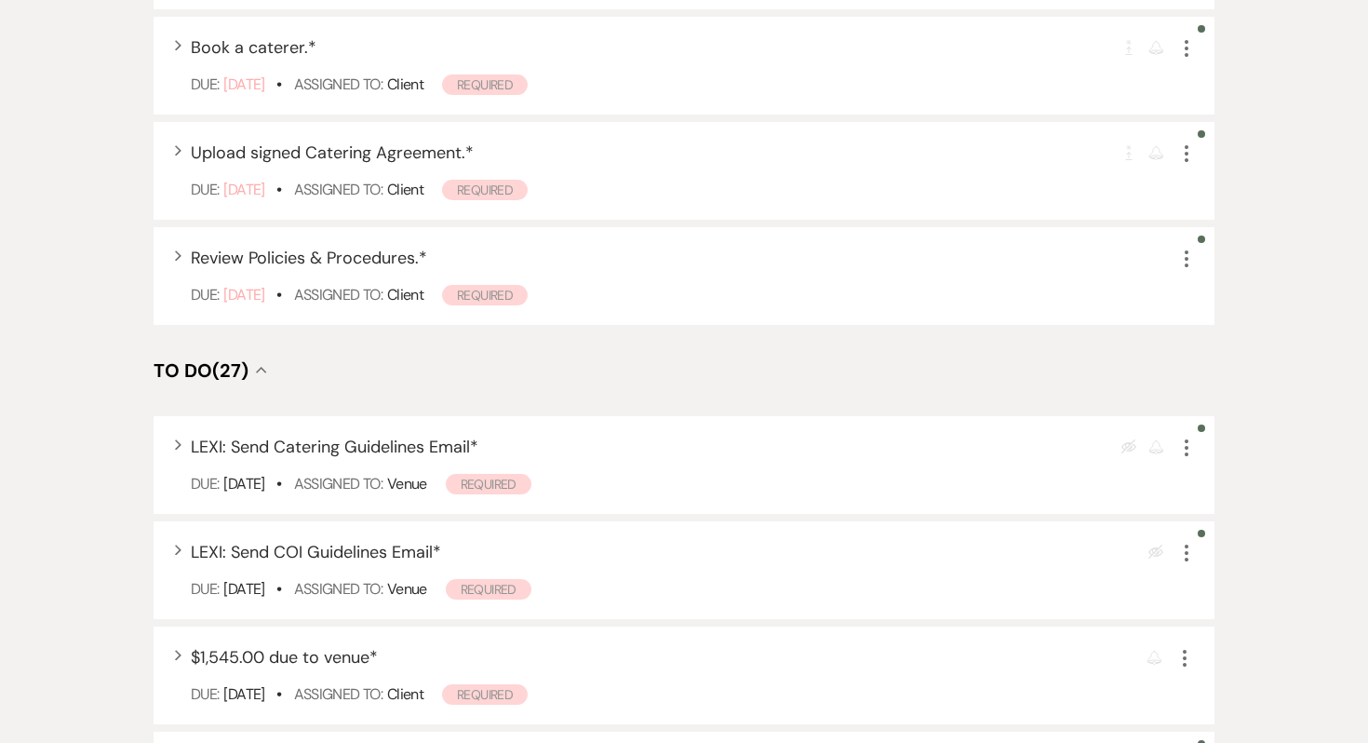
scroll to position [1015, 0]
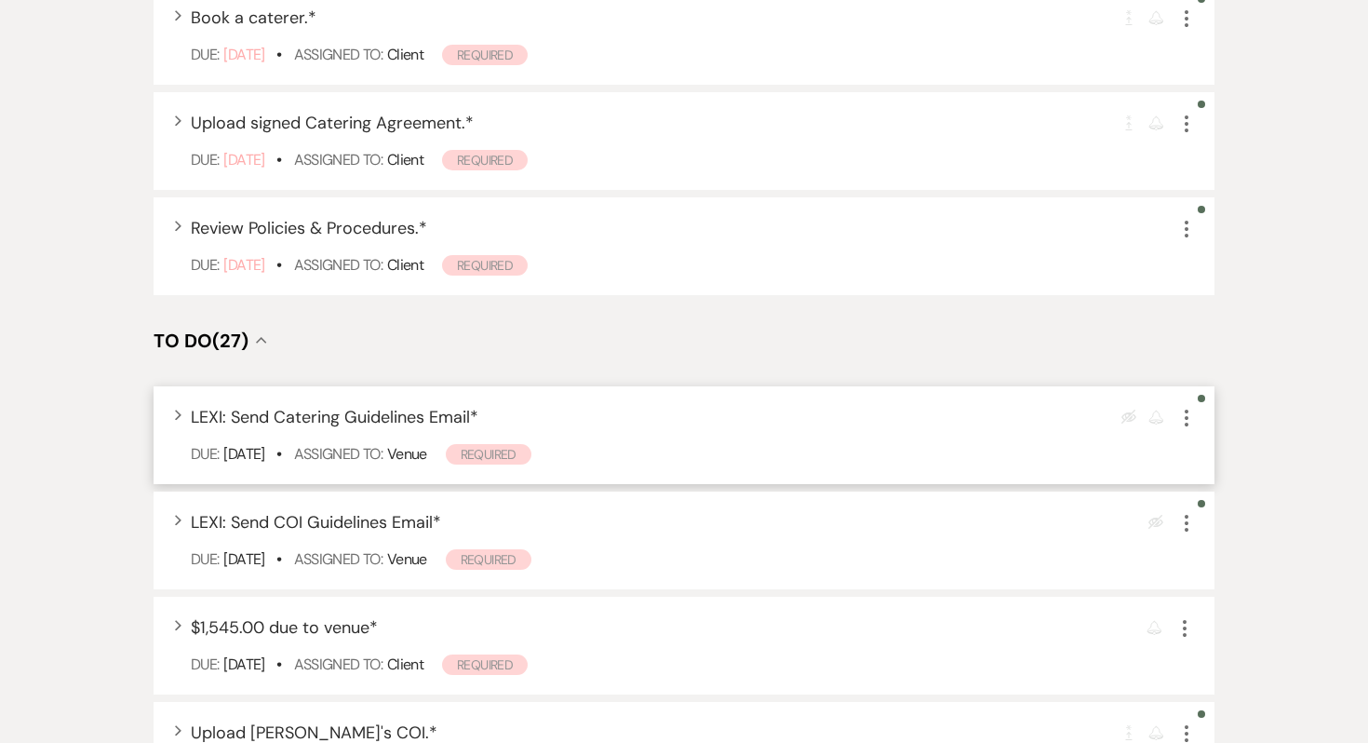
click at [1183, 420] on icon "More" at bounding box center [1187, 418] width 22 height 22
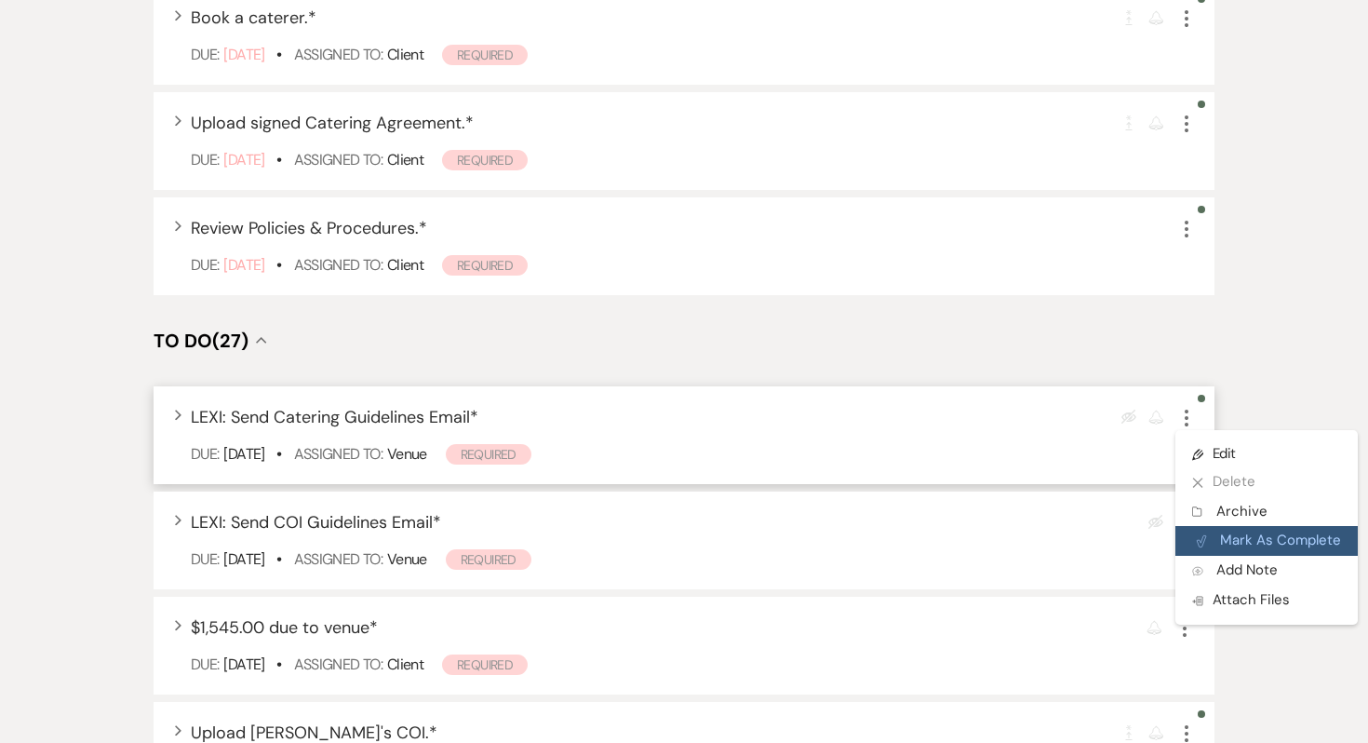
click at [1232, 543] on button "Plan Portal Link Mark As Complete" at bounding box center [1267, 541] width 182 height 30
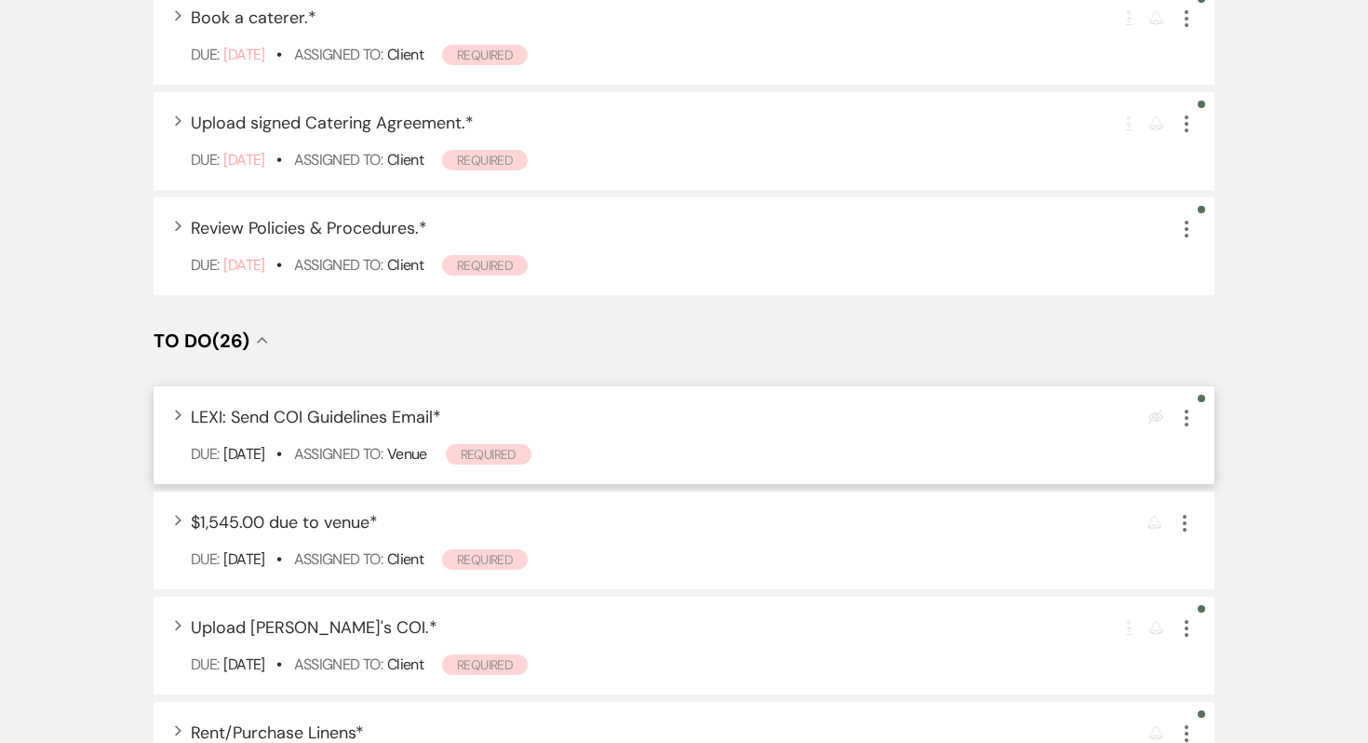
click at [1189, 421] on icon "More" at bounding box center [1187, 418] width 22 height 22
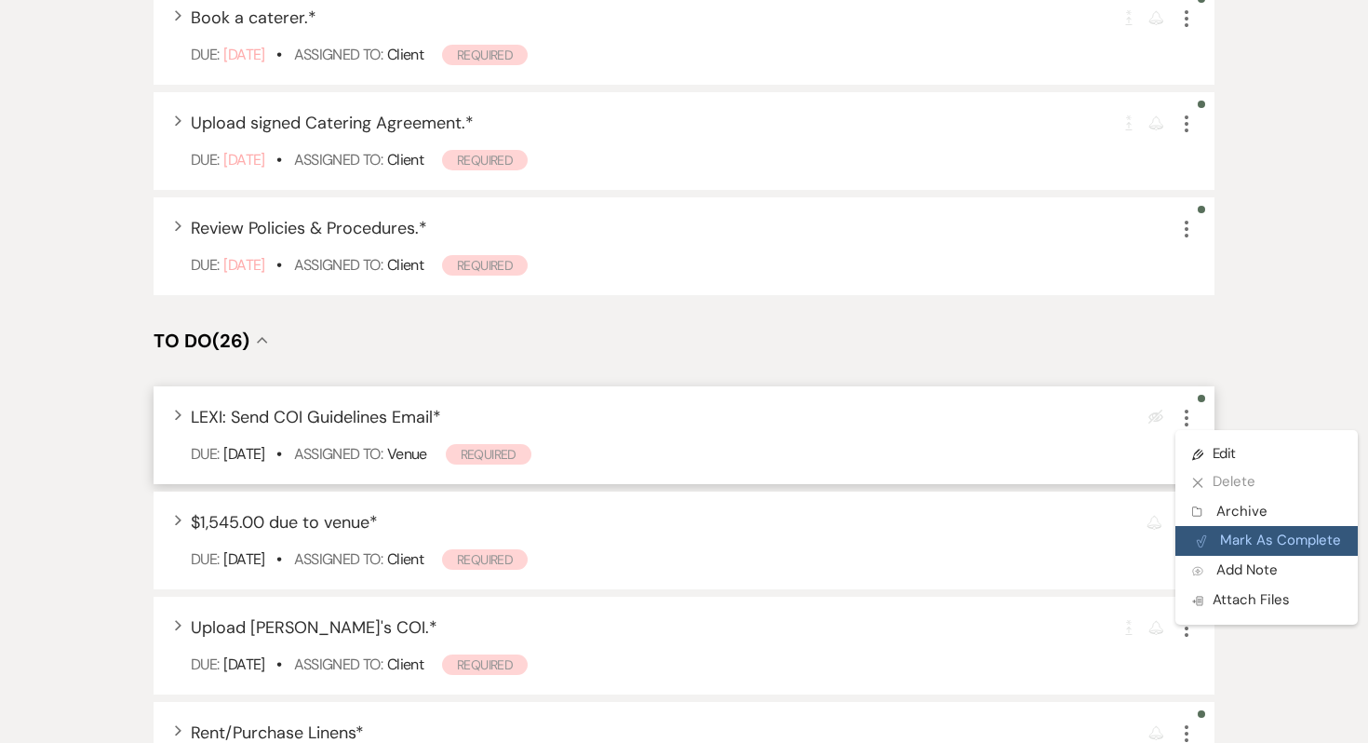
click at [1215, 541] on button "Plan Portal Link Mark As Complete" at bounding box center [1267, 541] width 182 height 30
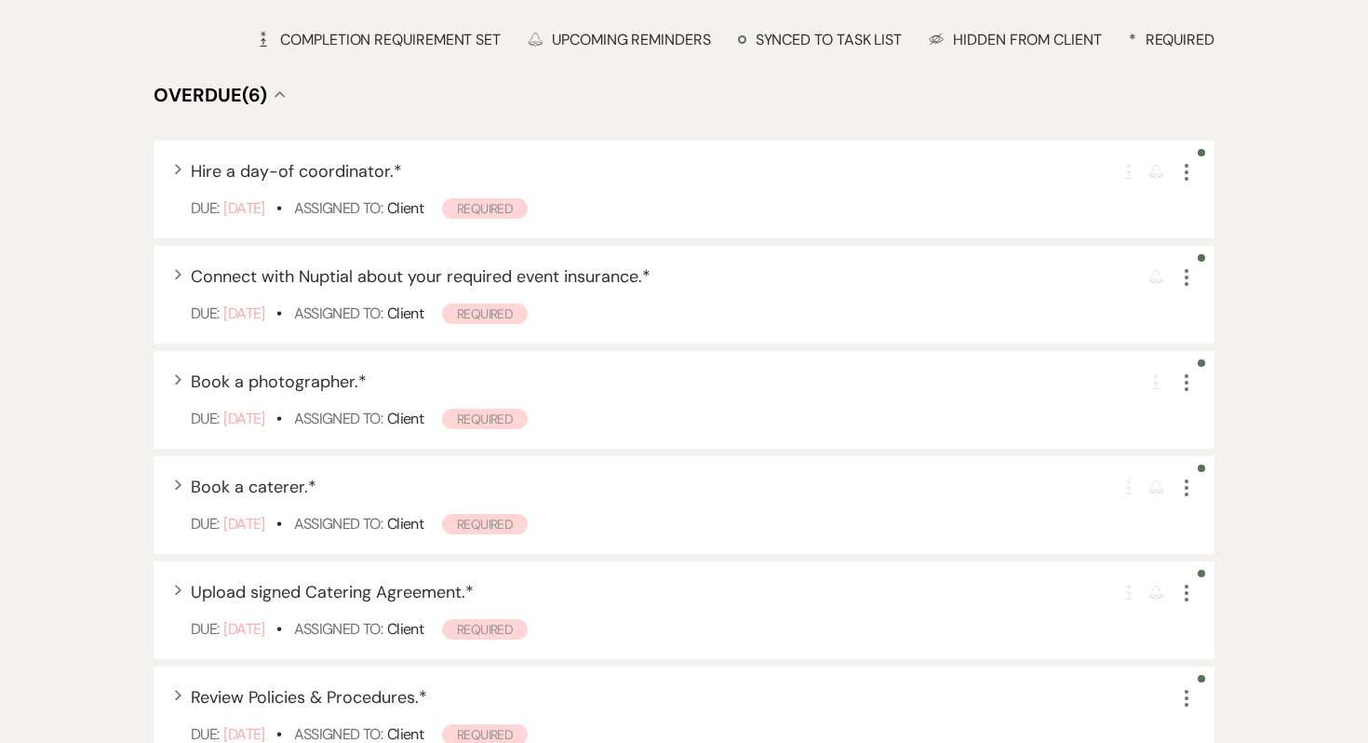
scroll to position [0, 0]
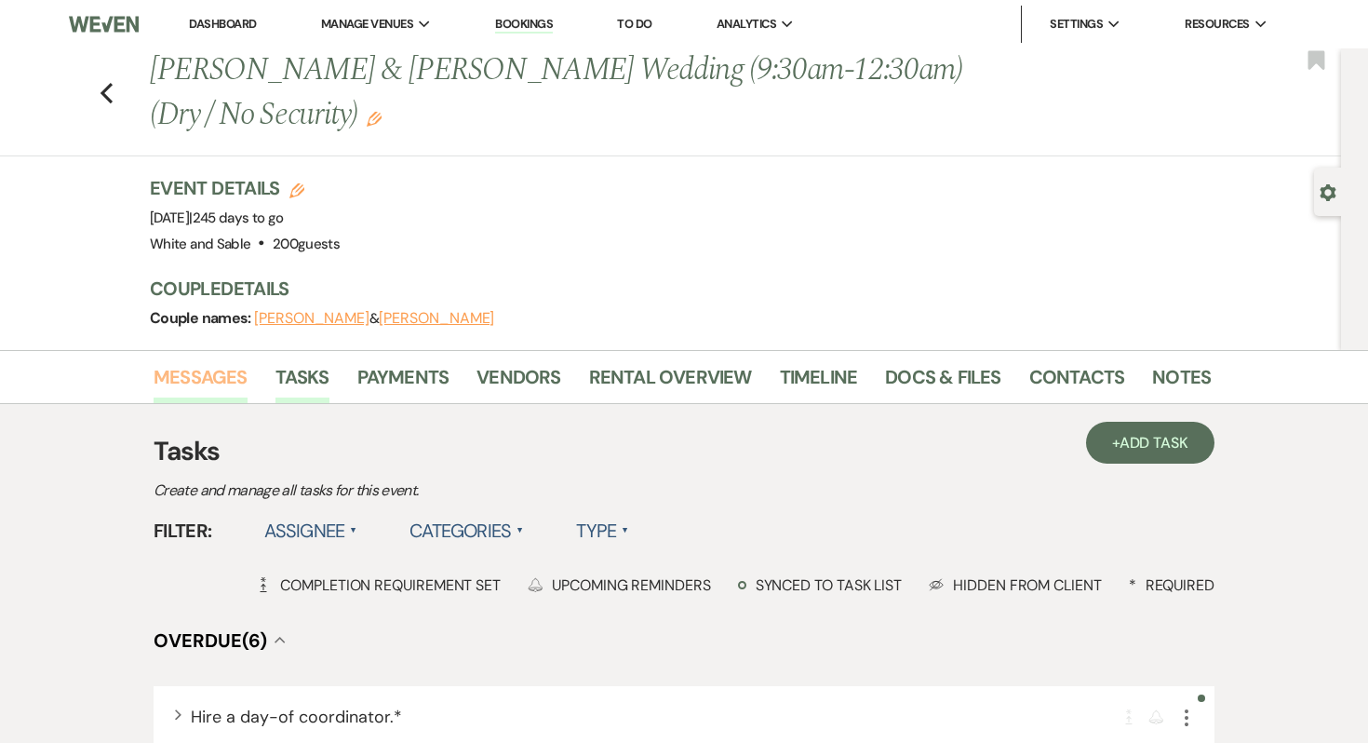
click at [233, 382] on link "Messages" at bounding box center [201, 382] width 94 height 41
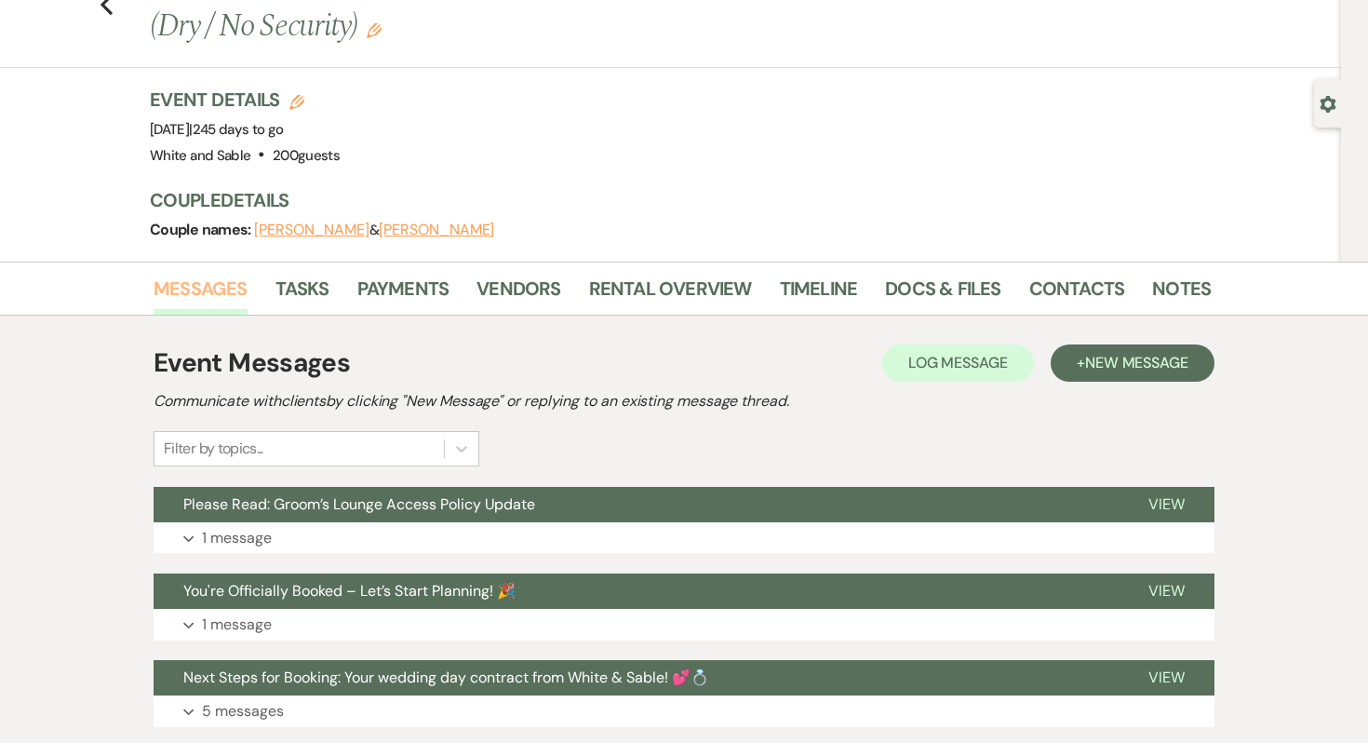
scroll to position [92, 0]
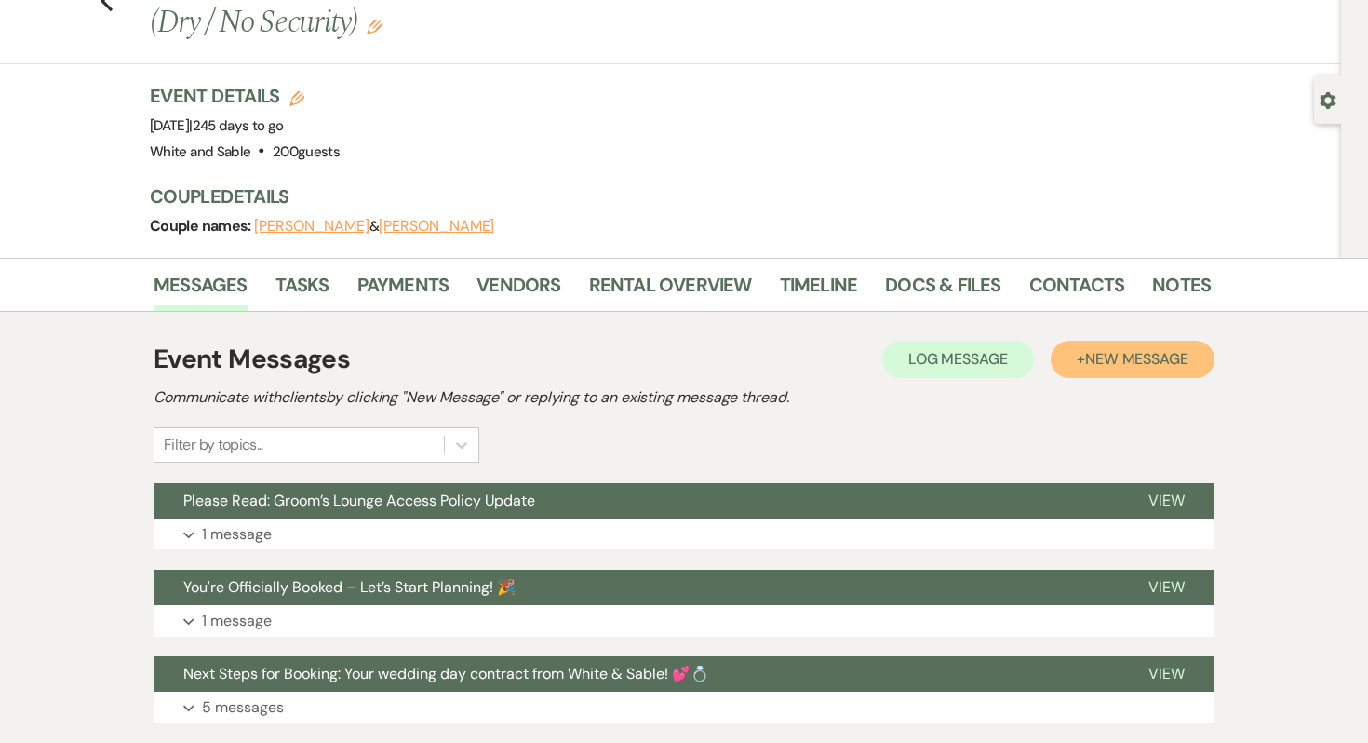
click at [1094, 349] on button "+ New Message" at bounding box center [1133, 359] width 164 height 37
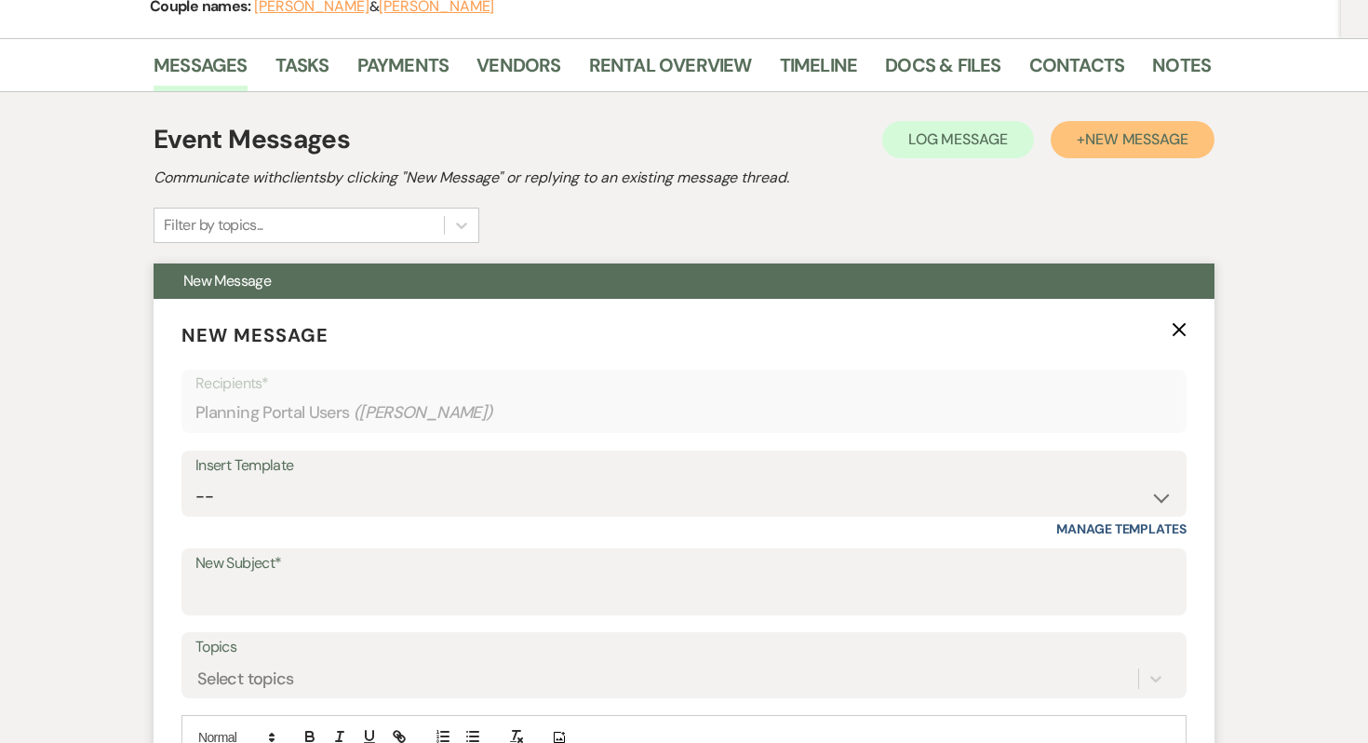
scroll to position [255, 0]
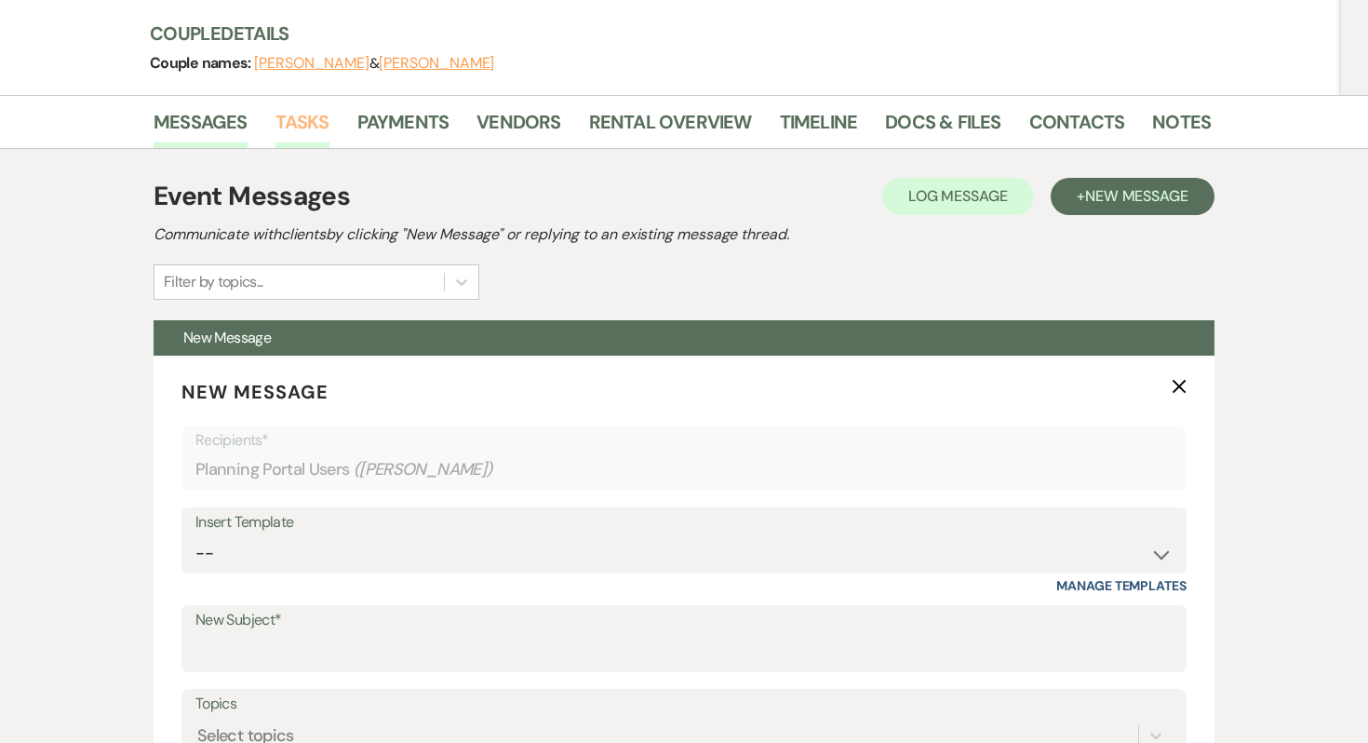
click at [324, 137] on link "Tasks" at bounding box center [303, 127] width 54 height 41
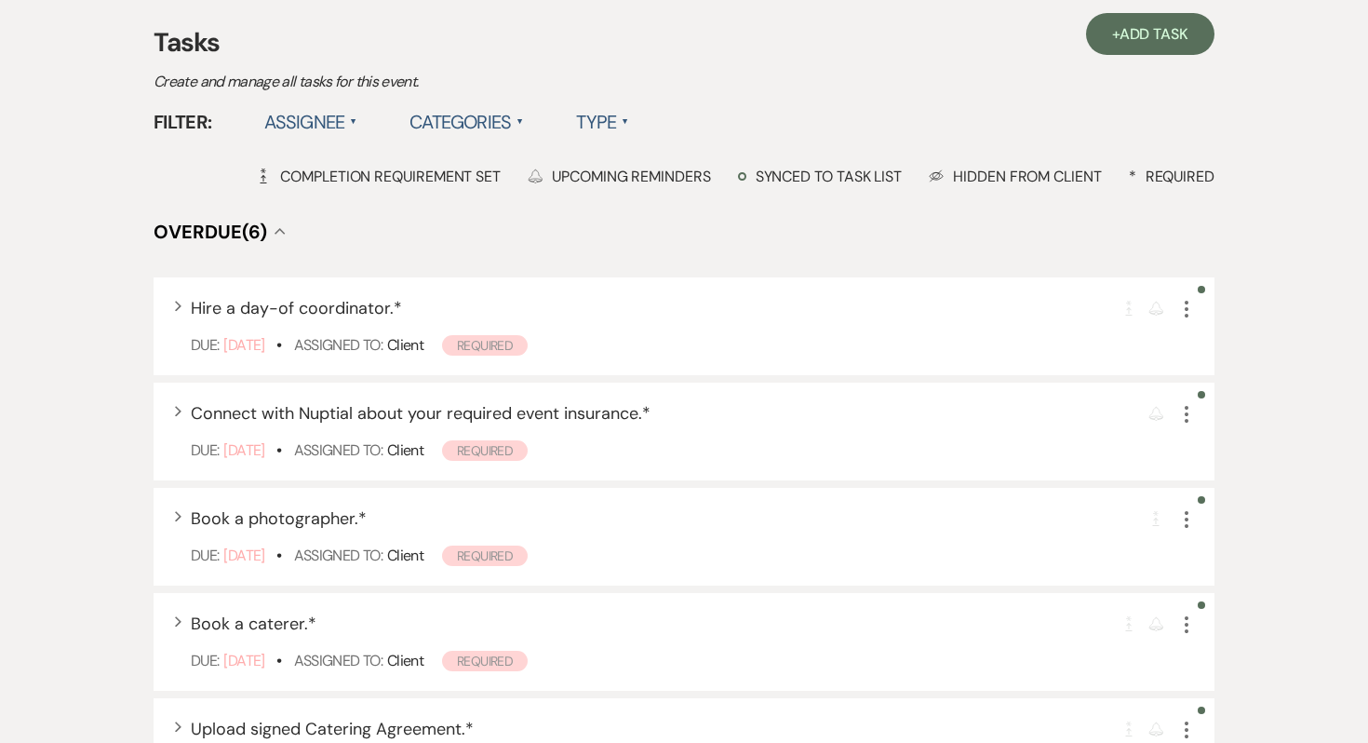
scroll to position [276, 0]
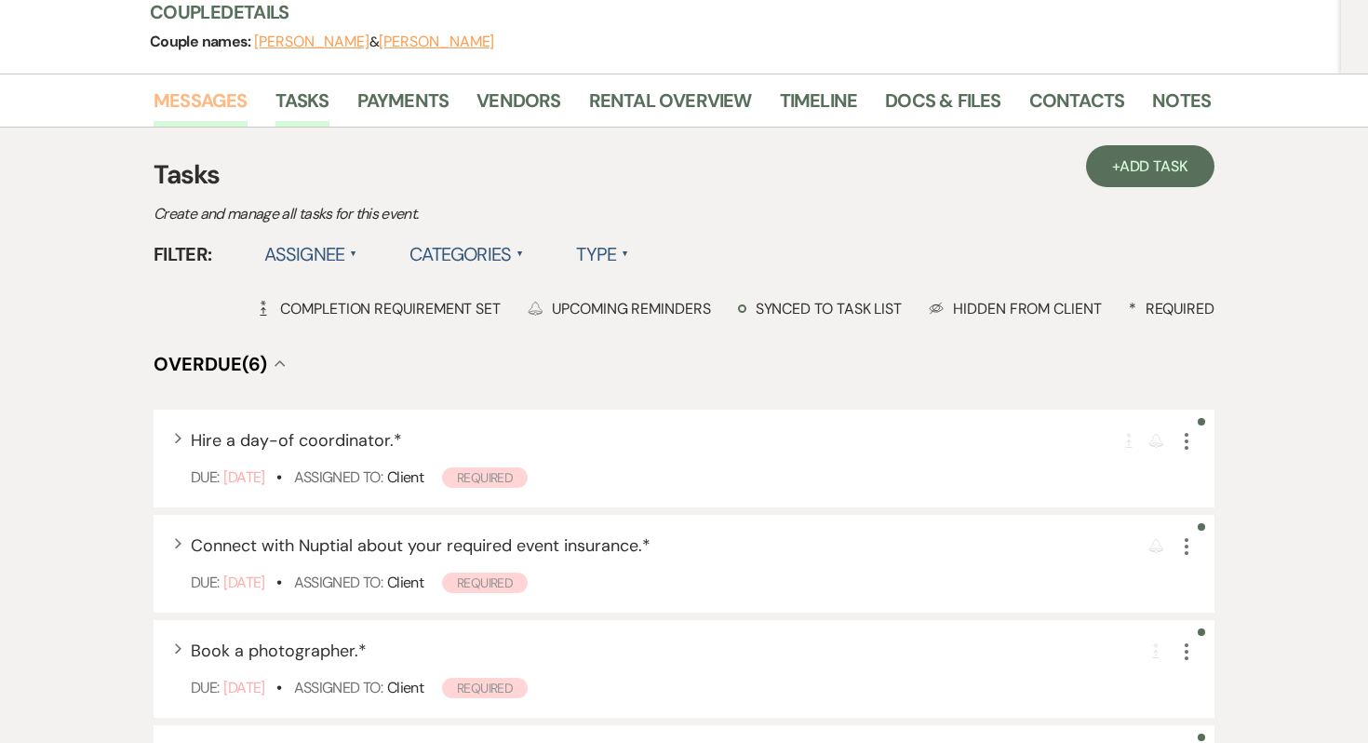
click at [232, 118] on link "Messages" at bounding box center [201, 106] width 94 height 41
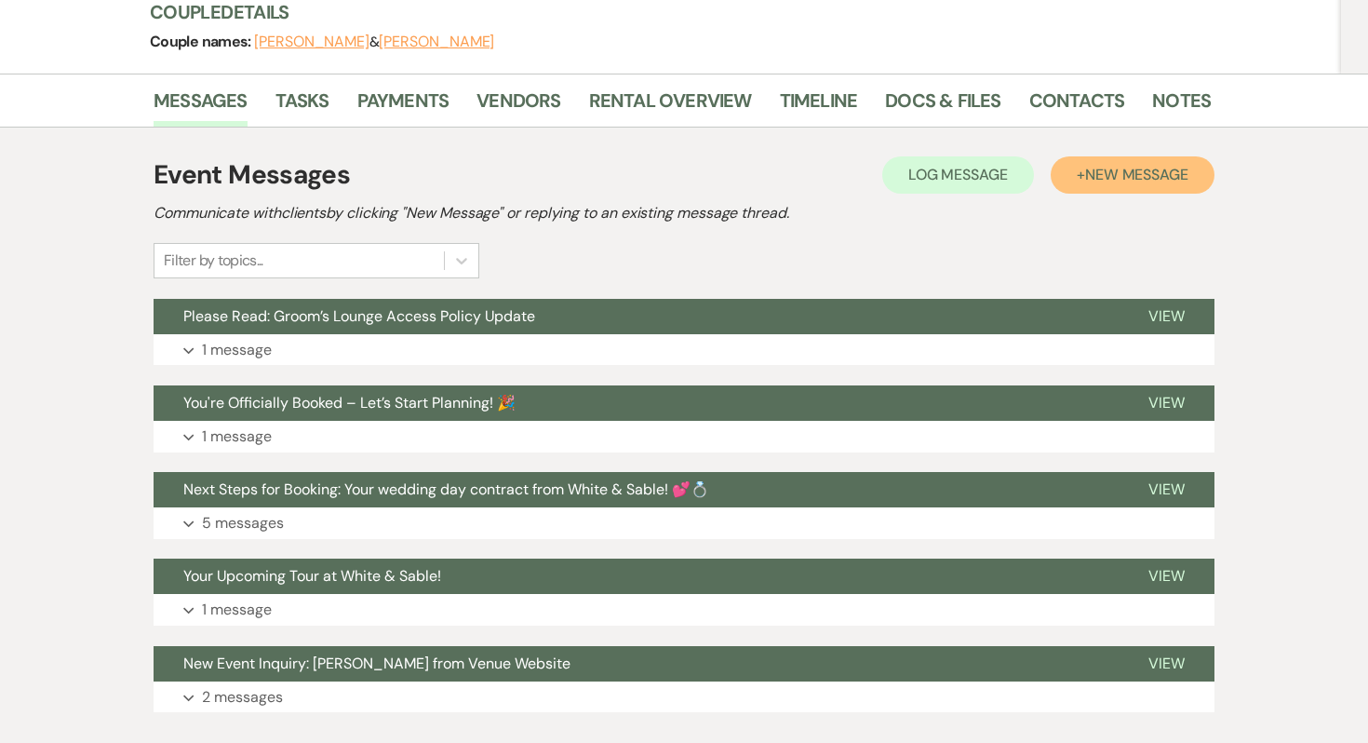
click at [1127, 180] on span "New Message" at bounding box center [1136, 175] width 103 height 20
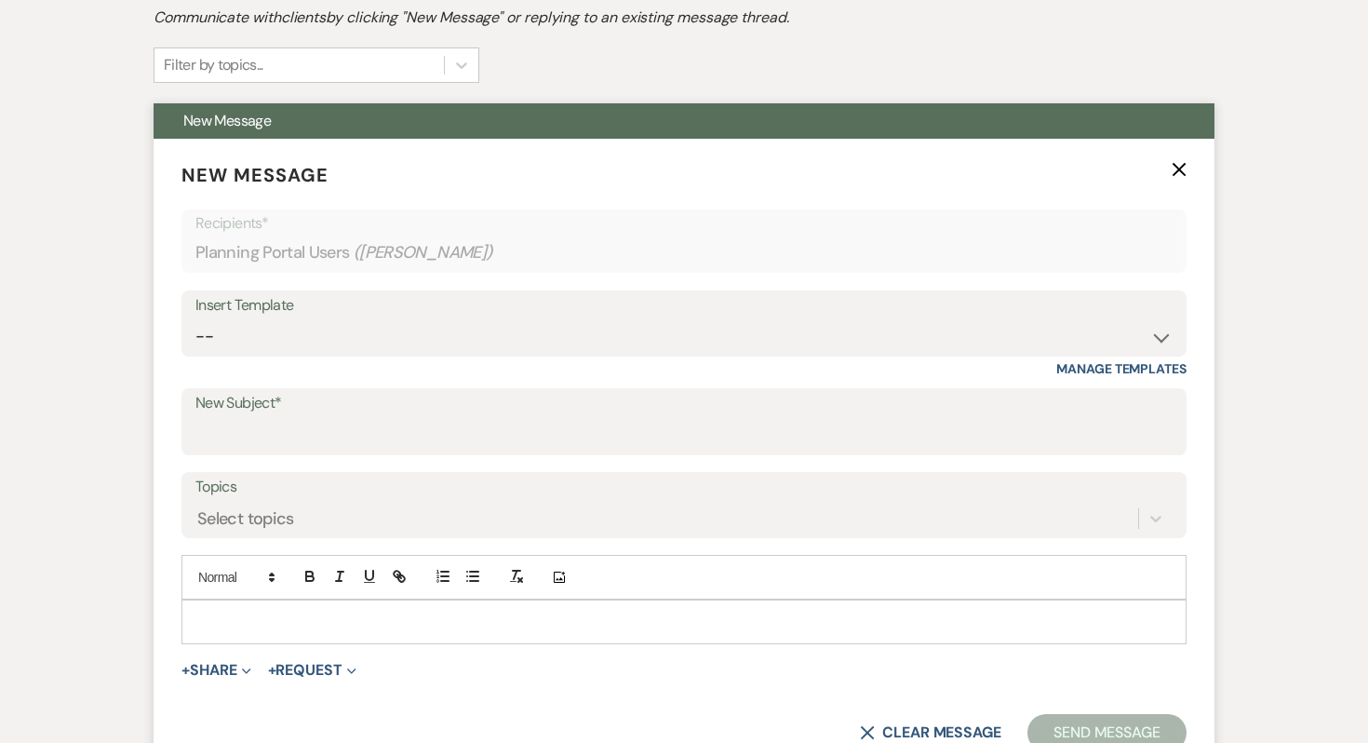
scroll to position [484, 0]
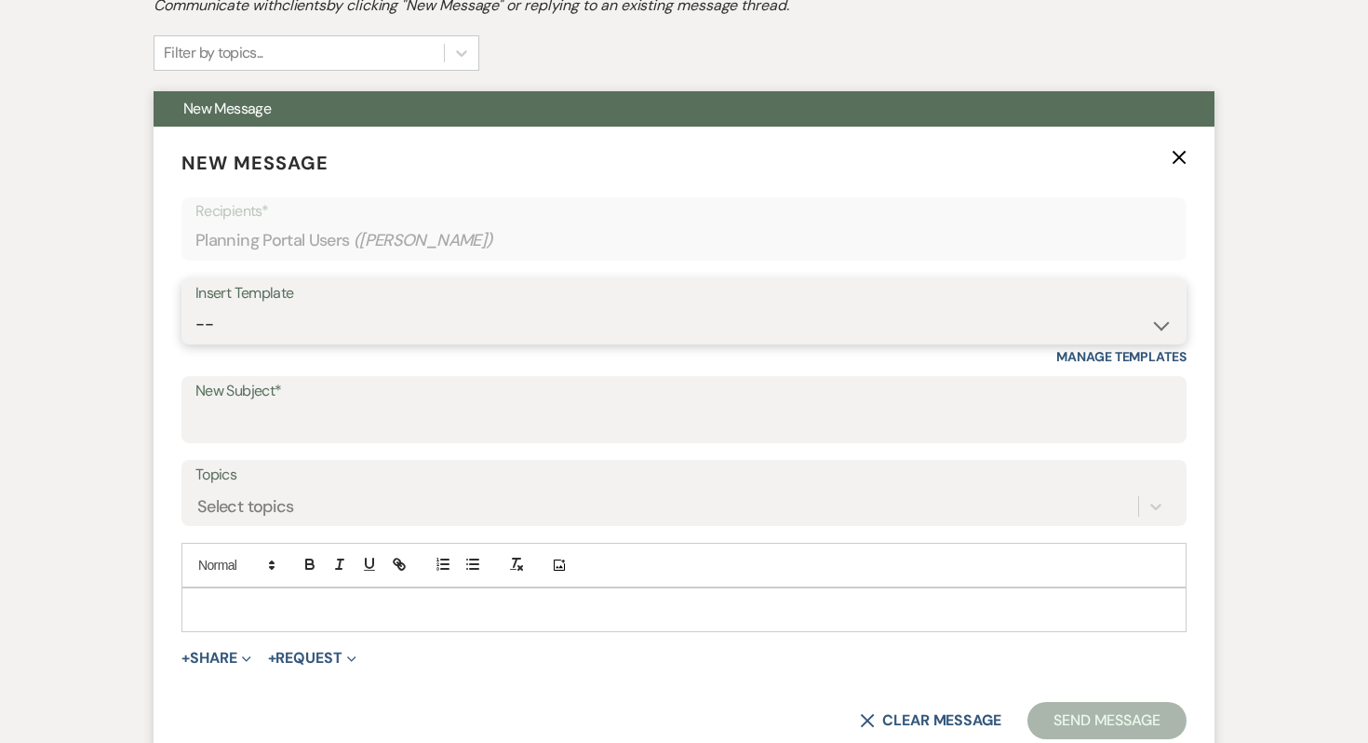
click at [399, 314] on select "-- Inquiry Response (Venue Guide) Schedule - Venue Tour Appt Confirmation Sched…" at bounding box center [683, 324] width 977 height 36
select select "4585"
click at [195, 306] on select "-- Inquiry Response (Venue Guide) Schedule - Venue Tour Appt Confirmation Sched…" at bounding box center [683, 324] width 977 height 36
type input "Important: Catering Guidelines & Vendor COI Requirements for Your Wedding at Wh…"
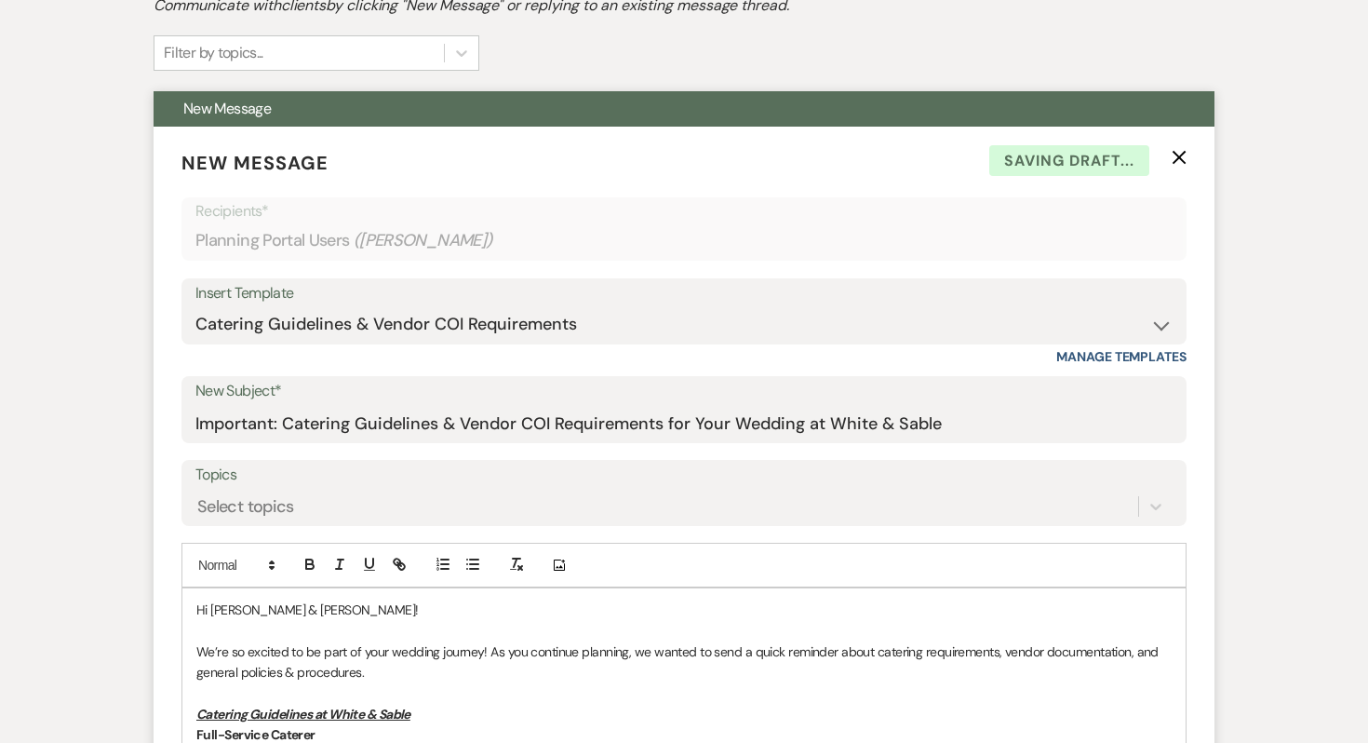
click at [357, 616] on p "Hi Marley & Trent!" at bounding box center [684, 609] width 976 height 20
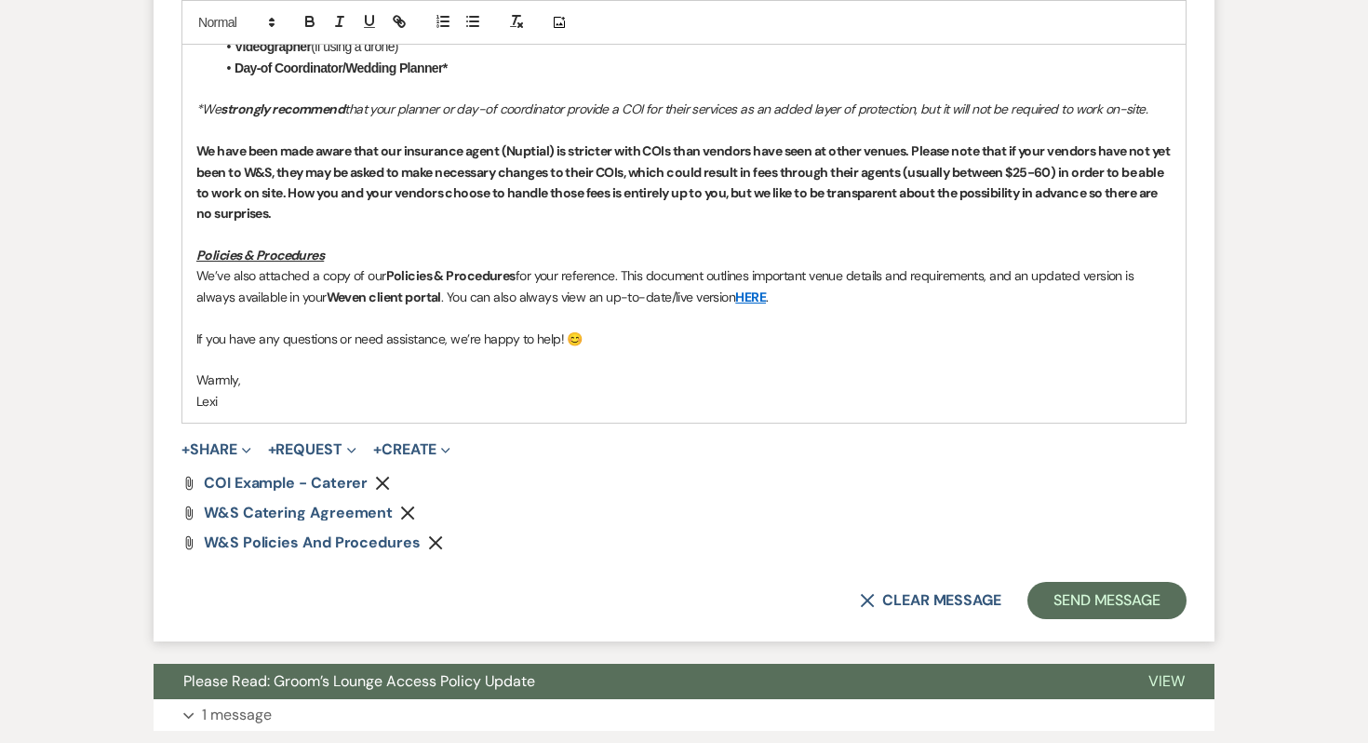
scroll to position [1717, 0]
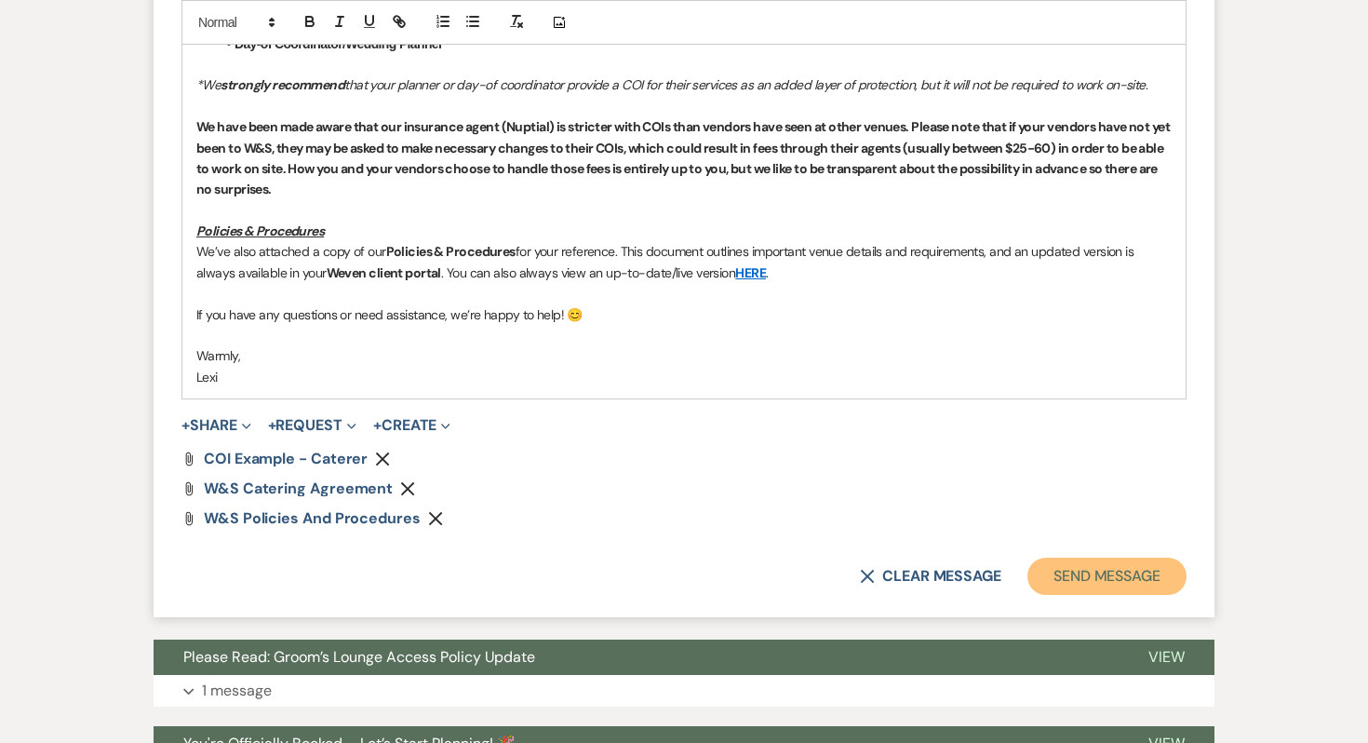
click at [1069, 577] on button "Send Message" at bounding box center [1107, 576] width 159 height 37
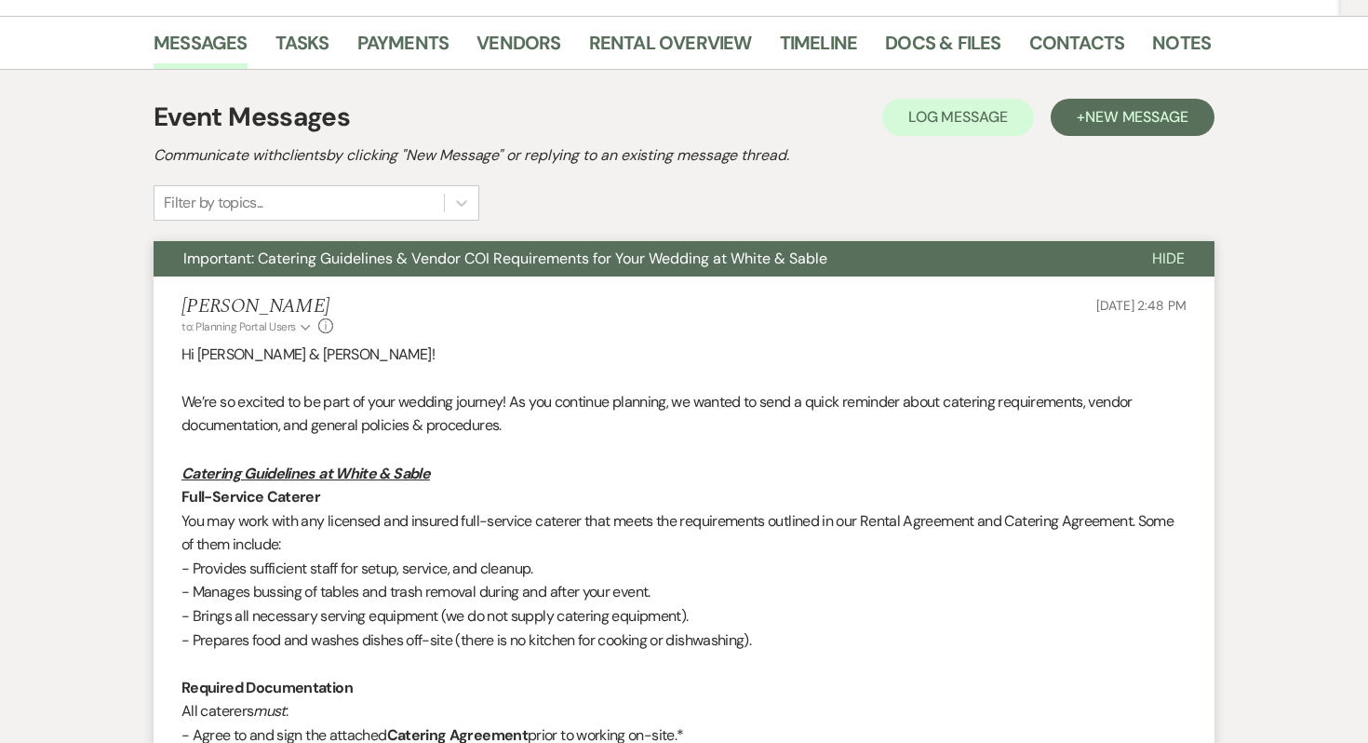
scroll to position [232, 0]
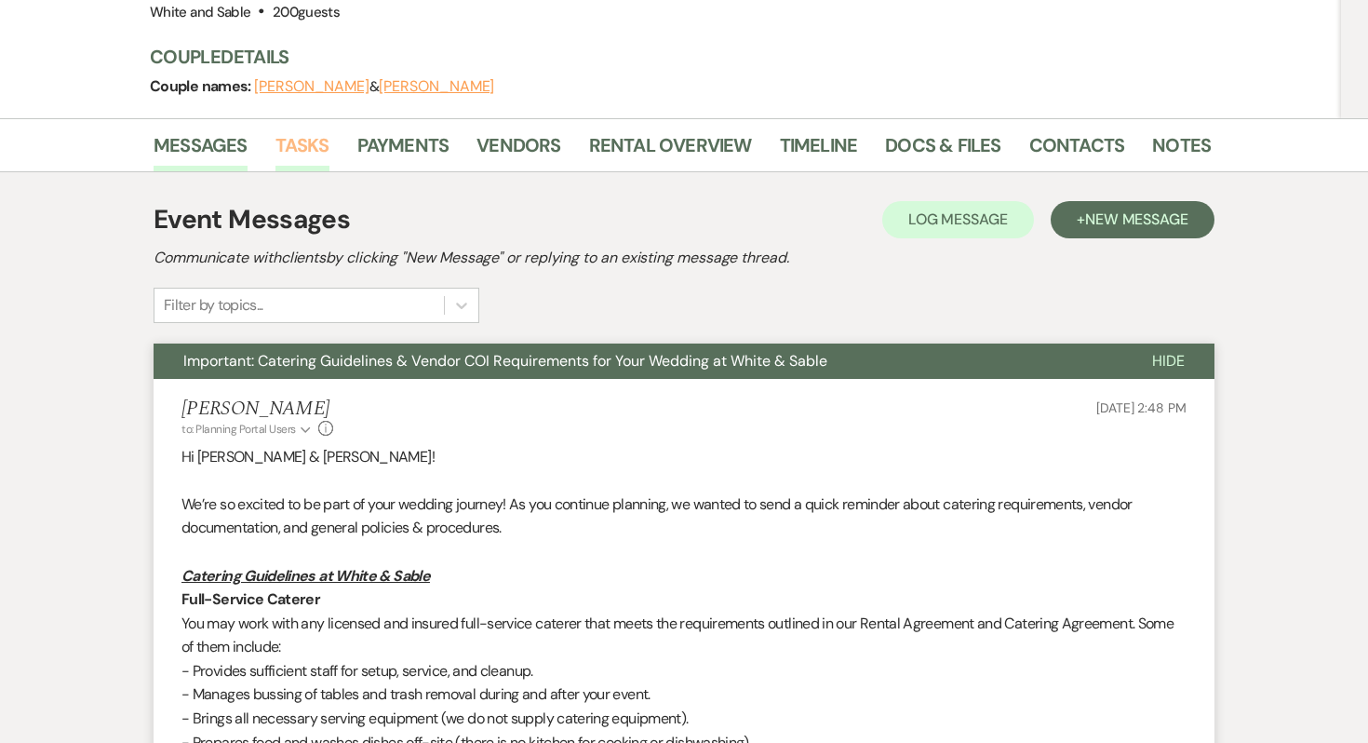
click at [304, 167] on link "Tasks" at bounding box center [303, 150] width 54 height 41
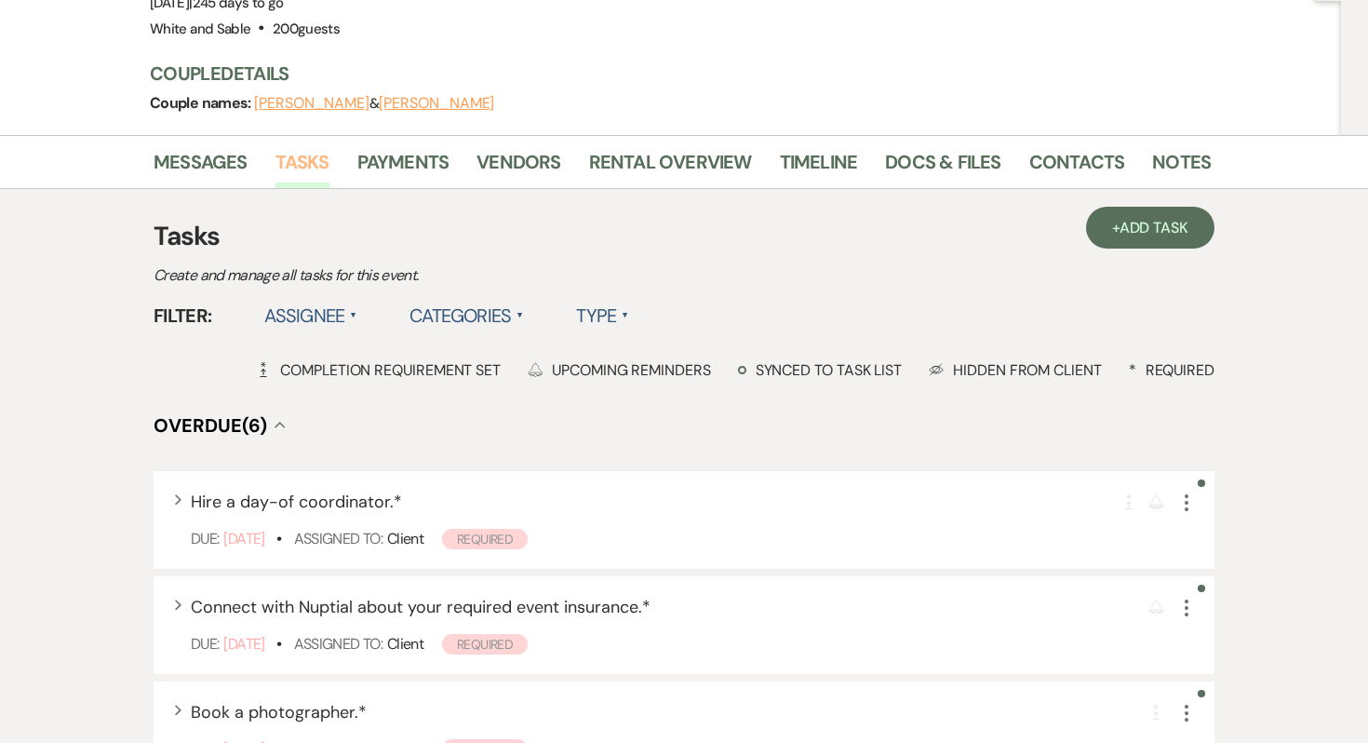
scroll to position [241, 0]
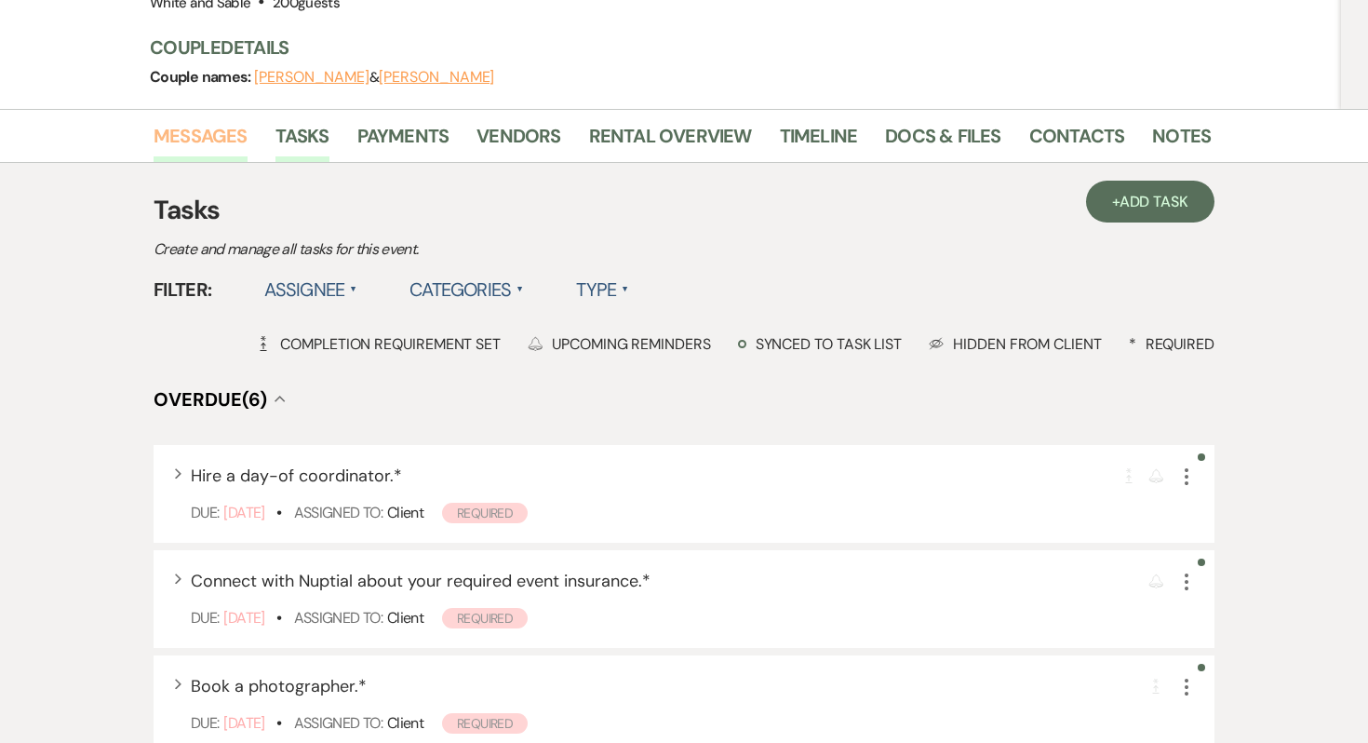
click at [212, 146] on link "Messages" at bounding box center [201, 141] width 94 height 41
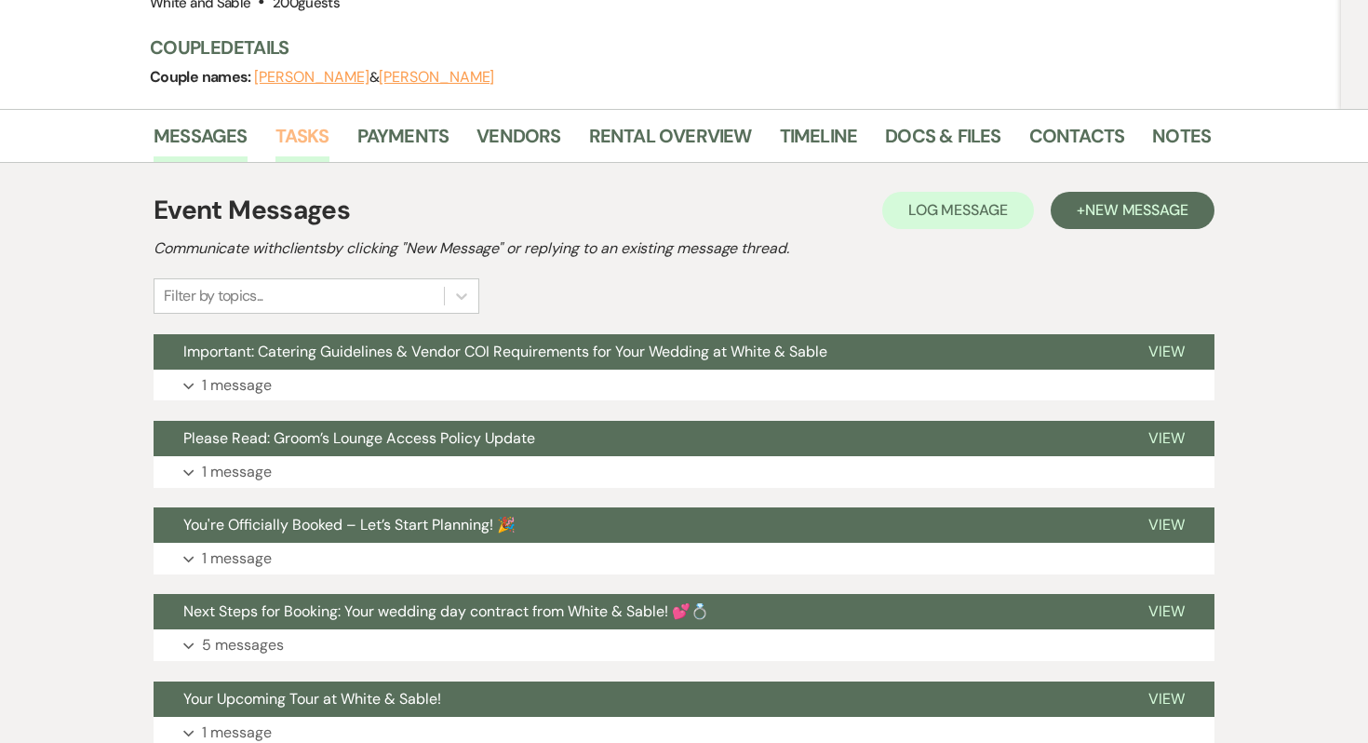
click at [310, 123] on link "Tasks" at bounding box center [303, 141] width 54 height 41
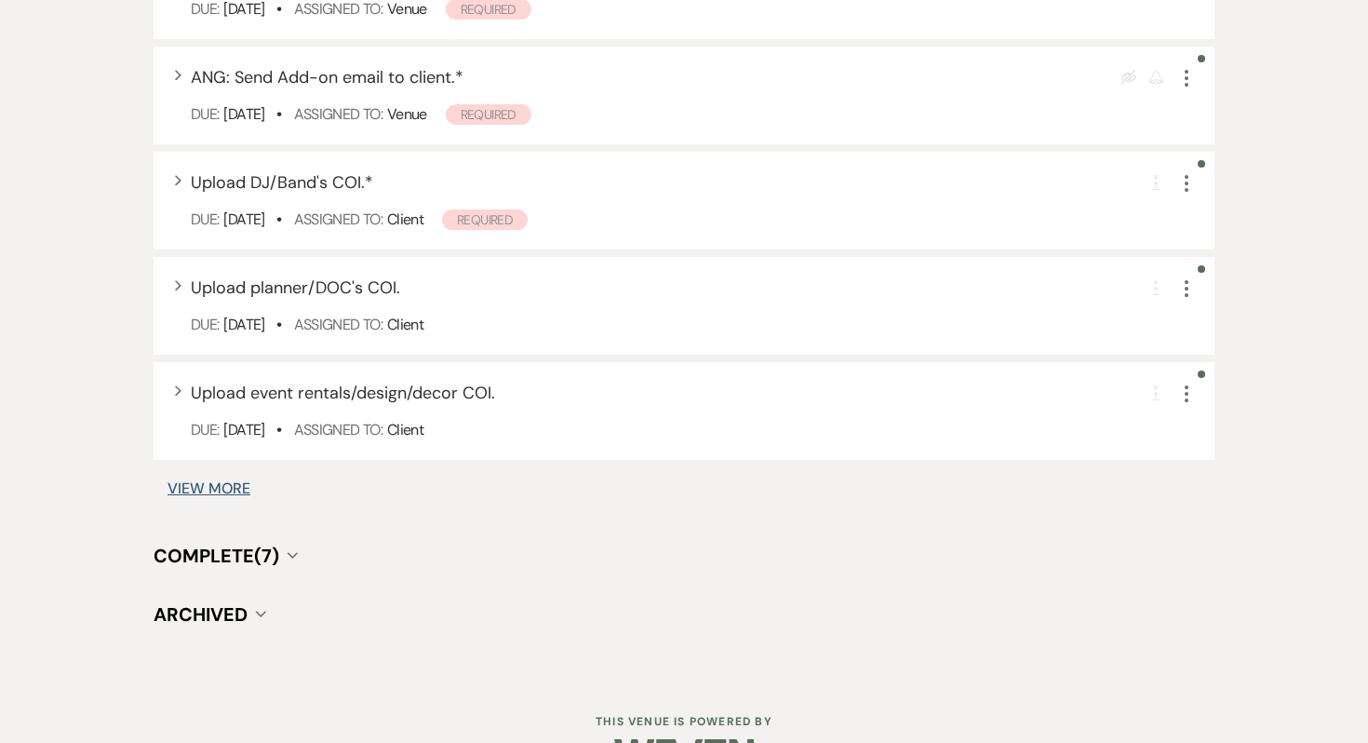
scroll to position [2026, 0]
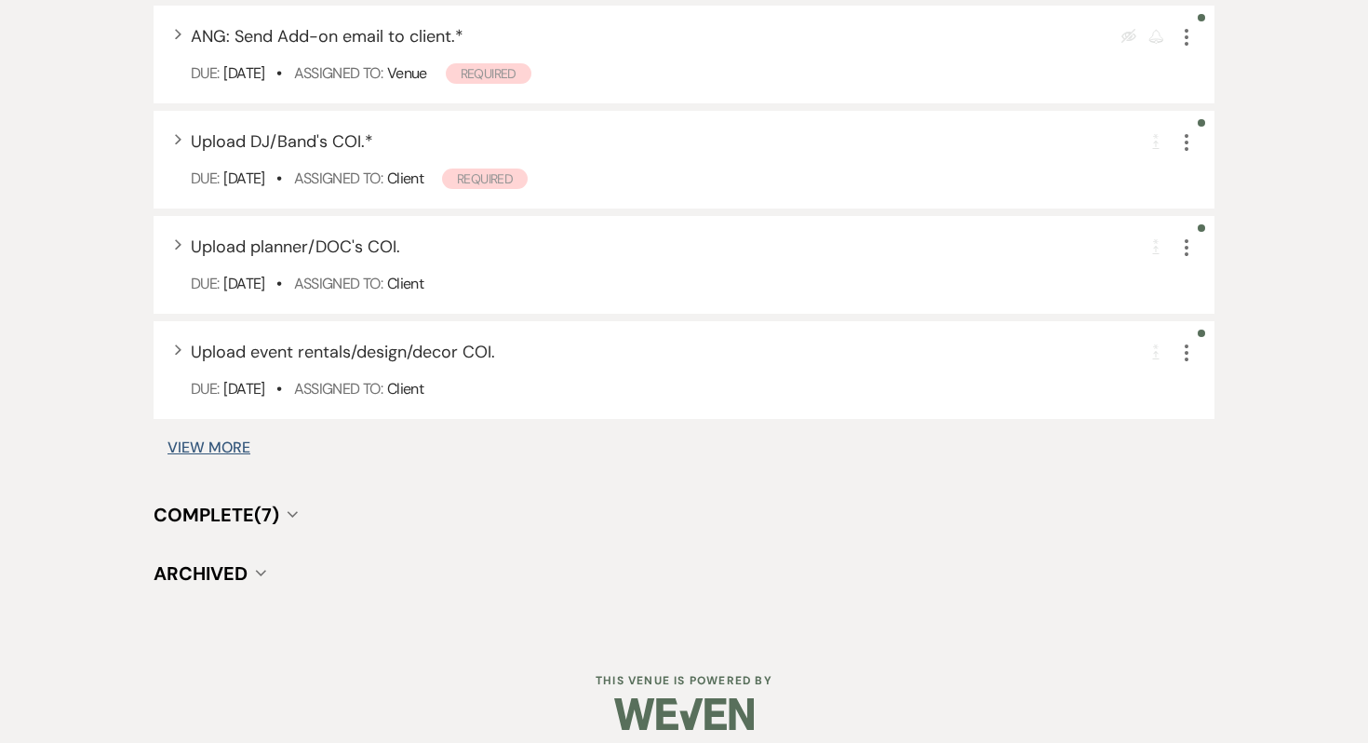
click at [283, 505] on button "Complete (7) Collapse" at bounding box center [226, 514] width 144 height 19
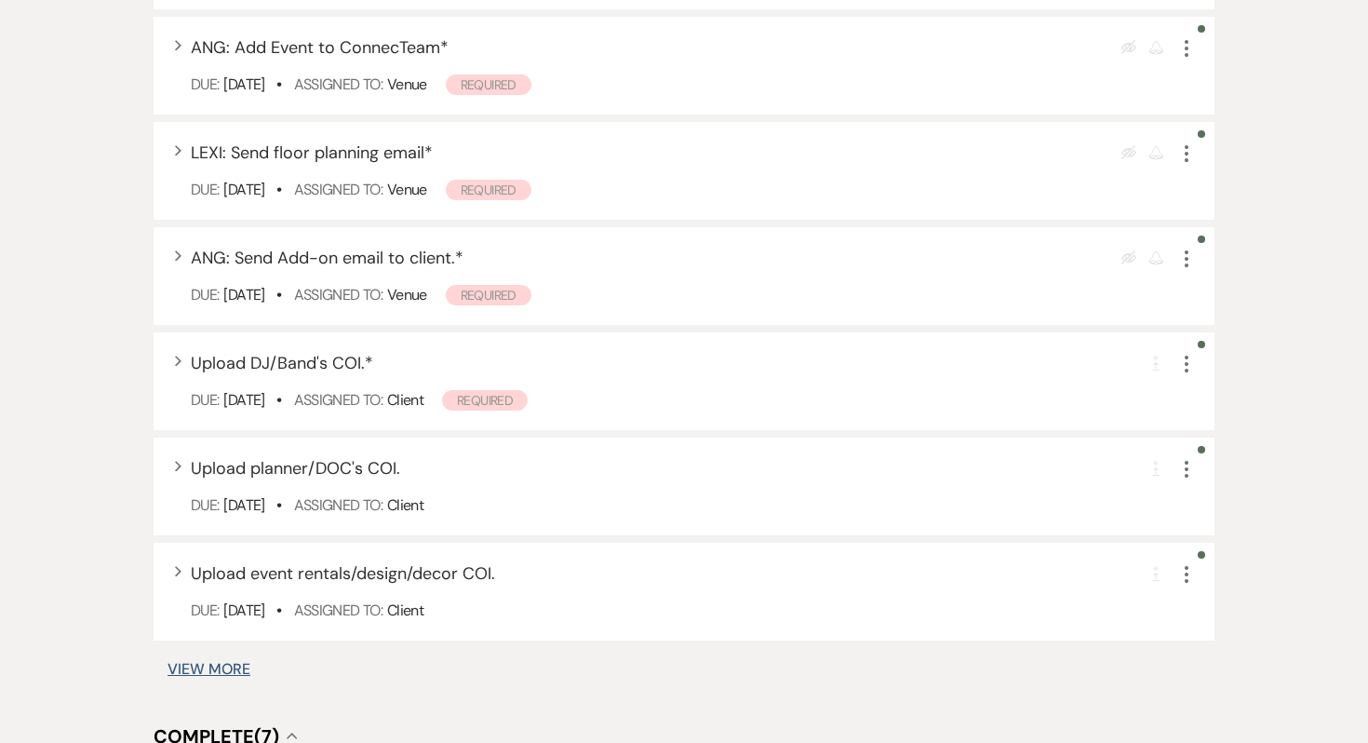
scroll to position [1442, 0]
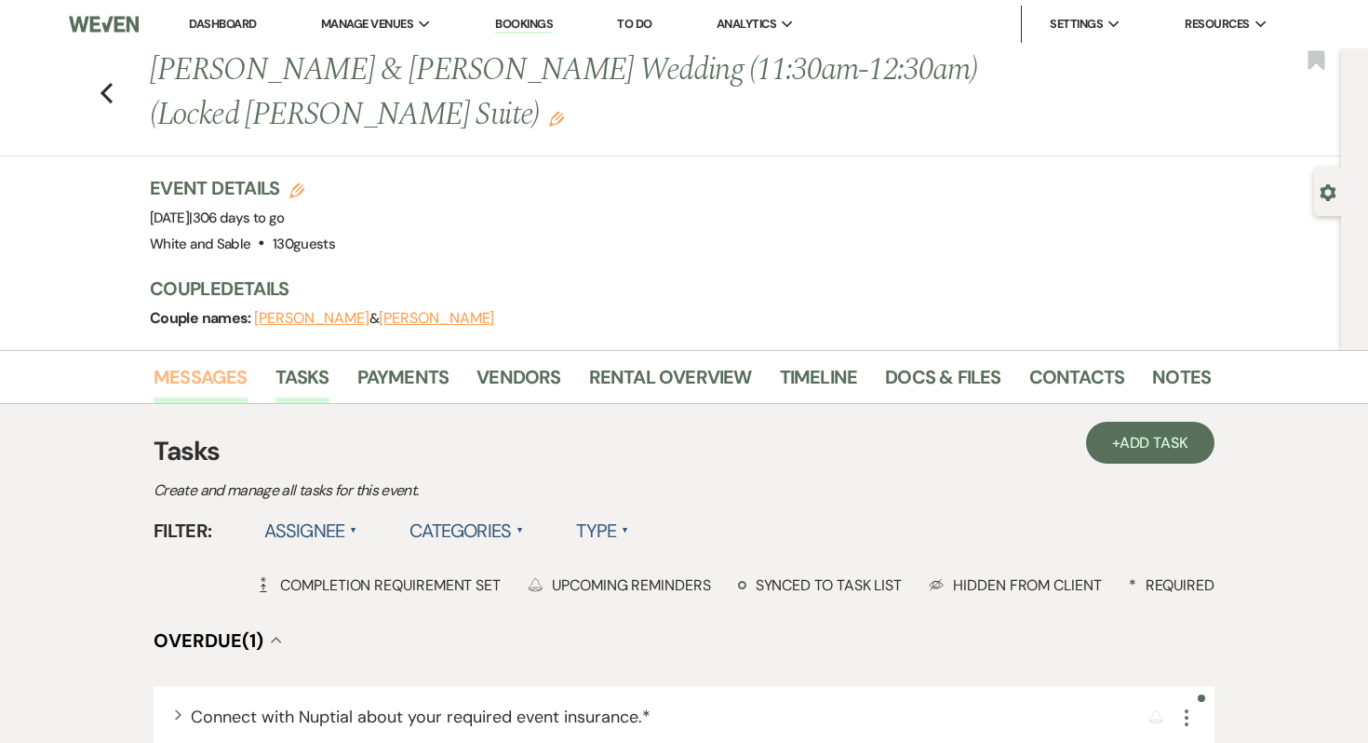
click at [200, 381] on link "Messages" at bounding box center [201, 382] width 94 height 41
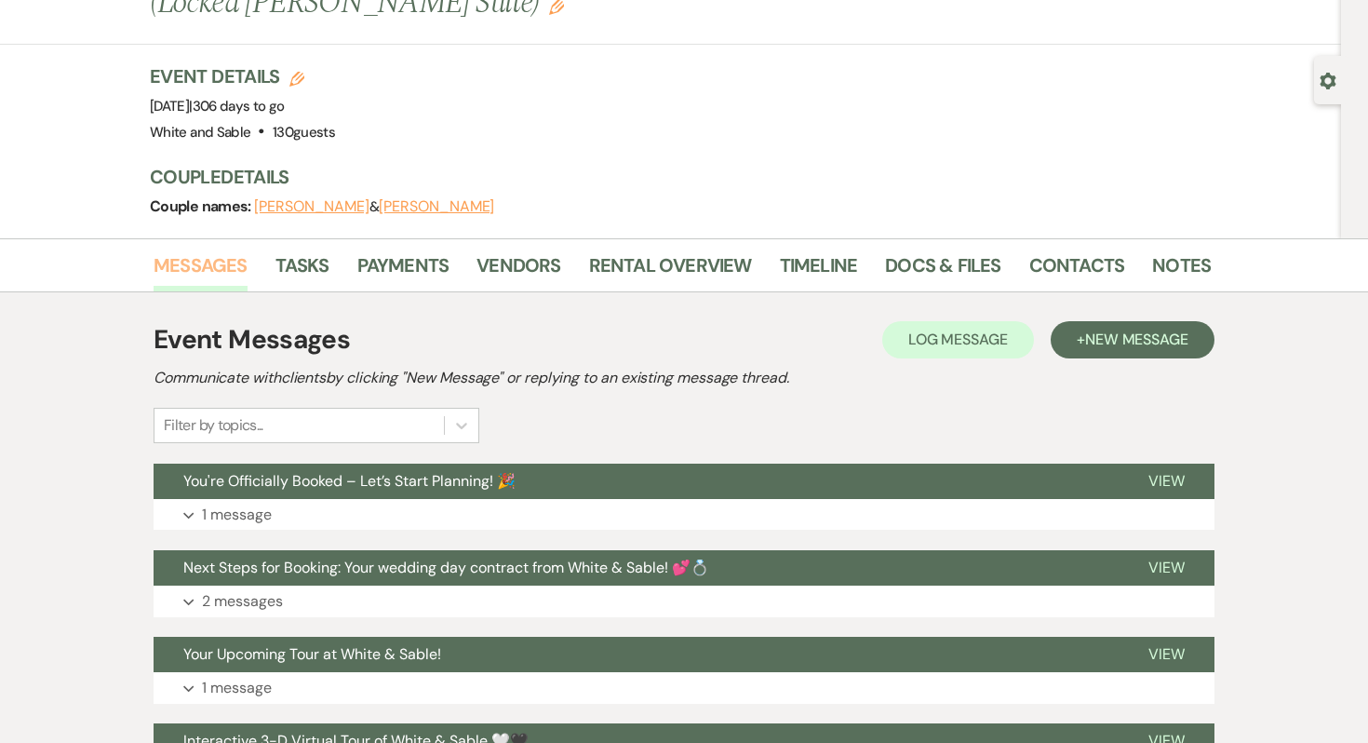
scroll to position [124, 0]
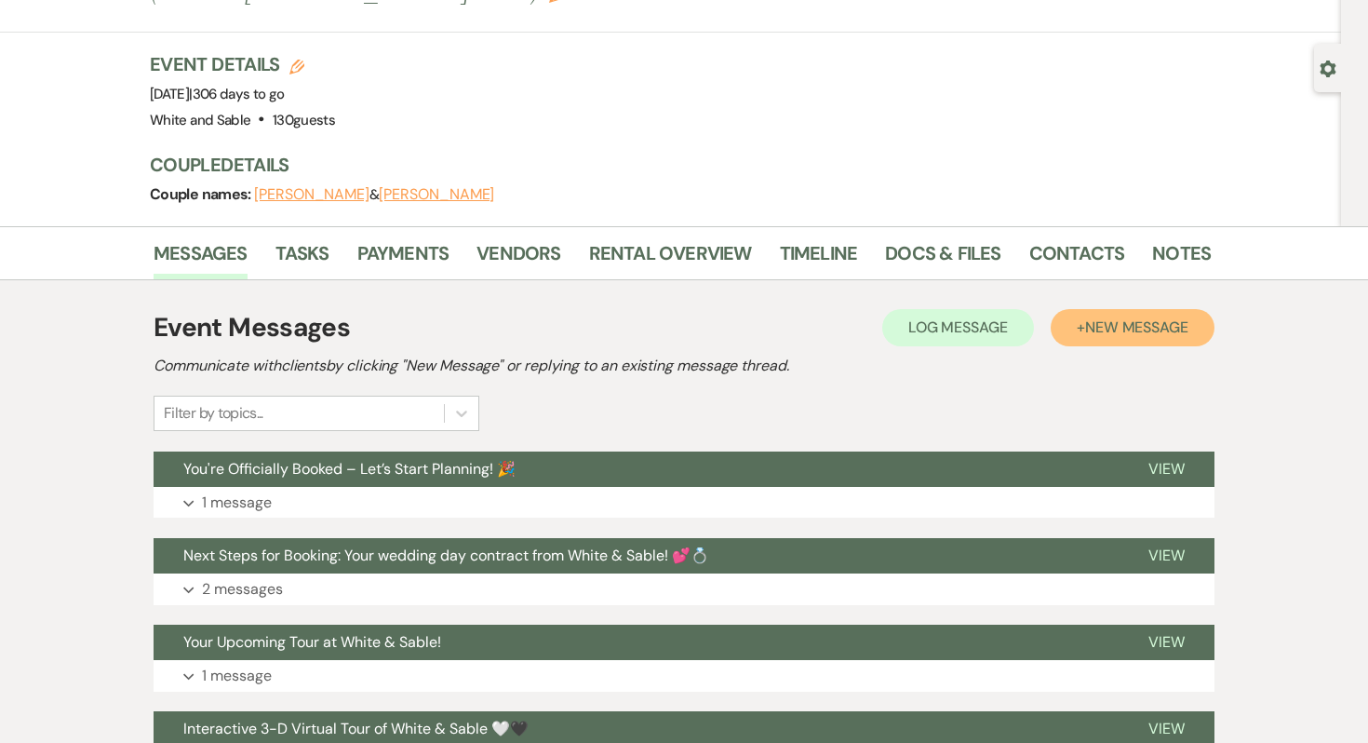
click at [1066, 336] on button "+ New Message" at bounding box center [1133, 327] width 164 height 37
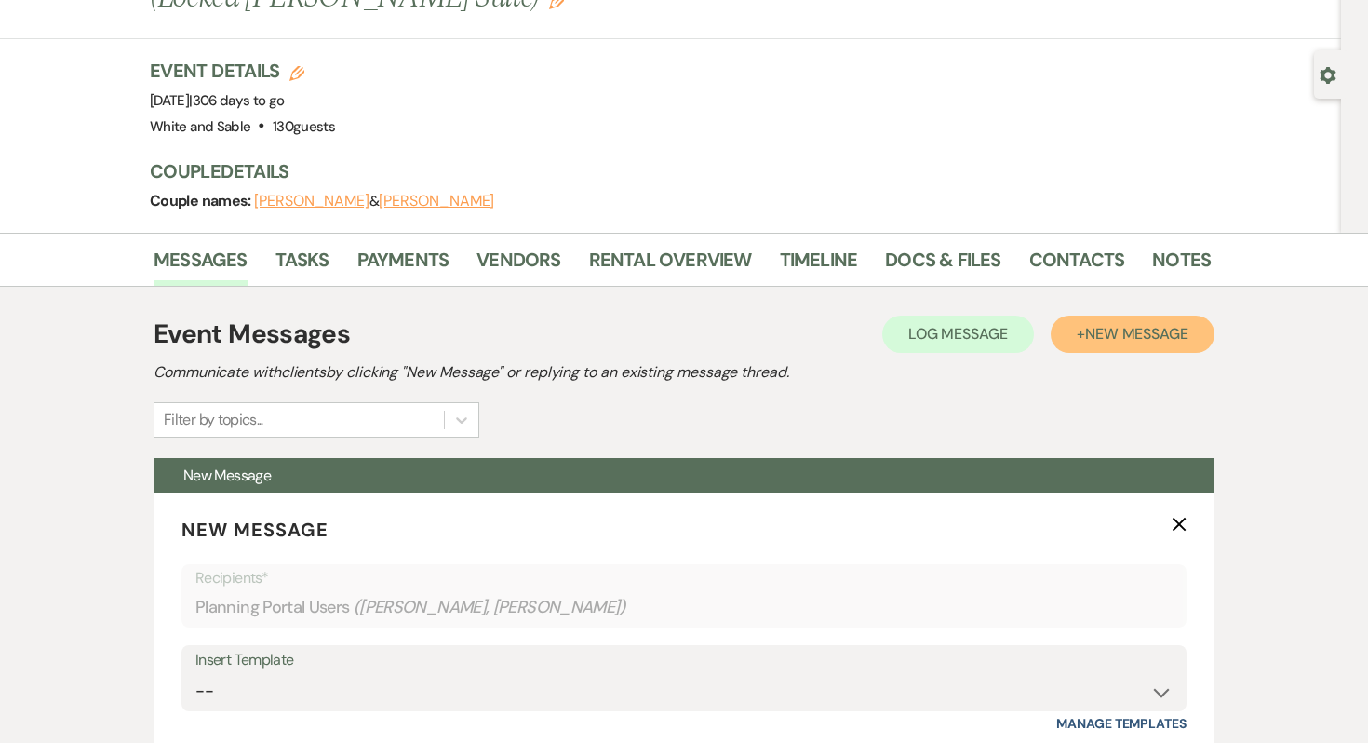
scroll to position [95, 0]
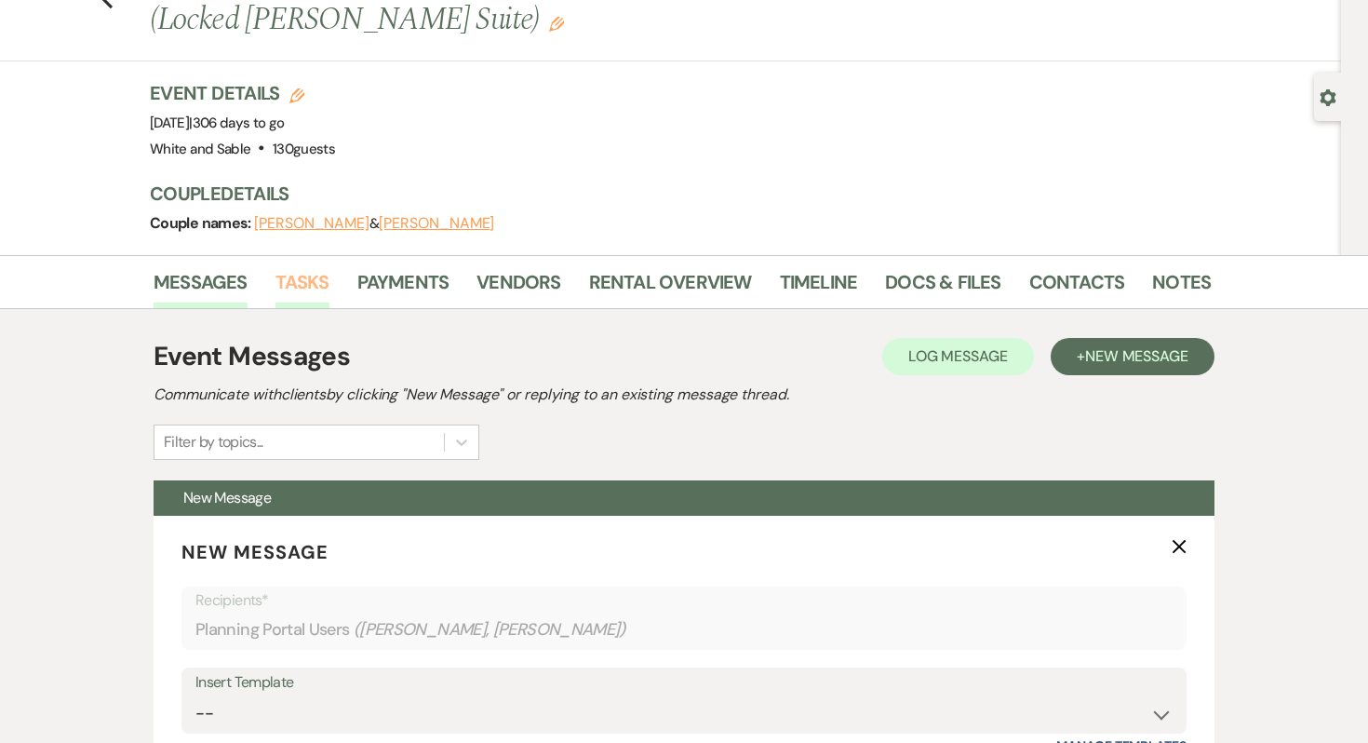
click at [312, 282] on link "Tasks" at bounding box center [303, 287] width 54 height 41
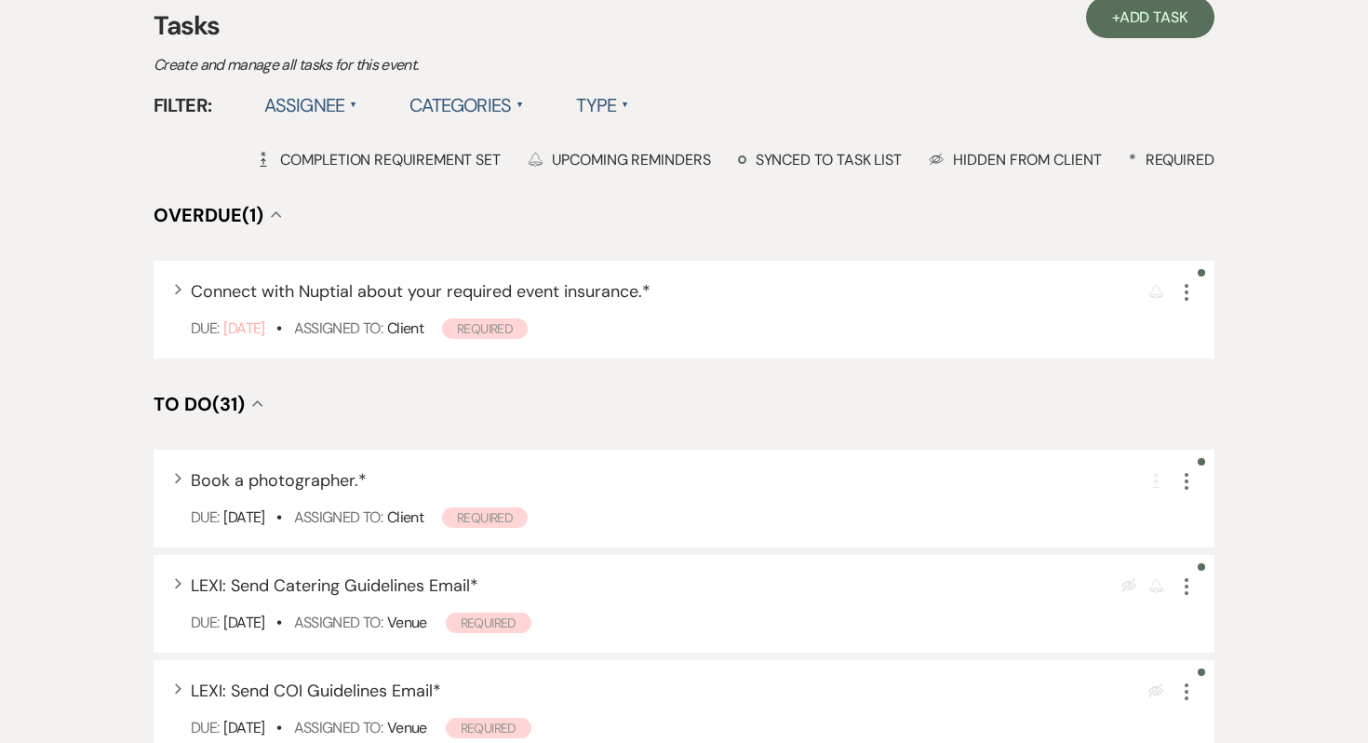
scroll to position [426, 0]
click at [1188, 586] on icon "More" at bounding box center [1187, 585] width 22 height 22
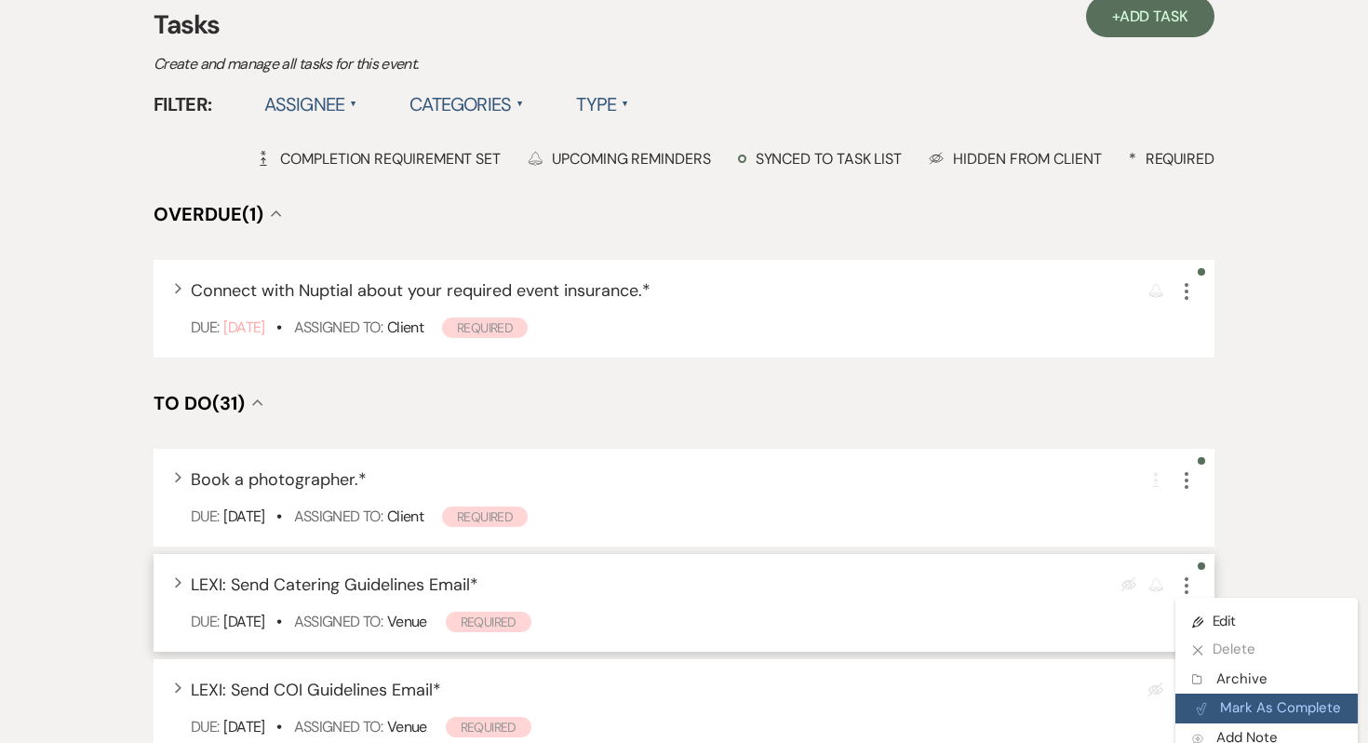
click at [1214, 697] on button "Plan Portal Link Mark As Complete" at bounding box center [1267, 708] width 182 height 30
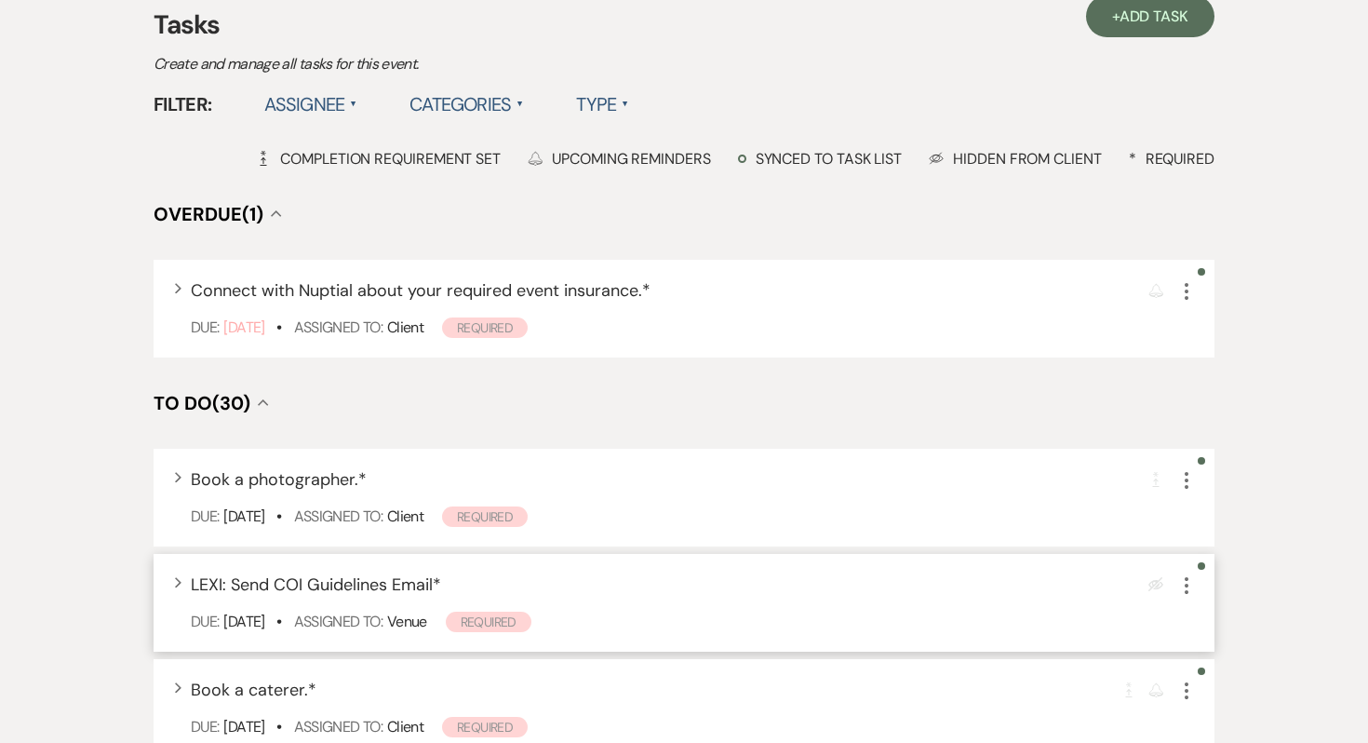
click at [1186, 583] on icon "More" at bounding box center [1187, 585] width 22 height 22
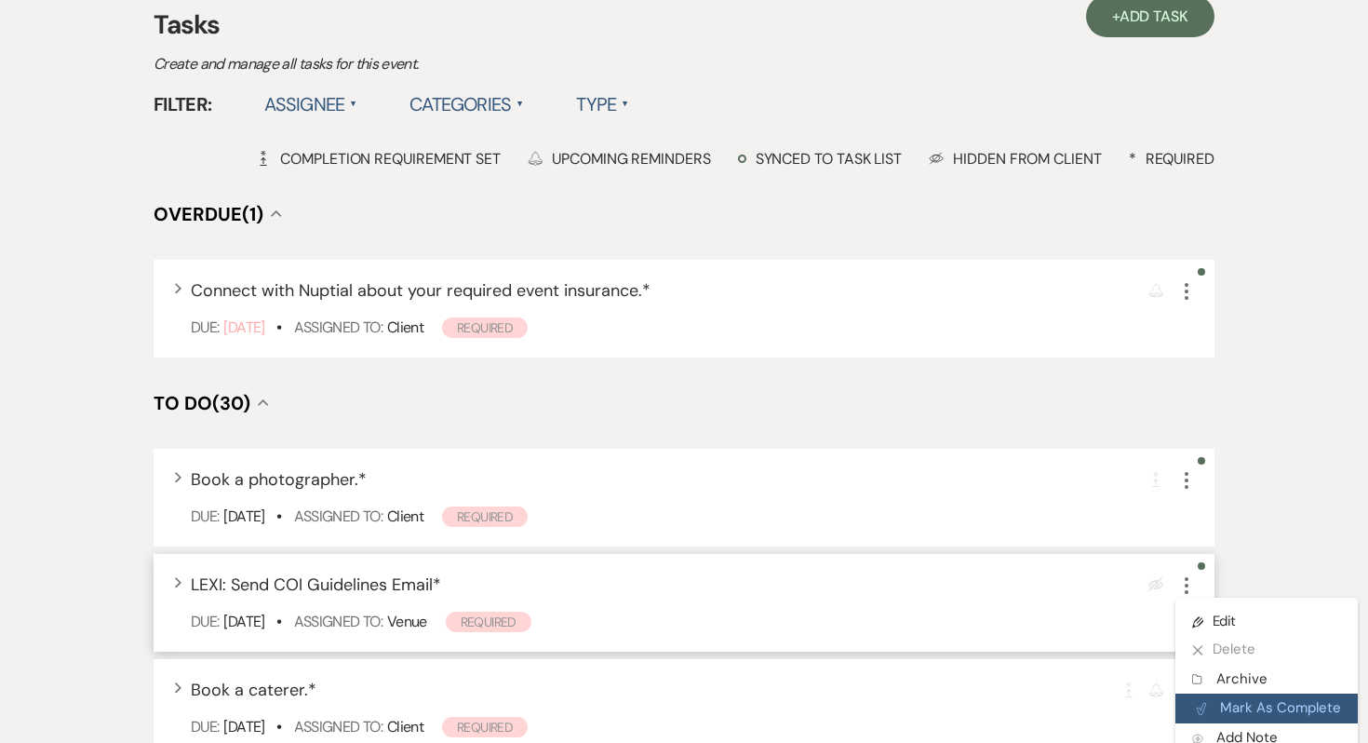
click at [1207, 704] on button "Plan Portal Link Mark As Complete" at bounding box center [1267, 708] width 182 height 30
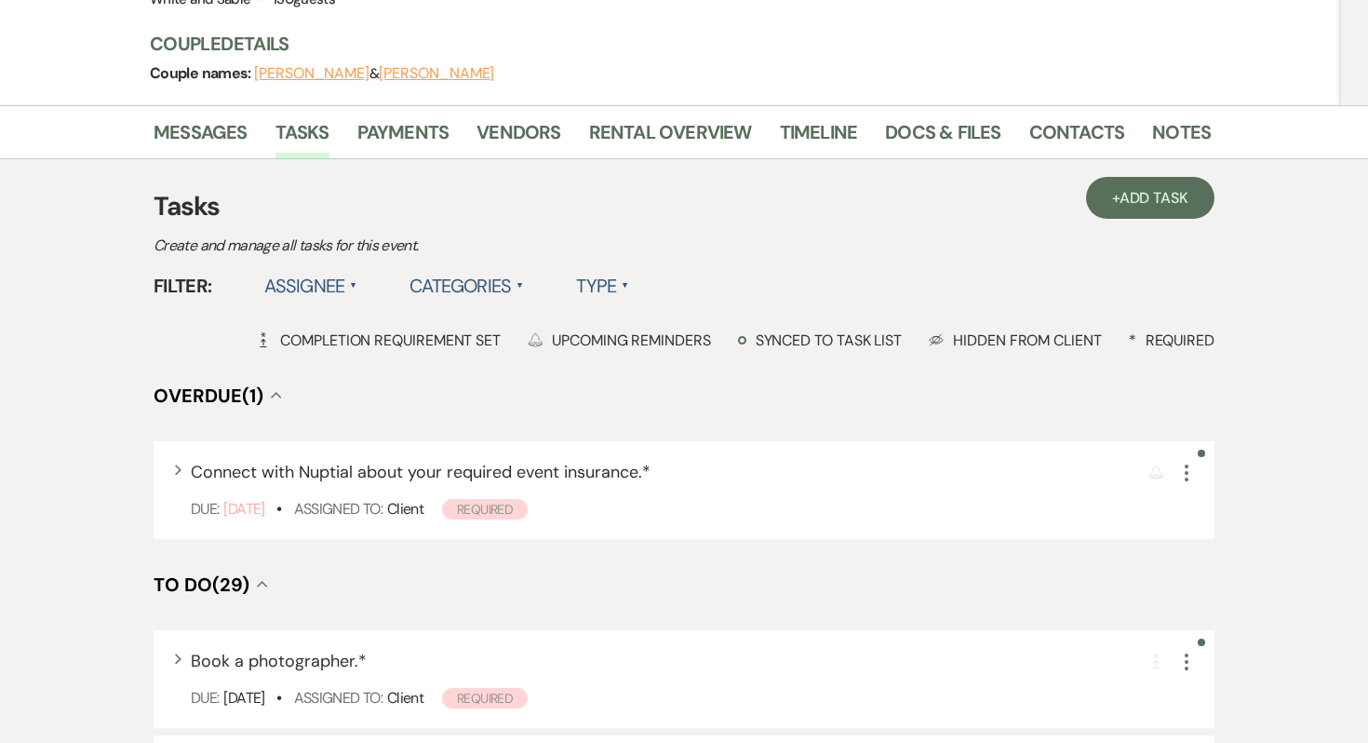
scroll to position [212, 0]
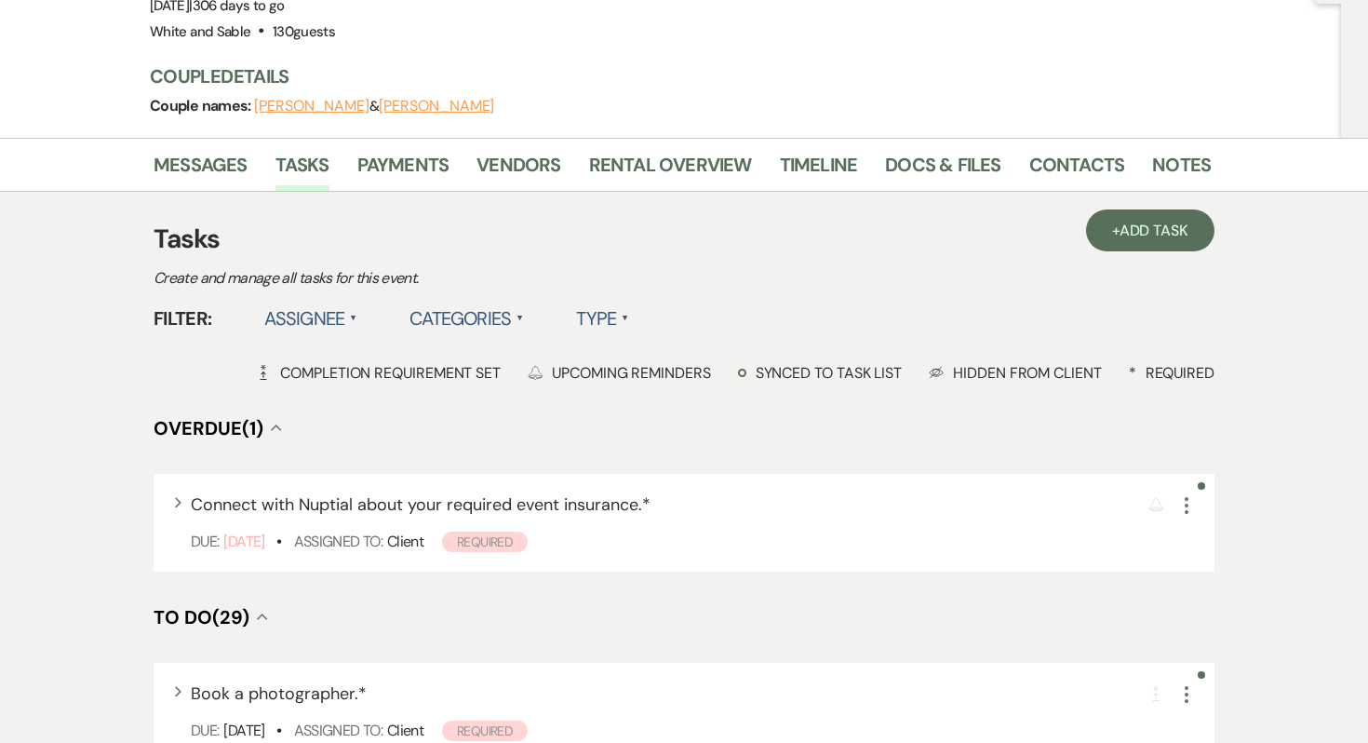
click at [177, 145] on div "Messages Tasks Payments Vendors Rental Overview Timeline Docs & Files Contacts …" at bounding box center [684, 165] width 1368 height 54
click at [181, 166] on link "Messages" at bounding box center [201, 170] width 94 height 41
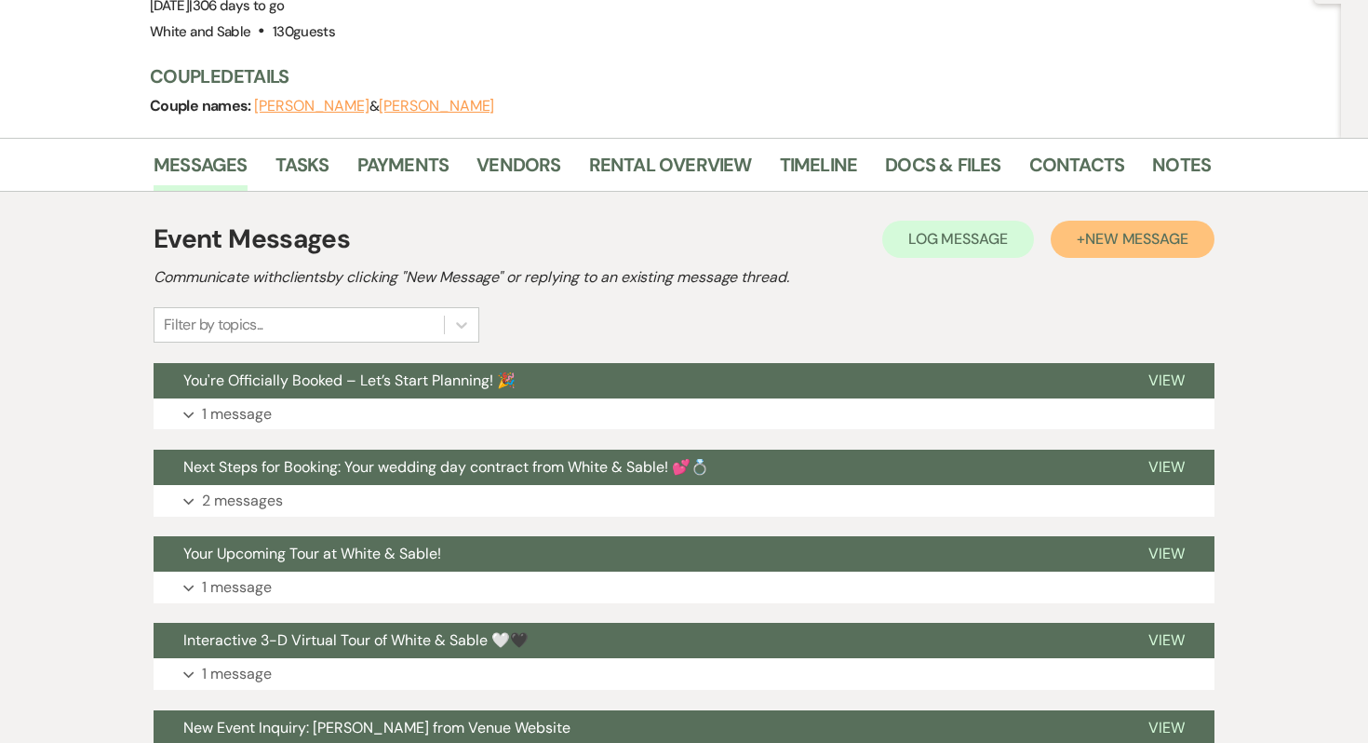
click at [1141, 233] on span "New Message" at bounding box center [1136, 239] width 103 height 20
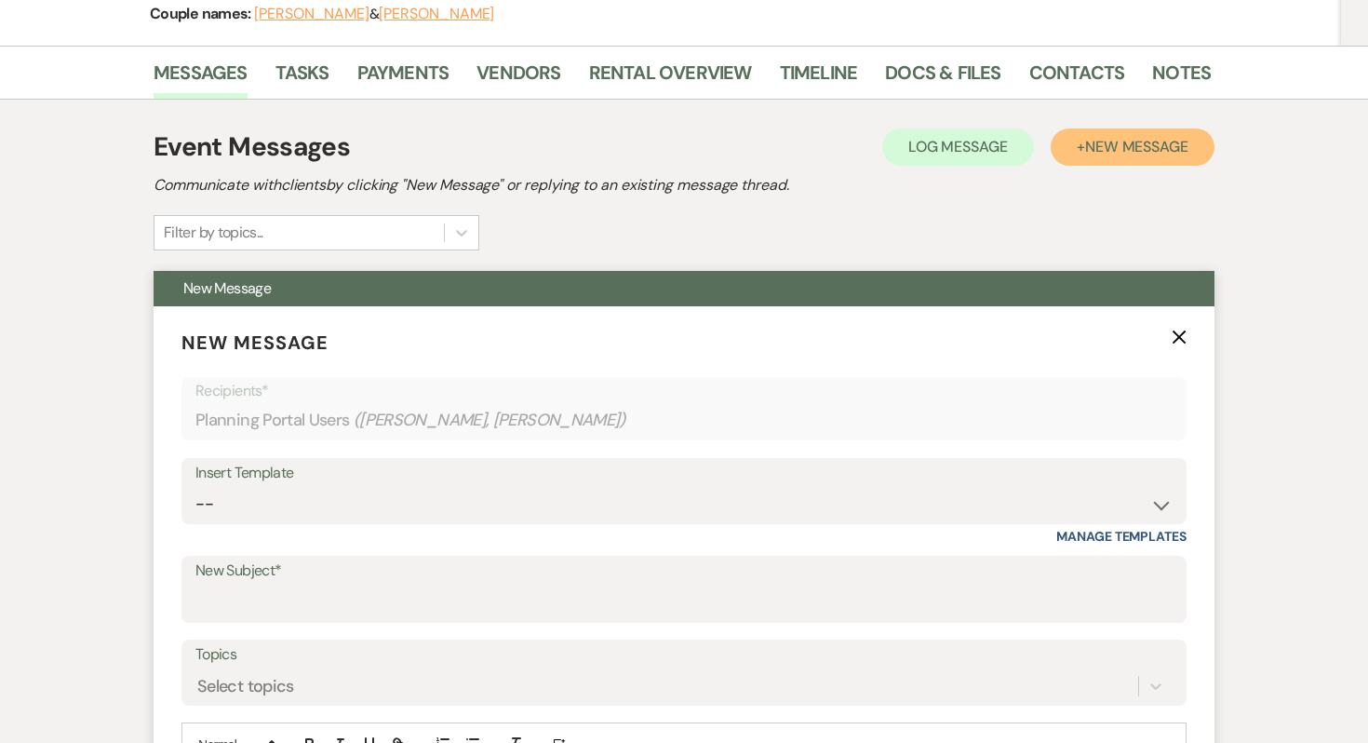
scroll to position [334, 0]
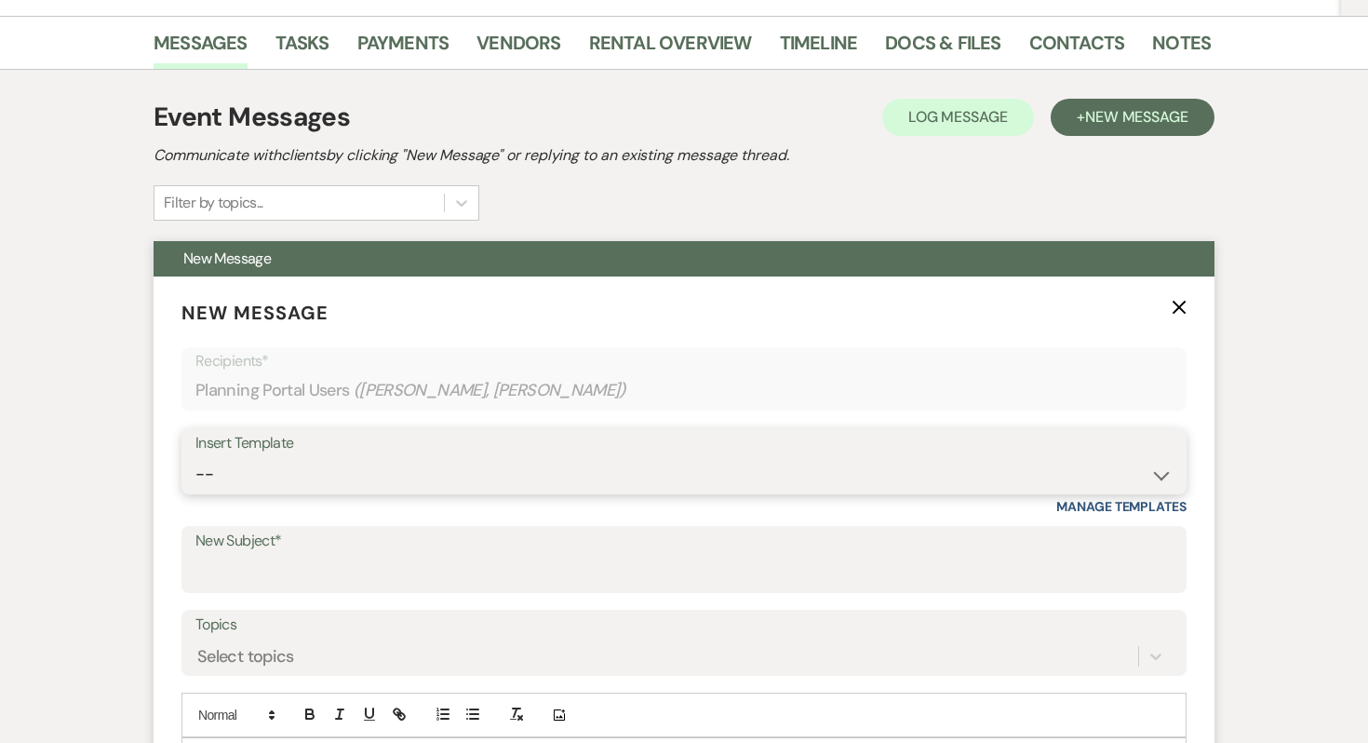
click at [313, 478] on select "-- Inquiry Response (Venue Guide) Schedule - Venue Tour Appt Confirmation Sched…" at bounding box center [683, 474] width 977 height 36
select select "4585"
click at [195, 456] on select "-- Inquiry Response (Venue Guide) Schedule - Venue Tour Appt Confirmation Sched…" at bounding box center [683, 474] width 977 height 36
type input "Important: Catering Guidelines & Vendor COI Requirements for Your Wedding at Wh…"
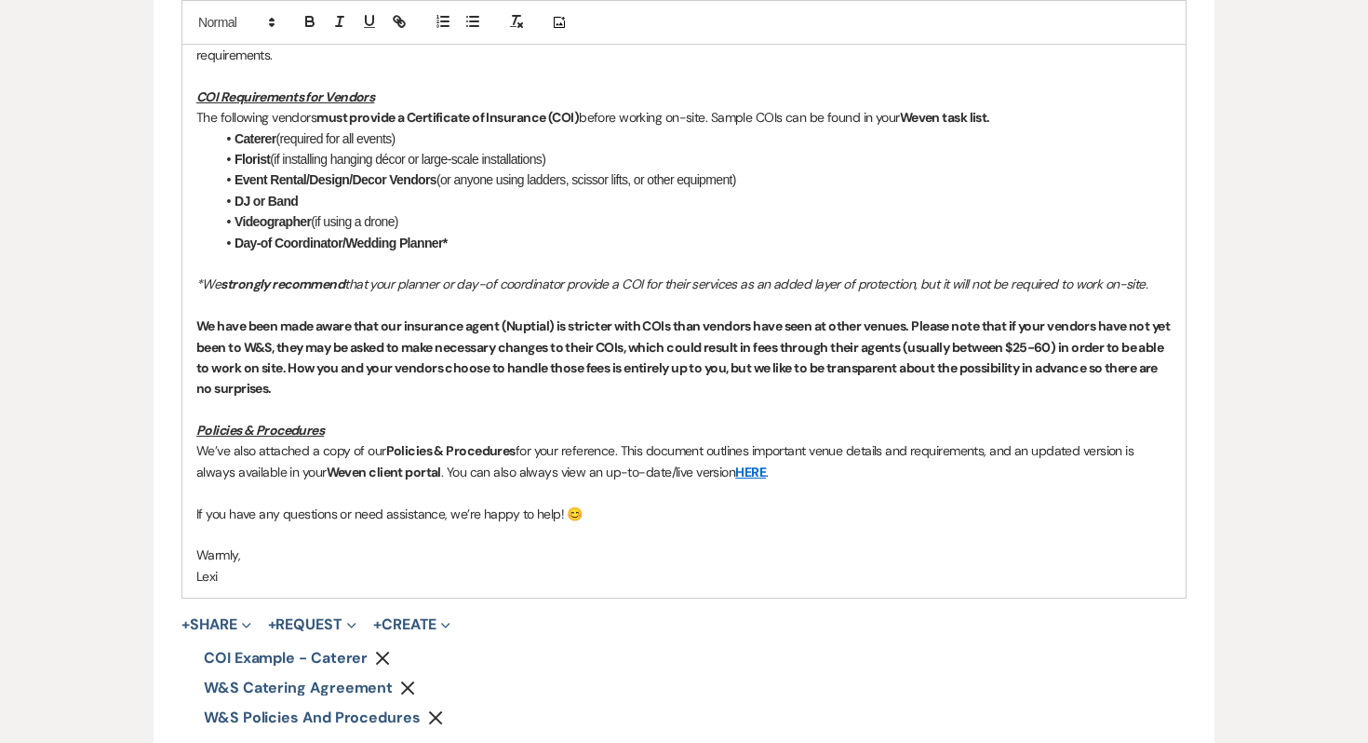
scroll to position [1627, 0]
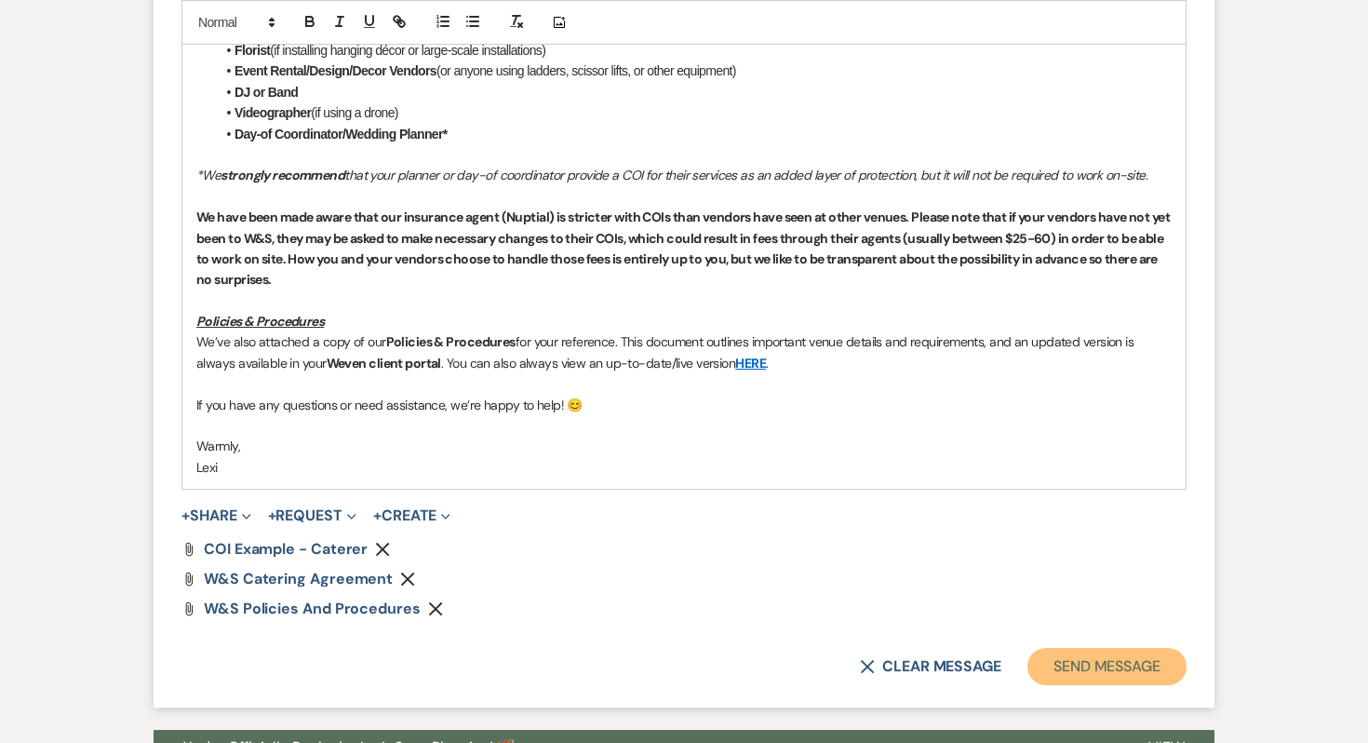
click at [1106, 655] on button "Send Message" at bounding box center [1107, 666] width 159 height 37
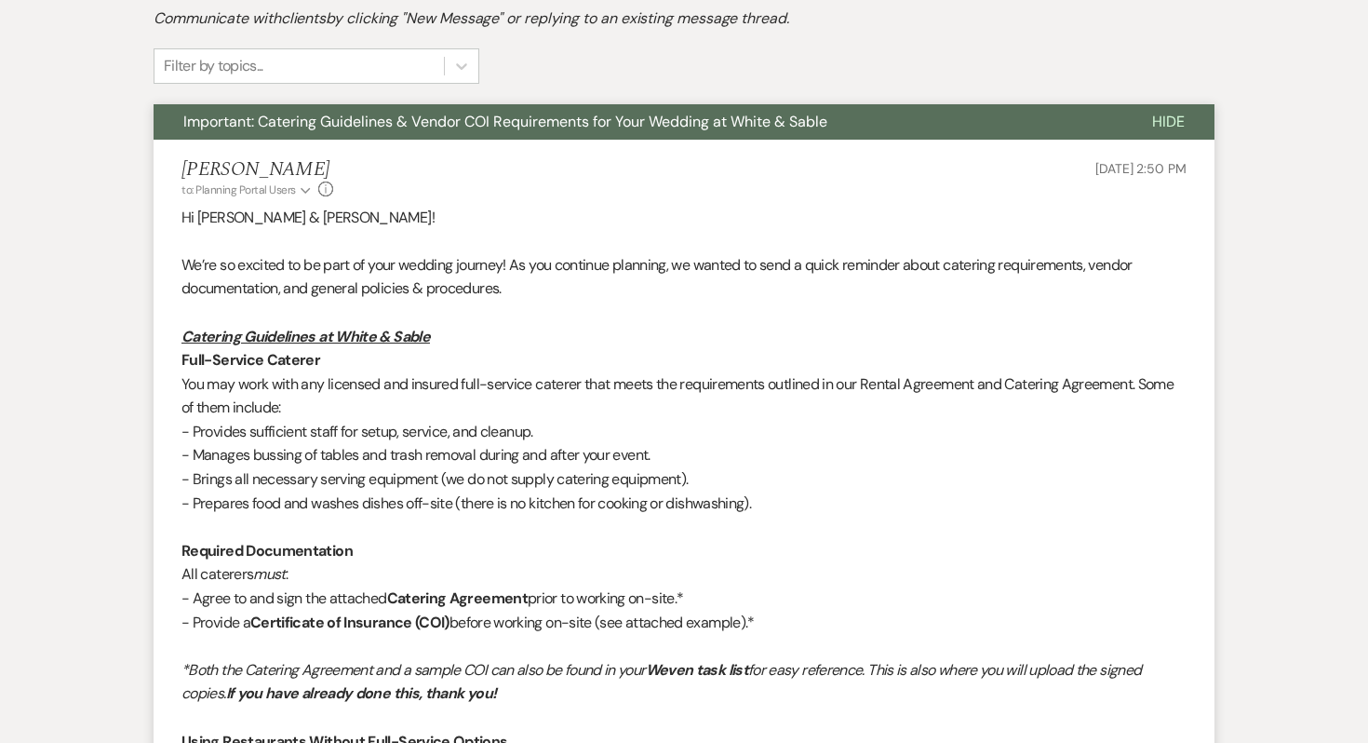
scroll to position [0, 0]
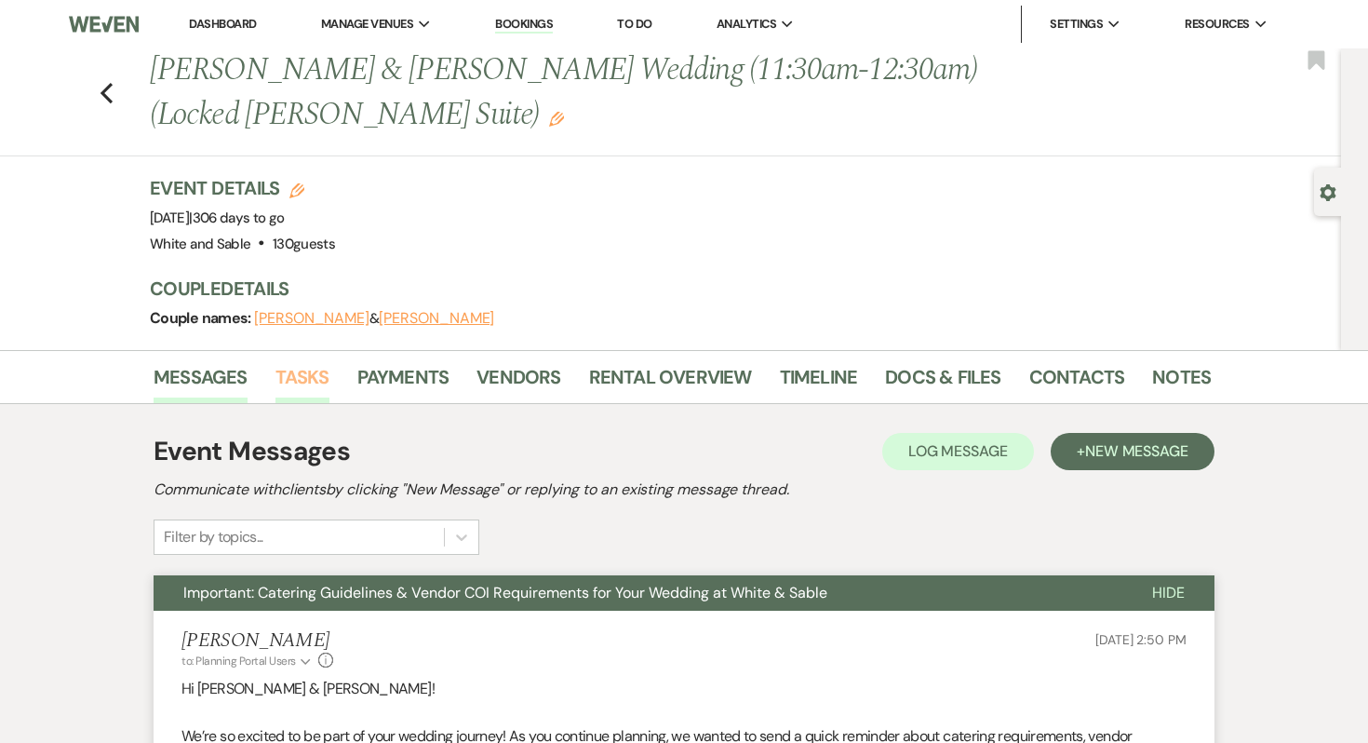
click at [308, 385] on link "Tasks" at bounding box center [303, 382] width 54 height 41
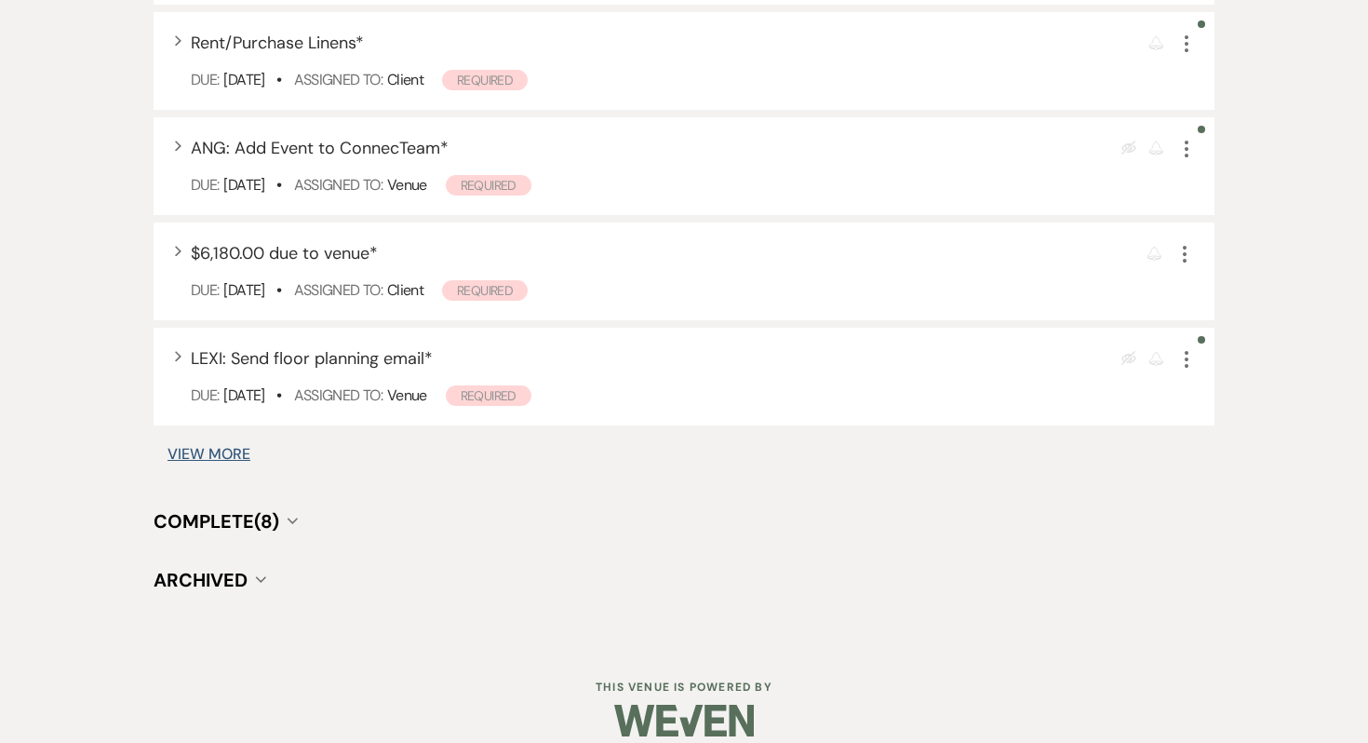
scroll to position [1514, 0]
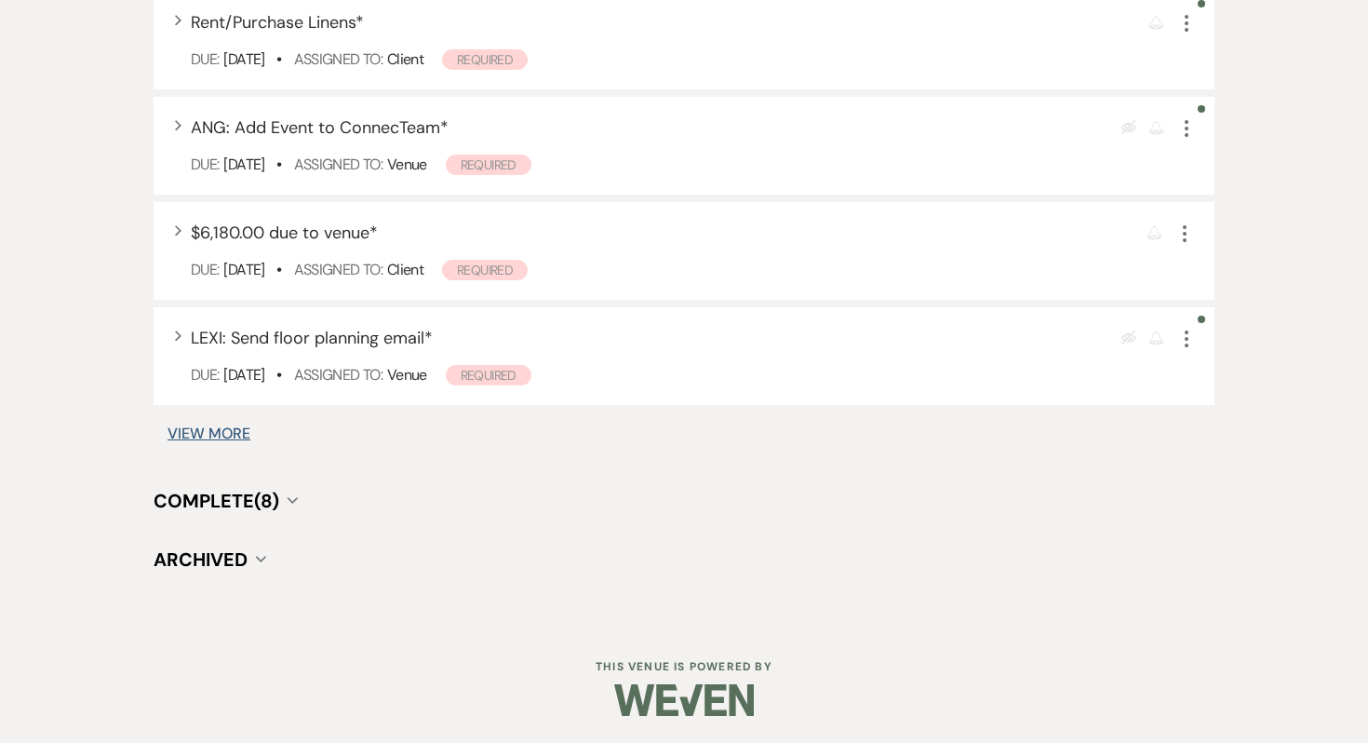
click at [230, 492] on span "Complete (8)" at bounding box center [217, 501] width 126 height 24
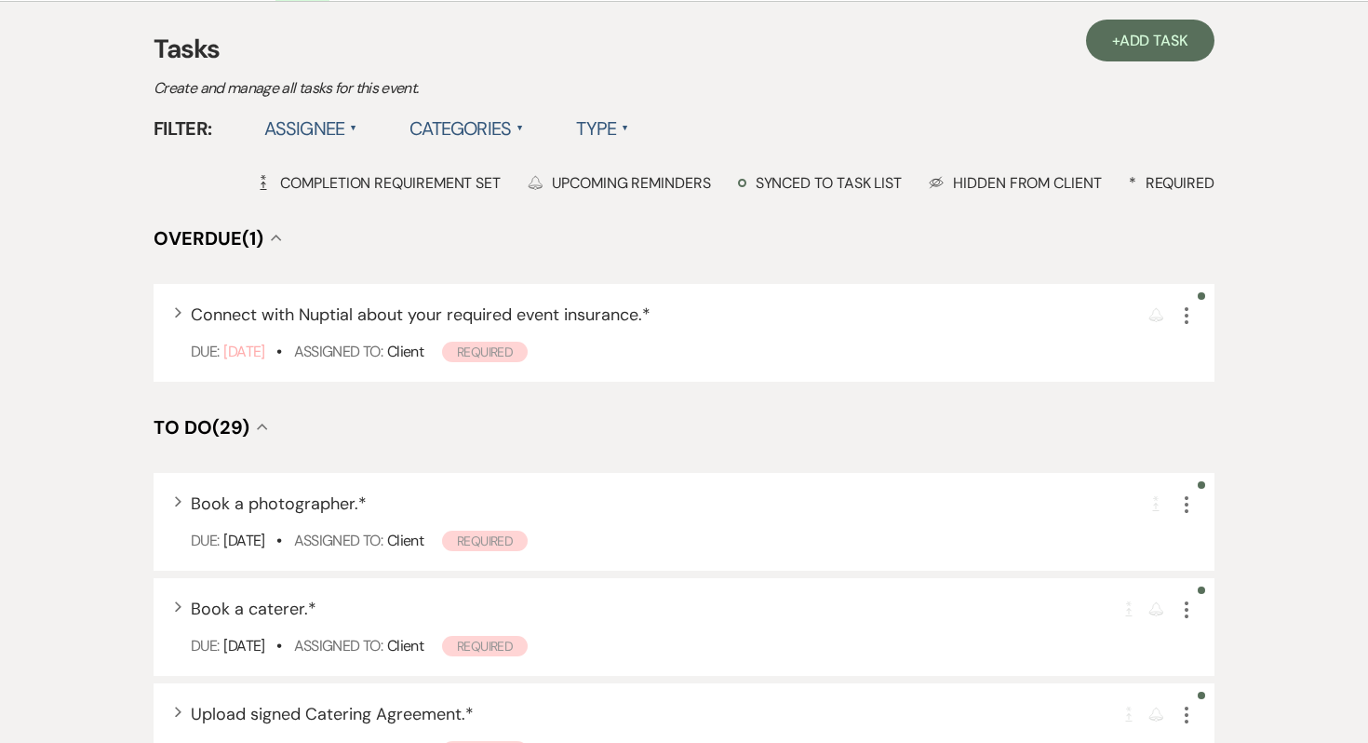
scroll to position [0, 0]
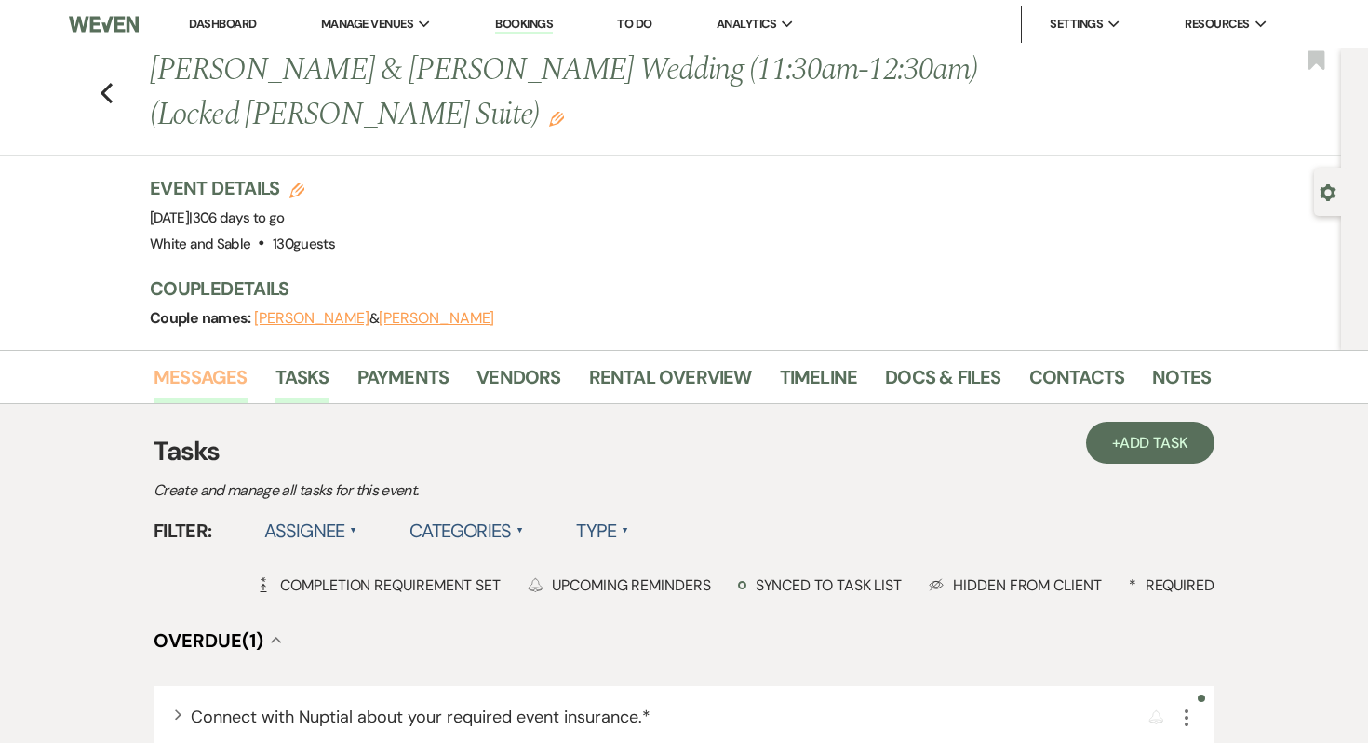
click at [203, 393] on link "Messages" at bounding box center [201, 382] width 94 height 41
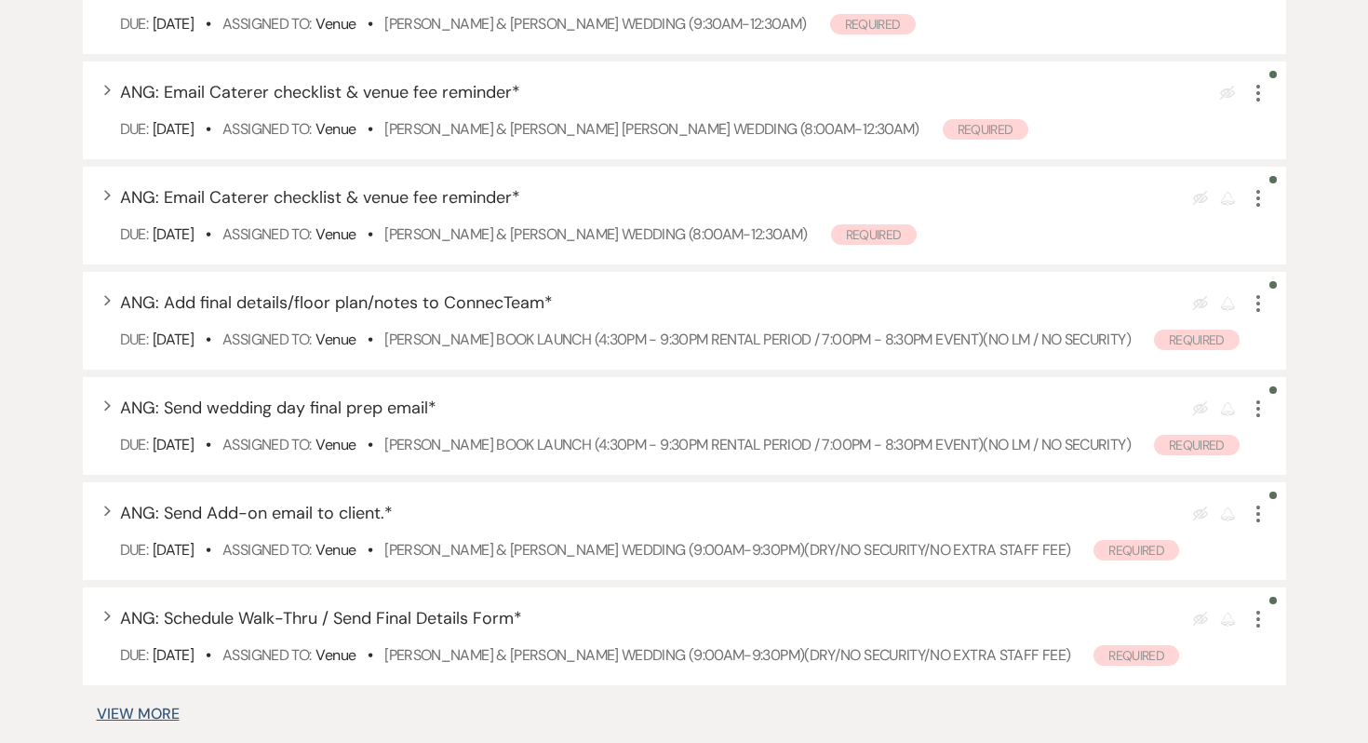
scroll to position [1555, 0]
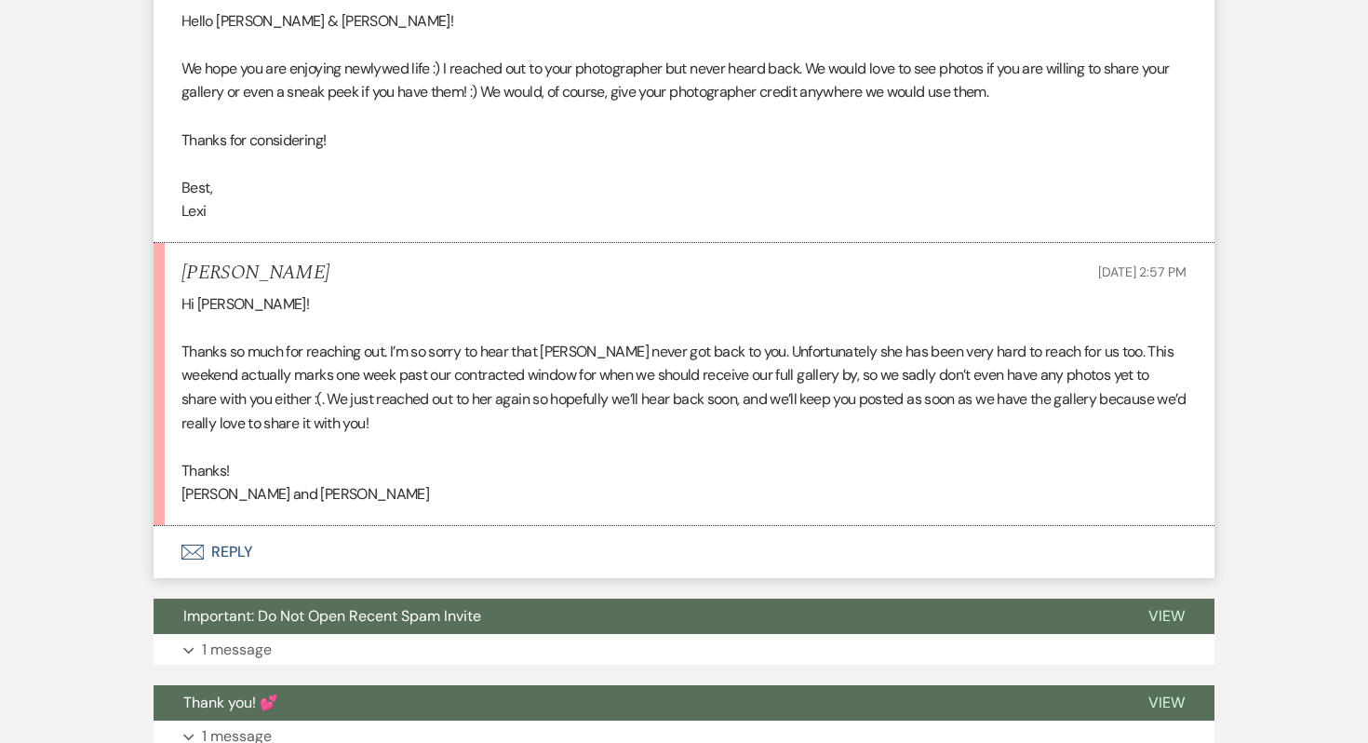
scroll to position [667, 0]
click at [231, 540] on button "Envelope Reply" at bounding box center [684, 553] width 1061 height 52
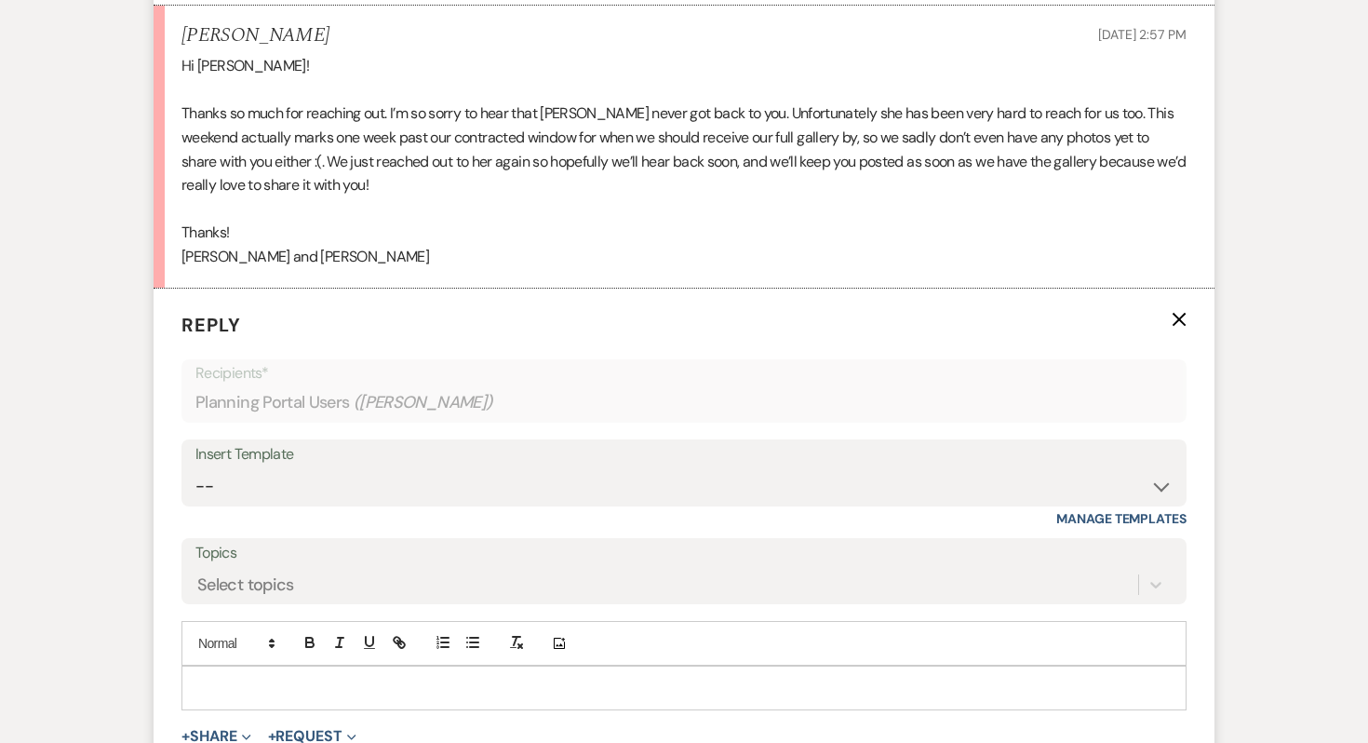
scroll to position [912, 0]
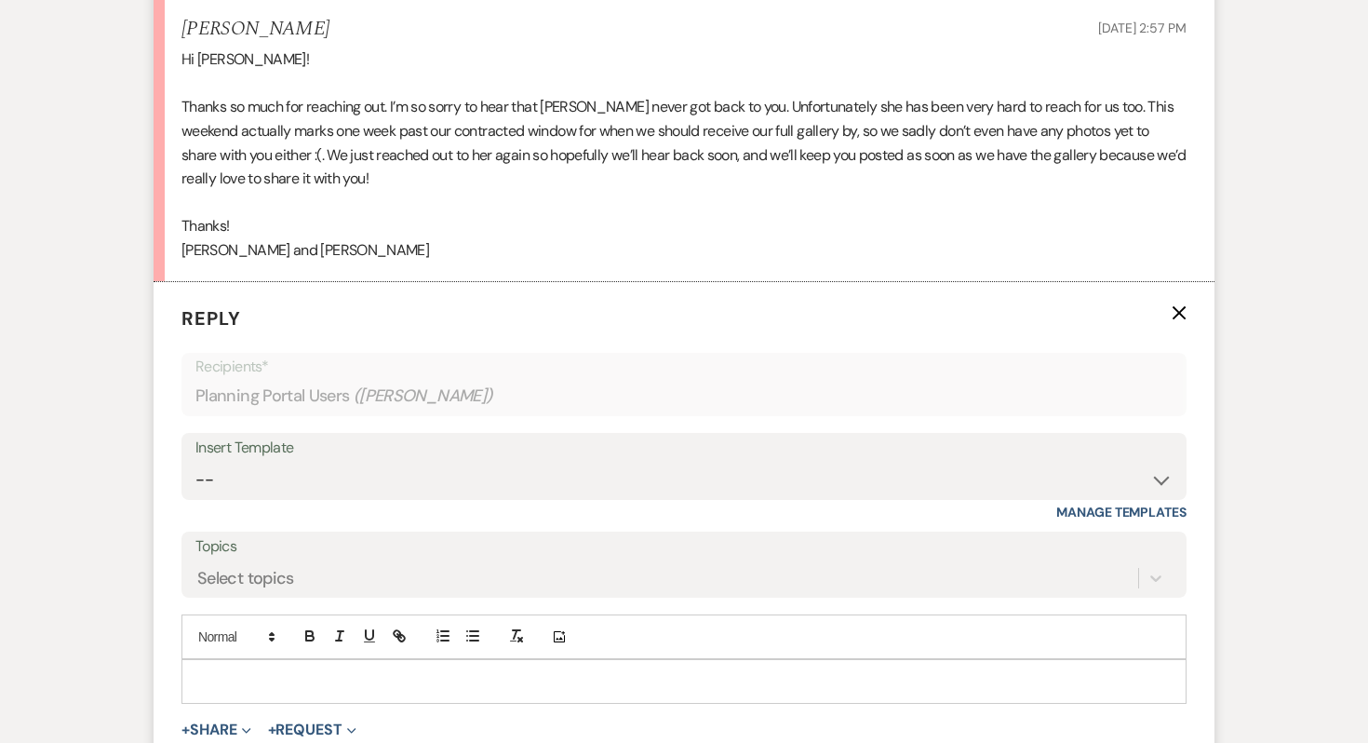
click at [256, 682] on p at bounding box center [684, 681] width 976 height 20
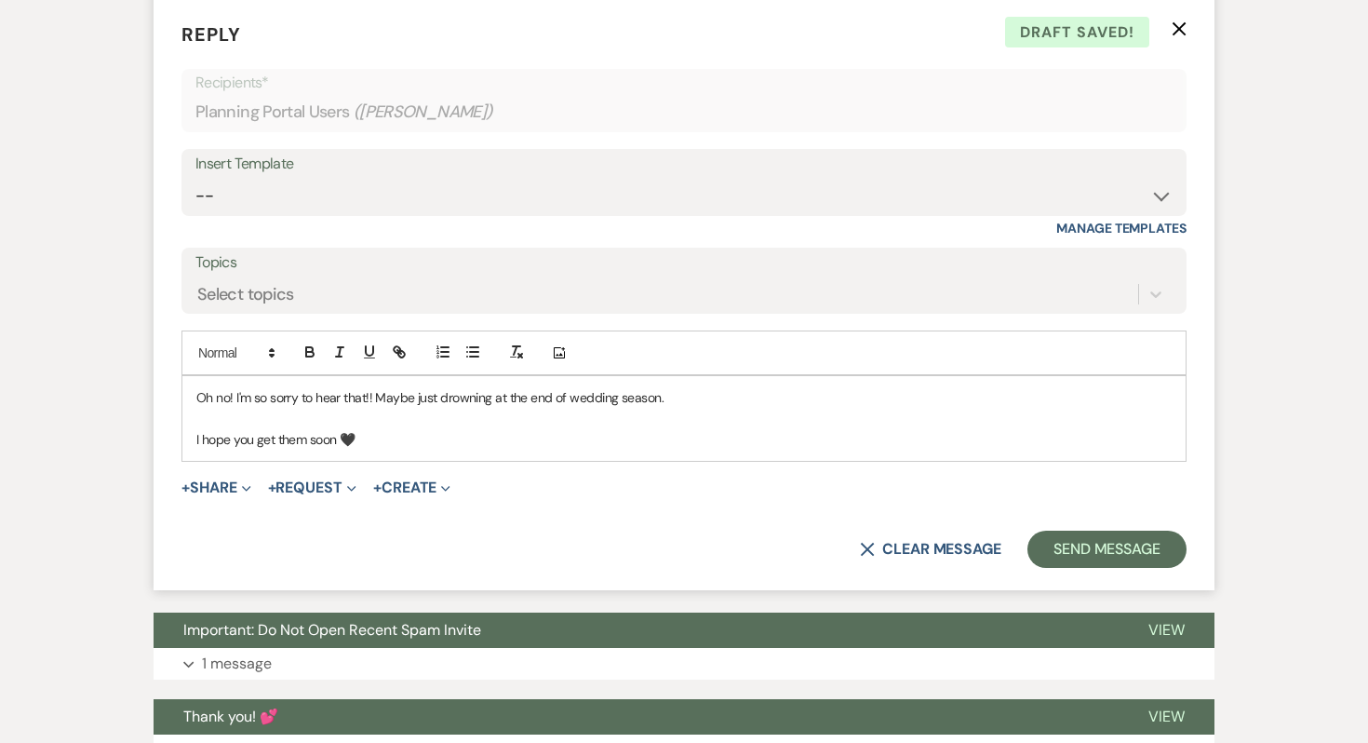
scroll to position [1216, 0]
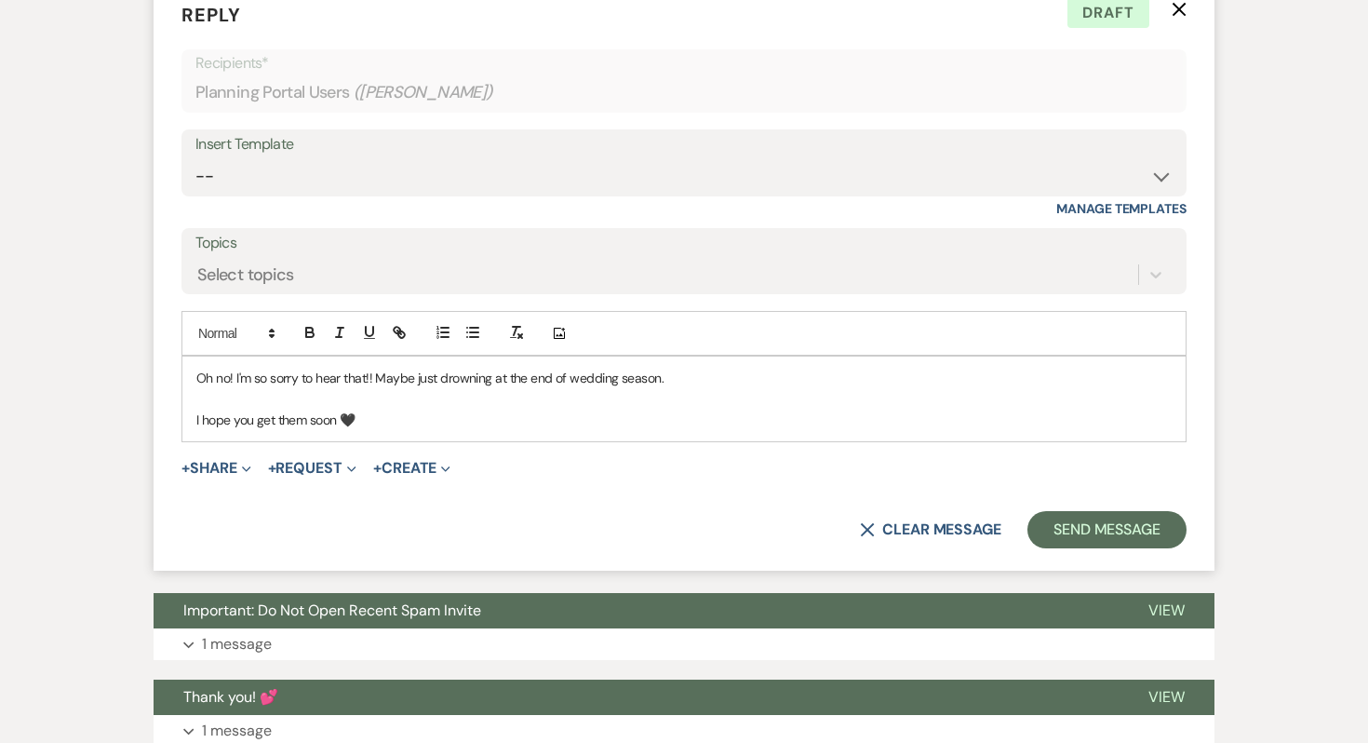
click at [671, 375] on p "Oh no! I'm so sorry to hear that!! Maybe just drowning at the end of wedding se…" at bounding box center [684, 378] width 976 height 20
click at [553, 417] on p "I hope you get them soon 🖤" at bounding box center [684, 420] width 976 height 20
click at [1058, 532] on button "Send Message" at bounding box center [1107, 529] width 159 height 37
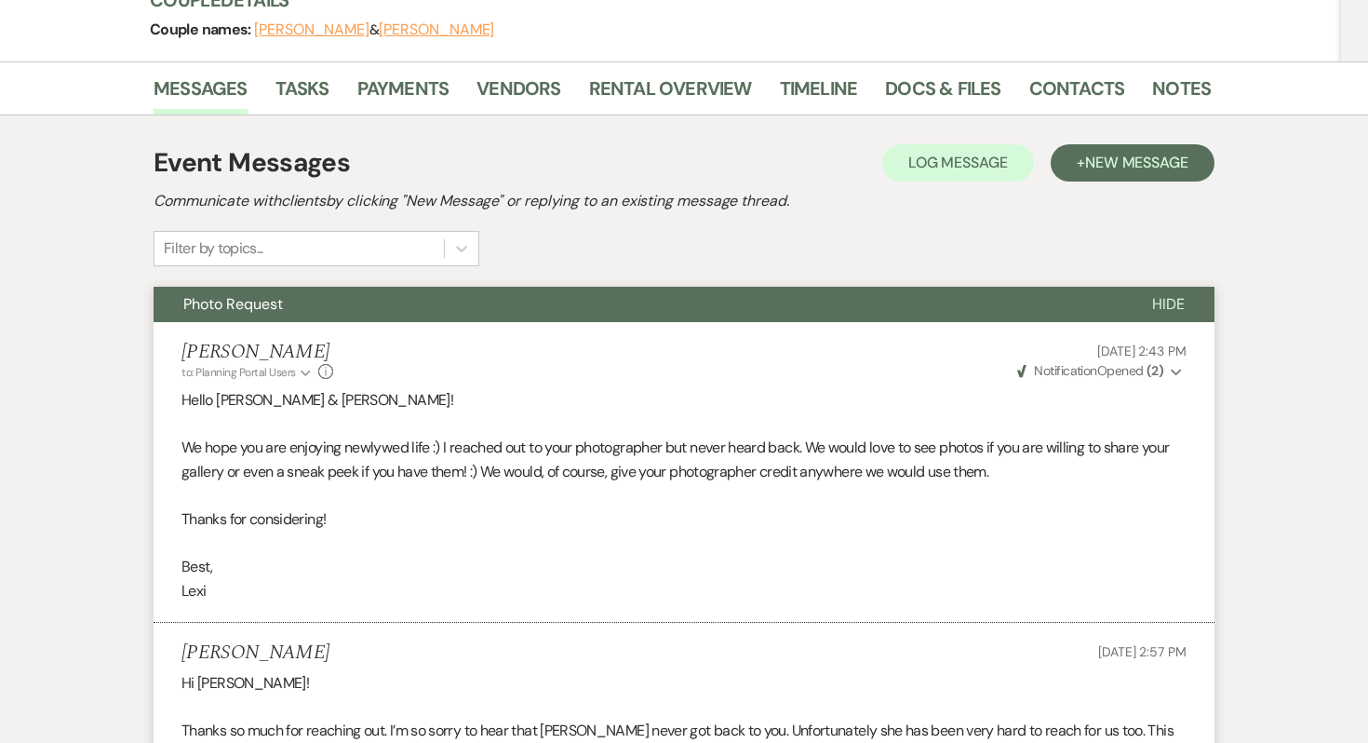
scroll to position [286, 0]
